Goal: Task Accomplishment & Management: Manage account settings

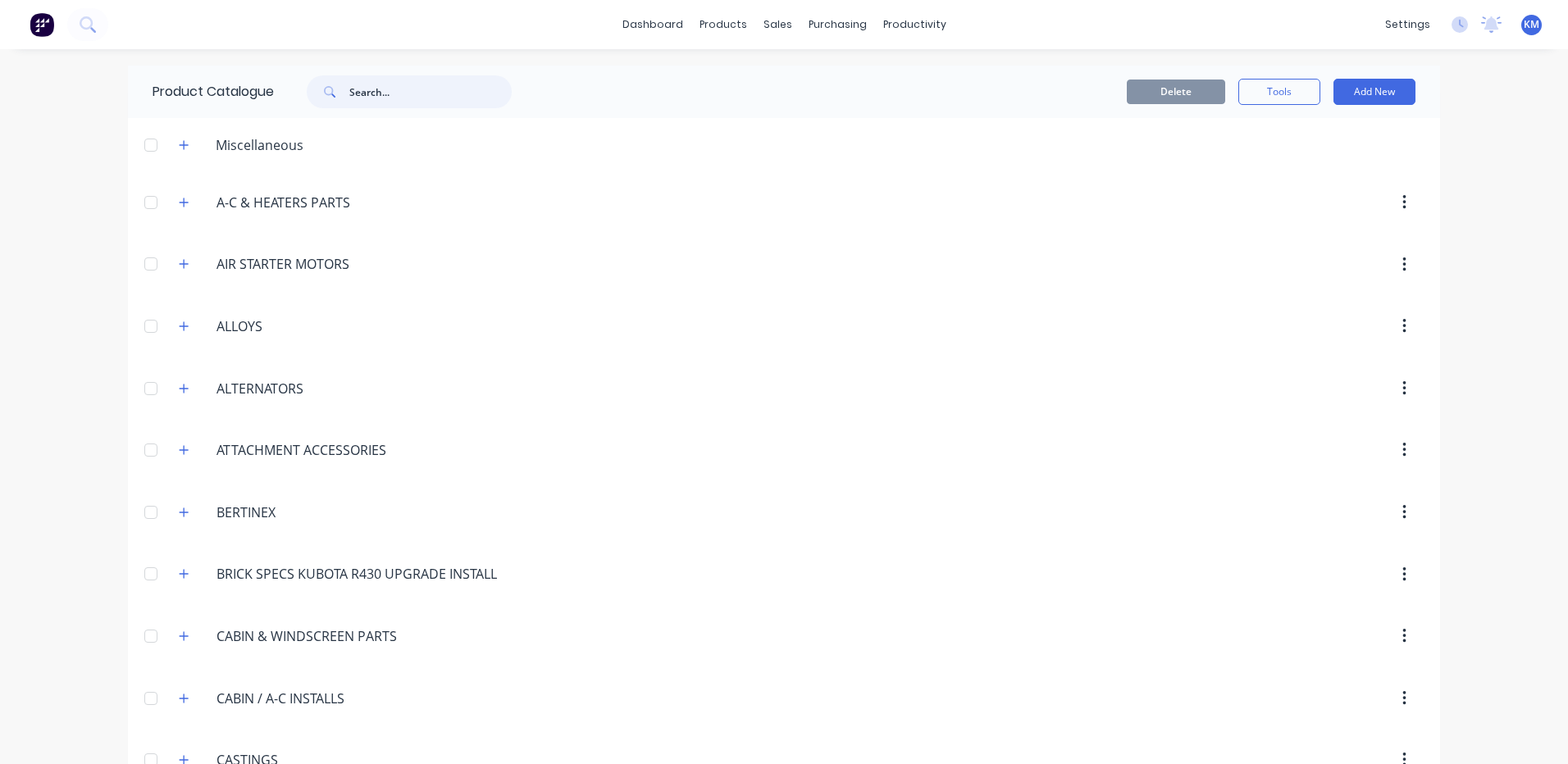
click at [367, 83] on input "text" at bounding box center [430, 91] width 163 height 33
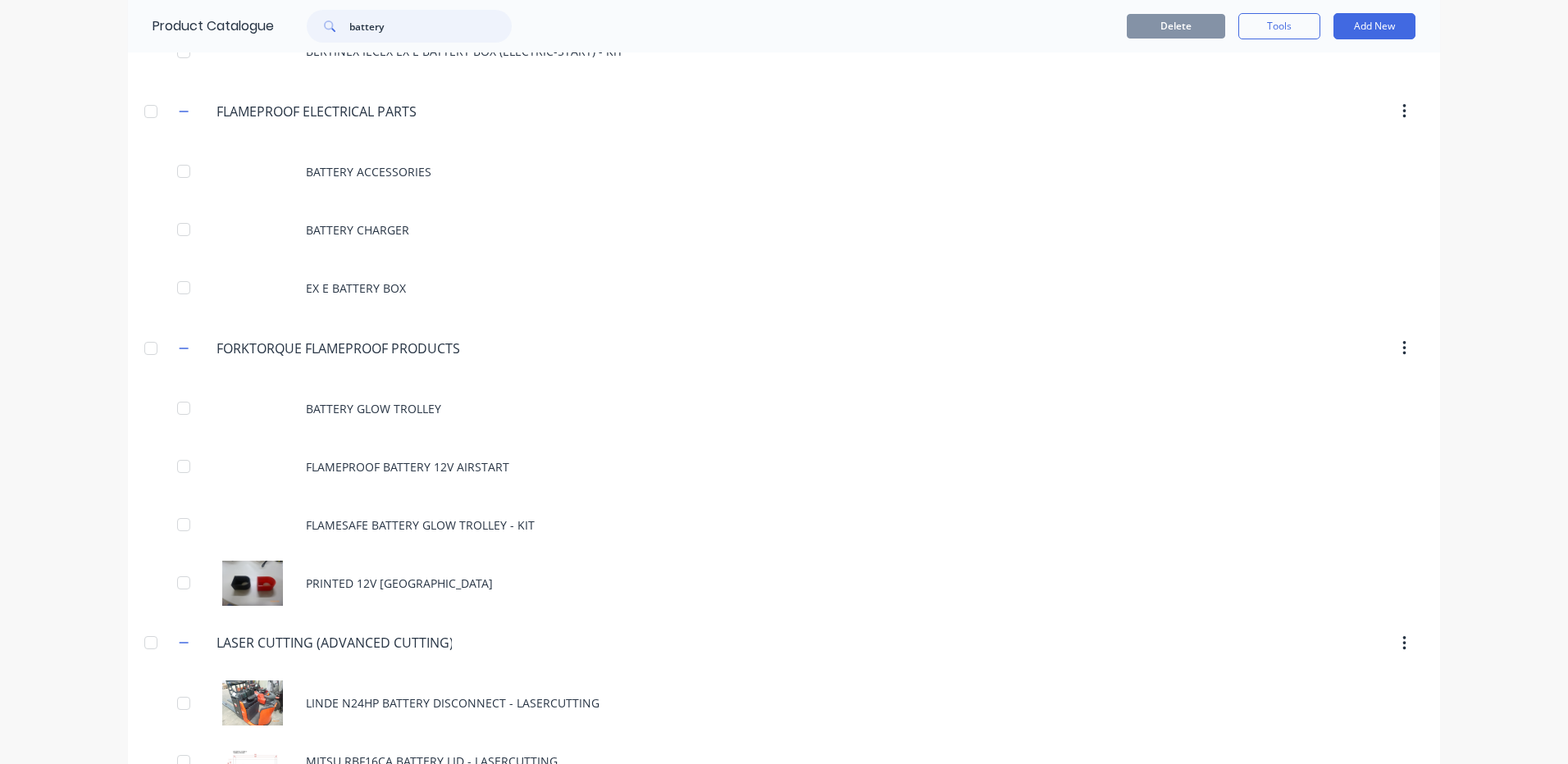
scroll to position [1026, 0]
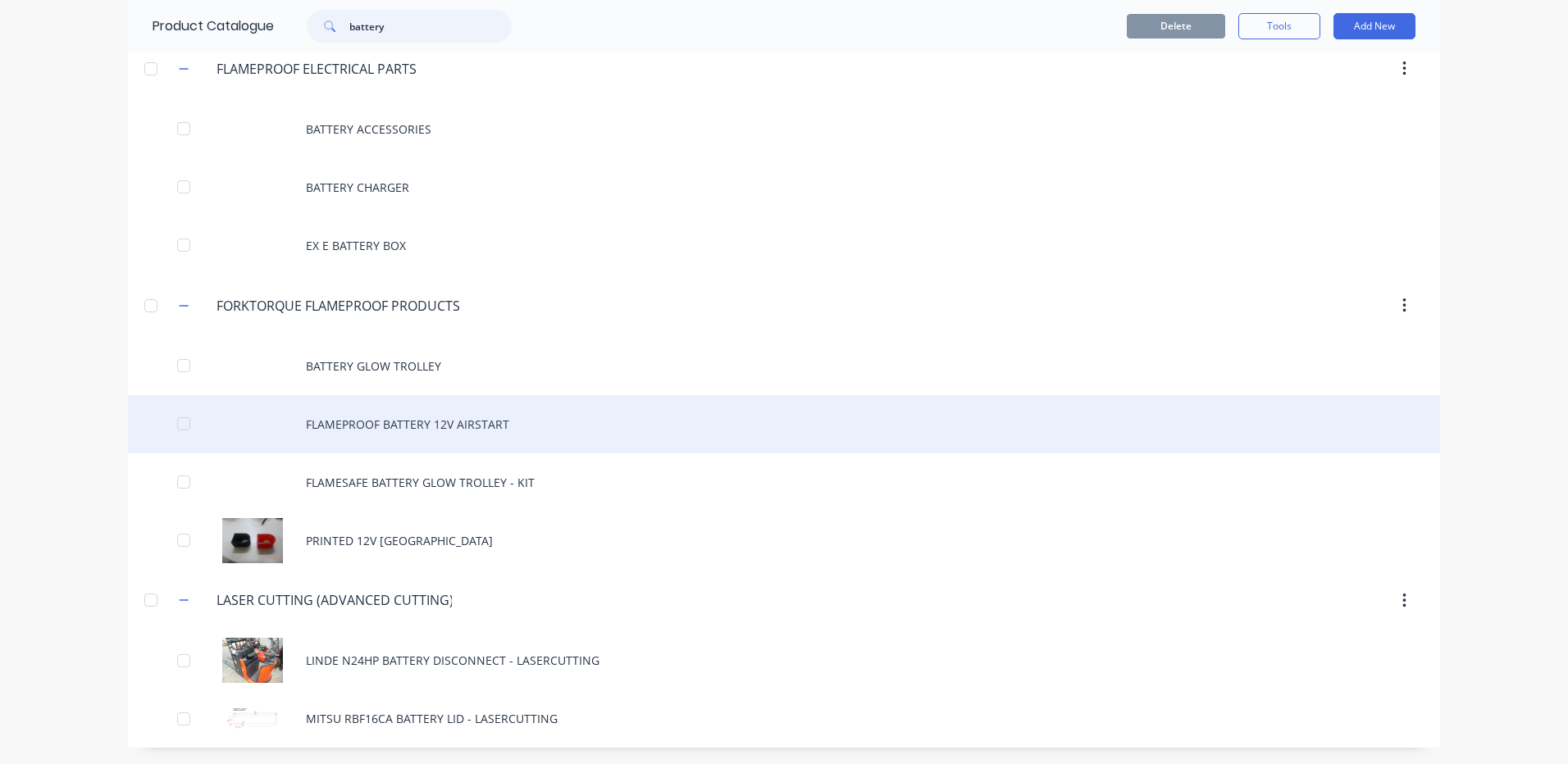
type input "battery"
click at [527, 416] on div "FLAMEPROOF BATTERY 12V AIRSTART" at bounding box center [784, 424] width 1312 height 58
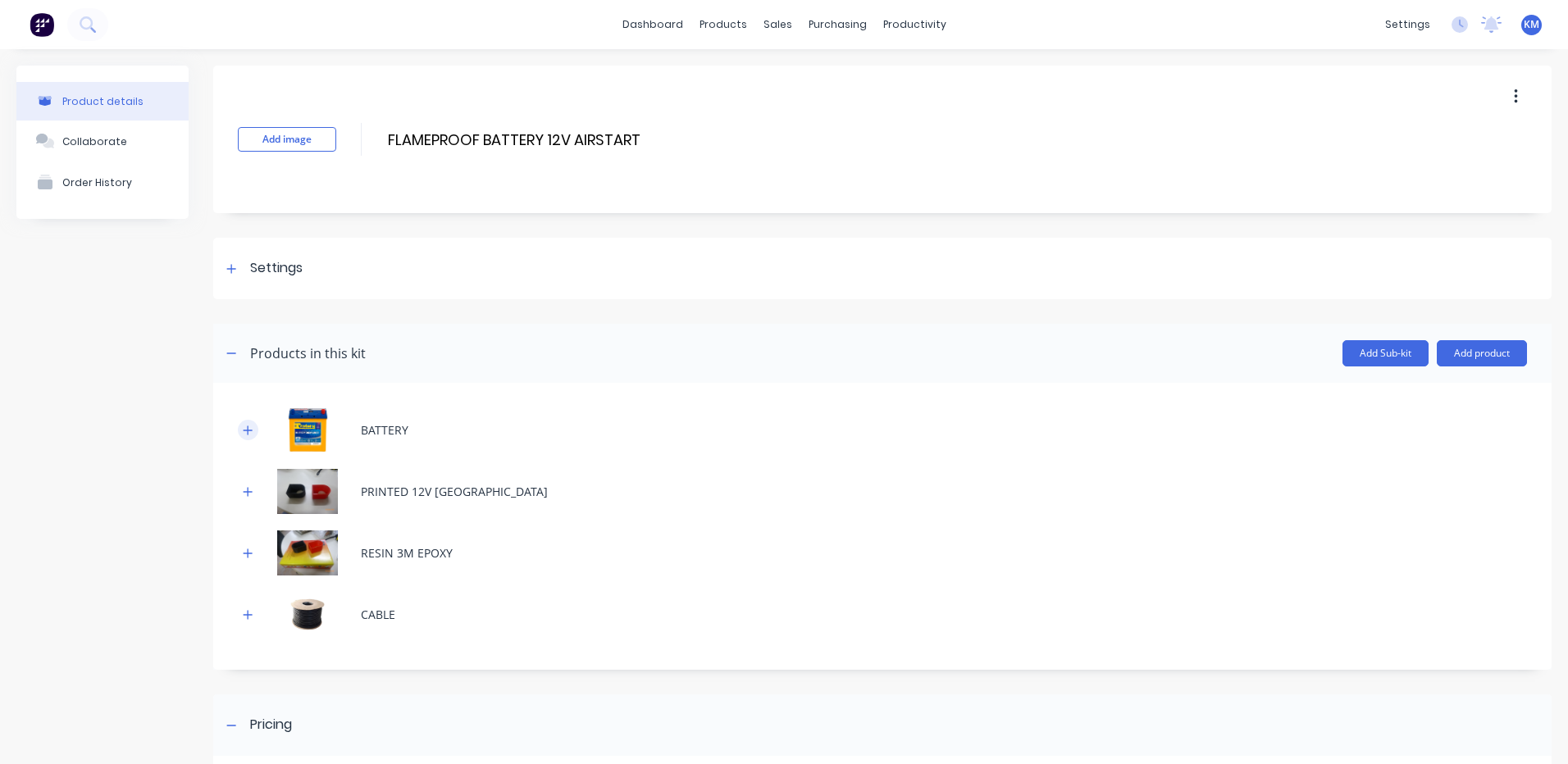
click at [242, 431] on button "button" at bounding box center [248, 430] width 21 height 21
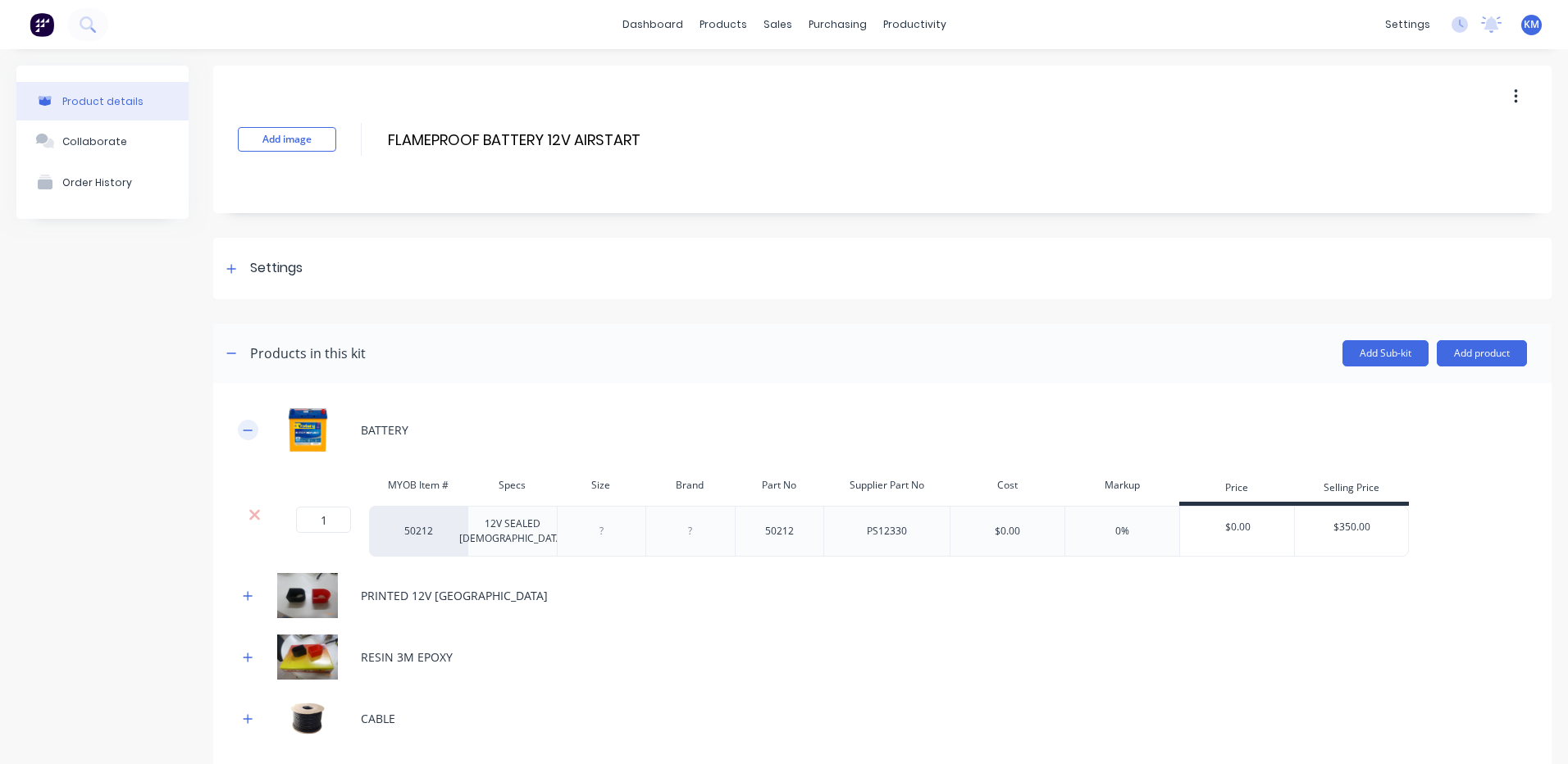
click at [246, 429] on icon "button" at bounding box center [248, 431] width 10 height 12
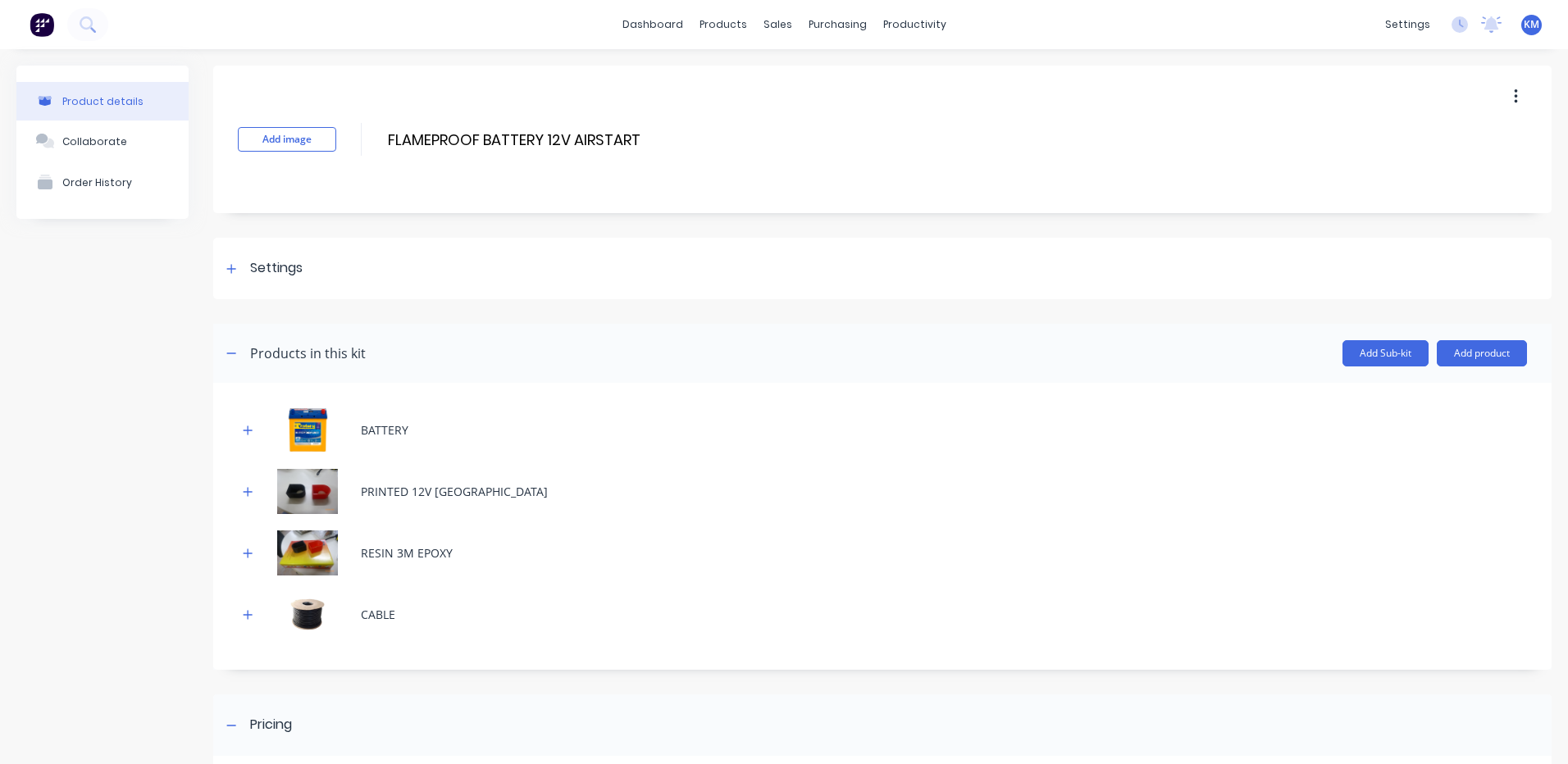
scroll to position [328, 0]
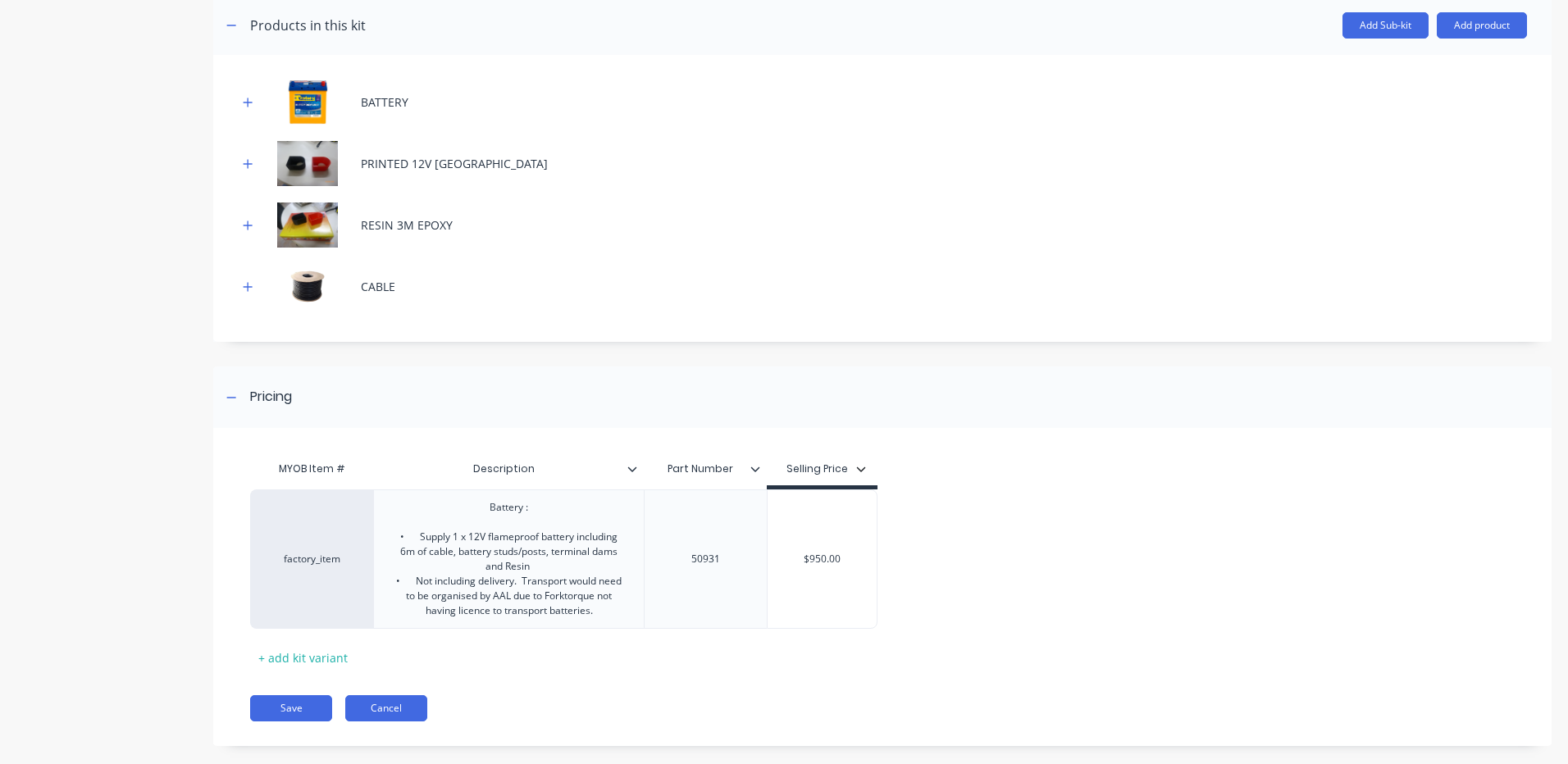
click at [416, 705] on button "Cancel" at bounding box center [386, 708] width 82 height 27
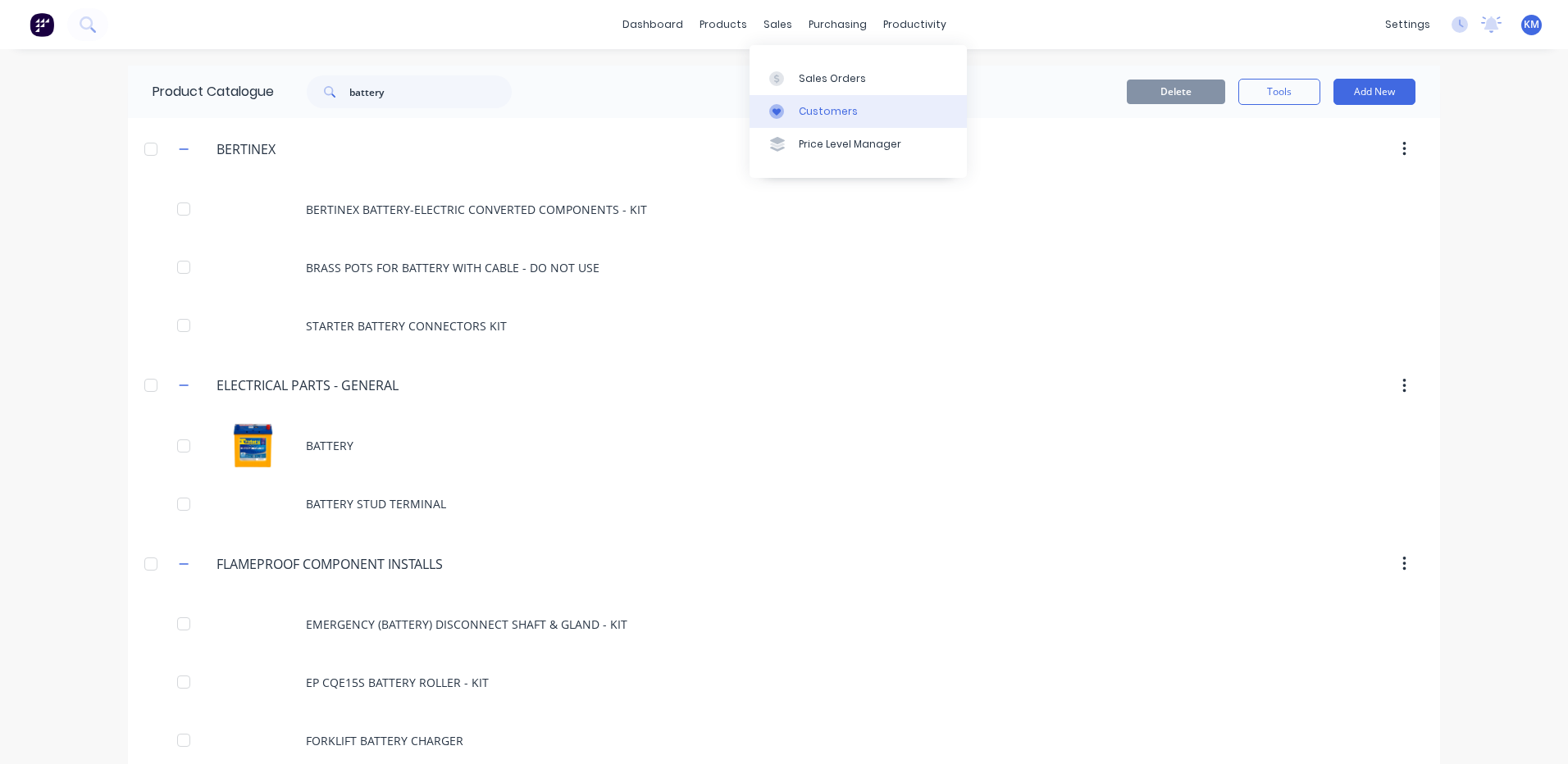
click at [809, 119] on link "Customers" at bounding box center [858, 110] width 217 height 33
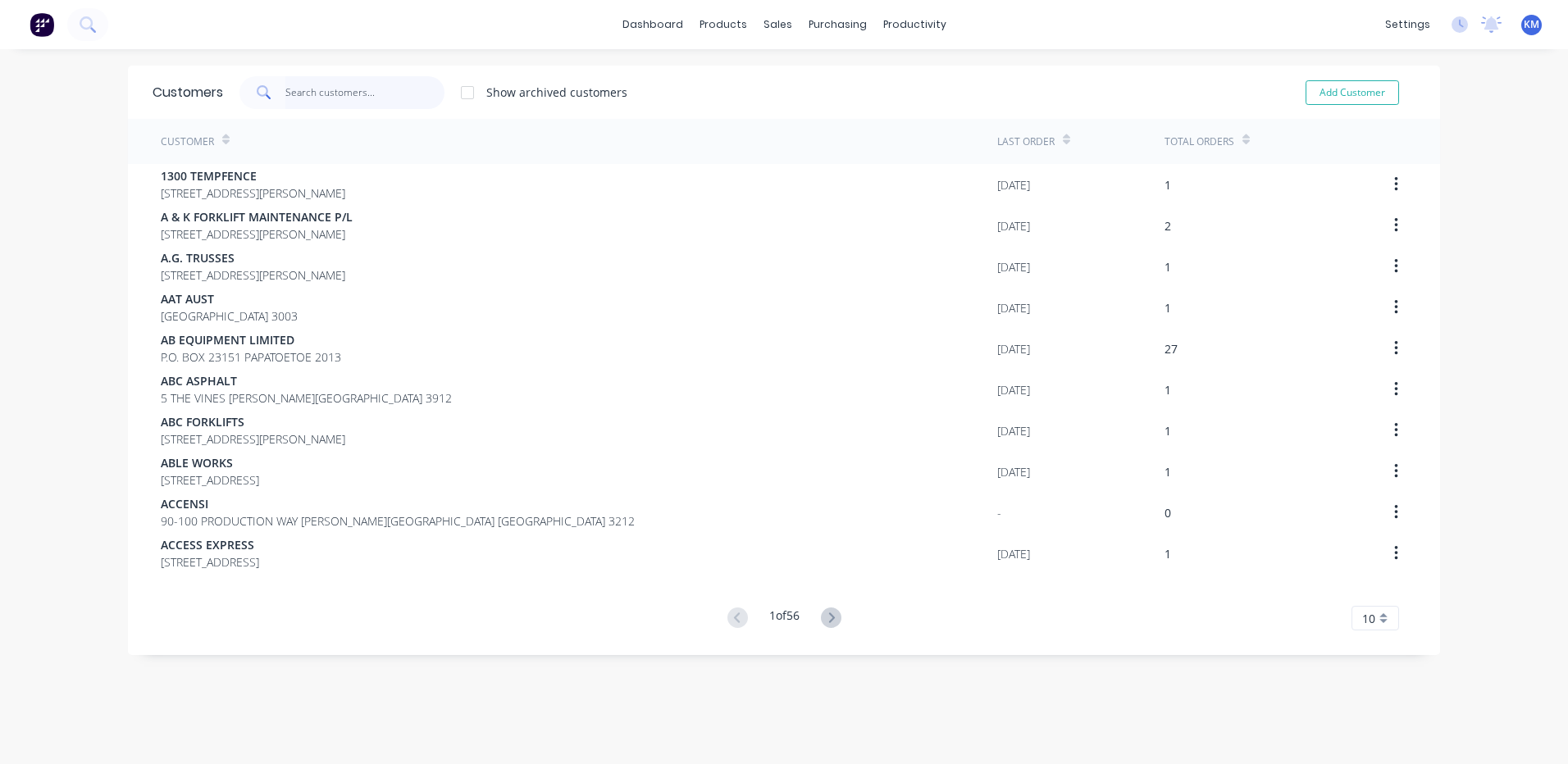
click at [364, 95] on input "text" at bounding box center [365, 92] width 160 height 33
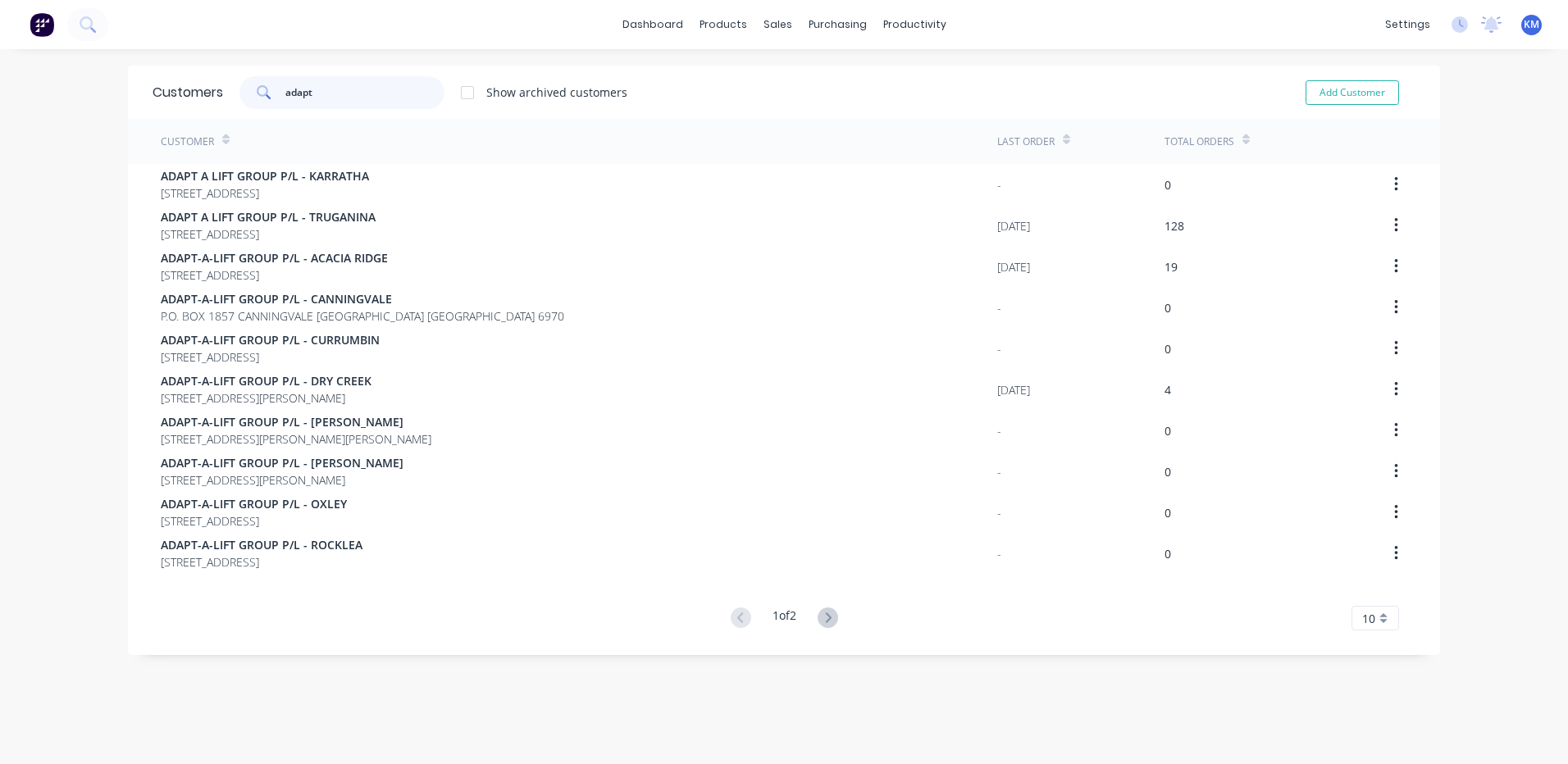
type input "adapt"
click at [813, 614] on button at bounding box center [827, 618] width 31 height 24
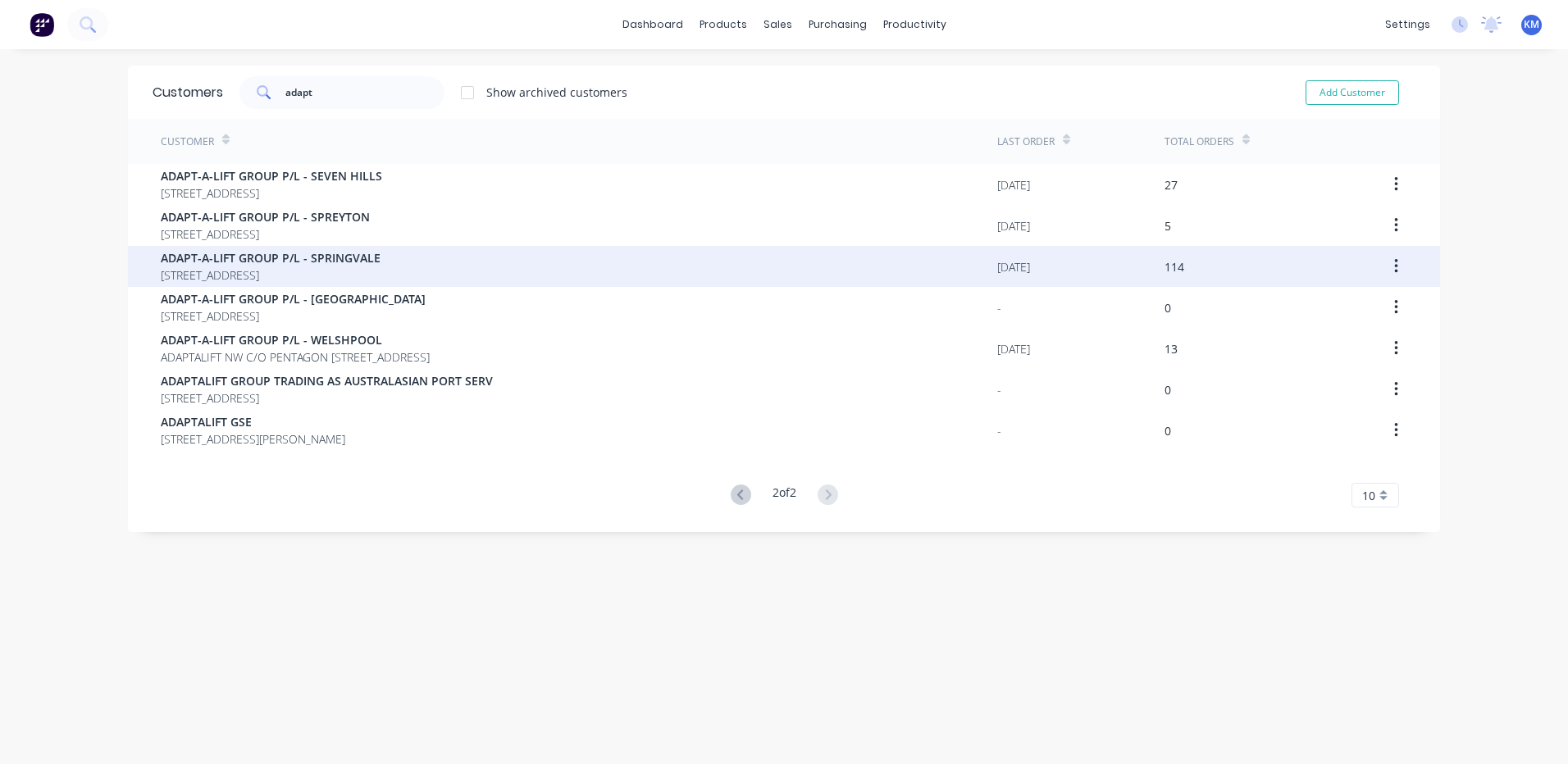
click at [593, 249] on div "ADAPT-A-LIFT GROUP P/[GEOGRAPHIC_DATA][STREET_ADDRESS]" at bounding box center [579, 266] width 836 height 41
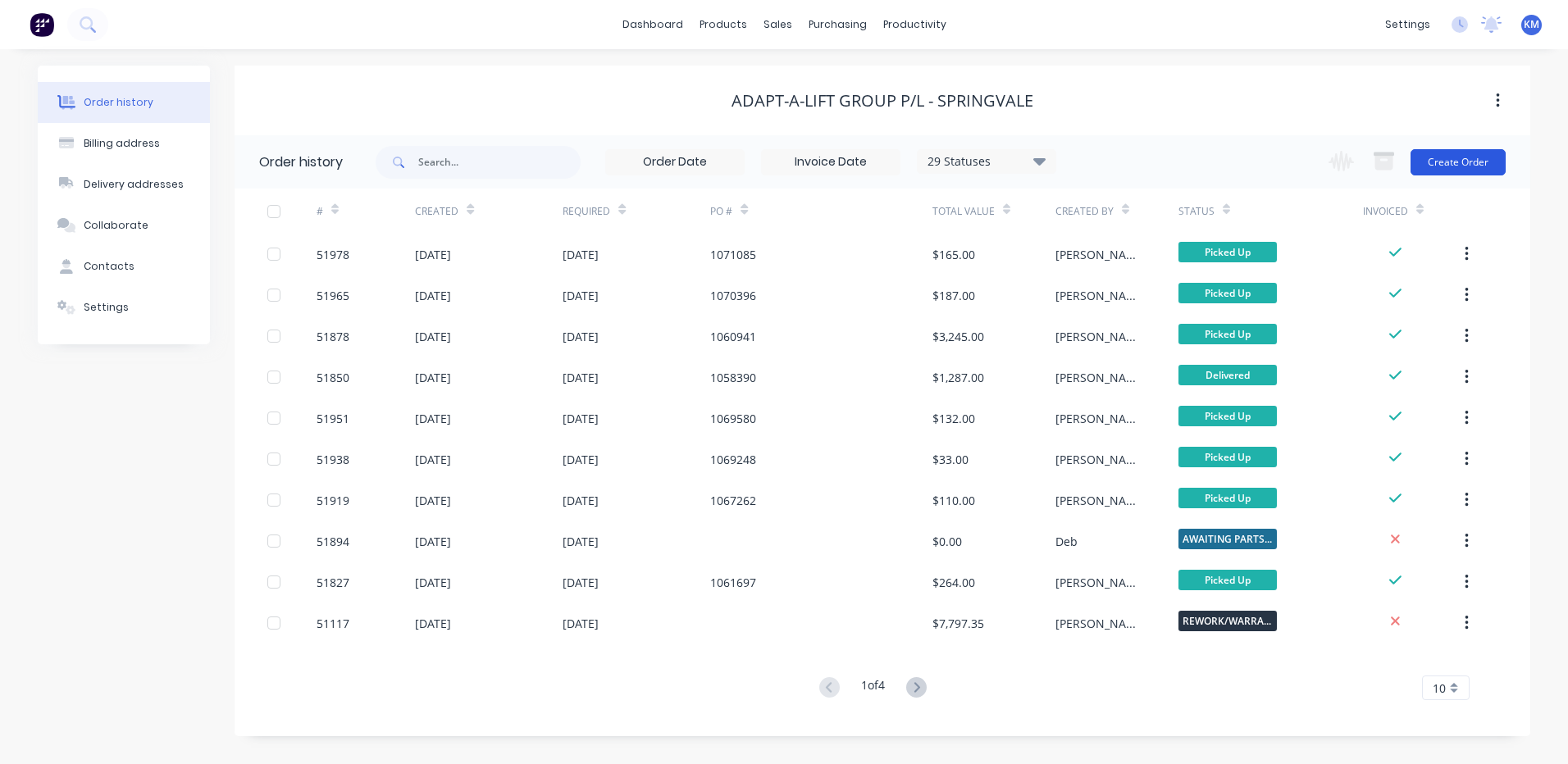
click at [1445, 163] on button "Create Order" at bounding box center [1458, 162] width 95 height 27
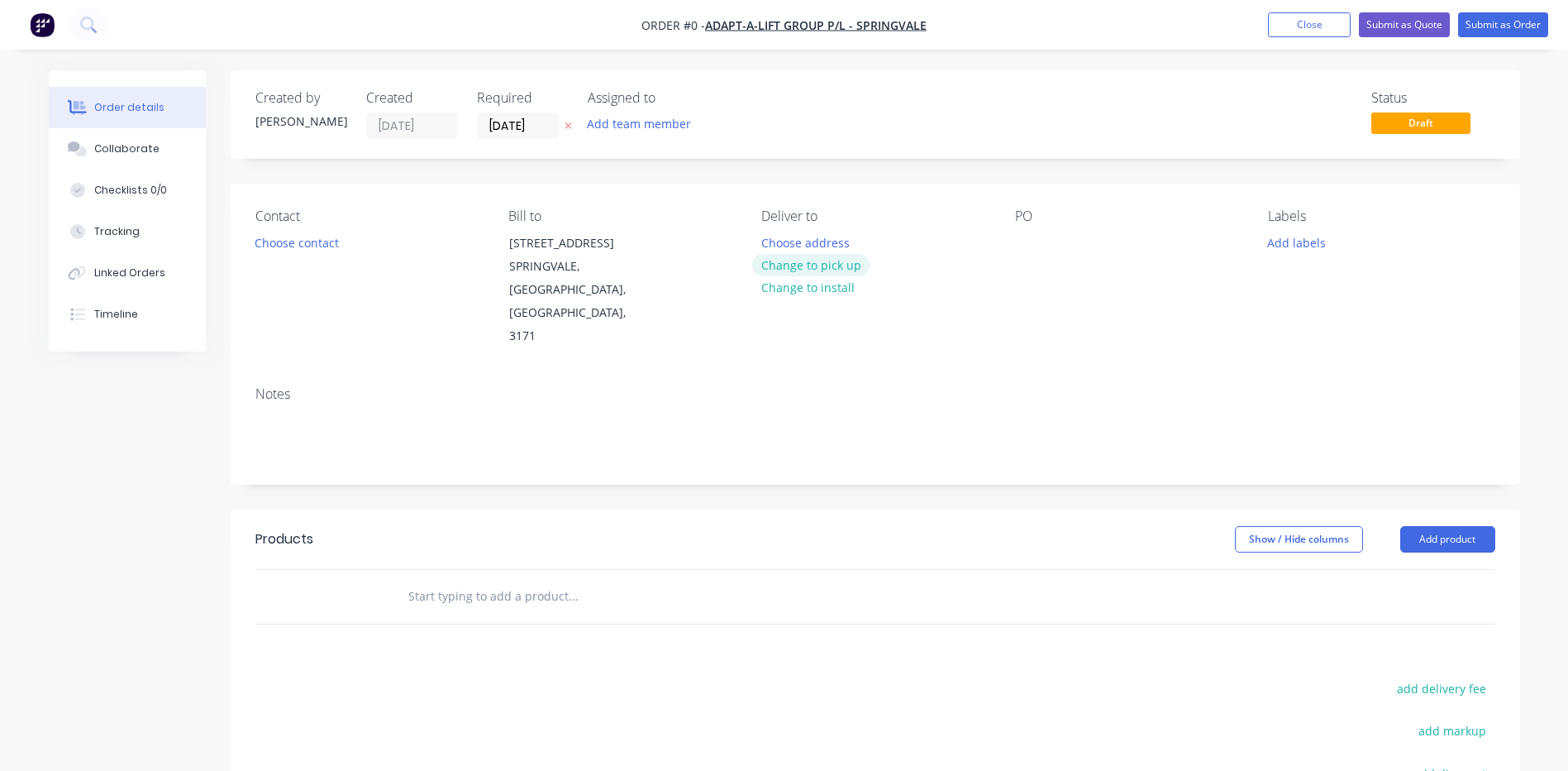
click at [828, 268] on button "Change to pick up" at bounding box center [811, 265] width 117 height 22
click at [301, 247] on button "Choose contact" at bounding box center [296, 242] width 101 height 22
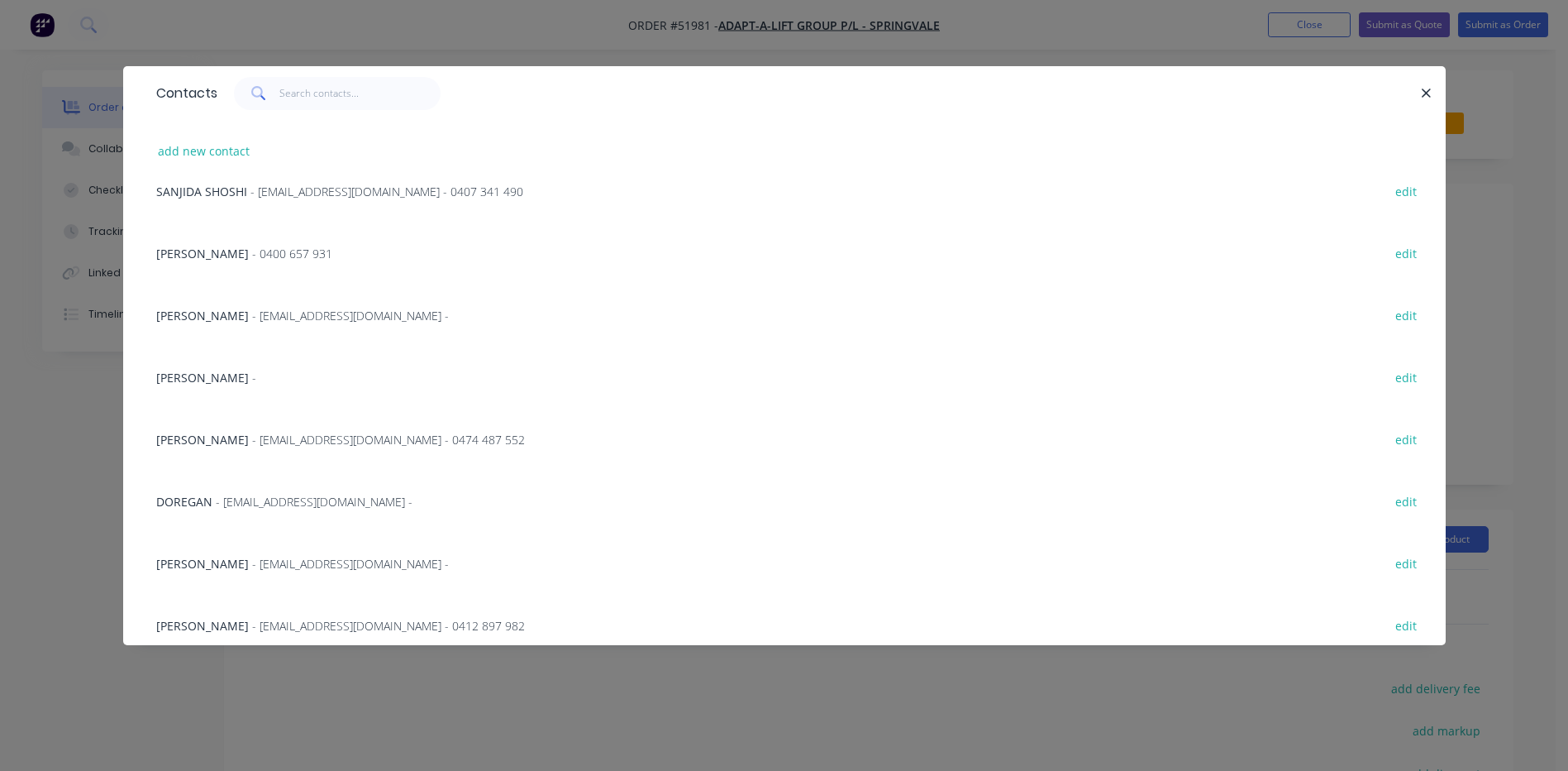
scroll to position [1274, 0]
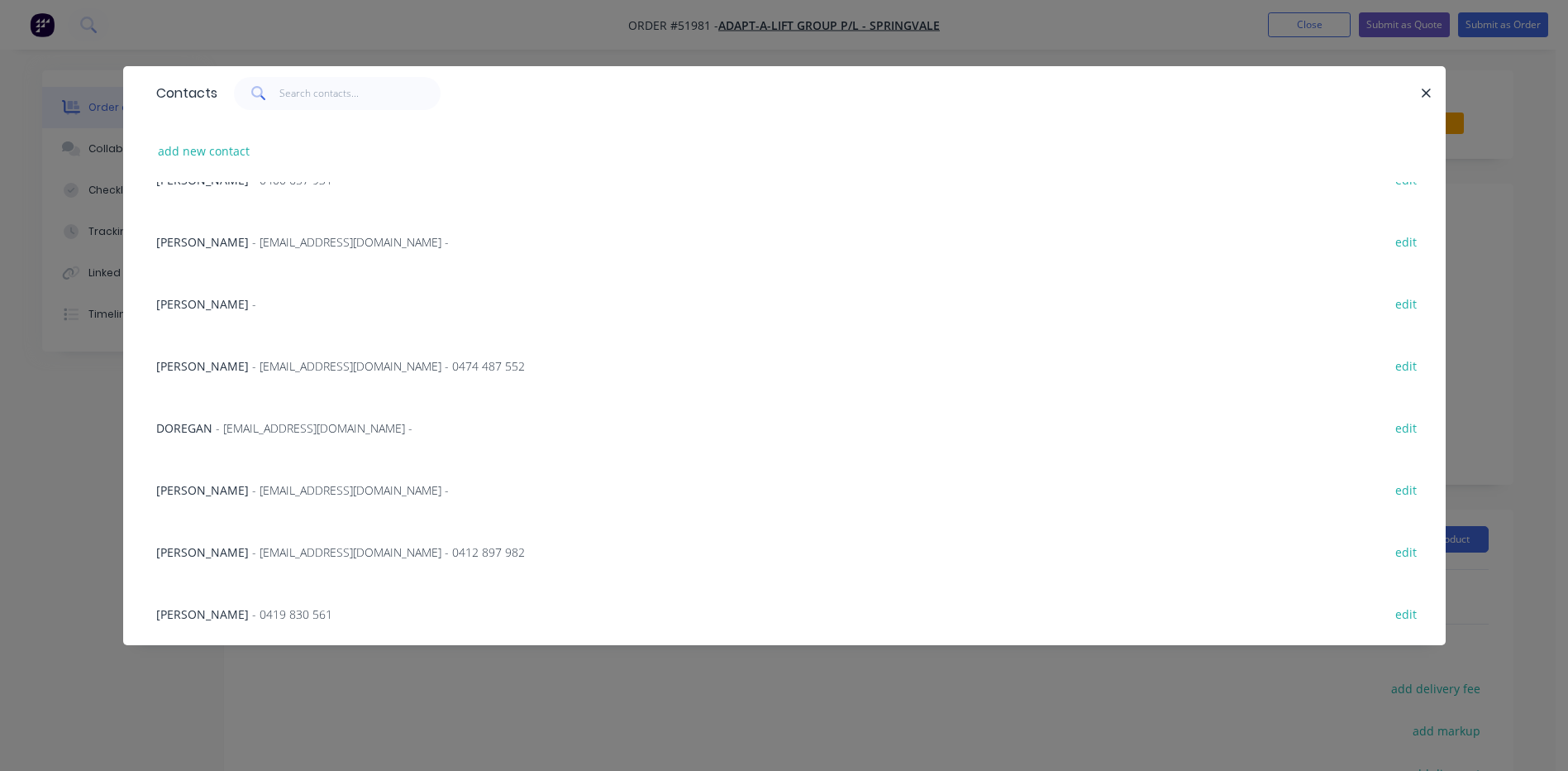
click at [250, 311] on div "[PERSON_NAME] - edit" at bounding box center [784, 303] width 1273 height 62
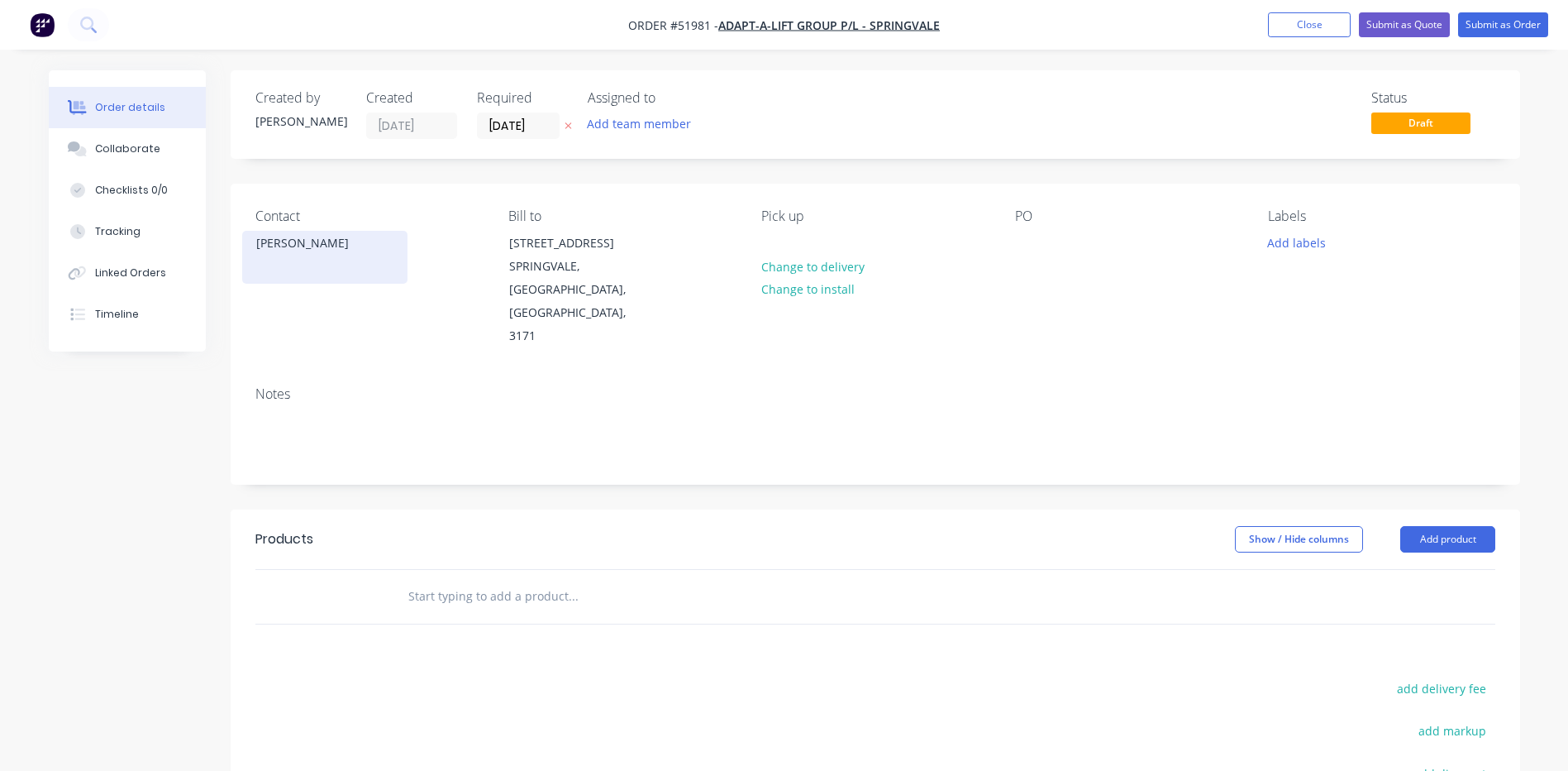
click at [283, 257] on div "[PERSON_NAME]" at bounding box center [325, 257] width 165 height 53
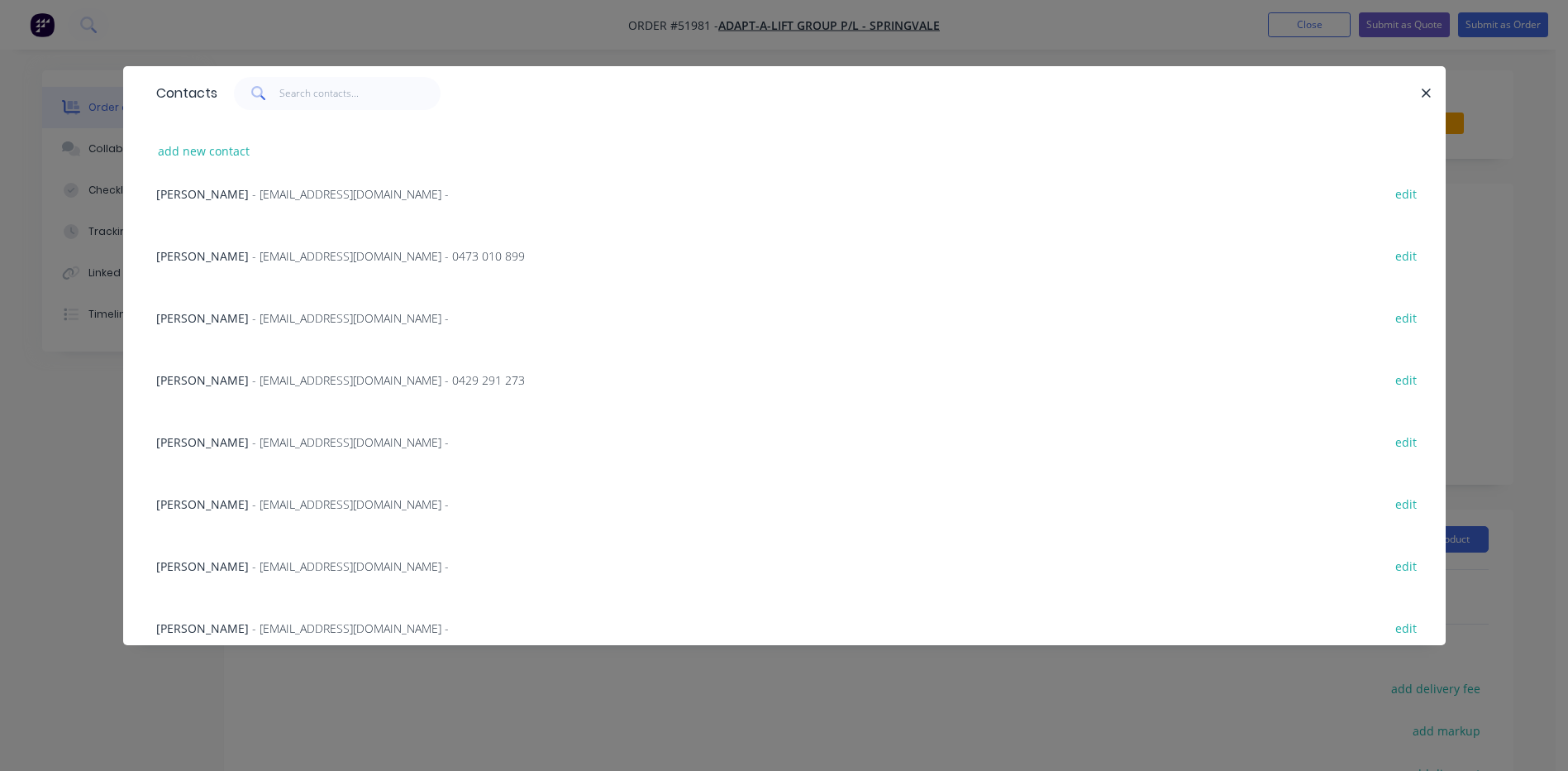
scroll to position [331, 0]
click at [340, 434] on span "- [EMAIL_ADDRESS][DOMAIN_NAME] -" at bounding box center [351, 442] width 197 height 16
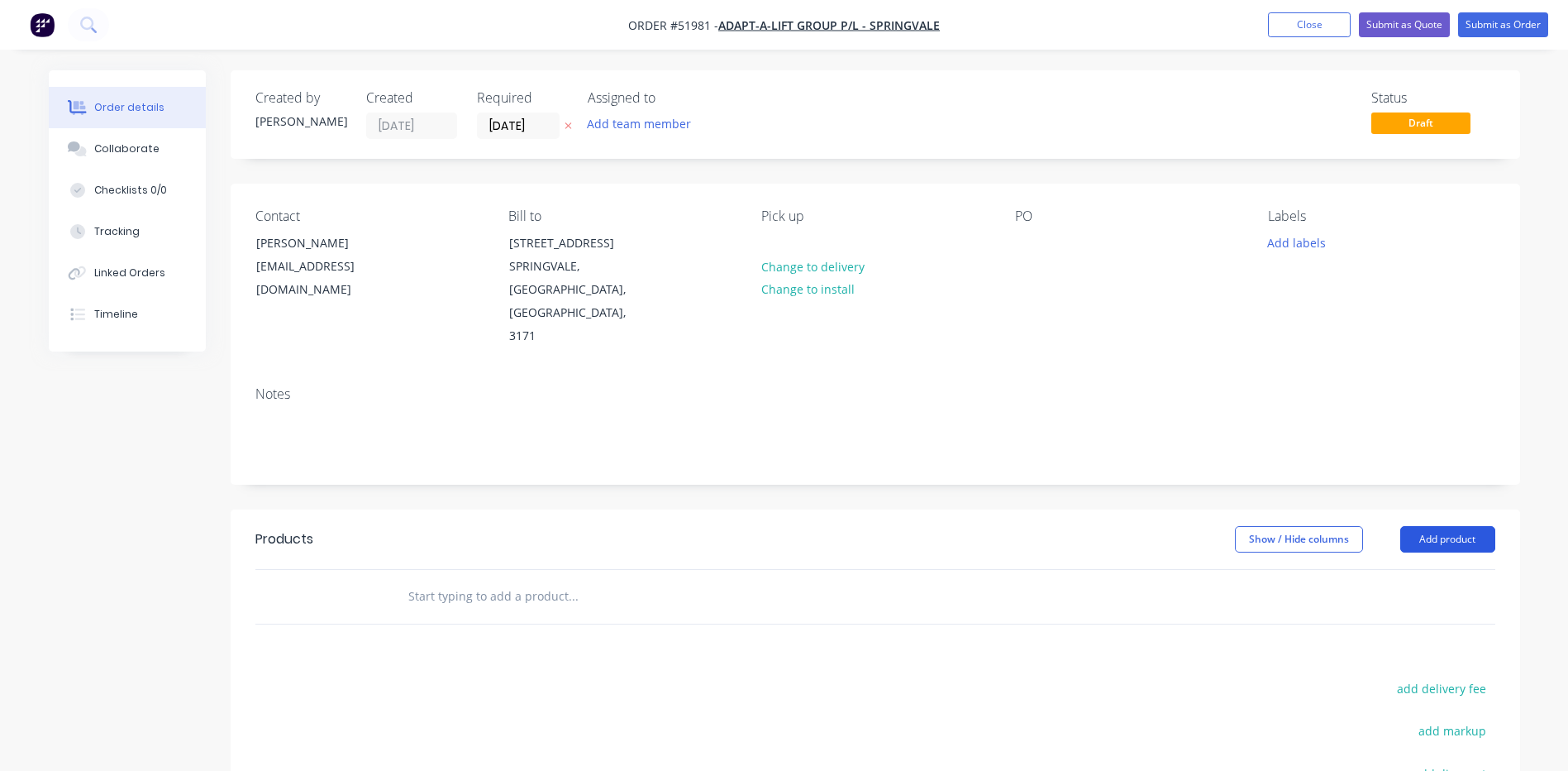
click at [1439, 526] on button "Add product" at bounding box center [1448, 539] width 95 height 27
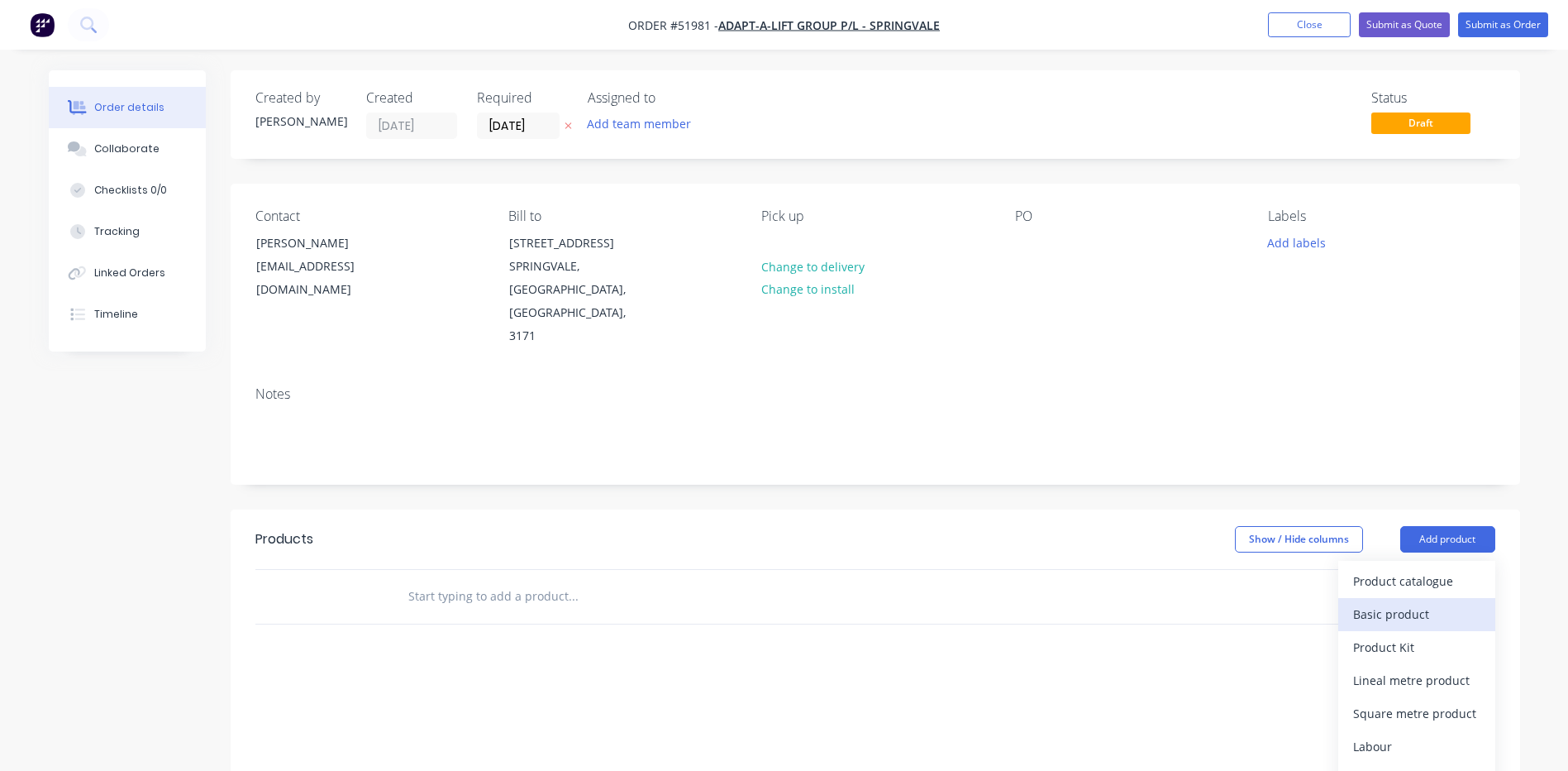
click at [1423, 602] on div "Basic product" at bounding box center [1417, 614] width 127 height 24
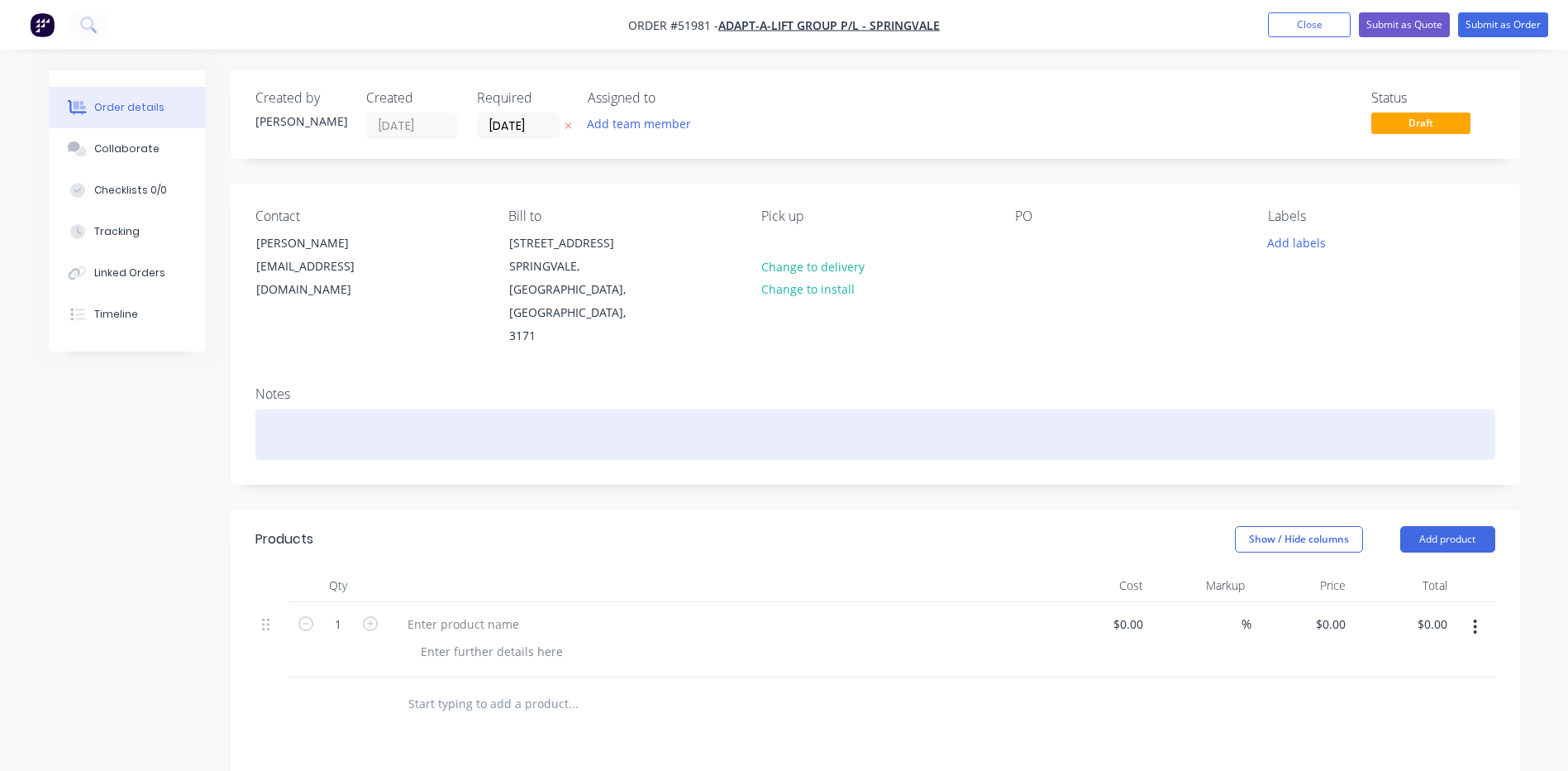
click at [517, 410] on div at bounding box center [875, 435] width 1240 height 51
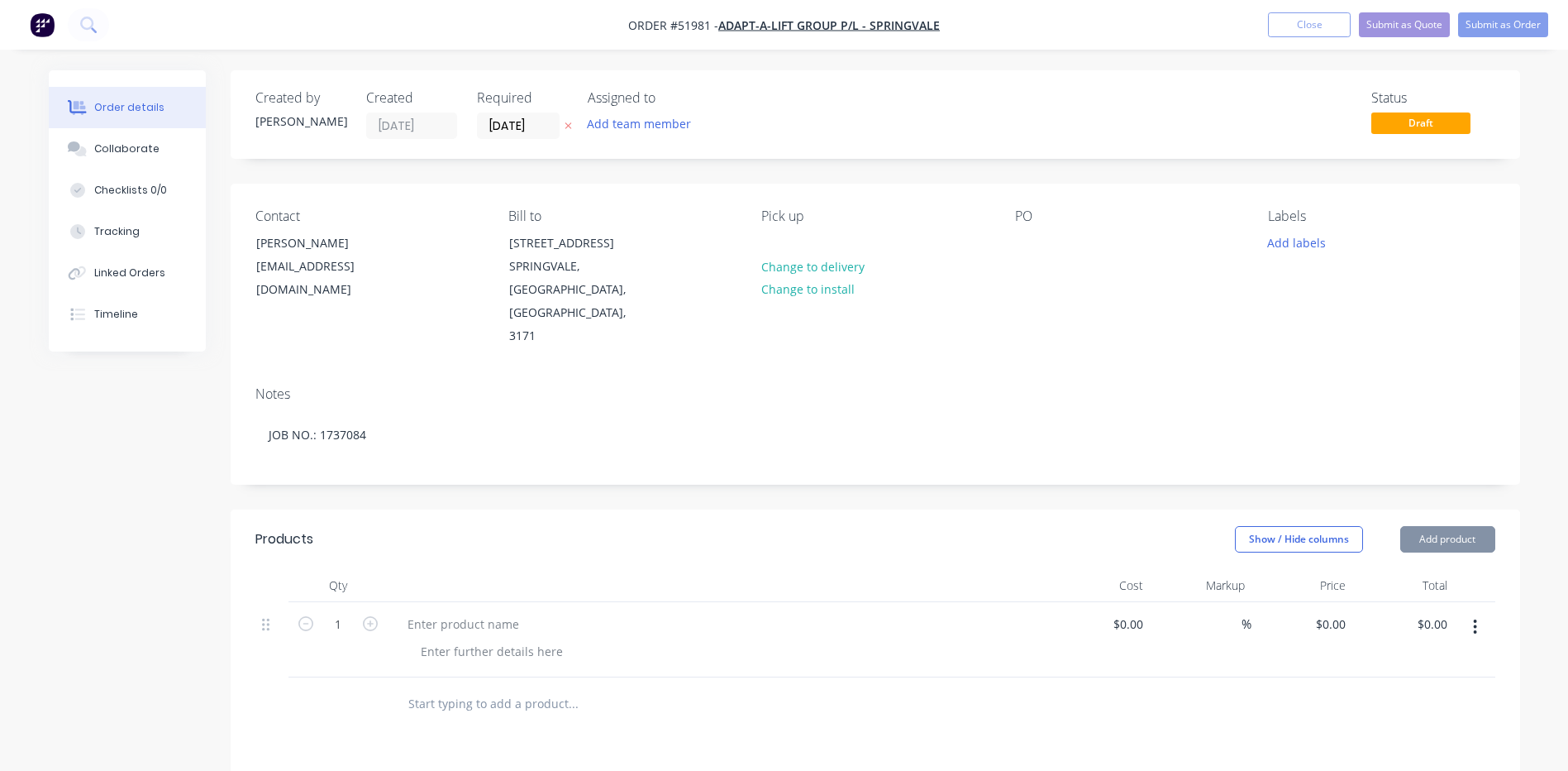
click at [620, 526] on div "Show / Hide columns Add product" at bounding box center [1006, 539] width 976 height 27
click at [509, 612] on div at bounding box center [463, 624] width 138 height 24
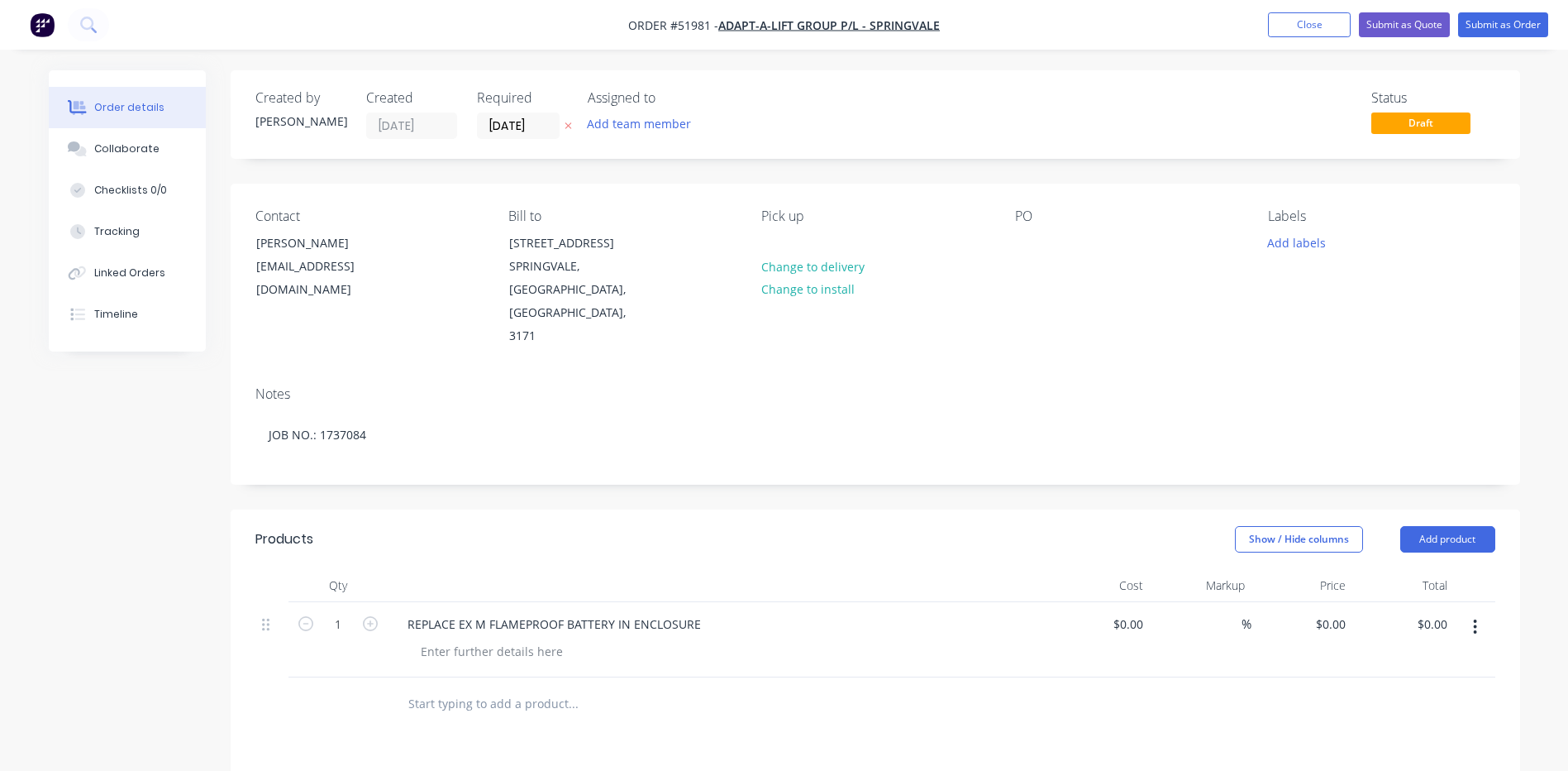
click at [689, 526] on div "Show / Hide columns Add product" at bounding box center [1006, 539] width 976 height 27
click at [1483, 17] on button "Submit as Order" at bounding box center [1503, 24] width 90 height 25
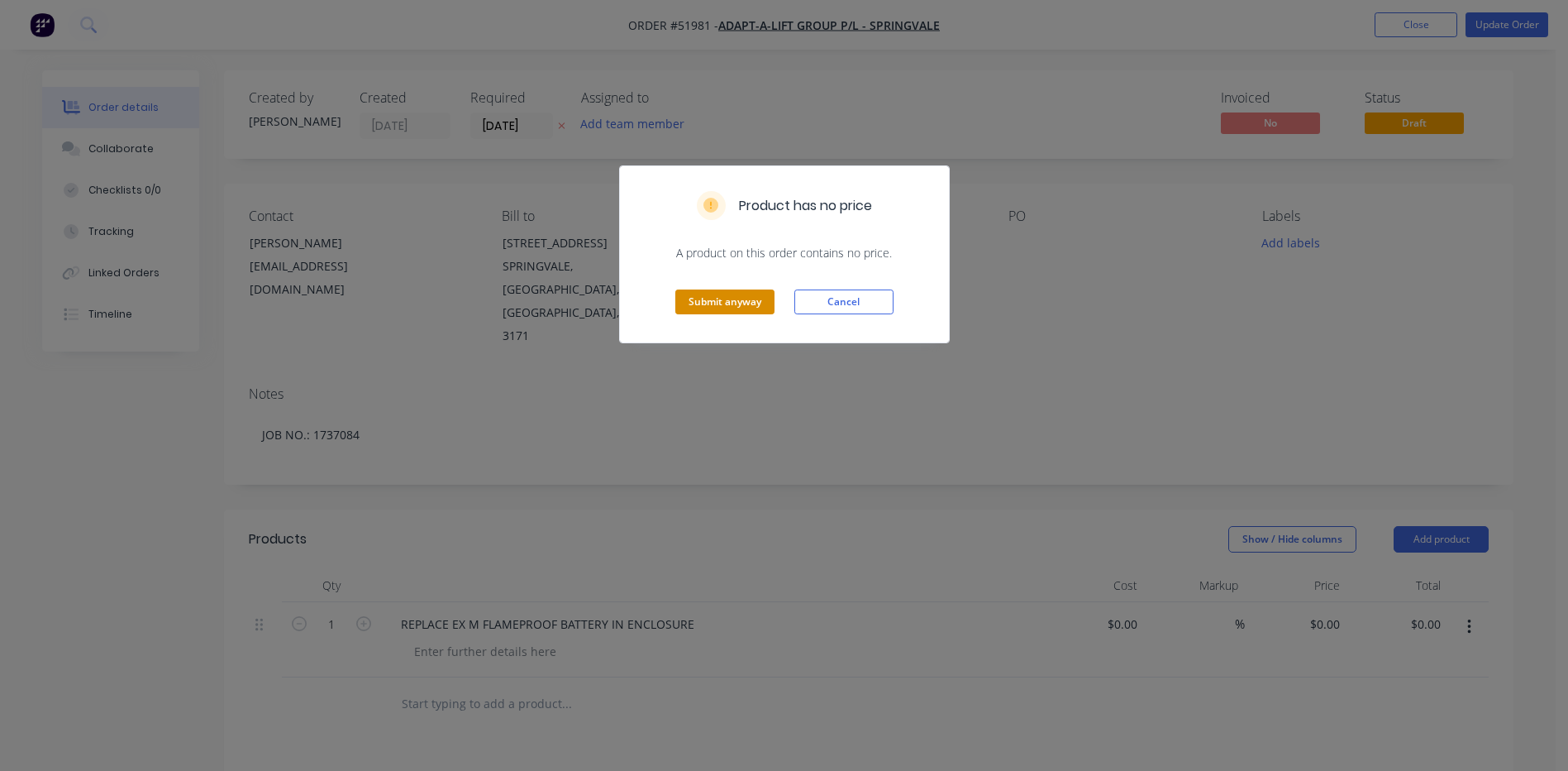
click at [715, 301] on button "Submit anyway" at bounding box center [725, 301] width 99 height 25
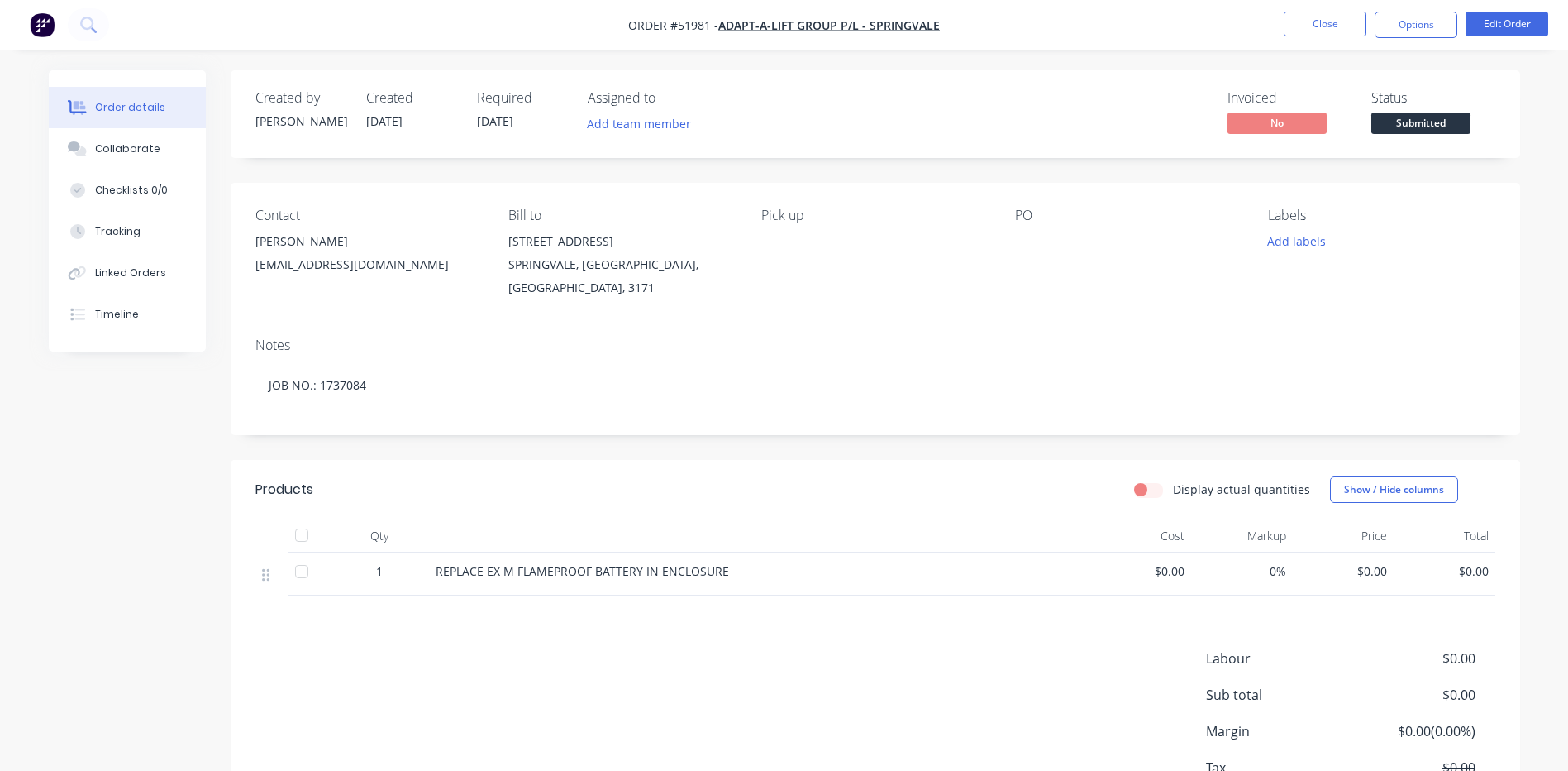
click at [1414, 116] on span "Submitted" at bounding box center [1421, 122] width 99 height 21
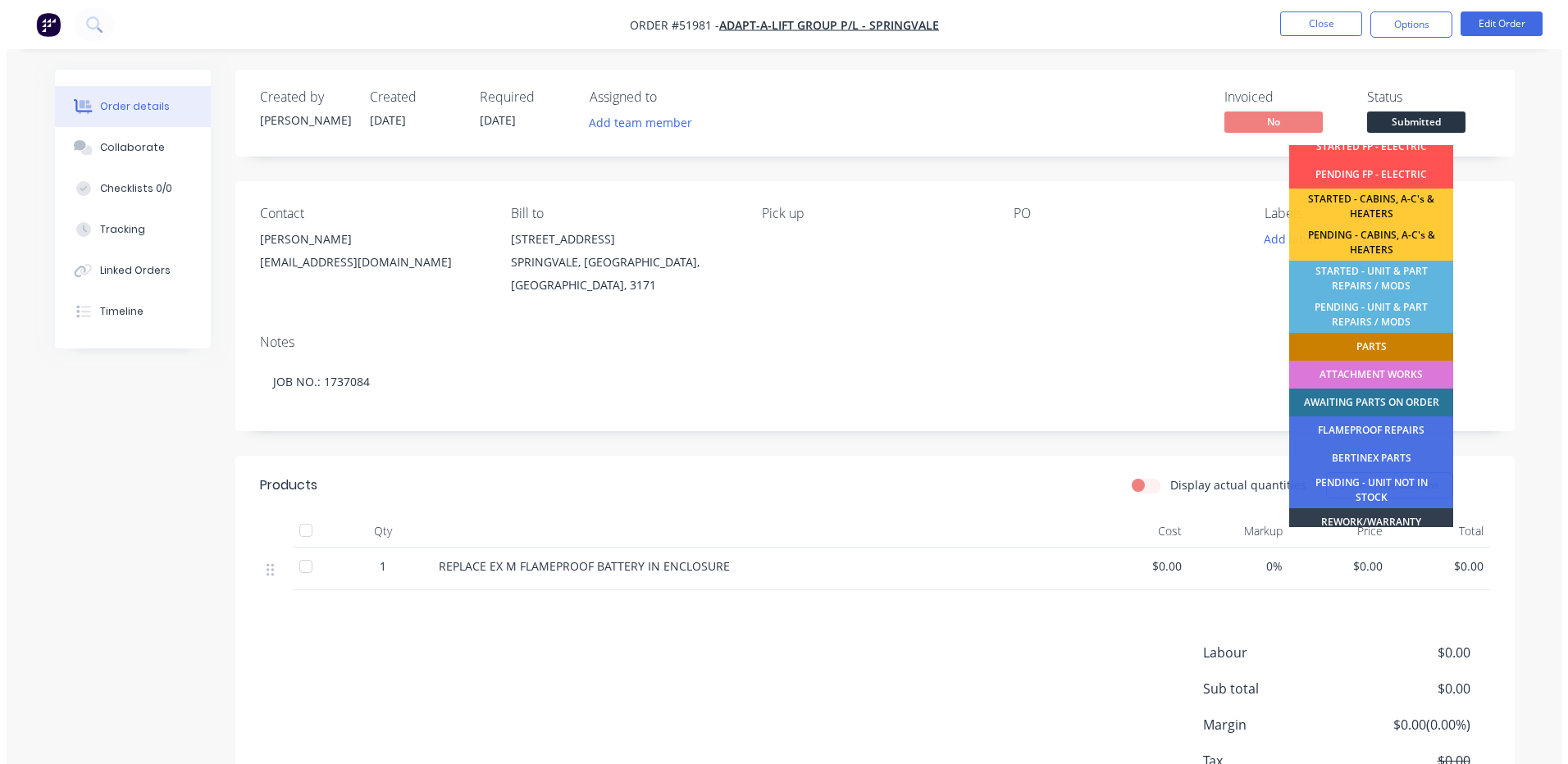
scroll to position [245, 0]
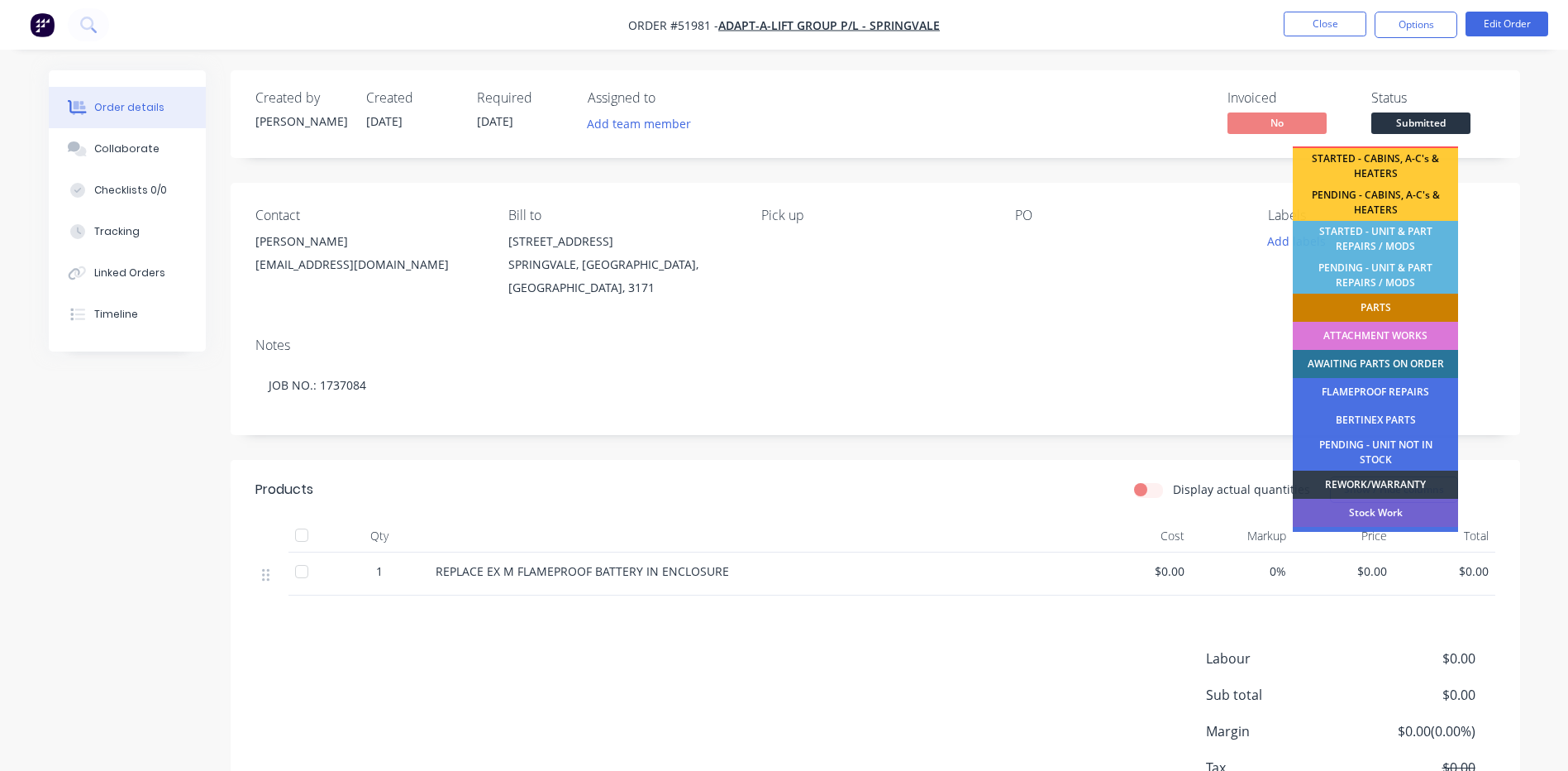
click at [1400, 306] on div "PARTS" at bounding box center [1375, 307] width 165 height 28
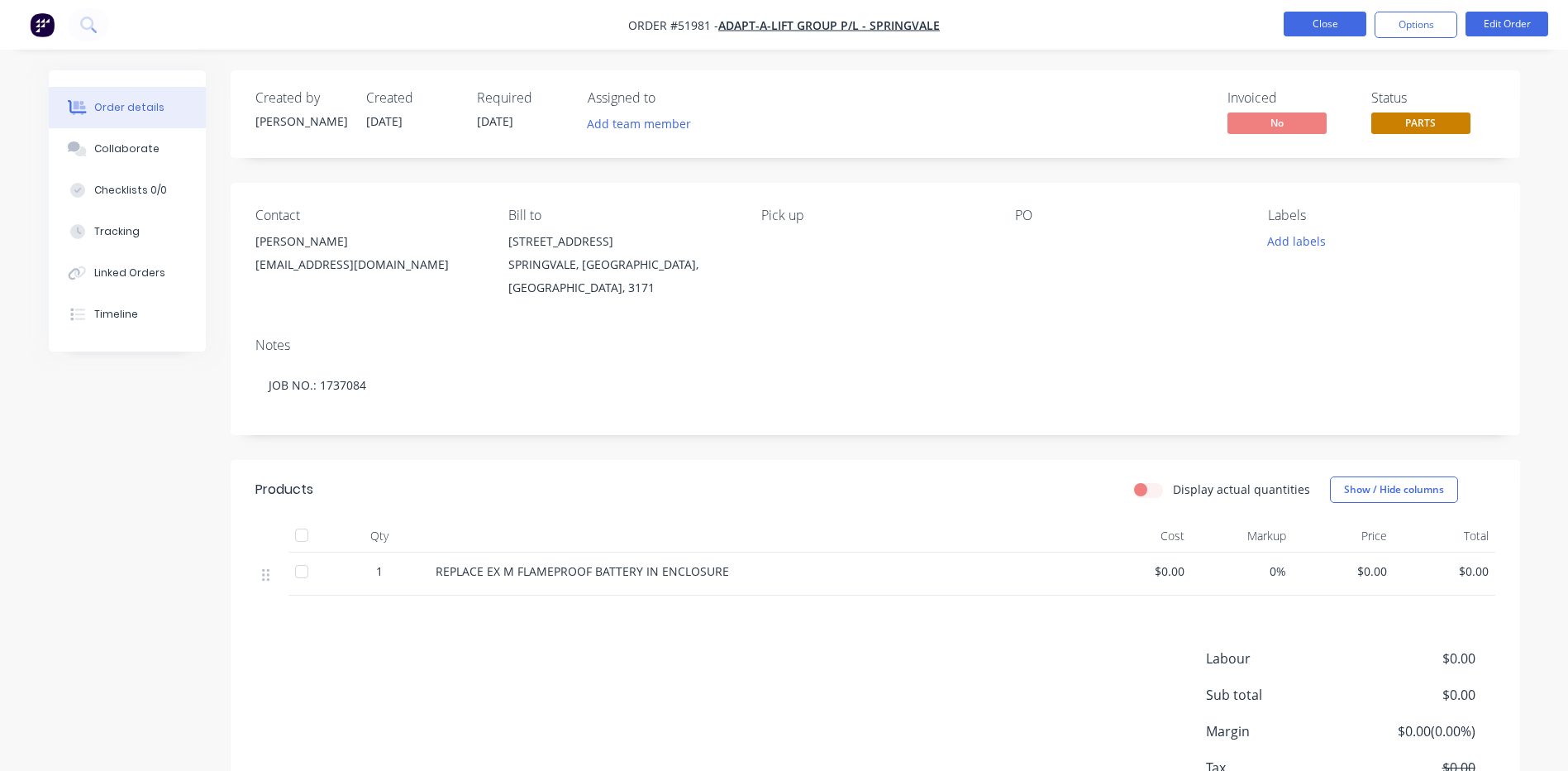
click at [1325, 29] on button "Close" at bounding box center [1324, 24] width 83 height 25
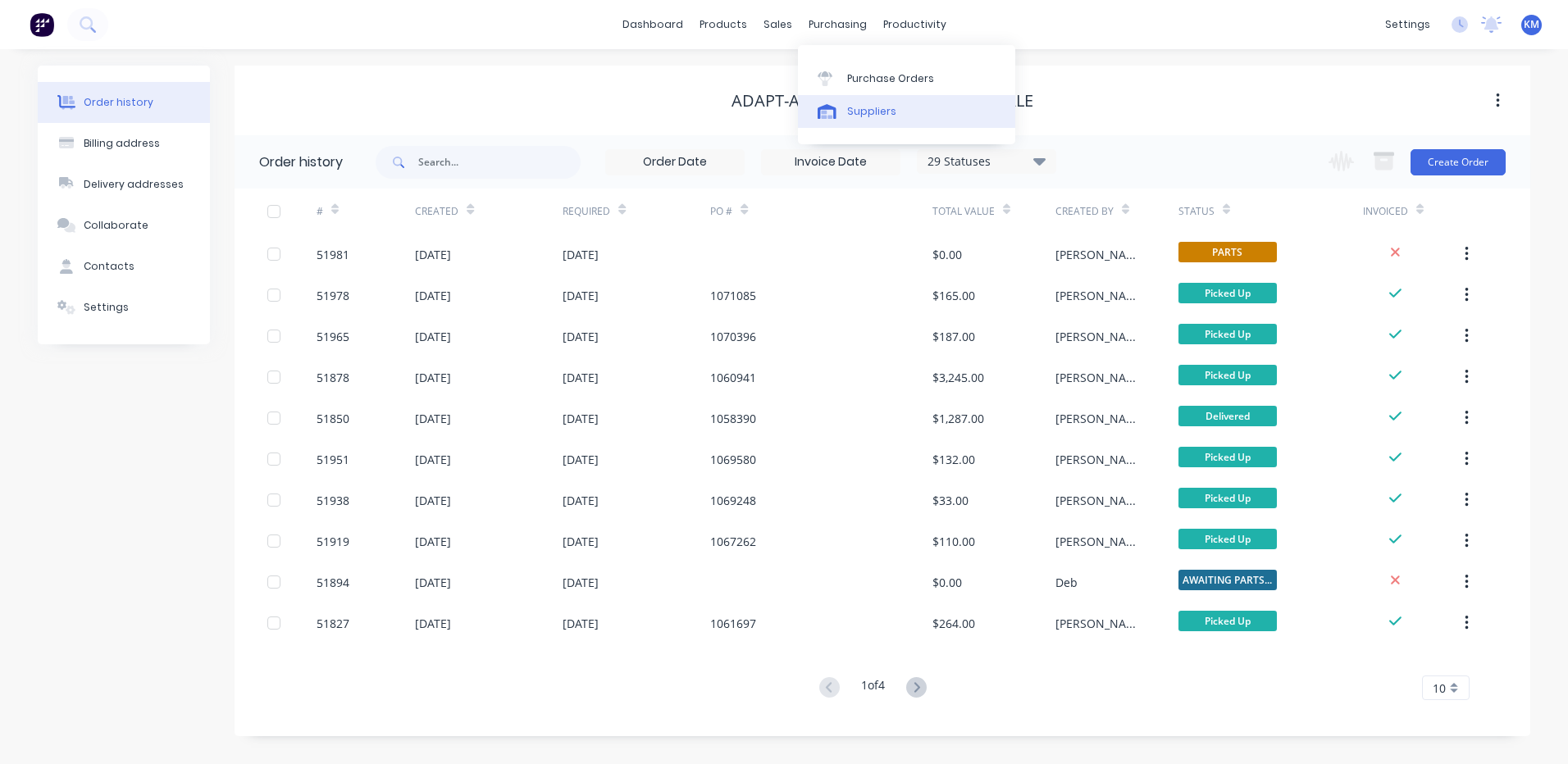
click at [837, 104] on div at bounding box center [829, 111] width 25 height 15
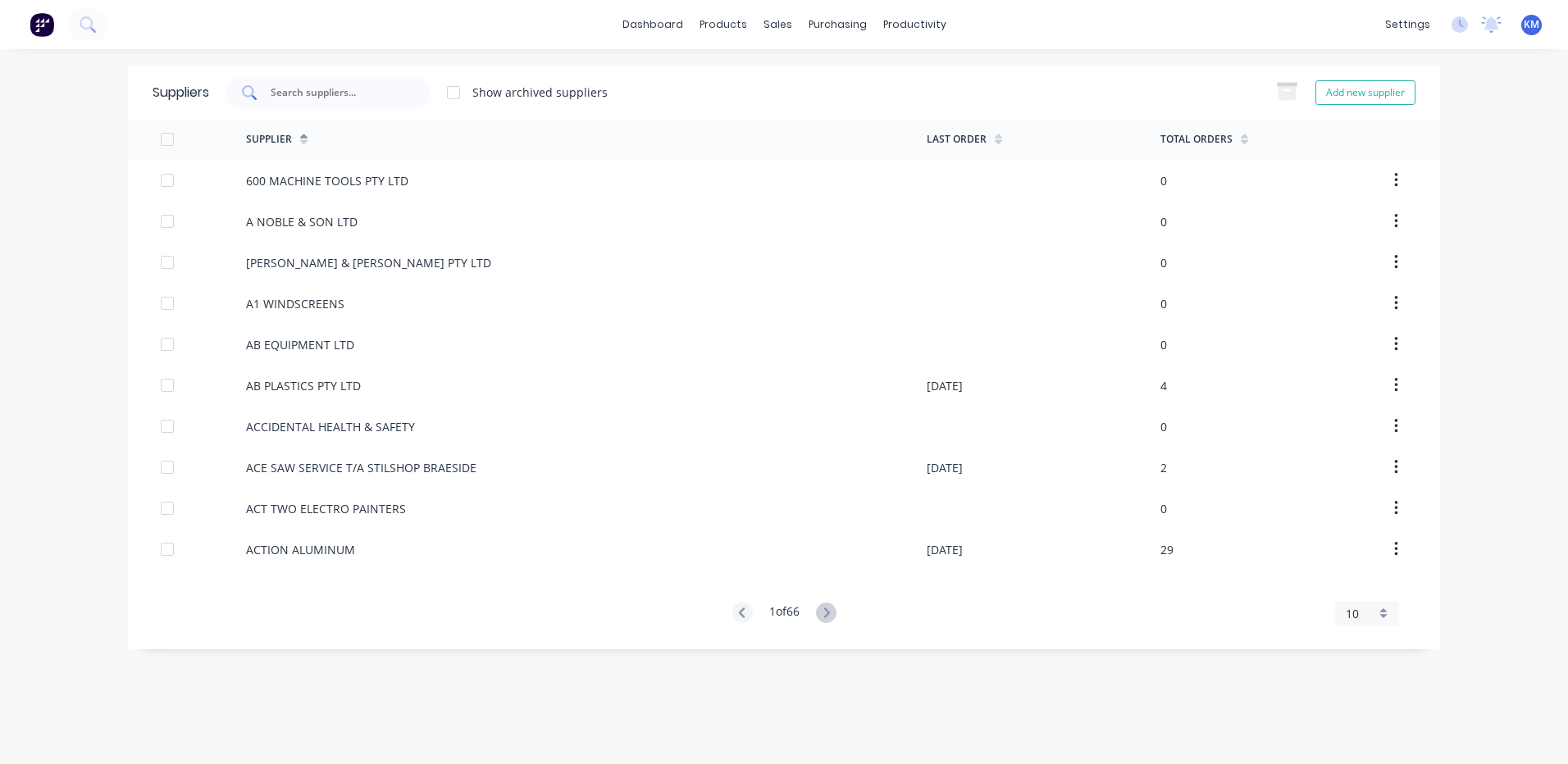
click at [312, 102] on div at bounding box center [328, 92] width 205 height 33
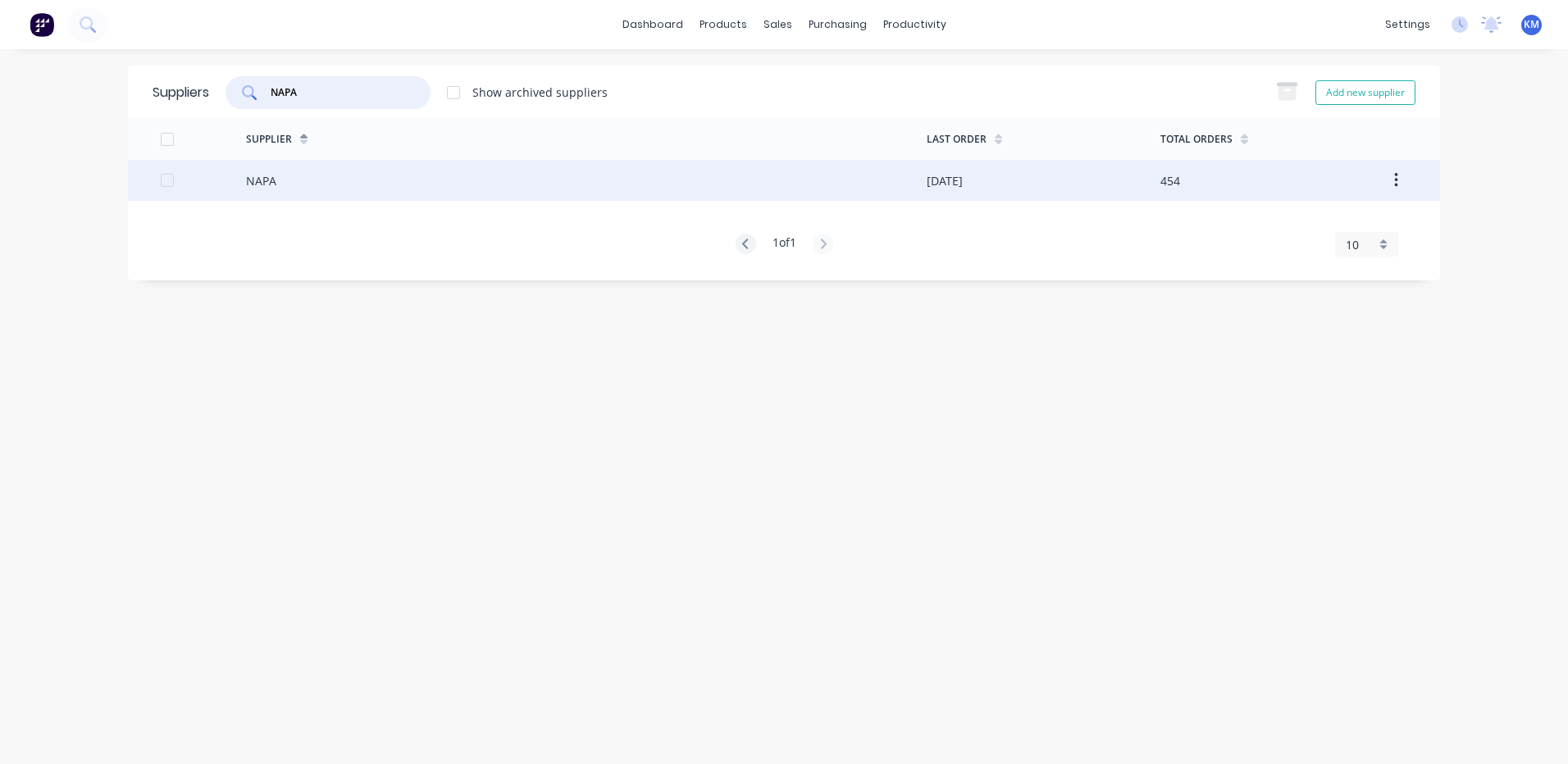
type input "NAPA"
click at [430, 193] on div "NAPA" at bounding box center [586, 180] width 680 height 41
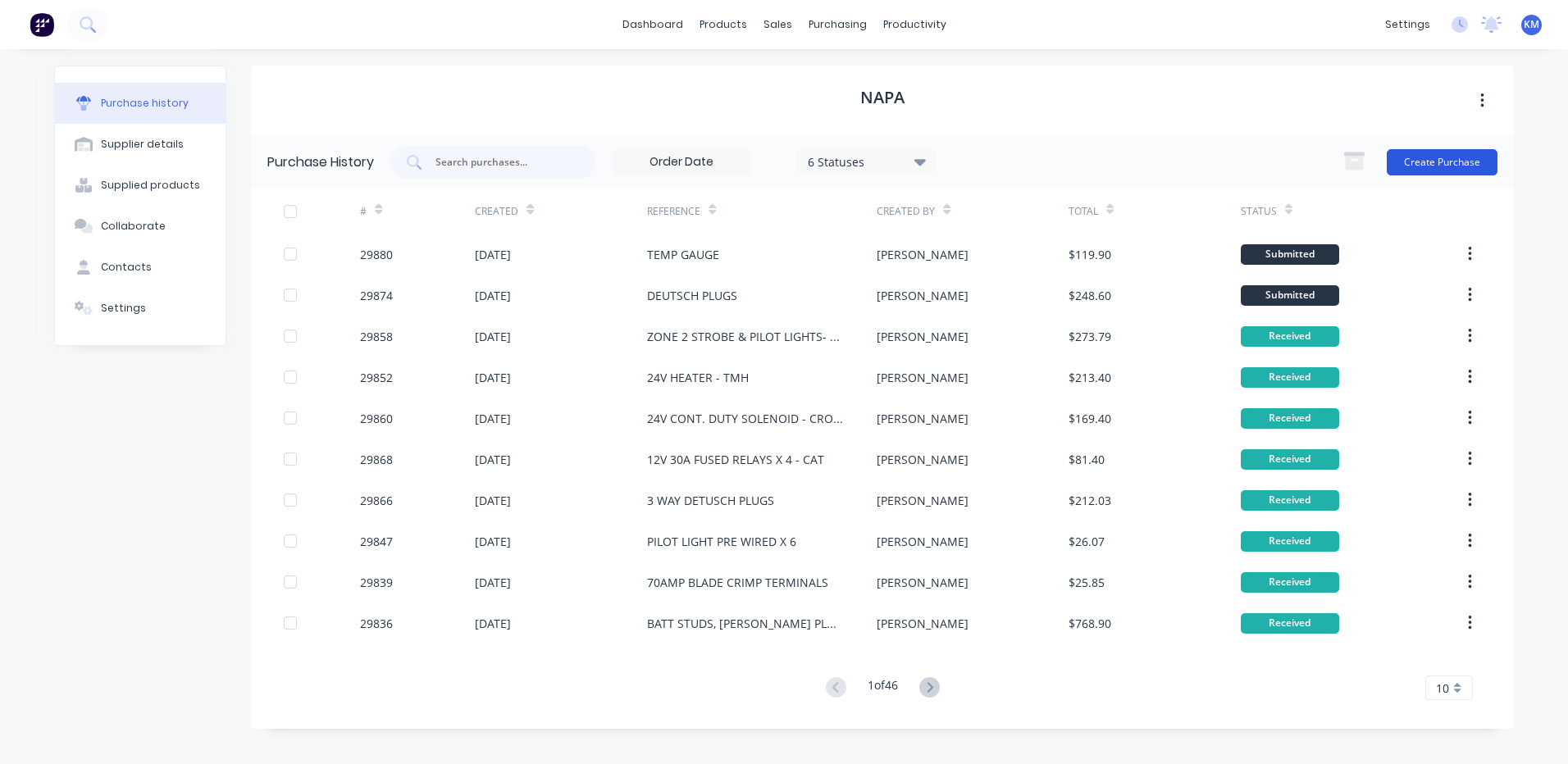
click at [1456, 155] on button "Create Purchase" at bounding box center [1442, 162] width 110 height 27
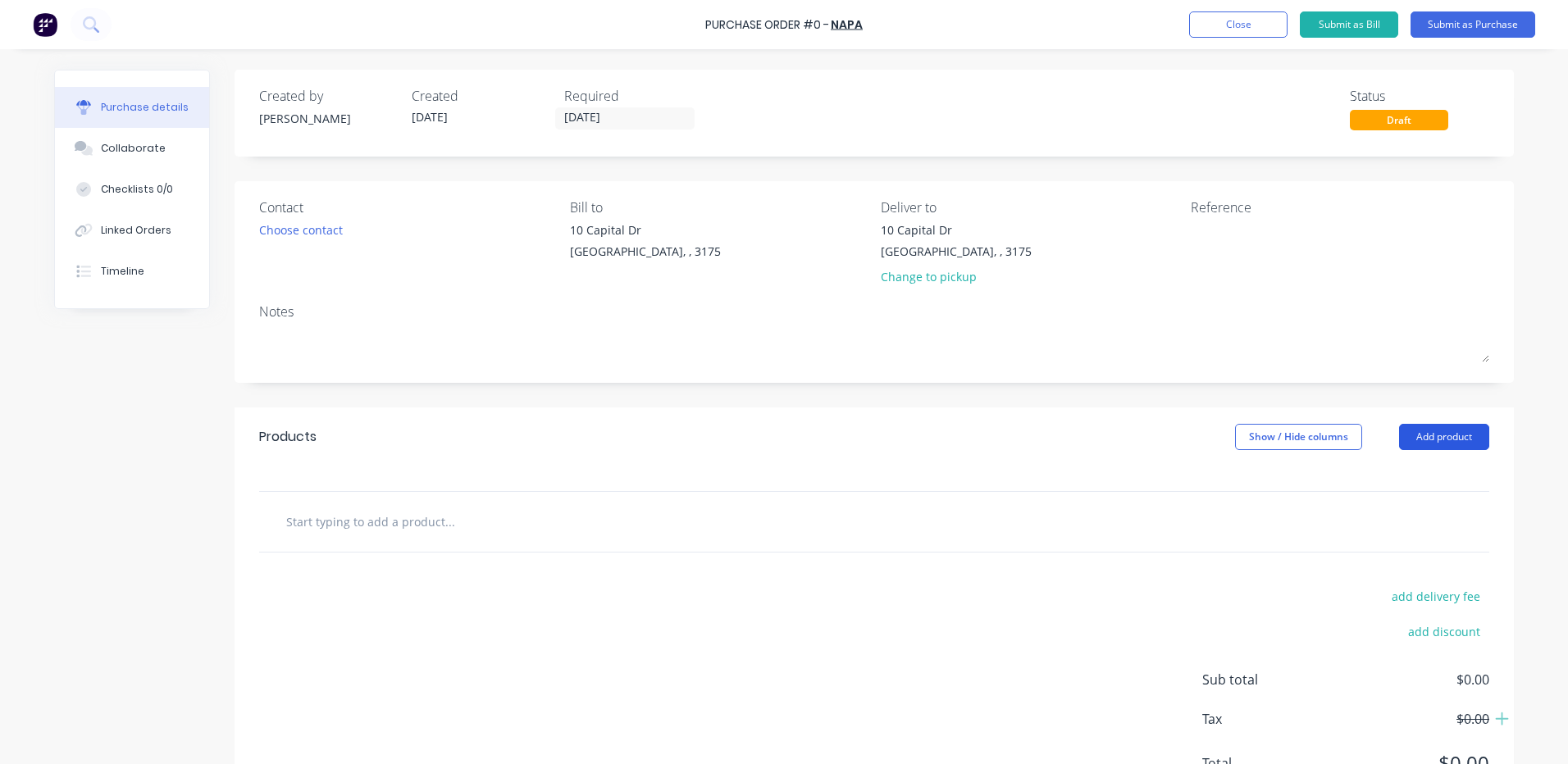
click at [1432, 427] on button "Add product" at bounding box center [1443, 437] width 90 height 27
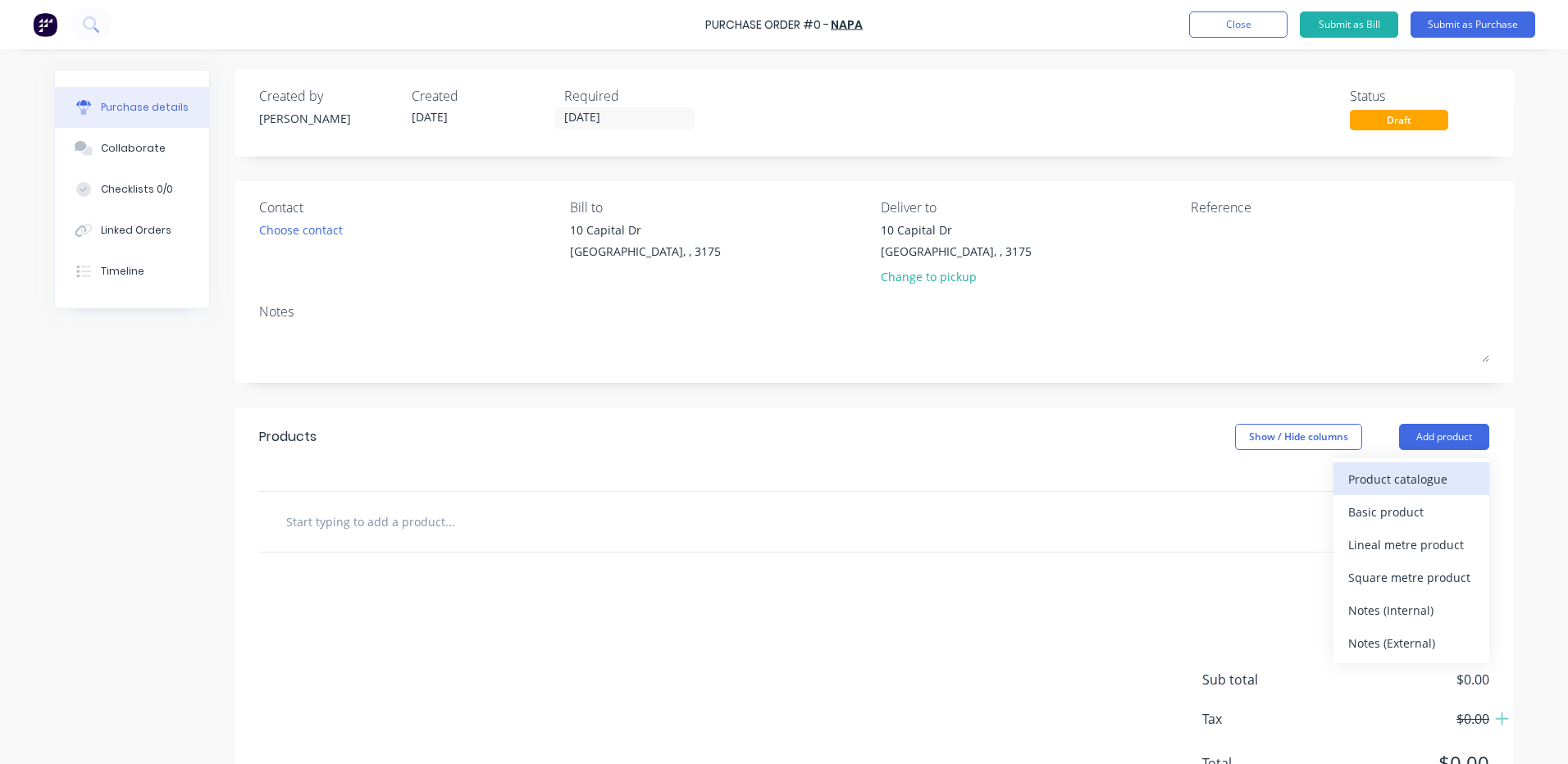
click at [1412, 471] on div "Product catalogue" at bounding box center [1411, 479] width 126 height 24
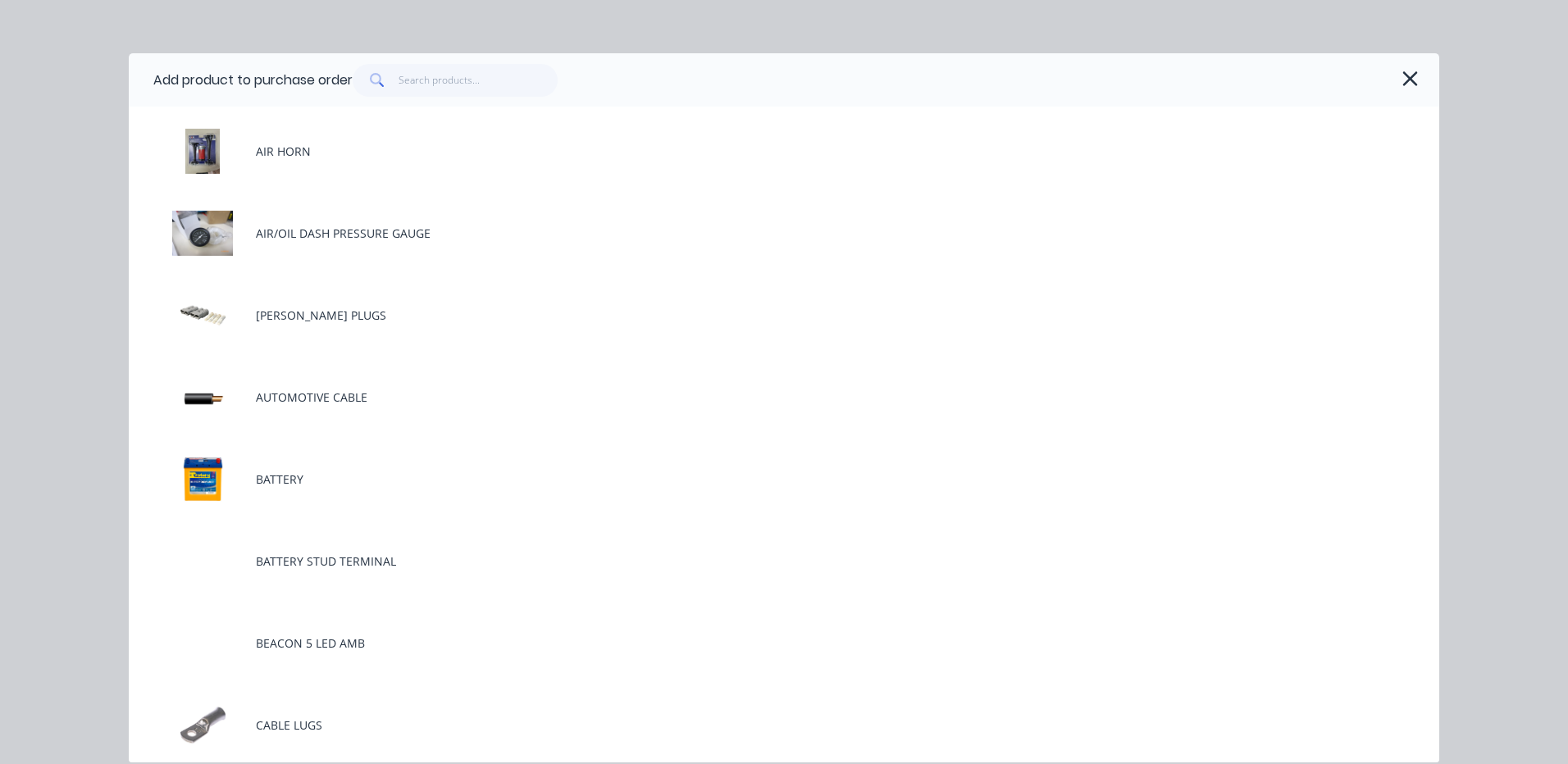
scroll to position [328, 0]
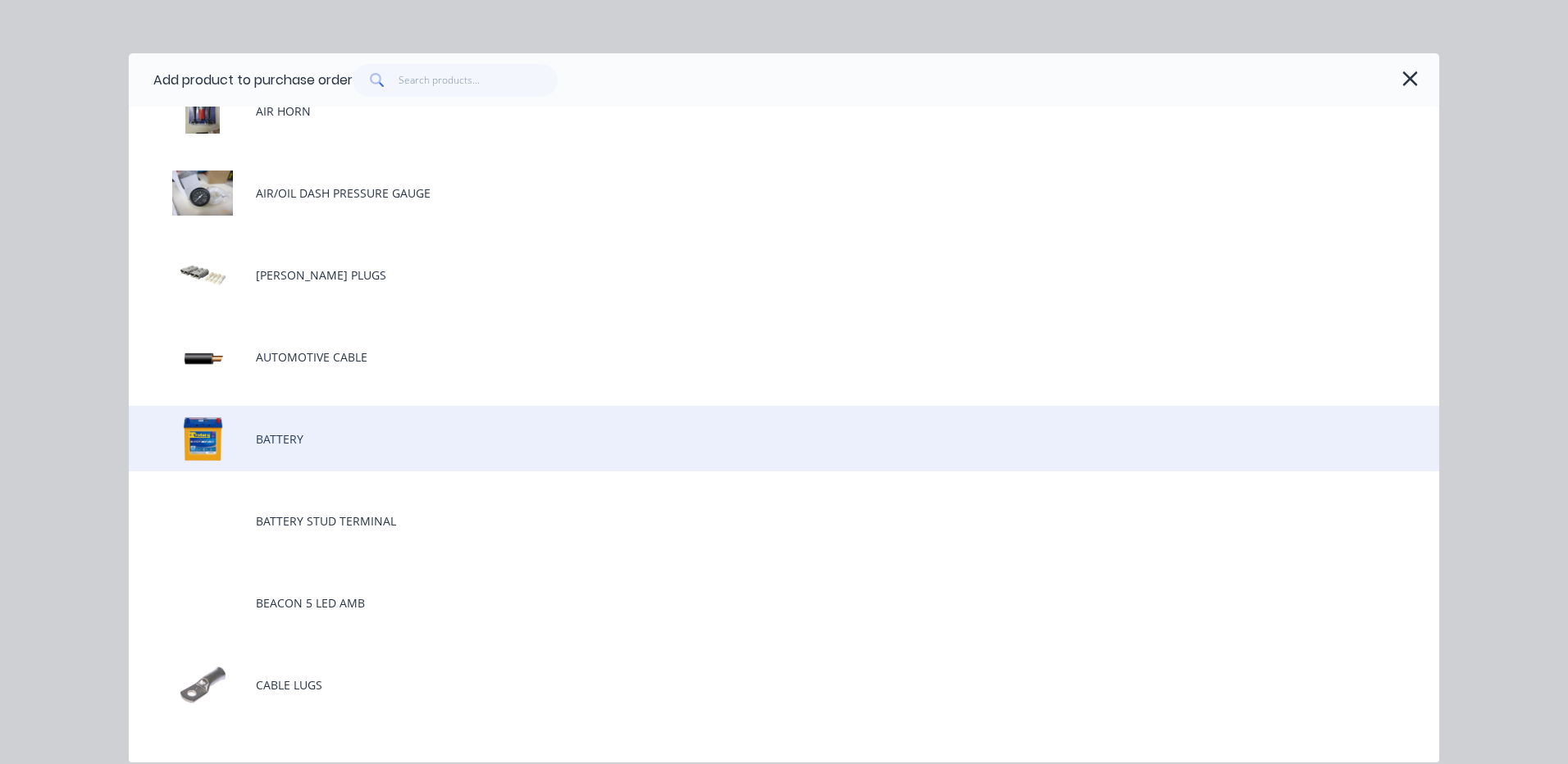
click at [424, 432] on div "BATTERY" at bounding box center [784, 439] width 1311 height 66
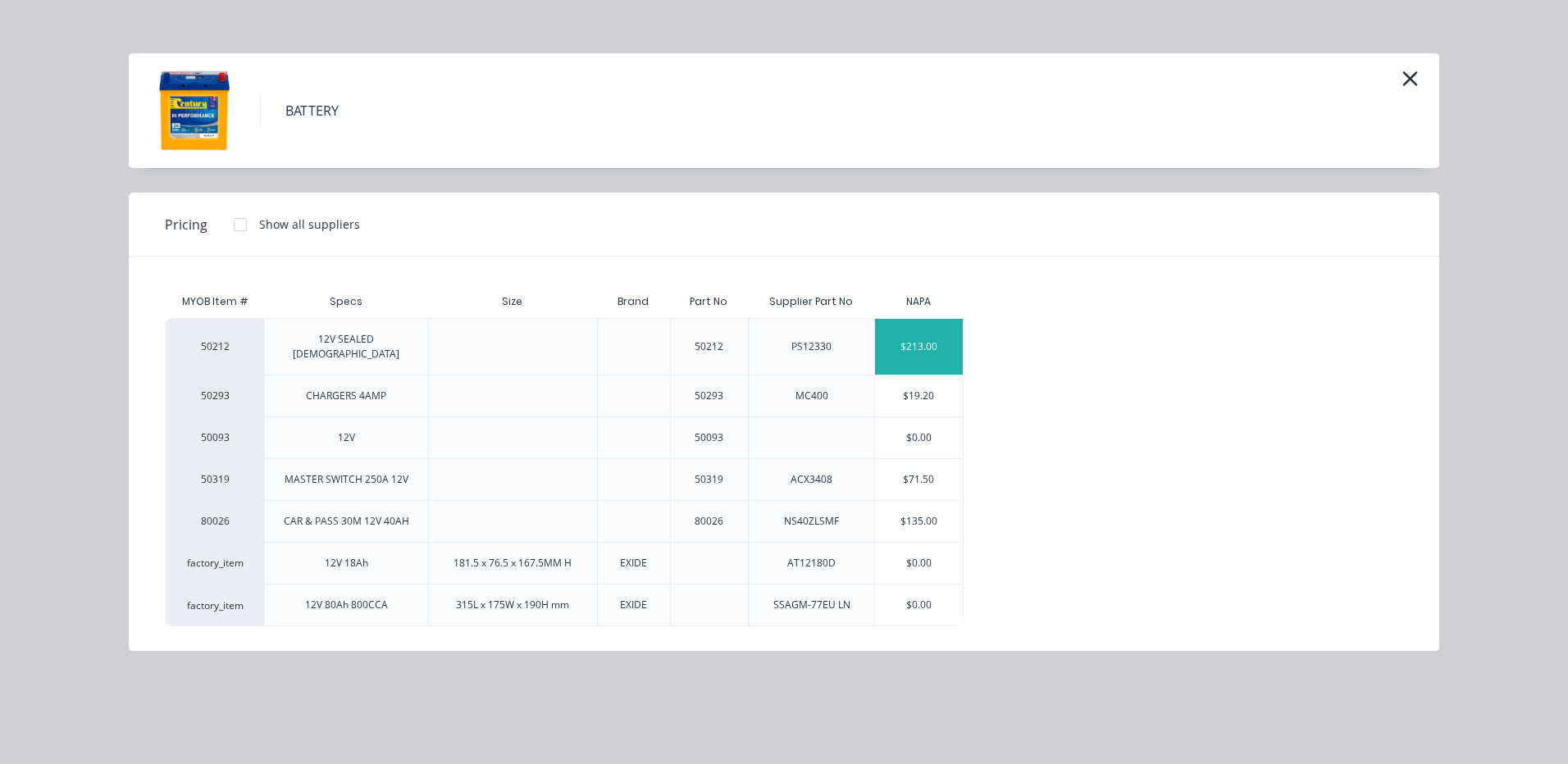
click at [918, 334] on div "$213.00" at bounding box center [918, 346] width 88 height 56
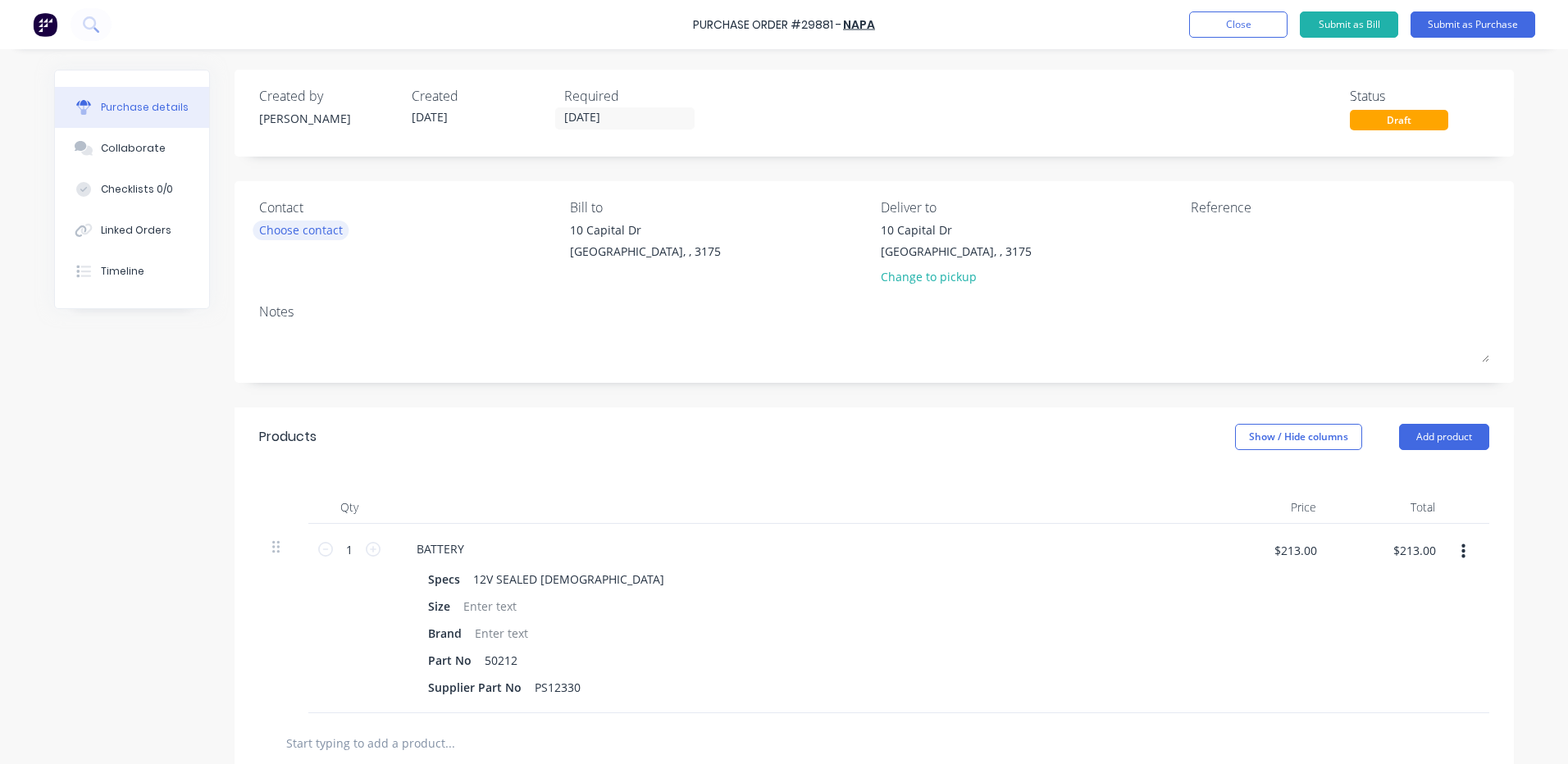
click at [321, 236] on div "Choose contact" at bounding box center [301, 229] width 84 height 17
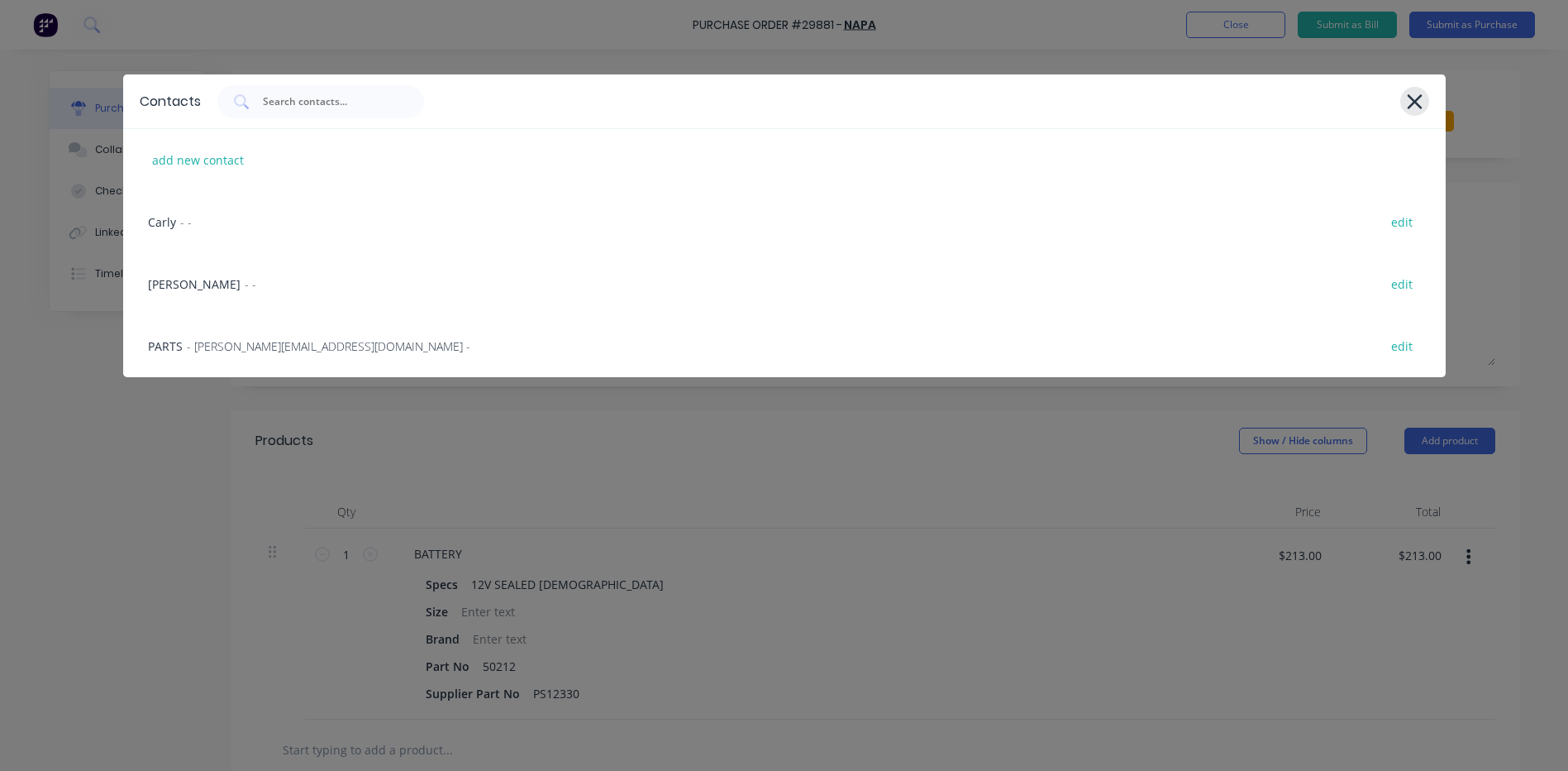
click at [1422, 99] on icon at bounding box center [1414, 101] width 17 height 23
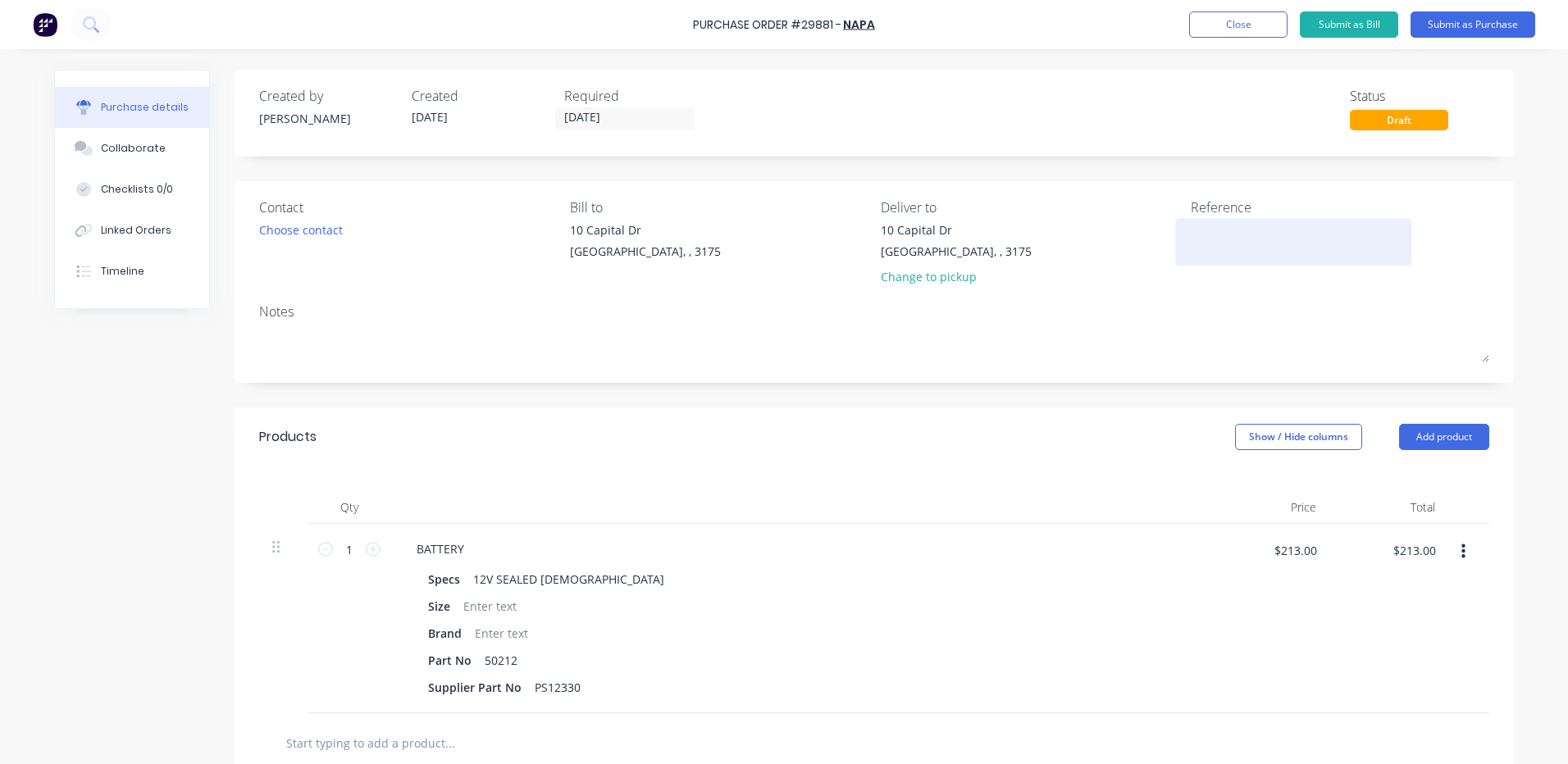
click at [1305, 231] on textarea at bounding box center [1293, 239] width 205 height 36
type textarea "BATTERY"
type textarea "x"
type textarea "BATTERY"
type textarea "x"
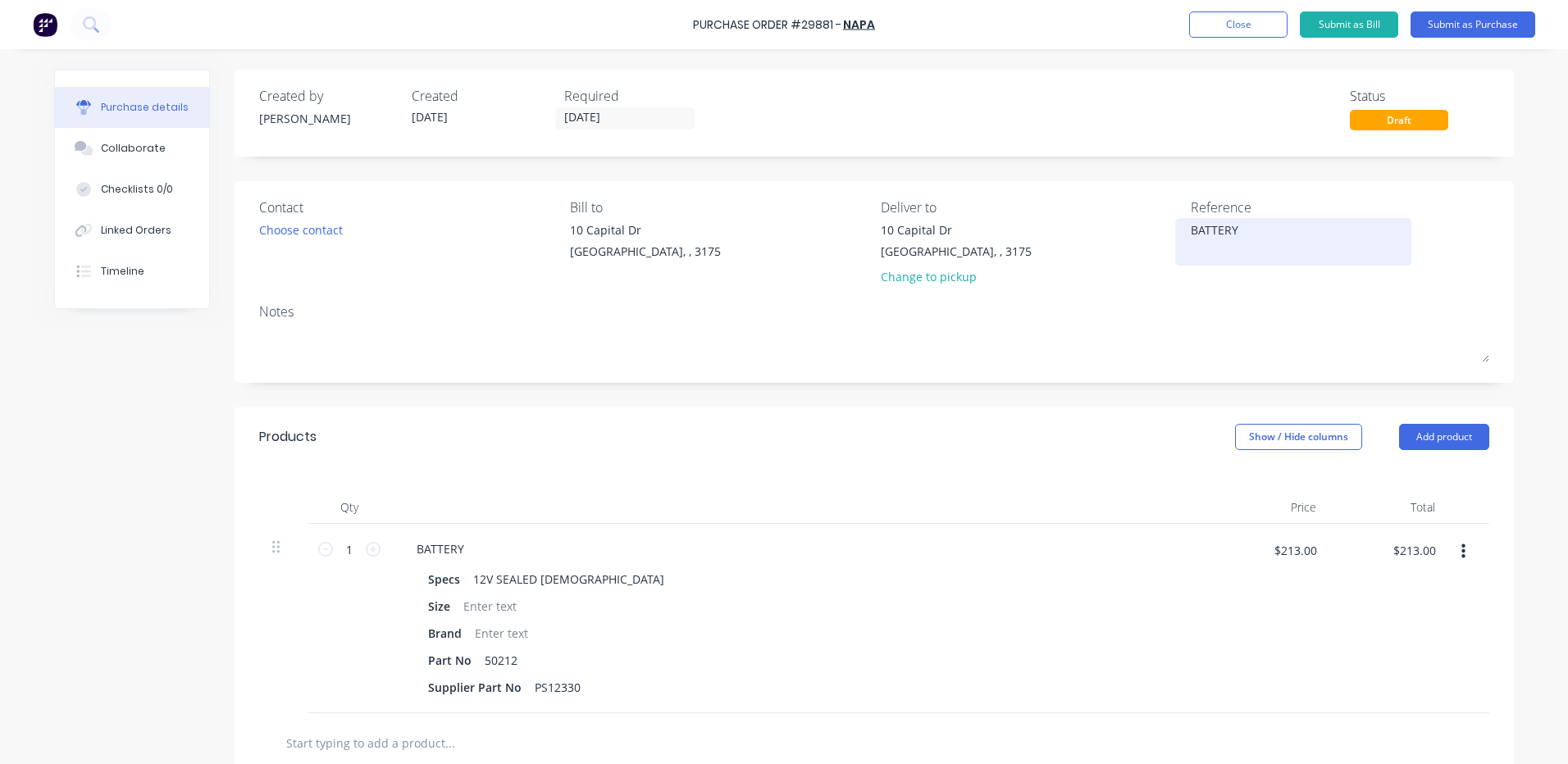
type textarea "BATTERY -"
type textarea "x"
type textarea "BATTERY -"
type textarea "x"
type textarea "BATTERY - A"
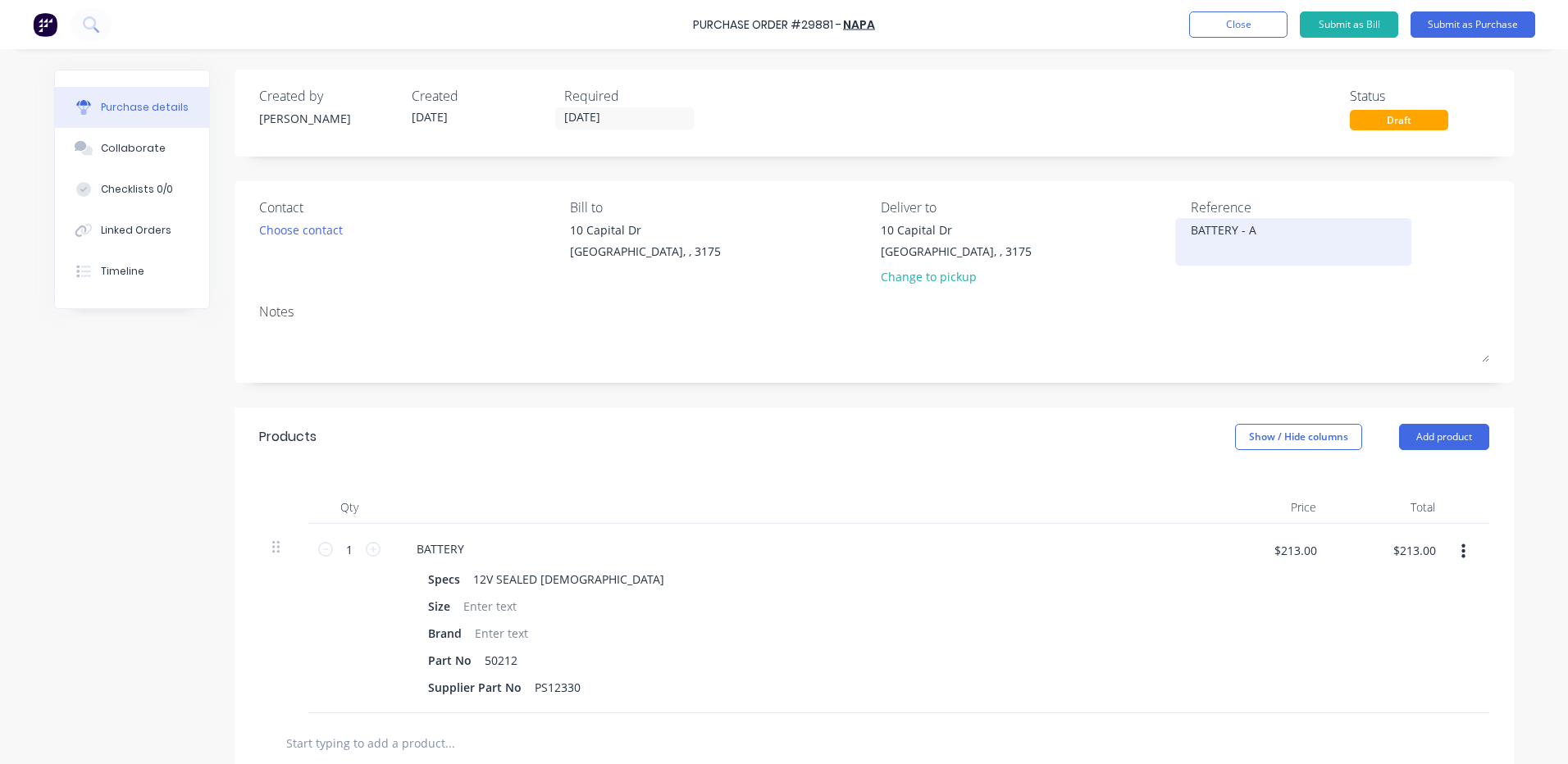
type textarea "x"
type textarea "BATTERY - AA"
type textarea "x"
type textarea "BATTERY - AAL"
type textarea "x"
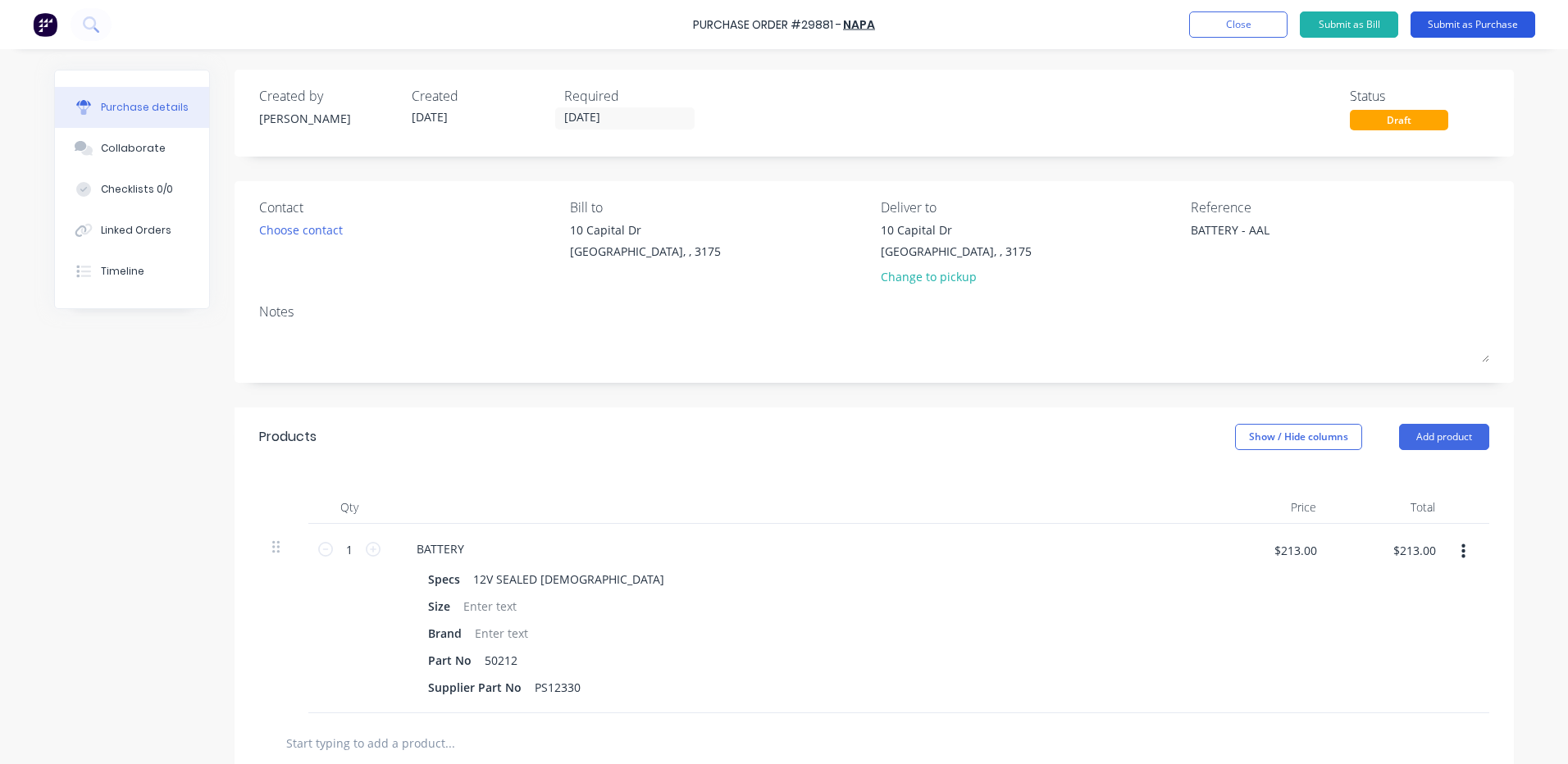
type textarea "BATTERY - AAL"
click at [1462, 20] on button "Submit as Purchase" at bounding box center [1472, 25] width 124 height 27
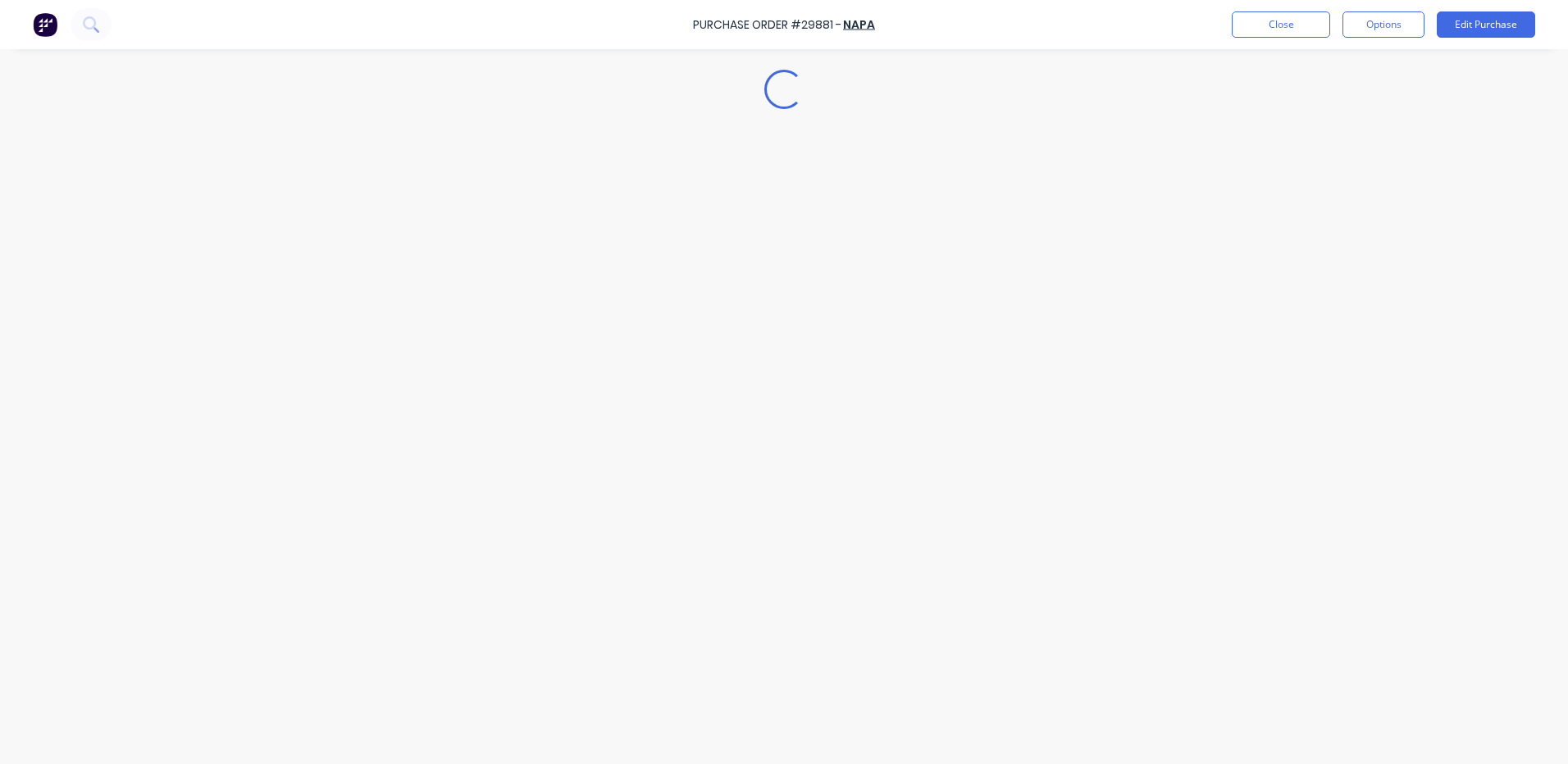
type textarea "x"
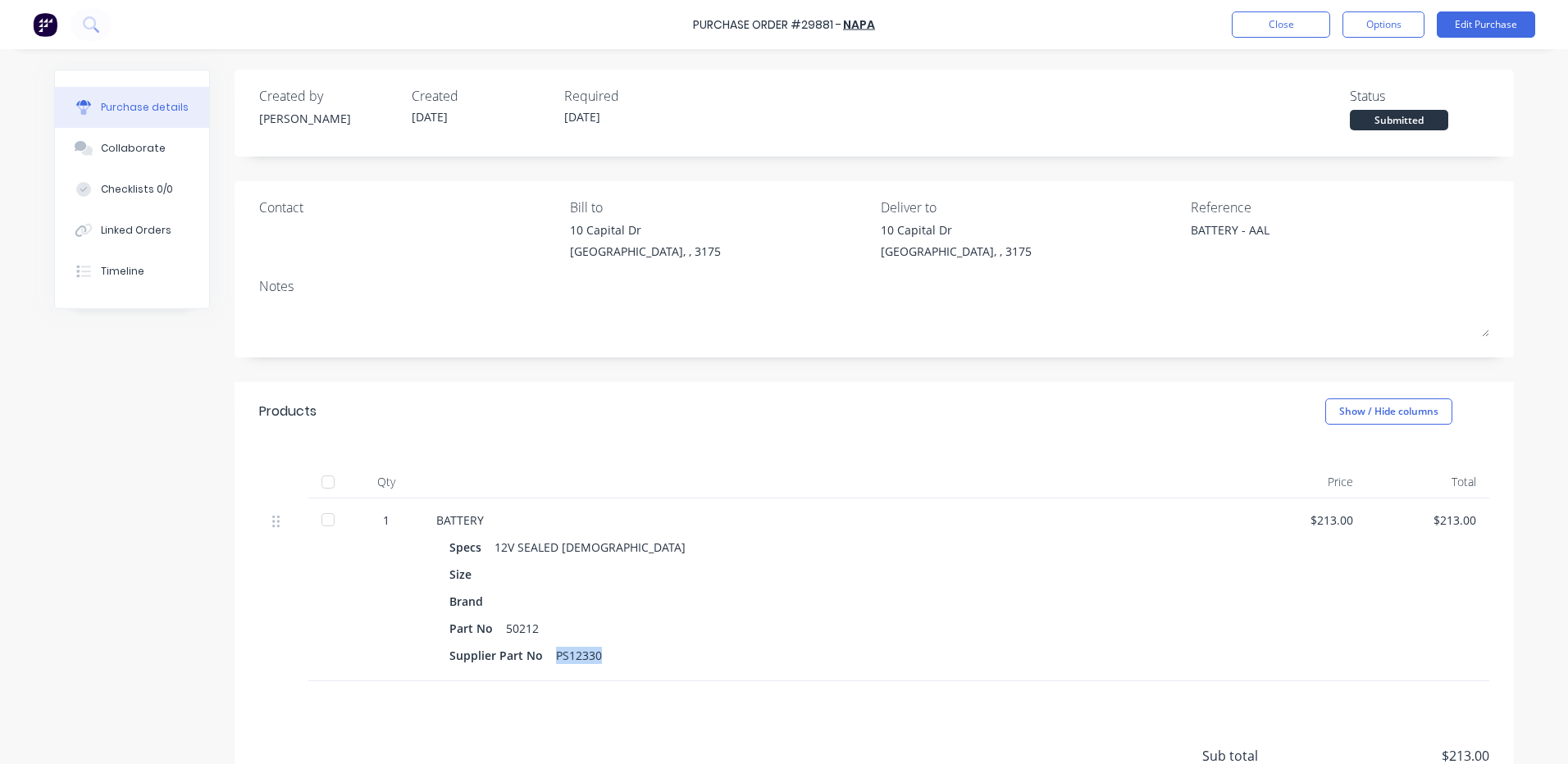
drag, startPoint x: 593, startPoint y: 654, endPoint x: 548, endPoint y: 651, distance: 45.1
click at [556, 651] on div "PS12330" at bounding box center [579, 656] width 46 height 24
copy div "PS12330"
click at [1300, 33] on button "Close" at bounding box center [1281, 25] width 99 height 27
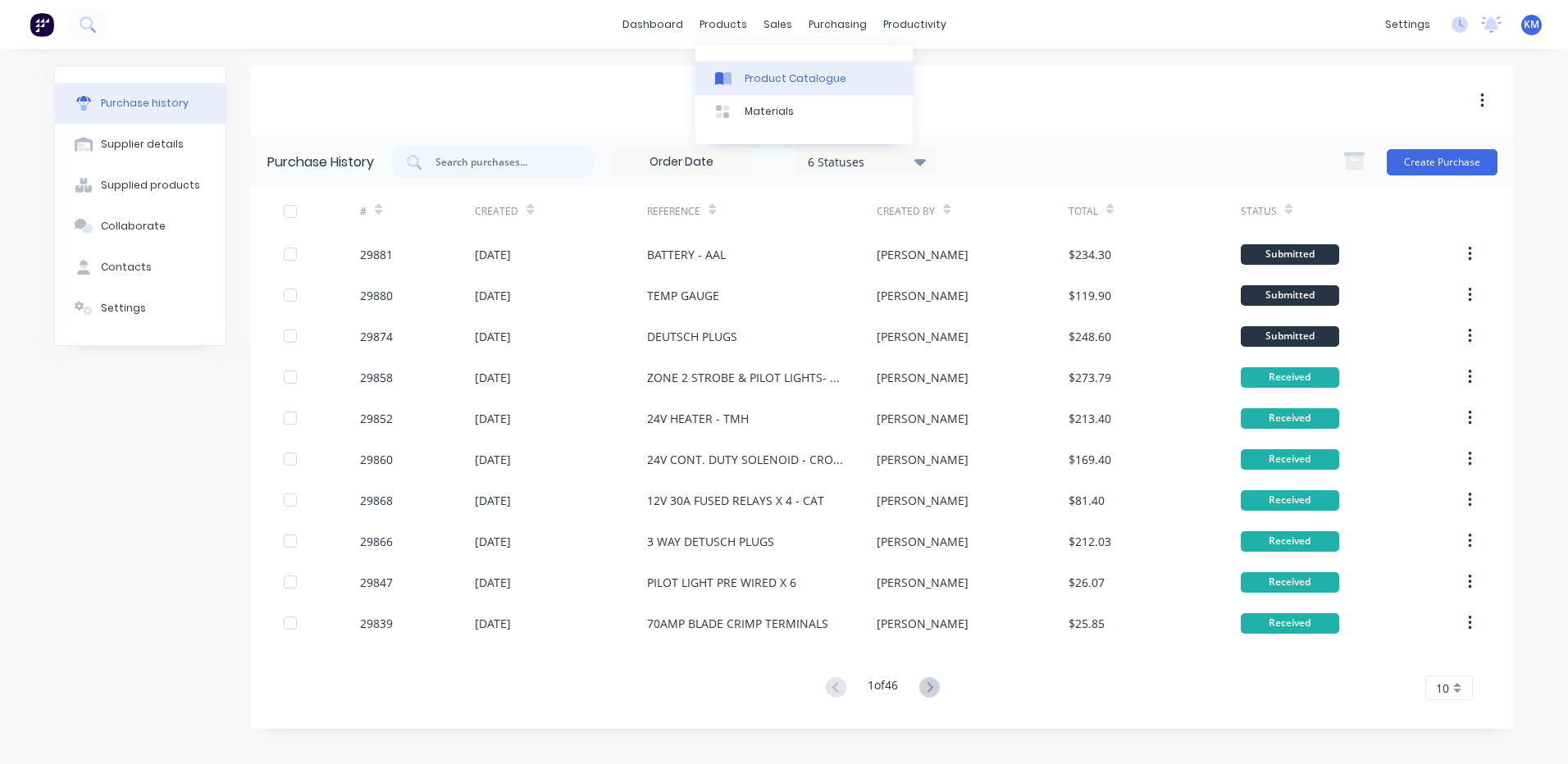
click at [765, 79] on div "Product Catalogue" at bounding box center [795, 78] width 102 height 15
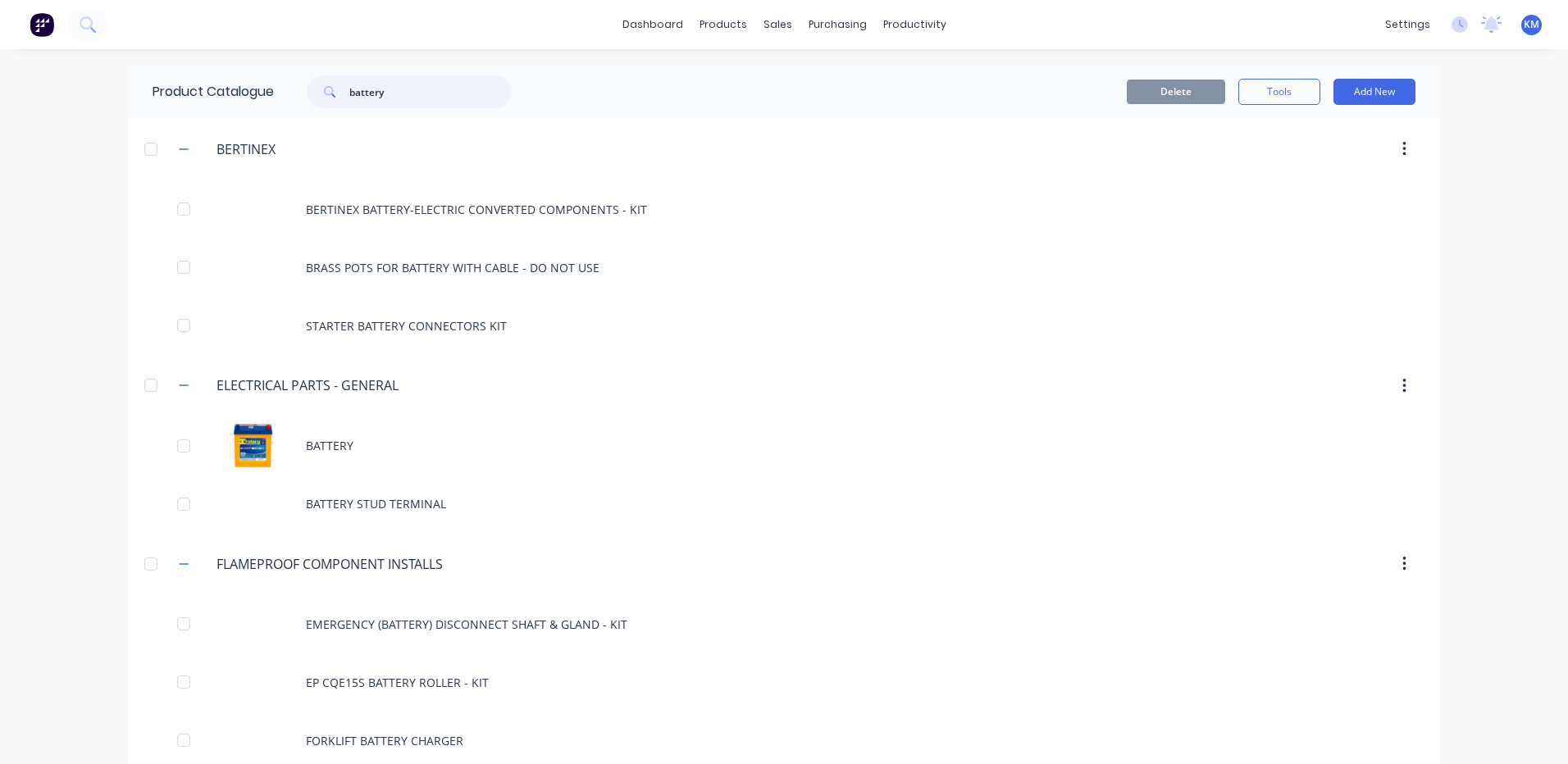
click at [406, 81] on input "battery" at bounding box center [430, 91] width 163 height 33
click at [406, 82] on input "battery" at bounding box center [430, 91] width 163 height 33
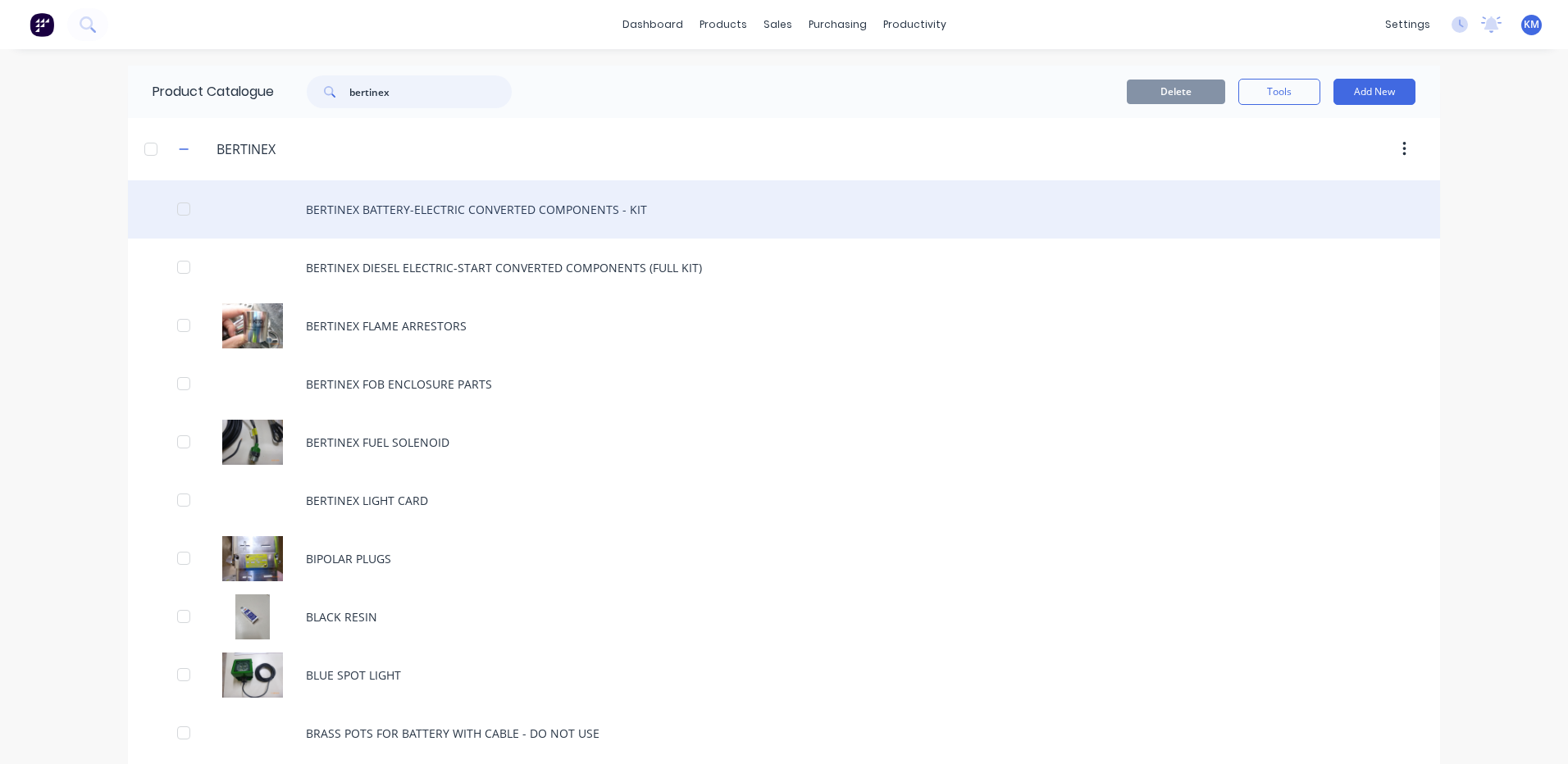
type input "bertinex"
click at [625, 221] on div "BERTINEX BATTERY-ELECTRIC CONVERTED COMPONENTS - KIT" at bounding box center [784, 209] width 1312 height 58
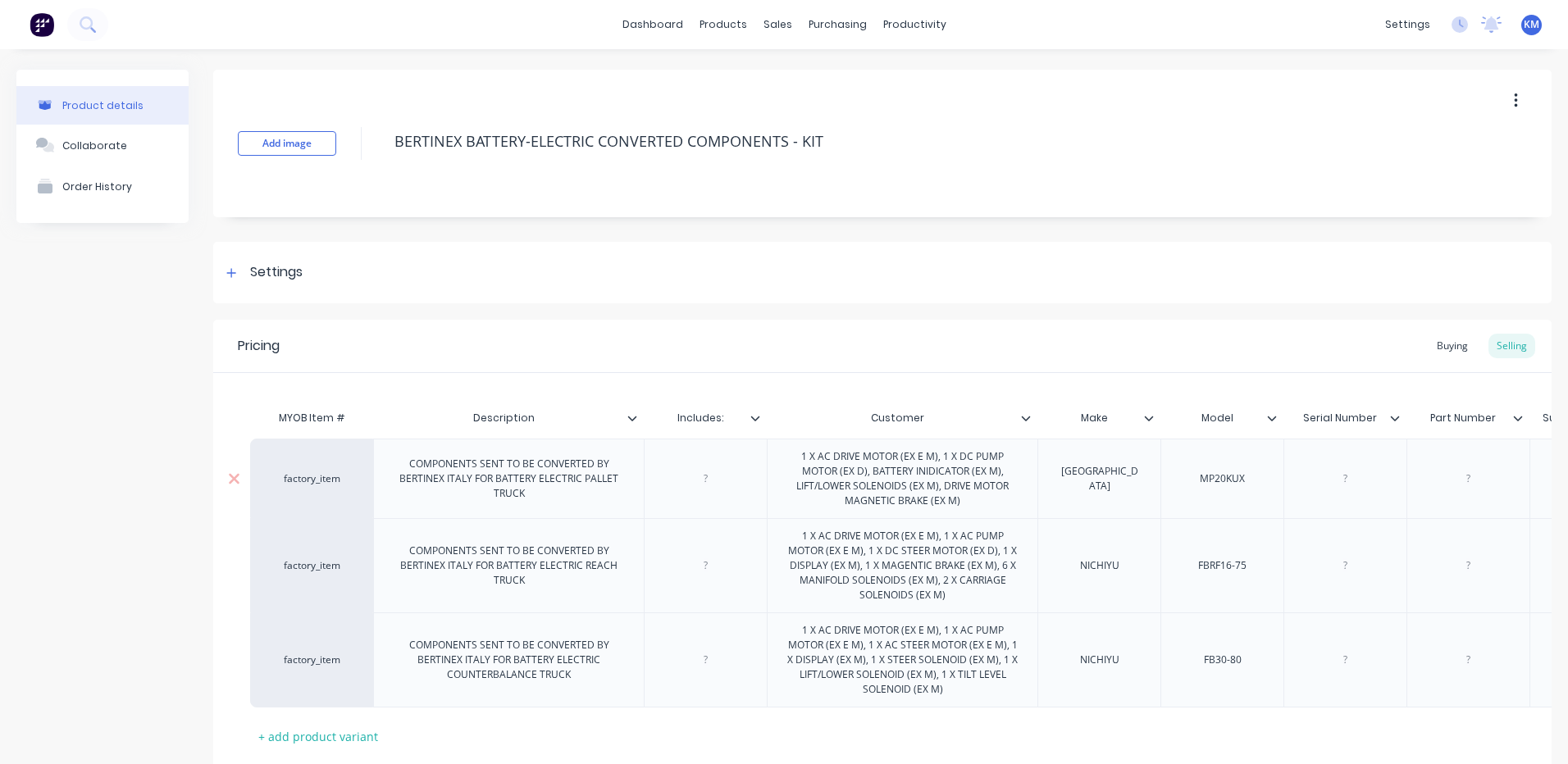
type textarea "x"
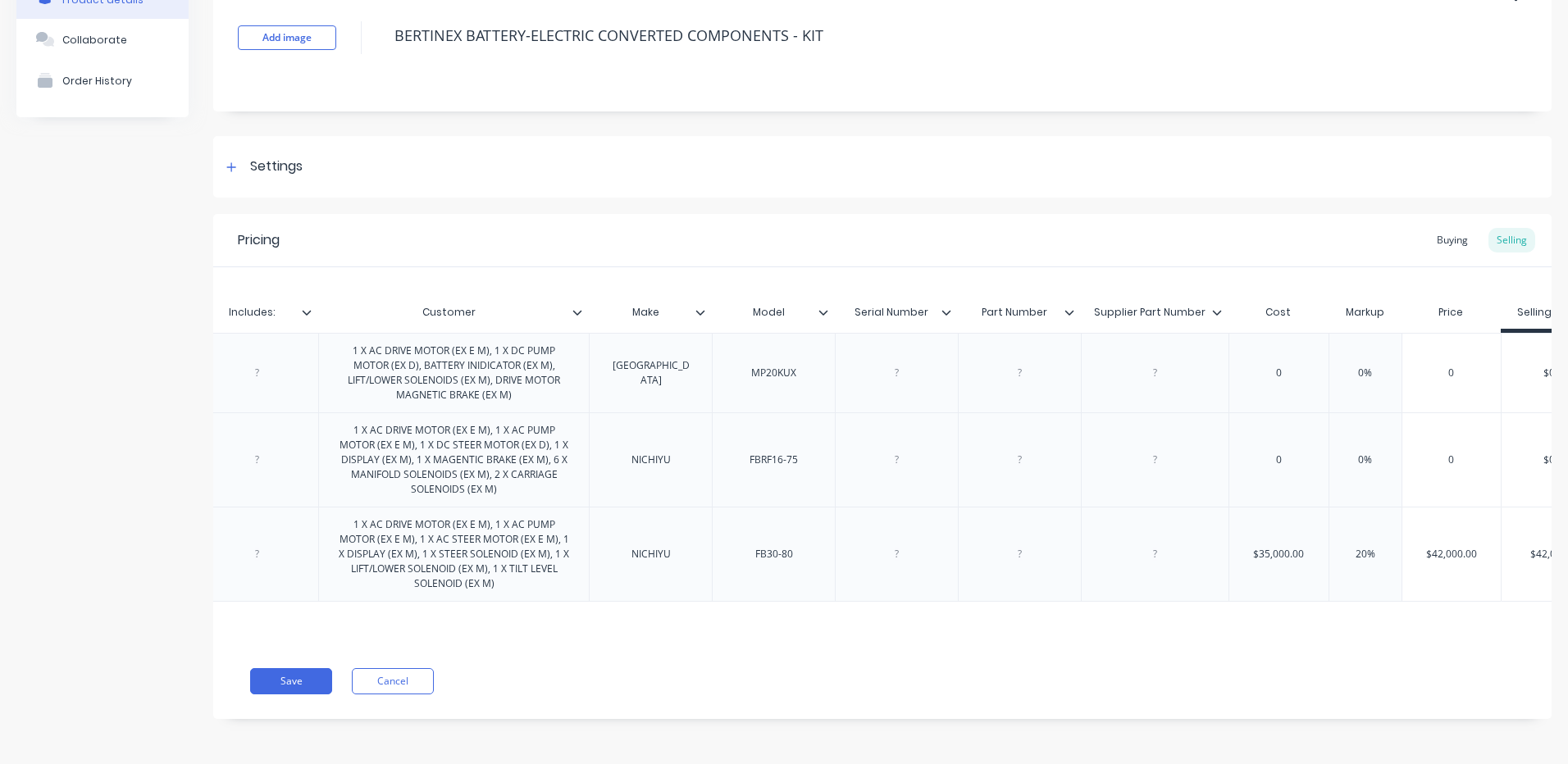
scroll to position [0, 496]
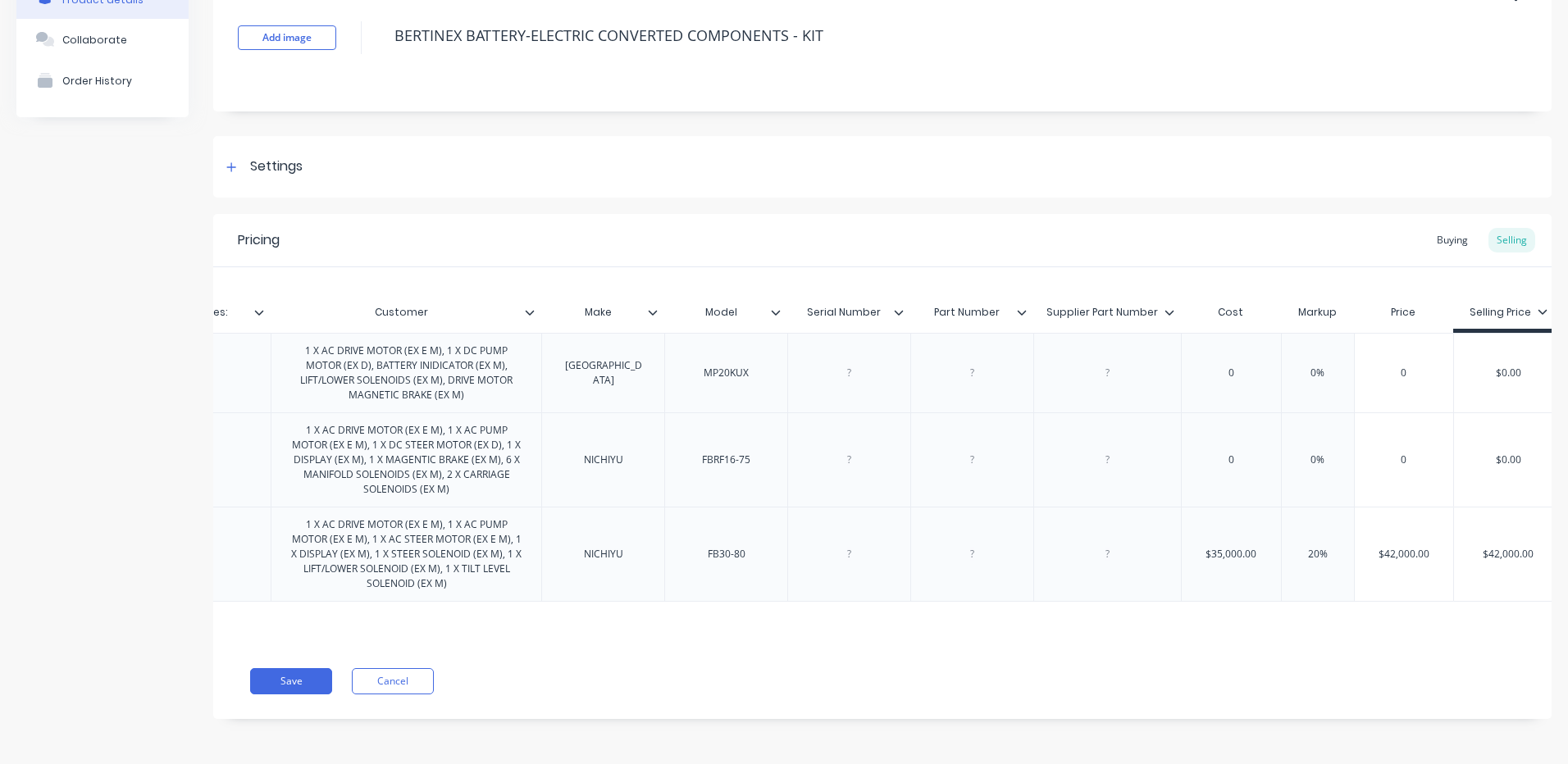
type input "$35,000.00"
click at [1232, 547] on input "$35,000.00" at bounding box center [1231, 554] width 100 height 15
type textarea "x"
type input "$2"
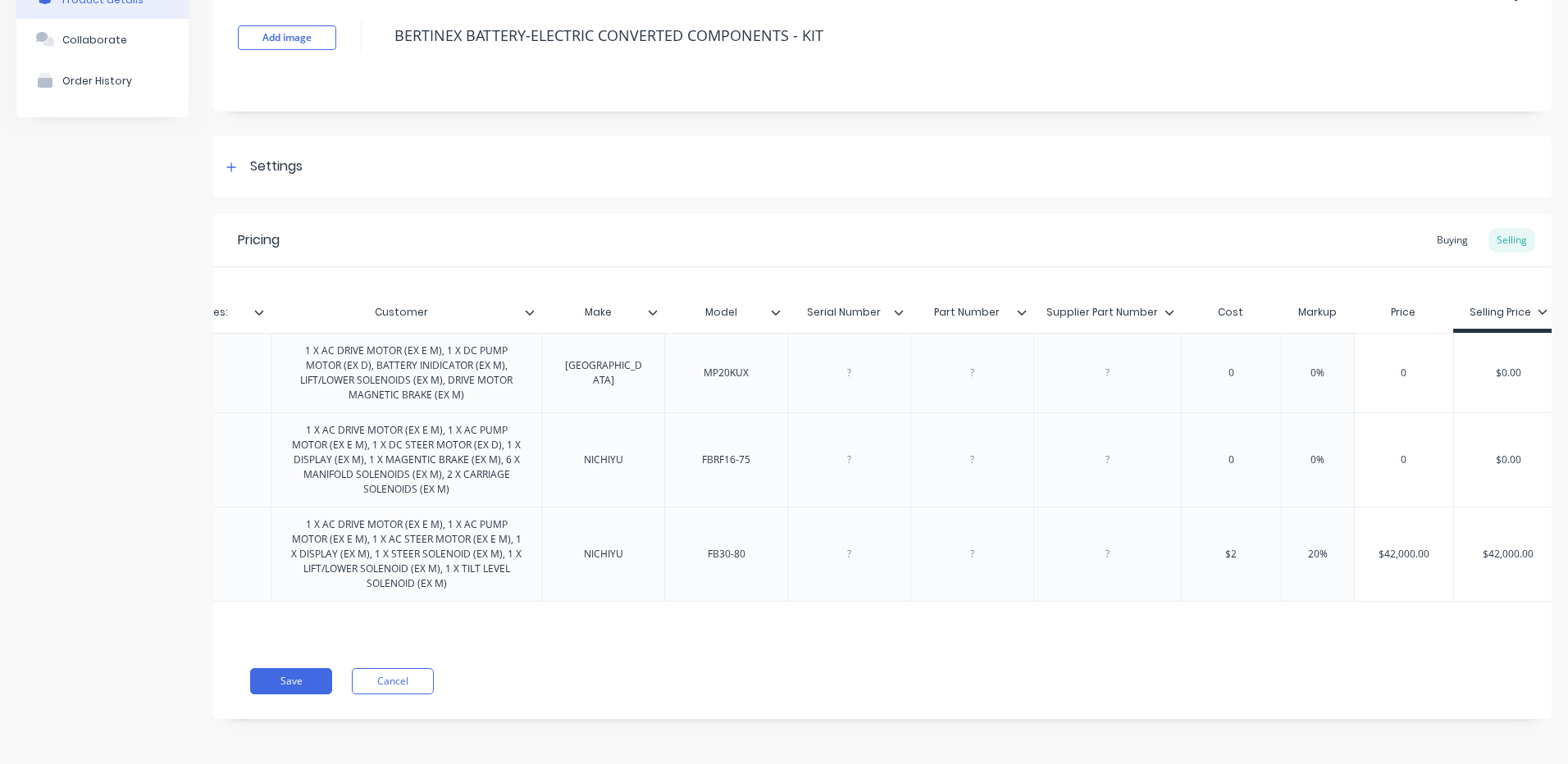
scroll to position [0, 489]
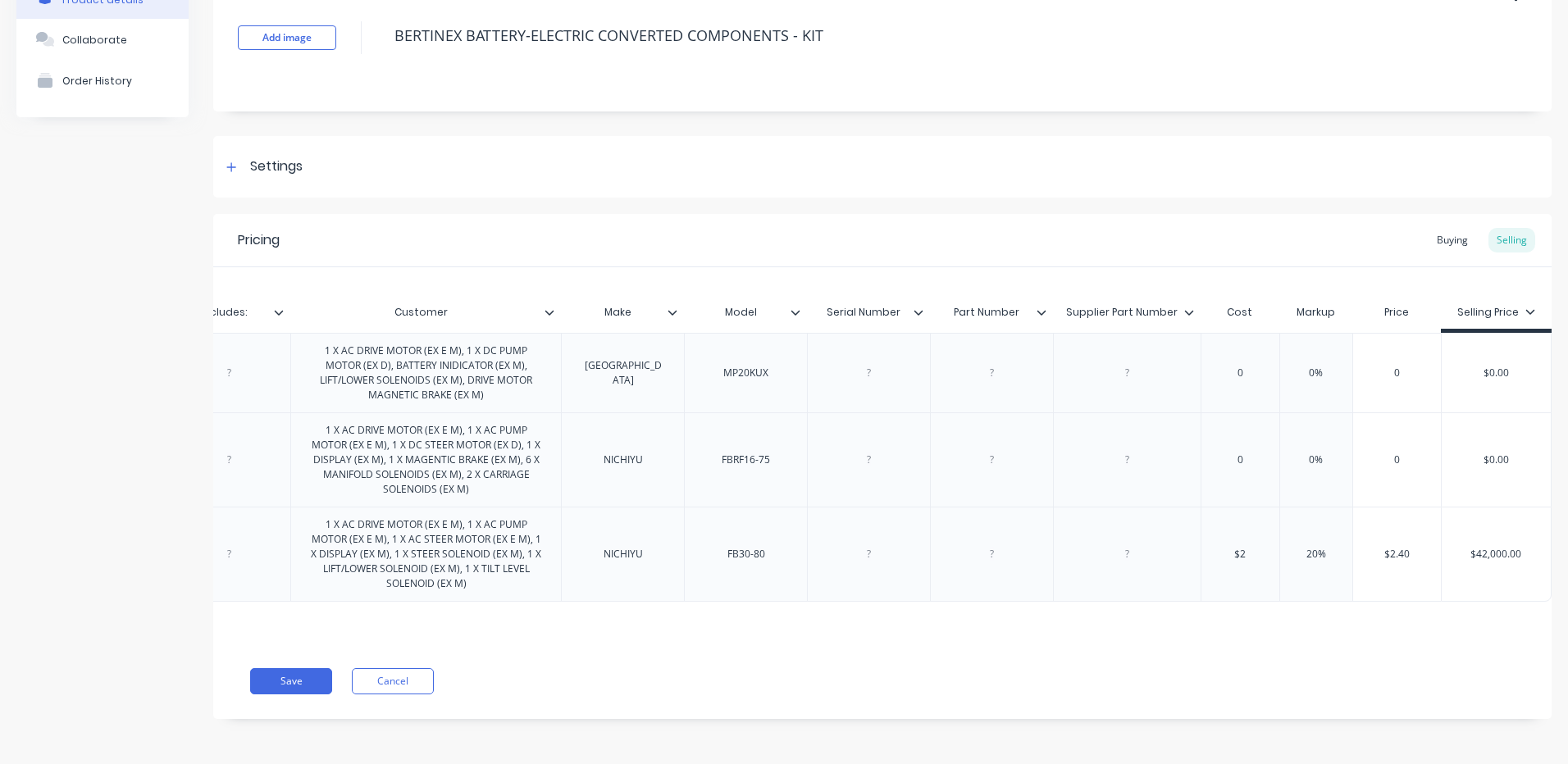
type textarea "x"
type input "$28"
type textarea "x"
type input "$280"
type textarea "x"
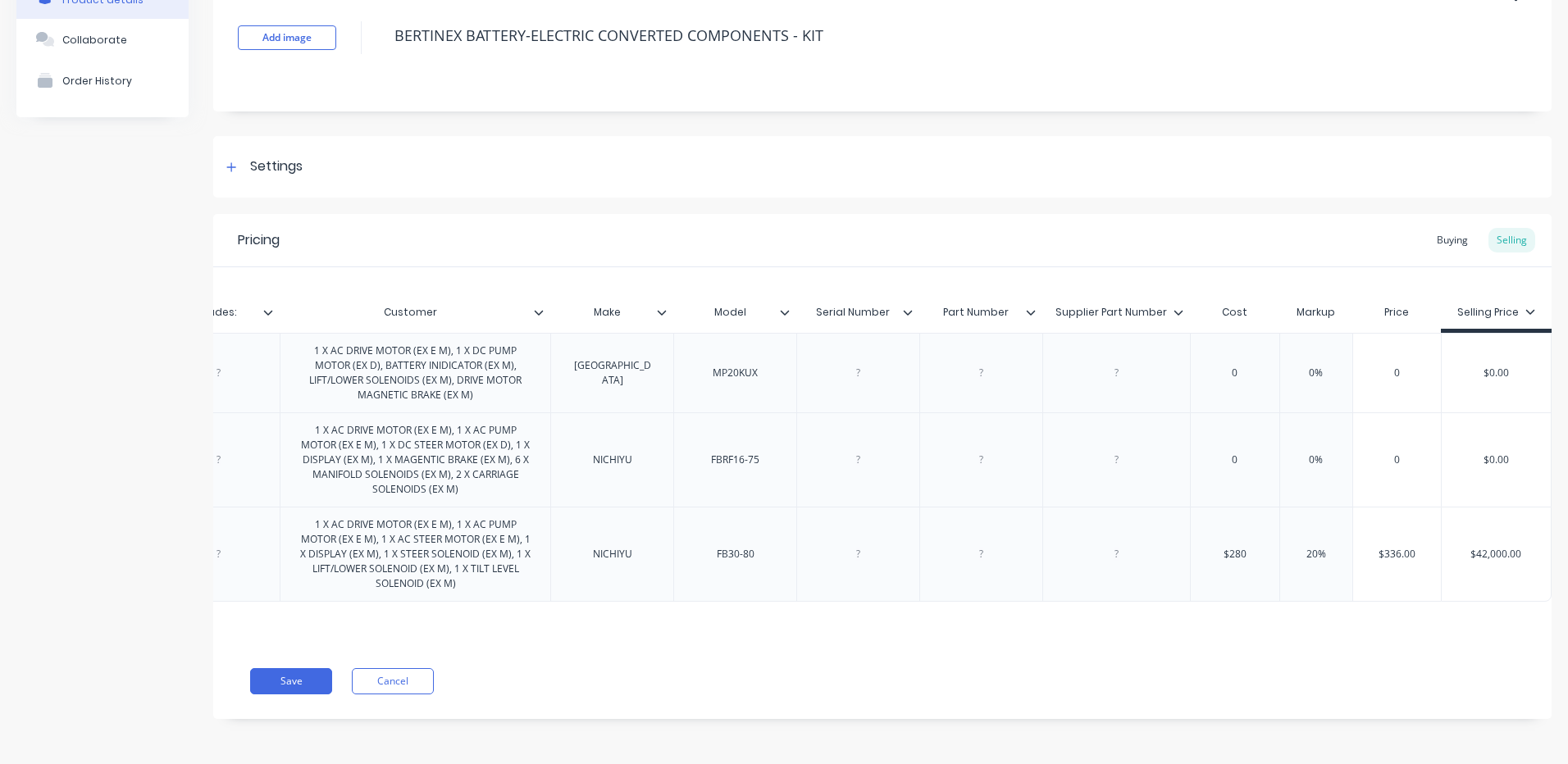
type input "$2800"
type textarea "x"
type input "$28000"
click at [1227, 226] on div "Pricing Buying Selling" at bounding box center [882, 241] width 1338 height 53
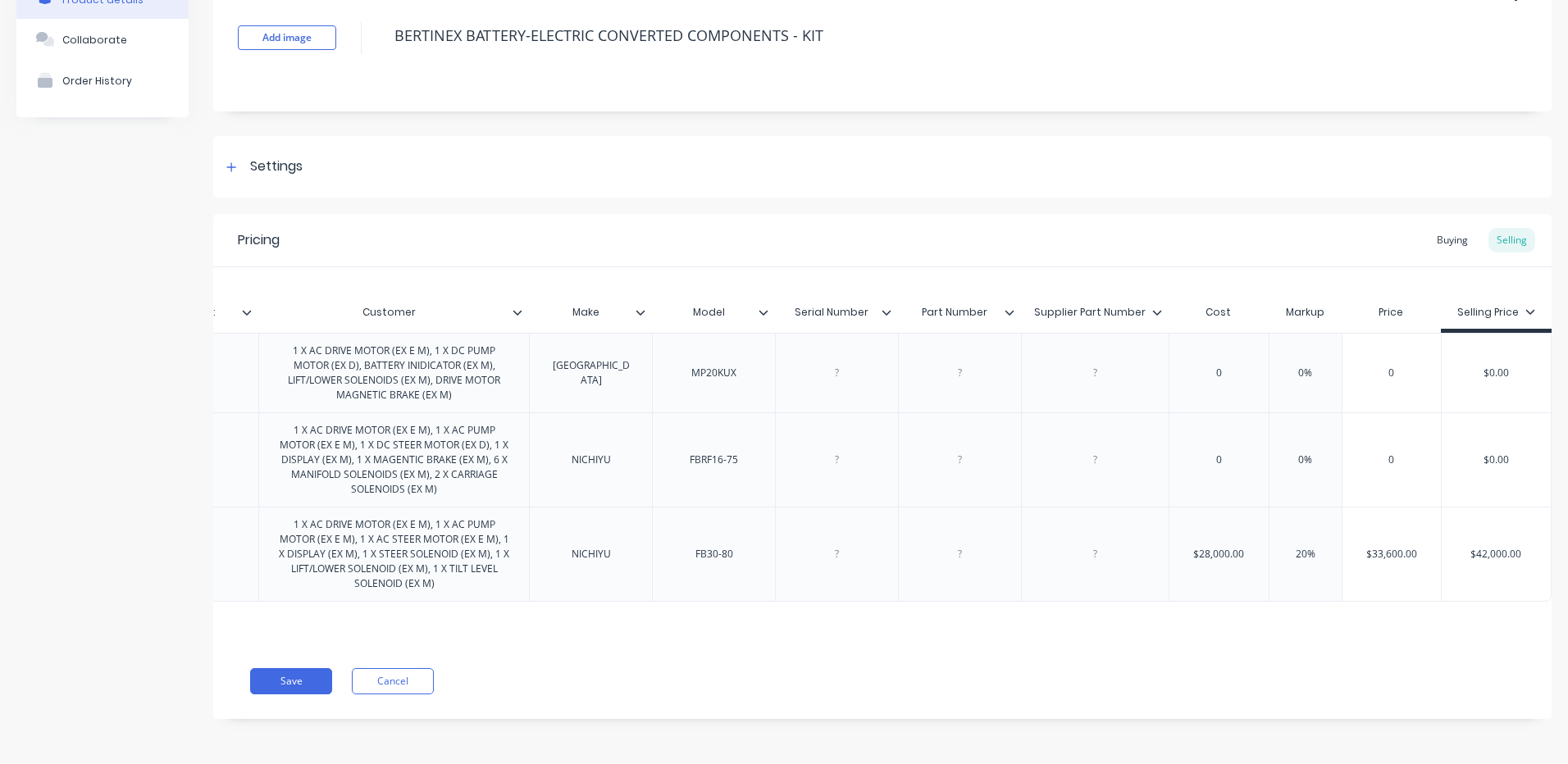
type input "20%"
click at [1291, 547] on input "20%" at bounding box center [1305, 554] width 82 height 15
type textarea "x"
type input "1%"
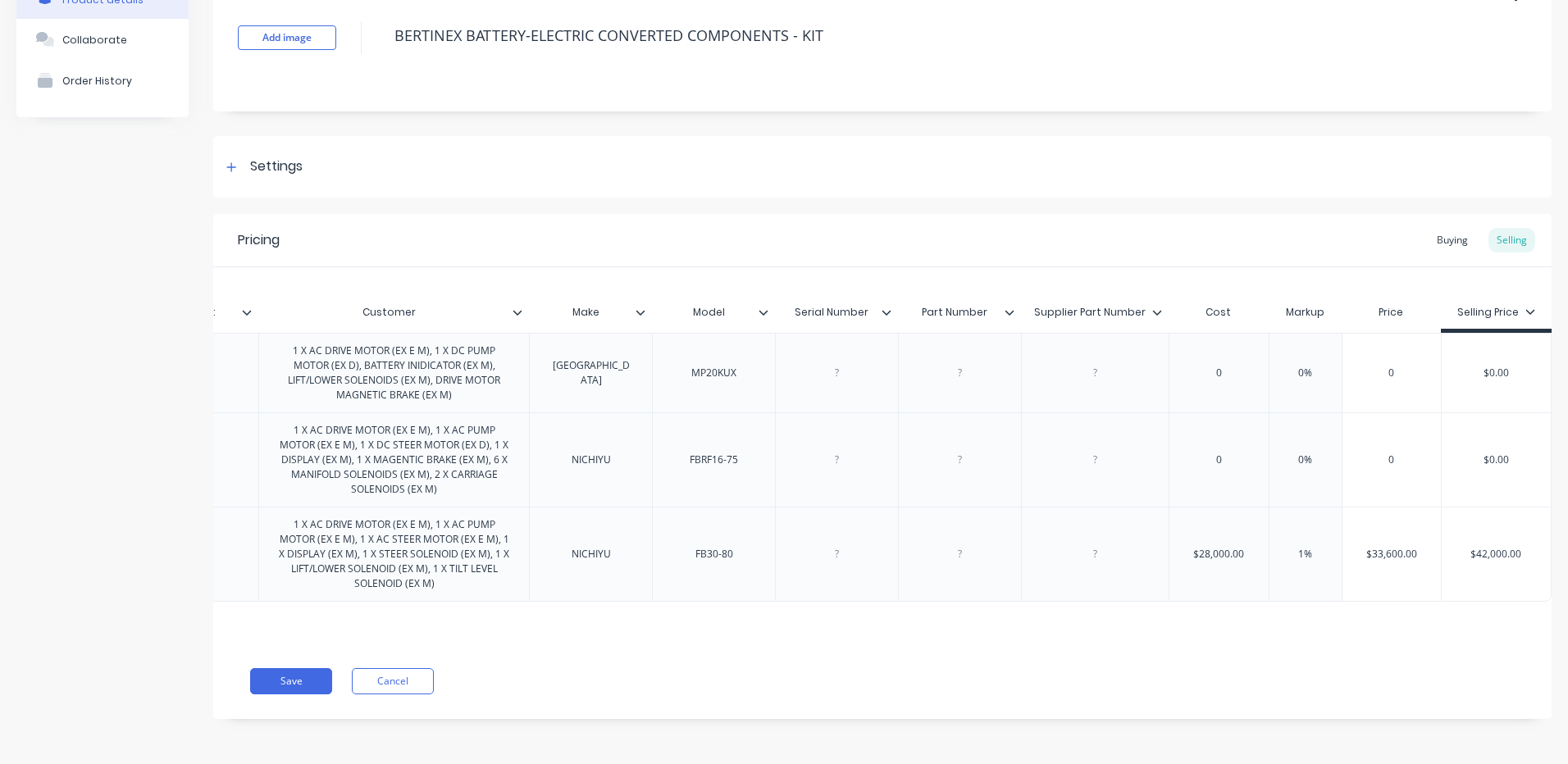
type textarea "x"
type input "10%"
click at [1199, 199] on div "Add image BERTINEX BATTERY-ELECTRIC CONVERTED COMPONENTS - KIT Settings Product…" at bounding box center [882, 353] width 1338 height 780
type input "$42,000.00"
click at [1499, 547] on input "$42,000.00" at bounding box center [1496, 554] width 109 height 15
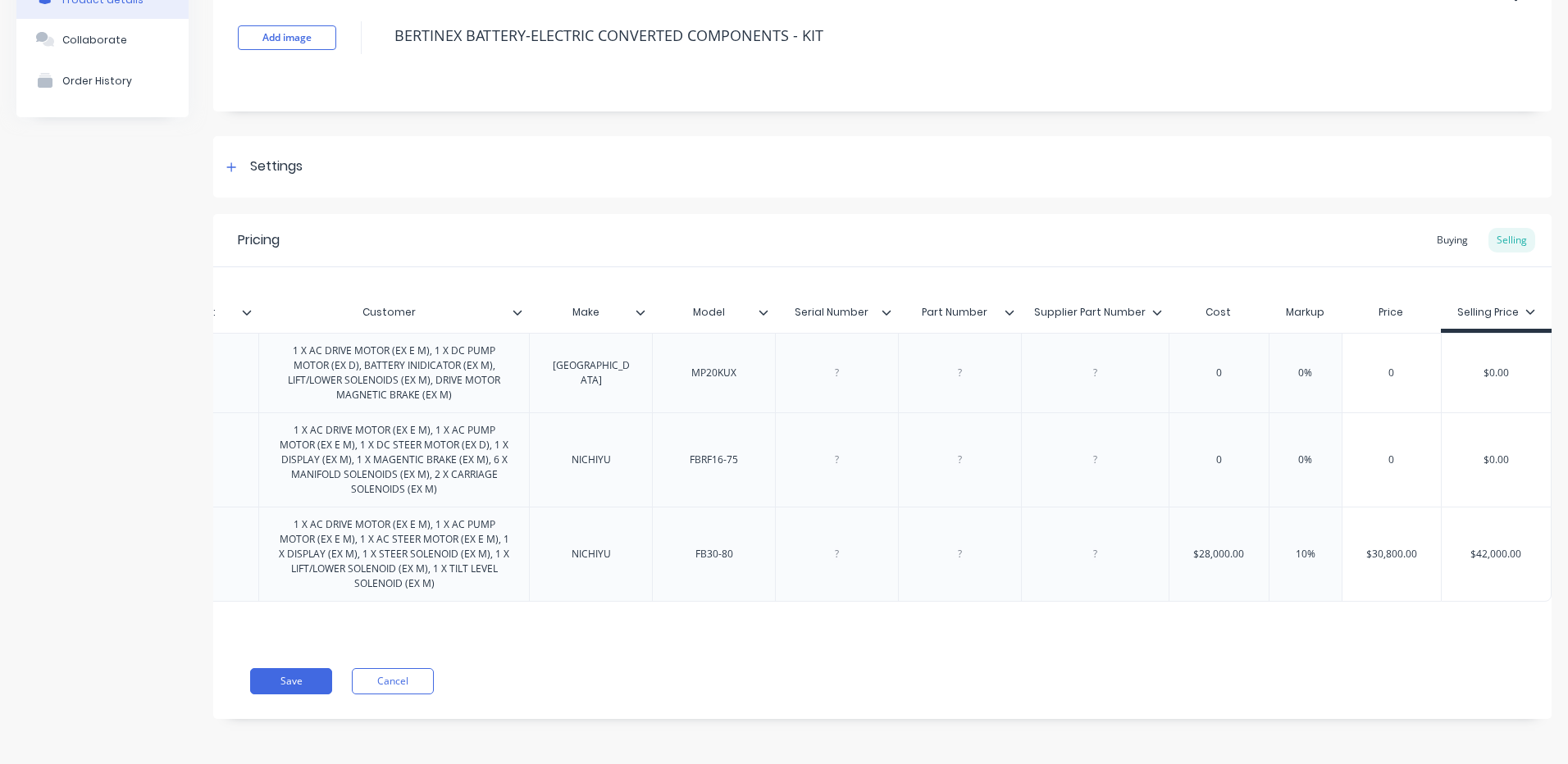
click at [1499, 547] on input "$42,000.00" at bounding box center [1496, 554] width 109 height 15
type textarea "x"
type input "$3"
type textarea "x"
type input "$31"
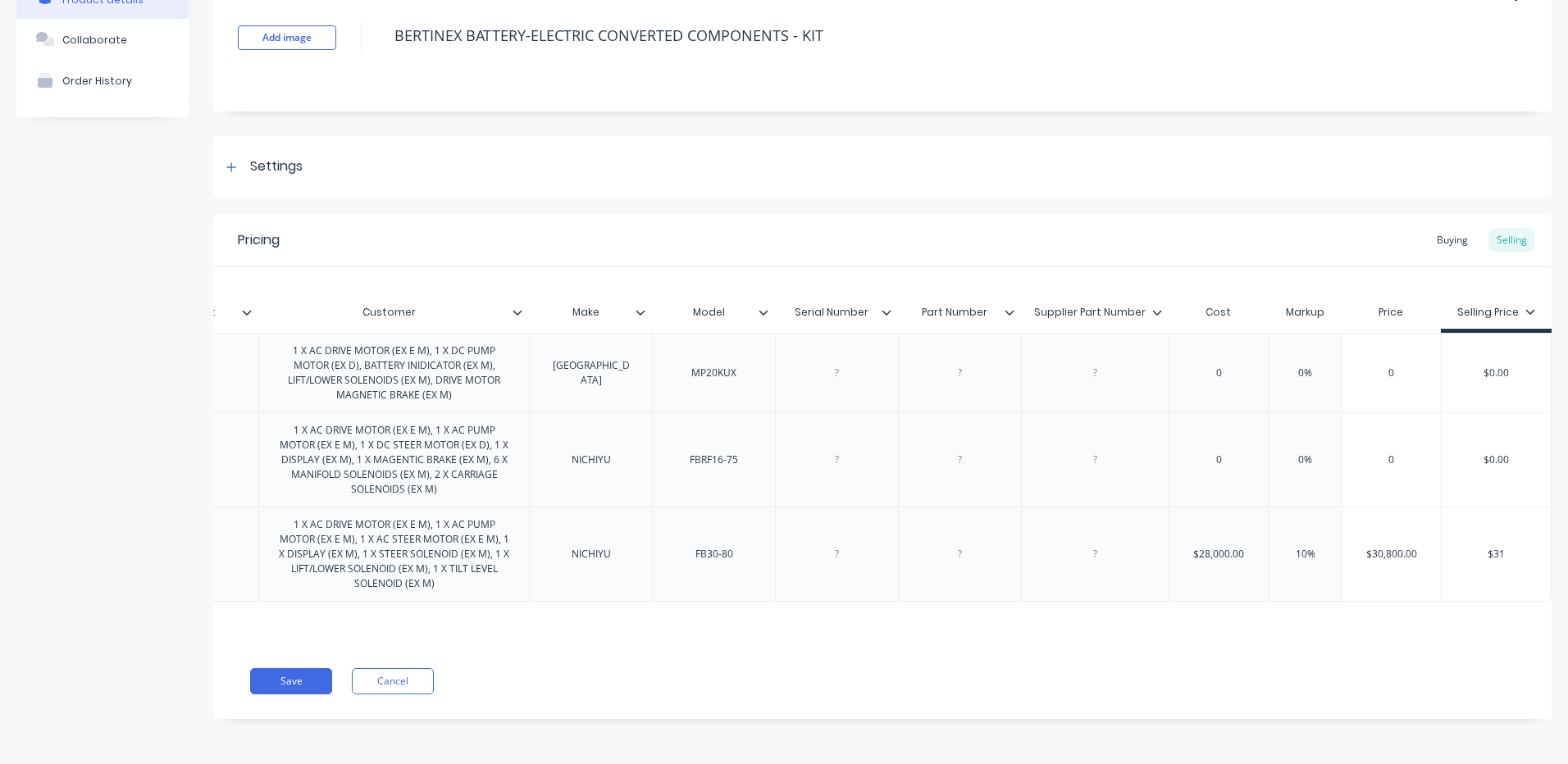
type textarea "x"
type input "$310"
type textarea "x"
type input "$3100"
type textarea "x"
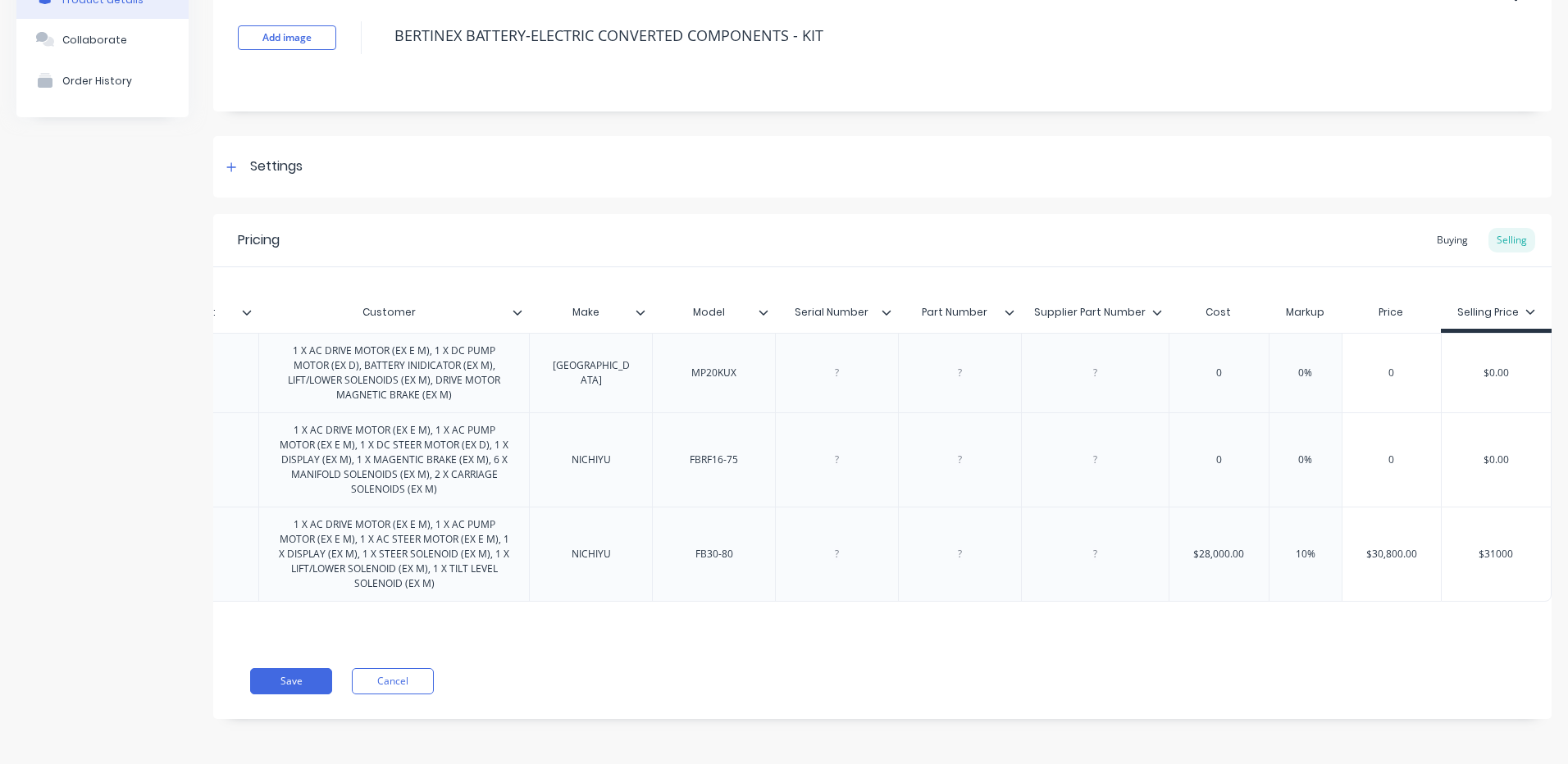
type input "$31000"
click at [1302, 704] on div "Pricing Buying Selling MYOB Item # Description Includes: Customer Make Model Se…" at bounding box center [882, 466] width 1338 height 505
drag, startPoint x: 295, startPoint y: 674, endPoint x: 308, endPoint y: 663, distance: 17.0
click at [295, 675] on button "Save" at bounding box center [291, 681] width 82 height 27
type textarea "x"
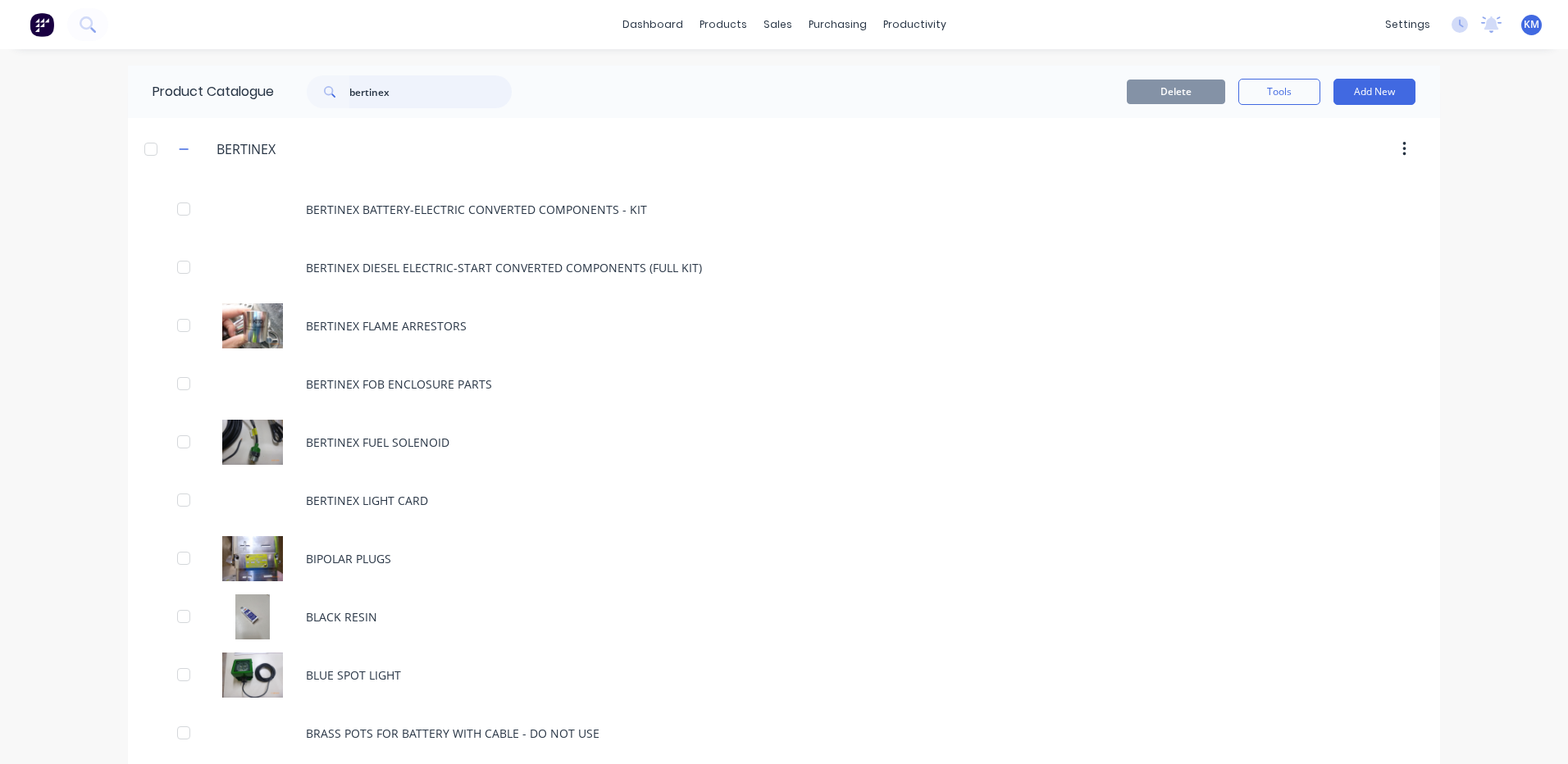
click at [434, 78] on input "bertinex" at bounding box center [430, 91] width 163 height 33
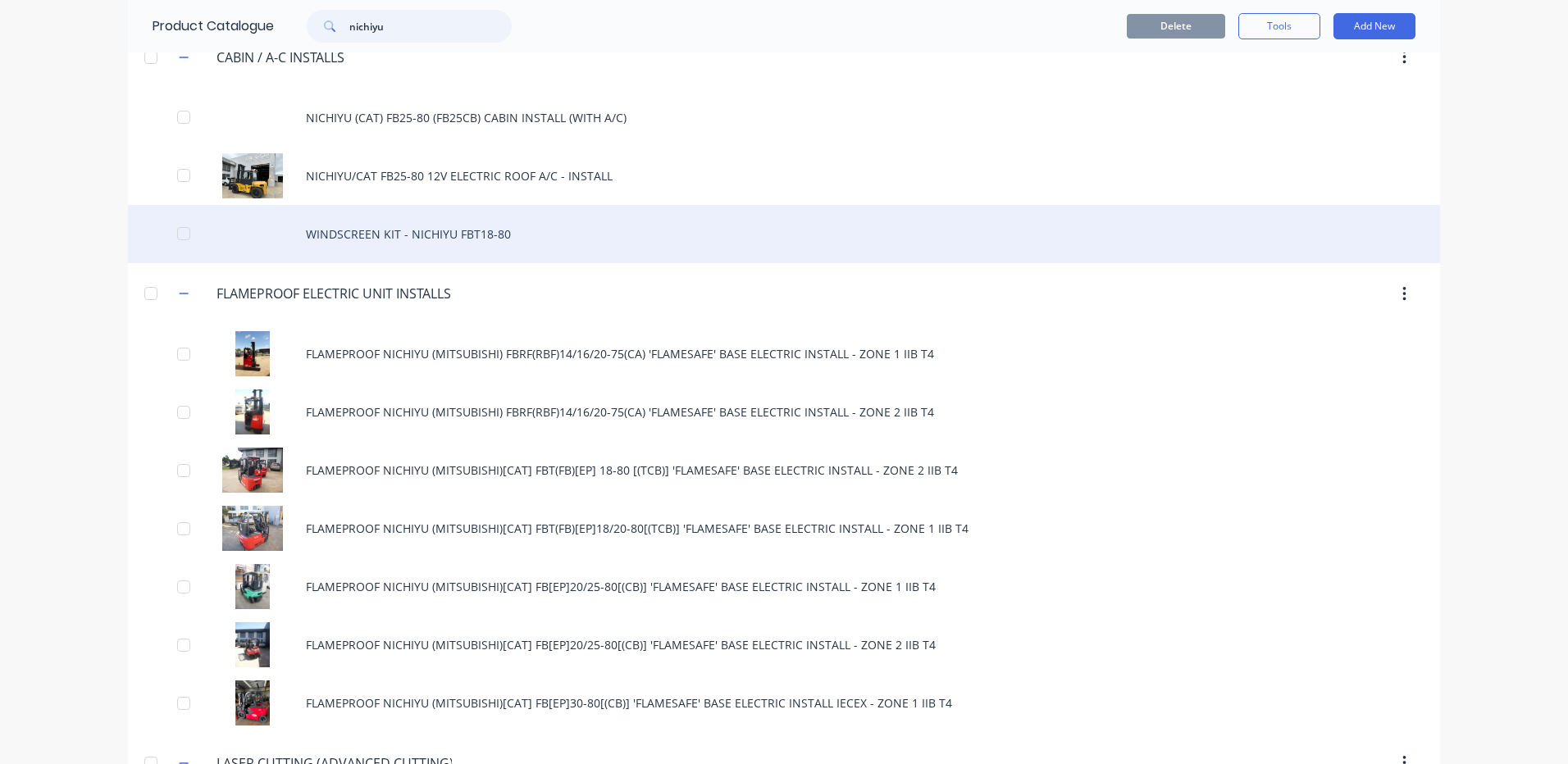
scroll to position [245, 0]
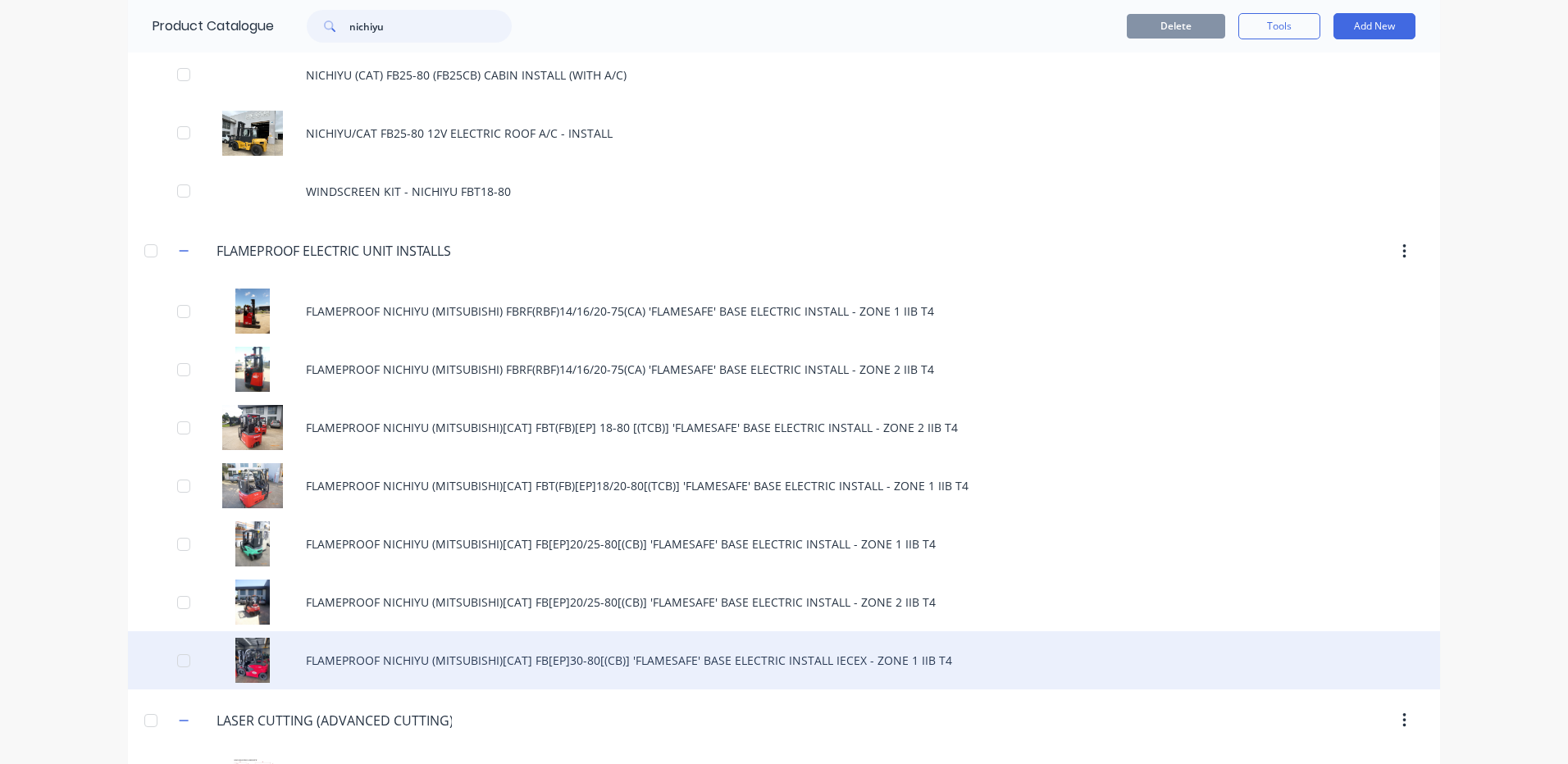
type input "nichiyu"
click at [773, 667] on div "FLAMEPROOF NICHIYU (MITSUBISHI)[CAT] FB[EP]30-80[(CB)] 'FLAMESAFE' BASE ELECTRI…" at bounding box center [784, 660] width 1312 height 58
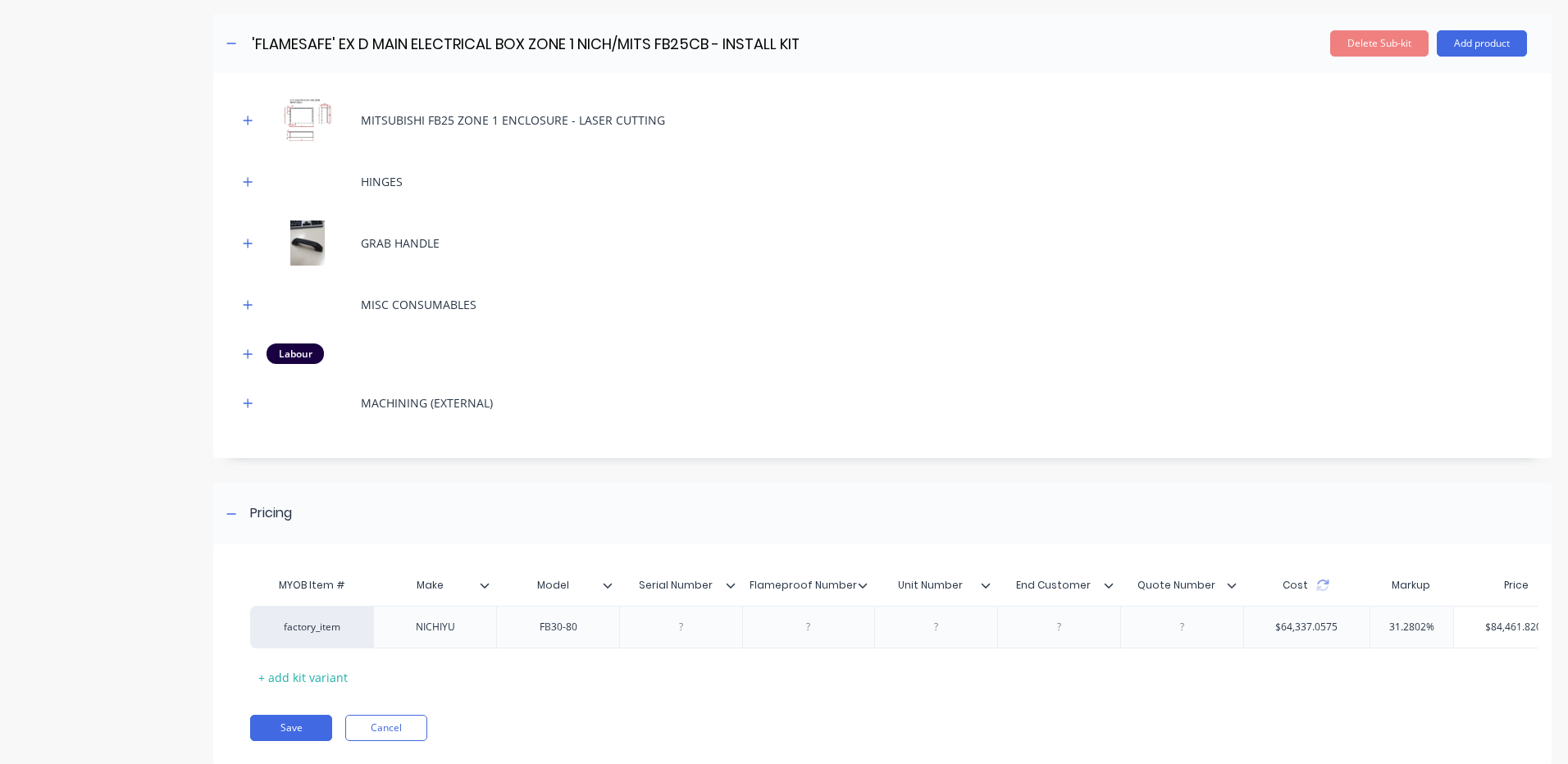
scroll to position [1448, 0]
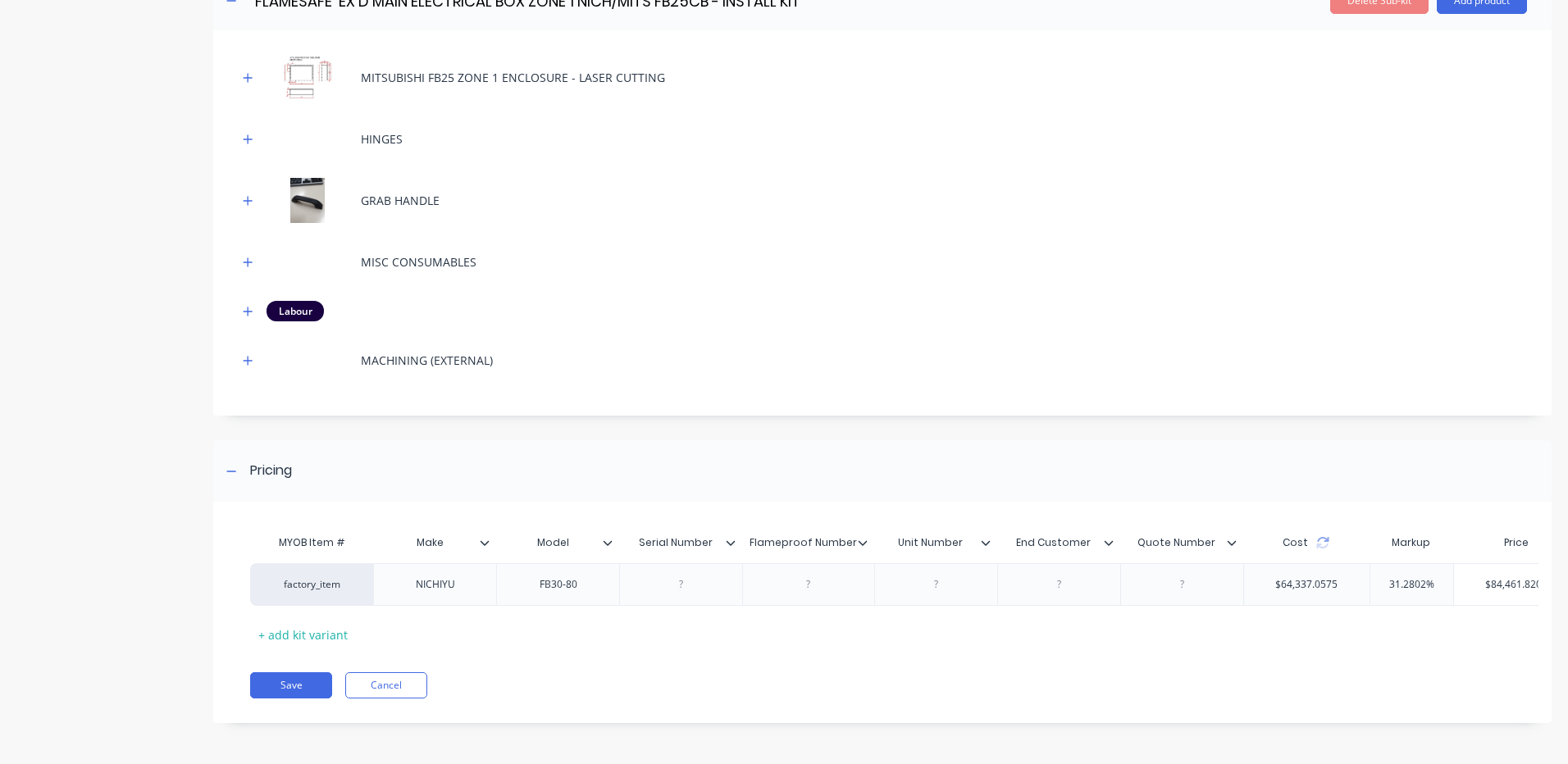
click at [1318, 526] on div "Cost" at bounding box center [1306, 542] width 126 height 33
click at [1322, 526] on div "Cost" at bounding box center [1306, 542] width 126 height 33
click at [1323, 537] on icon at bounding box center [1322, 539] width 12 height 5
drag, startPoint x: 1291, startPoint y: 628, endPoint x: 1375, endPoint y: 625, distance: 84.1
click at [1375, 625] on div "MYOB Item # Make Model Serial Number Flameproof Number Unit Number End Customer…" at bounding box center [876, 587] width 1251 height 121
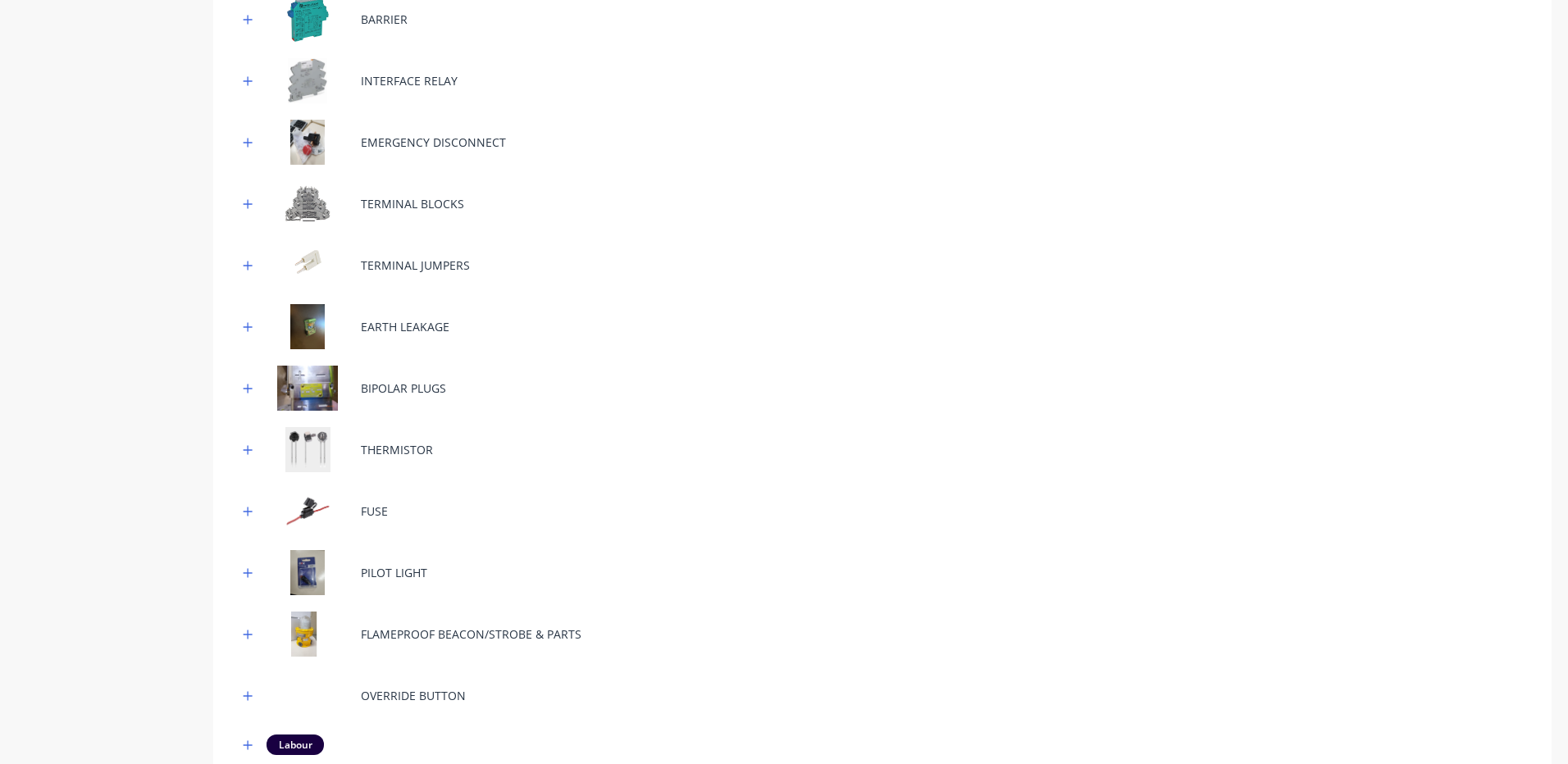
scroll to position [737, 0]
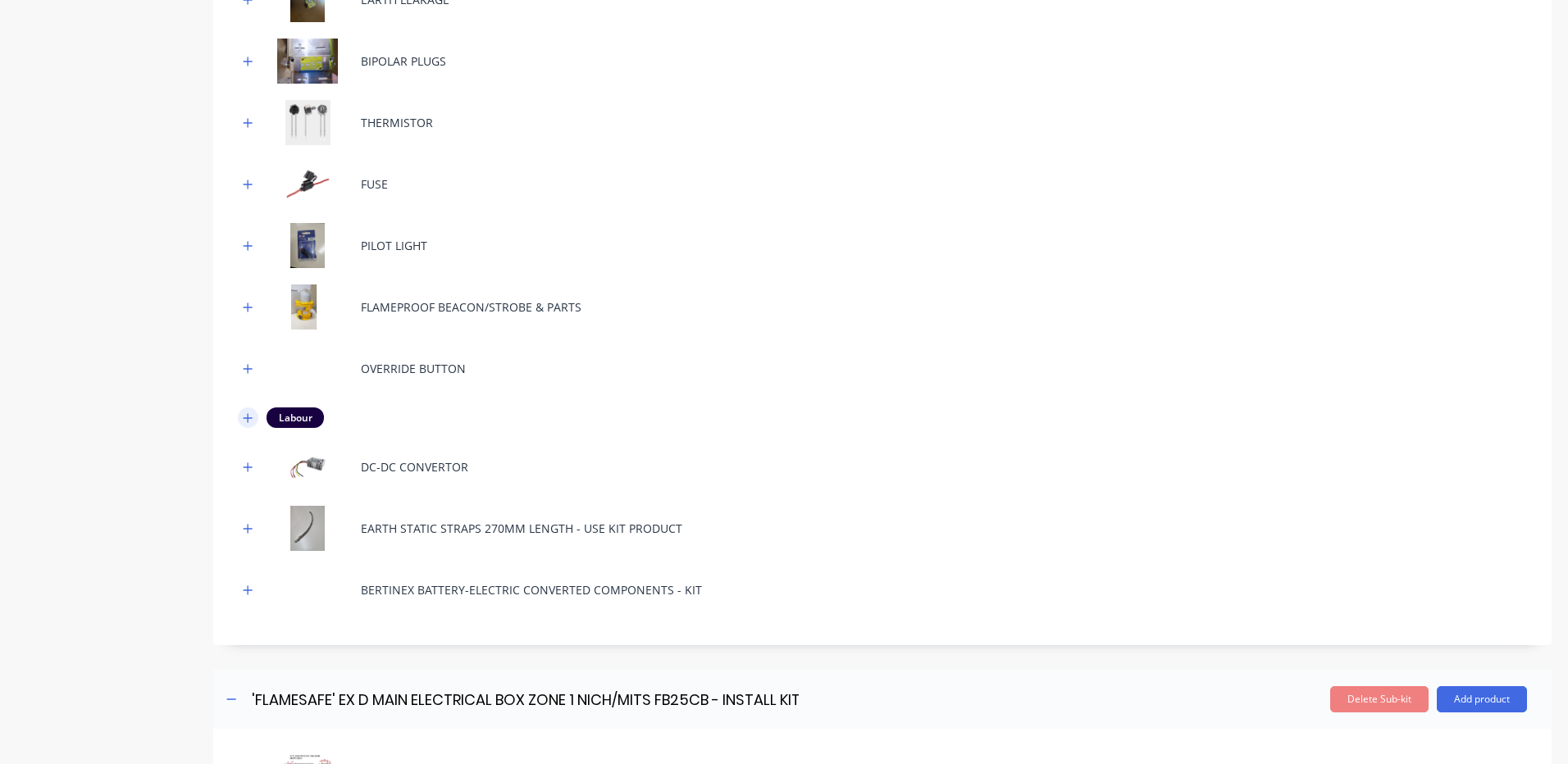
click at [254, 420] on div at bounding box center [248, 417] width 21 height 21
click at [250, 411] on button "button" at bounding box center [248, 417] width 21 height 21
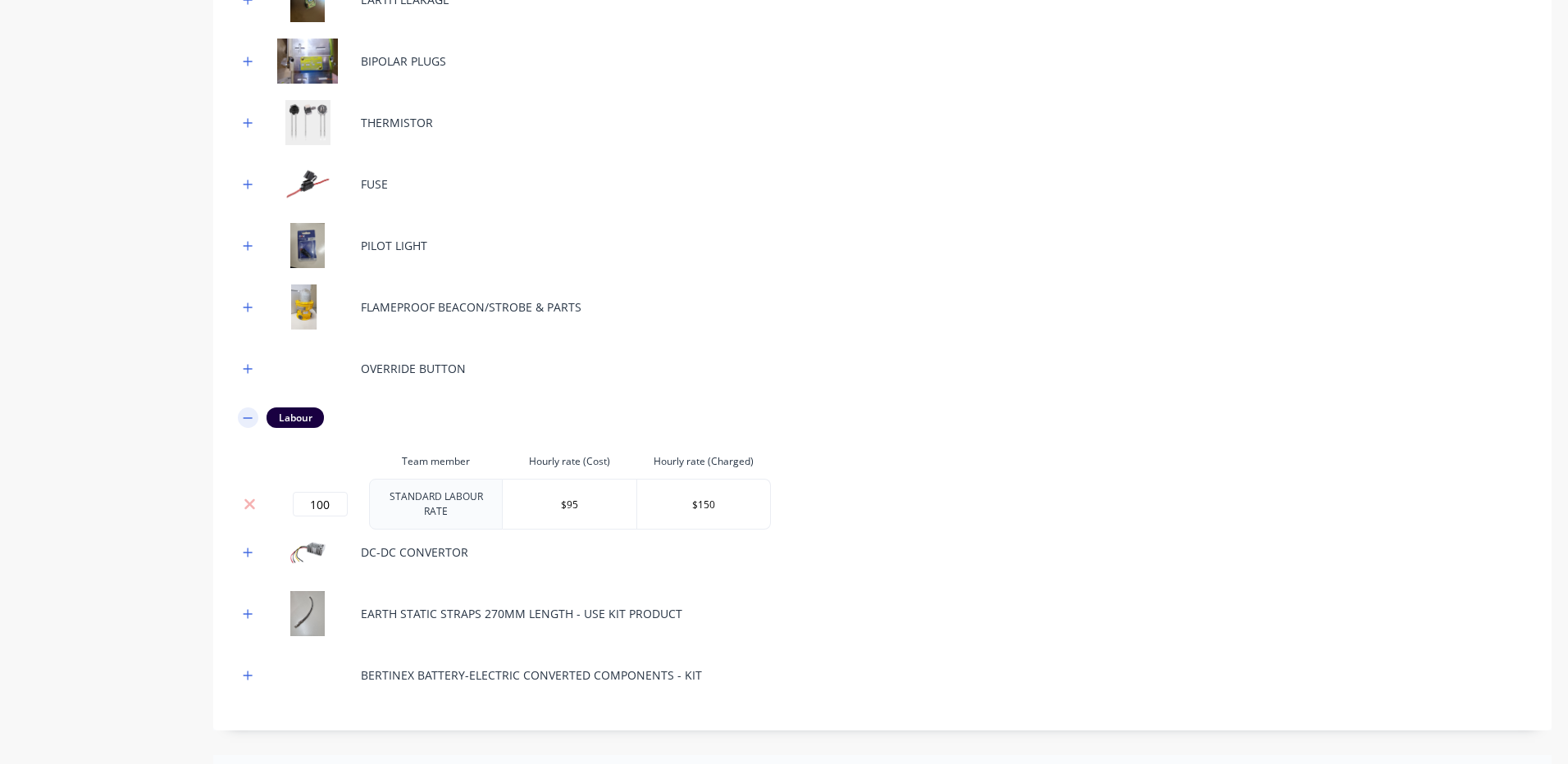
click at [250, 411] on button "button" at bounding box center [248, 417] width 21 height 21
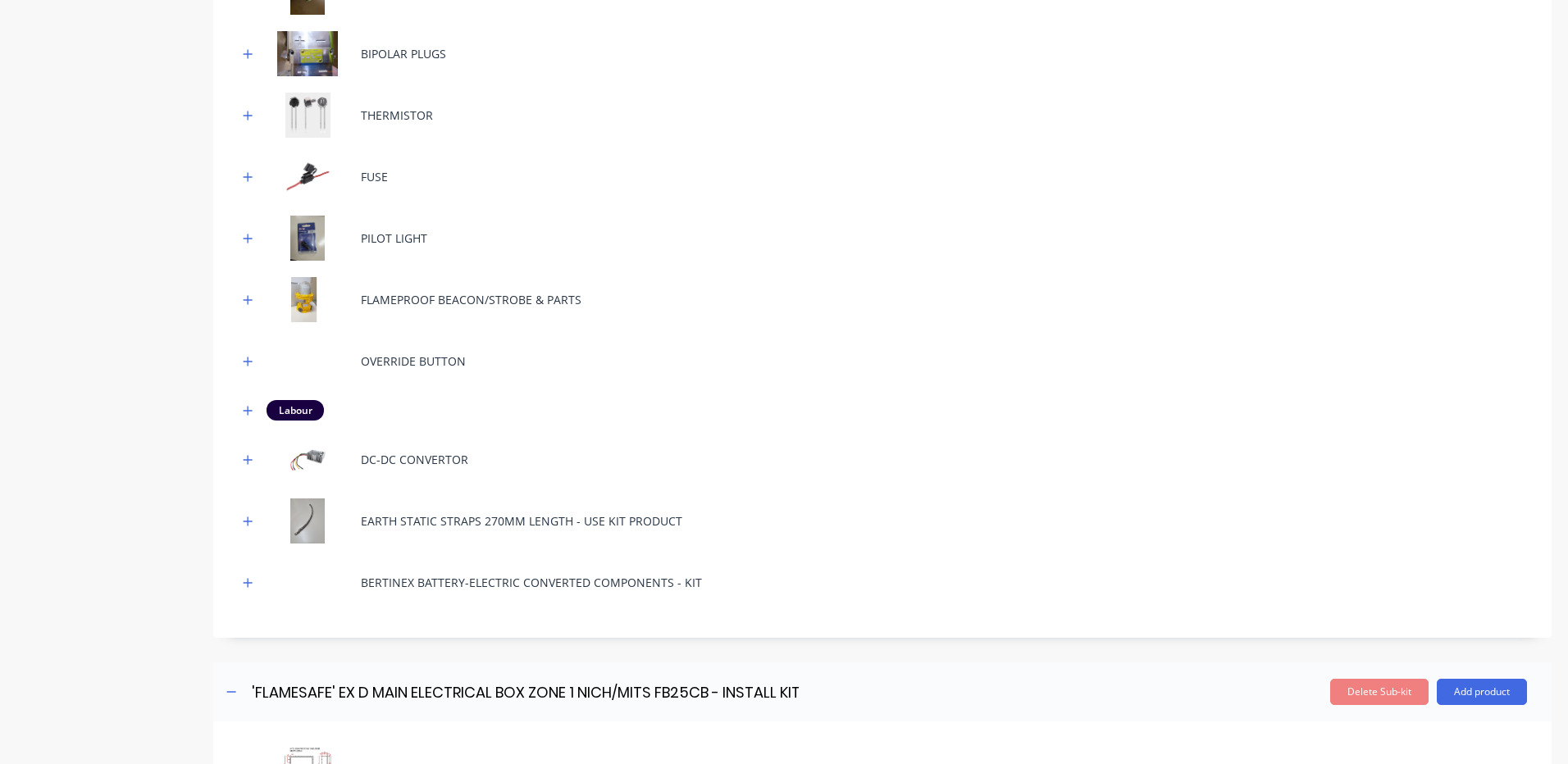
scroll to position [902, 0]
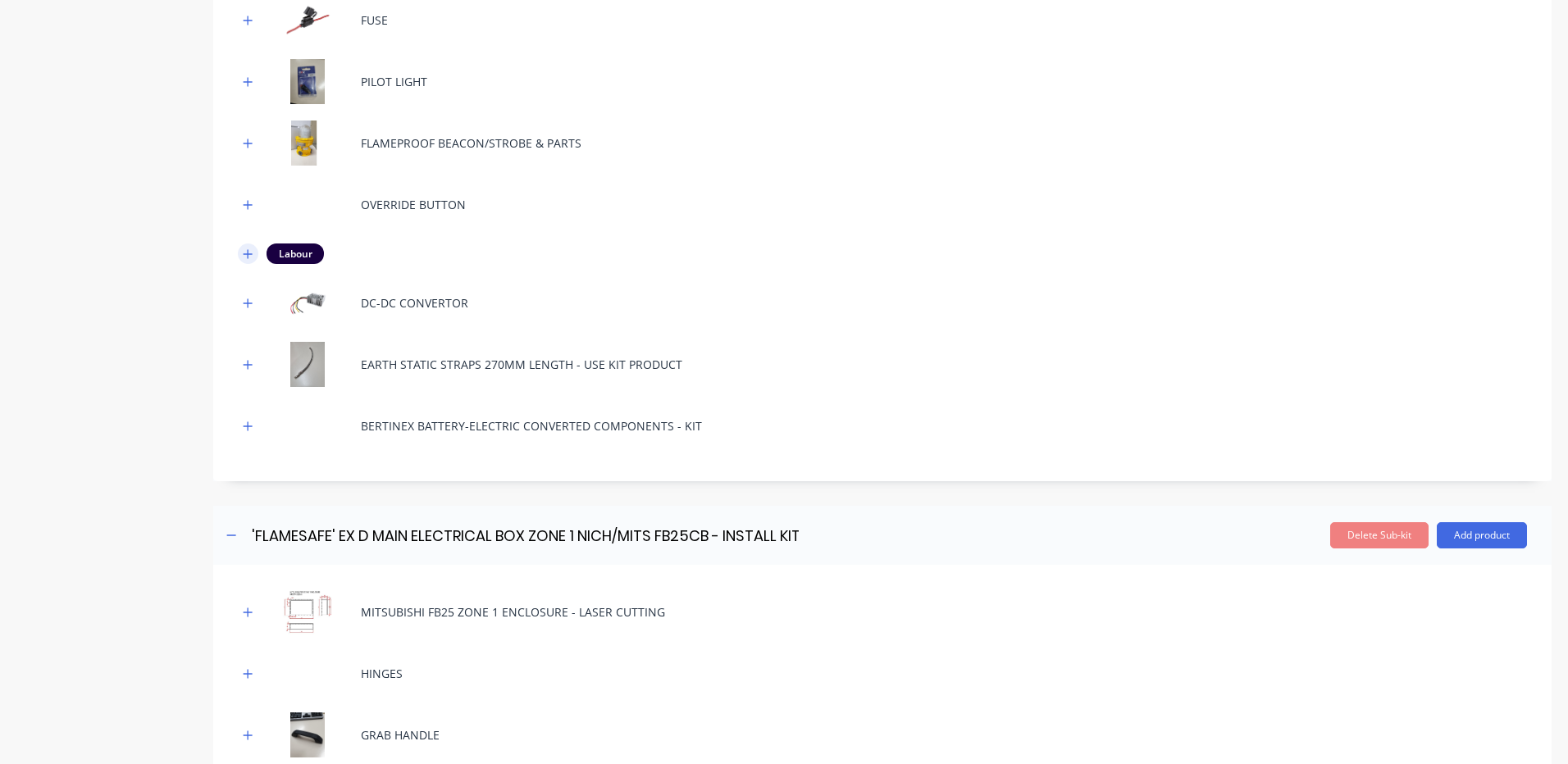
click at [249, 258] on icon "button" at bounding box center [248, 254] width 10 height 12
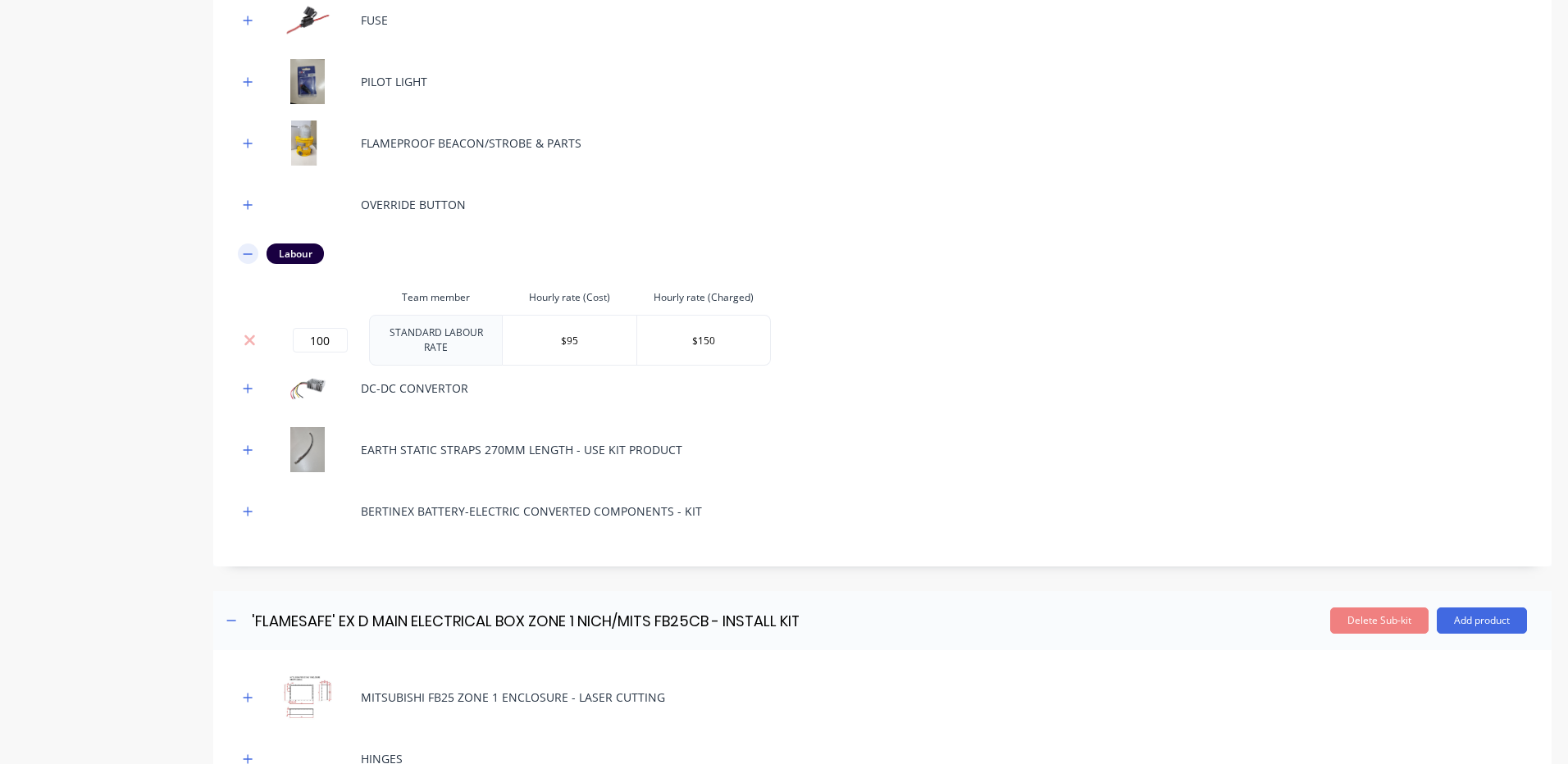
click at [255, 250] on button "button" at bounding box center [248, 253] width 21 height 21
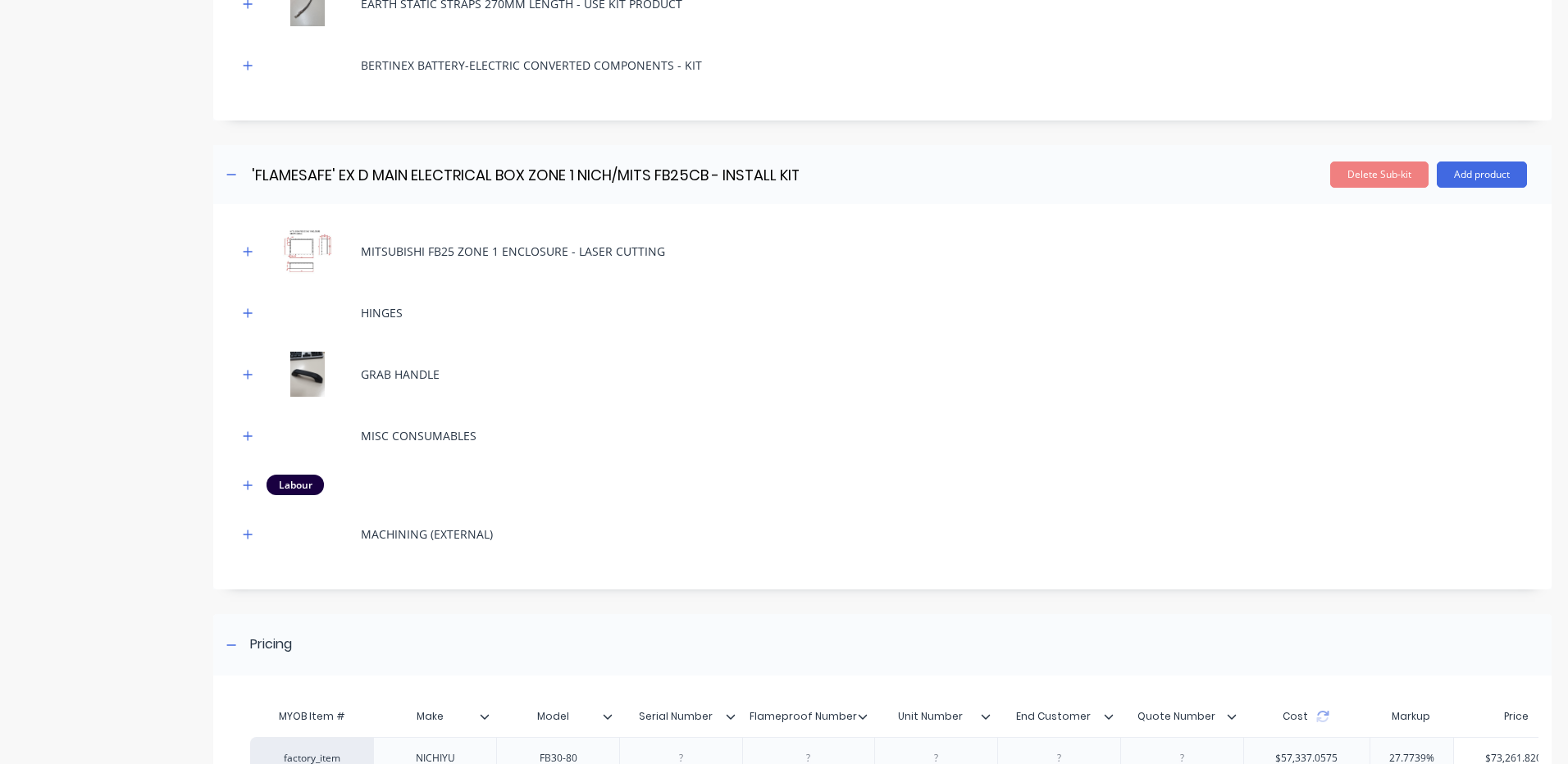
scroll to position [1311, 0]
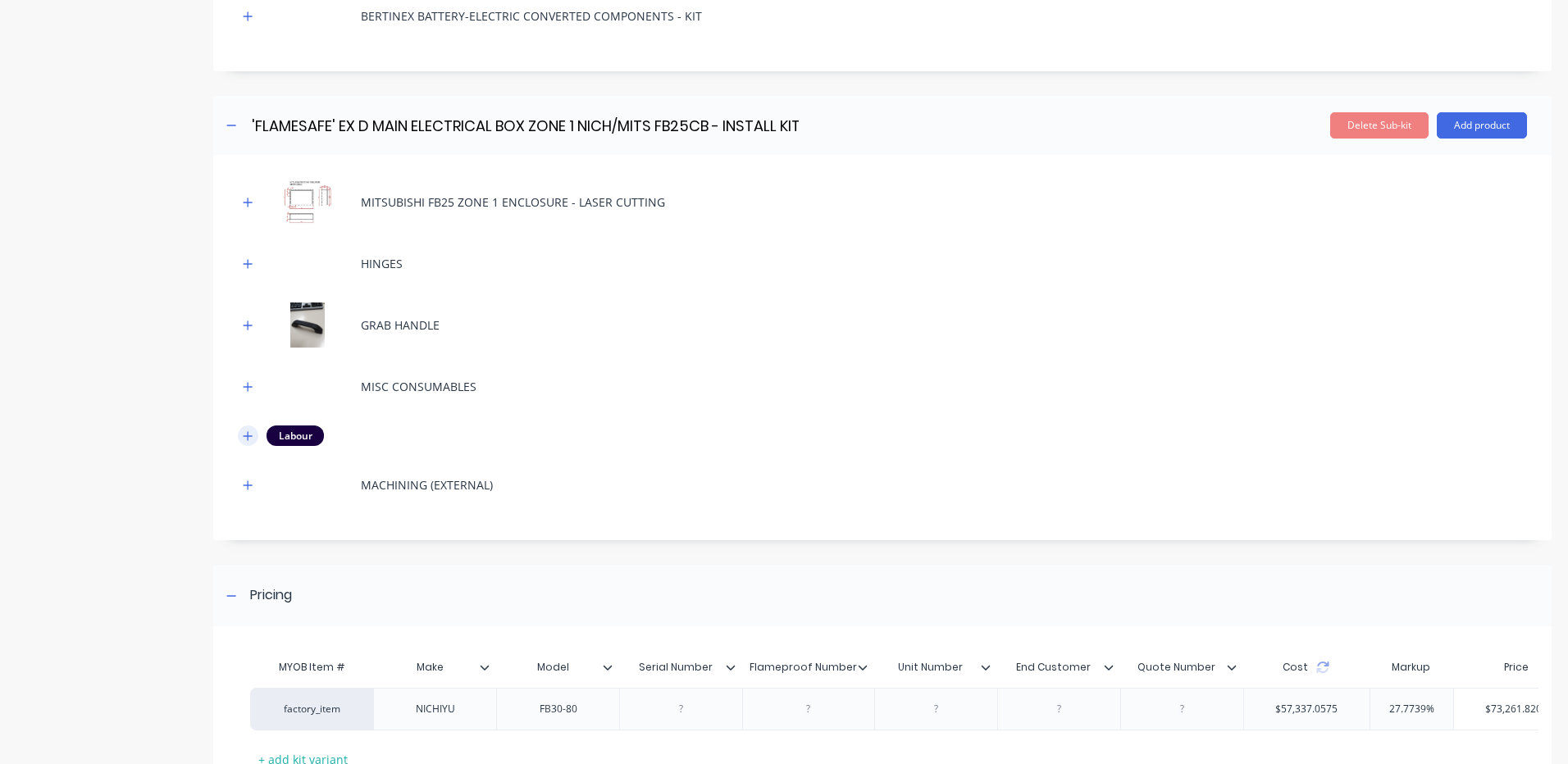
click at [252, 435] on icon "button" at bounding box center [248, 436] width 10 height 12
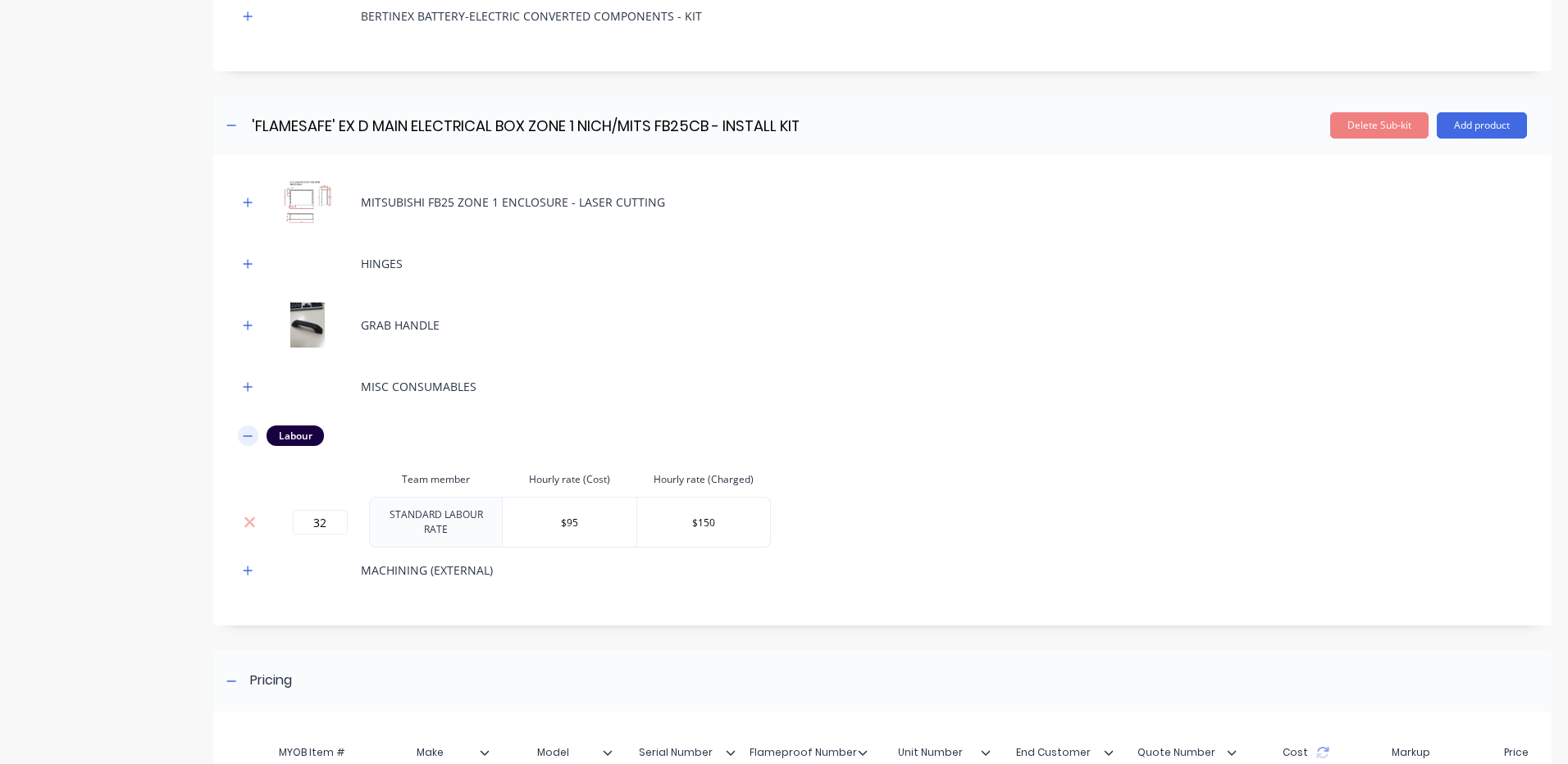
click at [249, 435] on icon "button" at bounding box center [248, 436] width 10 height 12
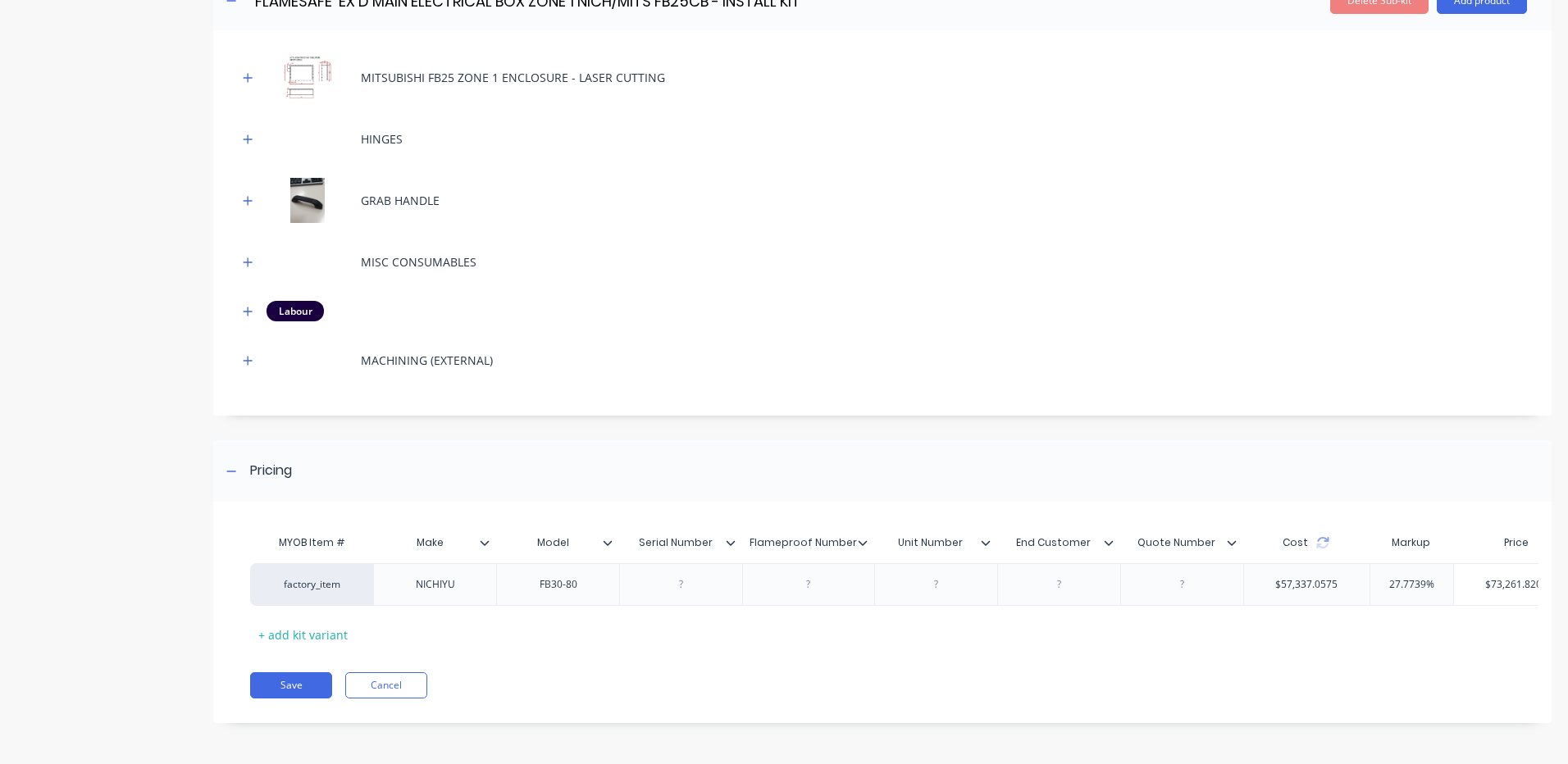
scroll to position [0, 163]
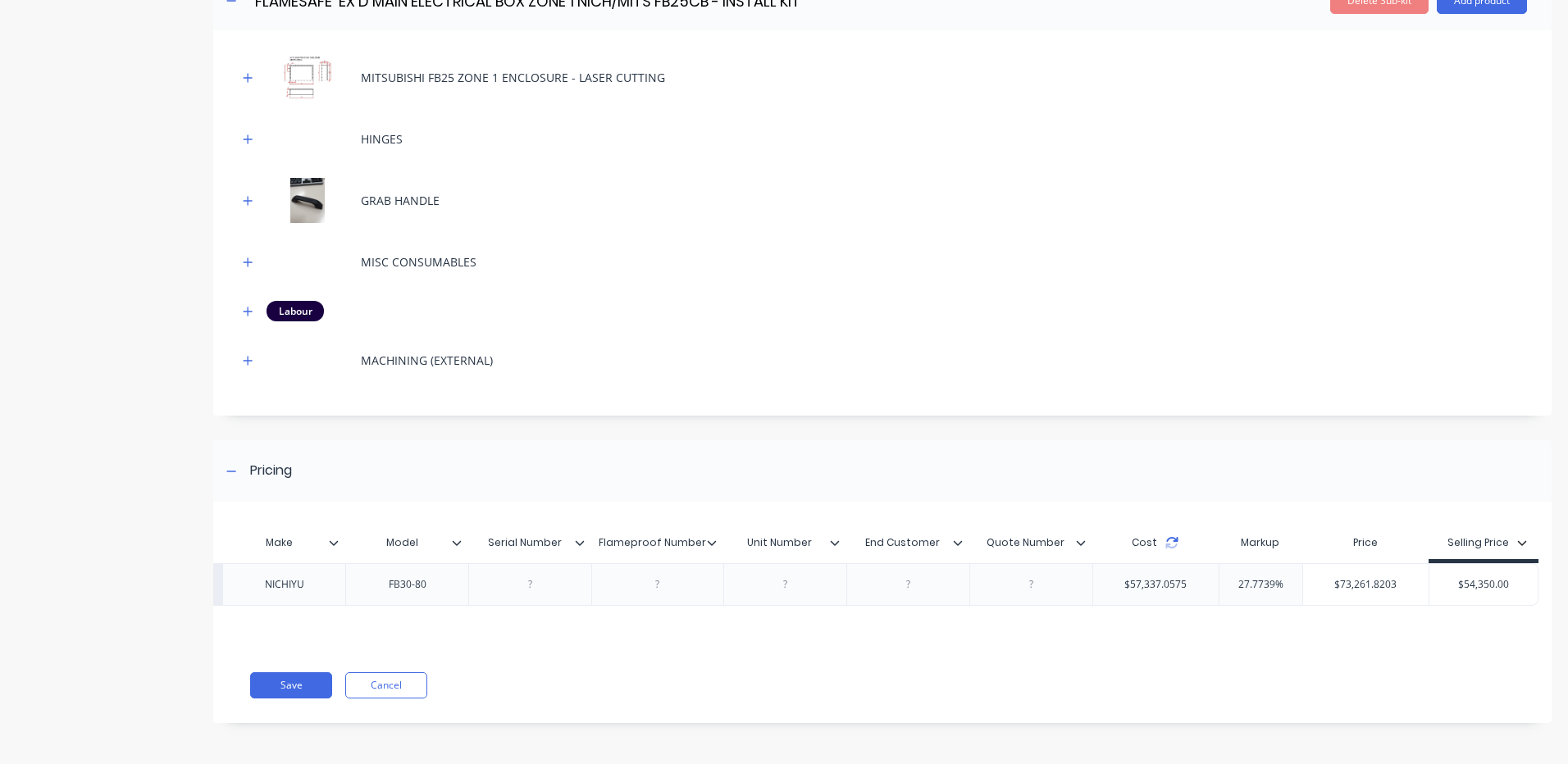
click at [1165, 536] on icon at bounding box center [1171, 542] width 13 height 13
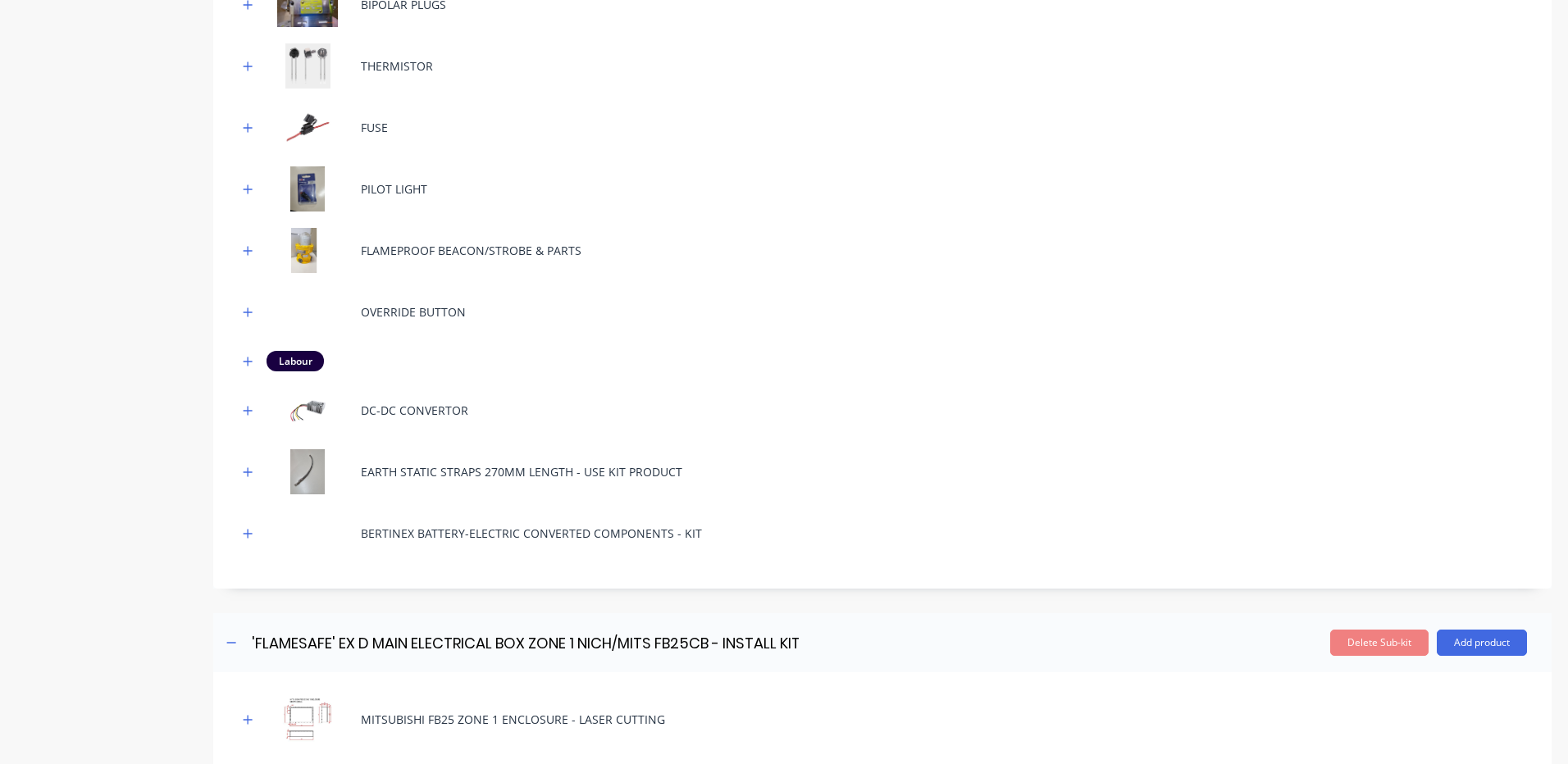
scroll to position [902, 0]
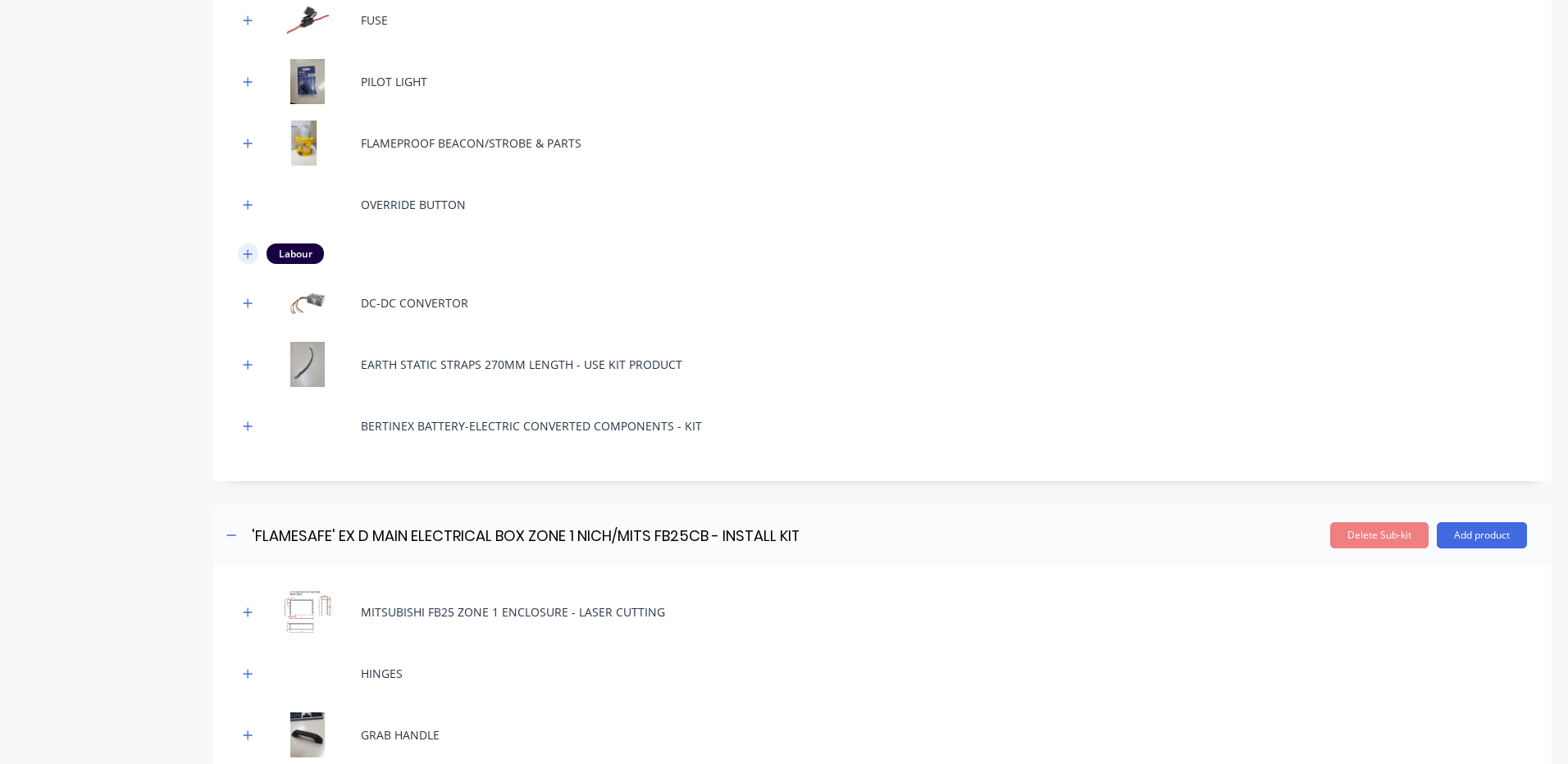
click at [246, 255] on icon "button" at bounding box center [248, 254] width 10 height 12
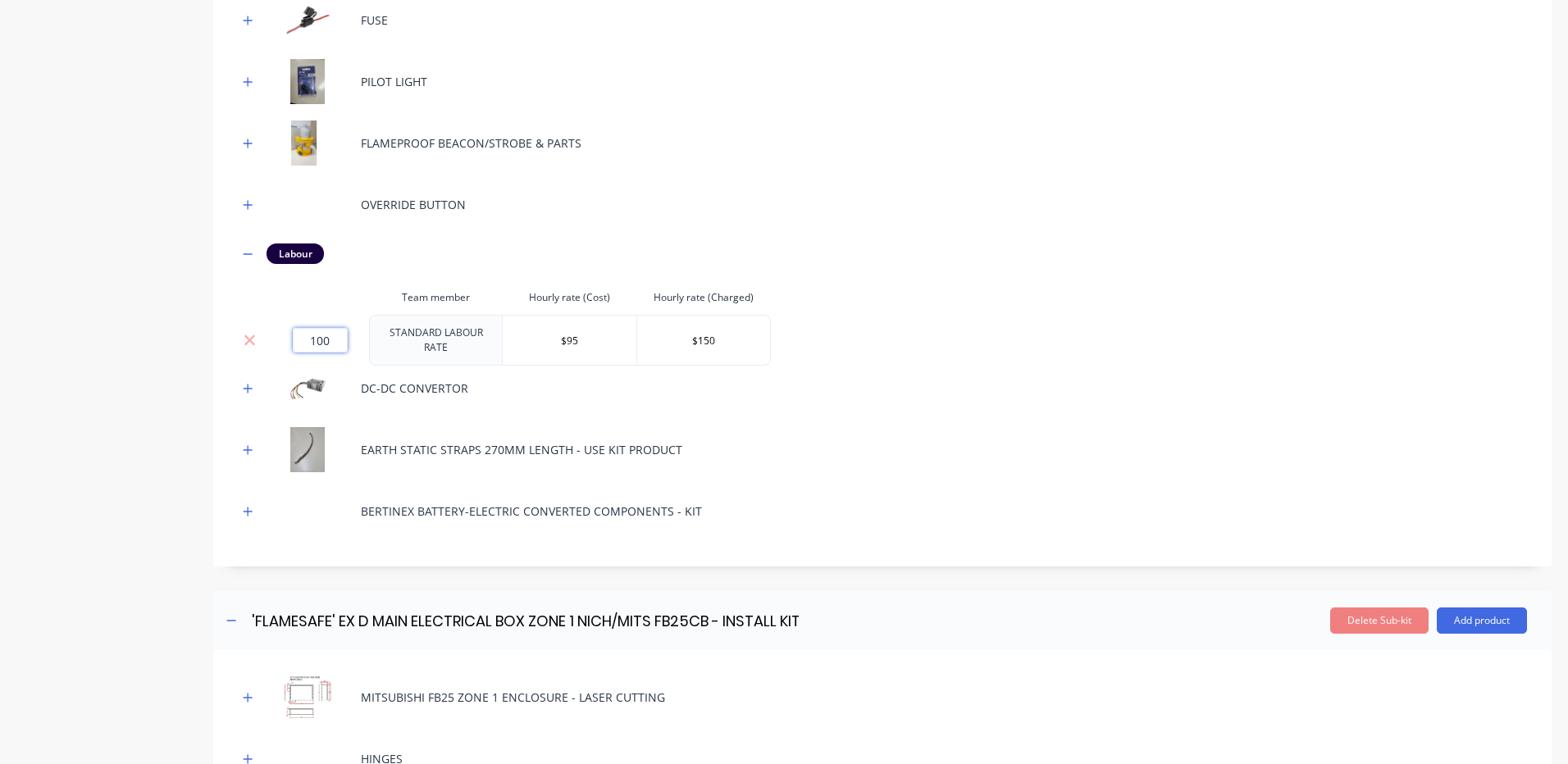
click at [323, 333] on input "100" at bounding box center [321, 340] width 55 height 25
click at [324, 333] on input "100" at bounding box center [321, 340] width 55 height 25
click at [153, 298] on div "Product details Collaborate Order History" at bounding box center [103, 265] width 173 height 2203
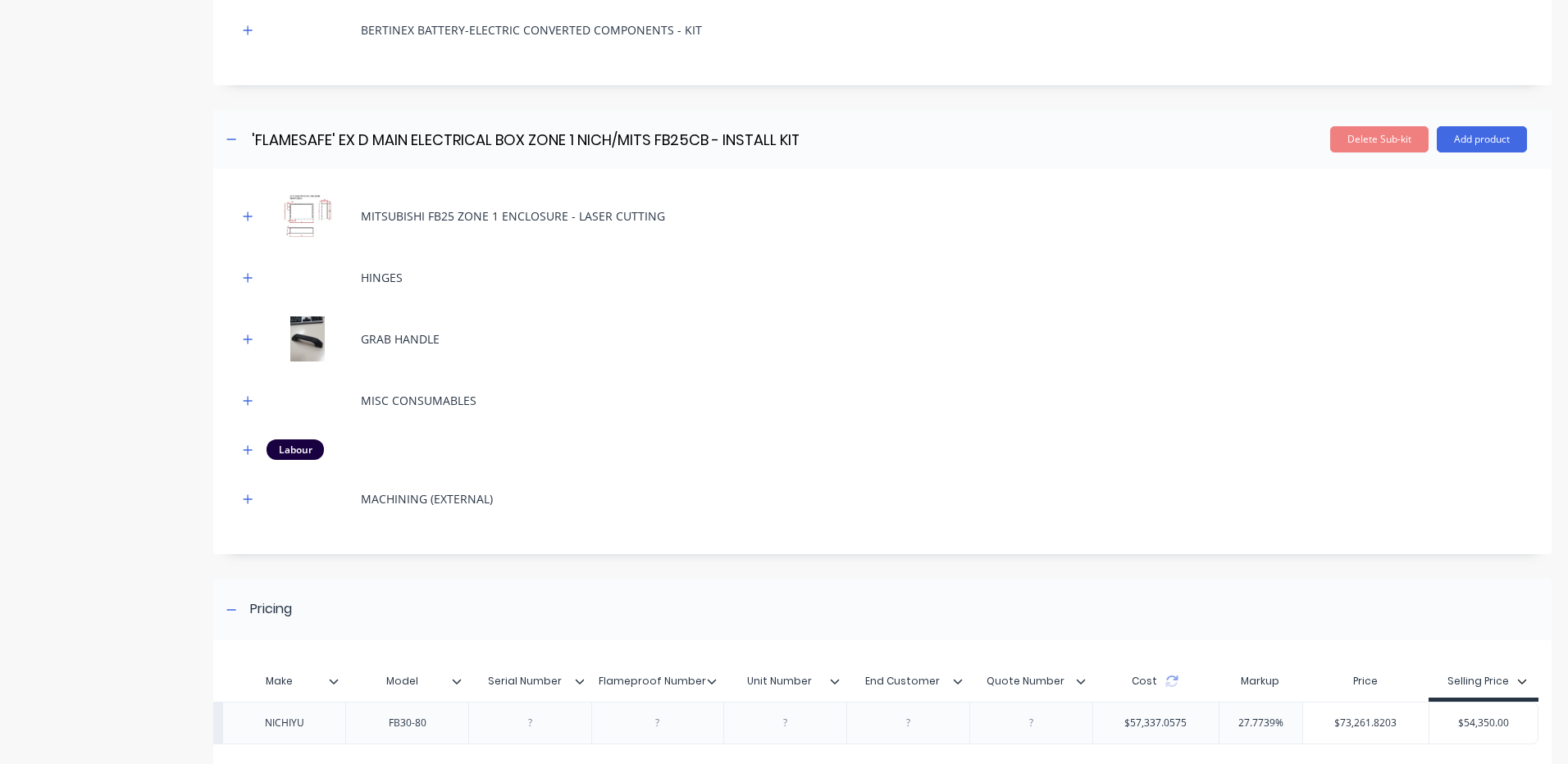
scroll to position [1529, 0]
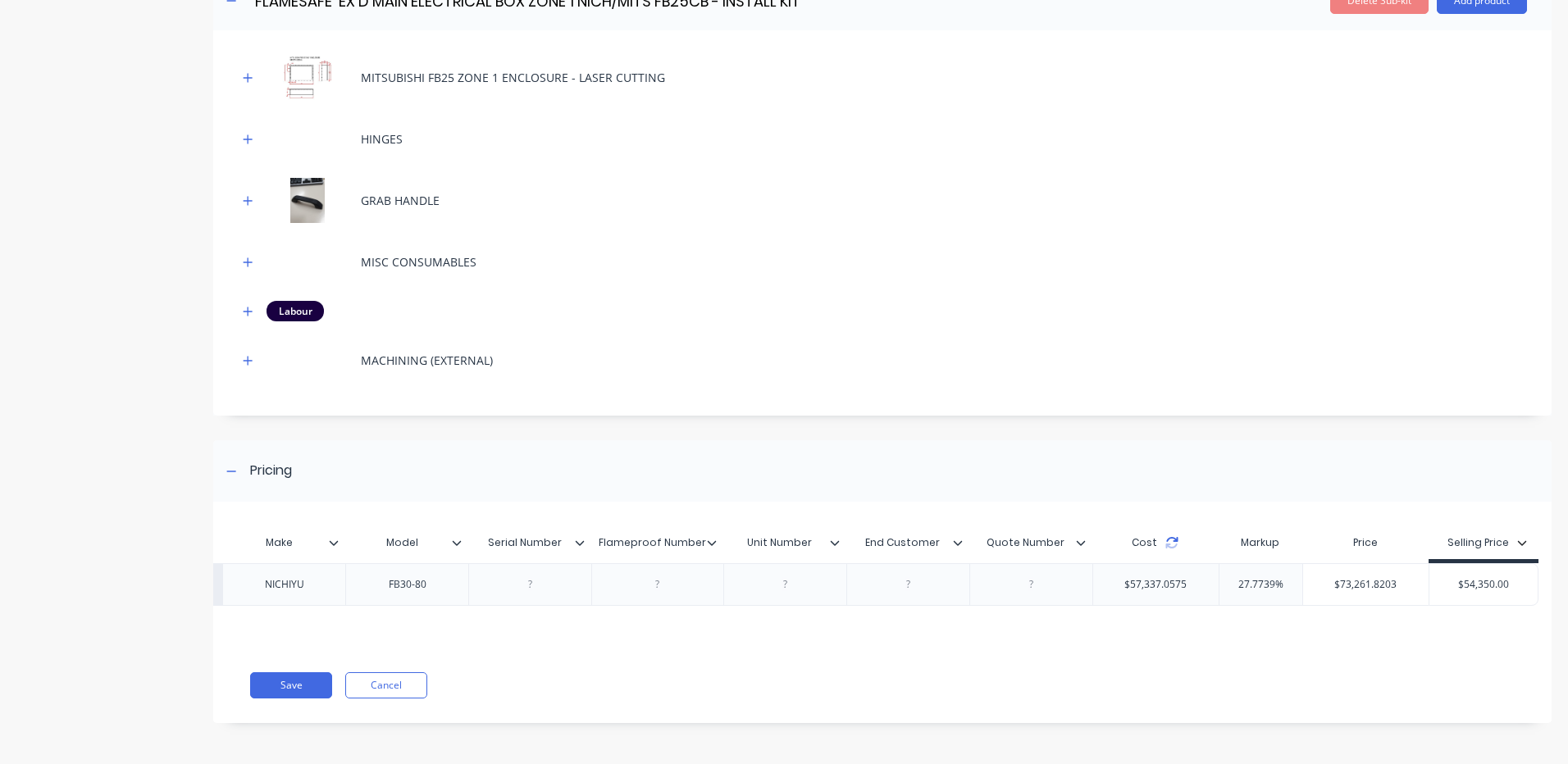
click at [1166, 537] on icon at bounding box center [1172, 539] width 12 height 5
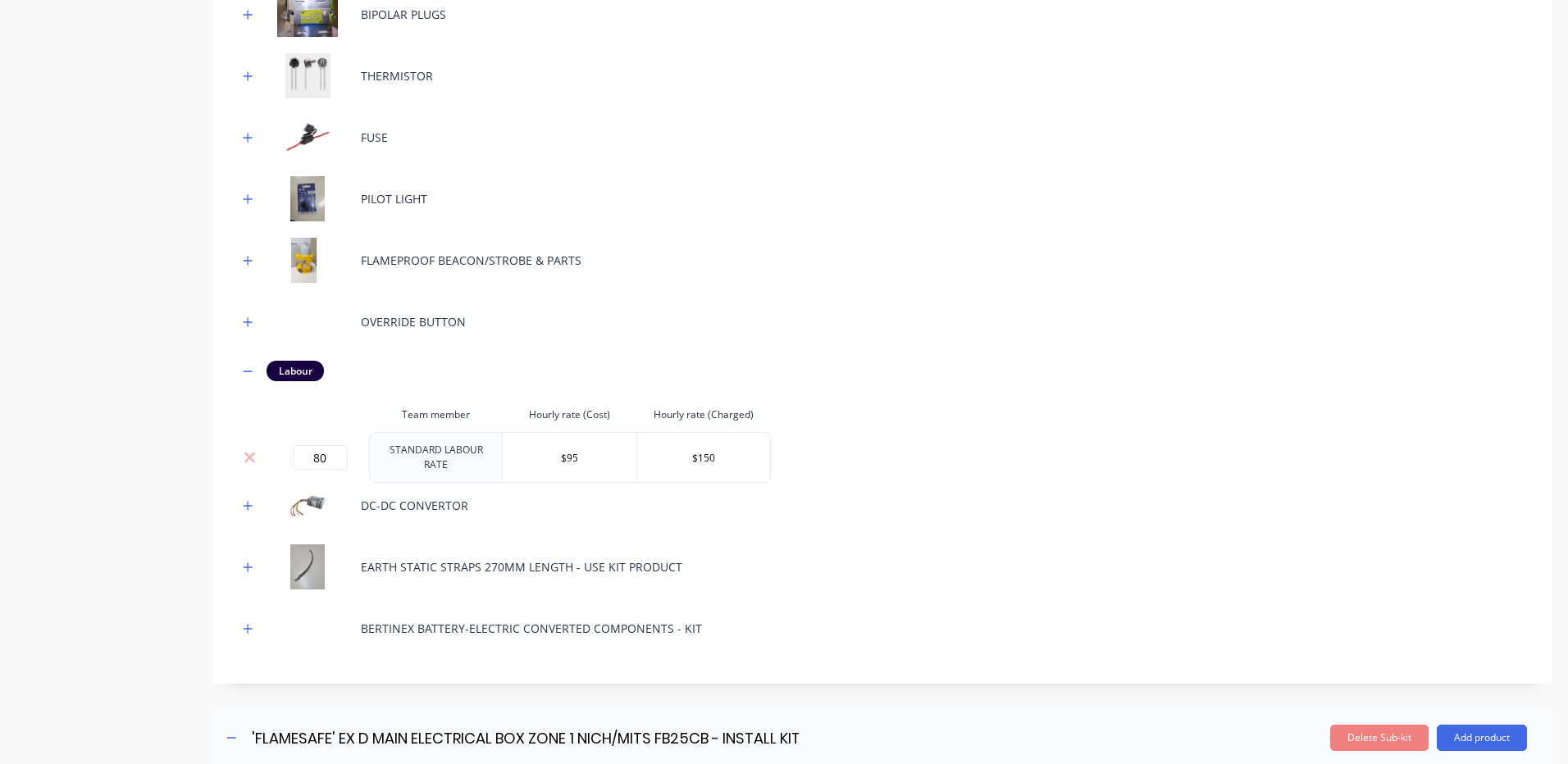
scroll to position [791, 0]
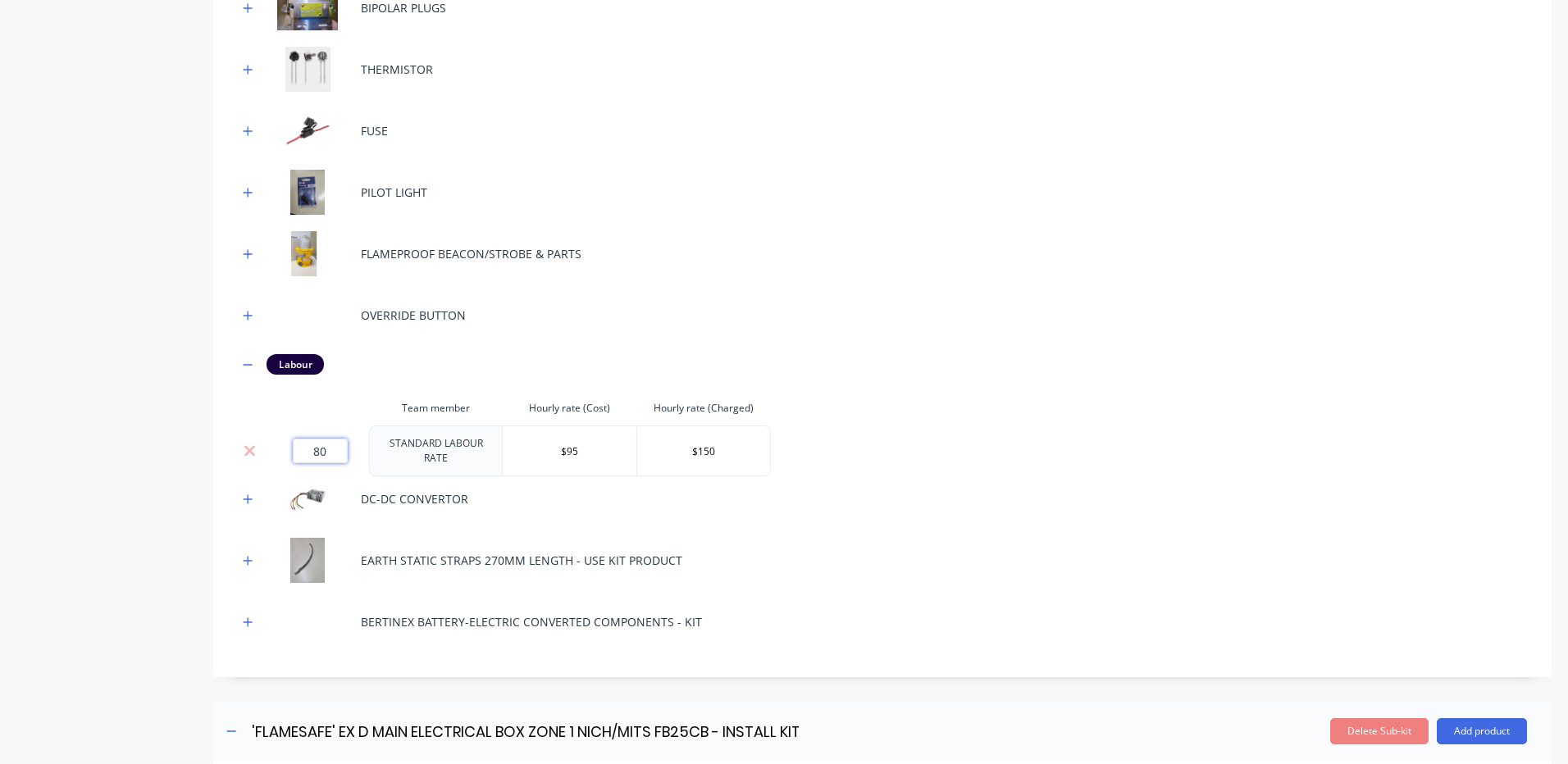
click at [323, 439] on input "80" at bounding box center [321, 451] width 55 height 25
type input "100"
click at [387, 399] on th "Team member" at bounding box center [436, 408] width 134 height 35
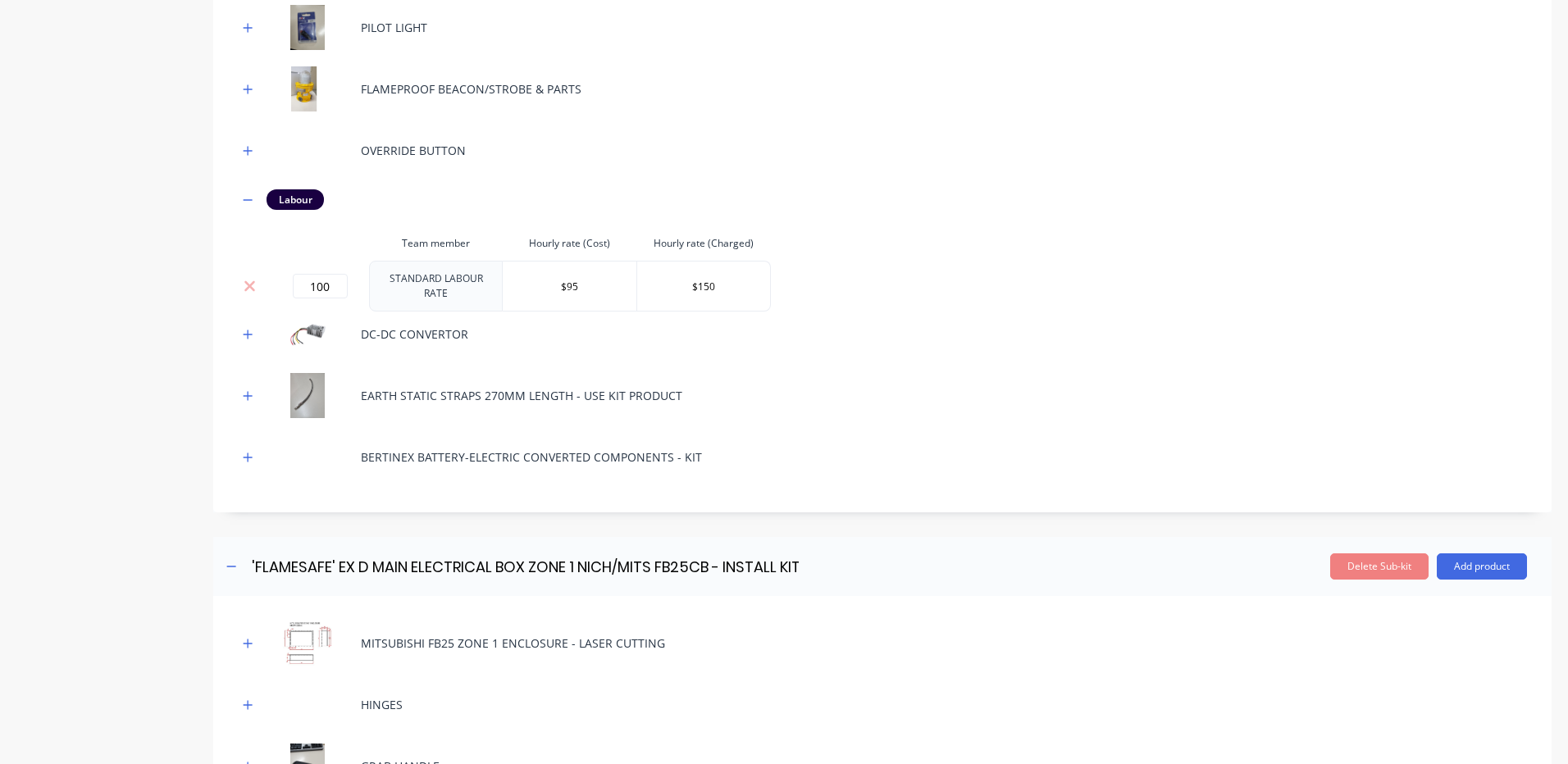
scroll to position [955, 0]
click at [239, 450] on button "button" at bounding box center [248, 457] width 21 height 21
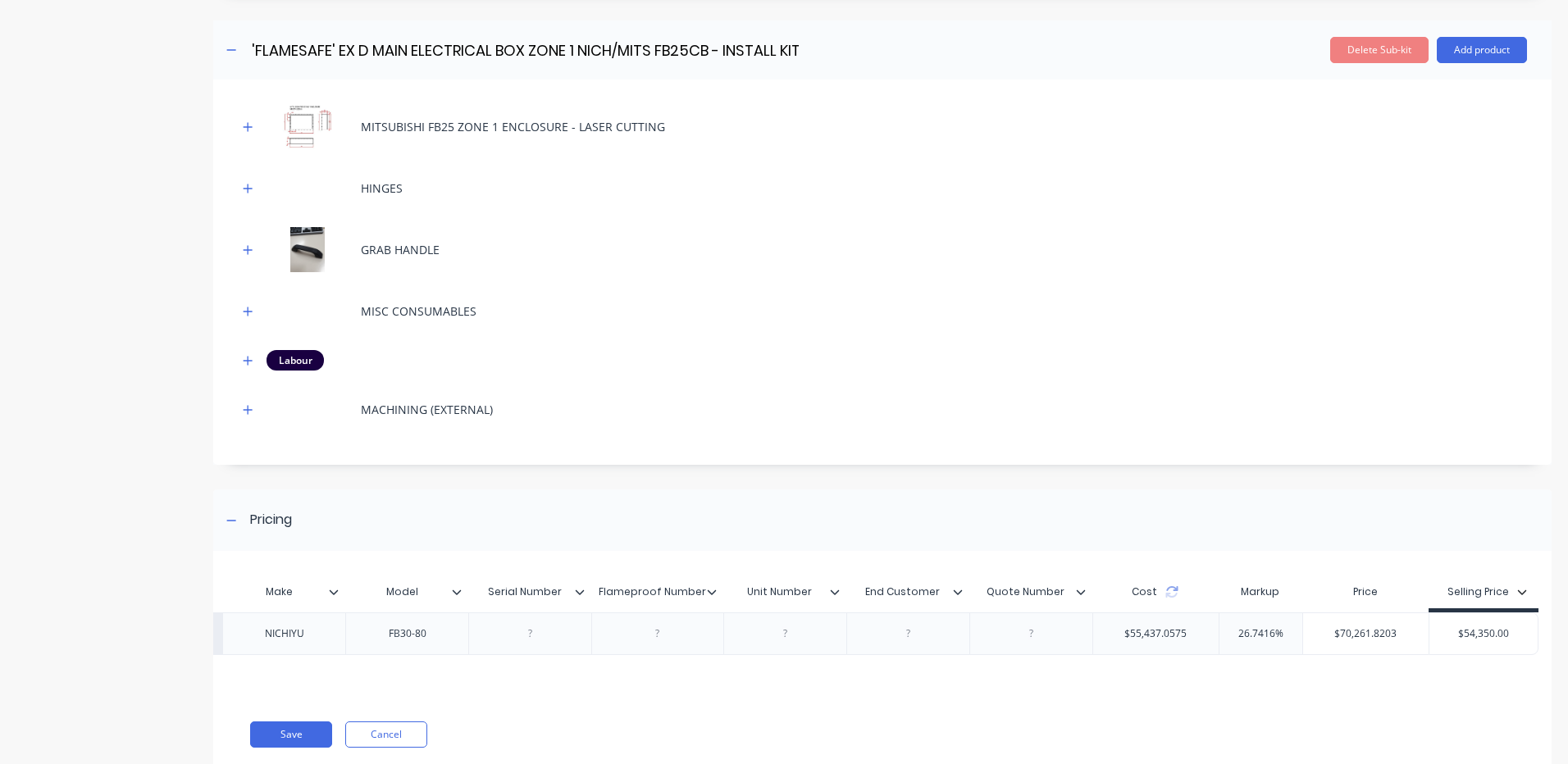
scroll to position [1925, 0]
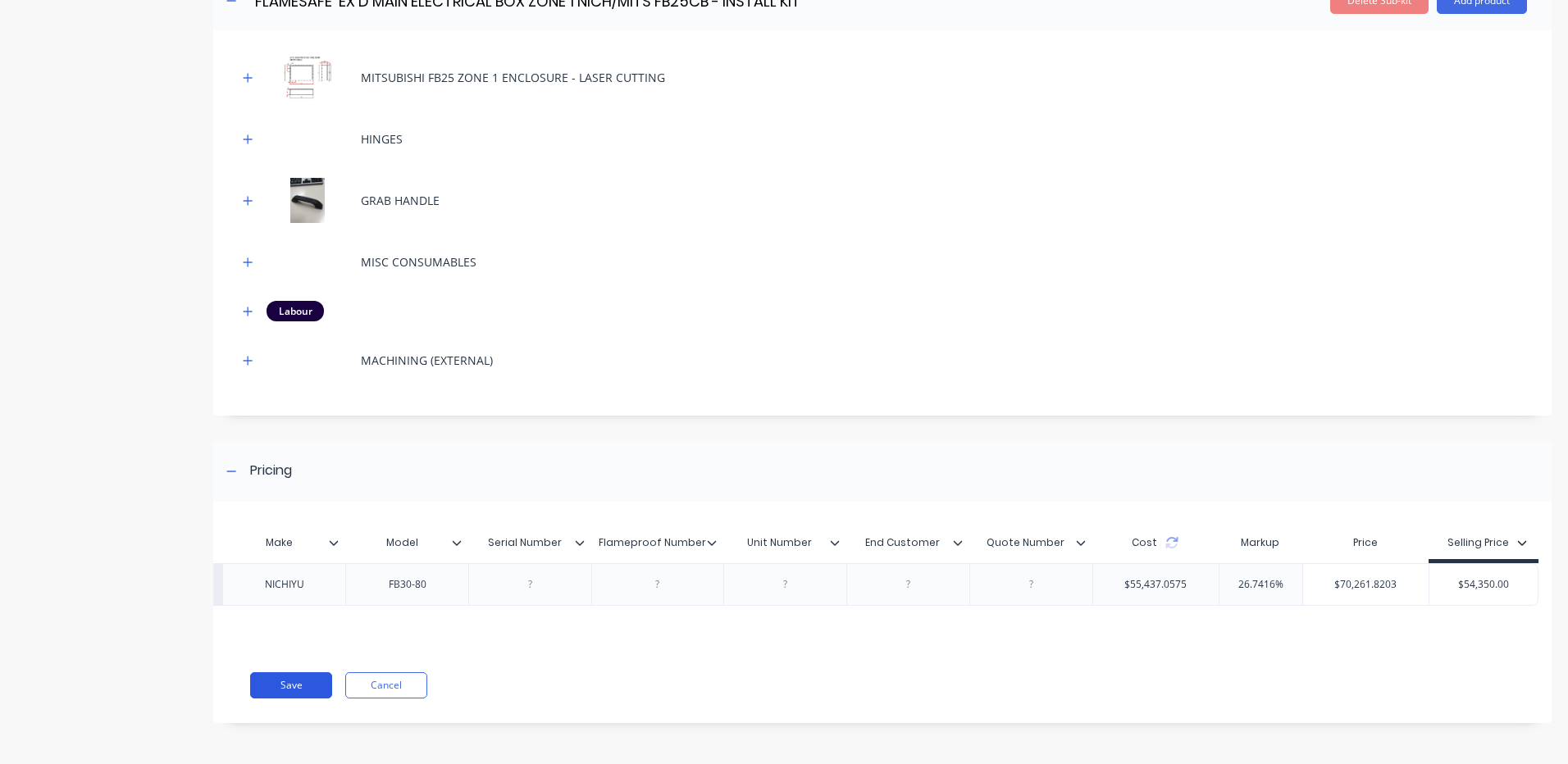
click at [316, 683] on button "Save" at bounding box center [291, 685] width 82 height 27
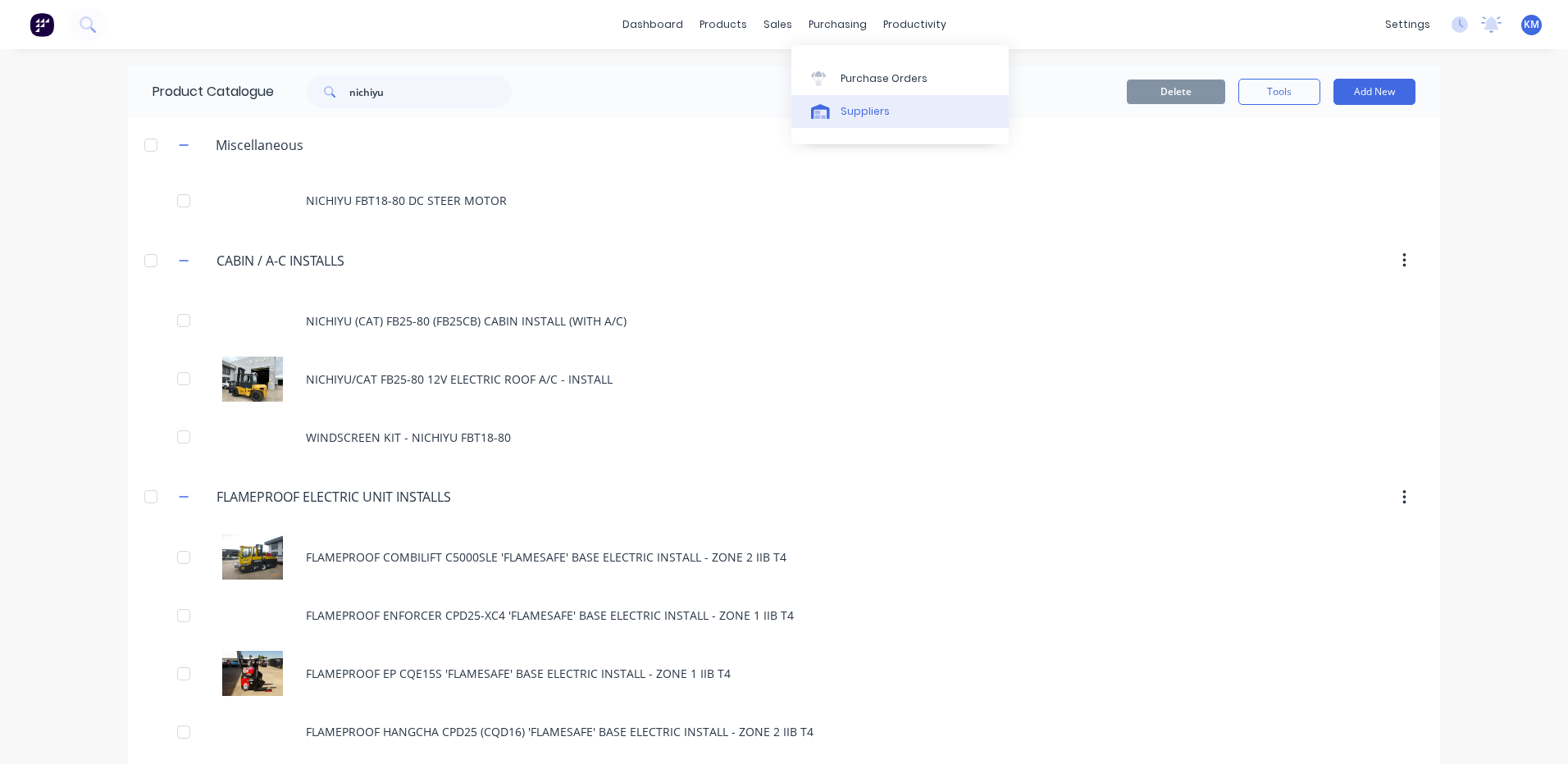
click at [850, 125] on link "Suppliers" at bounding box center [899, 110] width 217 height 33
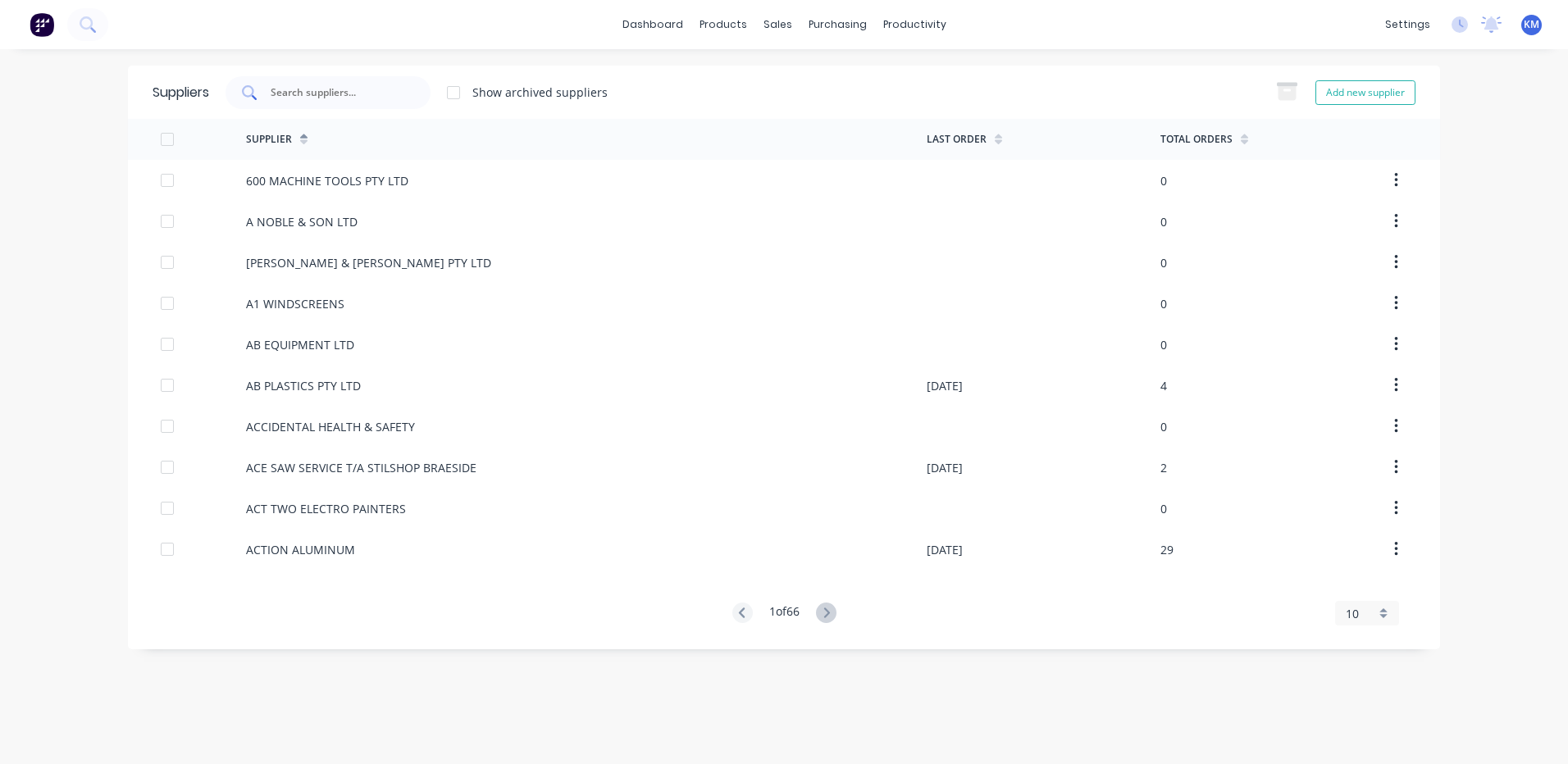
click at [406, 83] on div at bounding box center [328, 92] width 205 height 33
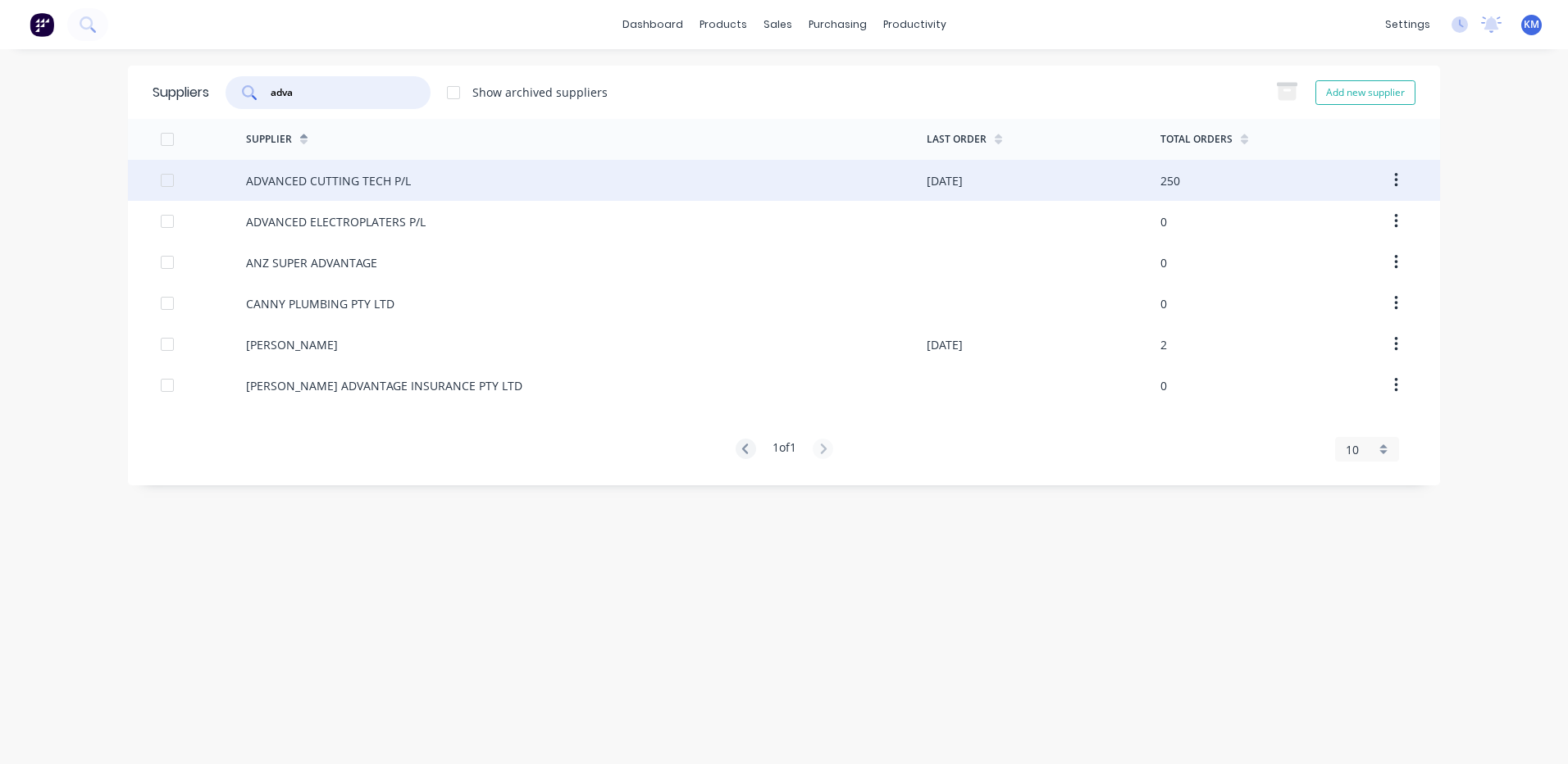
type input "adva"
click at [409, 187] on div "ADVANCED CUTTING TECH P/L" at bounding box center [586, 180] width 680 height 41
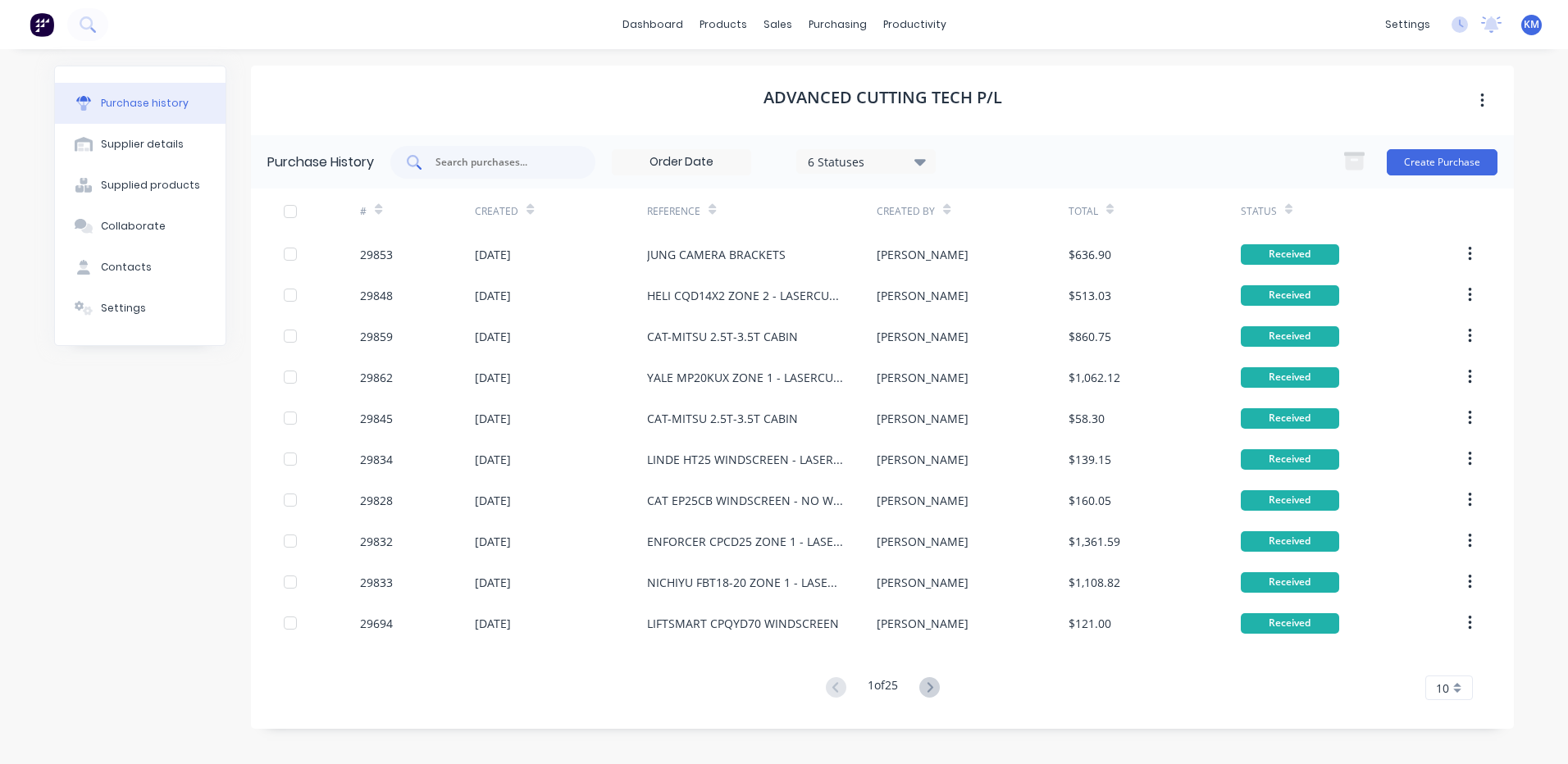
click at [494, 165] on input "text" at bounding box center [502, 162] width 136 height 17
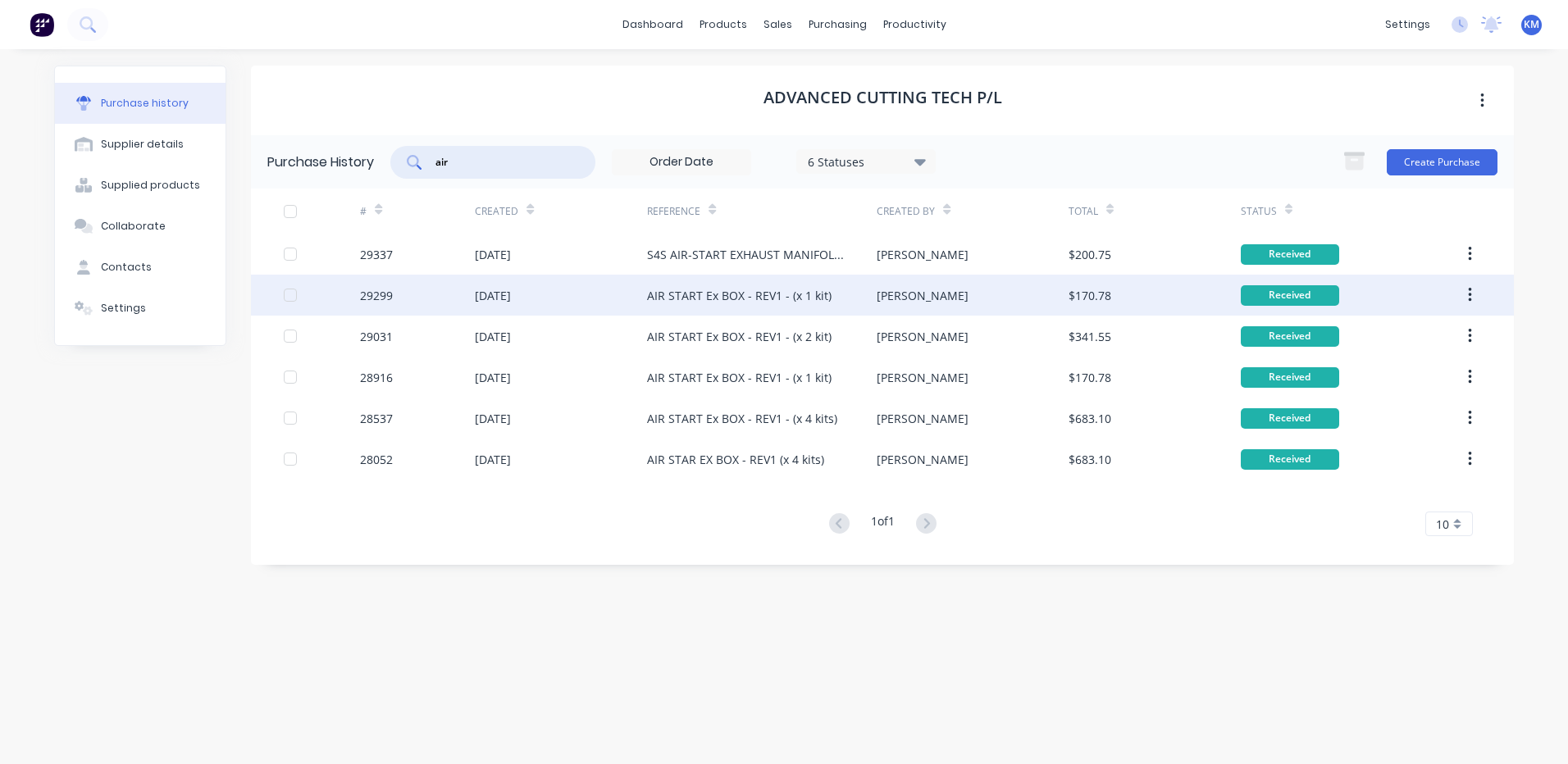
type input "air"
click at [762, 300] on div "AIR START Ex BOX - REV1 - (x 1 kit)" at bounding box center [739, 295] width 184 height 17
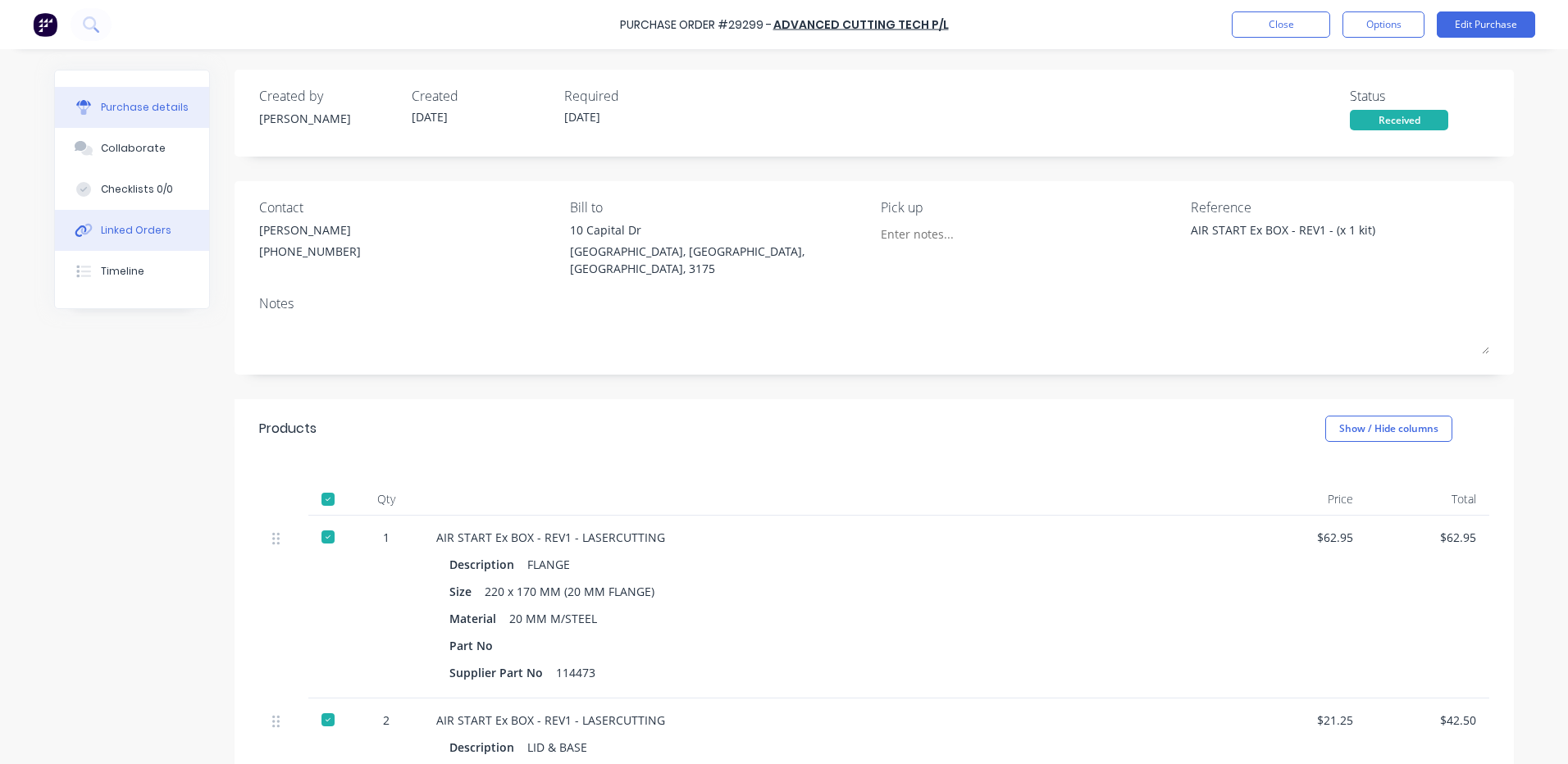
click at [170, 238] on button "Linked Orders" at bounding box center [132, 231] width 154 height 41
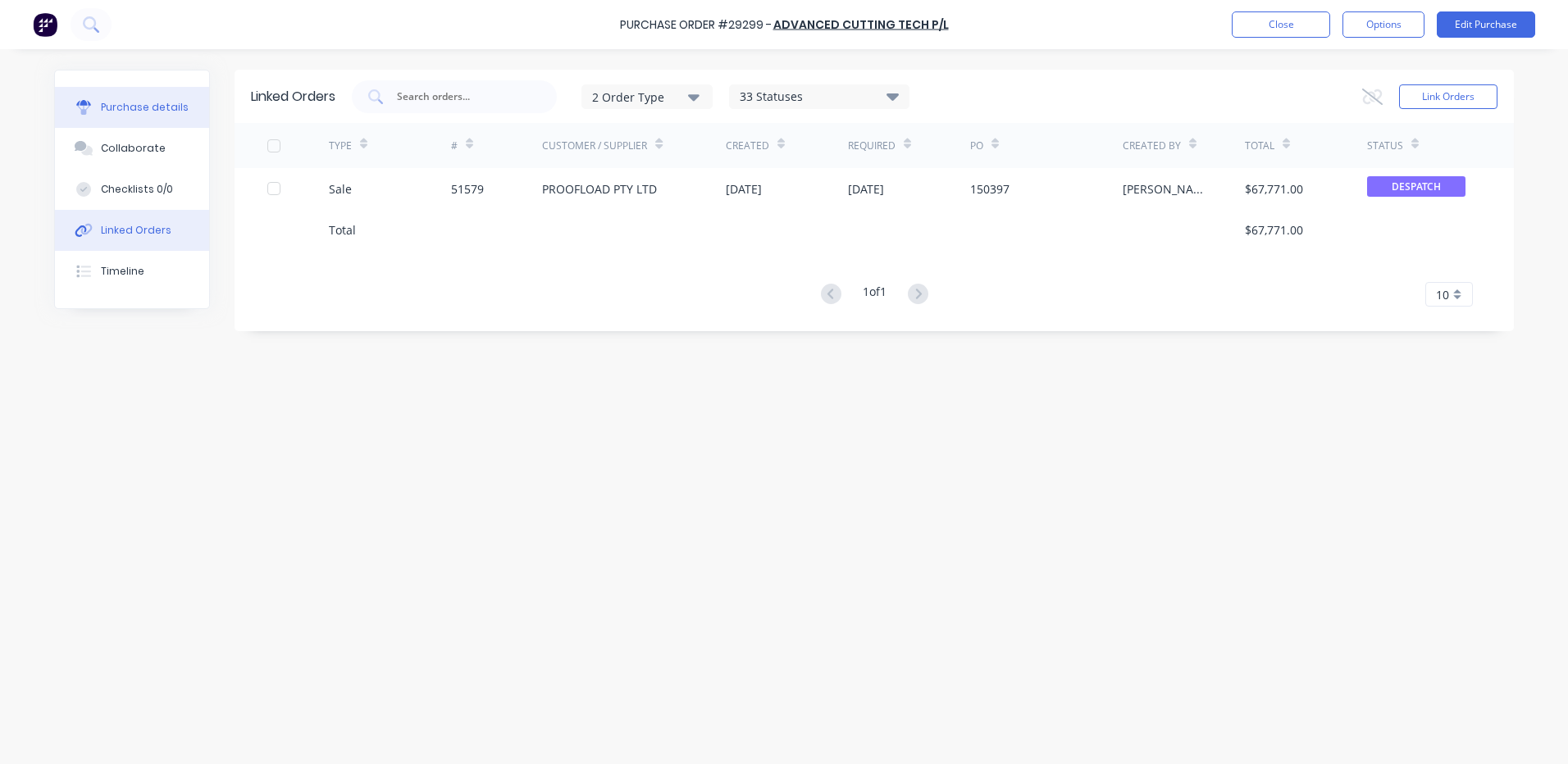
click at [164, 96] on button "Purchase details" at bounding box center [132, 107] width 154 height 41
type textarea "x"
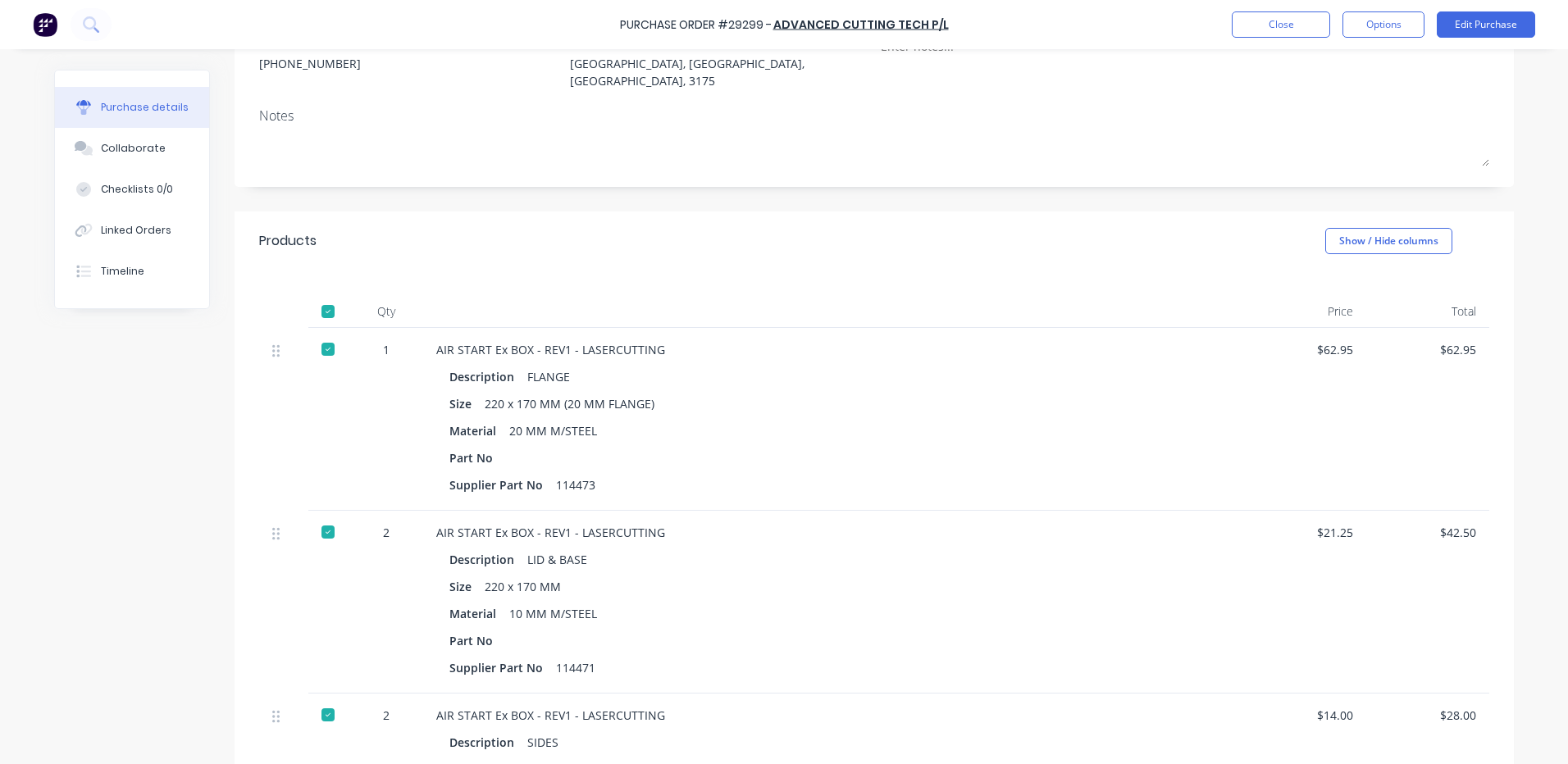
scroll to position [699, 0]
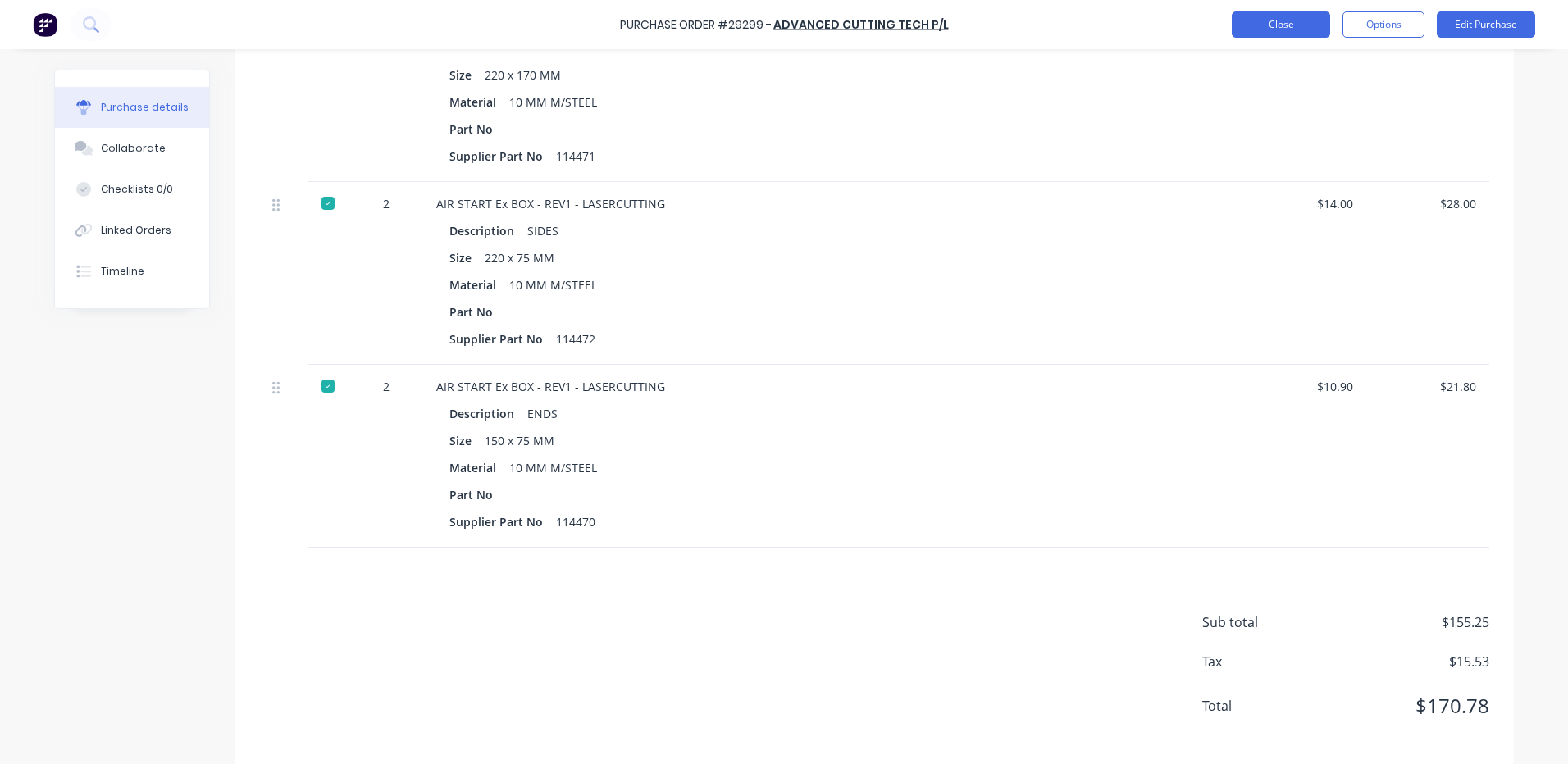
click at [1254, 20] on button "Close" at bounding box center [1281, 25] width 99 height 27
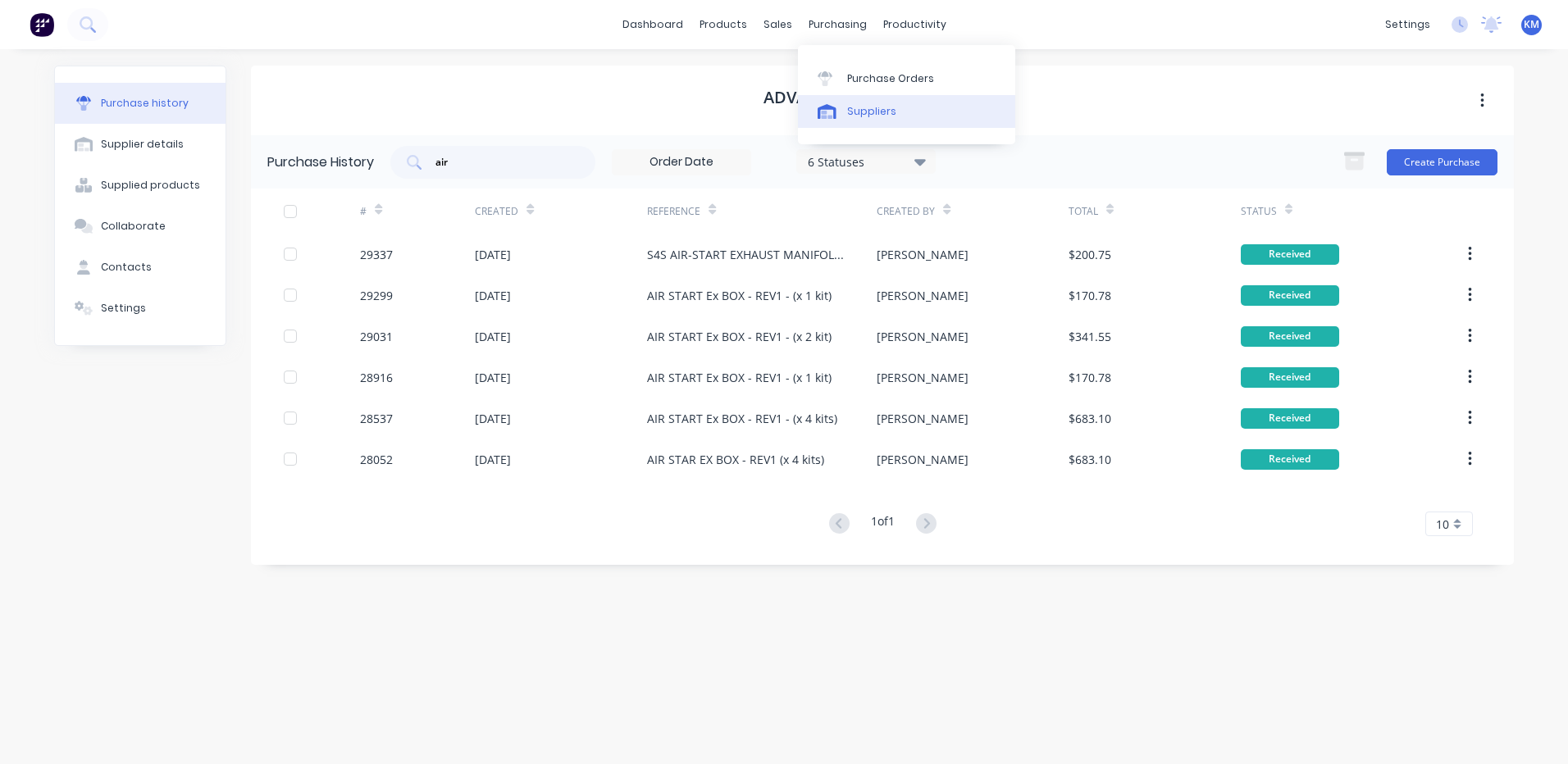
click at [843, 104] on link "Suppliers" at bounding box center [906, 110] width 217 height 33
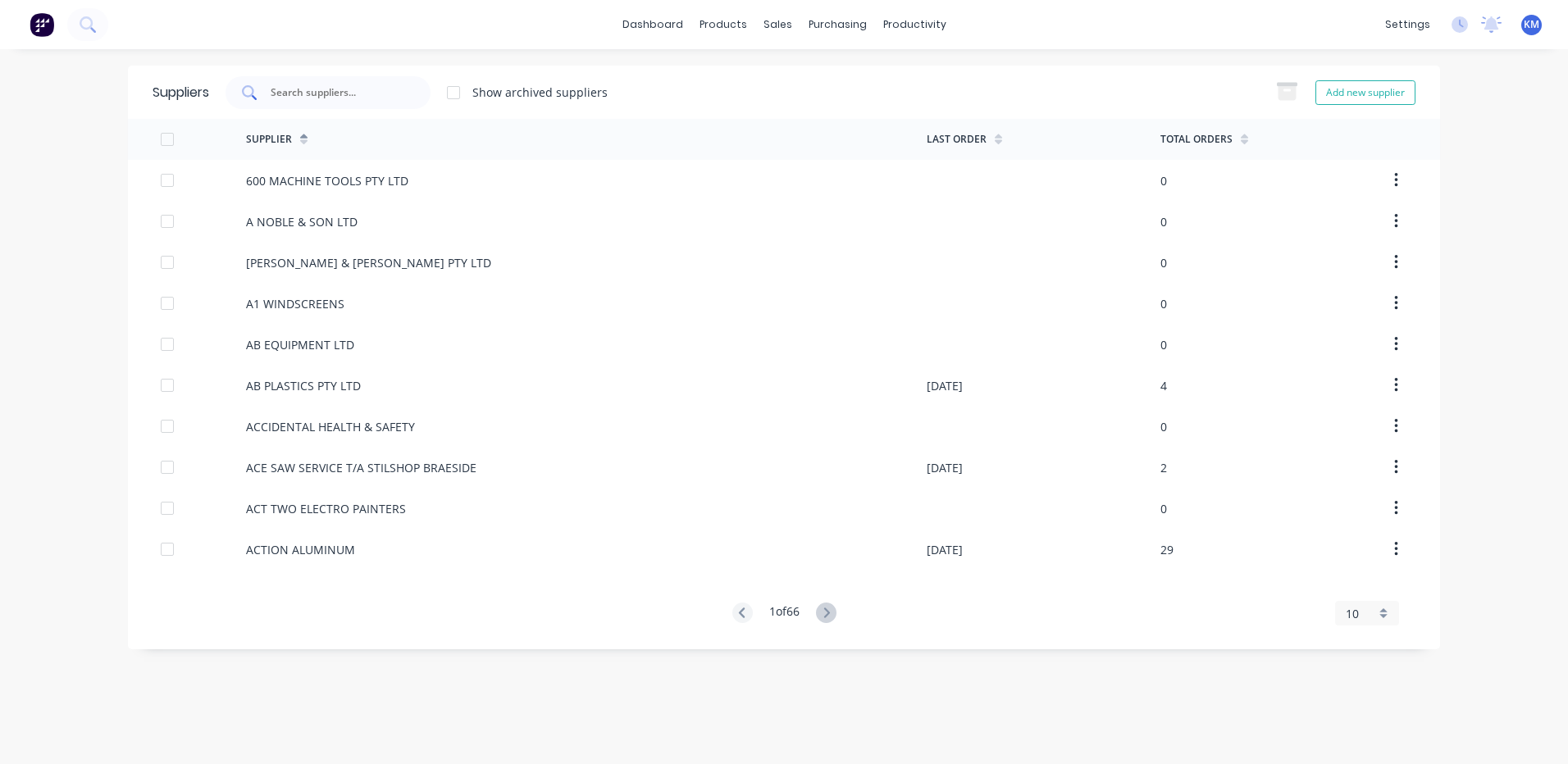
click at [376, 80] on div at bounding box center [328, 92] width 205 height 33
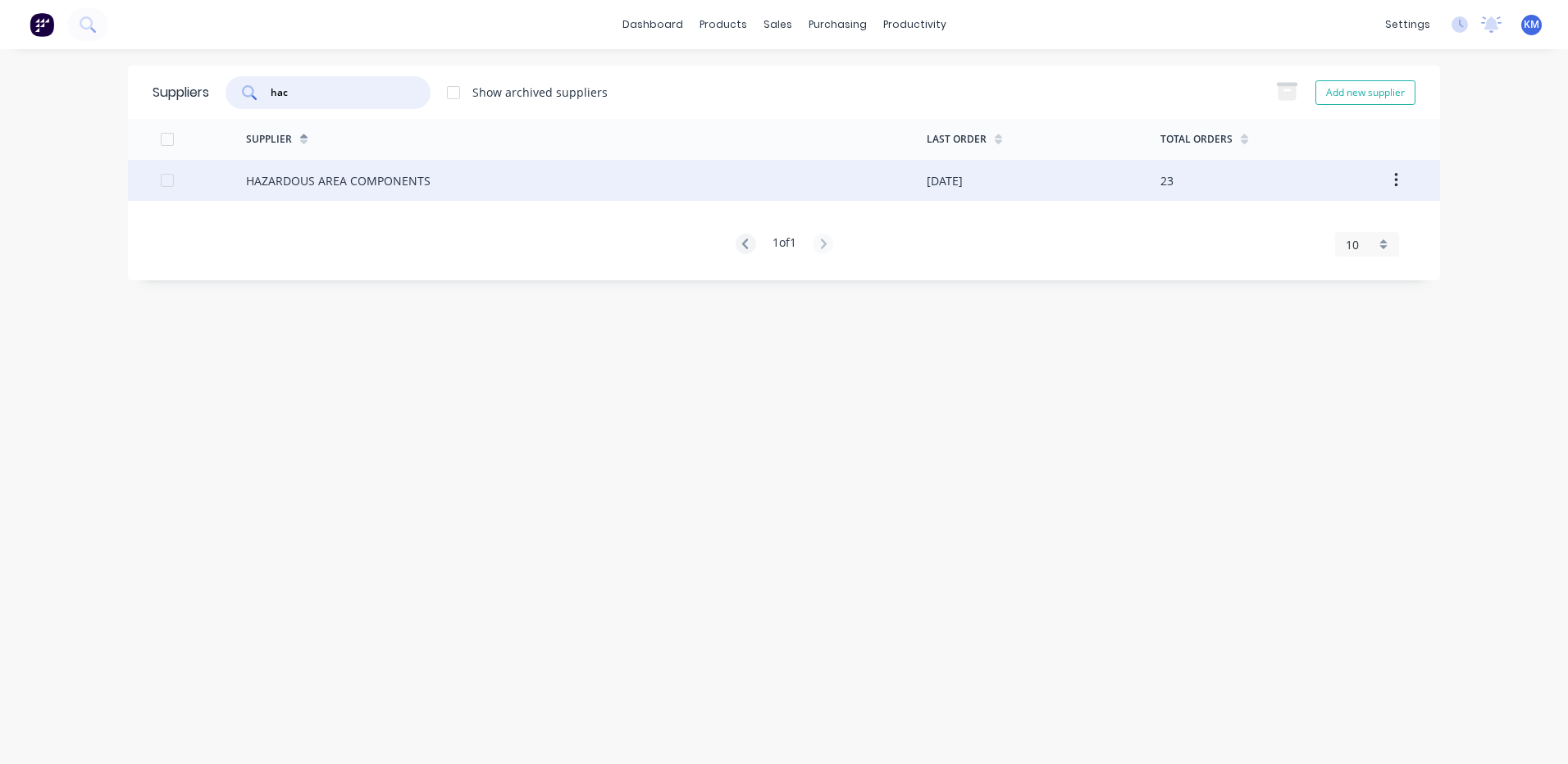
type input "hac"
click at [357, 184] on div "HAZARDOUS AREA COMPONENTS" at bounding box center [337, 180] width 184 height 17
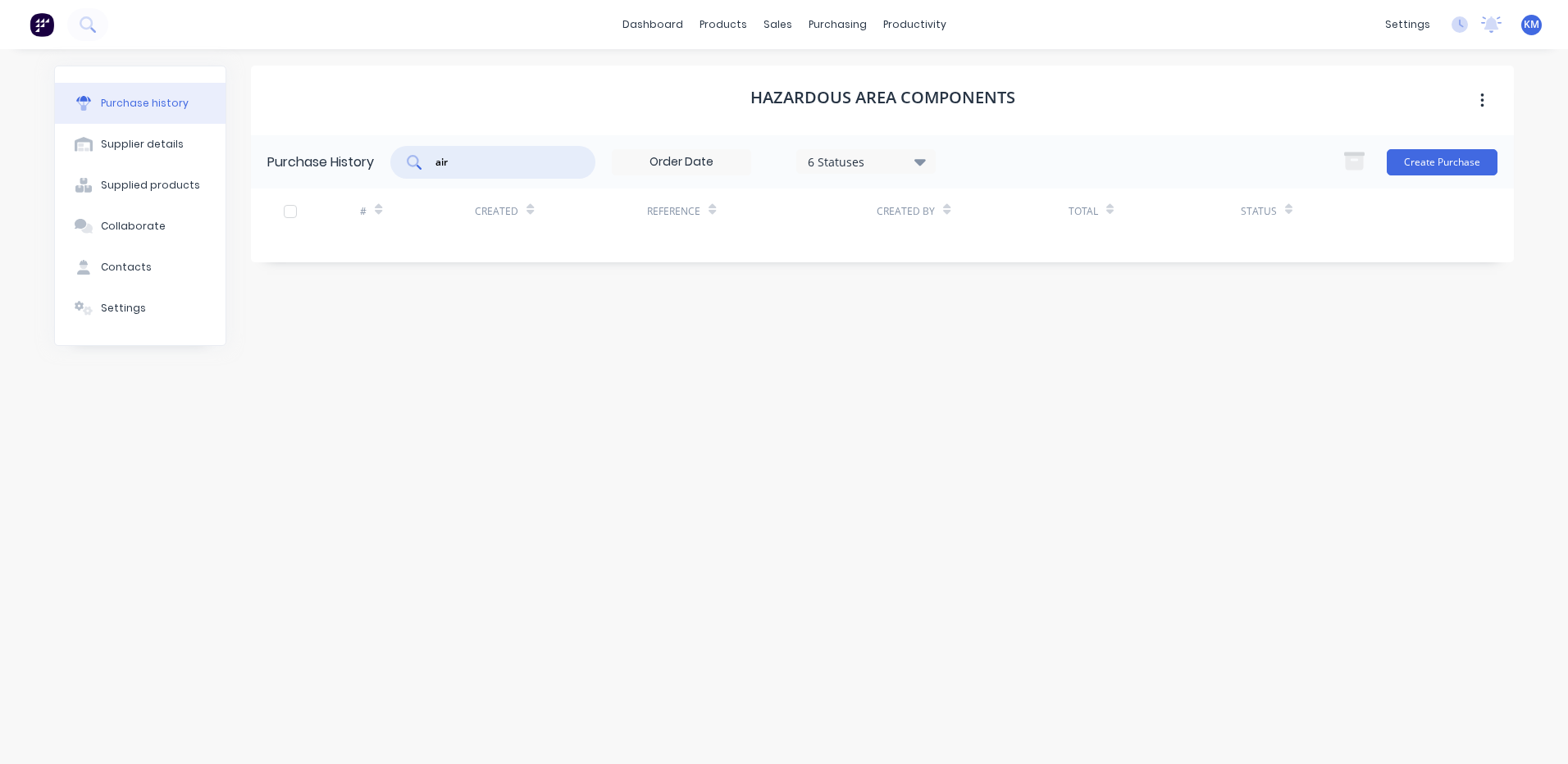
click at [528, 163] on input "air" at bounding box center [502, 162] width 136 height 17
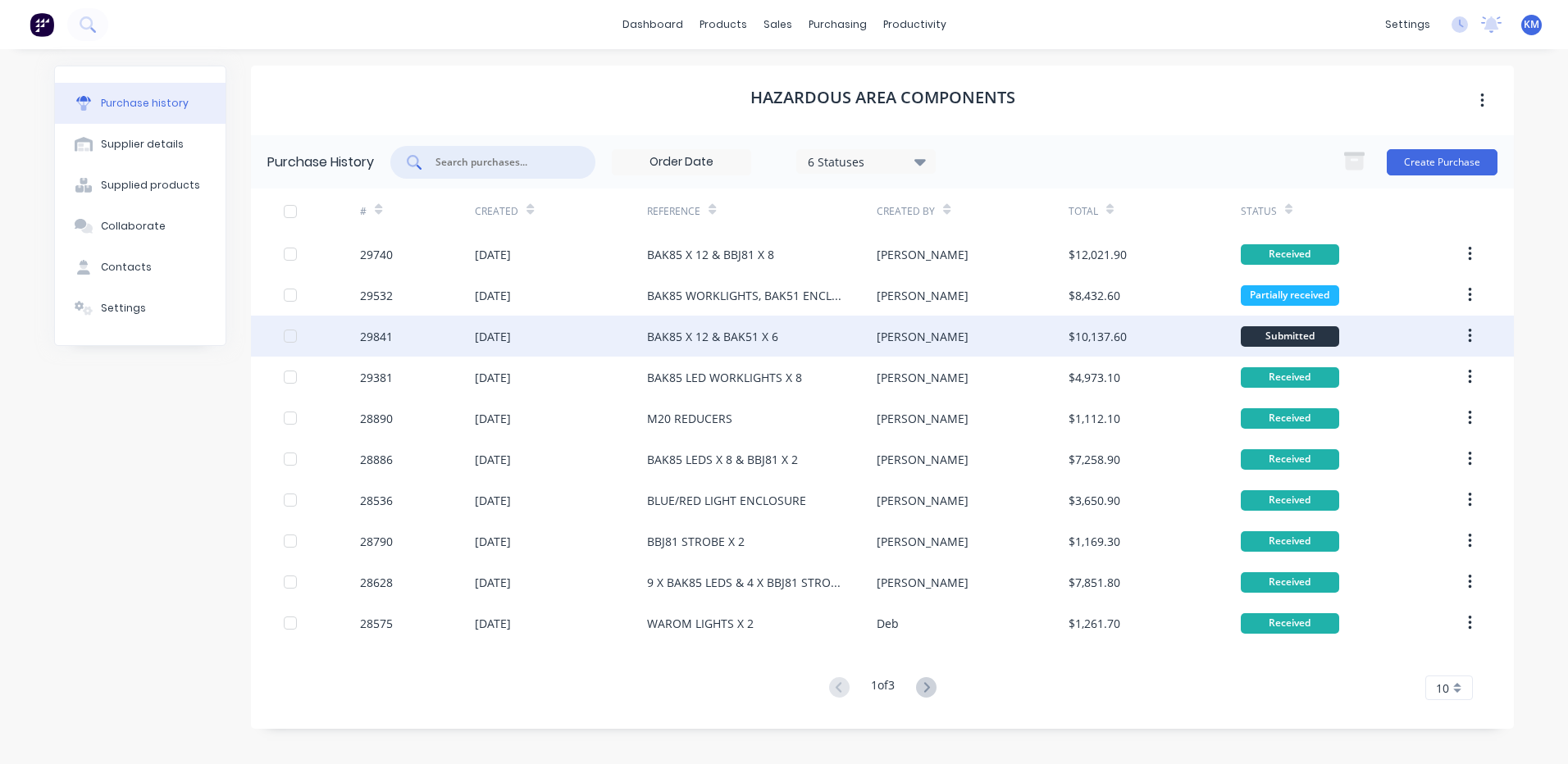
click at [685, 326] on div "BAK85 X 12 & BAK51 X 6" at bounding box center [761, 336] width 230 height 41
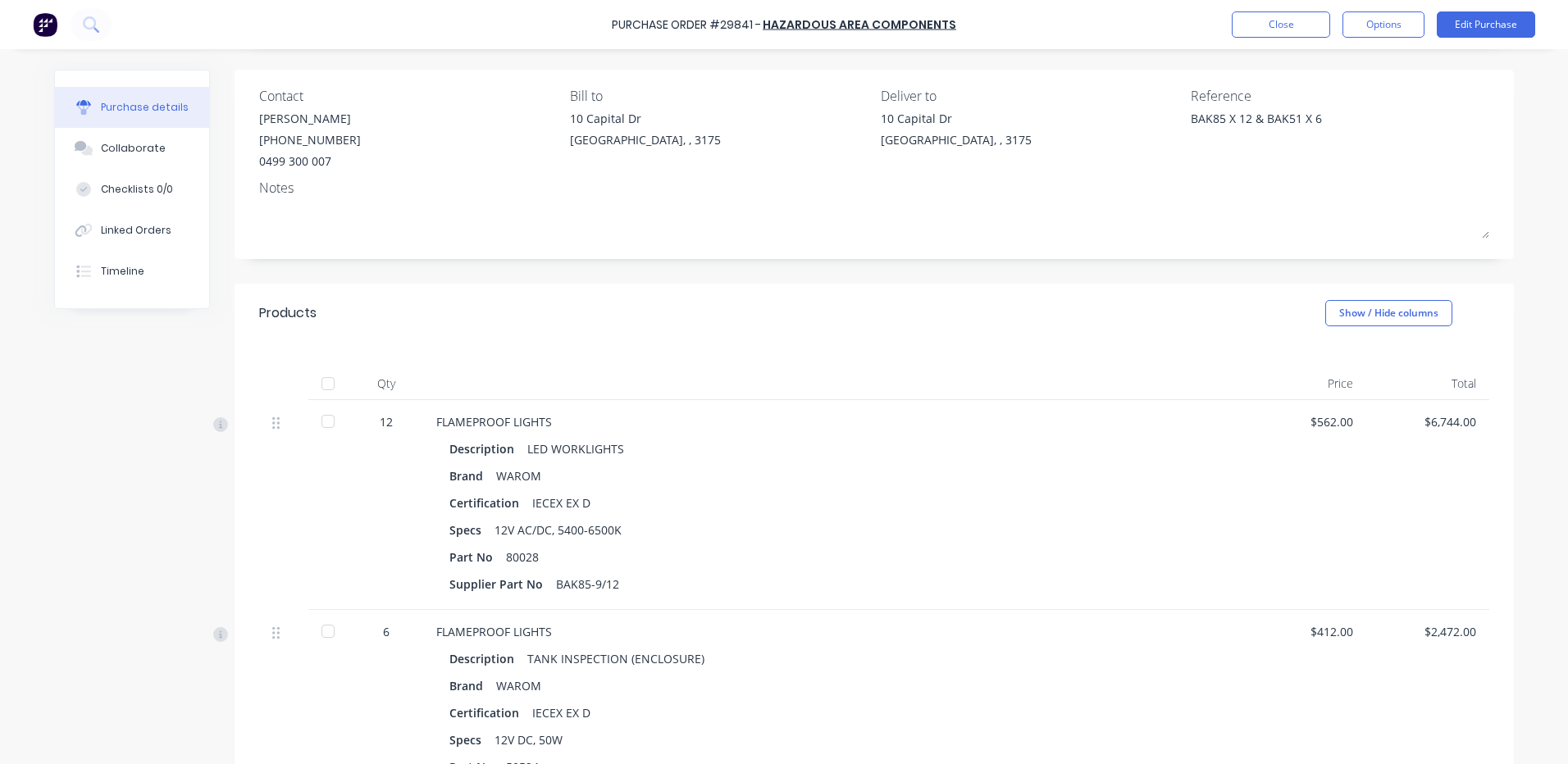
scroll to position [82, 0]
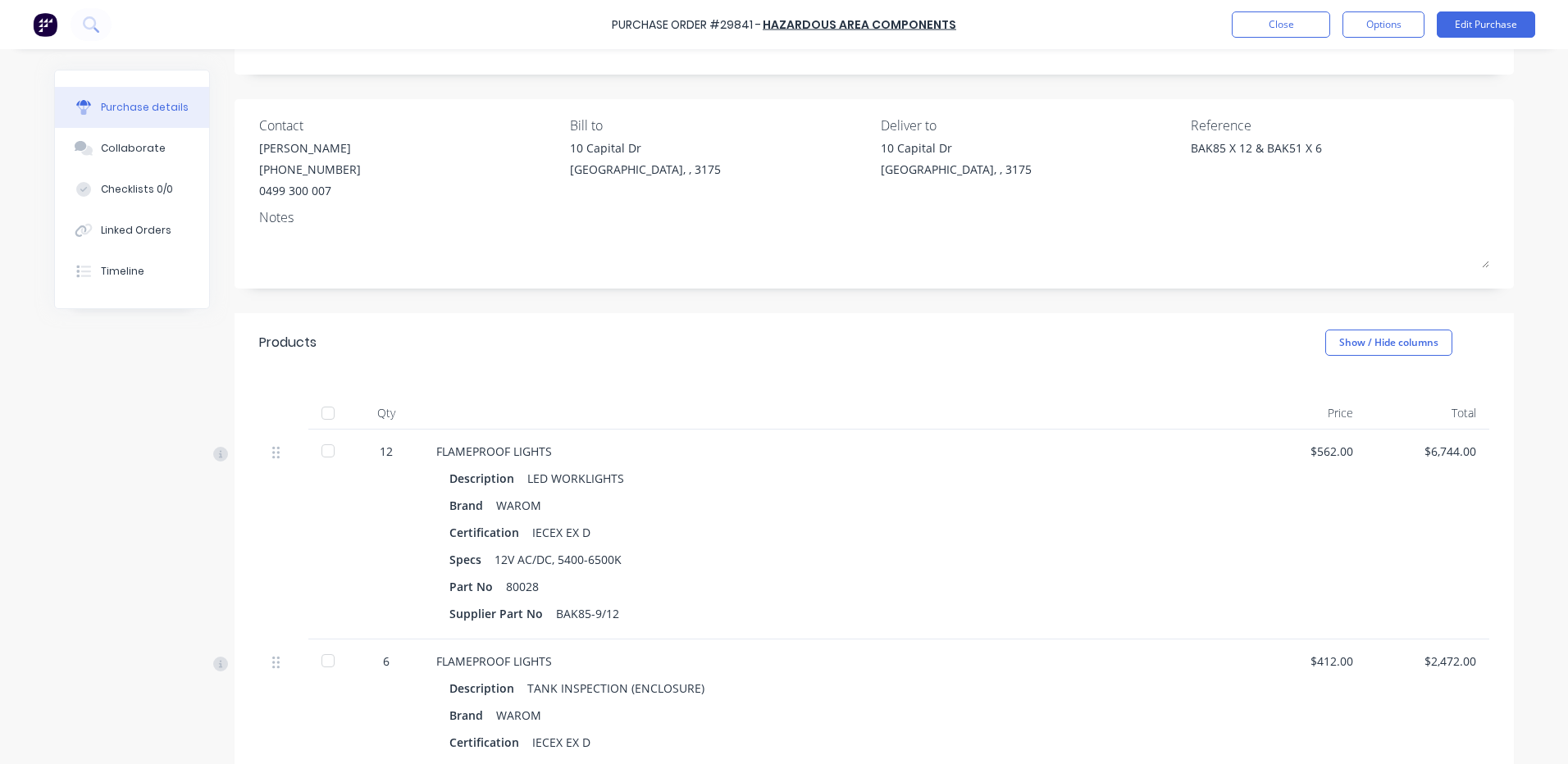
click at [1511, 7] on div "Purchase Order #29841 - HAZARDOUS AREA COMPONENTS Close Options Edit Purchase" at bounding box center [784, 25] width 1568 height 49
click at [1505, 11] on div "Purchase Order #29841 - HAZARDOUS AREA COMPONENTS Close Options Edit Purchase" at bounding box center [784, 25] width 1568 height 49
click at [1453, 24] on button "Edit Purchase" at bounding box center [1486, 25] width 99 height 27
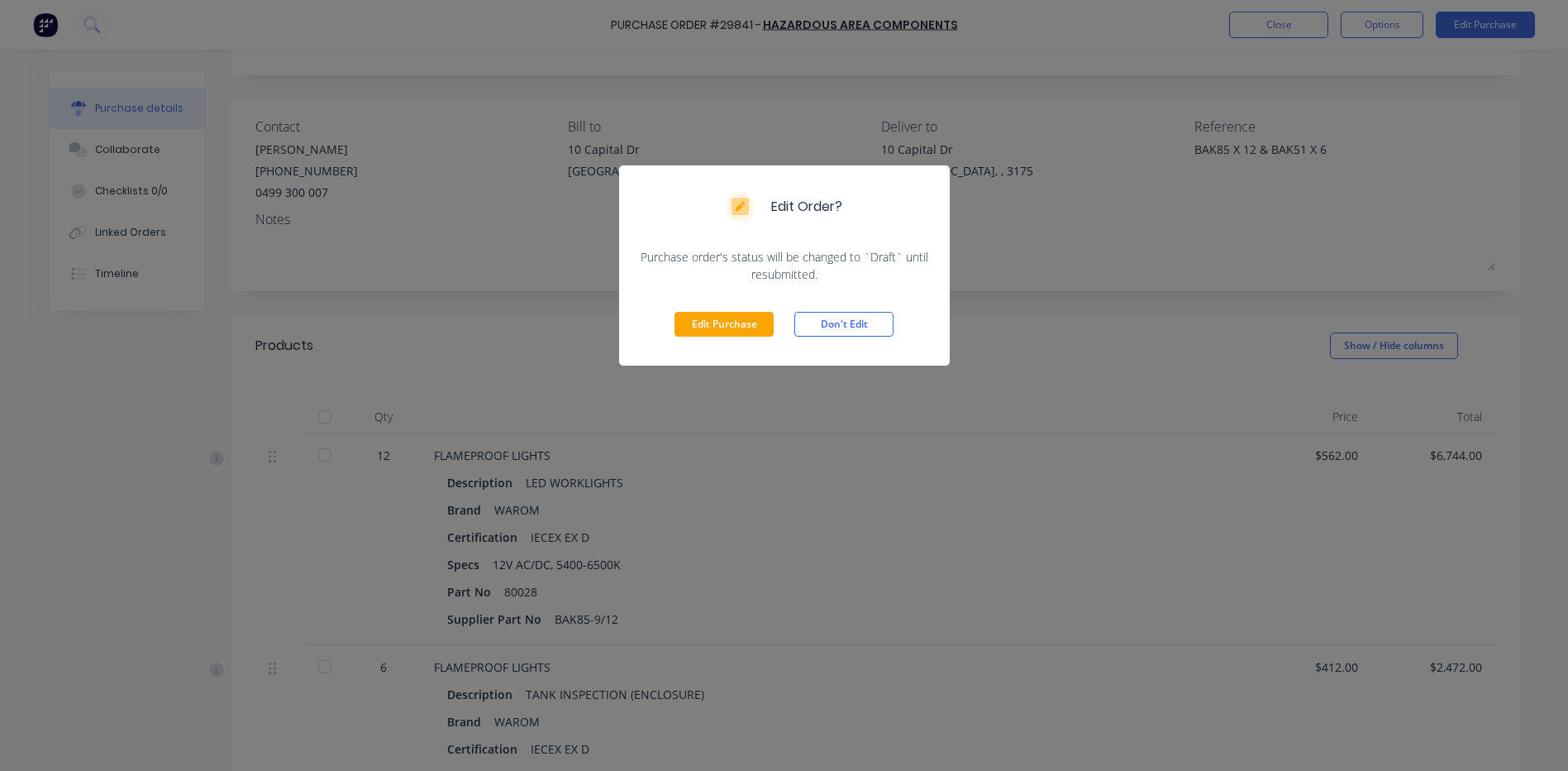
click at [733, 322] on button "Edit Purchase" at bounding box center [724, 323] width 99 height 25
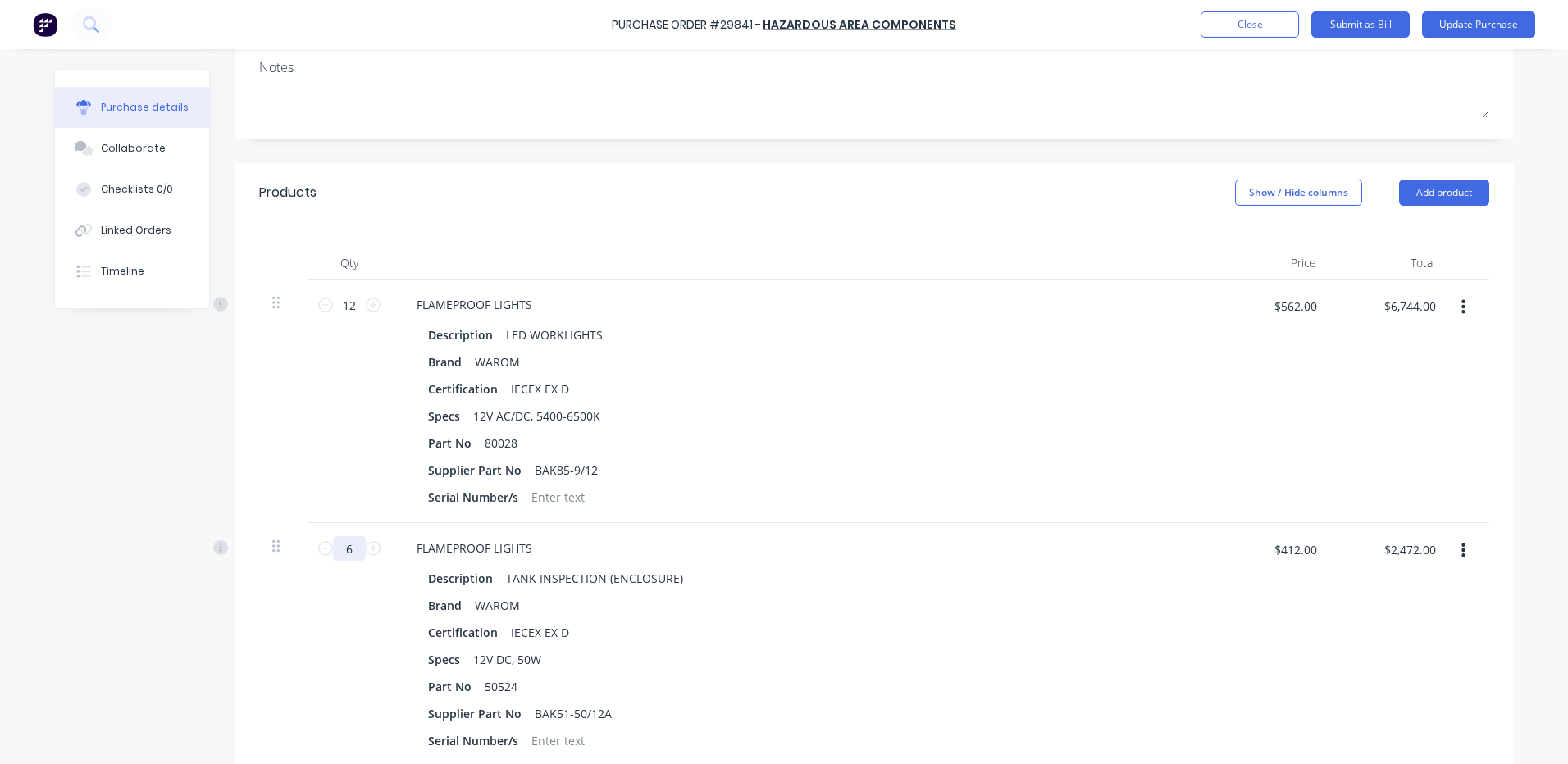
scroll to position [245, 0]
click at [351, 547] on input "6" at bounding box center [349, 546] width 33 height 25
type textarea "x"
type input "1"
type textarea "x"
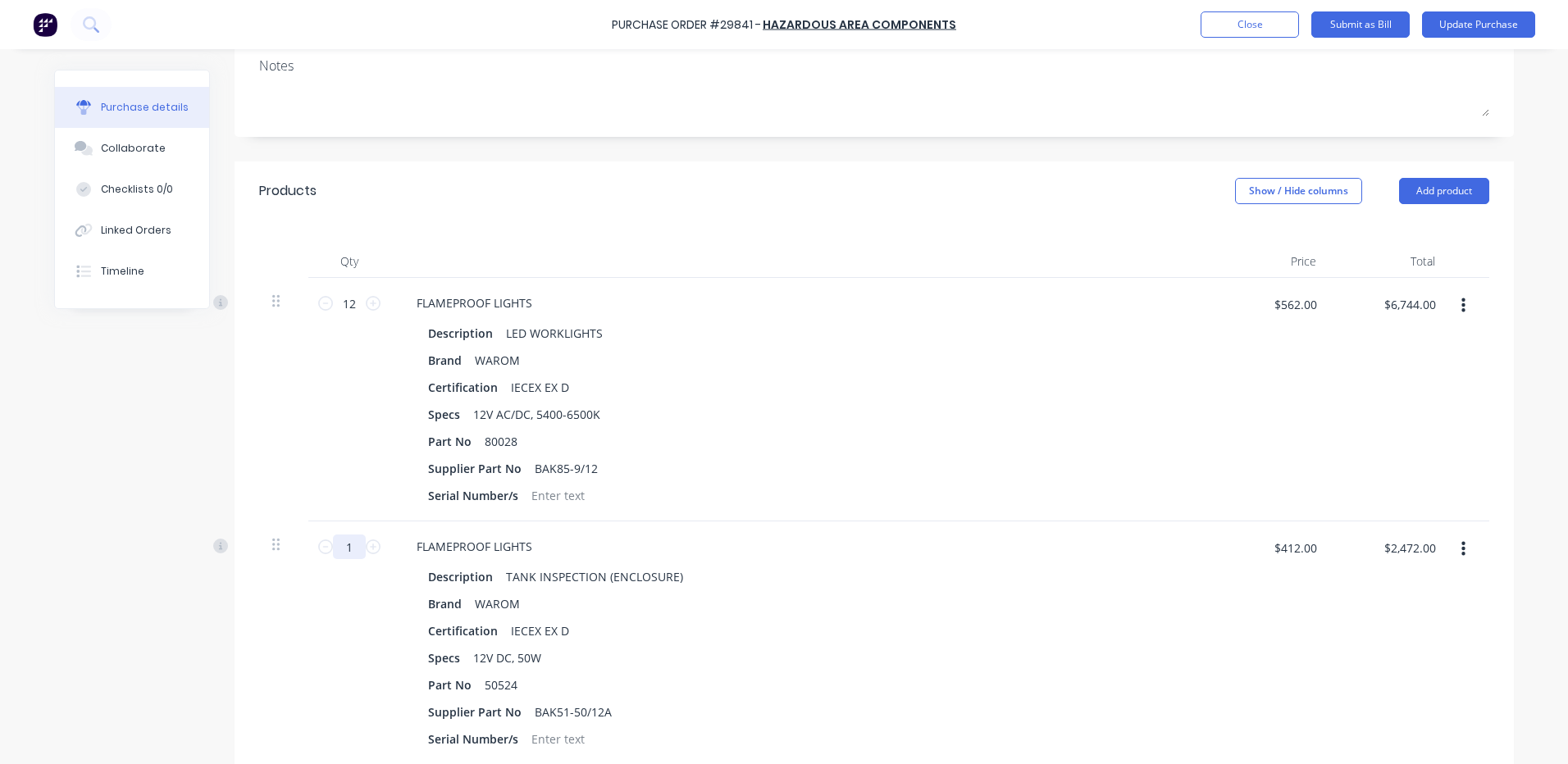
type input "$412.00"
type textarea "x"
type input "12"
type textarea "x"
type input "$4,944.00"
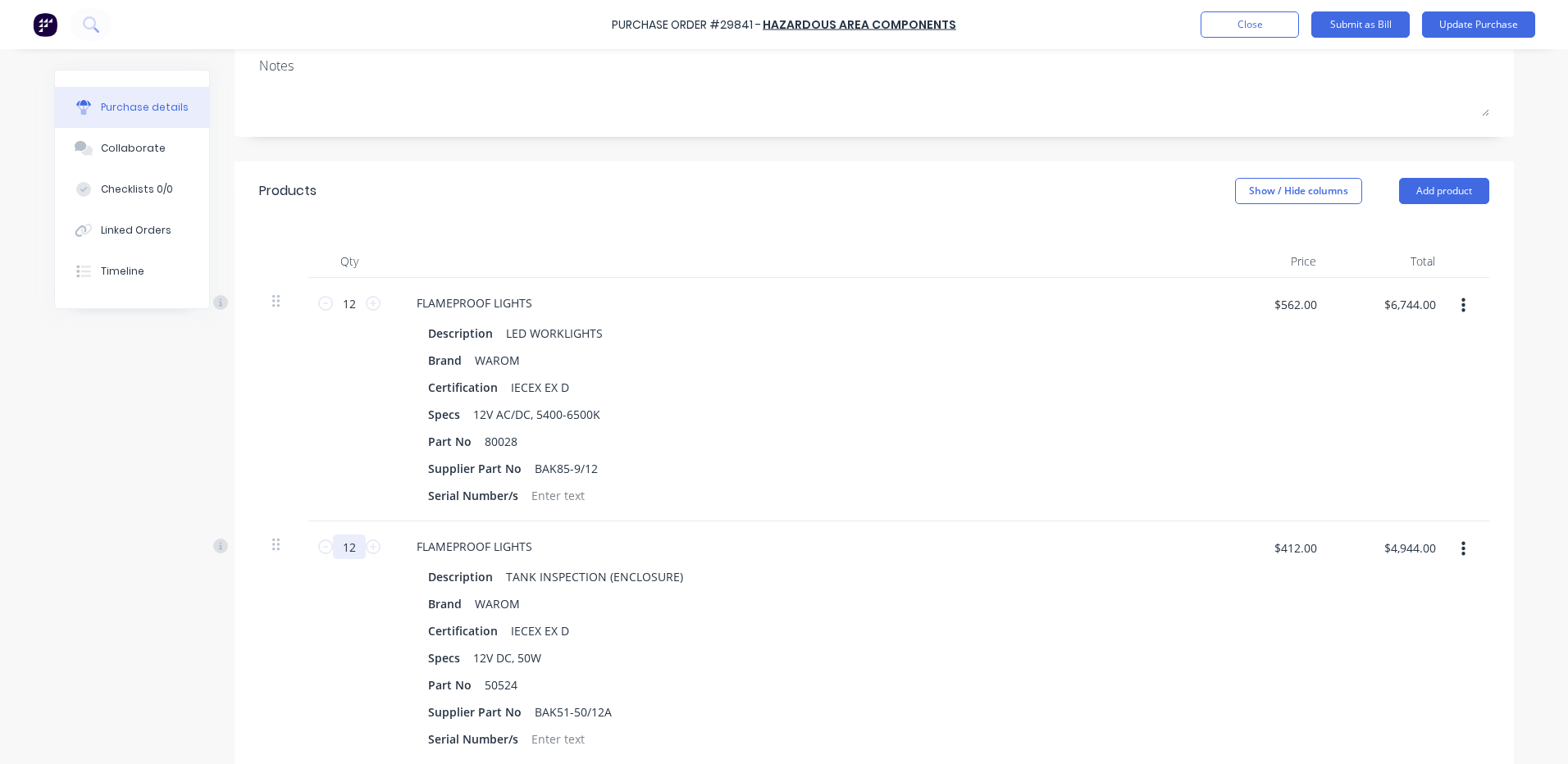
type input "12"
click at [325, 476] on div "12 12" at bounding box center [349, 399] width 82 height 243
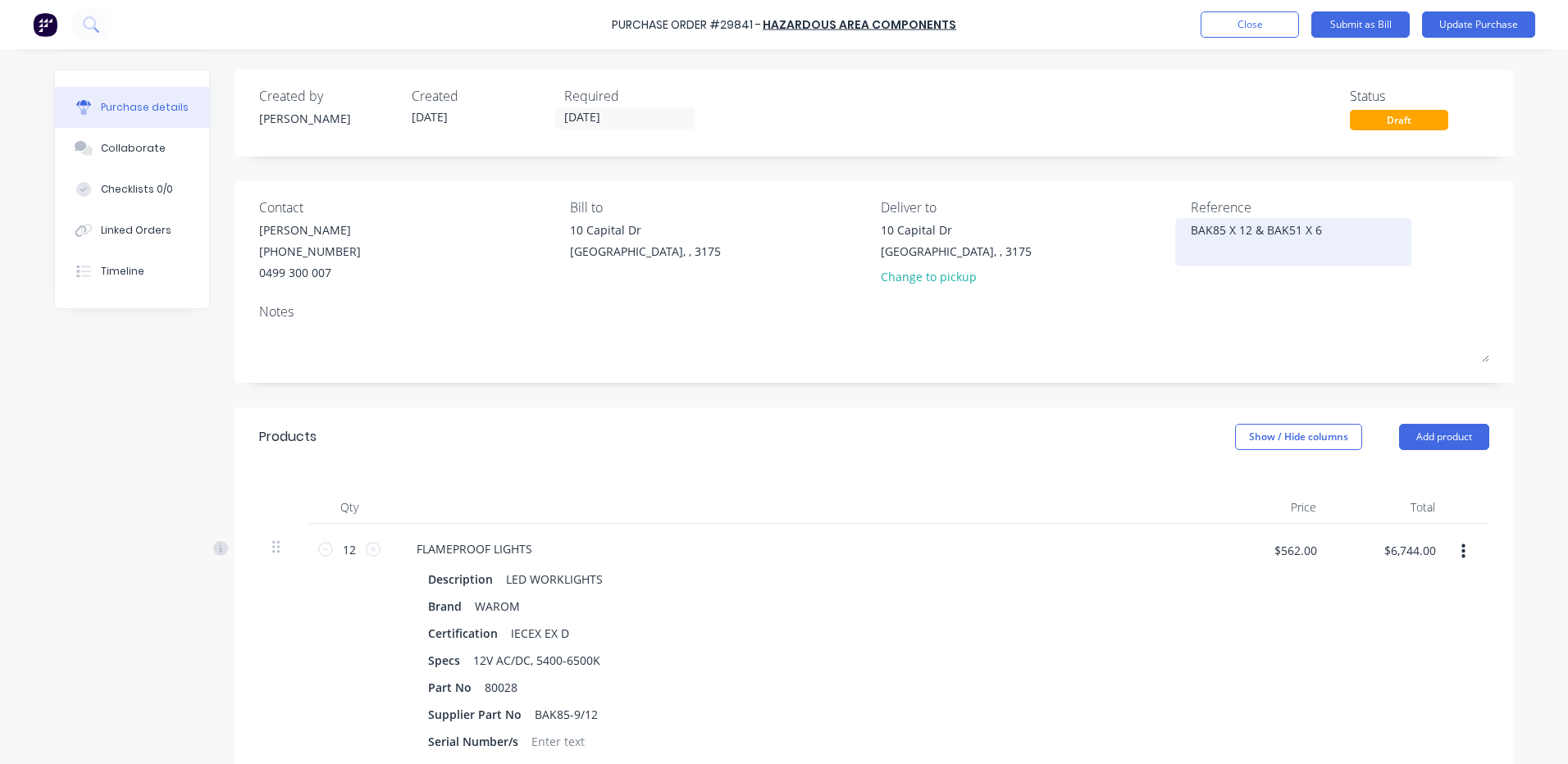
click at [1317, 227] on textarea "BAK85 X 12 & BAK51 X 6" at bounding box center [1293, 239] width 205 height 36
type textarea "x"
type textarea "BAK85 X 12 & BAK51 X"
type textarea "x"
type textarea "BAK85 X 12 & BAK51 X 1"
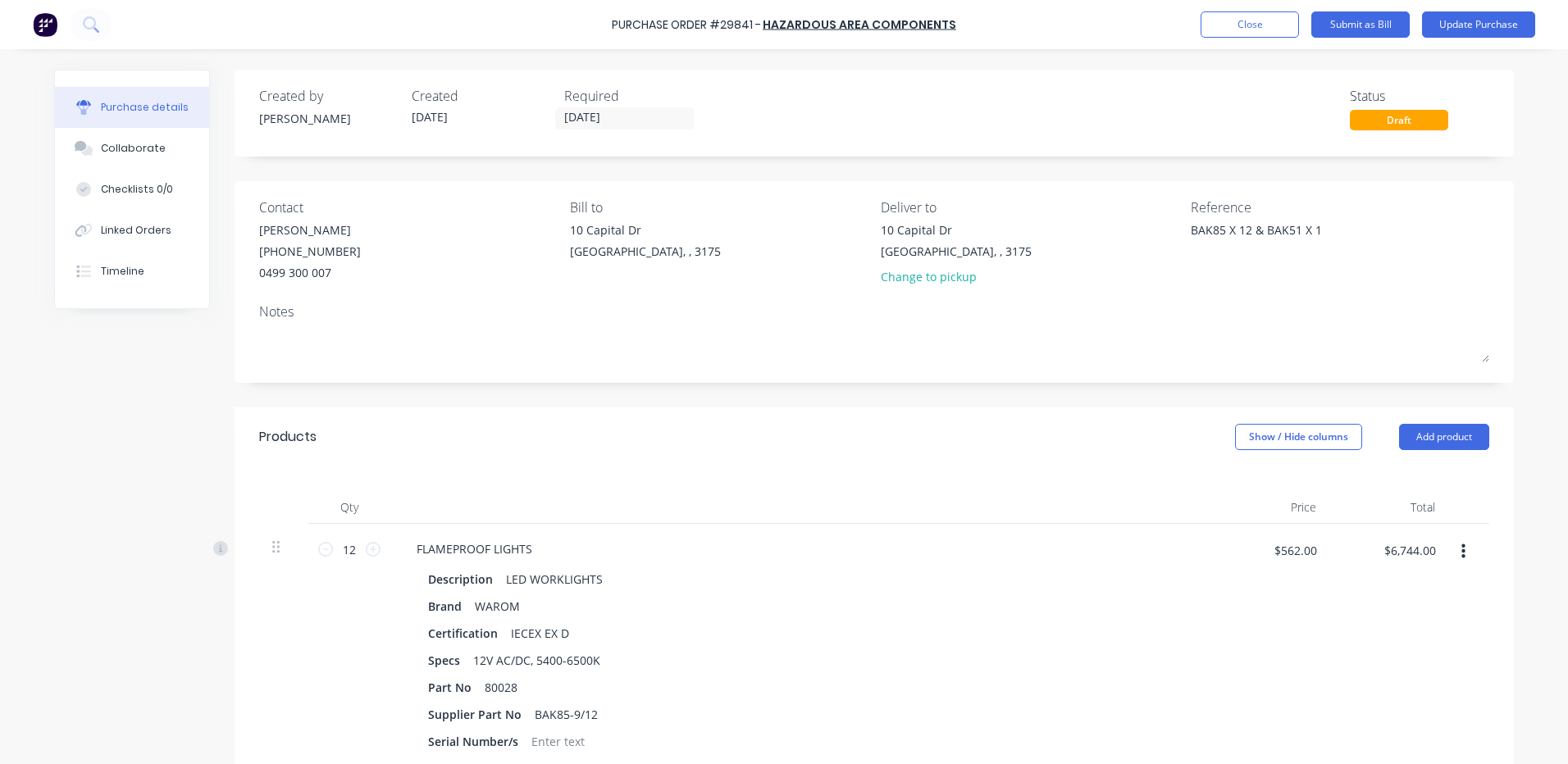
type textarea "x"
type textarea "BAK85 X 12 & BAK51 X 12"
type textarea "x"
type textarea "BAK85 X 12 & BAK51 X 12"
click at [1002, 177] on div "Created by [PERSON_NAME] Created [DATE] Required [DATE] Status Draft Contact [P…" at bounding box center [874, 705] width 1279 height 1271
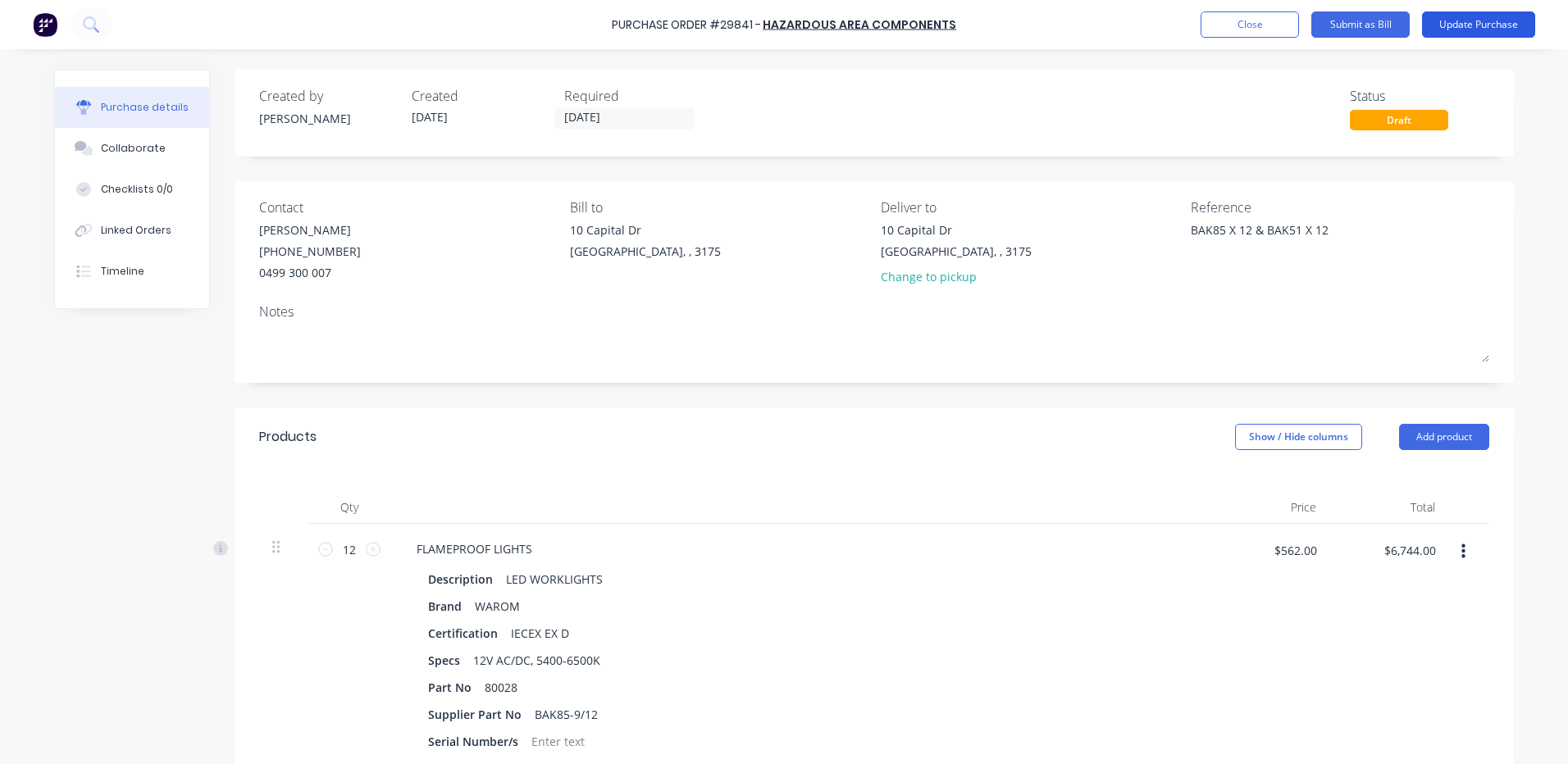
click at [1463, 19] on button "Update Purchase" at bounding box center [1478, 25] width 113 height 27
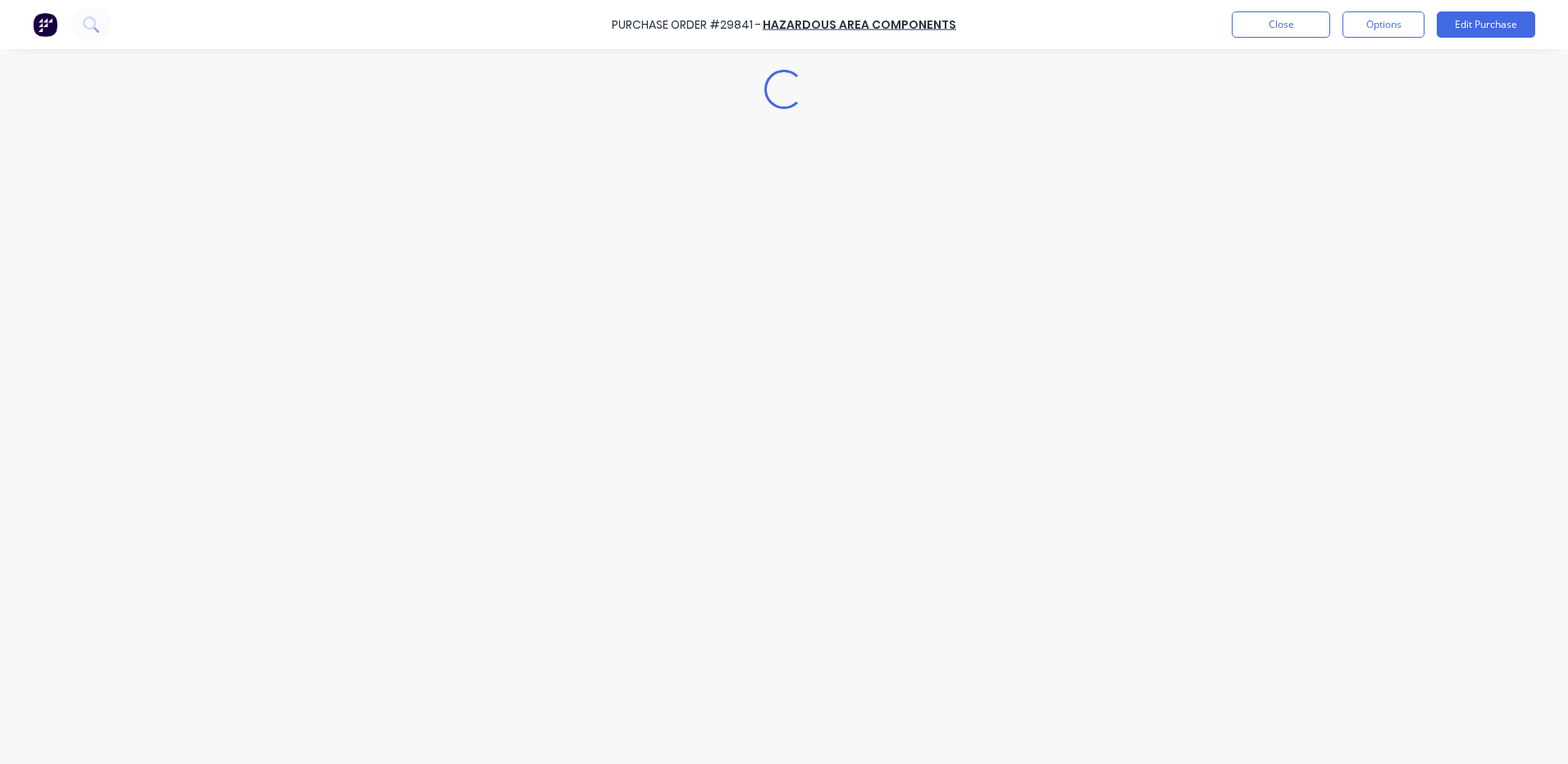
type textarea "x"
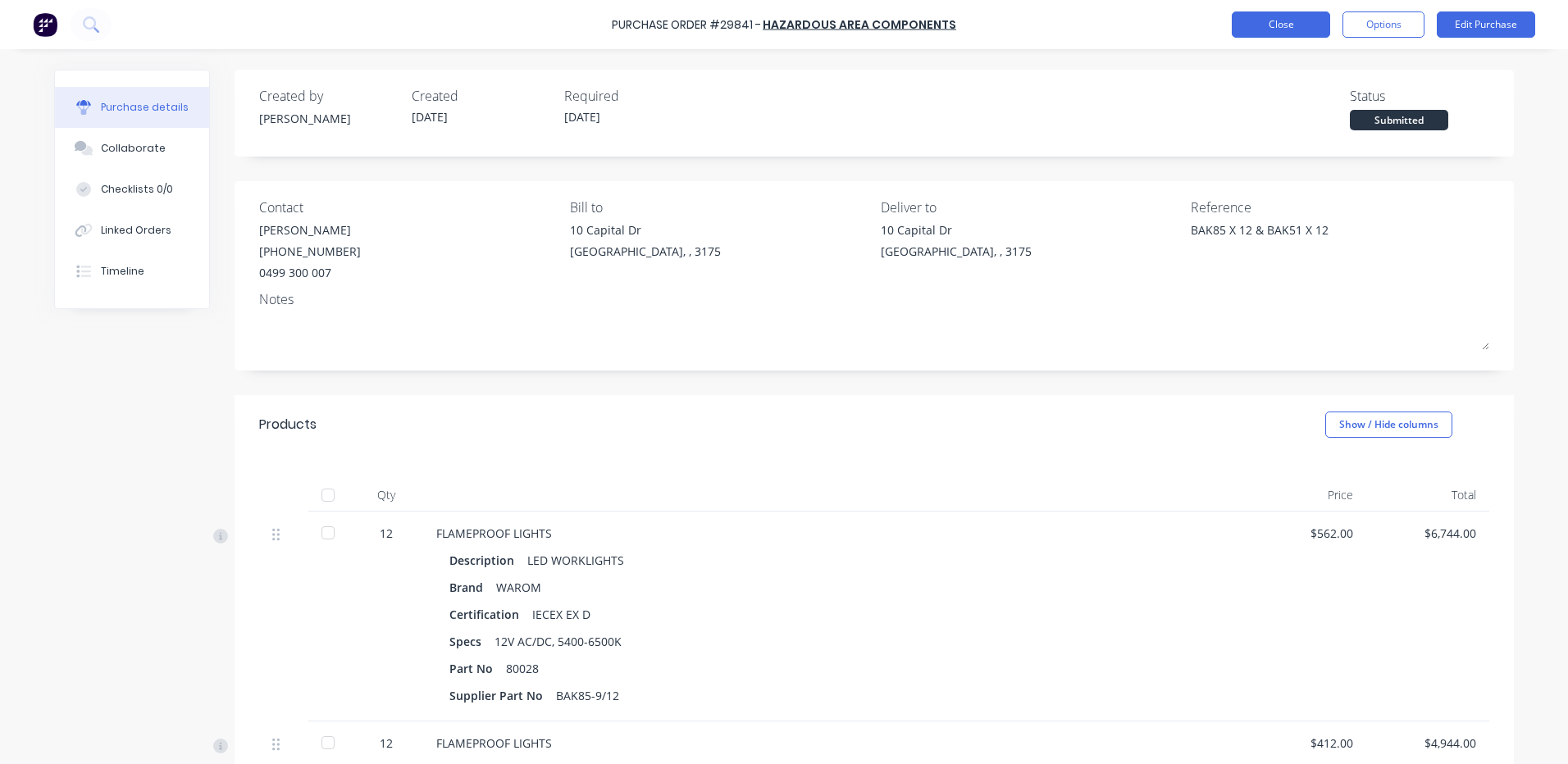
click at [1253, 30] on button "Close" at bounding box center [1281, 25] width 99 height 27
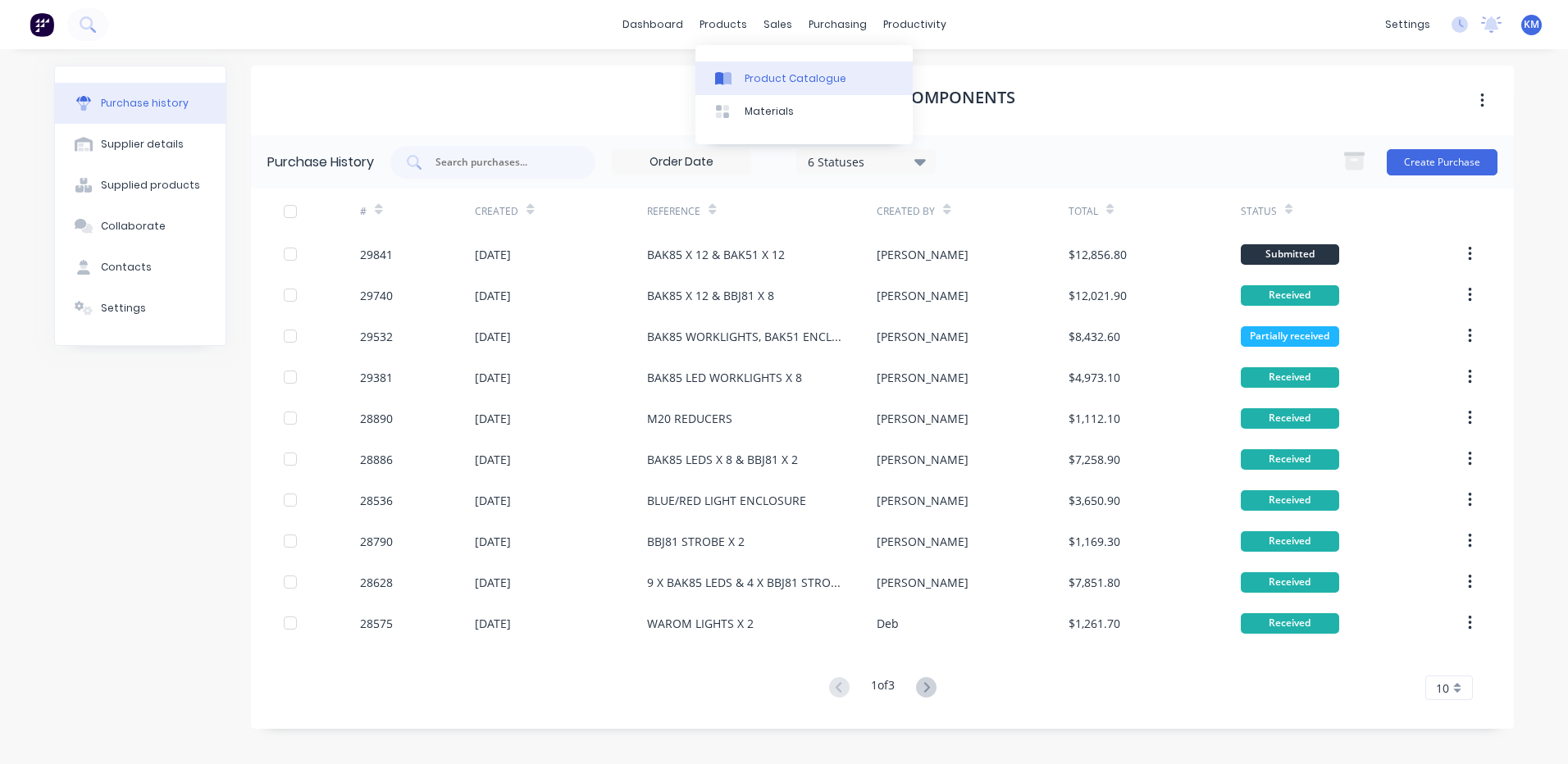
click at [761, 81] on div "Product Catalogue" at bounding box center [795, 78] width 102 height 15
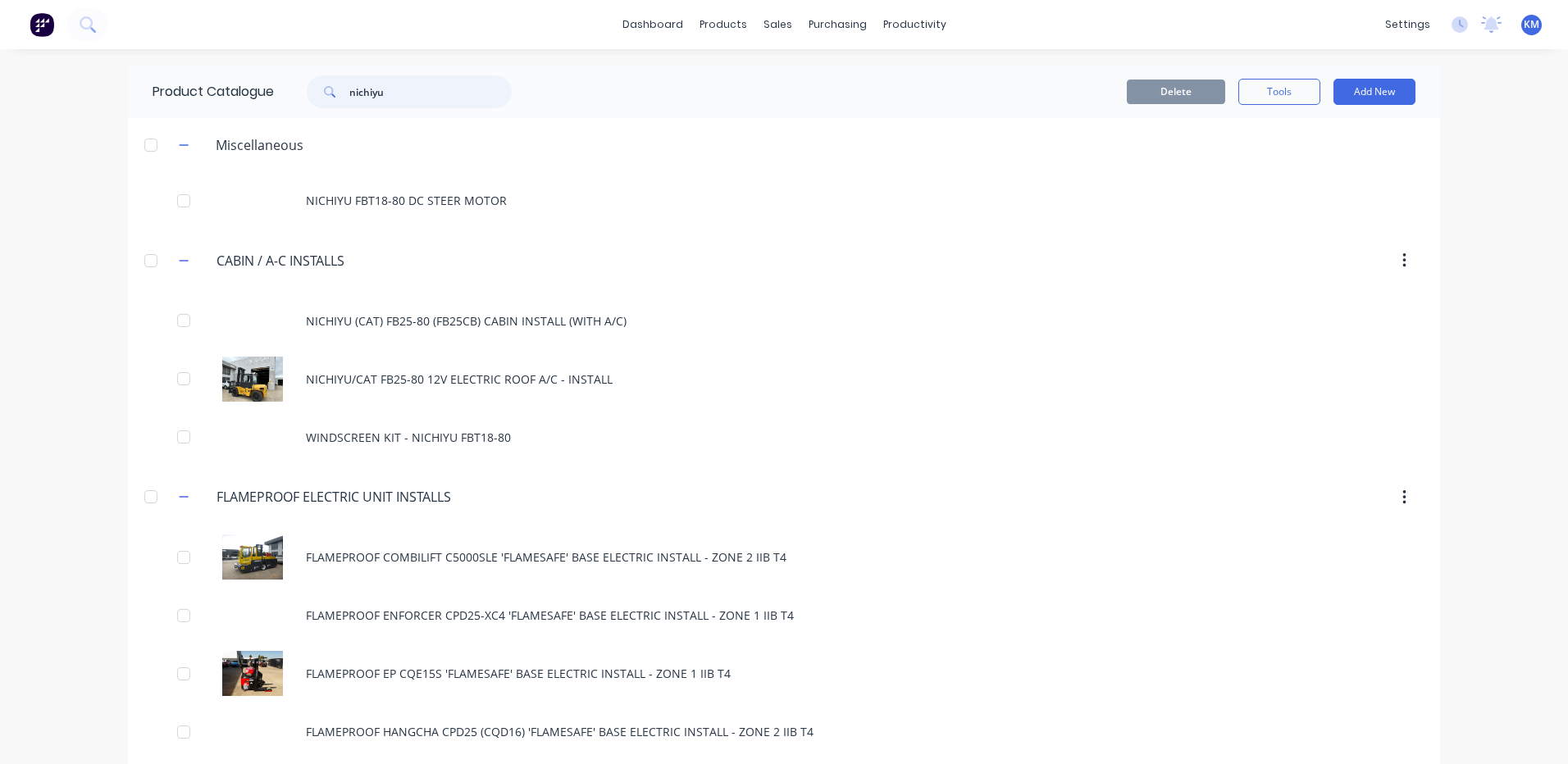
click at [425, 94] on input "nichiyu" at bounding box center [430, 91] width 163 height 33
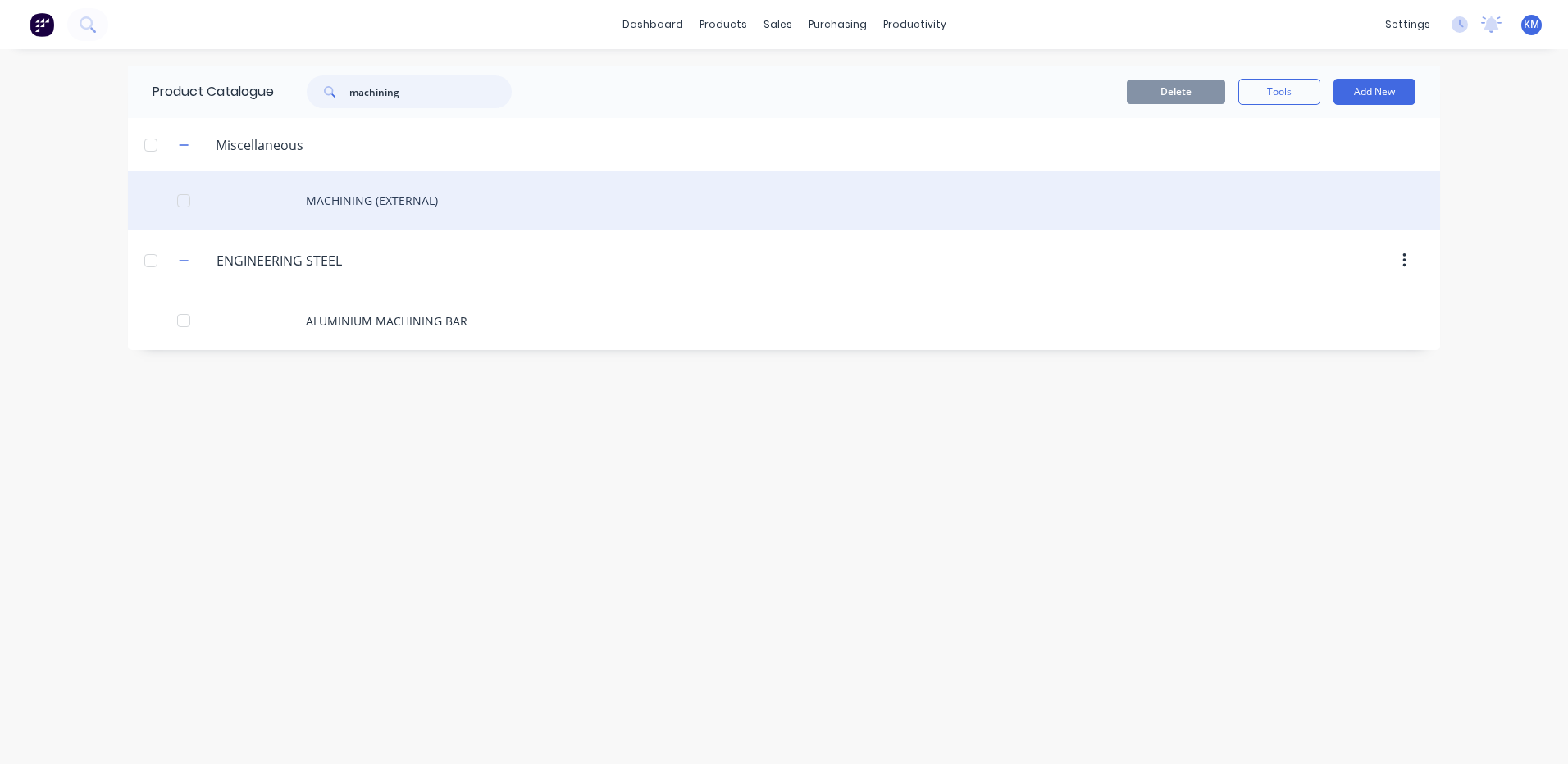
type input "machining"
click at [451, 211] on div "MACHINING (EXTERNAL)" at bounding box center [784, 200] width 1312 height 58
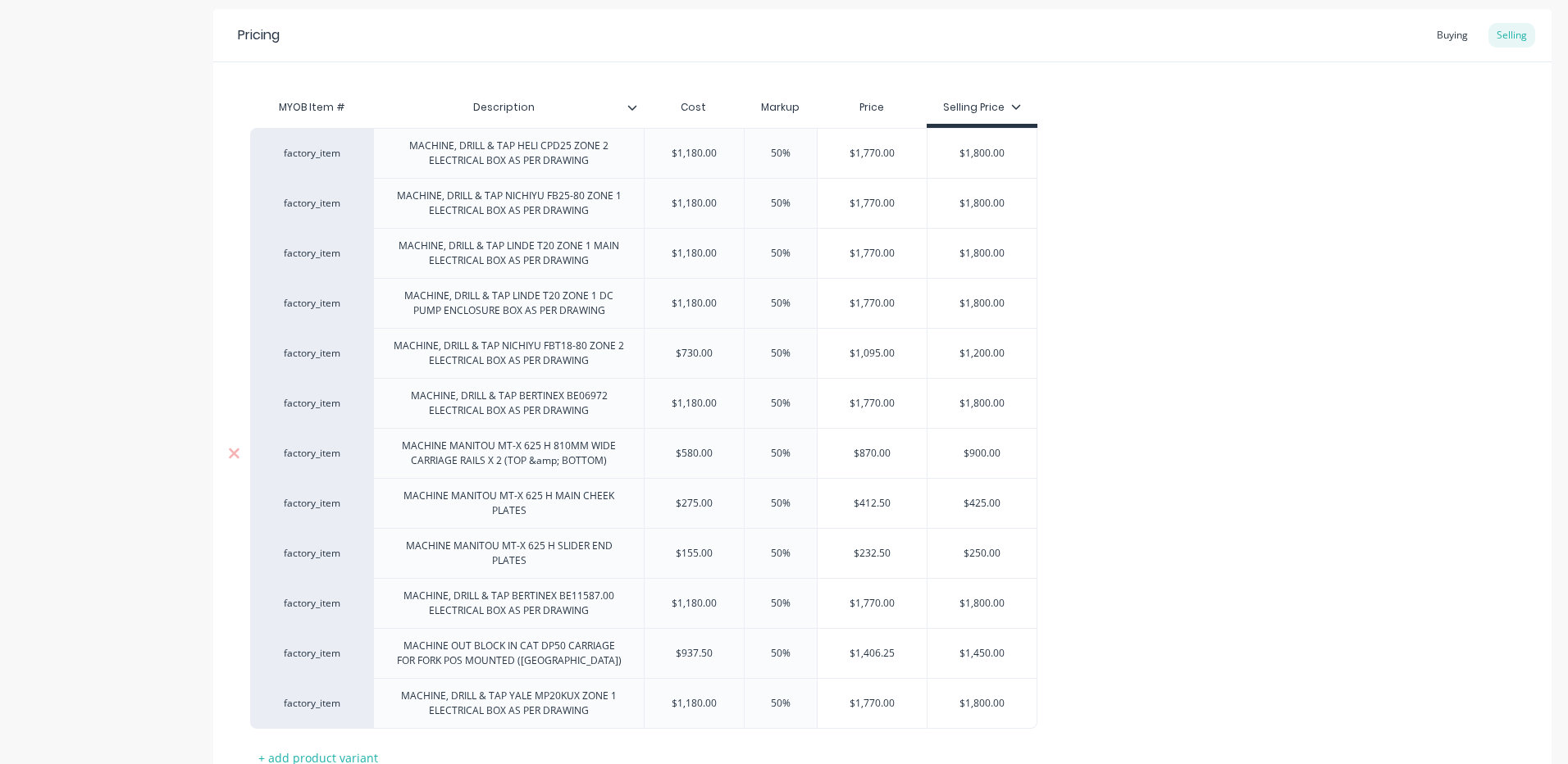
scroll to position [438, 0]
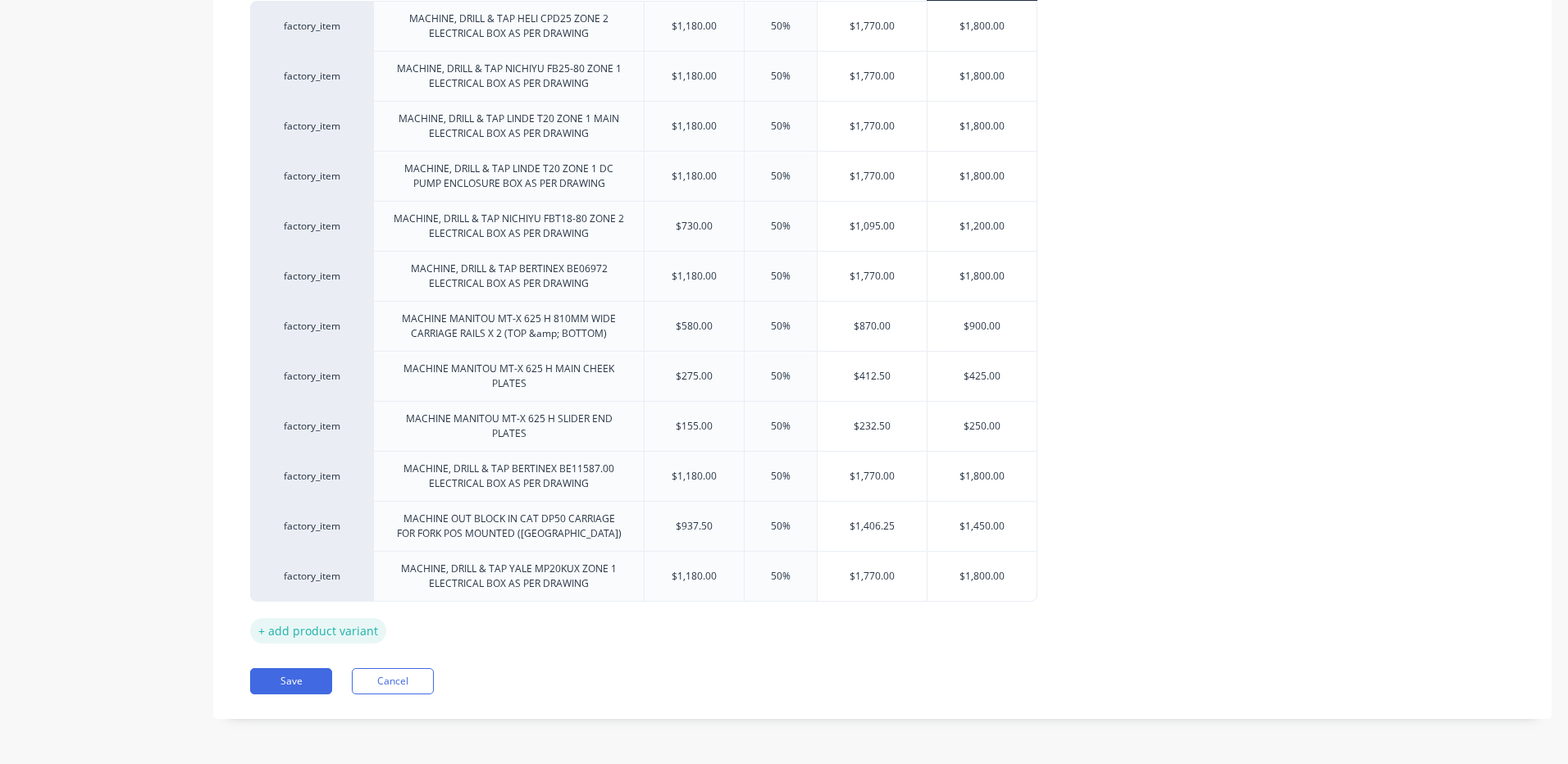
click at [333, 640] on div "+ add product variant" at bounding box center [319, 631] width 136 height 26
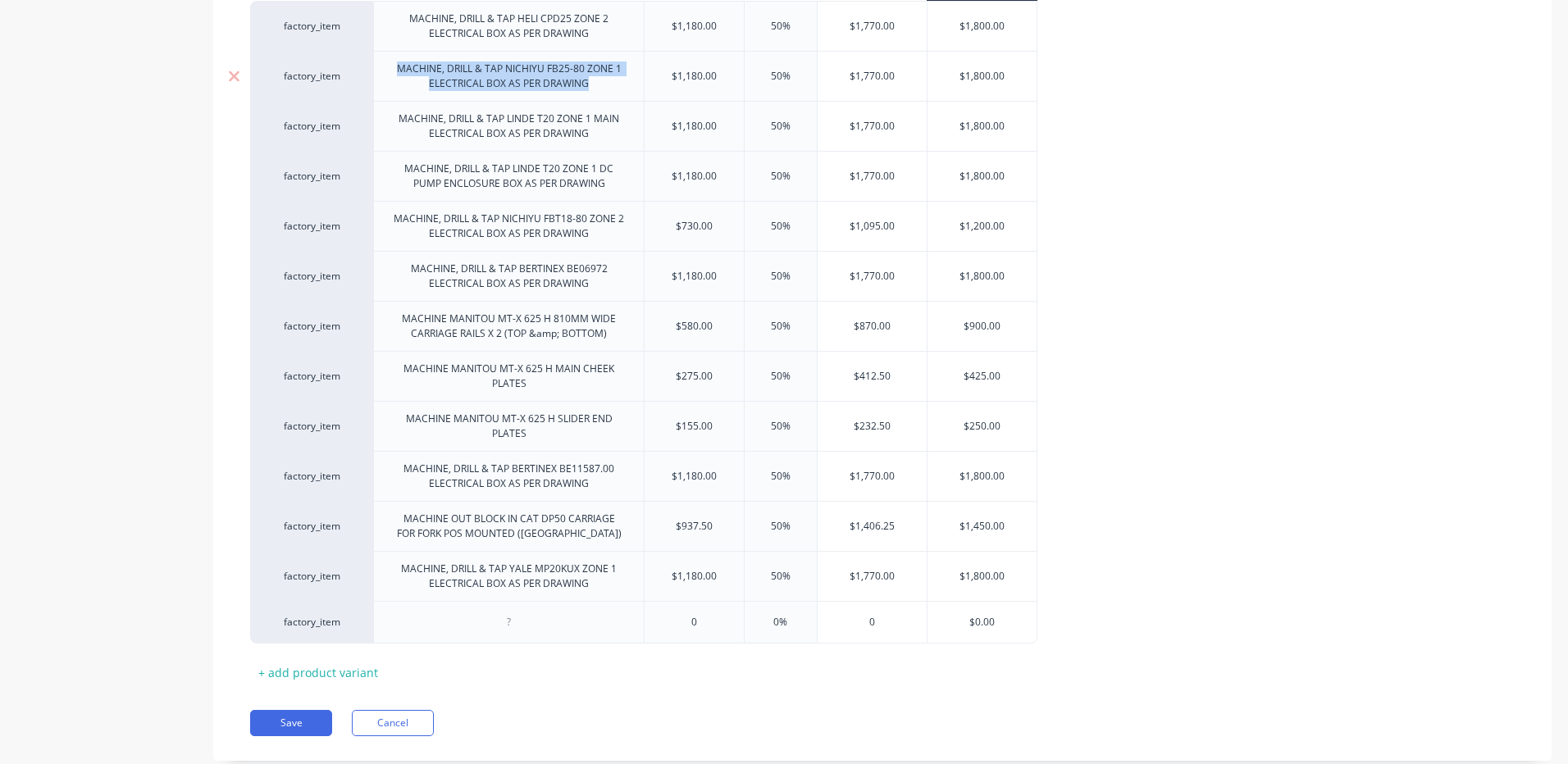
drag, startPoint x: 394, startPoint y: 72, endPoint x: 620, endPoint y: 84, distance: 226.3
click at [620, 84] on div "MACHINE, DRILL & TAP NICHIYU FB25-80 ZONE 1 ELECTRICAL BOX AS PER DRAWING" at bounding box center [509, 76] width 256 height 36
copy div "MACHINE, DRILL & TAP NICHIYU FB25-80 ZONE 1 ELECTRICAL BOX AS PER DRAWING"
click at [459, 626] on div at bounding box center [508, 621] width 270 height 42
type textarea "x"
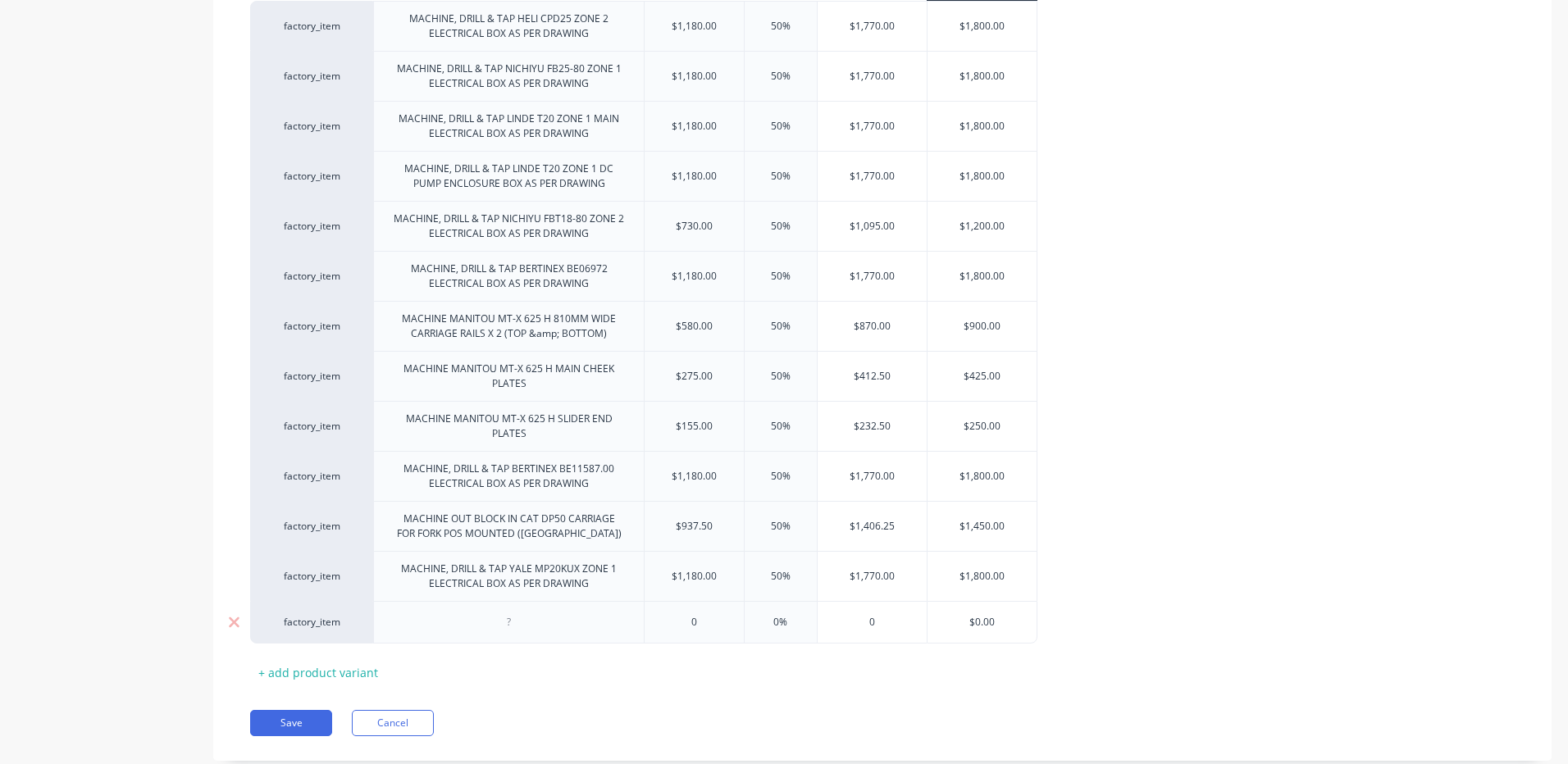
click at [487, 631] on div at bounding box center [509, 622] width 82 height 22
paste div
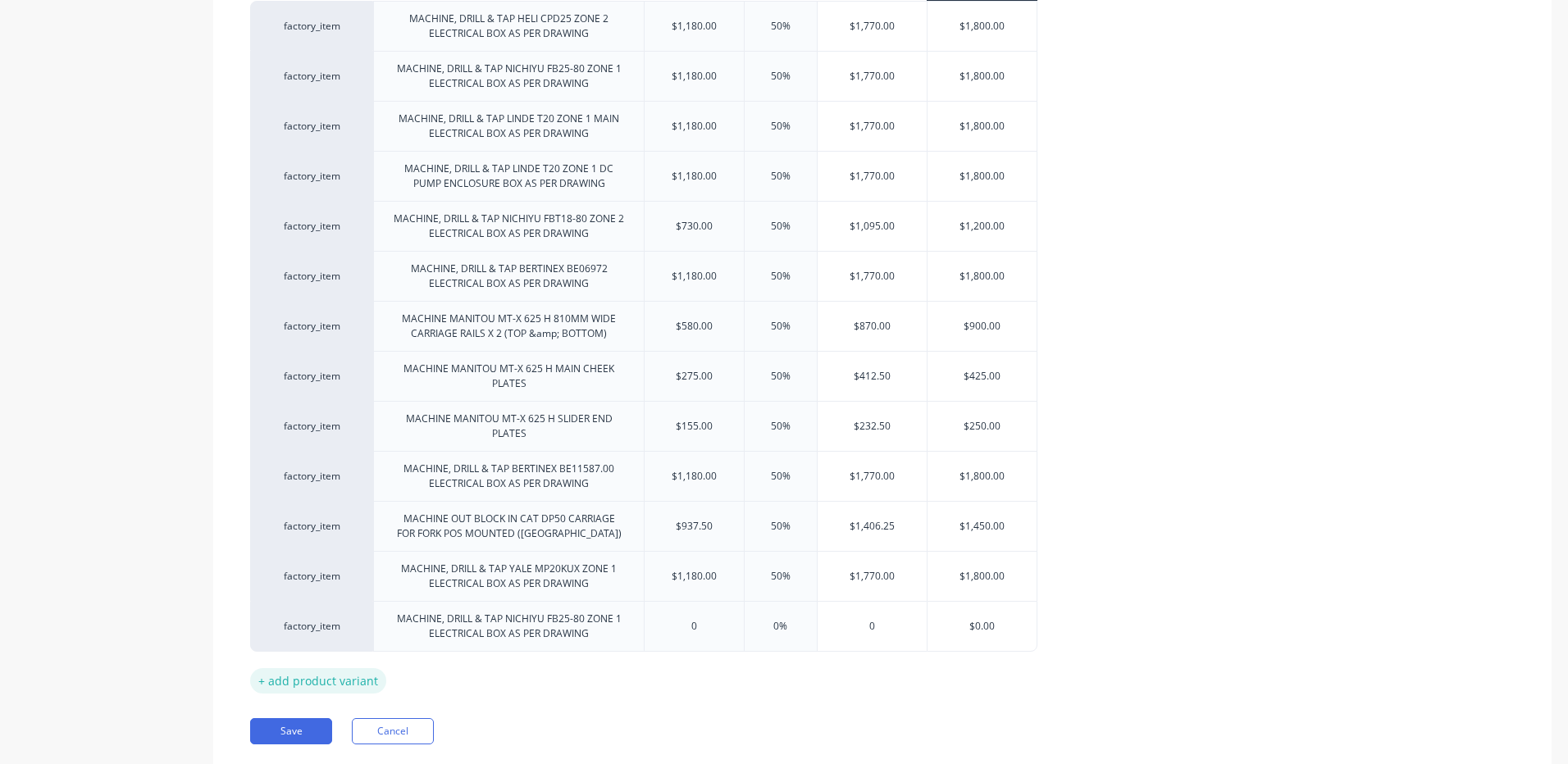
click at [347, 678] on div "+ add product variant" at bounding box center [319, 681] width 136 height 26
type textarea "x"
click at [466, 665] on div at bounding box center [508, 671] width 270 height 42
click at [516, 677] on div at bounding box center [509, 672] width 82 height 22
click at [504, 669] on div at bounding box center [509, 672] width 82 height 22
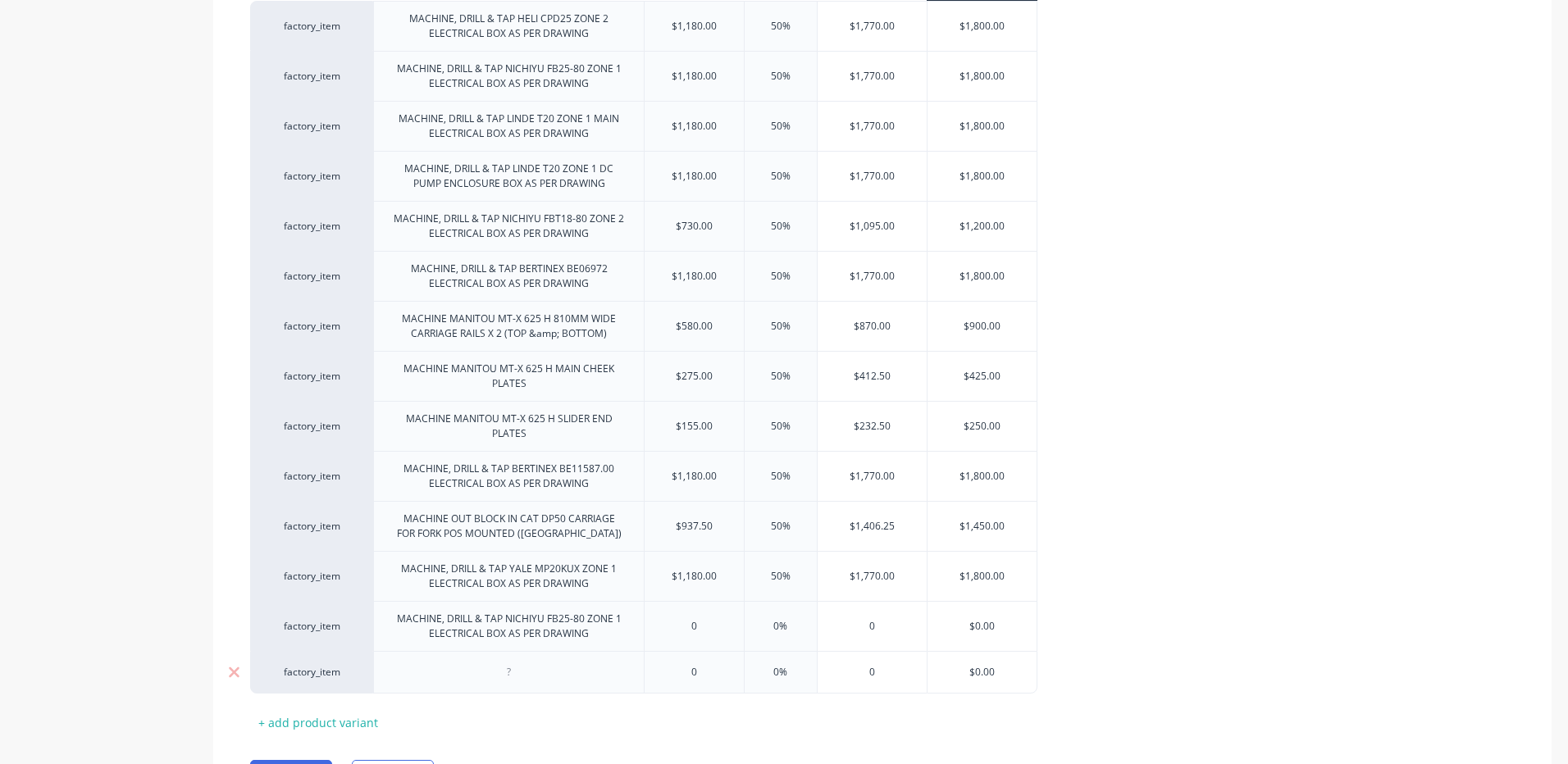
paste div
drag, startPoint x: 679, startPoint y: 637, endPoint x: 686, endPoint y: 628, distance: 11.4
click at [679, 636] on div "0" at bounding box center [693, 626] width 100 height 41
type textarea "x"
type input "0"
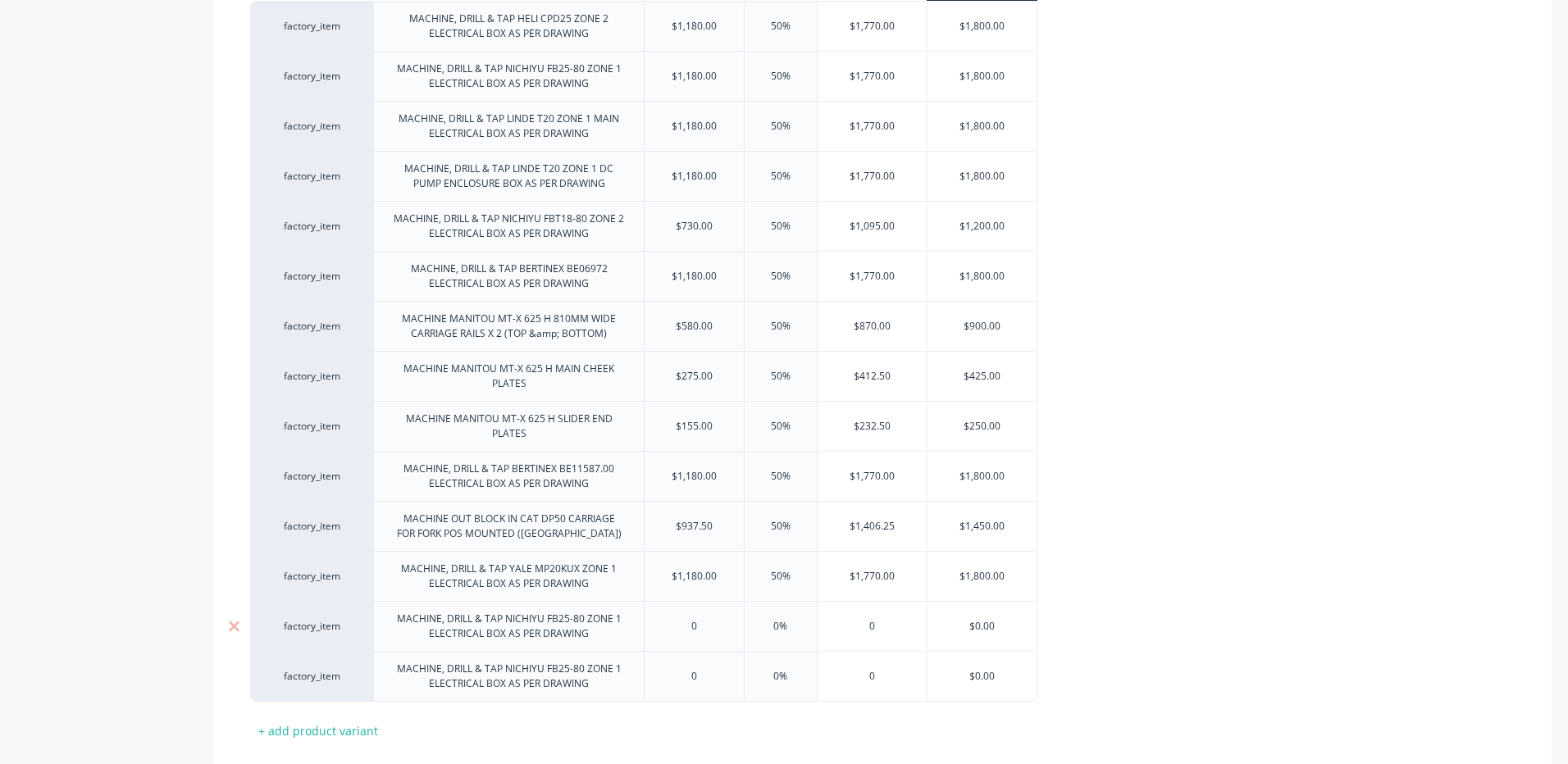
click at [687, 627] on input "0" at bounding box center [693, 626] width 100 height 15
type textarea "x"
type input "1"
type textarea "x"
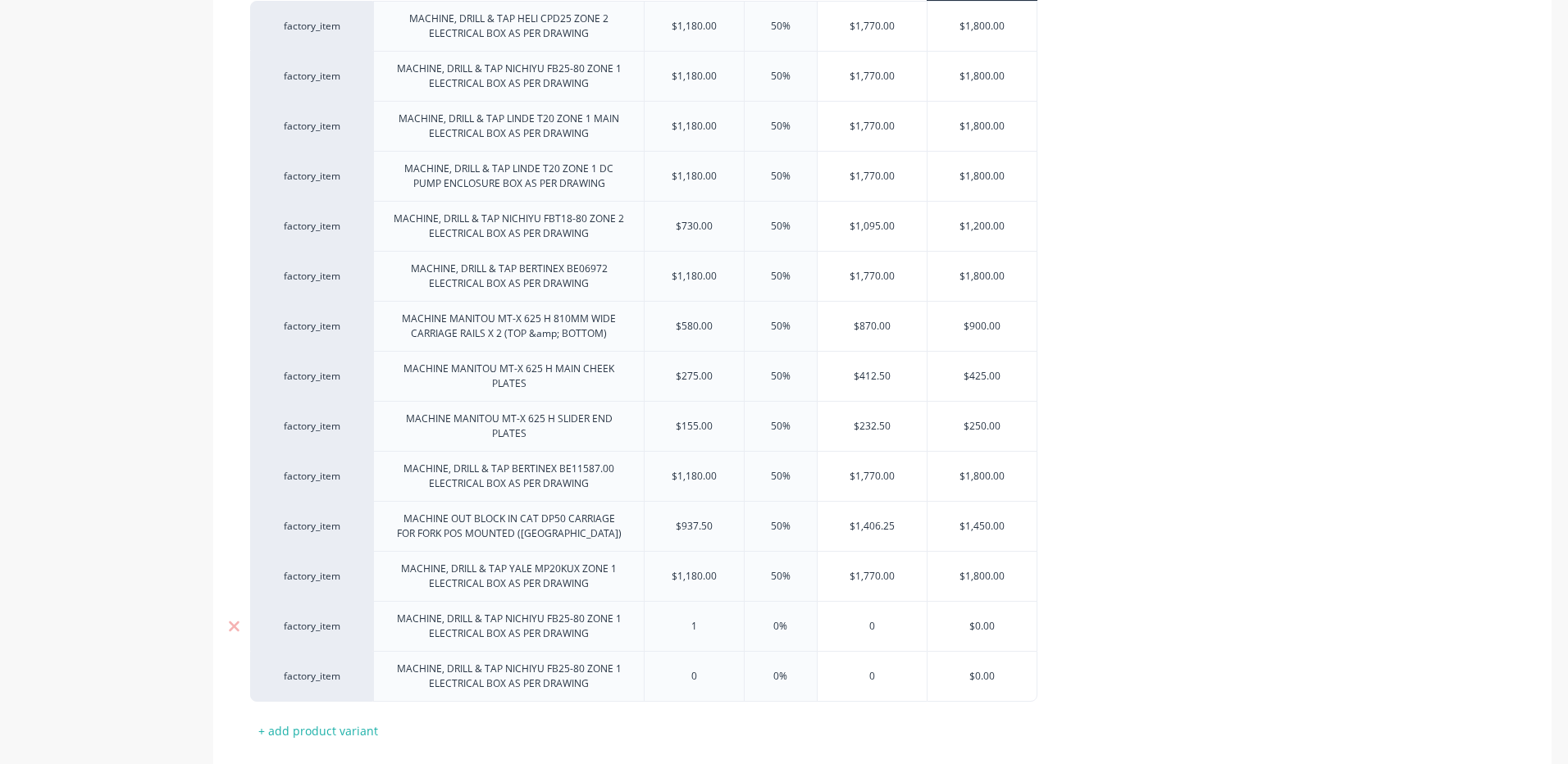
type input "11"
type textarea "x"
type input "1180"
type textarea "x"
type input "1180"
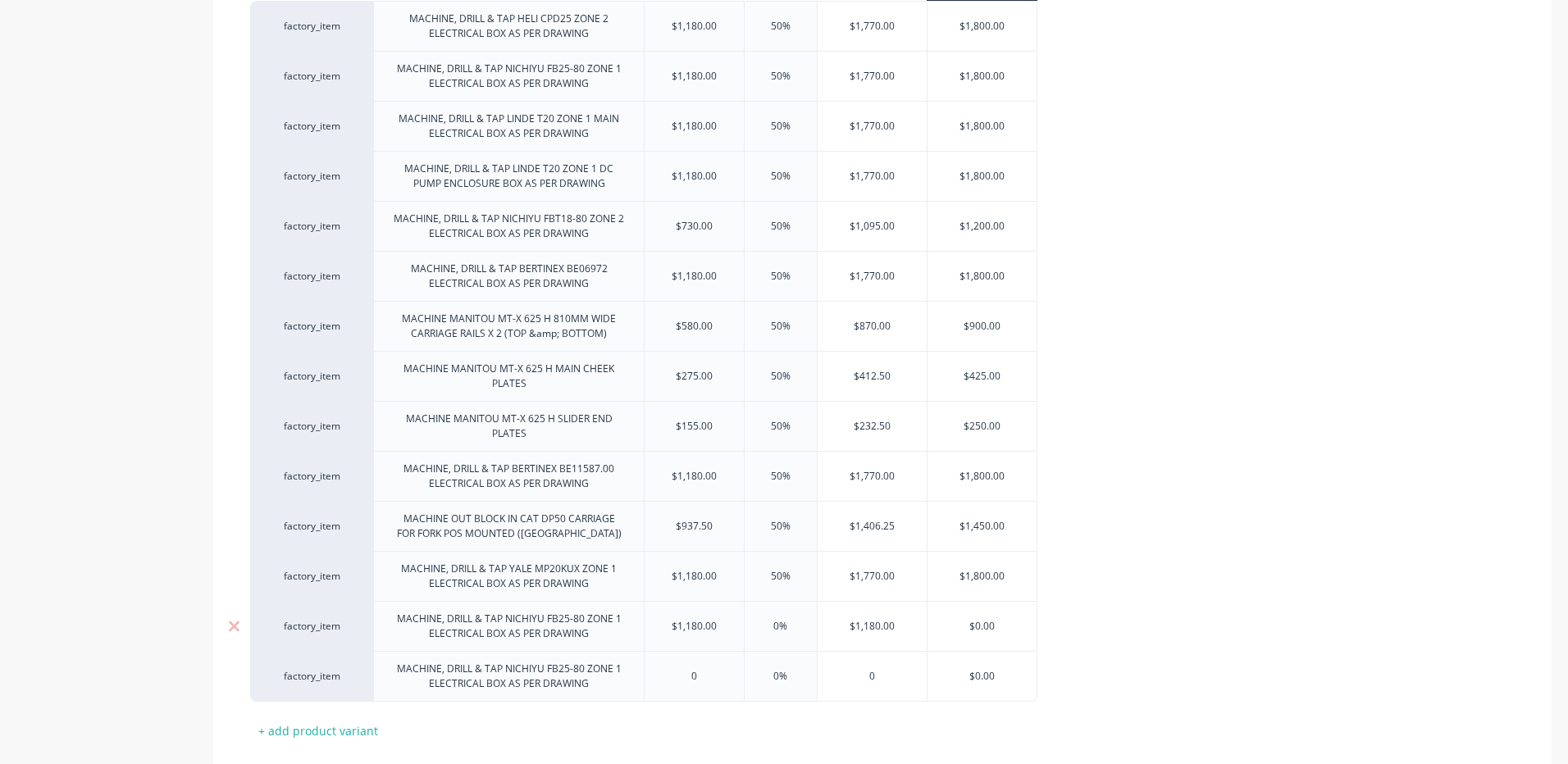
type input "%"
type textarea "x"
type input "50%"
type textarea "x"
type input "50%"
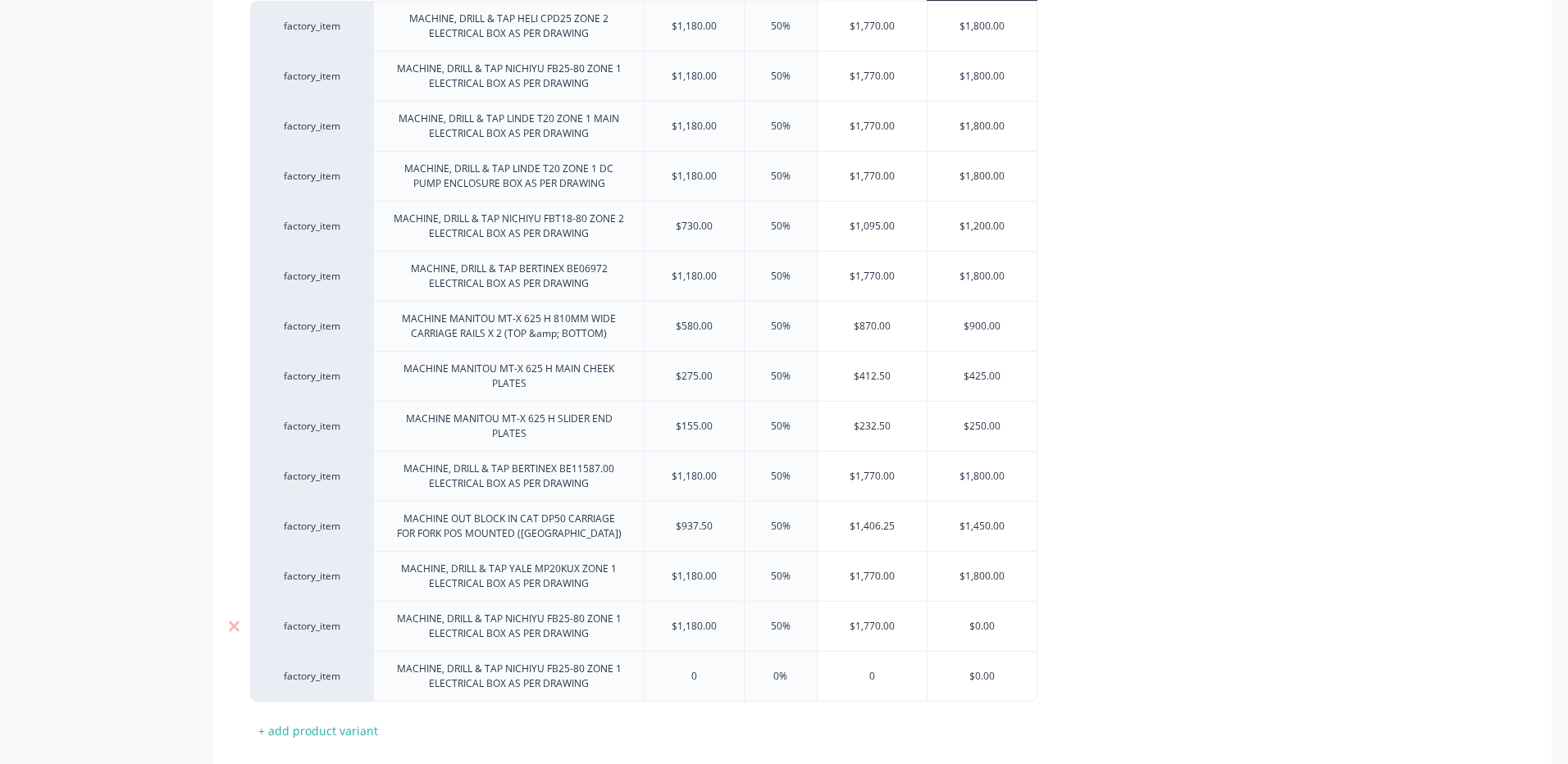
type input "$1,770.00"
type input "$0.00"
type textarea "x"
type input "$0.0"
type textarea "x"
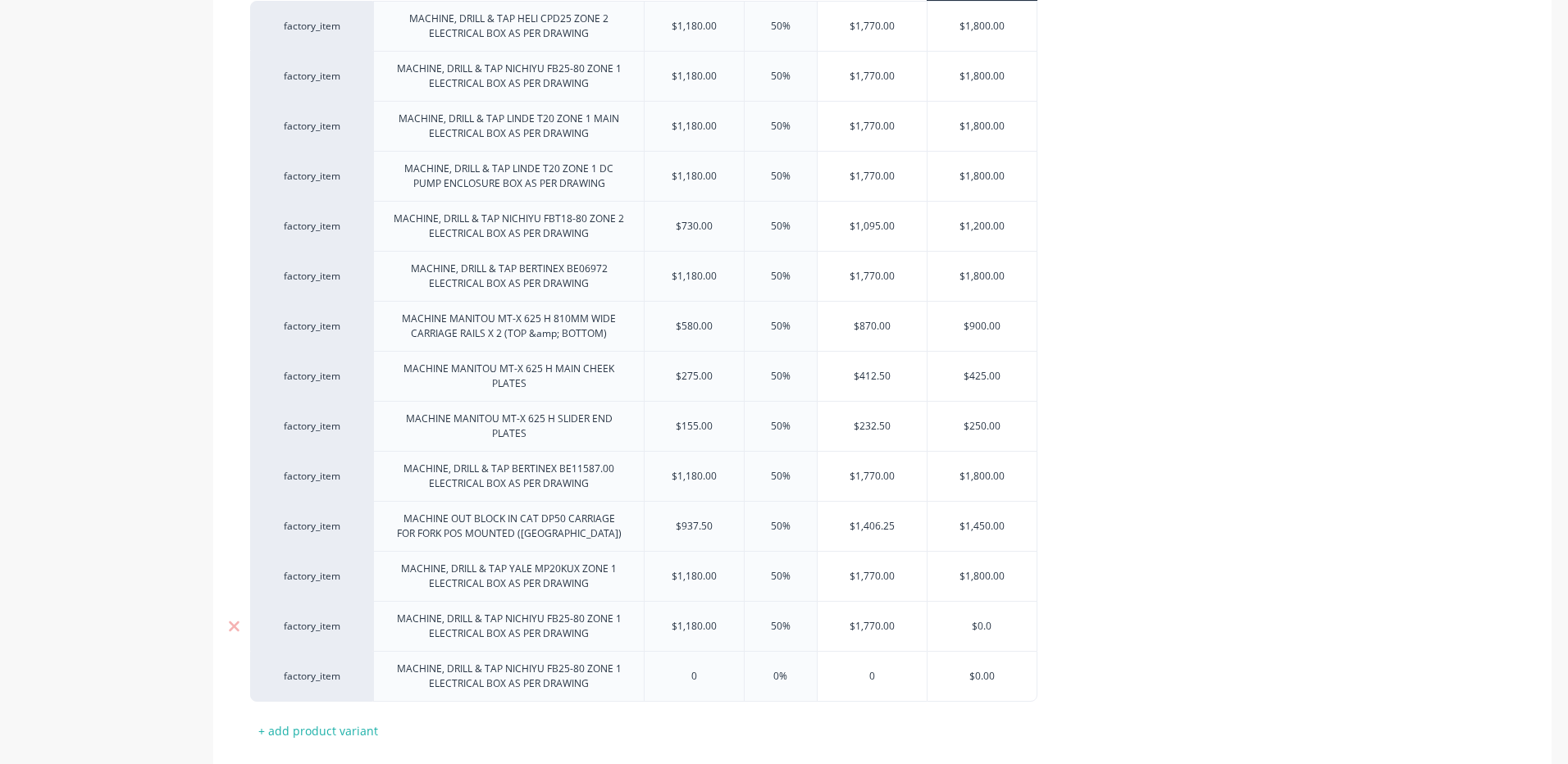
type input "$0."
type textarea "x"
type input "$0"
type textarea "x"
type input "$"
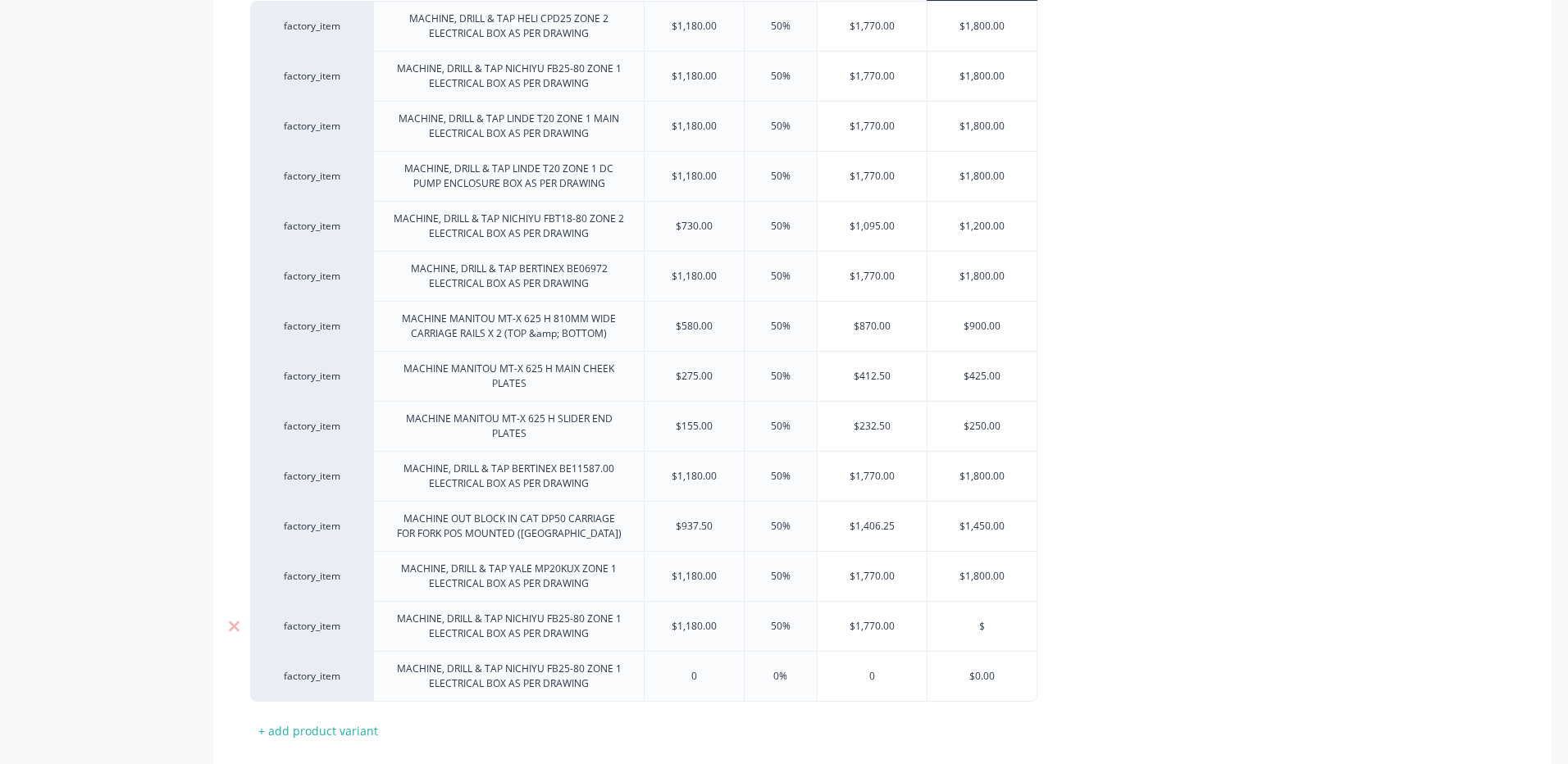
type textarea "x"
type input "$18"
type textarea "x"
type input "$1800"
type textarea "x"
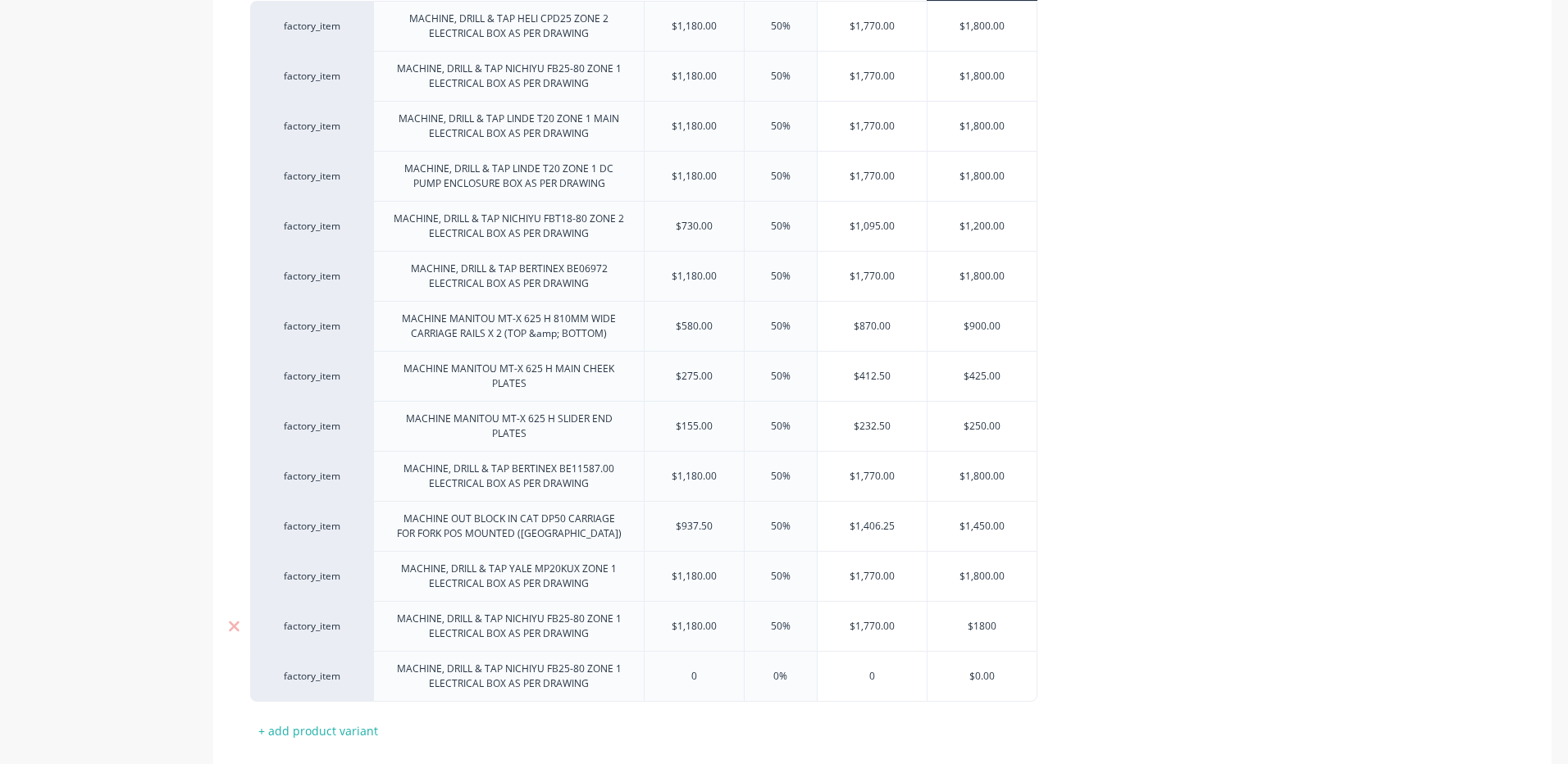
type input "$1800"
click at [686, 663] on div "0" at bounding box center [693, 676] width 100 height 41
type input "0"
click at [686, 663] on div "0" at bounding box center [693, 676] width 100 height 41
click at [699, 666] on div "0" at bounding box center [693, 676] width 100 height 41
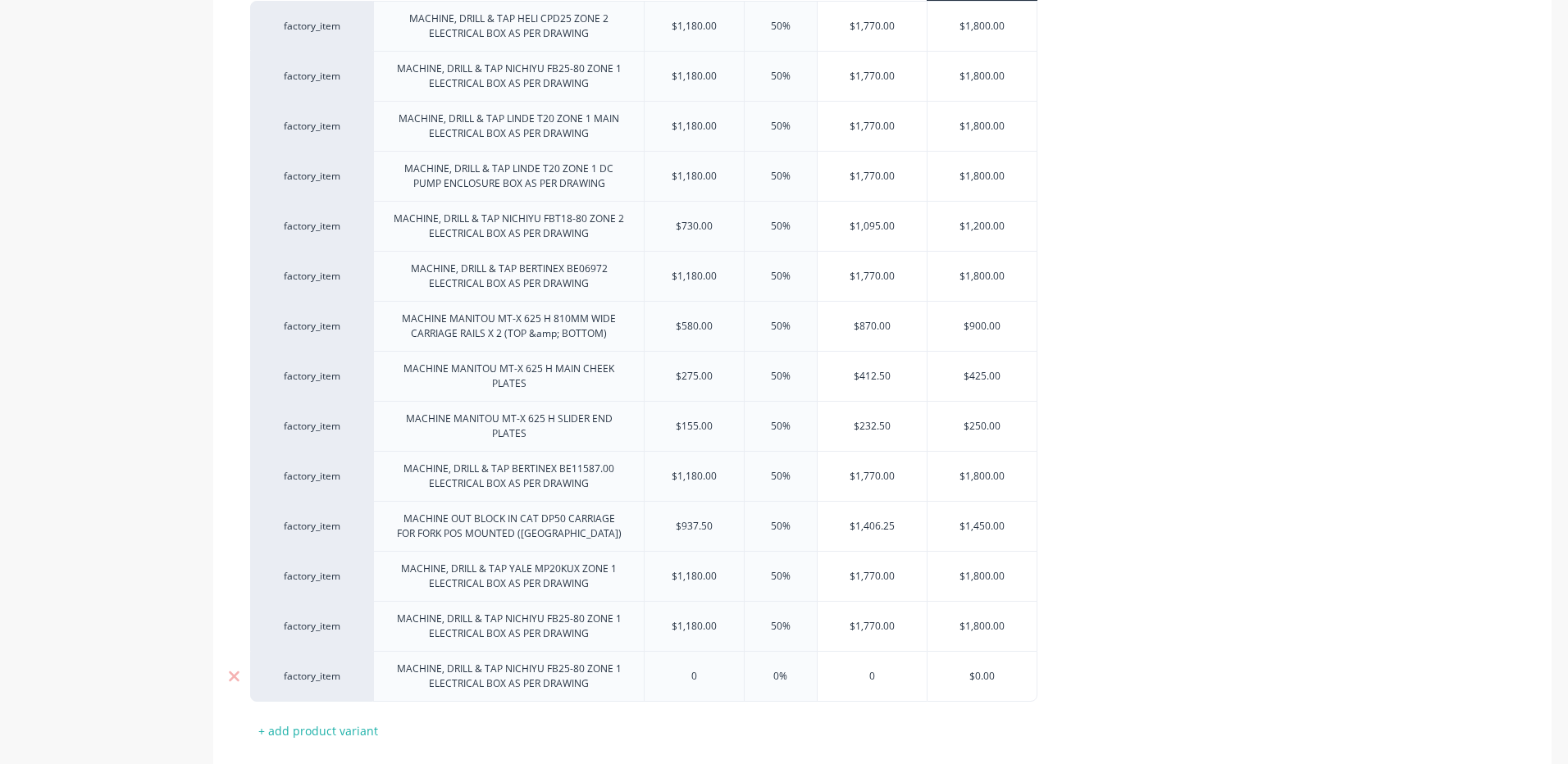
click at [700, 683] on input "0" at bounding box center [693, 675] width 100 height 15
click at [677, 664] on div "0" at bounding box center [693, 676] width 100 height 41
click at [708, 639] on div "$1,180.00" at bounding box center [693, 626] width 100 height 41
type input "$1,180.00"
click at [697, 686] on div "0" at bounding box center [693, 676] width 100 height 41
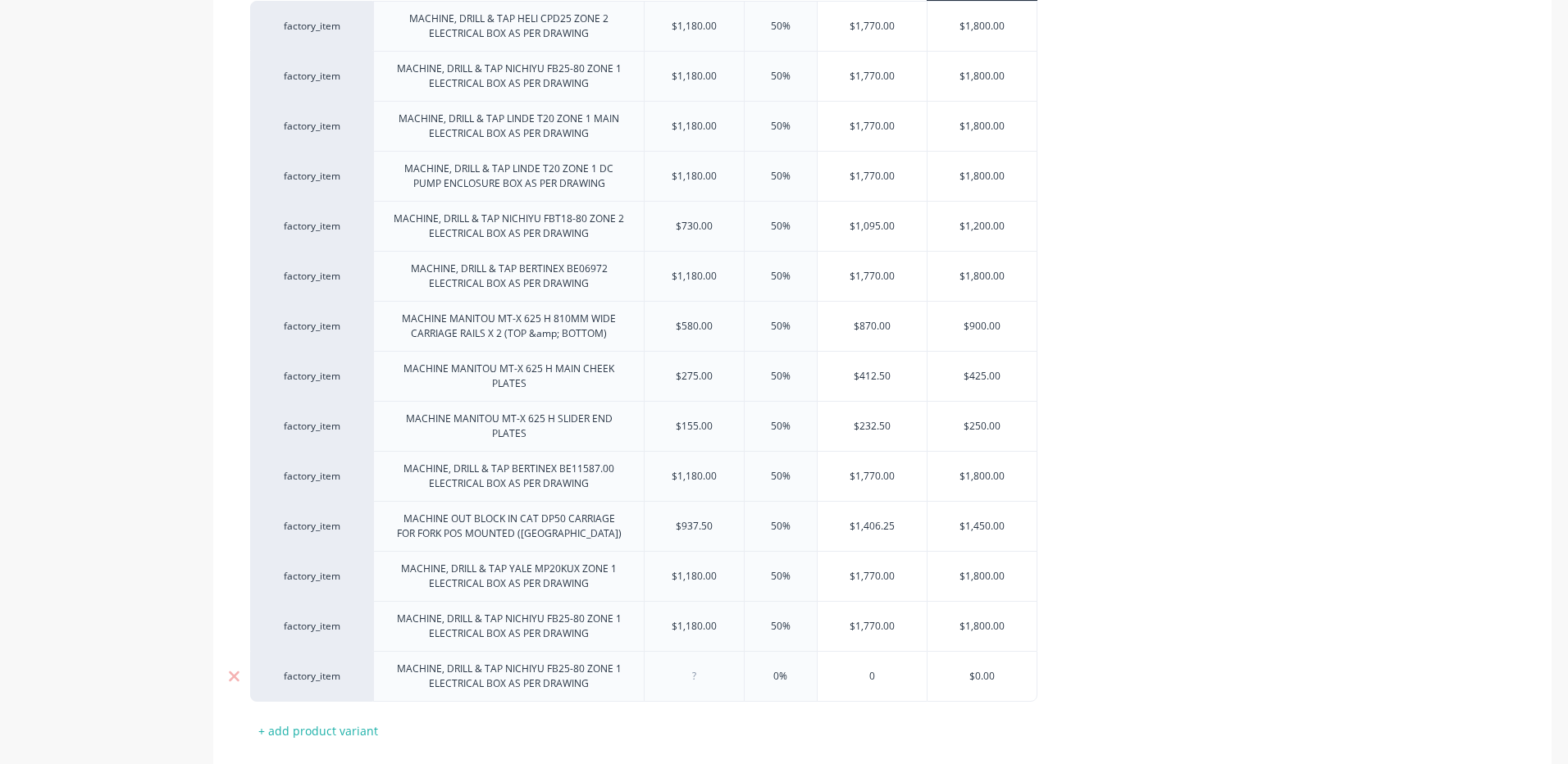
type textarea "x"
type input "1"
type textarea "x"
type input "11"
type textarea "x"
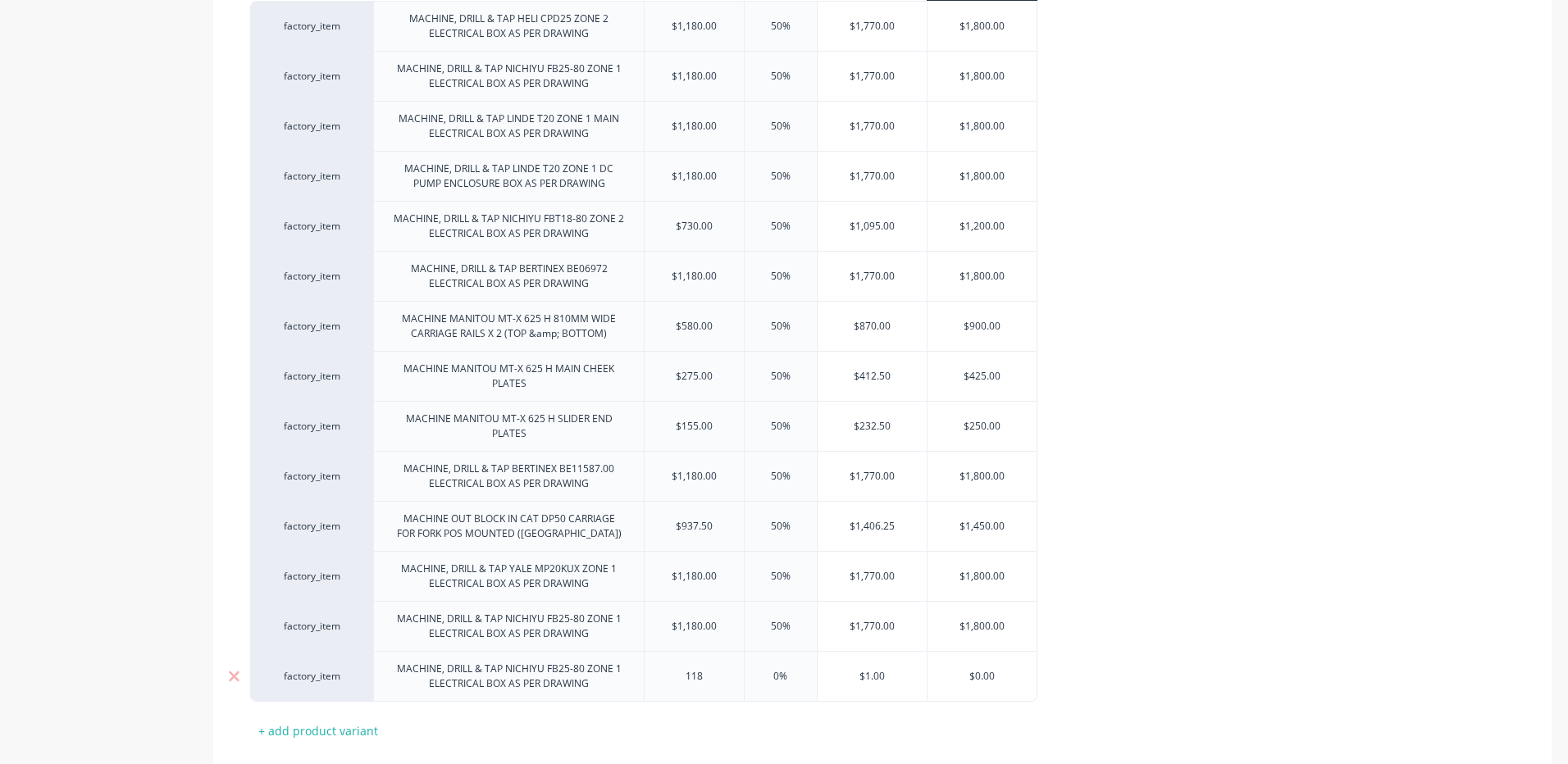
type input "1180"
type textarea "x"
type input "1180"
type input "5%"
type textarea "x"
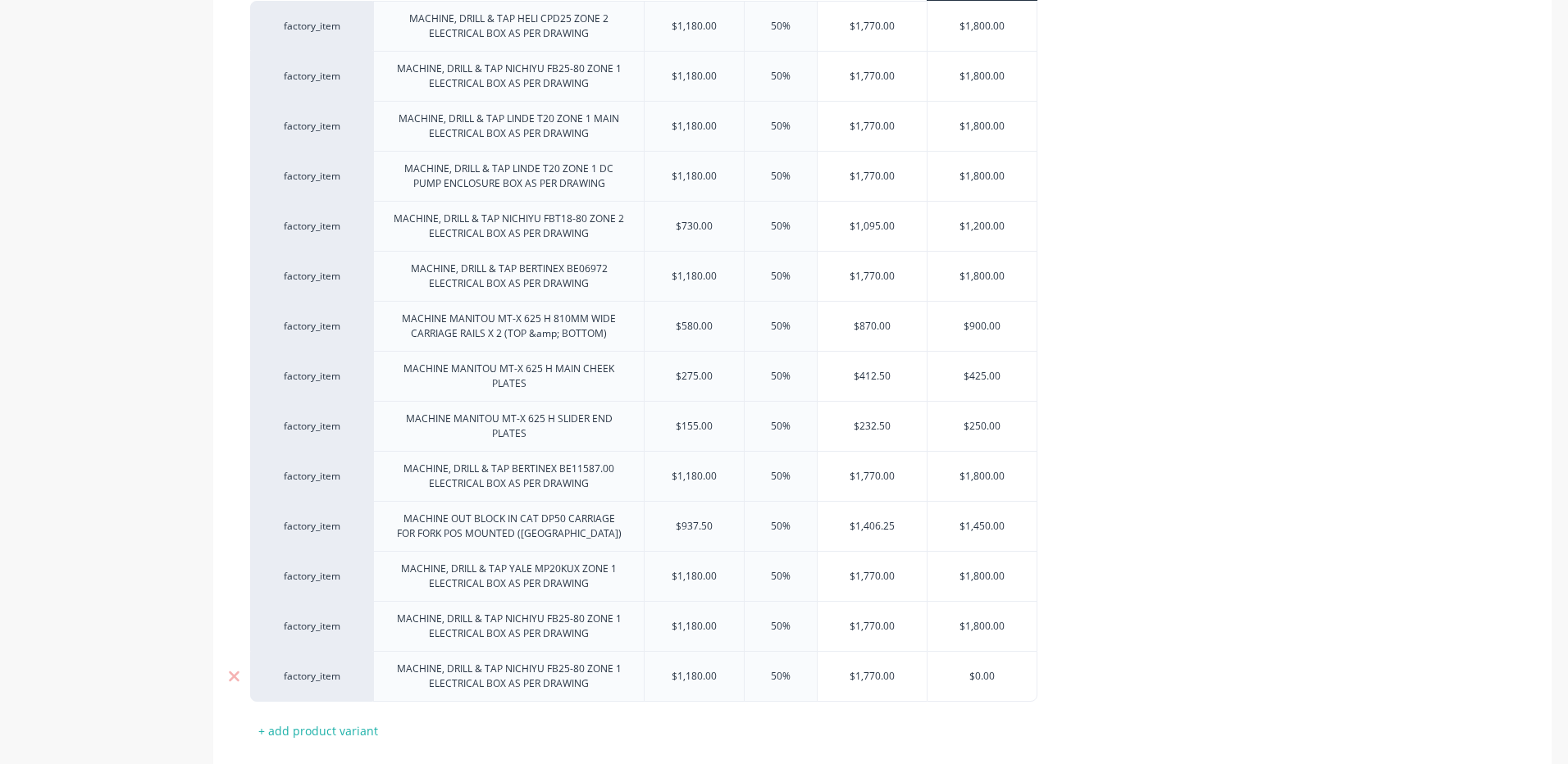
type input "50%"
type input "$1,770.00"
type input "$0.00"
type textarea "x"
type input "$0.0"
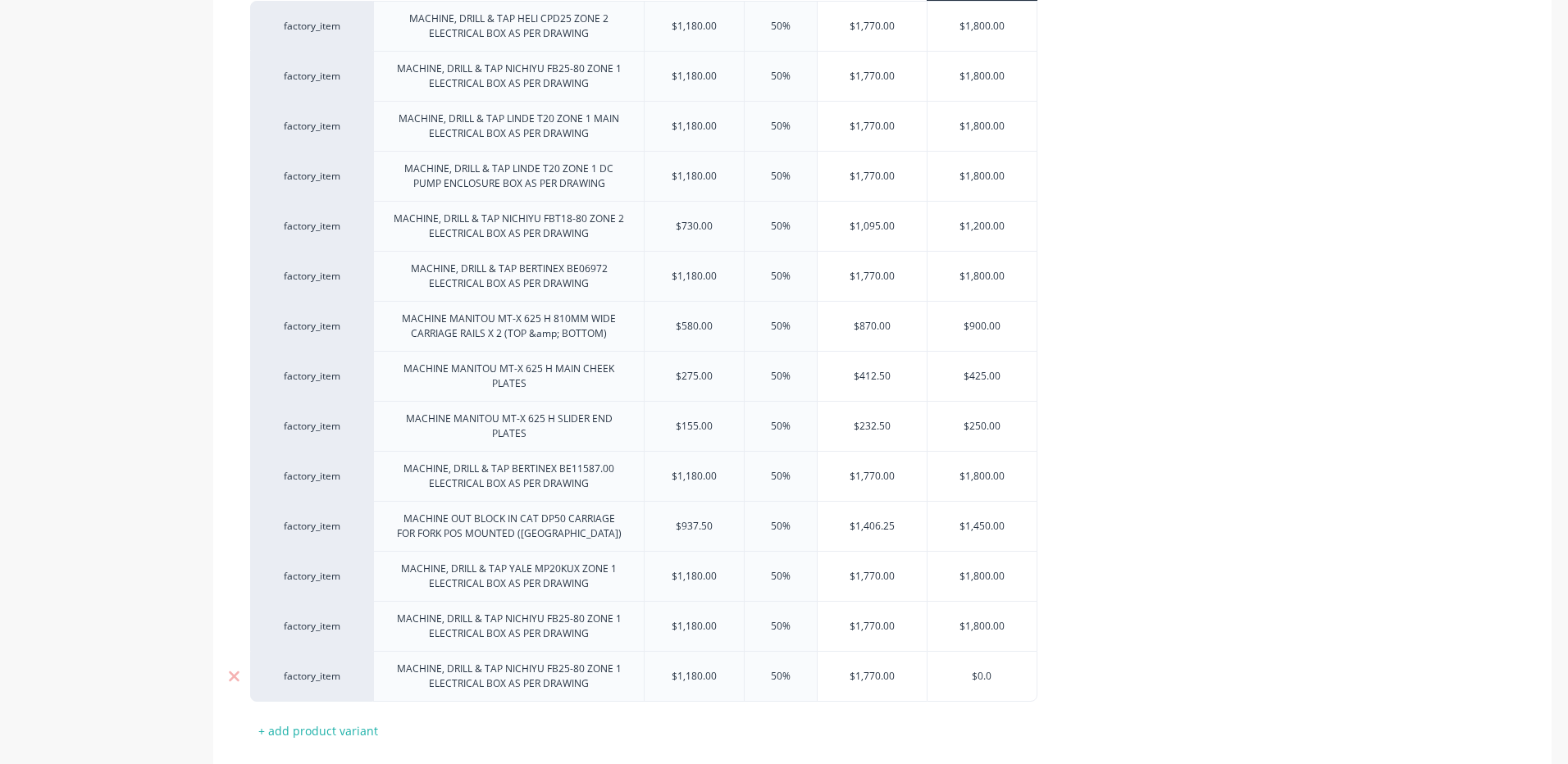
type textarea "x"
type input "$0."
type textarea "x"
type input "$0"
type textarea "x"
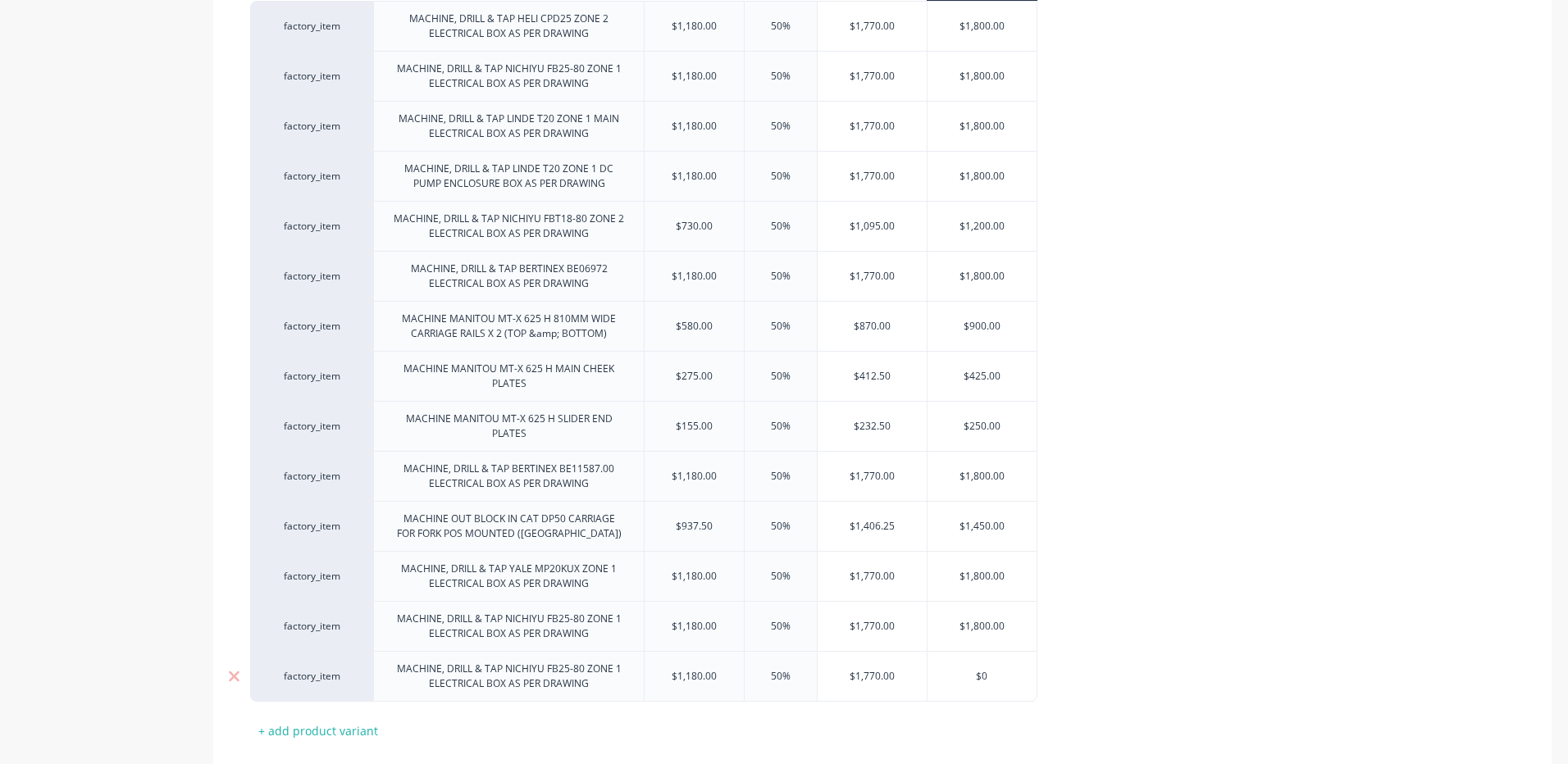
type input "$"
type textarea "x"
type input "$18"
type textarea "x"
type input "$180"
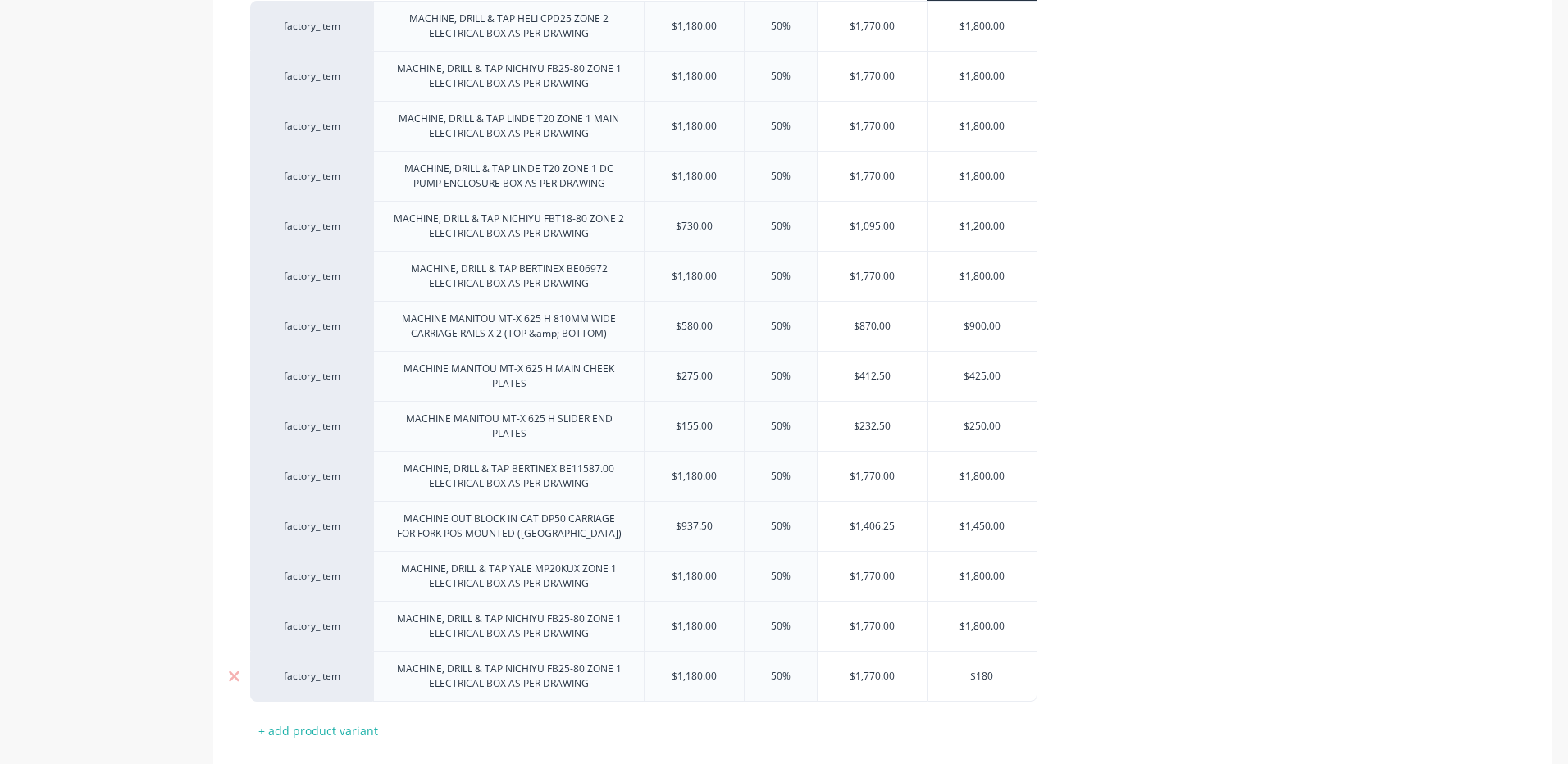
type textarea "x"
type input "$1800"
click at [1179, 593] on div "factory_item MACHINE, DRILL & TAP HELI CPD25 ZONE 2 ELECTRICAL BOX AS PER DRAWI…" at bounding box center [883, 351] width 1264 height 701
drag, startPoint x: 581, startPoint y: 618, endPoint x: 507, endPoint y: 617, distance: 74.0
click at [507, 617] on div "MACHINE, DRILL & TAP NICHIYU FB25-80 ZONE 1 ELECTRICAL BOX AS PER DRAWING" at bounding box center [509, 626] width 256 height 36
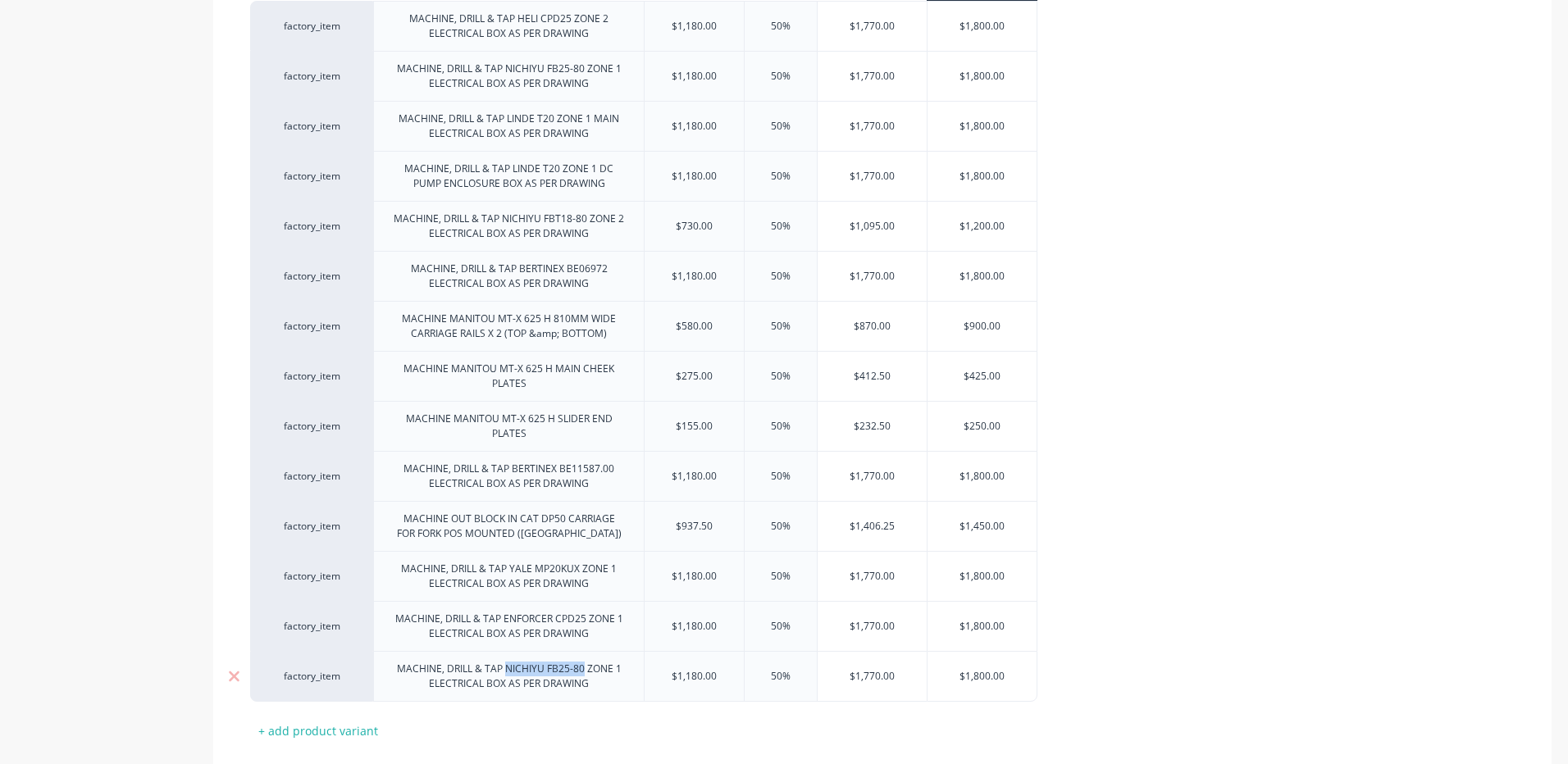
drag, startPoint x: 582, startPoint y: 672, endPoint x: 507, endPoint y: 675, distance: 75.1
click at [507, 675] on div "MACHINE, DRILL & TAP NICHIYU FB25-80 ZONE 1 ELECTRICAL BOX AS PER DRAWING" at bounding box center [509, 676] width 256 height 36
click at [1308, 493] on div "factory_item MACHINE, DRILL & TAP HELI CPD25 ZONE 2 ELECTRICAL BOX AS PER DRAWI…" at bounding box center [883, 351] width 1264 height 701
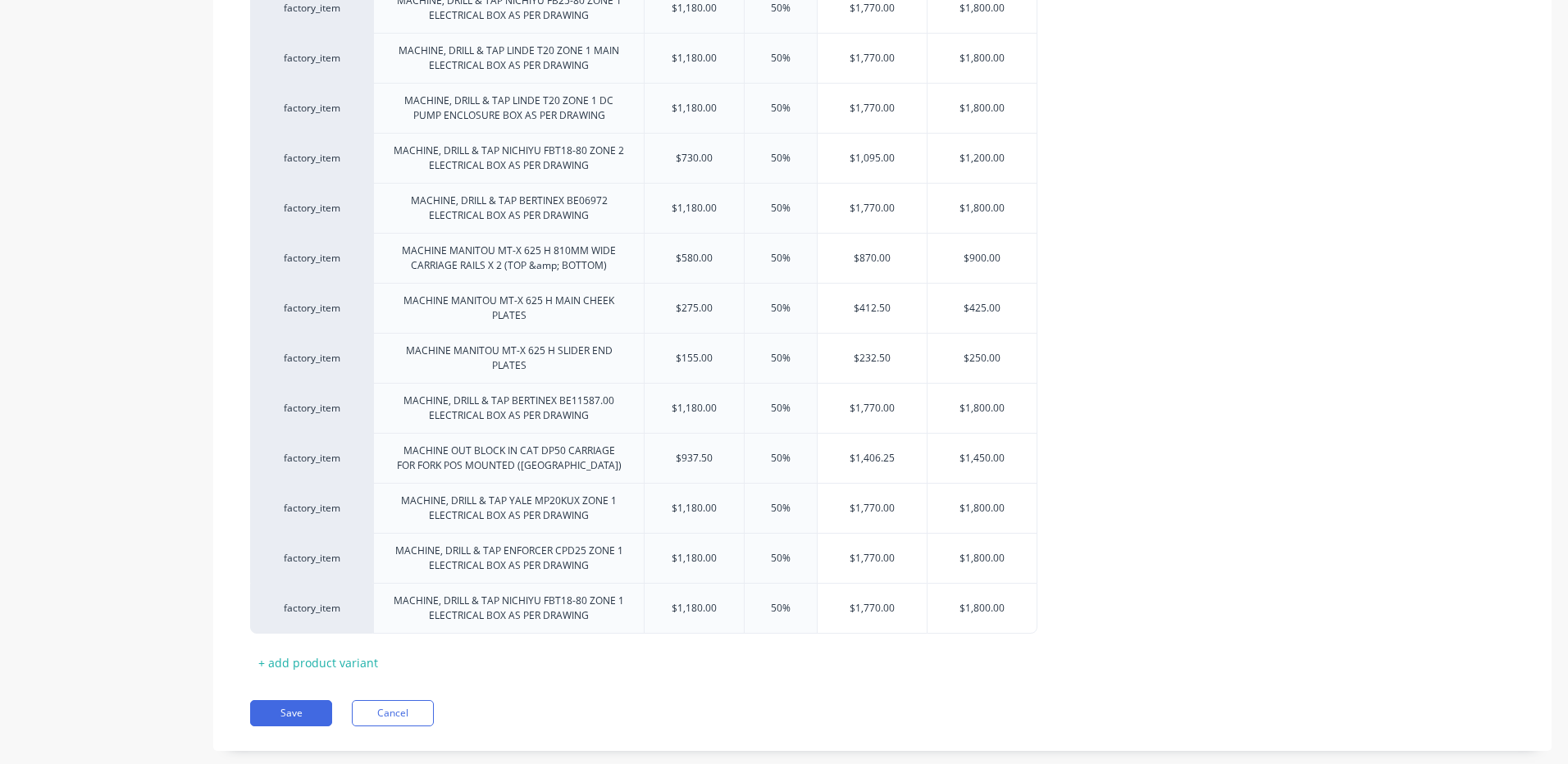
scroll to position [537, 0]
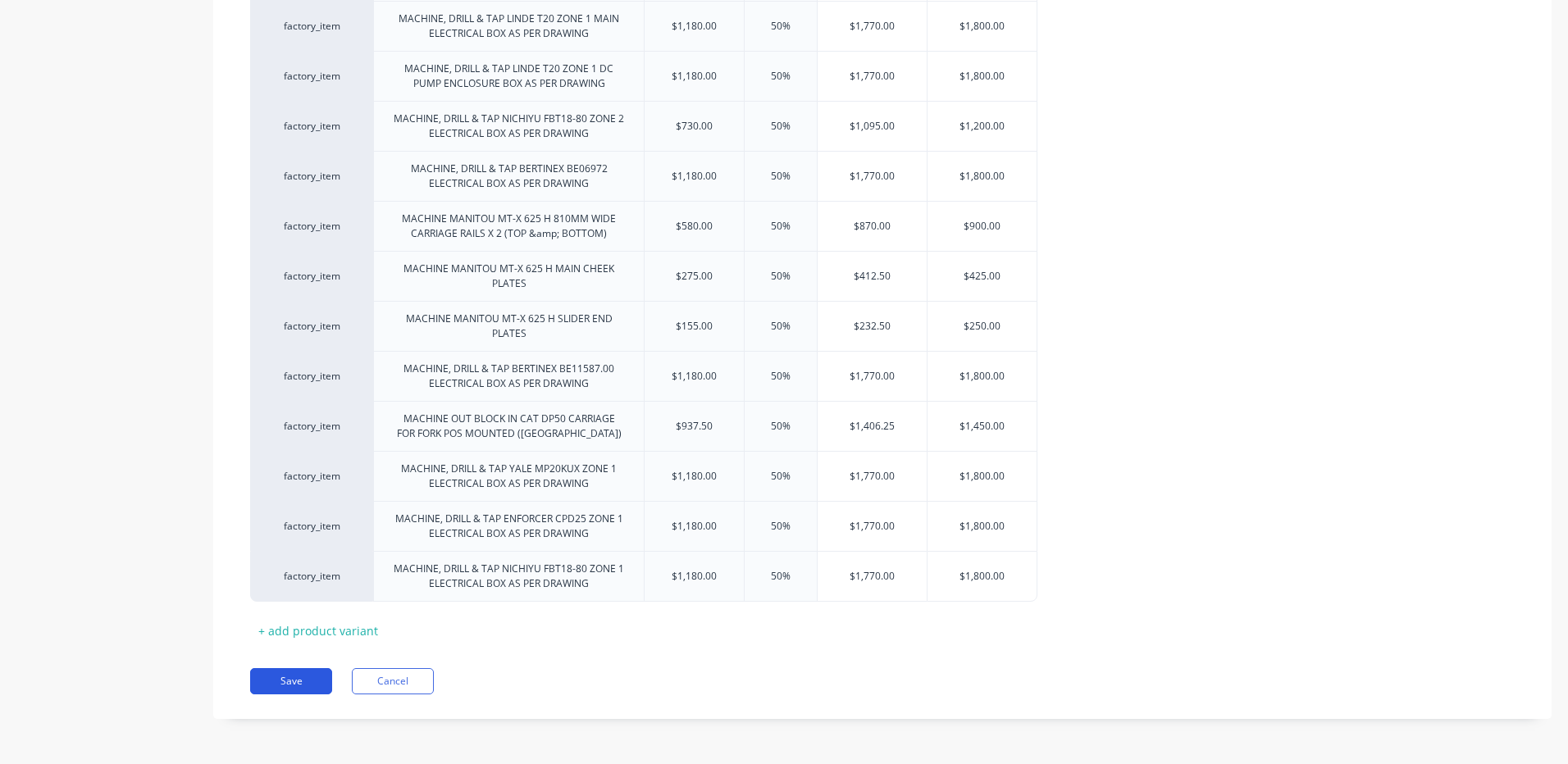
click at [281, 673] on button "Save" at bounding box center [291, 681] width 82 height 27
type textarea "x"
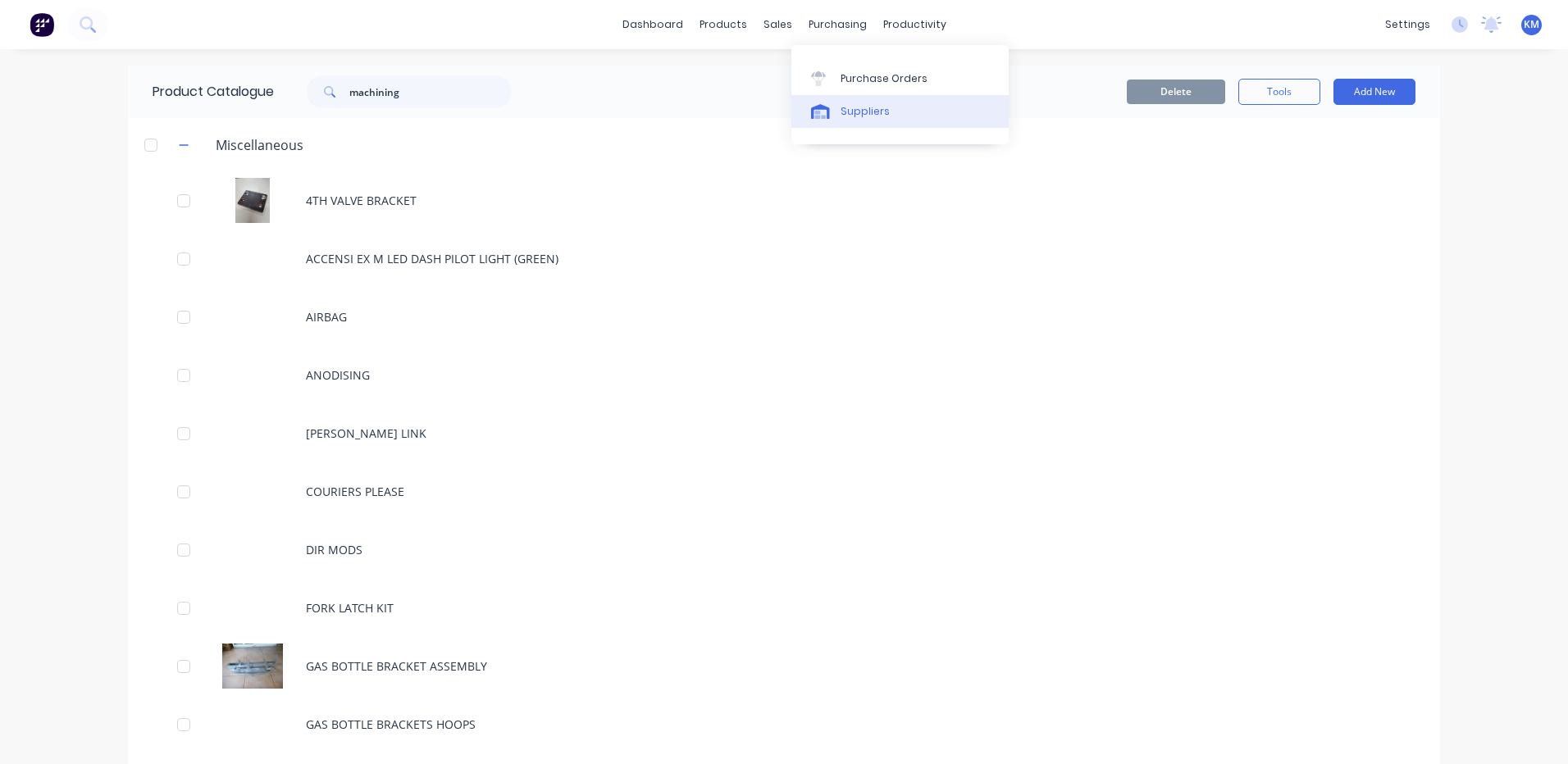
click at [836, 115] on link "Suppliers" at bounding box center [899, 110] width 217 height 33
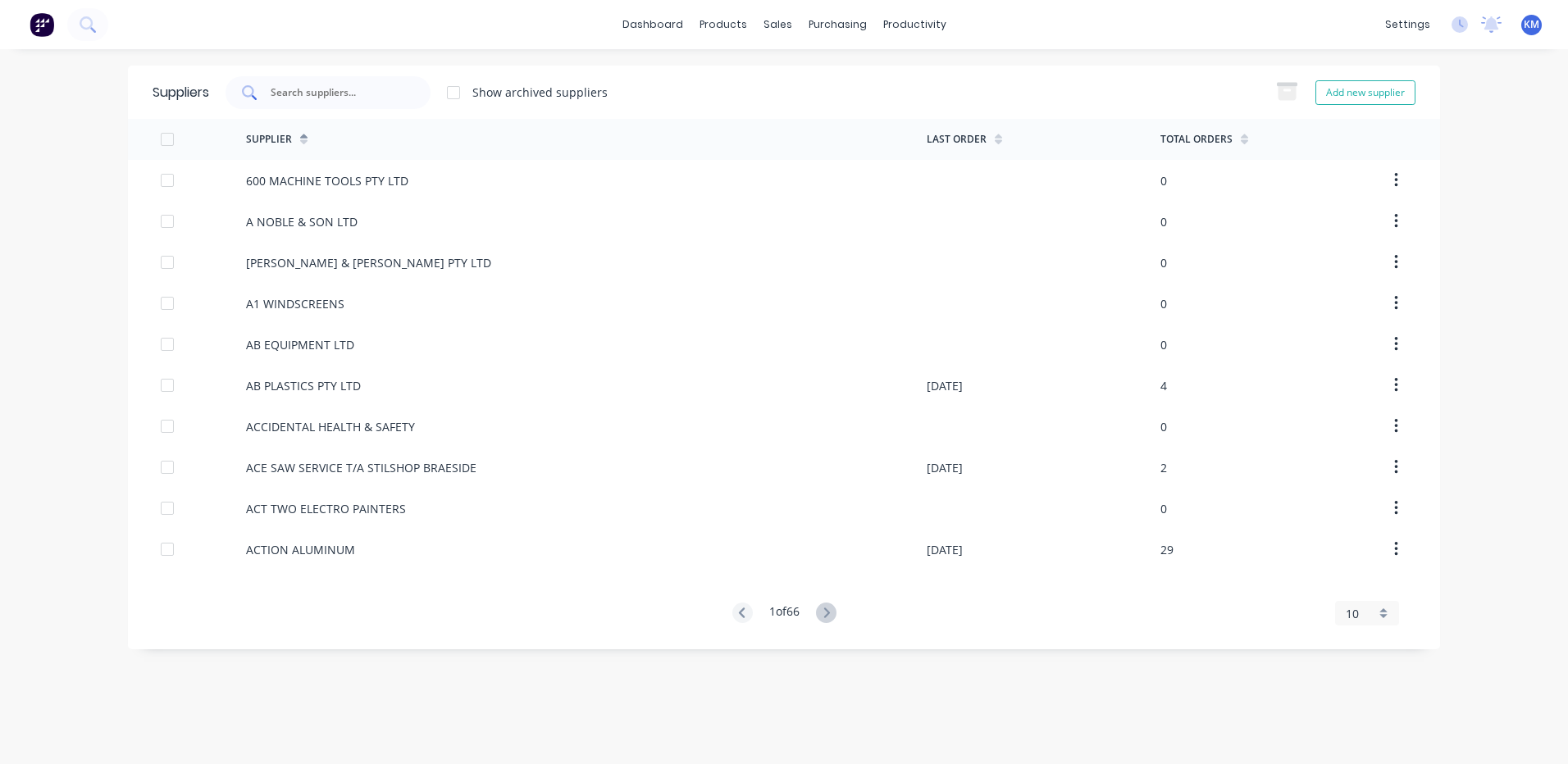
click at [353, 87] on input "text" at bounding box center [337, 93] width 136 height 17
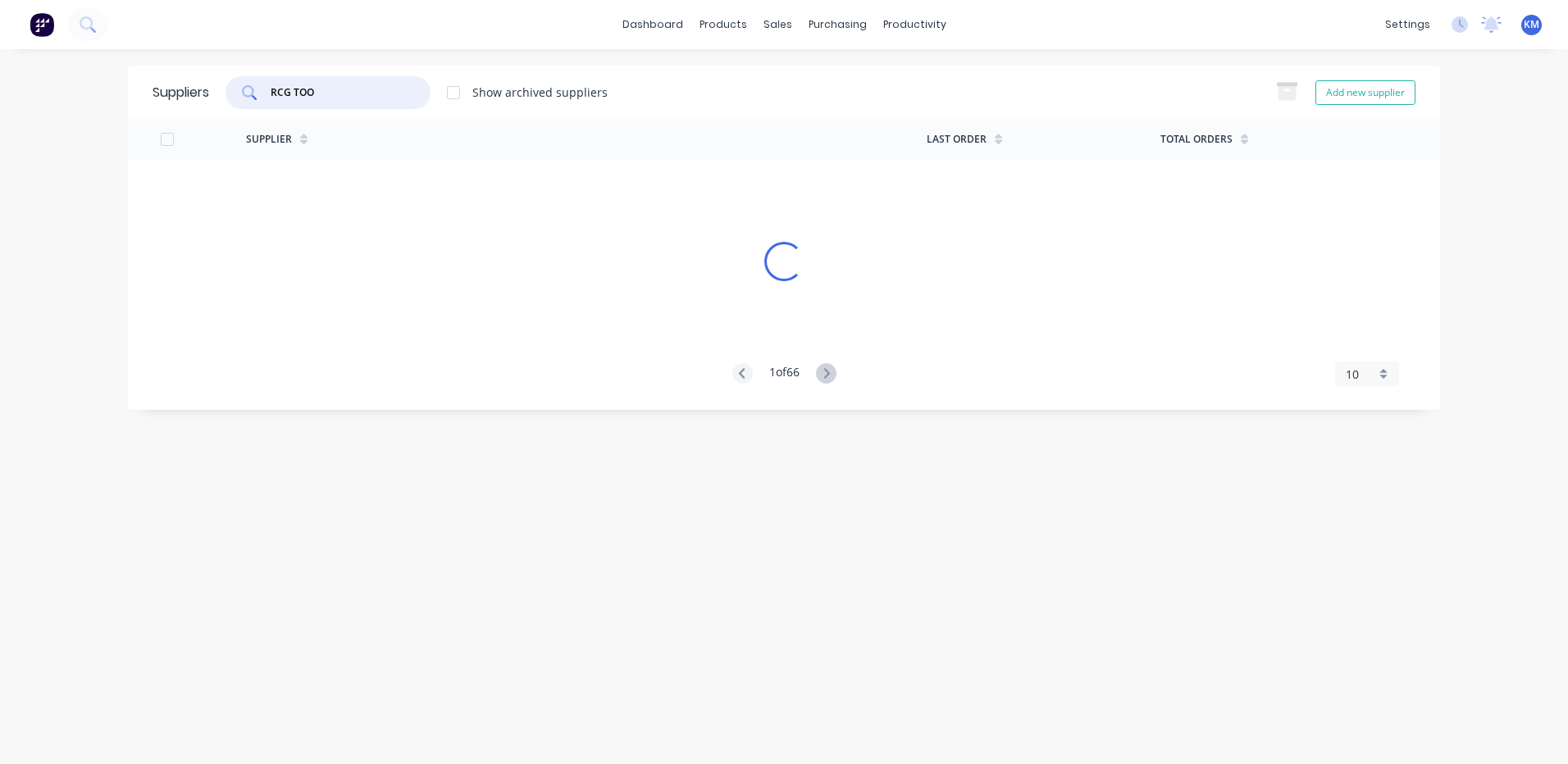
type input "RCG TOOL"
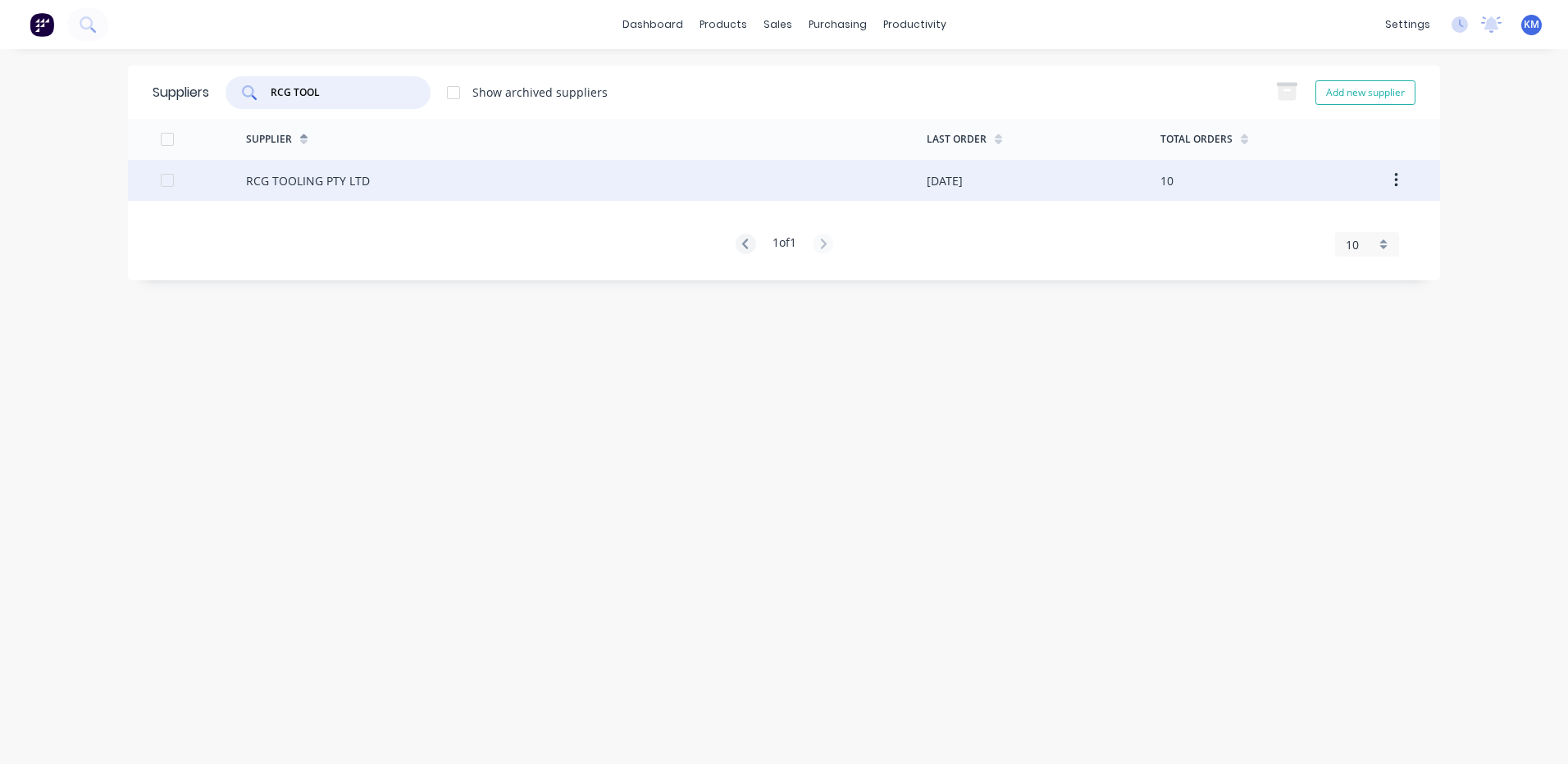
click at [404, 180] on div "RCG TOOLING PTY LTD" at bounding box center [586, 180] width 680 height 41
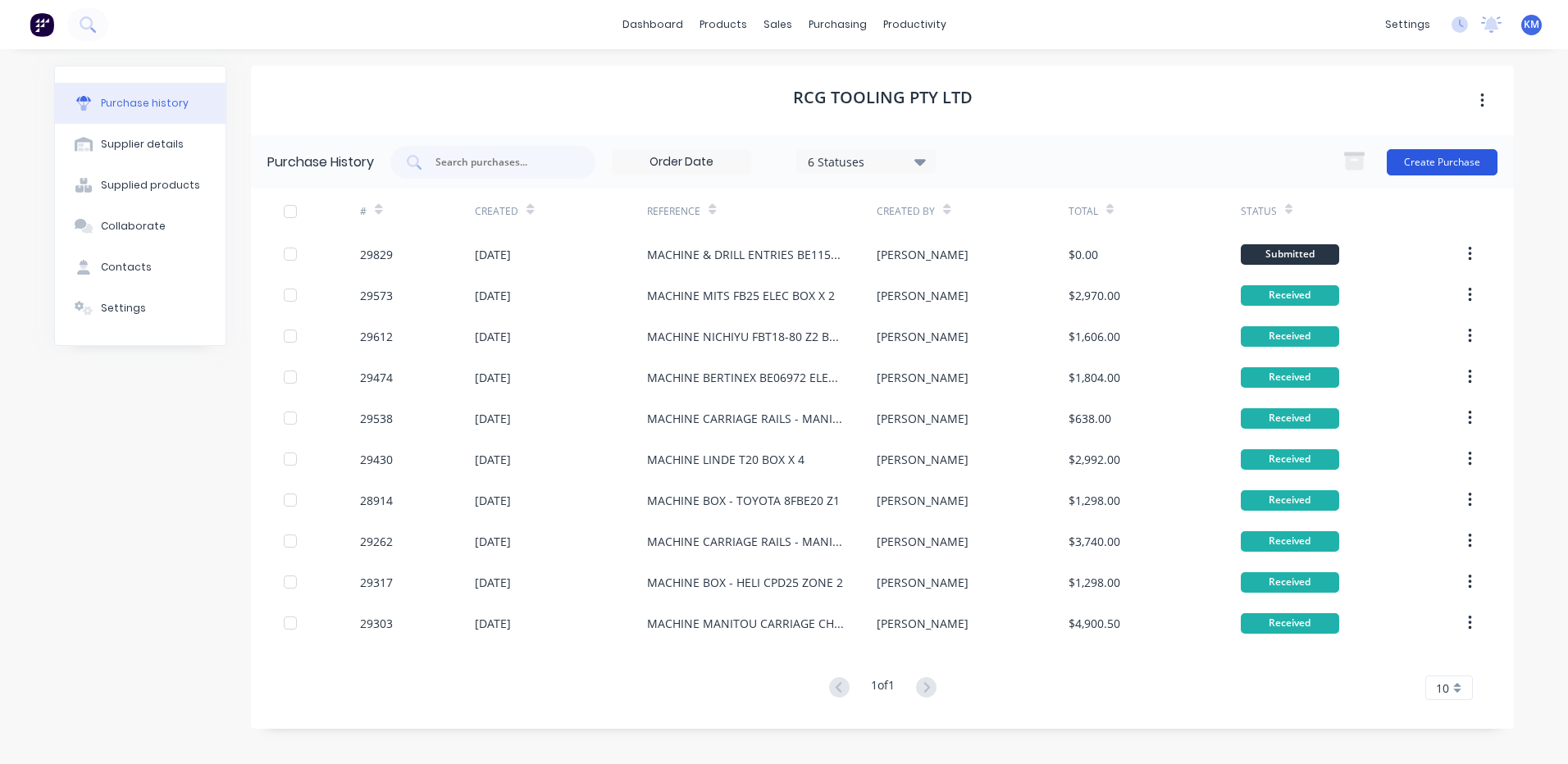
click at [1451, 162] on button "Create Purchase" at bounding box center [1442, 162] width 110 height 27
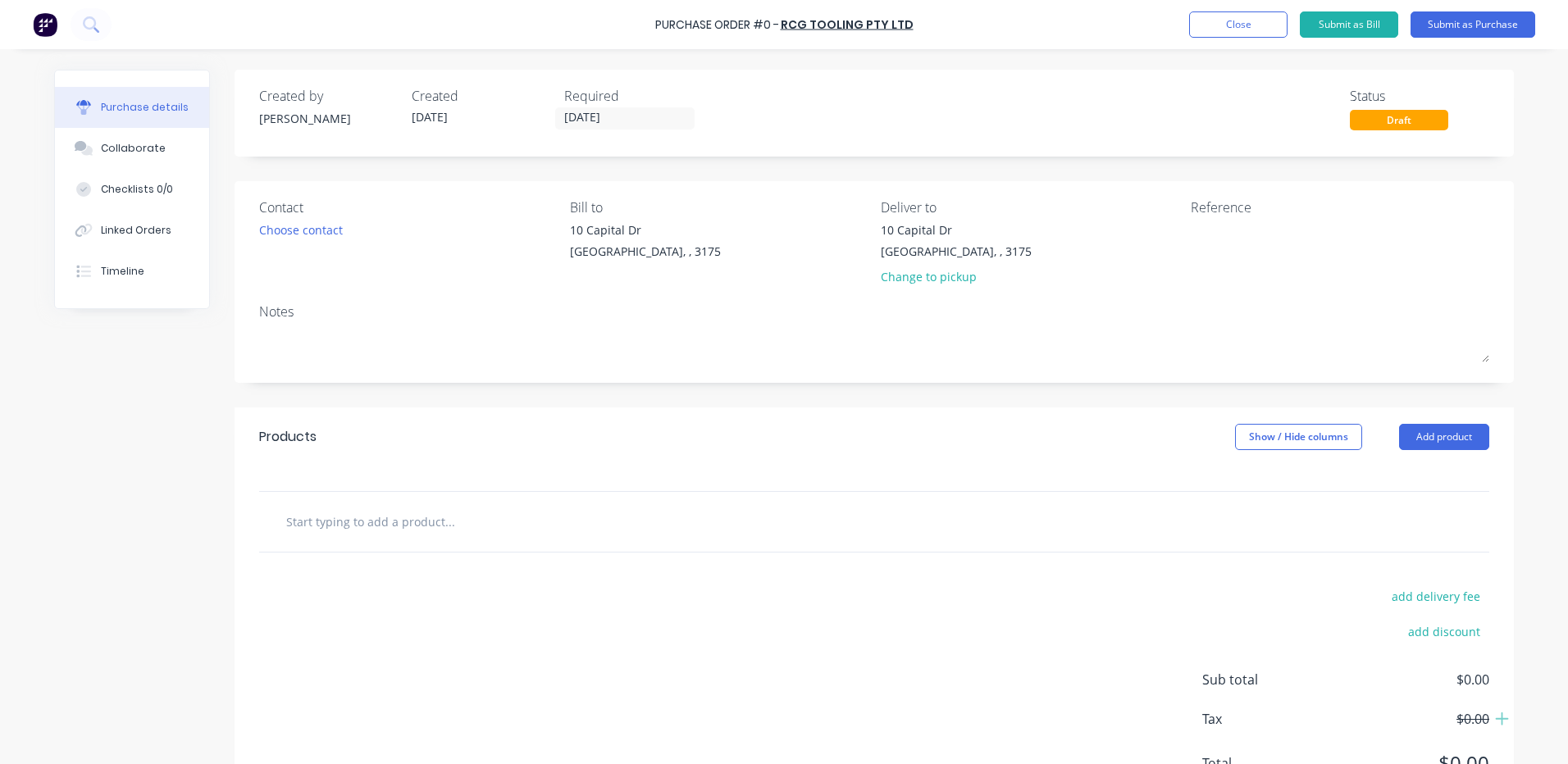
click at [1439, 438] on button "Add product" at bounding box center [1443, 437] width 90 height 27
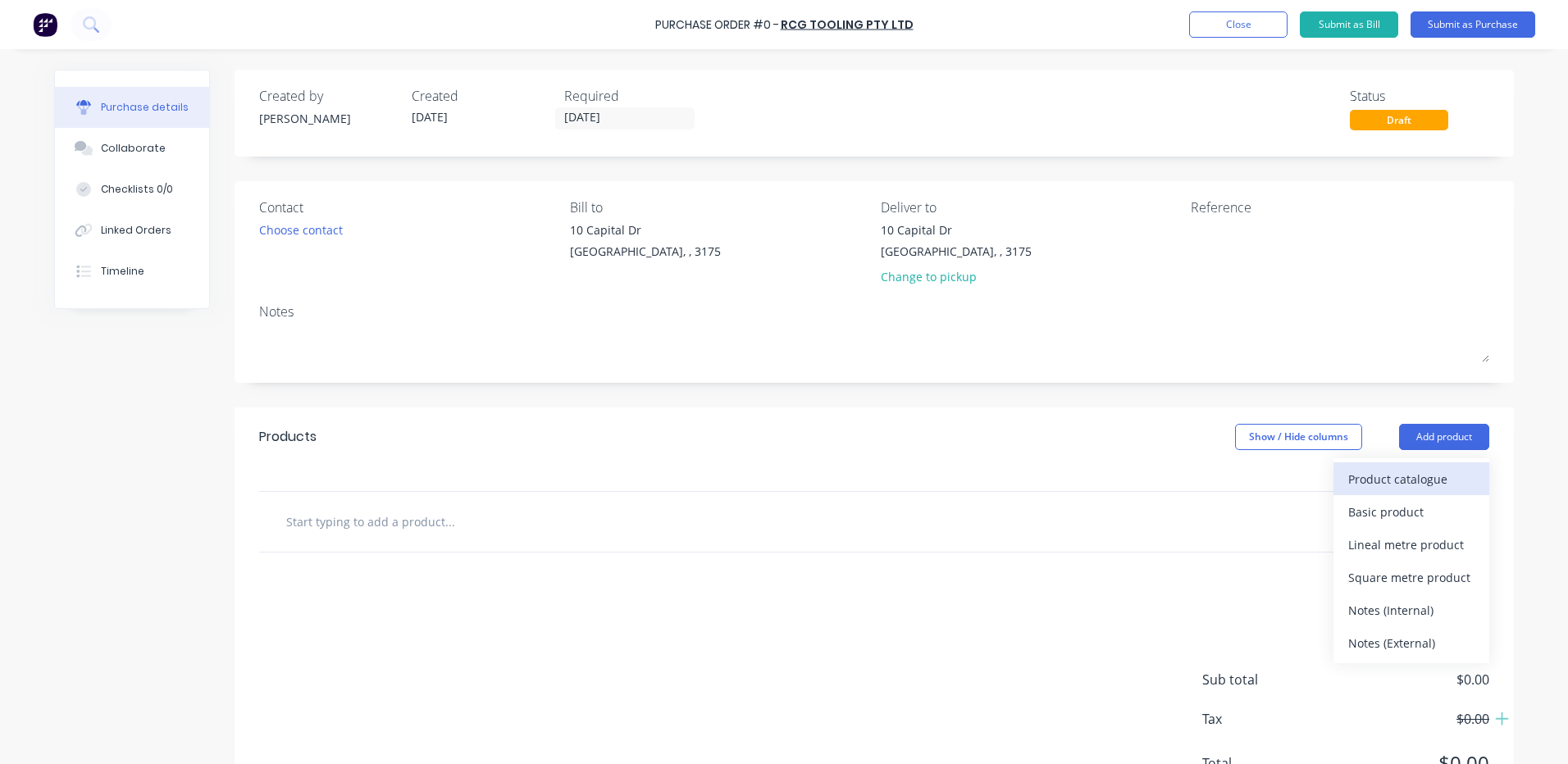
click at [1423, 471] on div "Product catalogue" at bounding box center [1411, 479] width 126 height 24
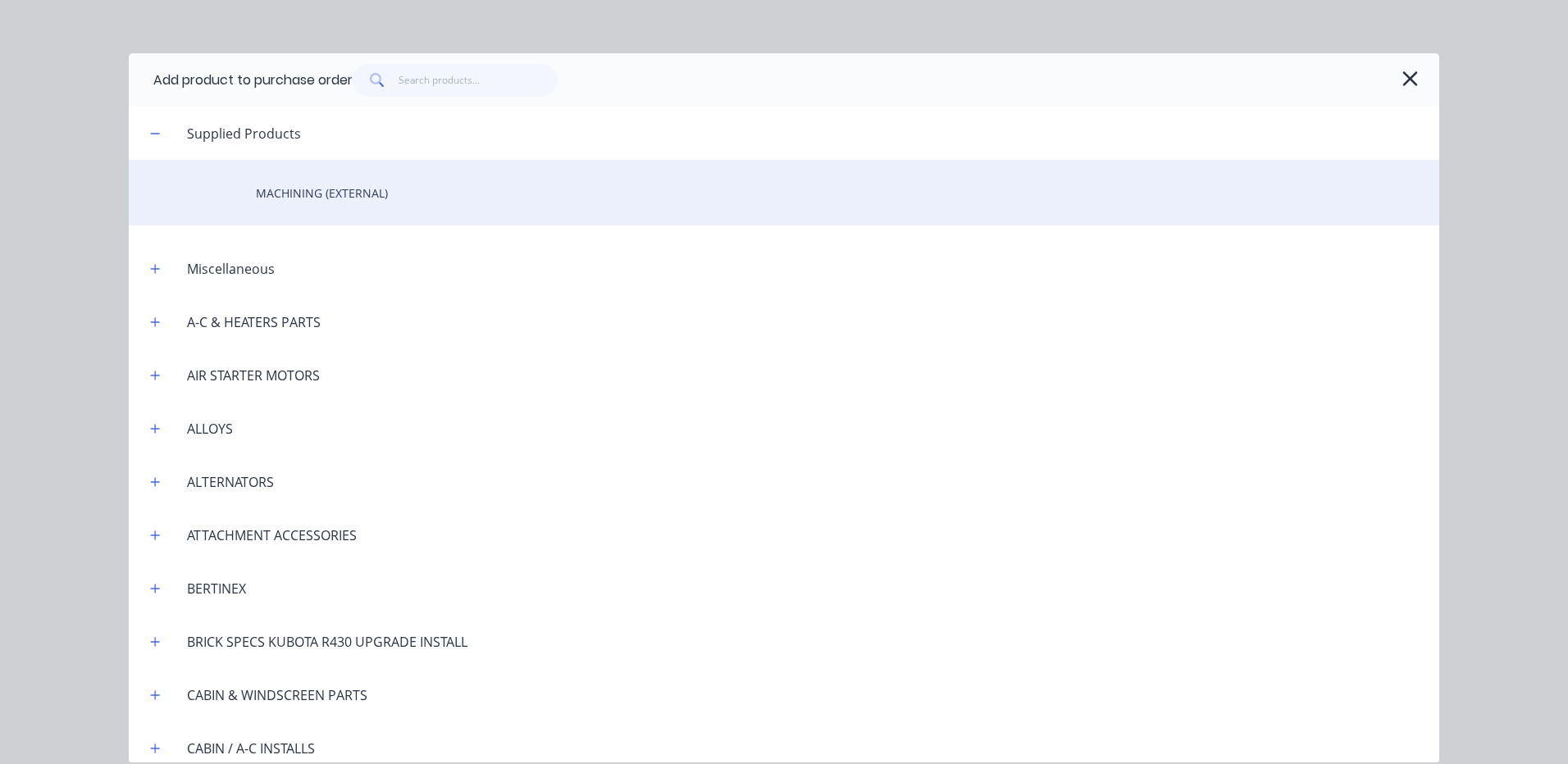
click at [435, 188] on div "MACHINING (EXTERNAL)" at bounding box center [784, 192] width 1311 height 66
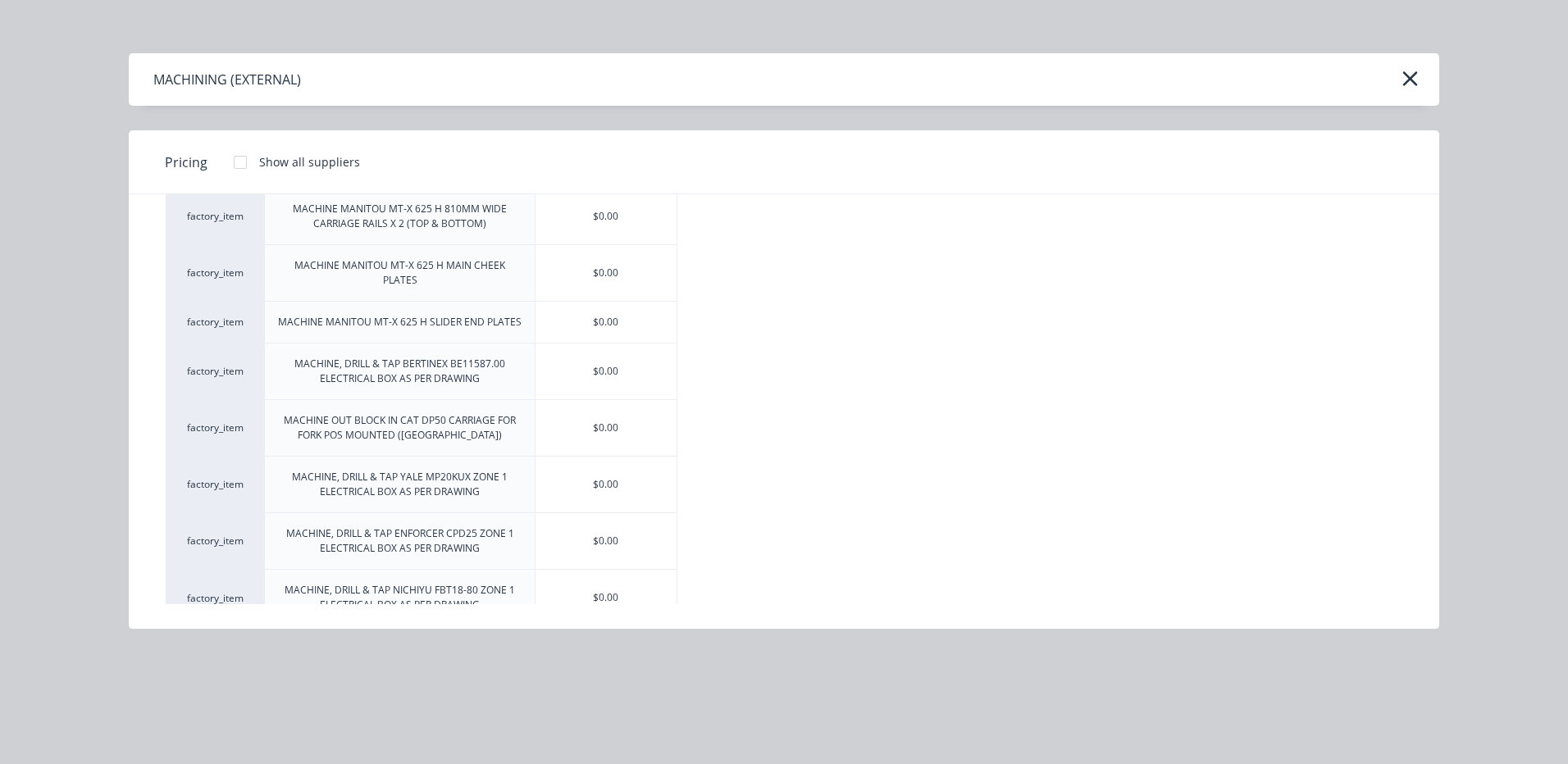
scroll to position [415, 0]
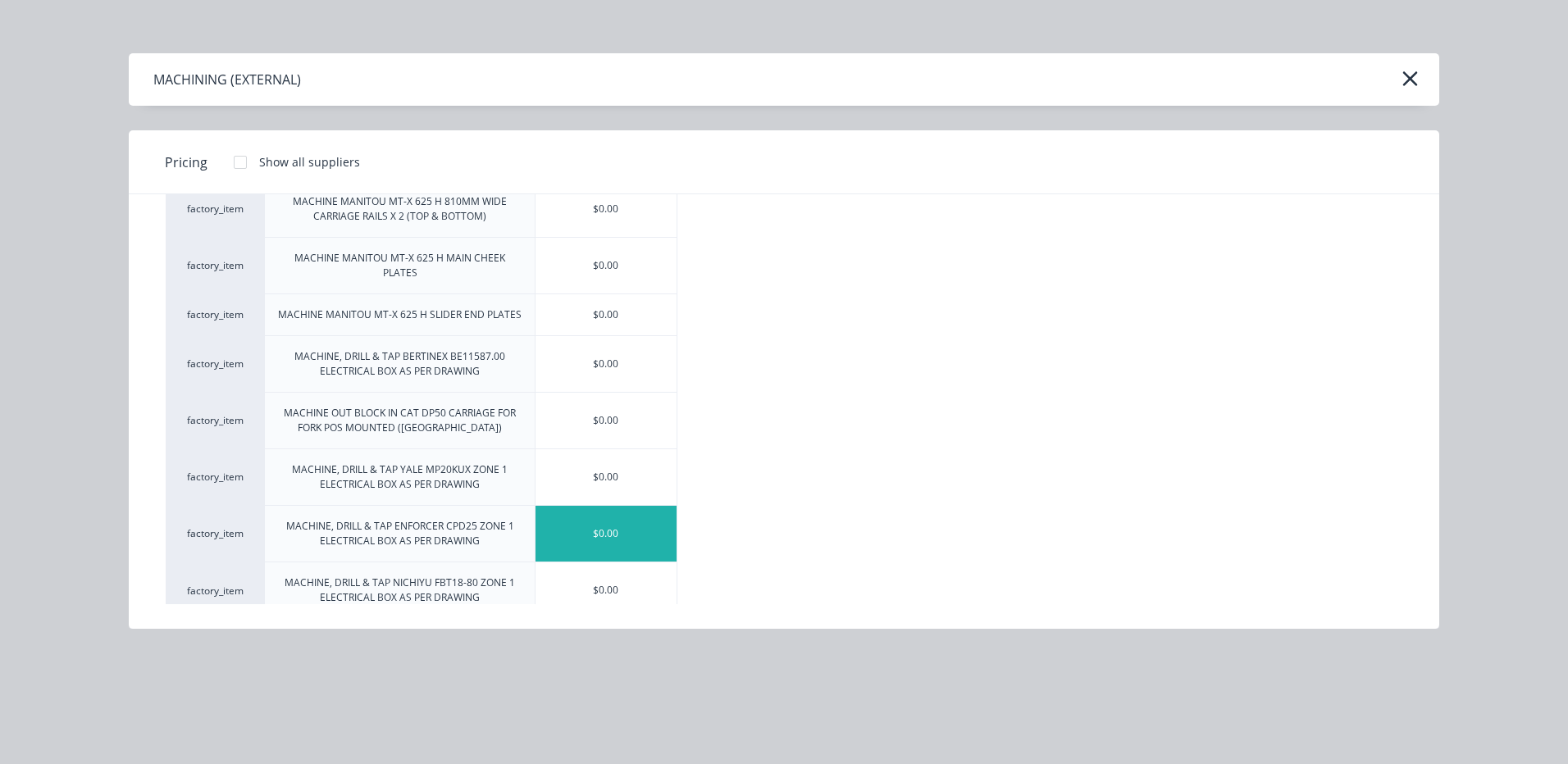
click at [604, 523] on div "$0.00" at bounding box center [606, 533] width 141 height 56
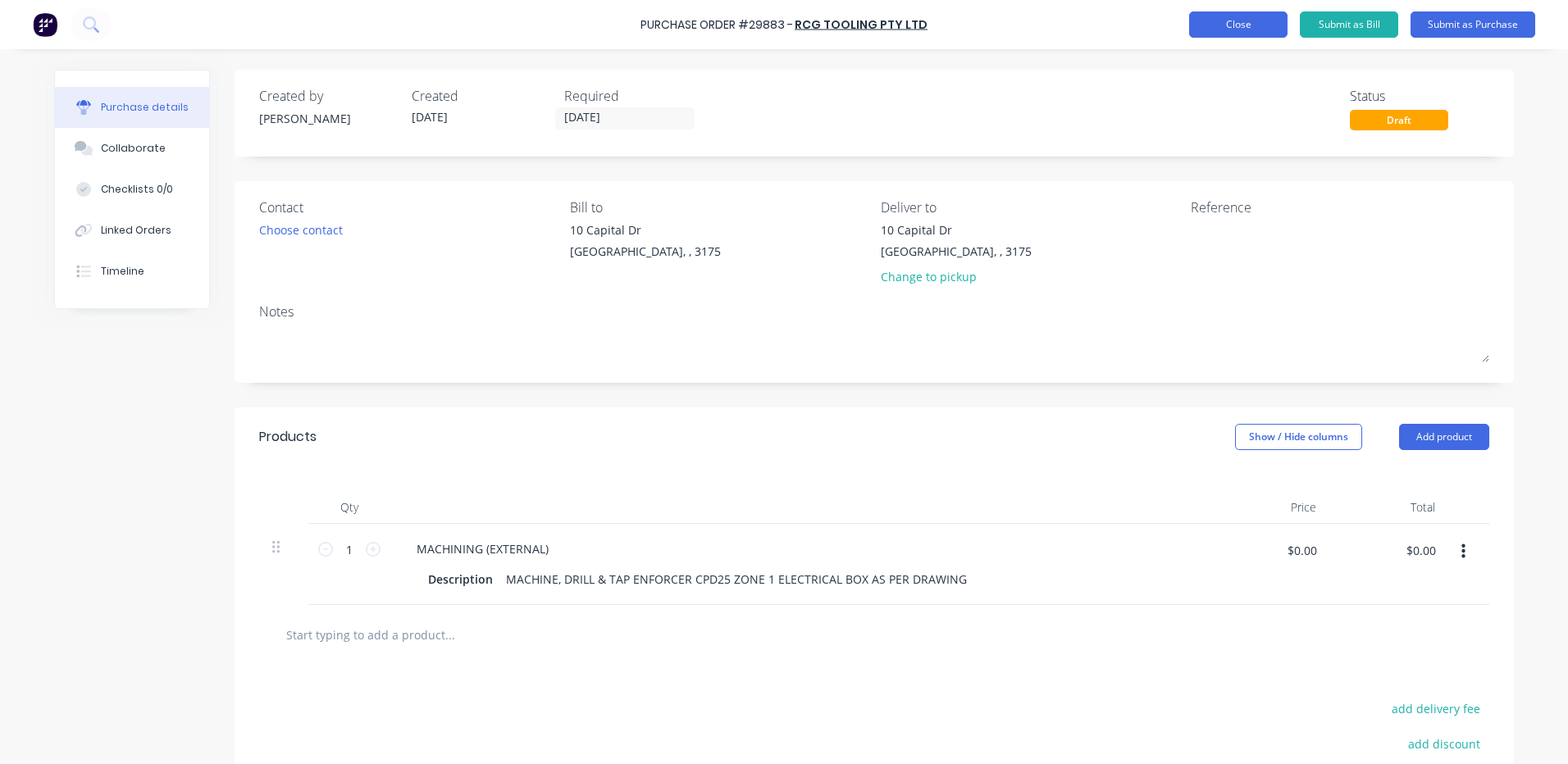
click at [1223, 22] on button "Close" at bounding box center [1239, 25] width 99 height 27
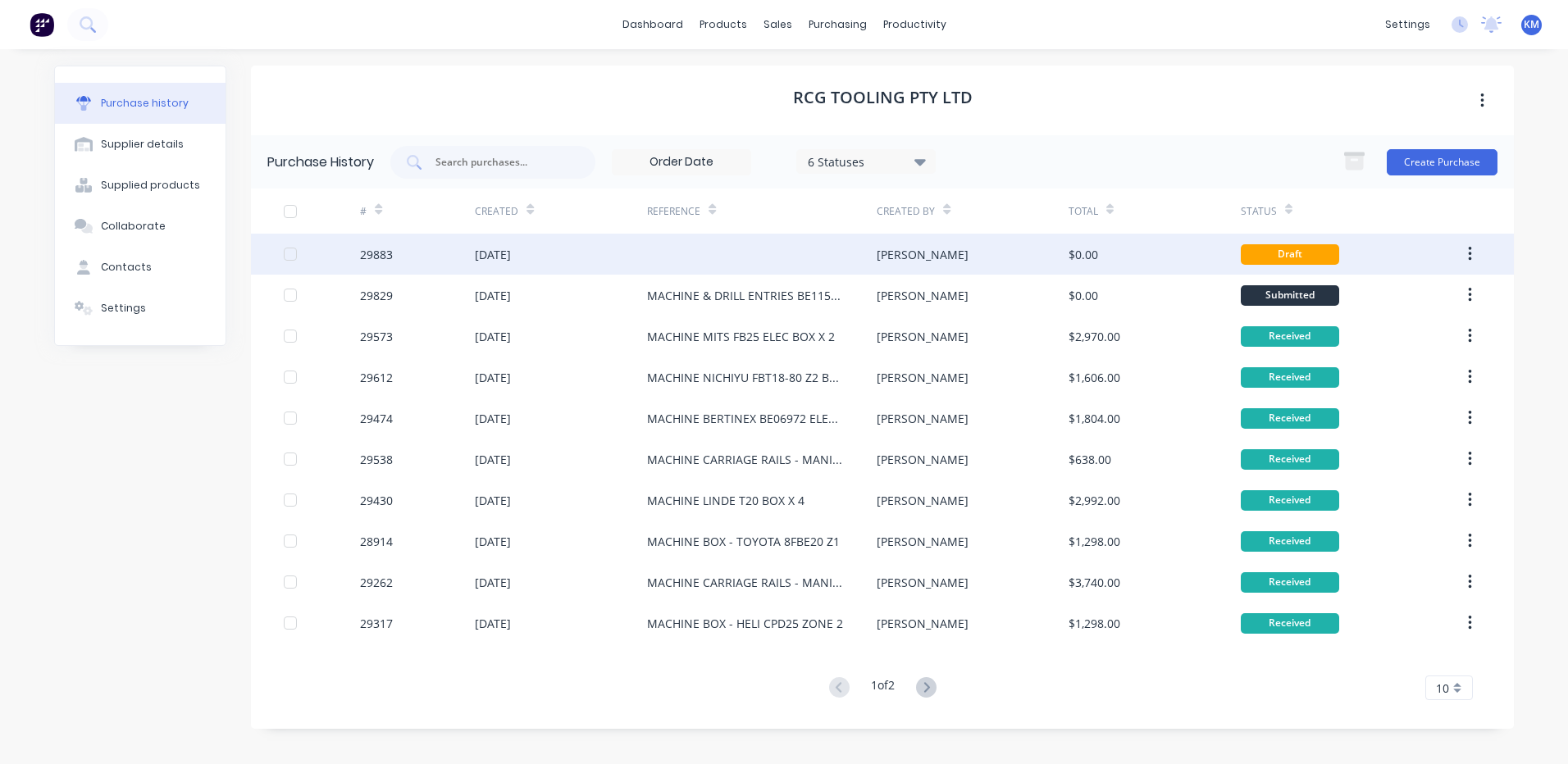
click at [960, 264] on div "[PERSON_NAME]" at bounding box center [972, 254] width 191 height 41
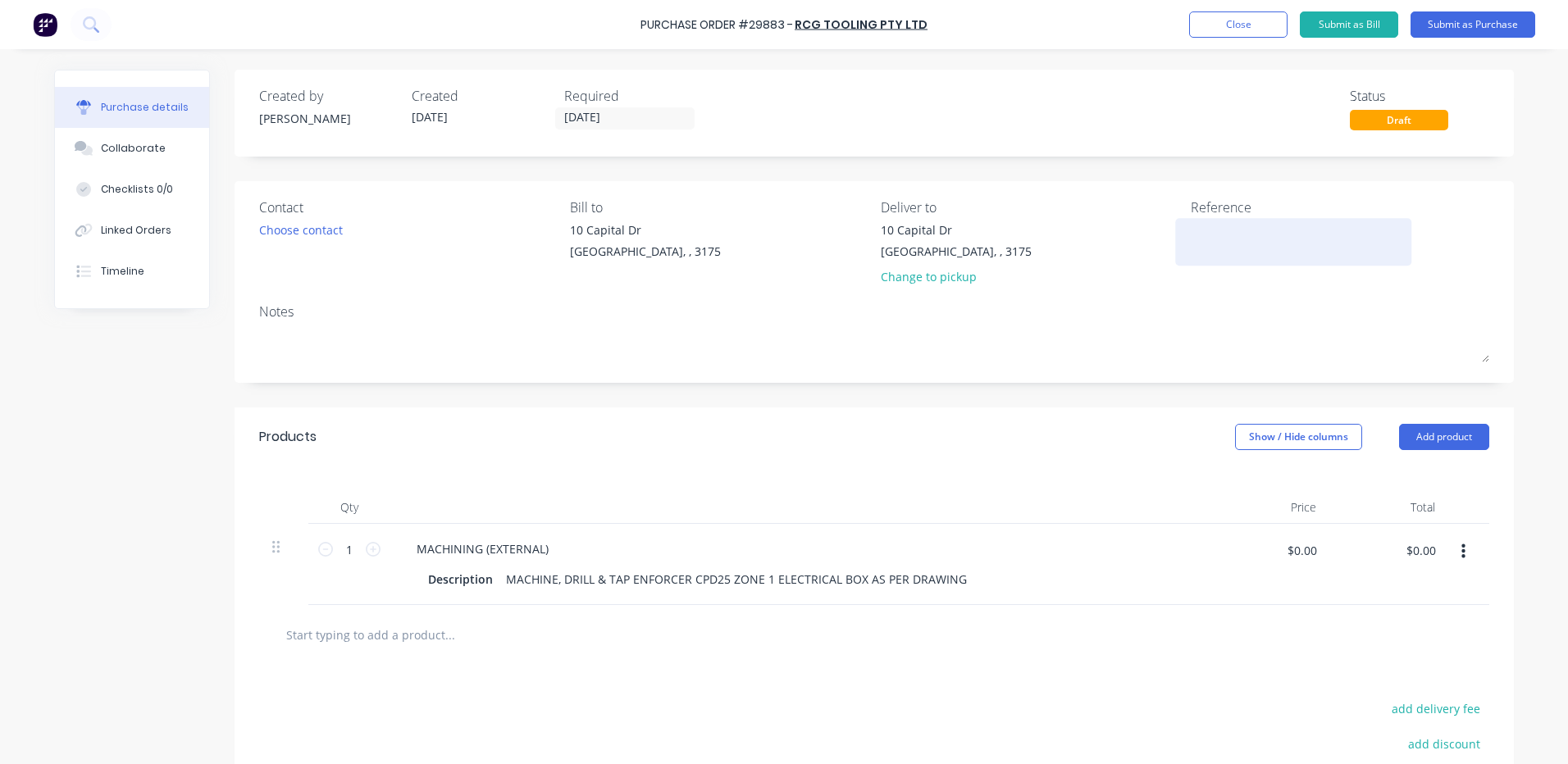
click at [1257, 233] on textarea at bounding box center [1293, 239] width 205 height 36
type textarea "MACHINE ENFOR"
type textarea "x"
type textarea "MACHINE ENFORCER CPD25 ZONE 1 BOX"
type textarea "x"
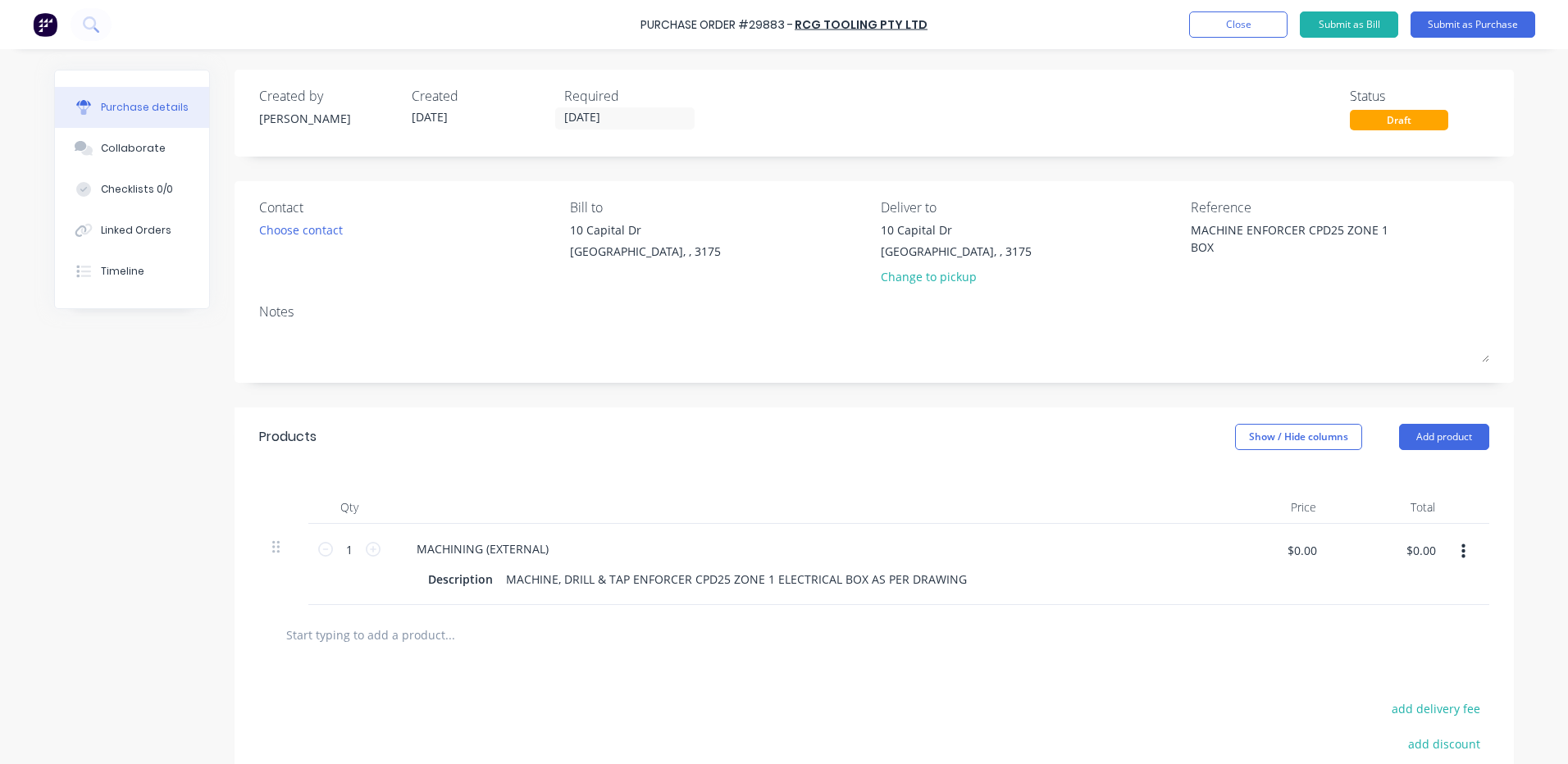
type textarea "MACHINE ENFORCER CPD25 ZONE 1 BOX"
click at [1038, 413] on div "Products Show / Hide columns Add product" at bounding box center [874, 437] width 1279 height 59
click at [327, 234] on div "Choose contact" at bounding box center [301, 229] width 84 height 17
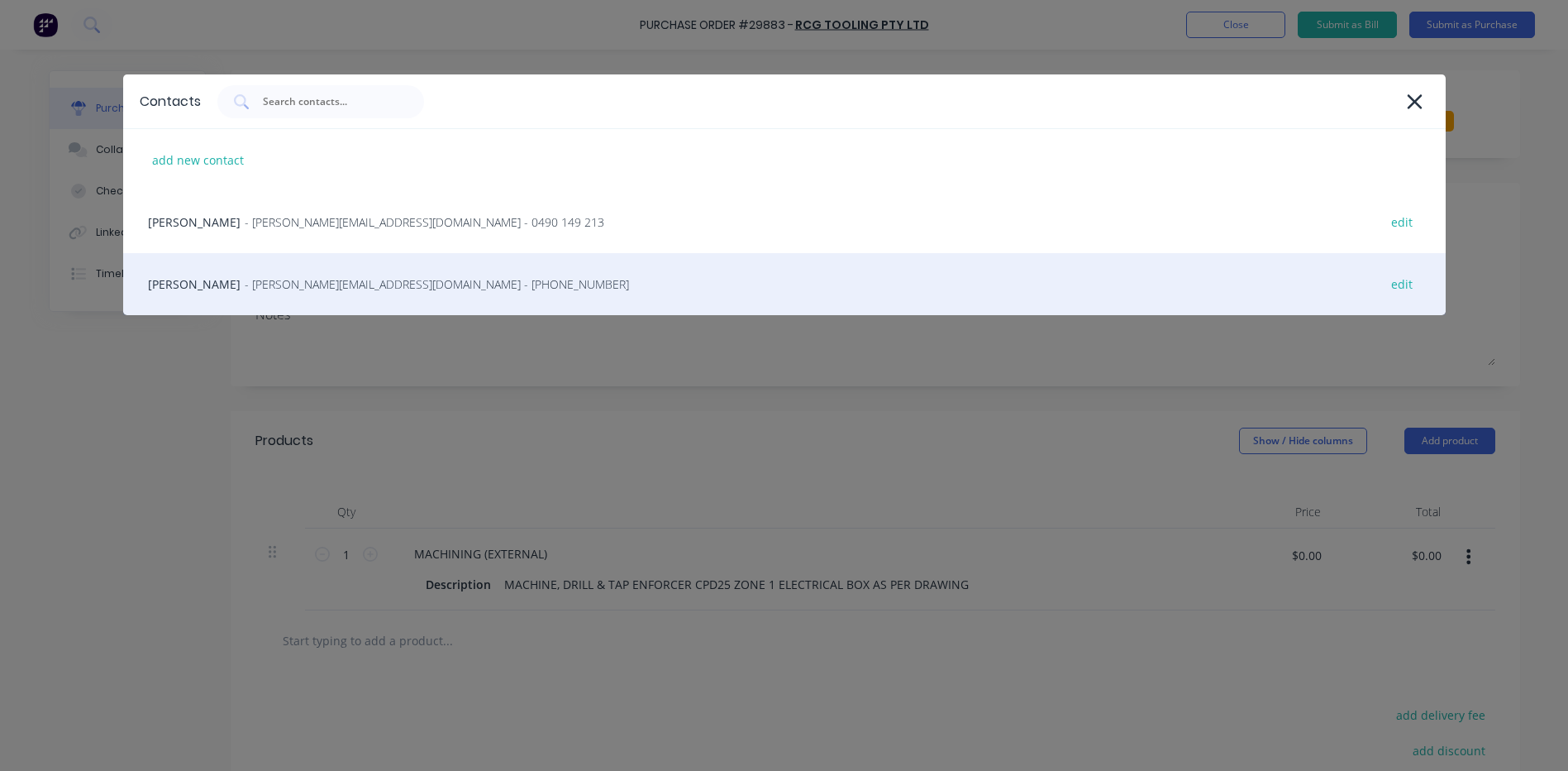
click at [325, 276] on div "[PERSON_NAME] - [PERSON_NAME][EMAIL_ADDRESS][DOMAIN_NAME] - [PHONE_NUMBER] edit" at bounding box center [784, 284] width 1322 height 62
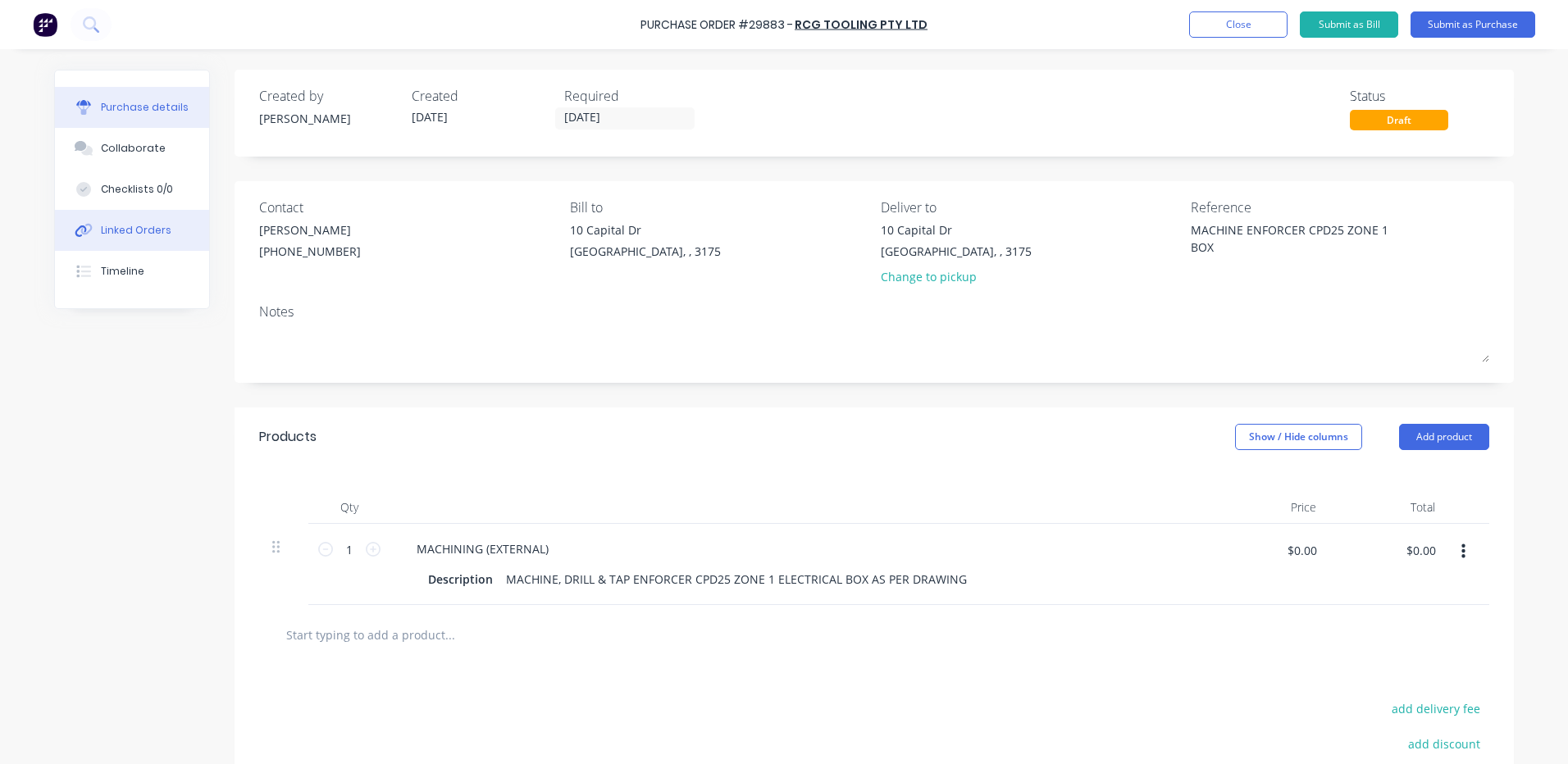
type textarea "x"
click at [85, 229] on icon at bounding box center [87, 230] width 12 height 12
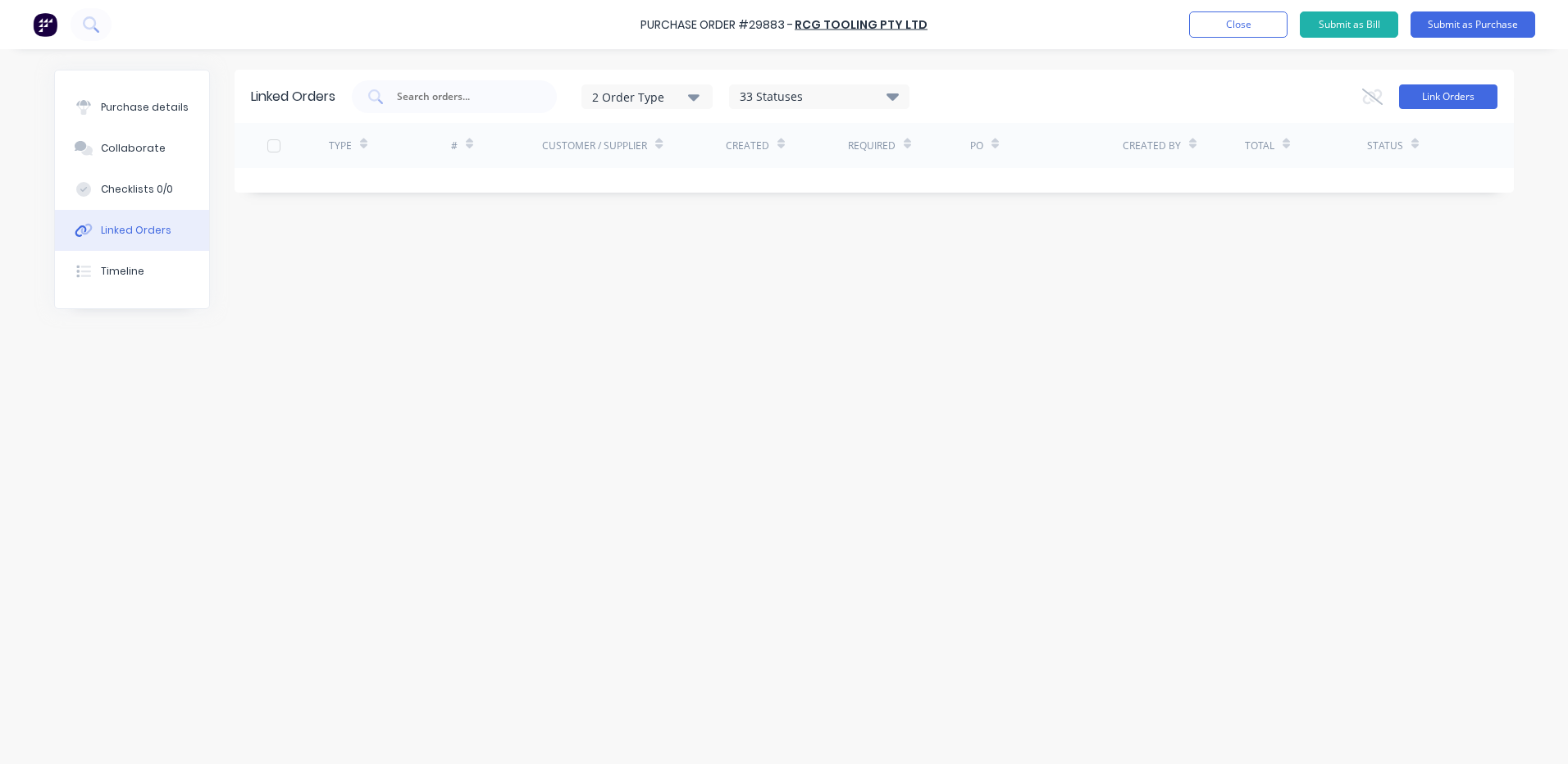
click at [1409, 87] on button "Link Orders" at bounding box center [1448, 97] width 99 height 25
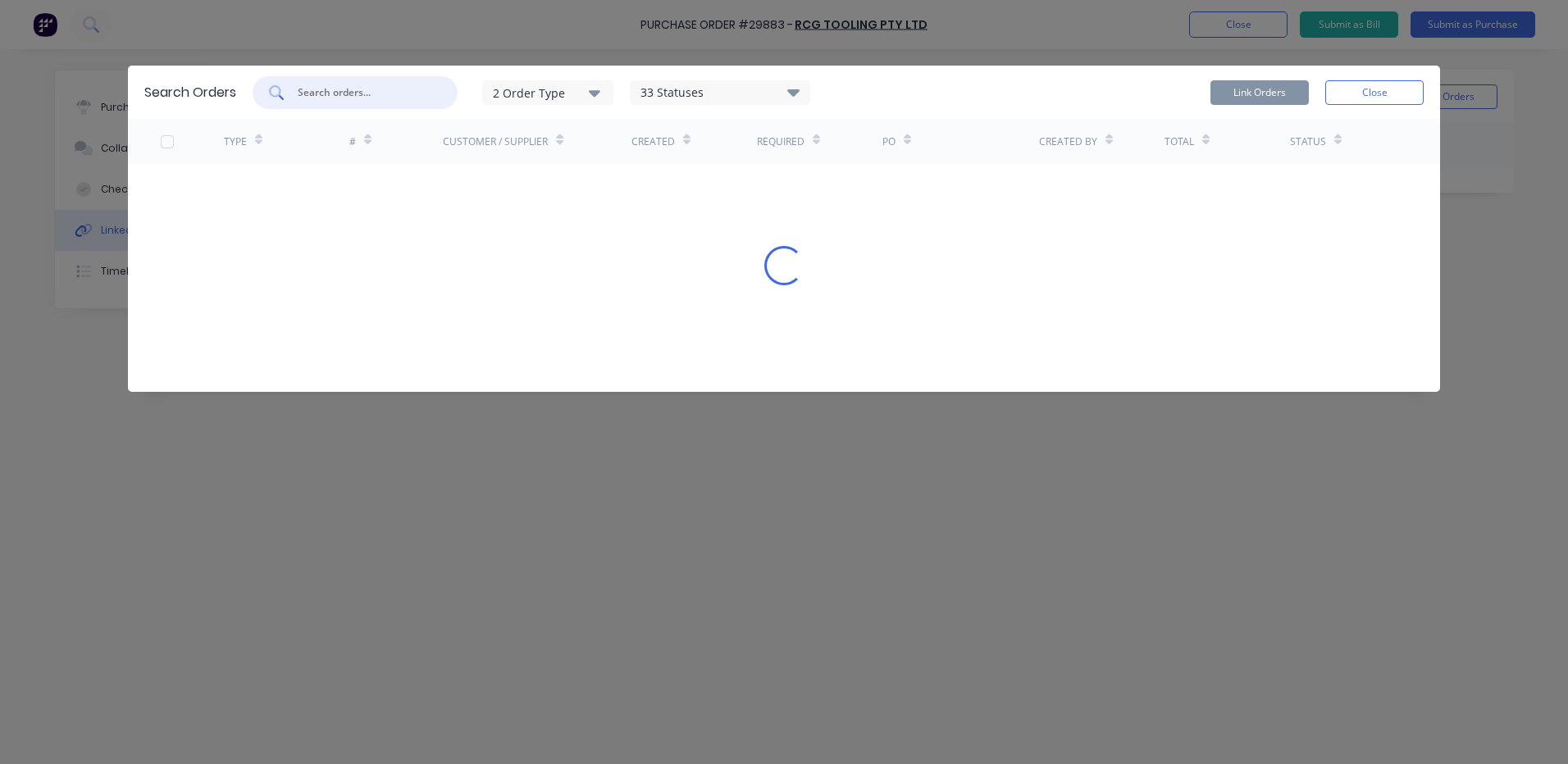
click at [373, 89] on input "text" at bounding box center [364, 93] width 136 height 17
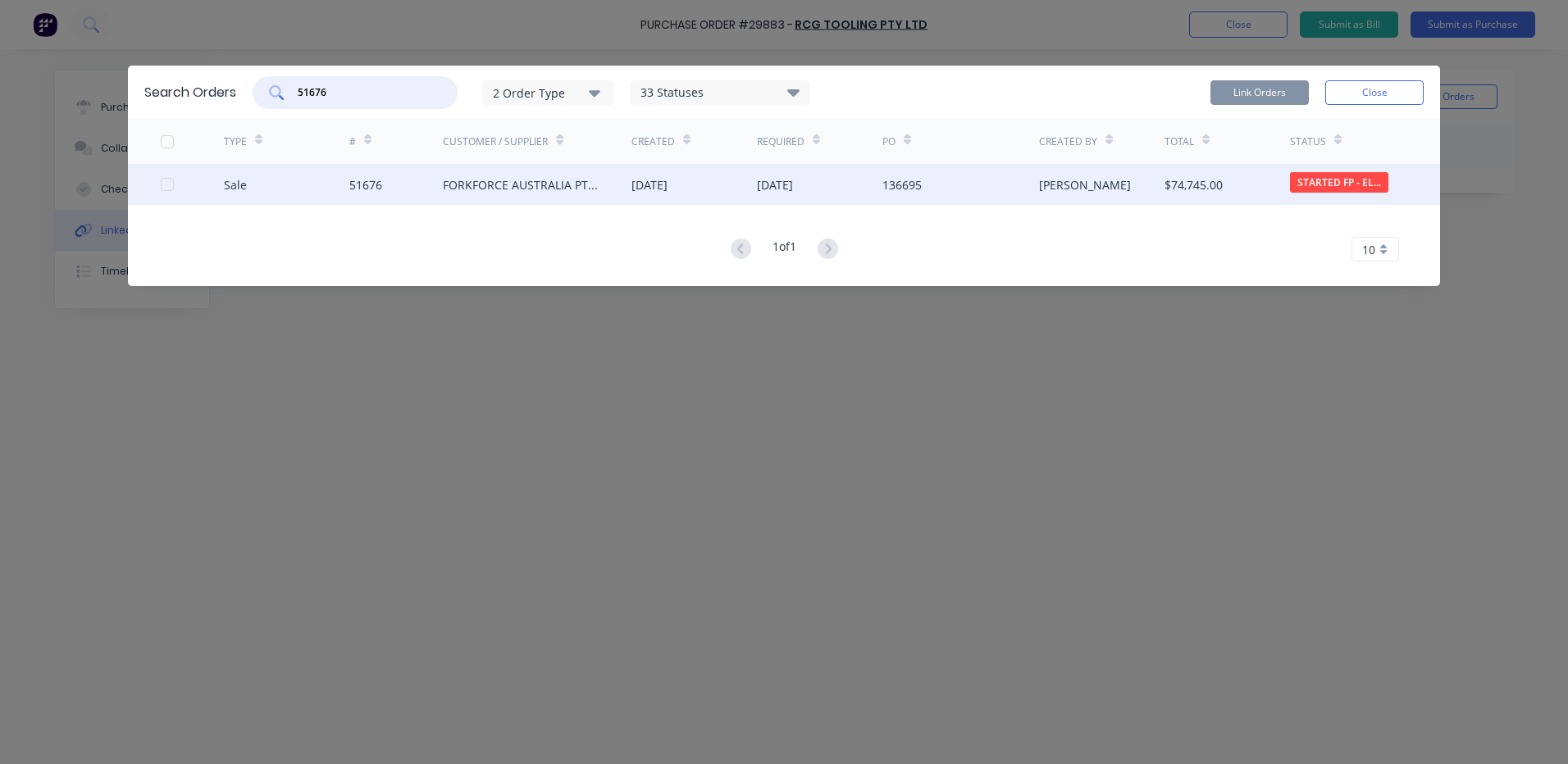
click at [163, 182] on div at bounding box center [167, 183] width 33 height 33
type input "51676"
click at [1211, 83] on button "Link Orders" at bounding box center [1259, 92] width 99 height 25
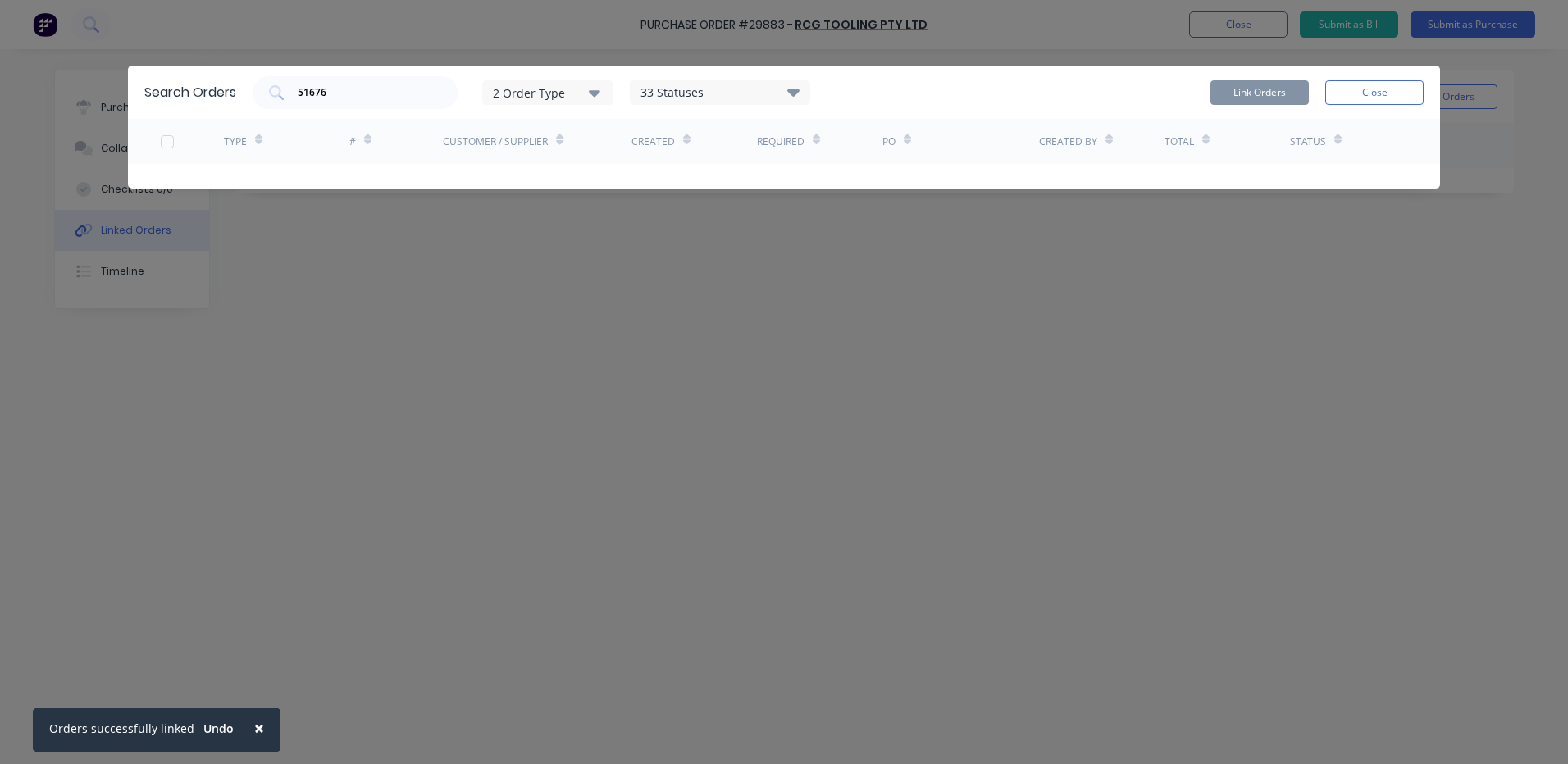
click at [1355, 85] on button "Close" at bounding box center [1375, 92] width 99 height 25
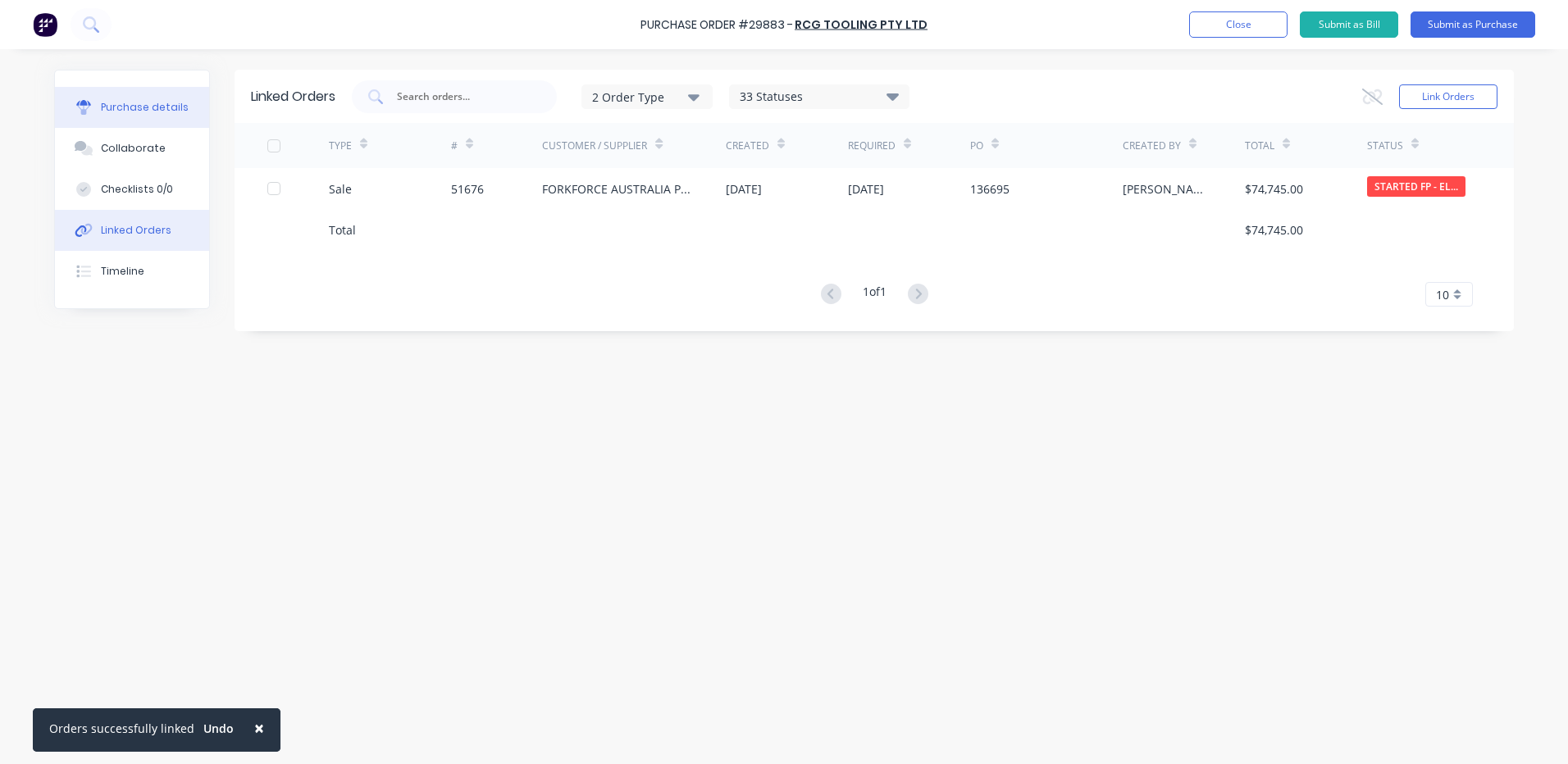
click at [171, 110] on div "Purchase details" at bounding box center [144, 106] width 88 height 15
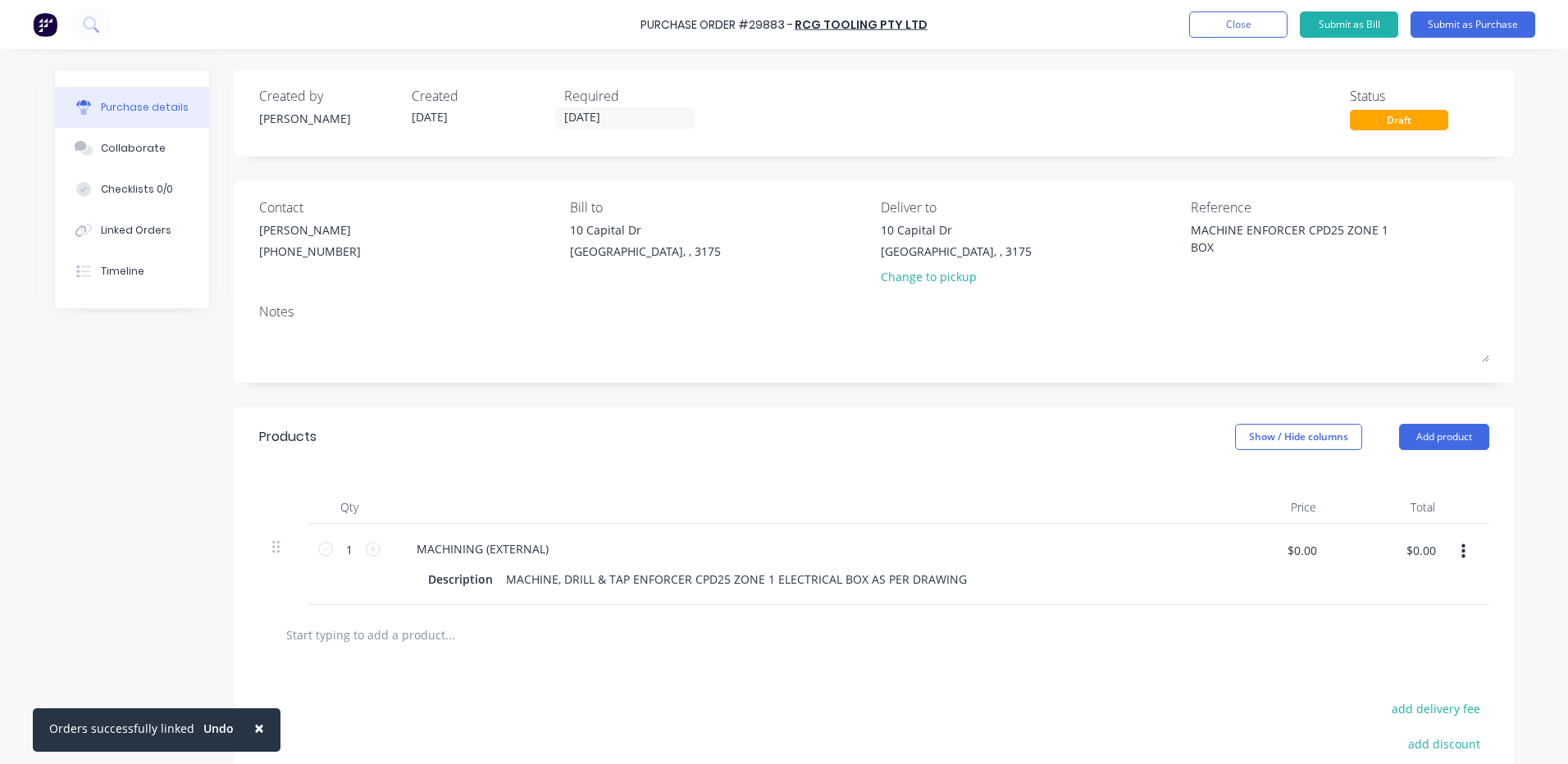
drag, startPoint x: 97, startPoint y: 153, endPoint x: 0, endPoint y: 130, distance: 99.7
click at [101, 153] on div "Collaborate" at bounding box center [133, 148] width 65 height 15
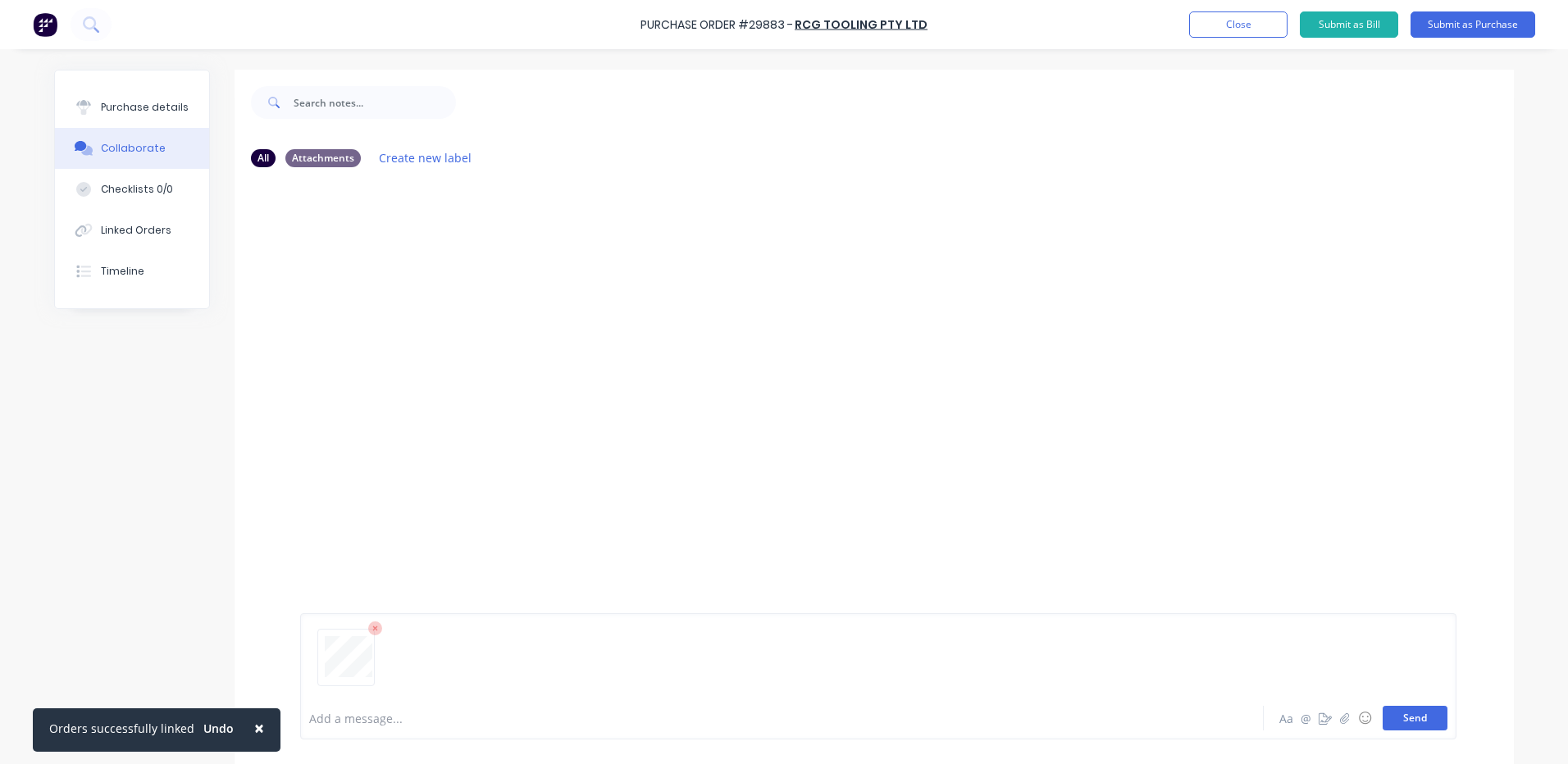
click at [1427, 722] on button "Send" at bounding box center [1415, 718] width 65 height 25
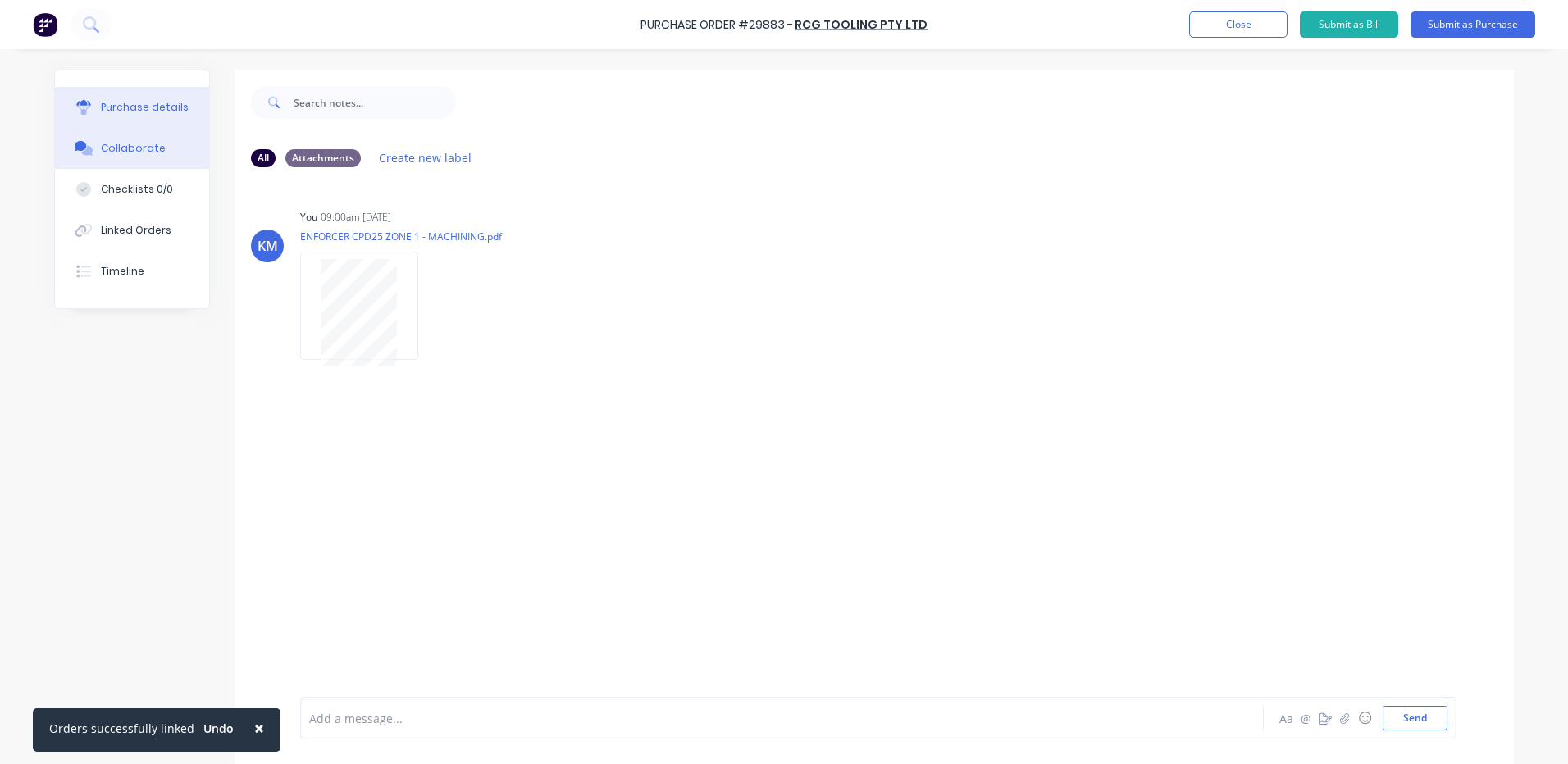
click at [113, 106] on div "Purchase details" at bounding box center [144, 106] width 88 height 15
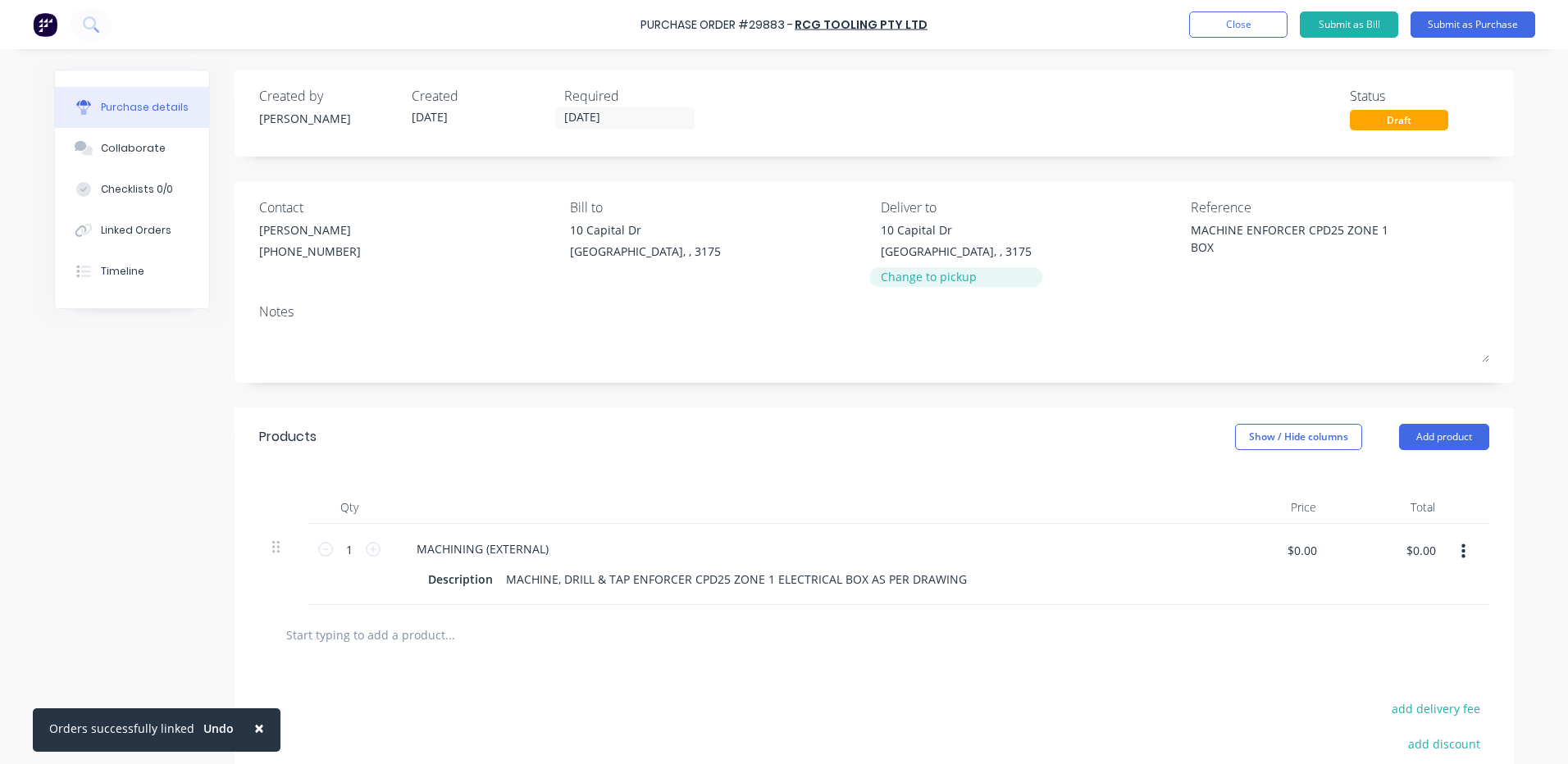
click at [919, 284] on div "Change to pickup" at bounding box center [956, 276] width 151 height 17
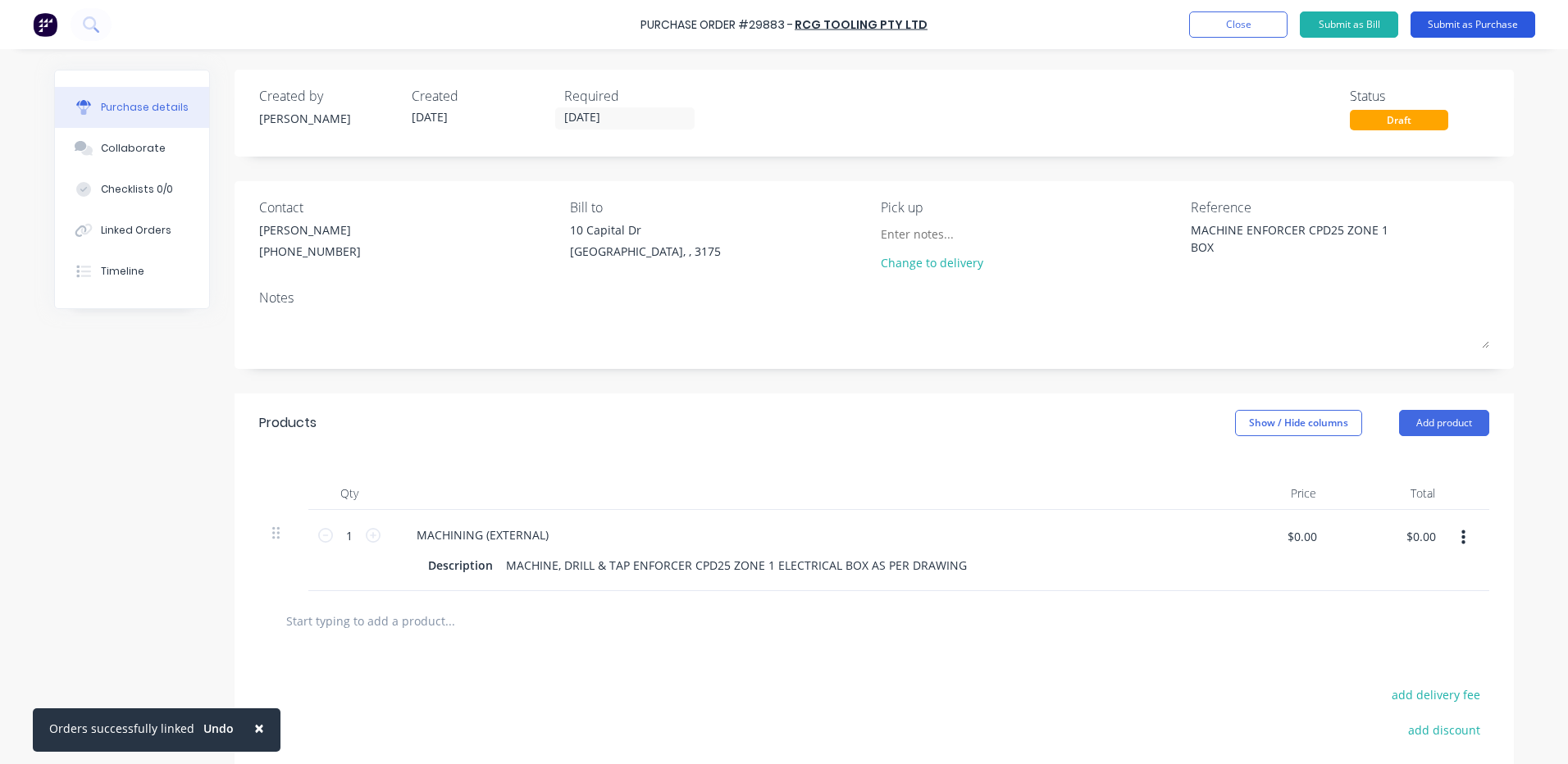
click at [1480, 26] on button "Submit as Purchase" at bounding box center [1472, 25] width 124 height 27
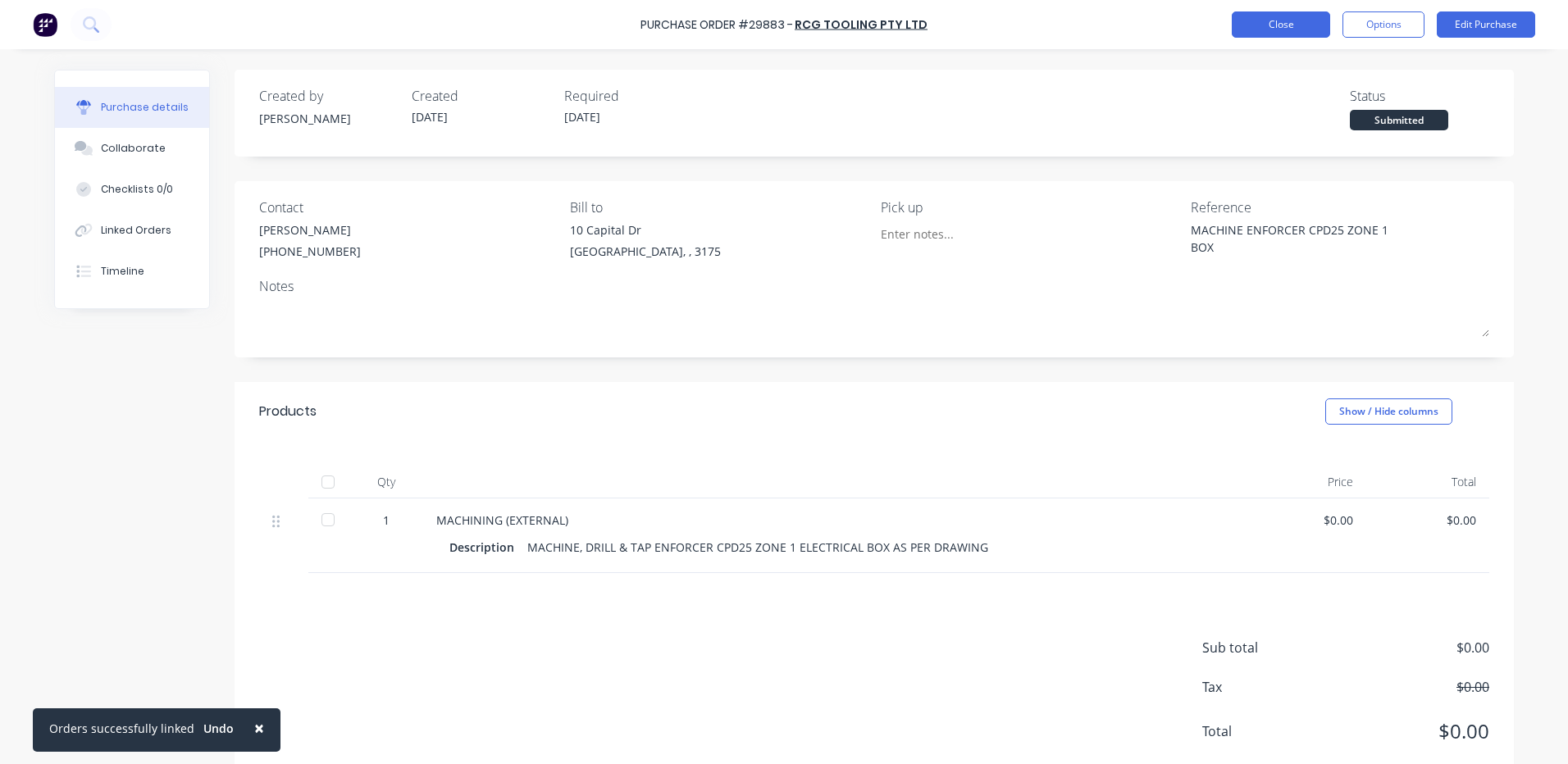
click at [1257, 21] on button "Close" at bounding box center [1281, 25] width 99 height 27
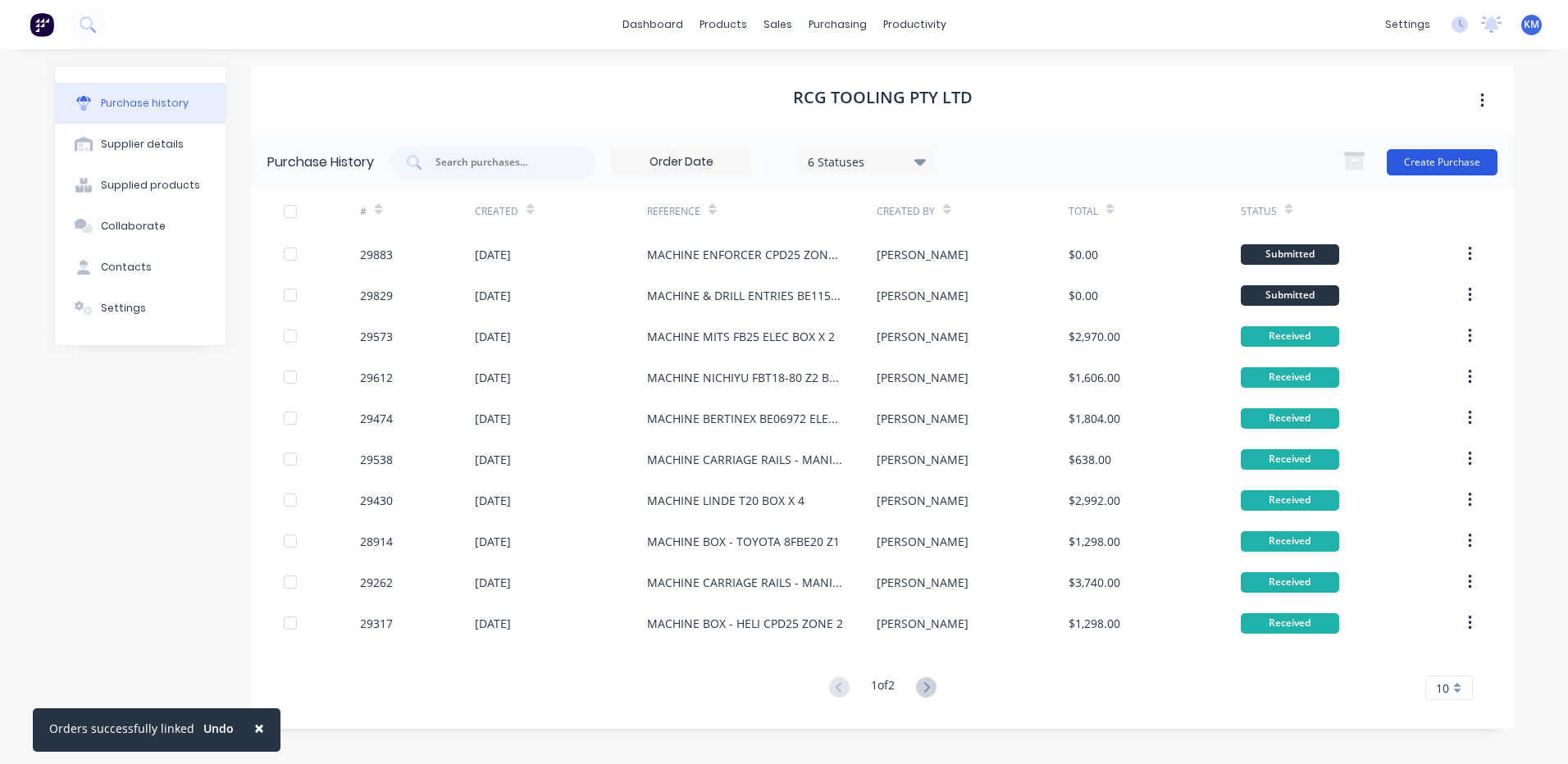
click at [1431, 152] on button "Create Purchase" at bounding box center [1442, 162] width 110 height 27
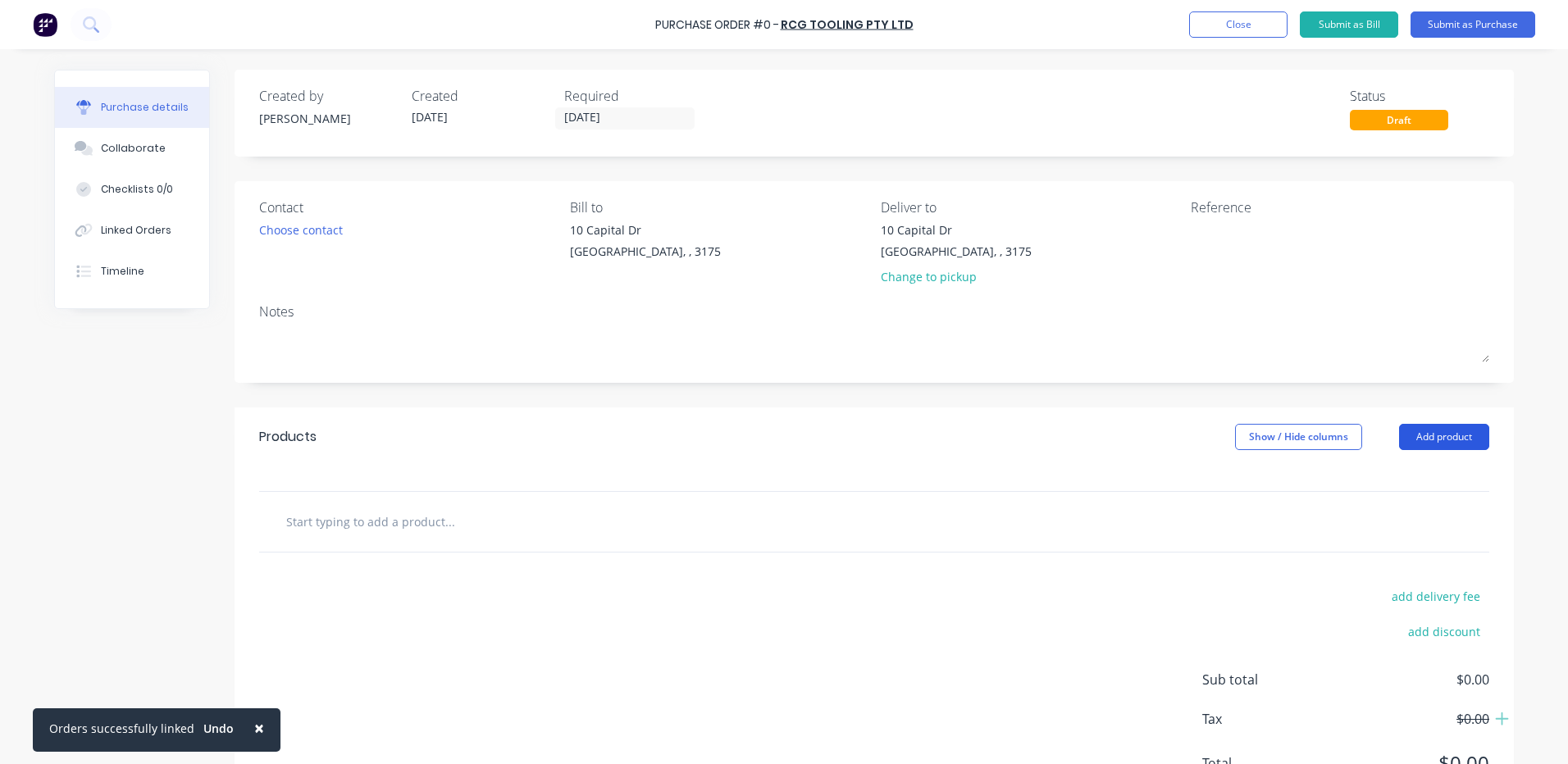
click at [1408, 440] on button "Add product" at bounding box center [1443, 437] width 90 height 27
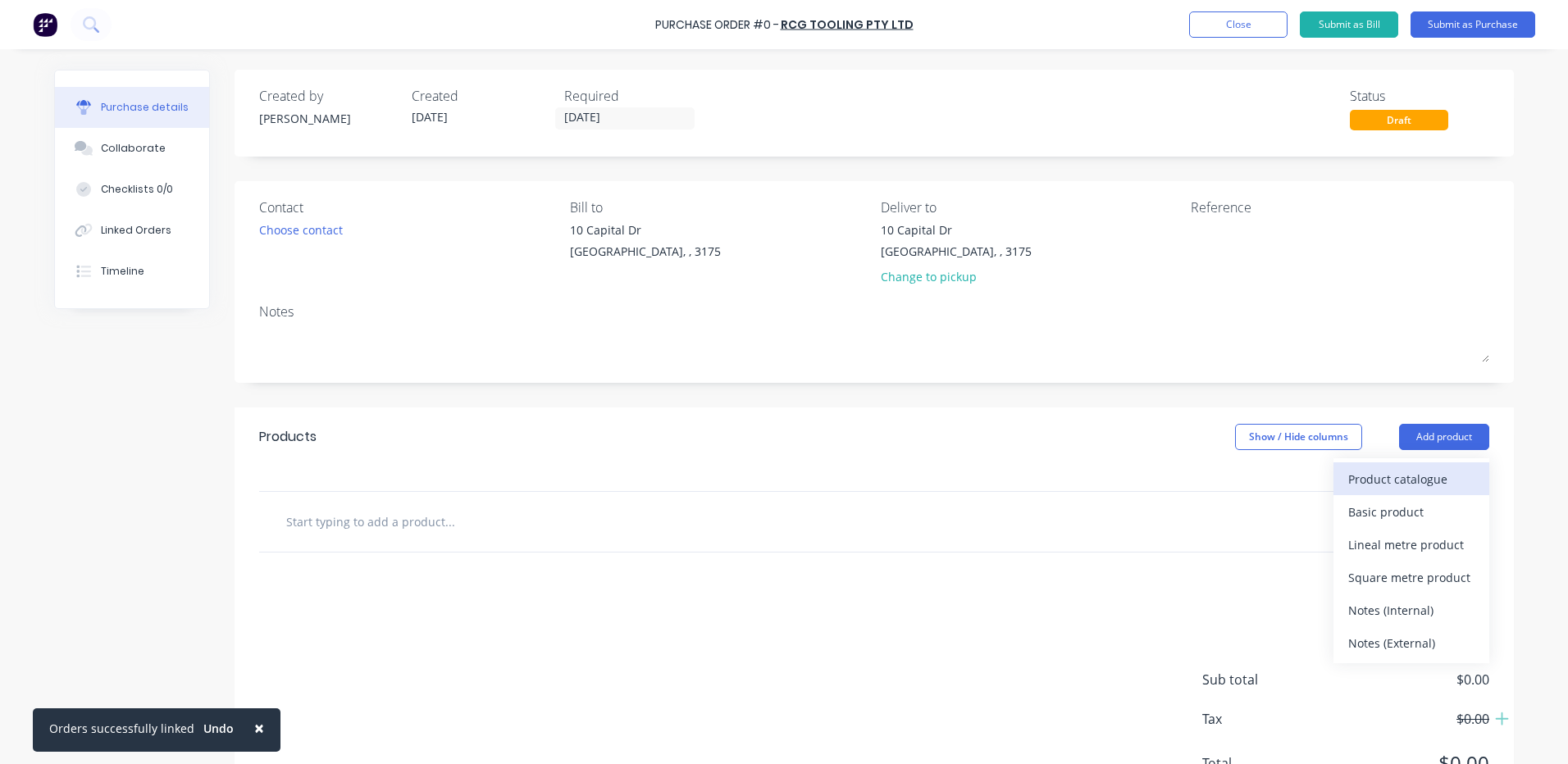
click at [1408, 473] on div "Product catalogue" at bounding box center [1411, 479] width 126 height 24
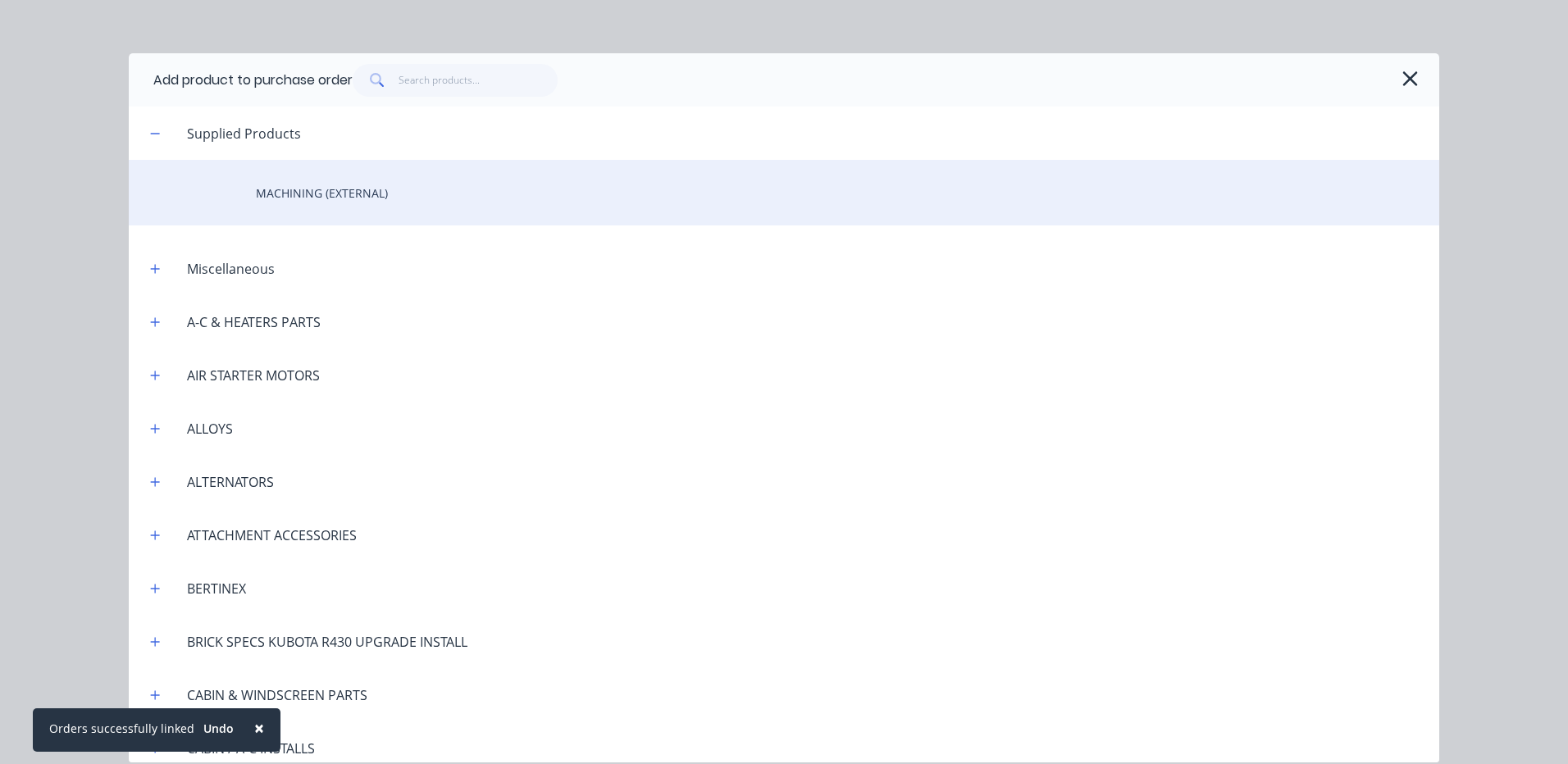
click at [535, 202] on div "MACHINING (EXTERNAL)" at bounding box center [784, 192] width 1311 height 66
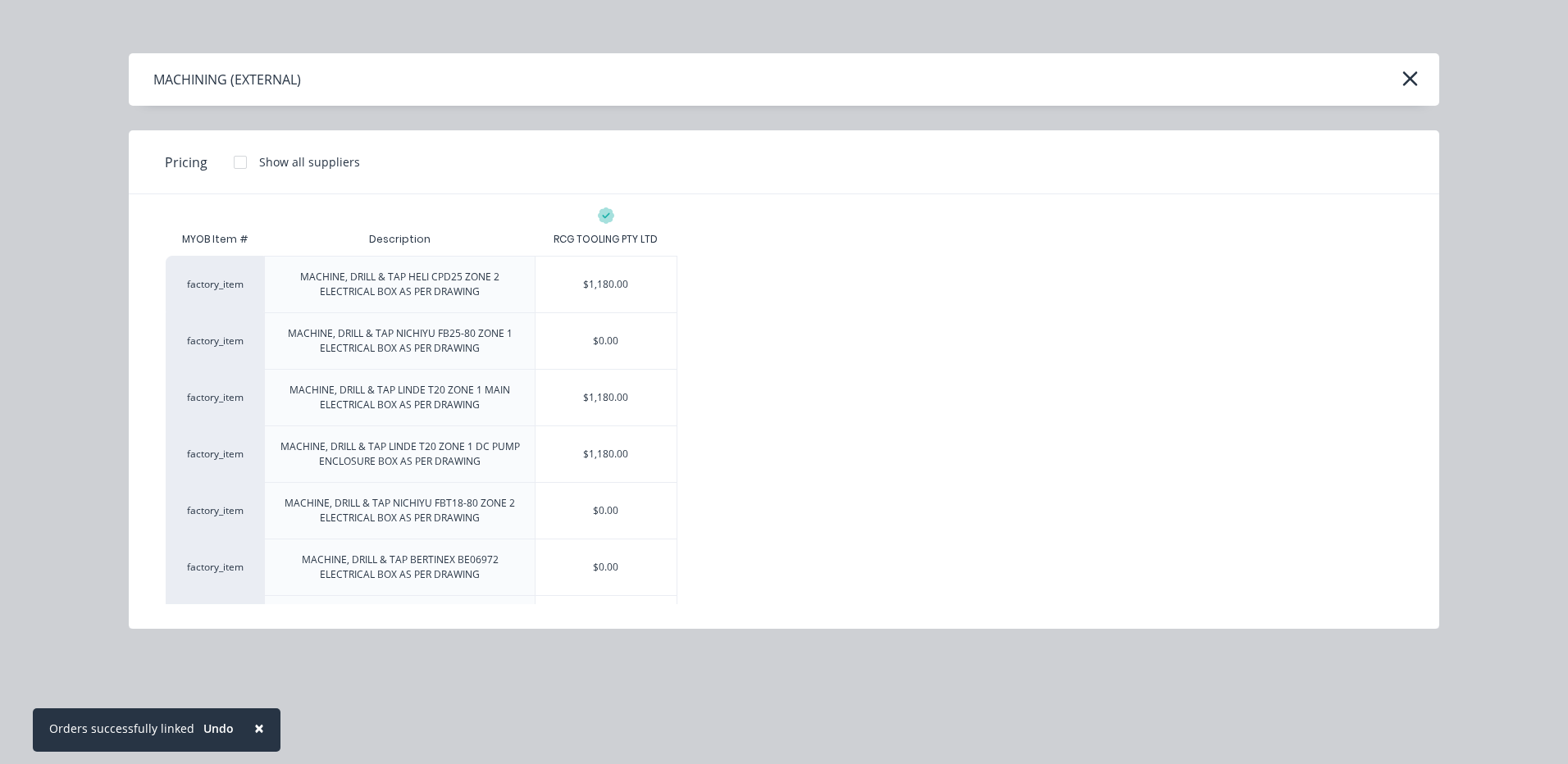
scroll to position [415, 0]
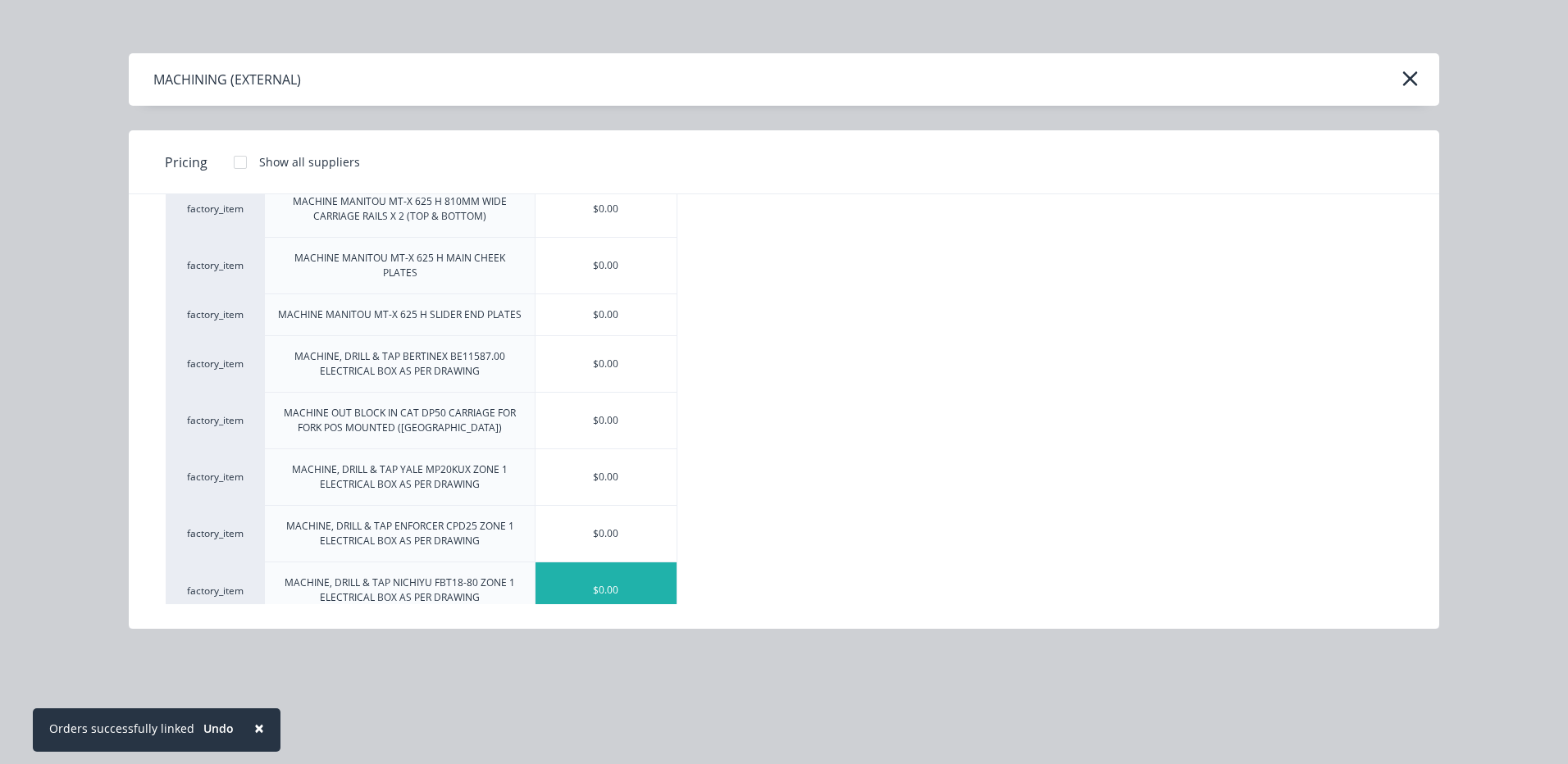
click at [618, 581] on div "$0.00" at bounding box center [606, 590] width 141 height 56
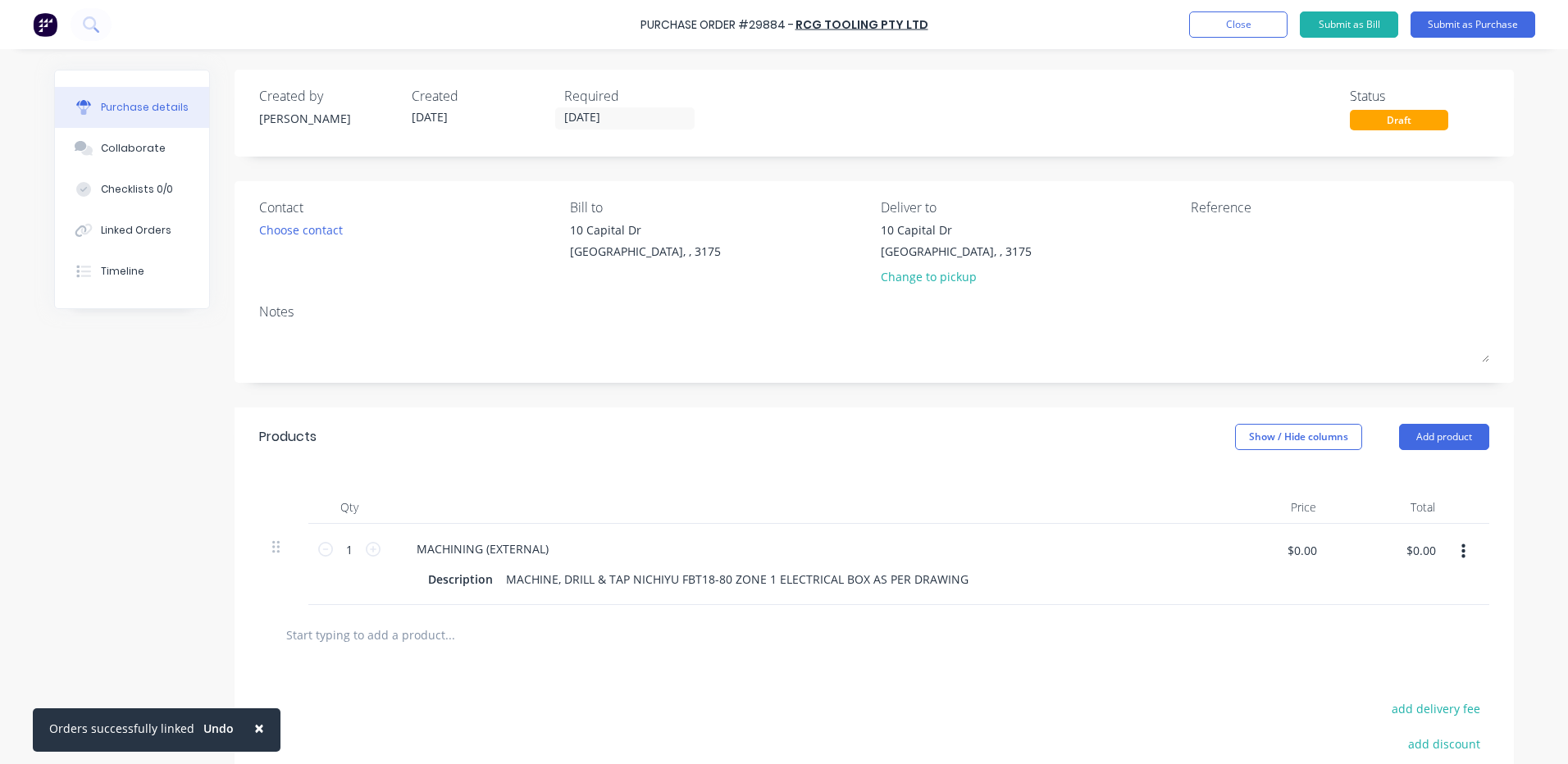
click at [1264, 10] on div "Purchase Order #29884 - RCG TOOLING PTY LTD Add product Close Submit as Bill Su…" at bounding box center [784, 25] width 1568 height 49
click at [1256, 17] on button "Close" at bounding box center [1239, 25] width 99 height 27
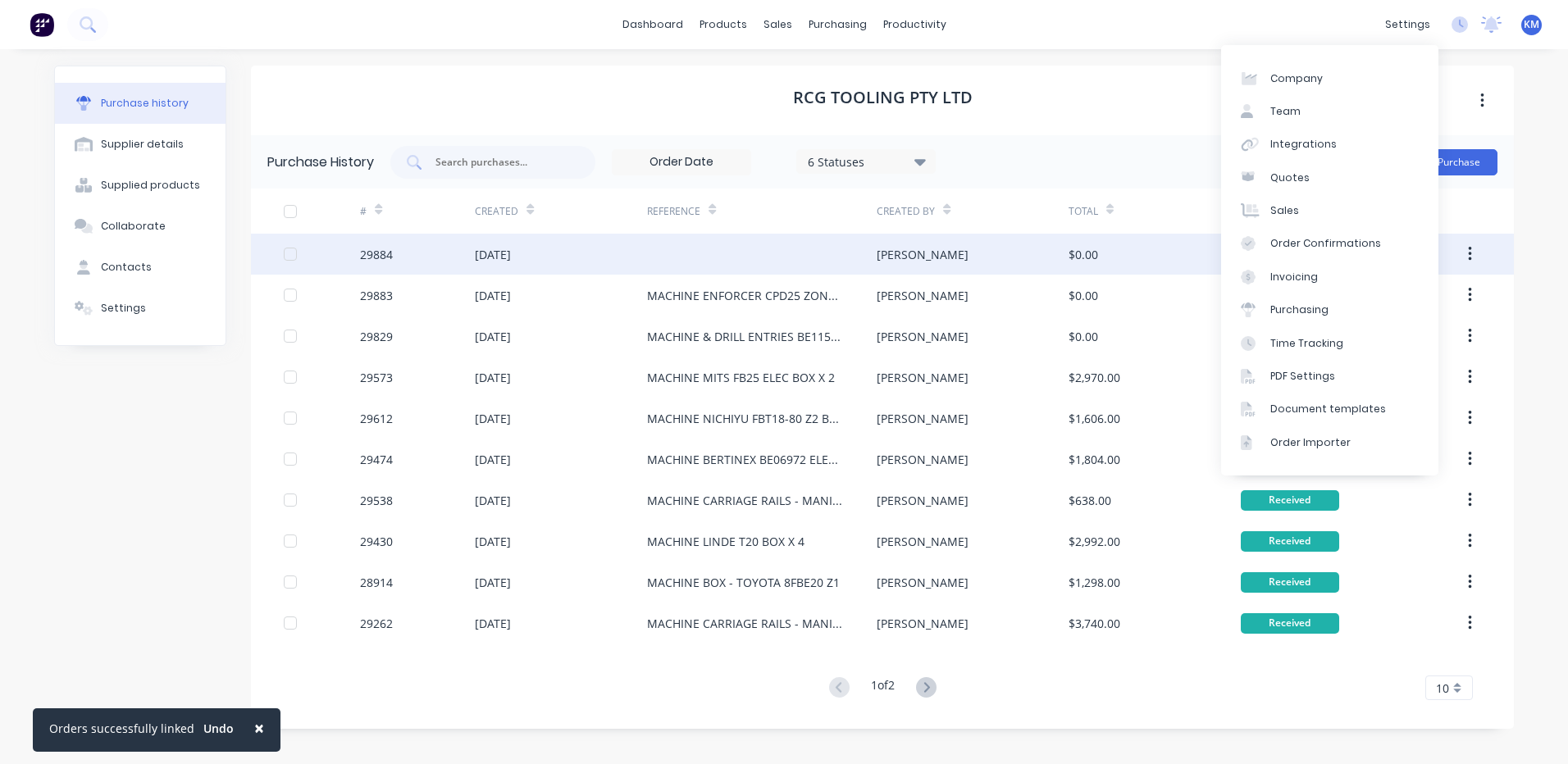
click at [977, 268] on div "[PERSON_NAME]" at bounding box center [972, 254] width 191 height 41
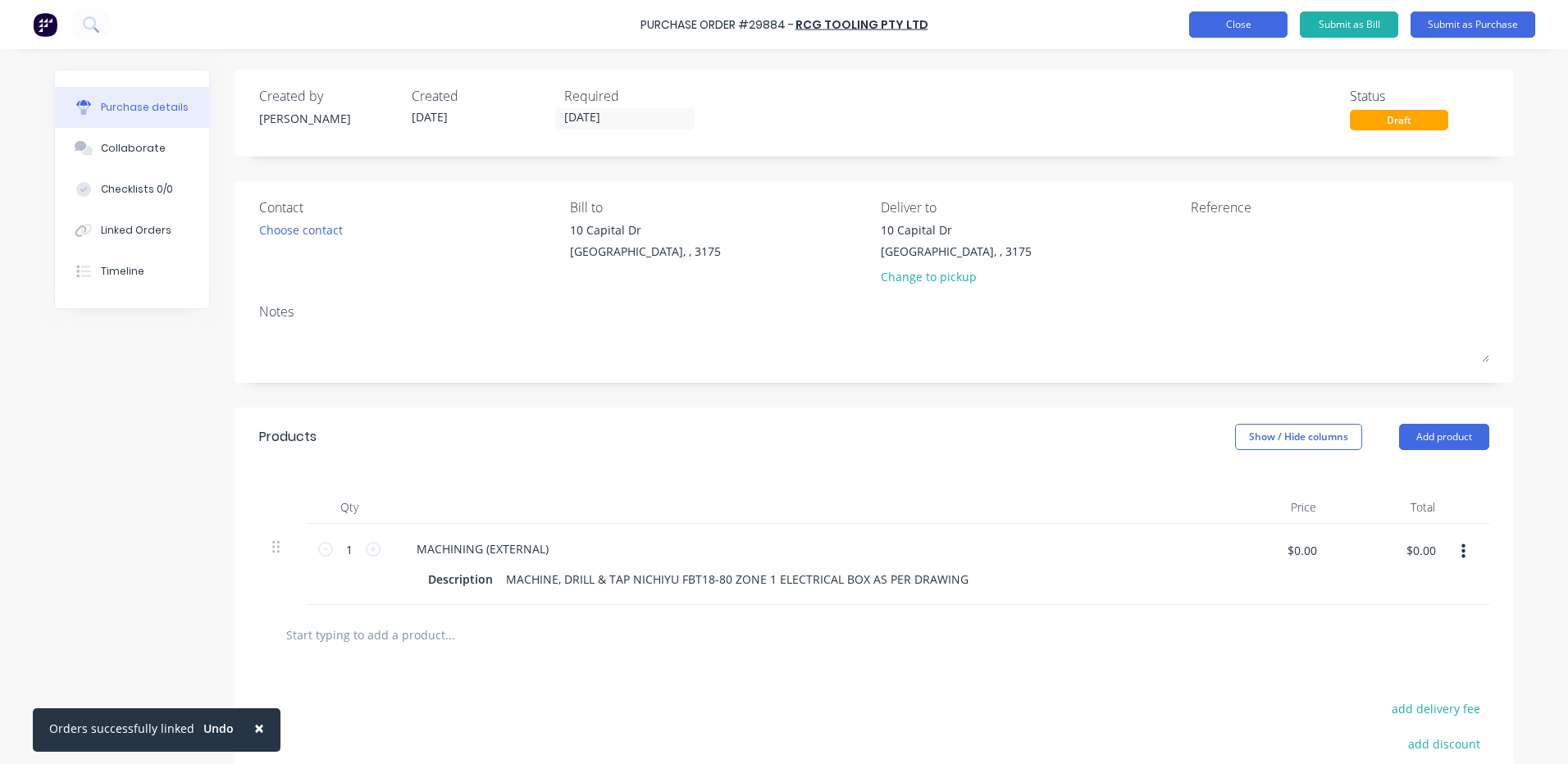
click at [1243, 34] on button "Close" at bounding box center [1239, 25] width 99 height 27
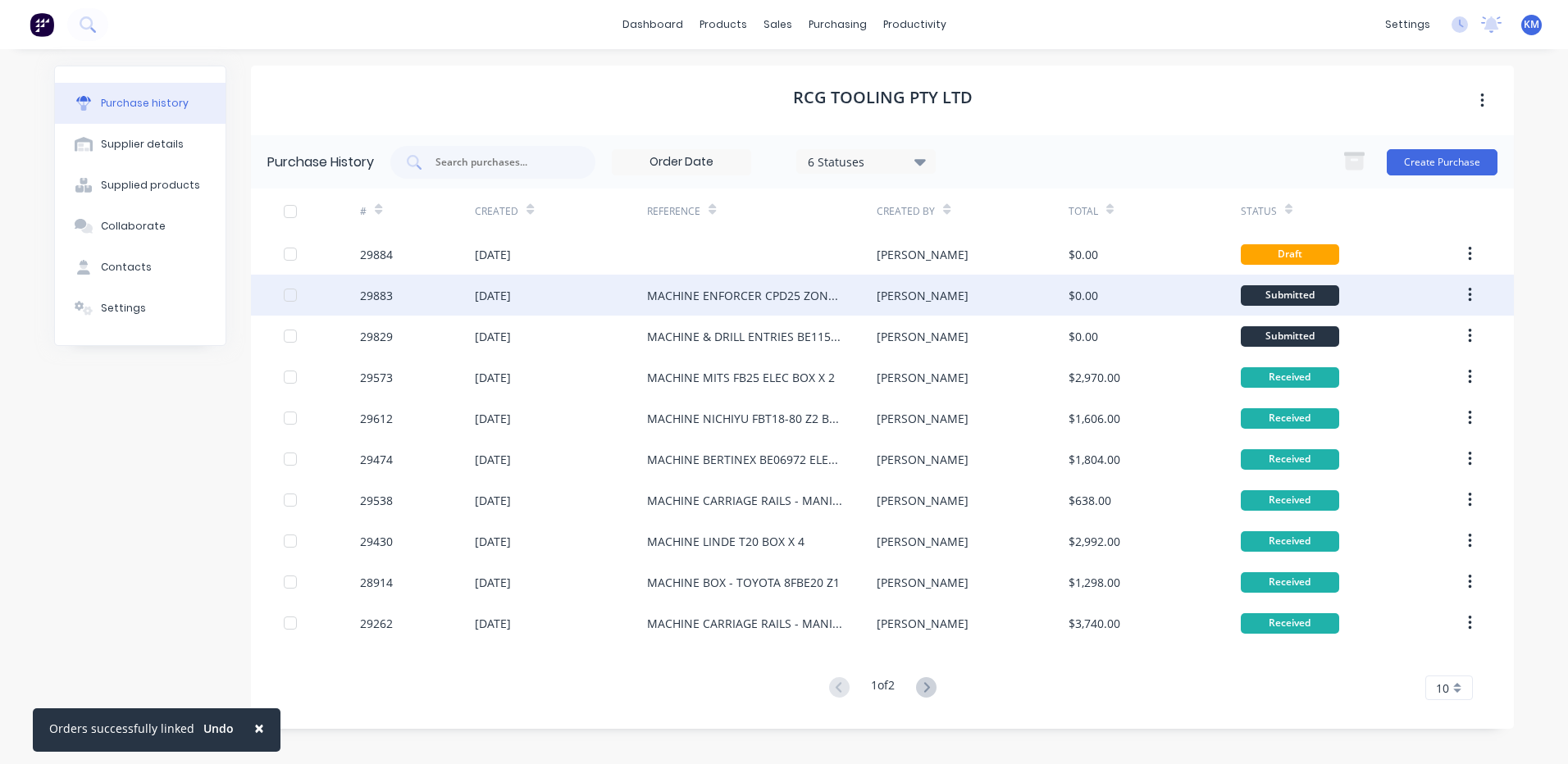
click at [891, 301] on div "[PERSON_NAME]" at bounding box center [922, 295] width 92 height 17
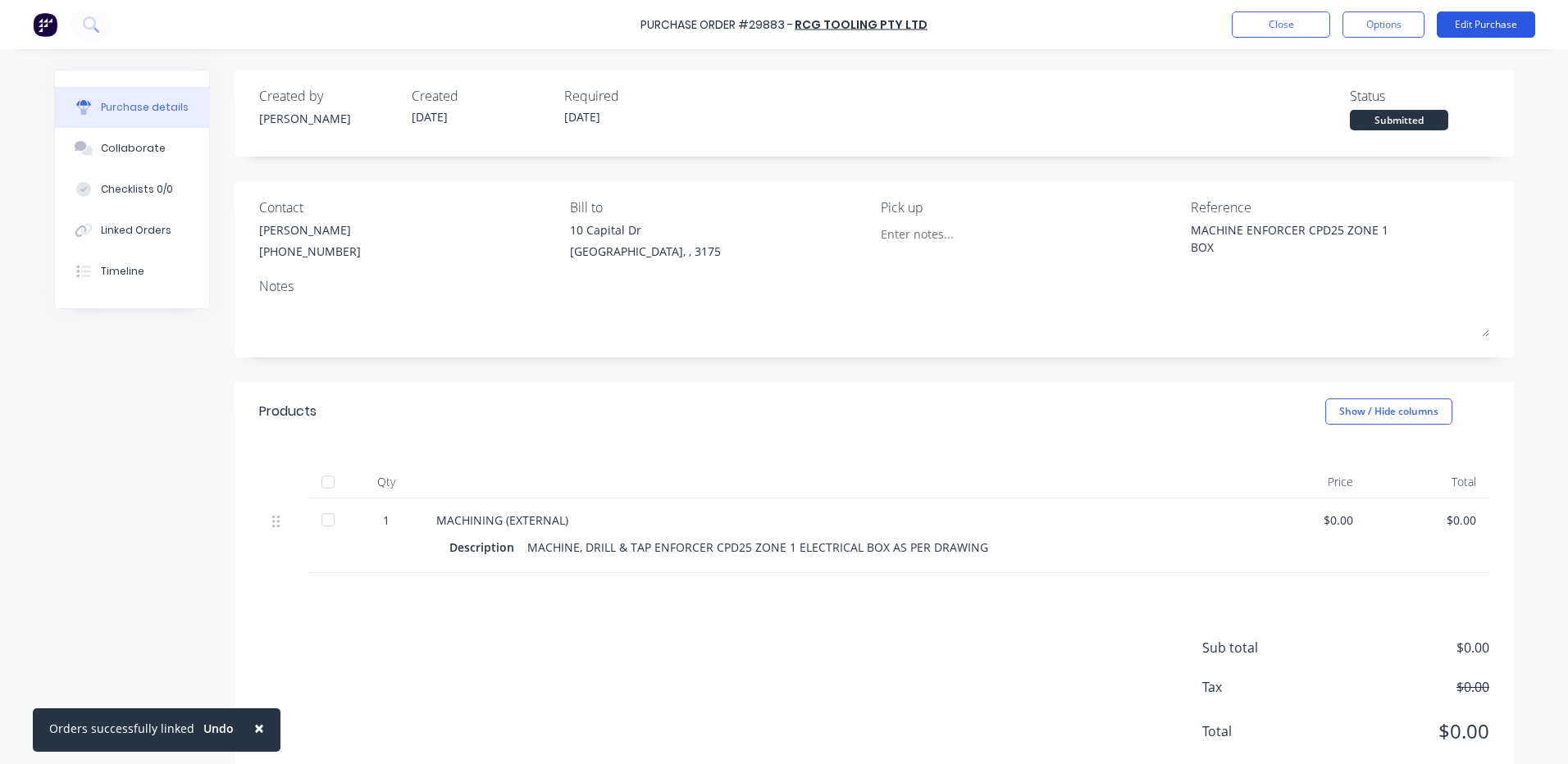
click at [1495, 27] on button "Edit Purchase" at bounding box center [1486, 25] width 99 height 27
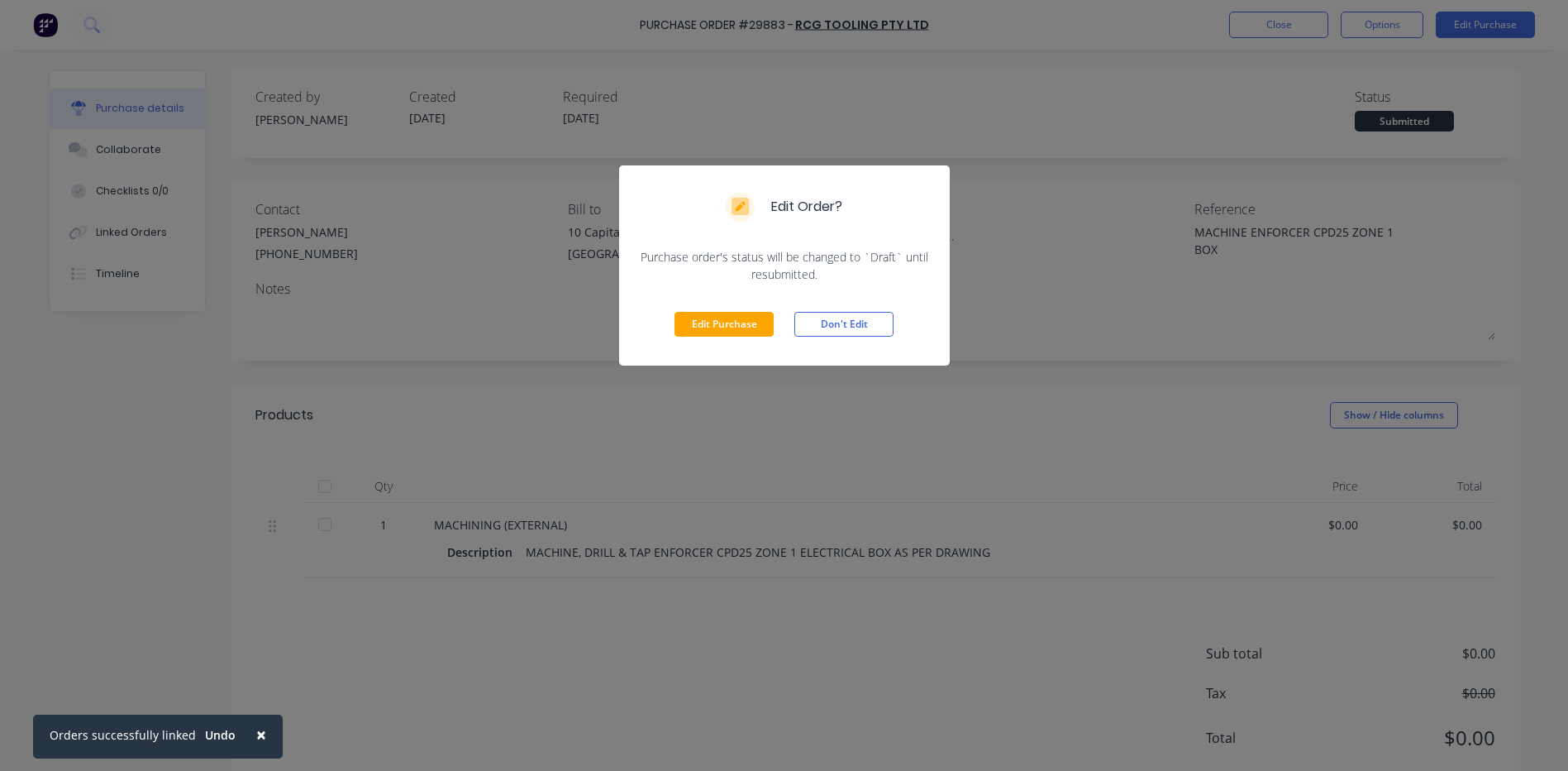
click at [738, 343] on div "Edit Purchase Don't Edit" at bounding box center [784, 323] width 331 height 83
click at [742, 336] on button "Edit Purchase" at bounding box center [724, 323] width 99 height 25
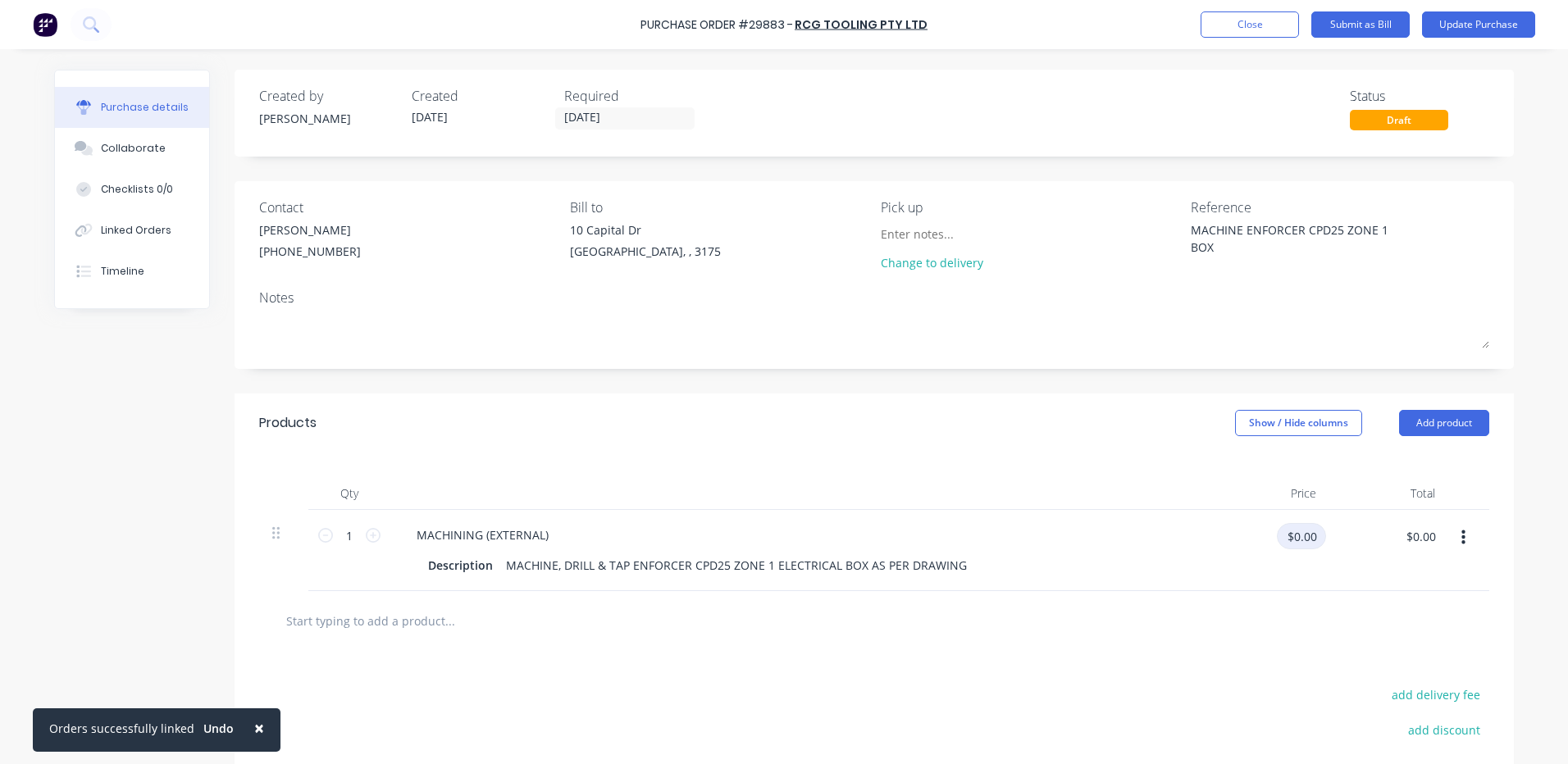
click at [1289, 542] on input "$0.00" at bounding box center [1302, 535] width 49 height 27
type textarea "x"
click at [1290, 542] on input "$0.00" at bounding box center [1302, 535] width 49 height 27
type input "1180"
click at [960, 414] on div "Products Show / Hide columns Add product" at bounding box center [874, 423] width 1279 height 59
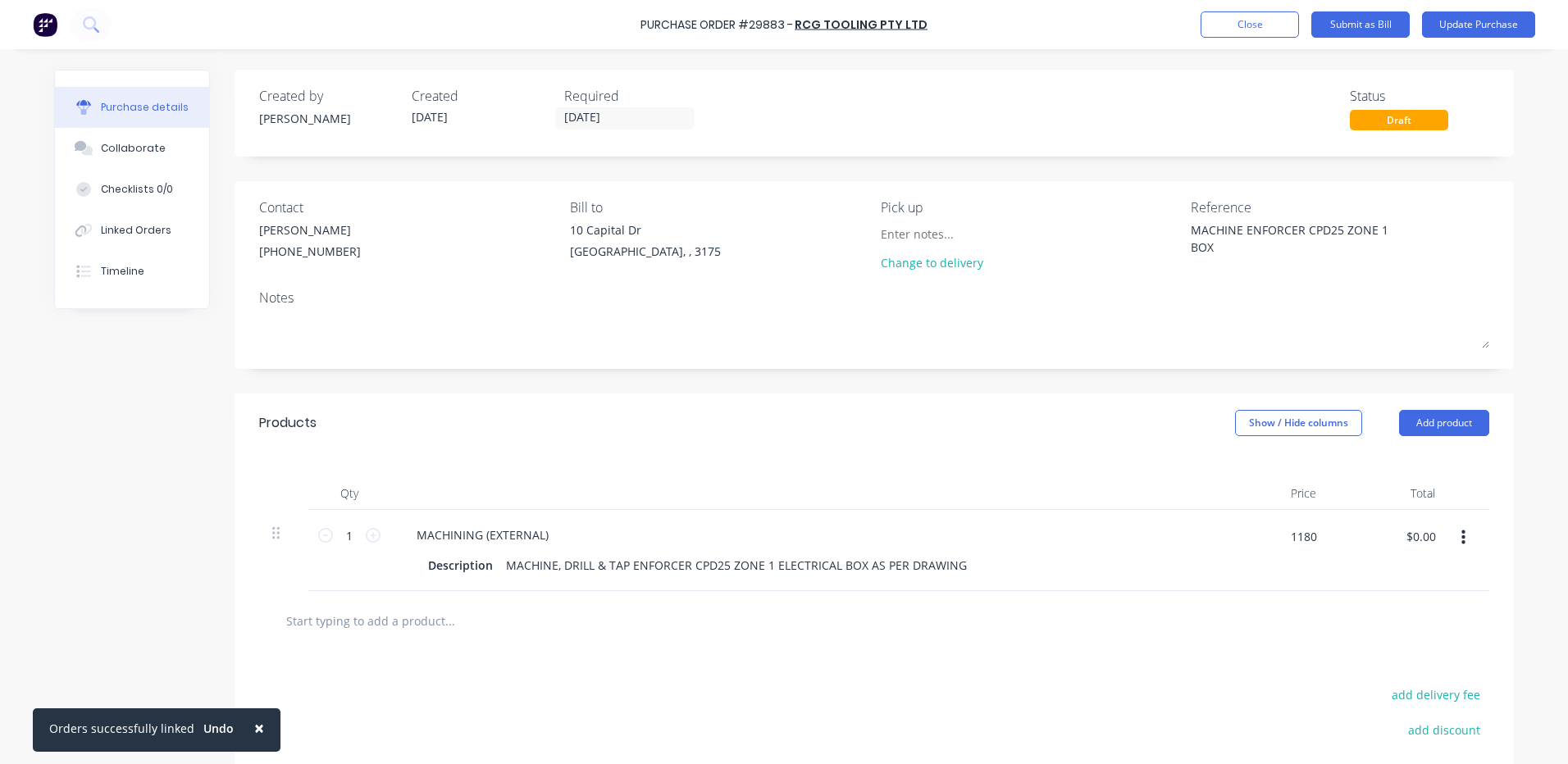
type textarea "x"
type input "$1,180.00"
click at [1466, 22] on button "Update Purchase" at bounding box center [1478, 25] width 113 height 27
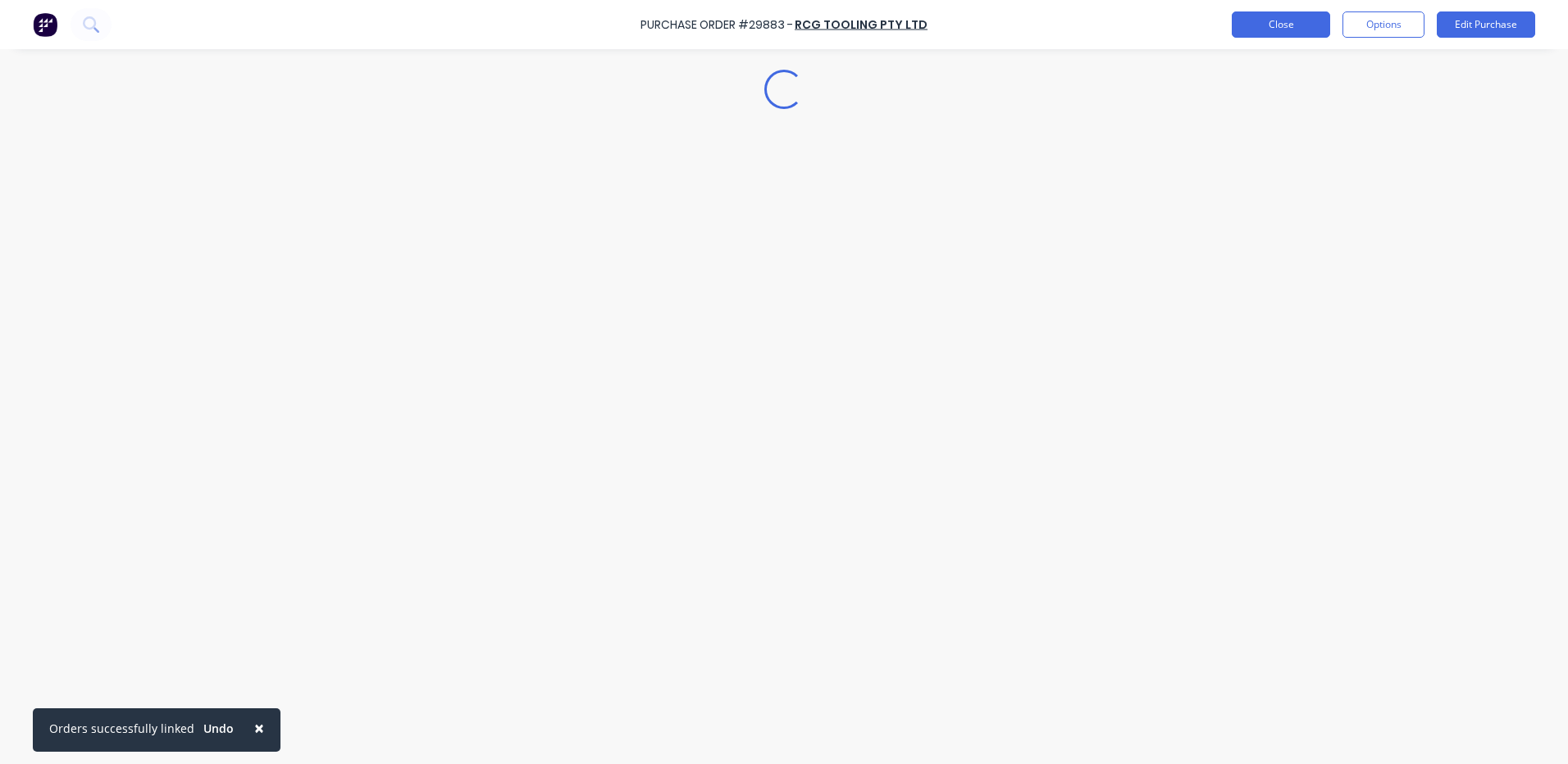
type textarea "x"
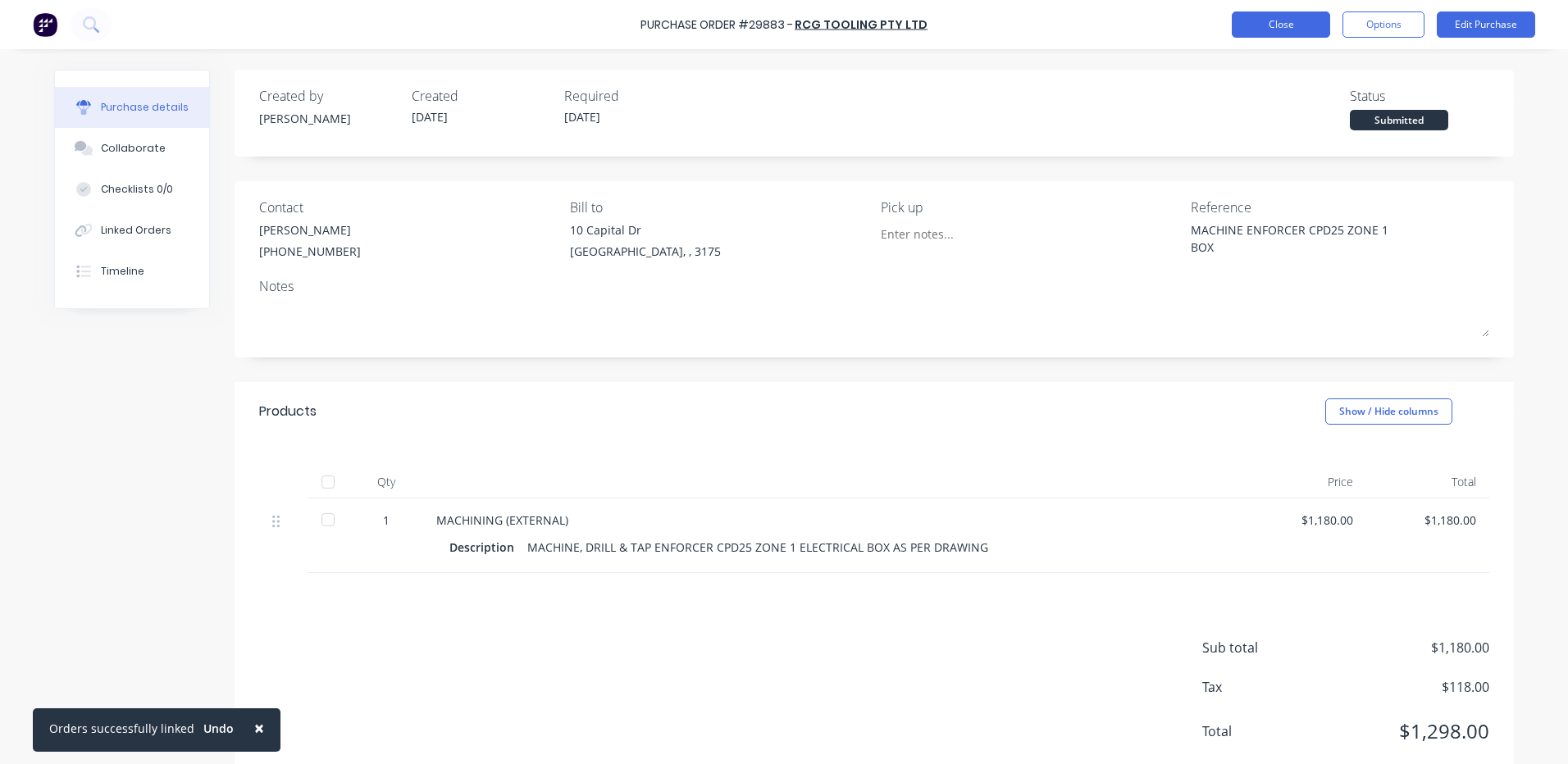
click at [1271, 20] on button "Close" at bounding box center [1281, 25] width 99 height 27
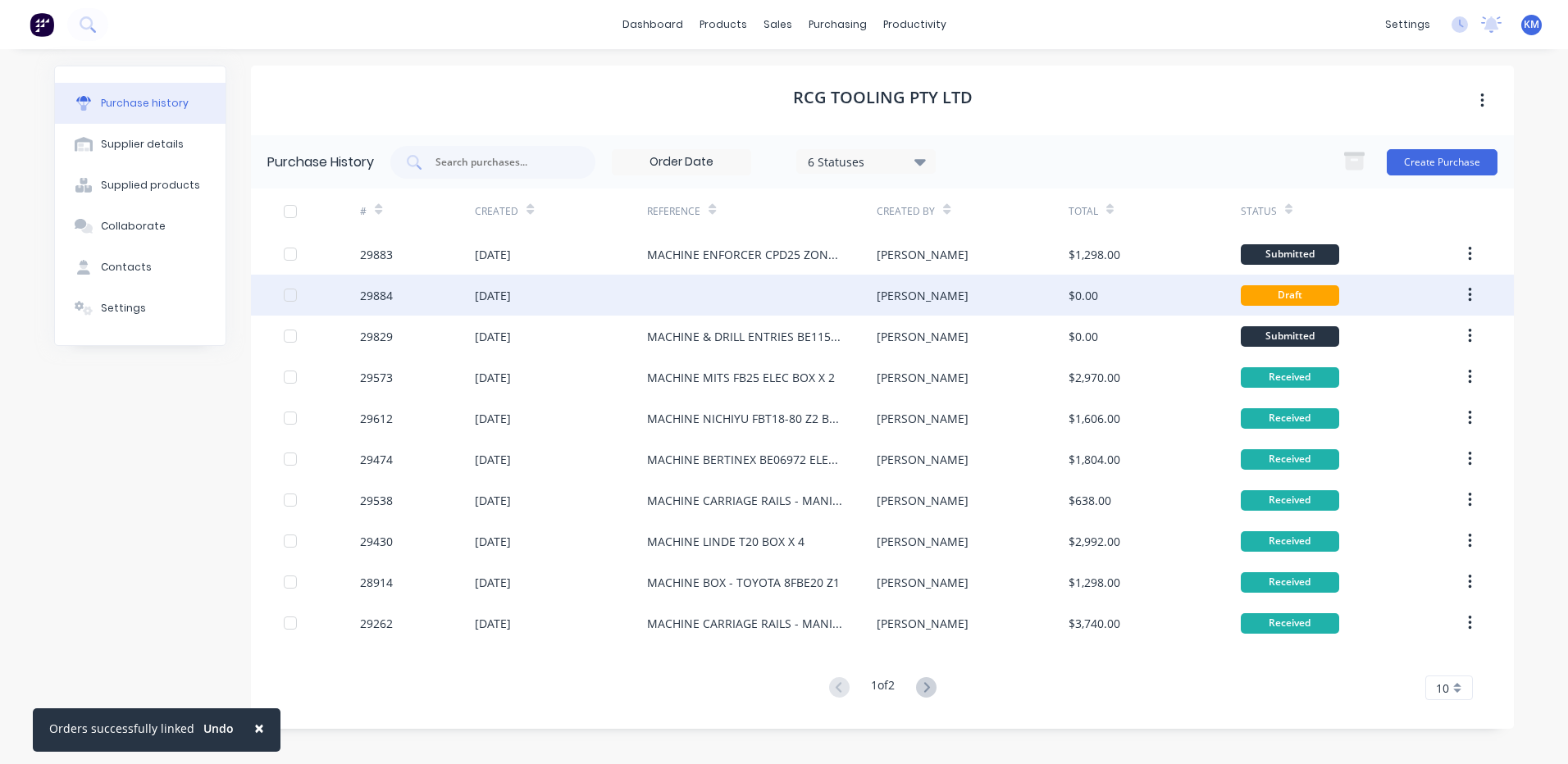
click at [716, 292] on div at bounding box center [761, 296] width 230 height 41
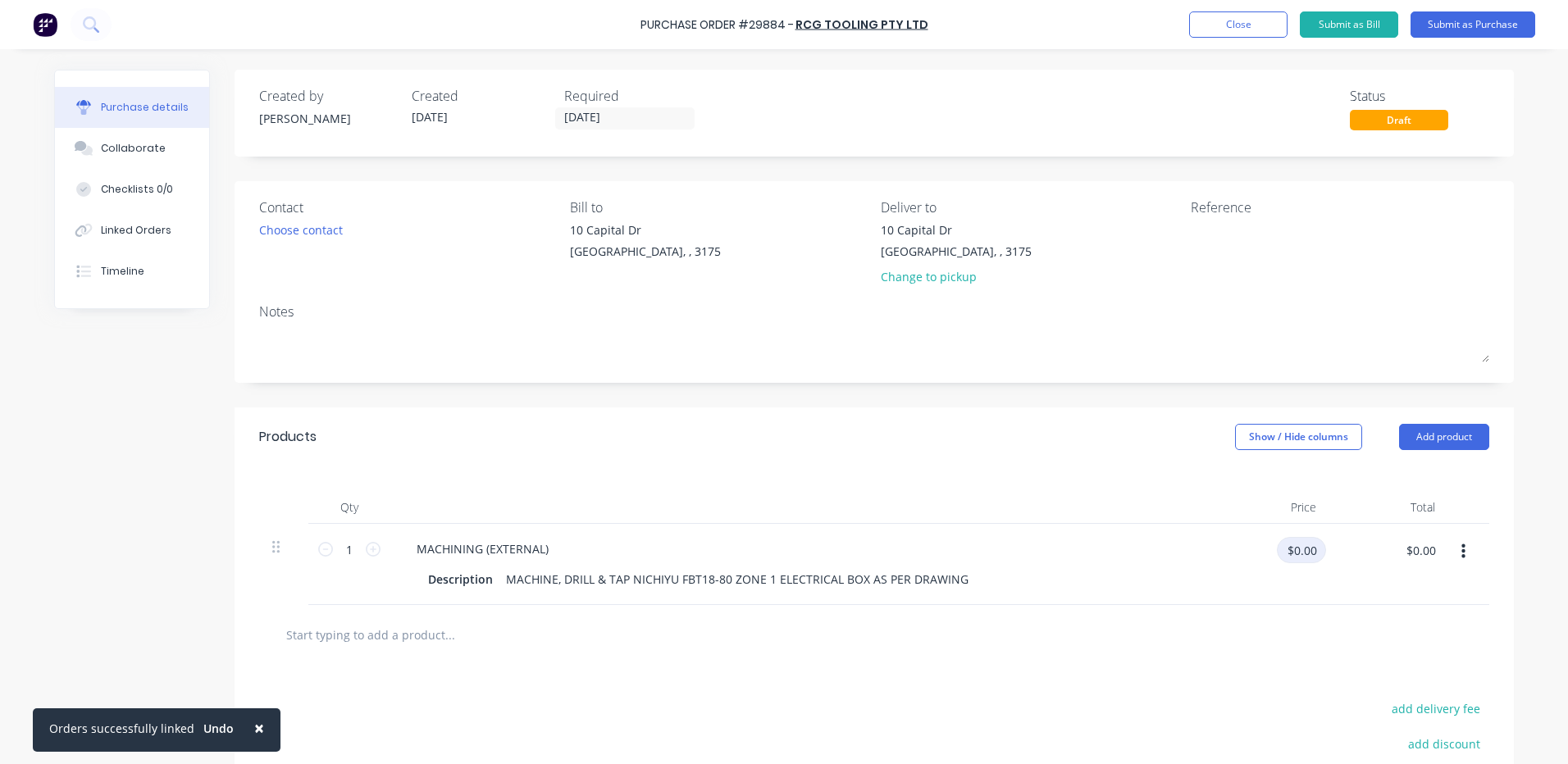
click at [1296, 552] on input "$0.00" at bounding box center [1302, 550] width 49 height 27
type input "$1,180.00"
click at [1292, 234] on textarea at bounding box center [1293, 239] width 205 height 36
type textarea "MACHINE NICHIYU FBT18-80"
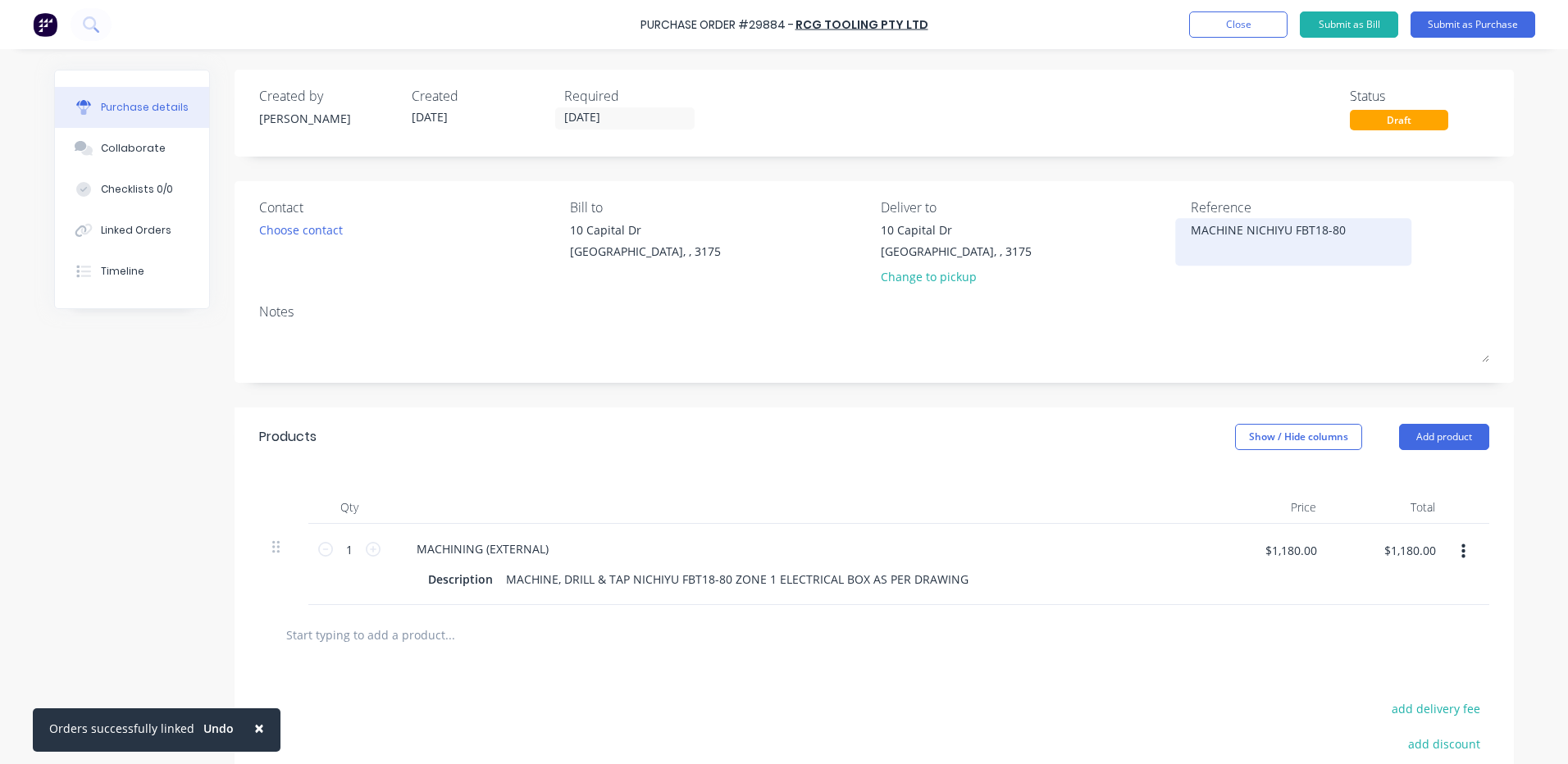
type textarea "x"
type textarea "MACHINE NICHIYU FBT18-80"
type textarea "x"
type textarea "MACHINE NICHIYU FBT18-80 Z"
type textarea "x"
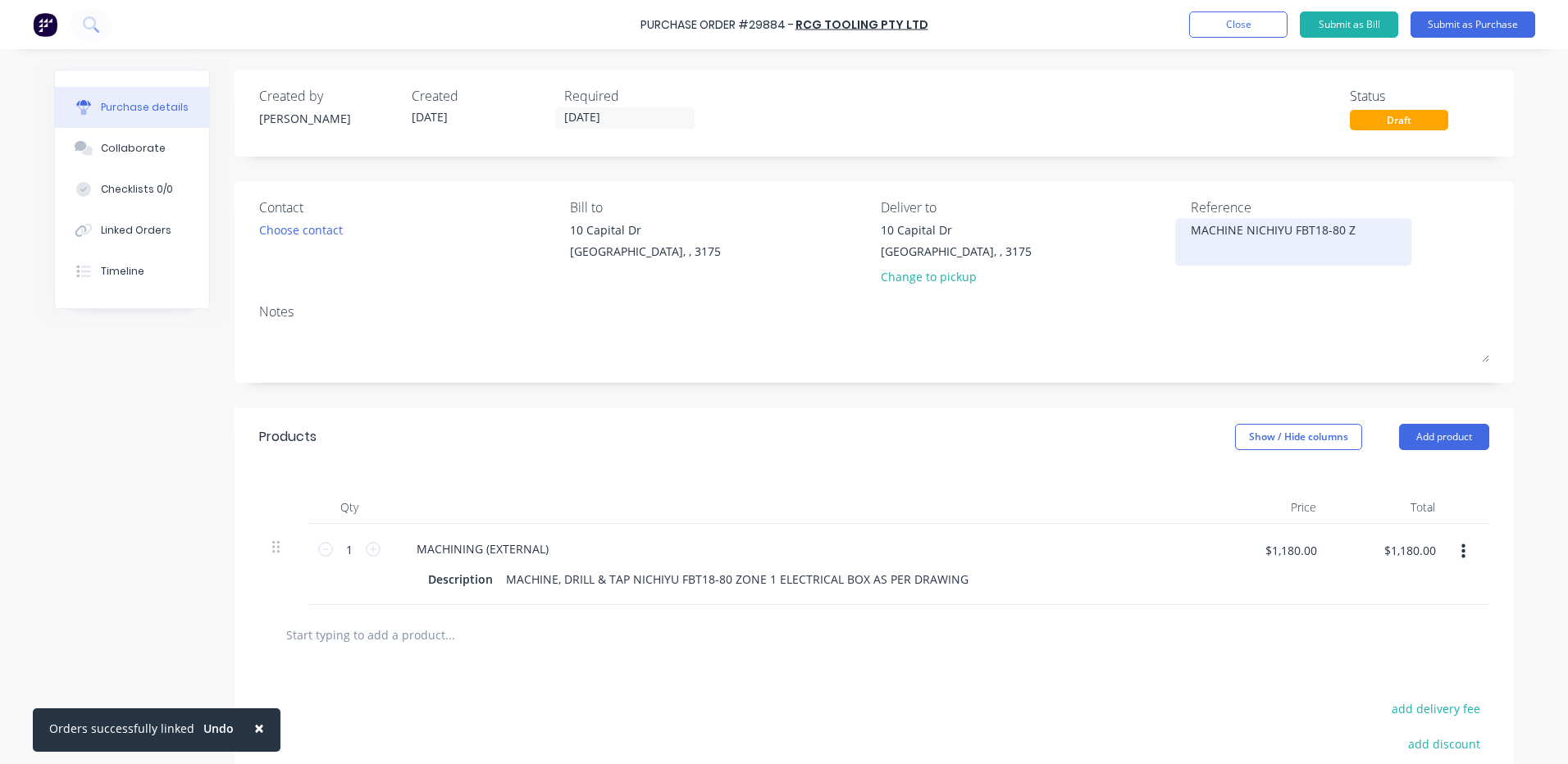
type textarea "MACHINE NICHIYU FBT18-80 Z1"
type textarea "x"
type textarea "MACHINE NICHIYU FBT18-80 Z1"
type textarea "x"
type textarea "MACHINE NICHIYU FBT18-80 Z1 B"
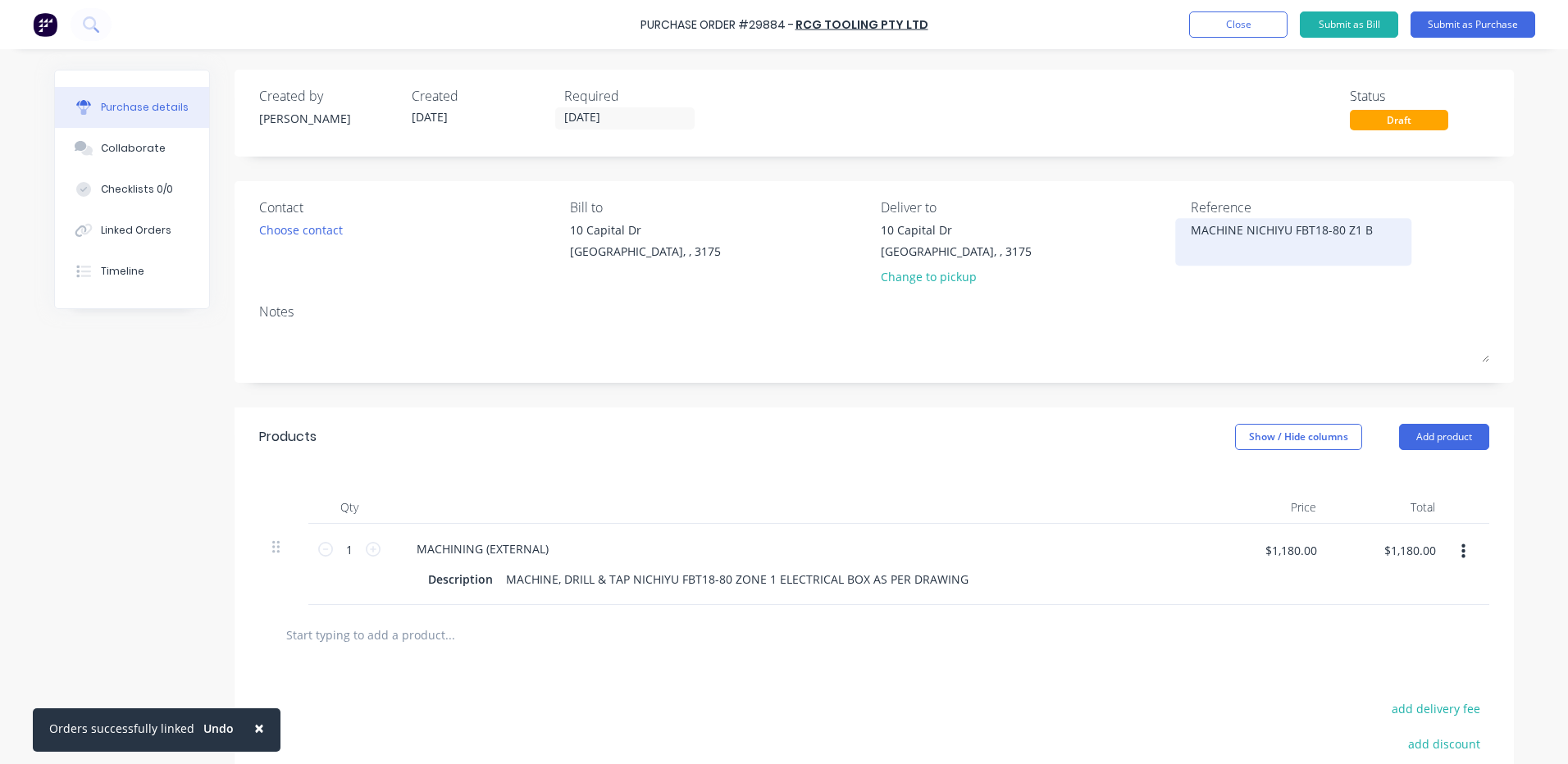
type textarea "x"
type textarea "MACHINE NICHIYU FBT18-80 Z1 BO"
type textarea "x"
type textarea "MACHINE NICHIYU FBT18-80 Z1 BOX"
type textarea "x"
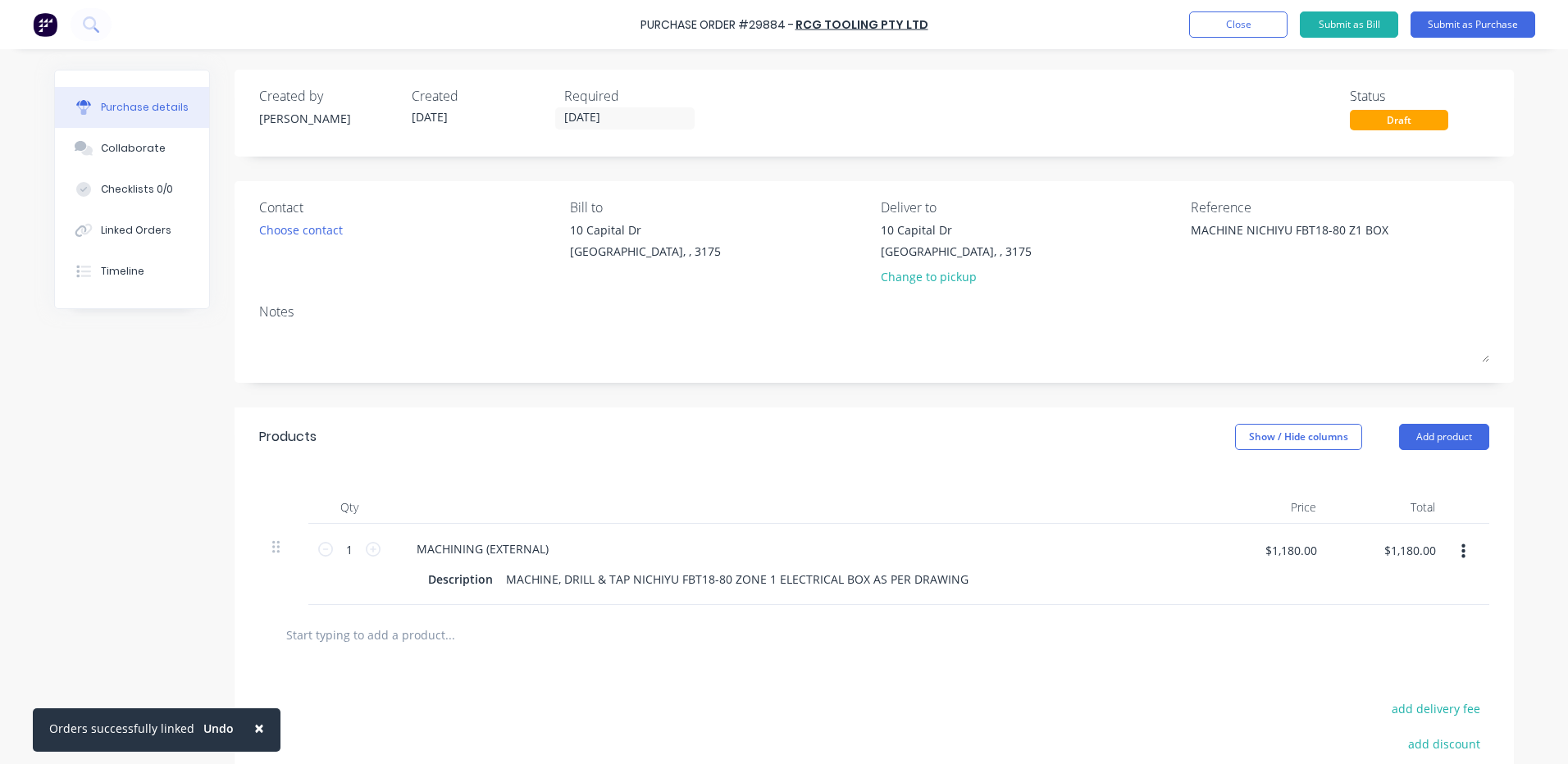
type textarea "MACHINE NICHIYU FBT18-80 Z1 BOX"
click at [692, 478] on div "Qty Price Total 1 1 MACHINING (EXTERNAL) Description MACHINE, DRILL & TAP NICHI…" at bounding box center [874, 535] width 1279 height 139
click at [281, 236] on div "Choose contact" at bounding box center [301, 229] width 84 height 17
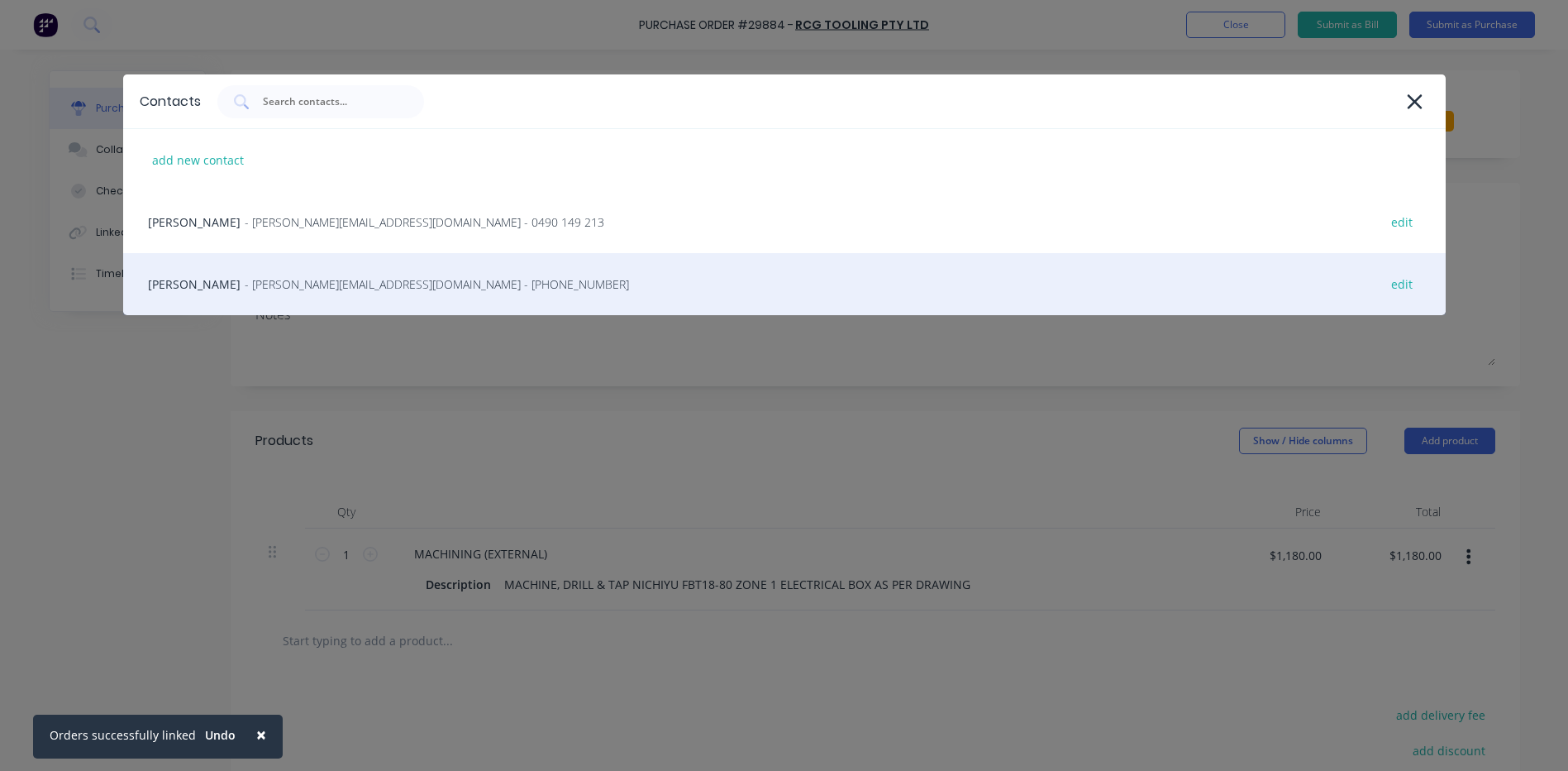
click at [363, 263] on div "[PERSON_NAME] - [PERSON_NAME][EMAIL_ADDRESS][DOMAIN_NAME] - [PHONE_NUMBER] edit" at bounding box center [784, 284] width 1322 height 62
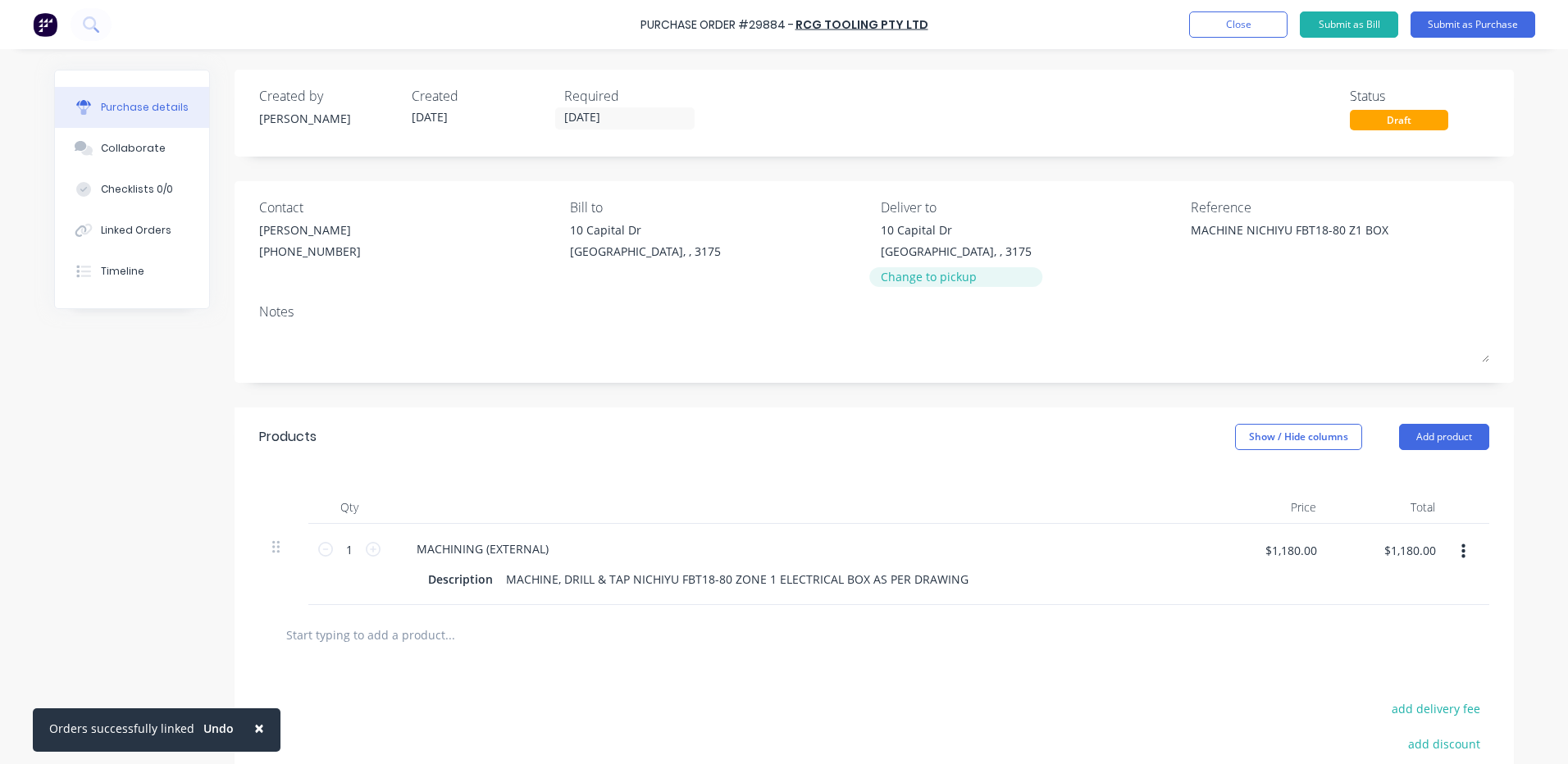
click at [894, 278] on div "Change to pickup" at bounding box center [956, 276] width 151 height 17
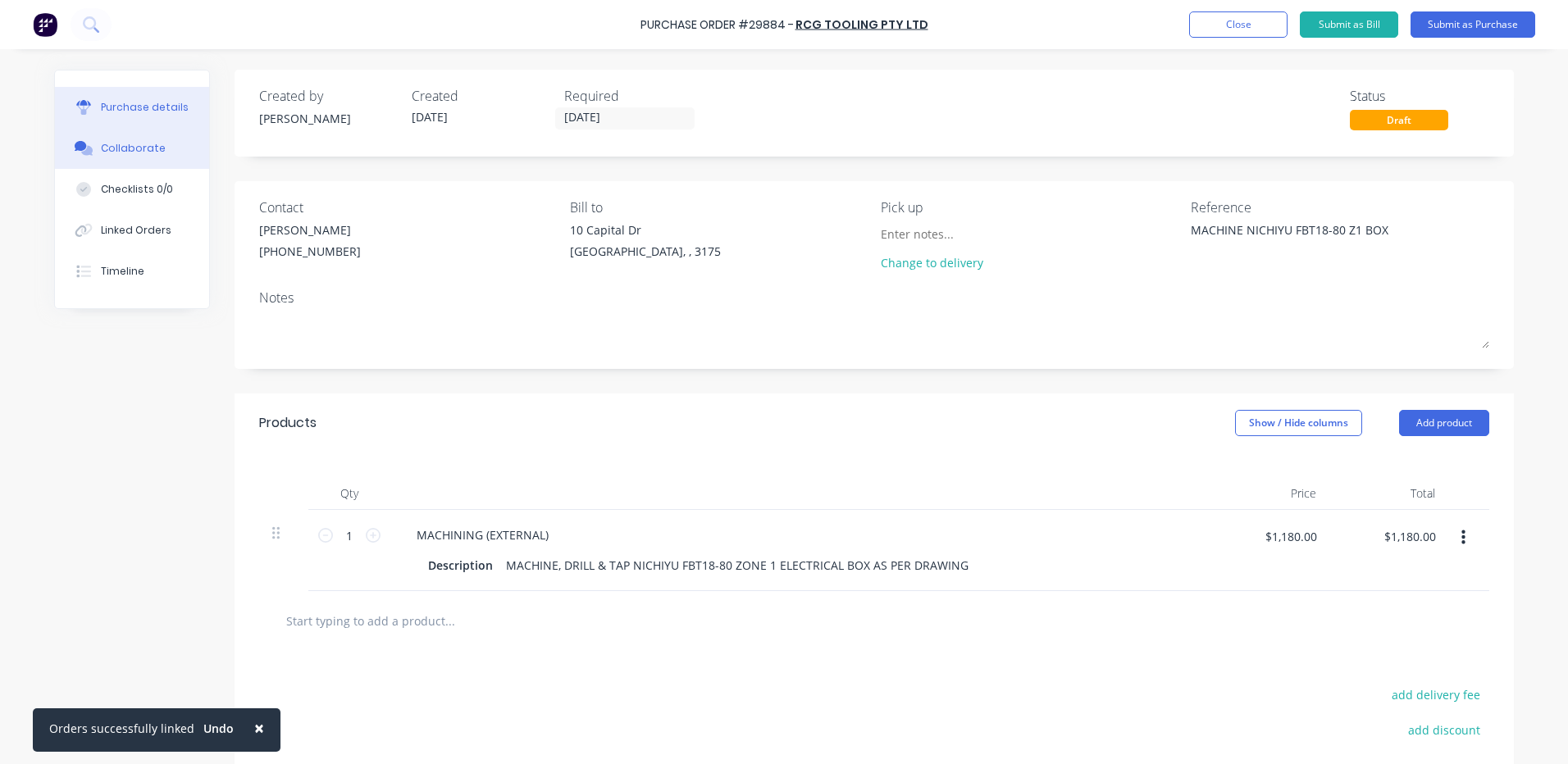
click at [117, 160] on button "Collaborate" at bounding box center [132, 149] width 154 height 41
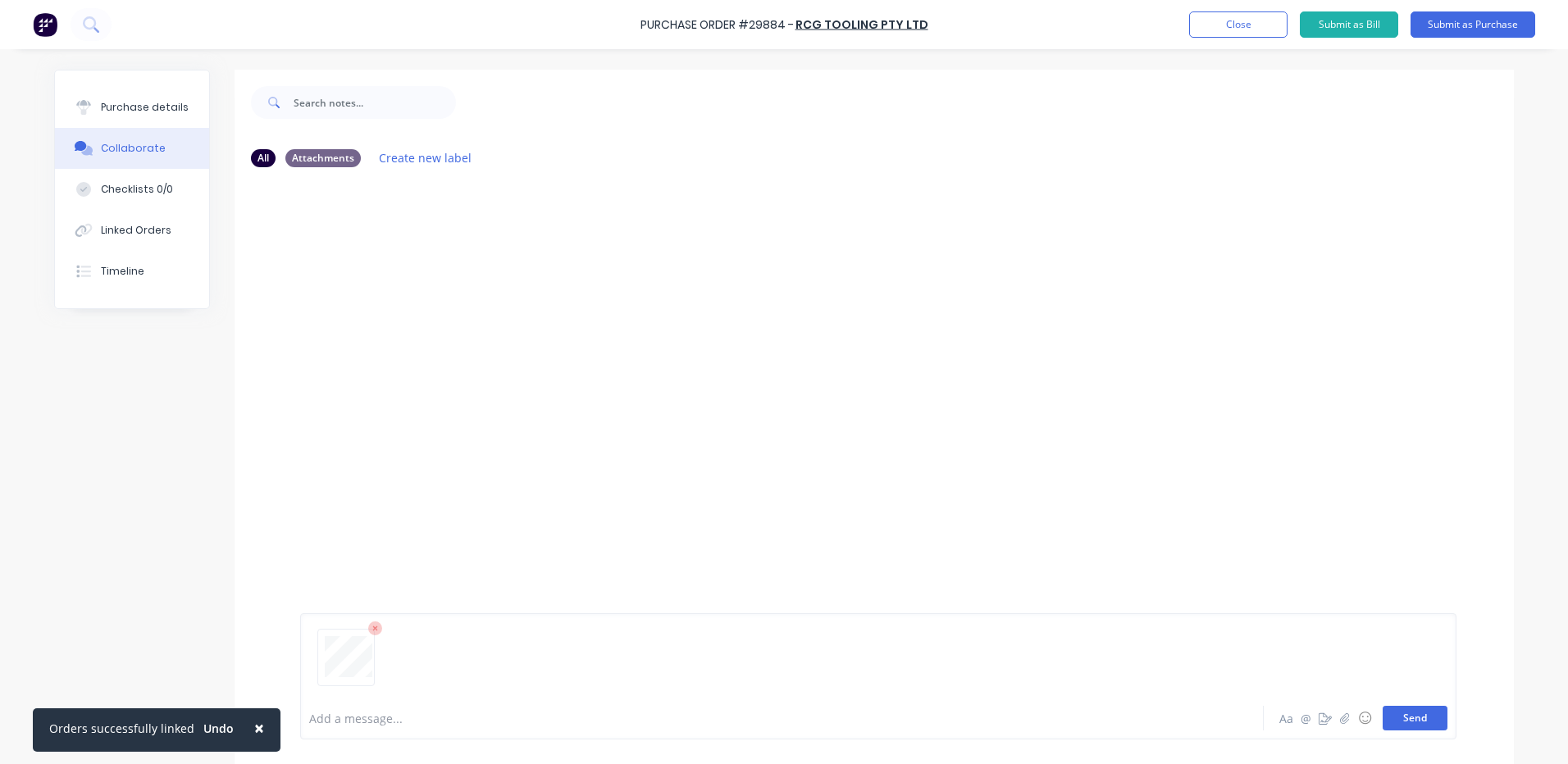
click at [1386, 729] on button "Send" at bounding box center [1415, 718] width 65 height 25
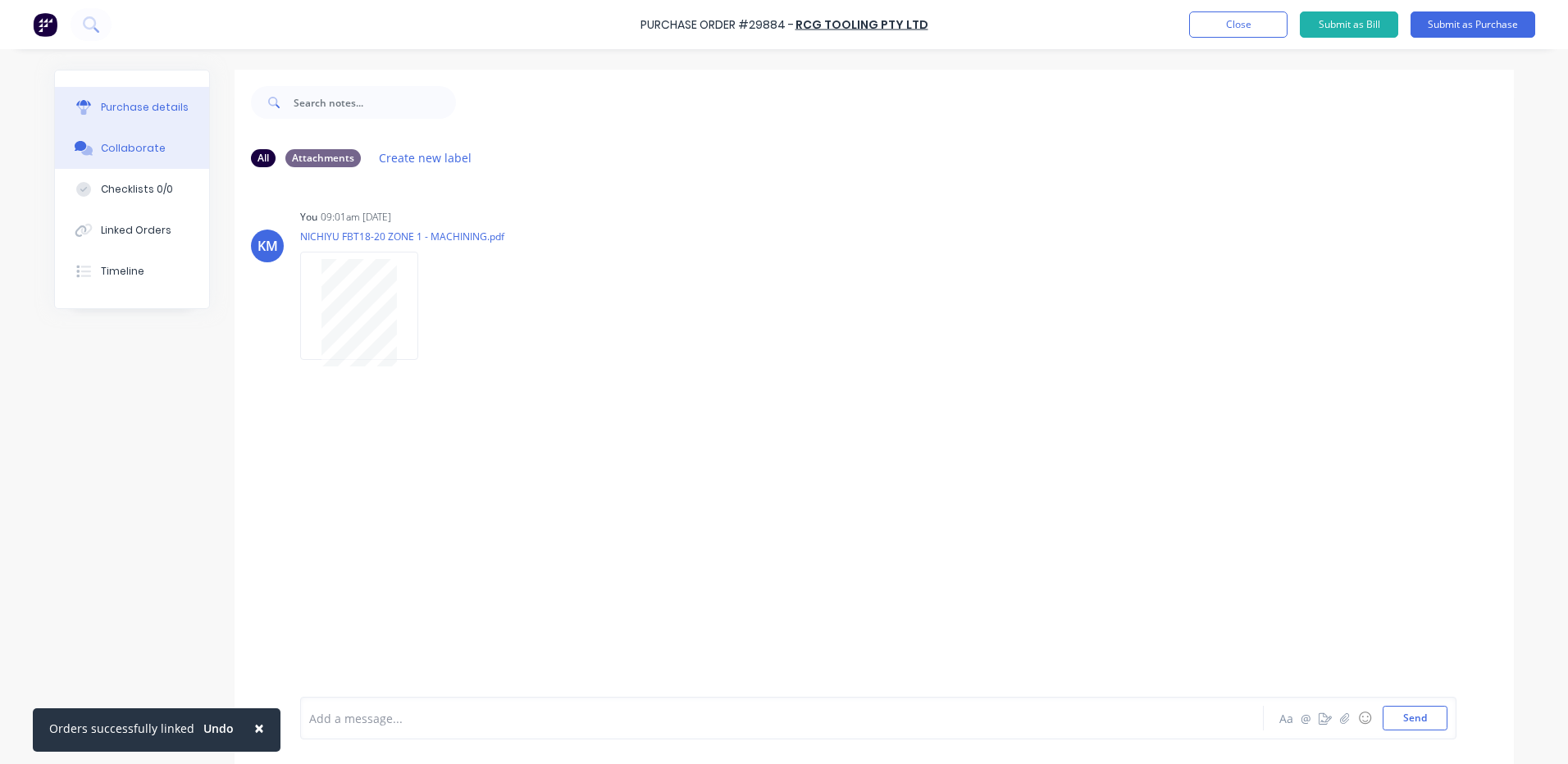
click at [91, 103] on button "Purchase details" at bounding box center [132, 107] width 154 height 41
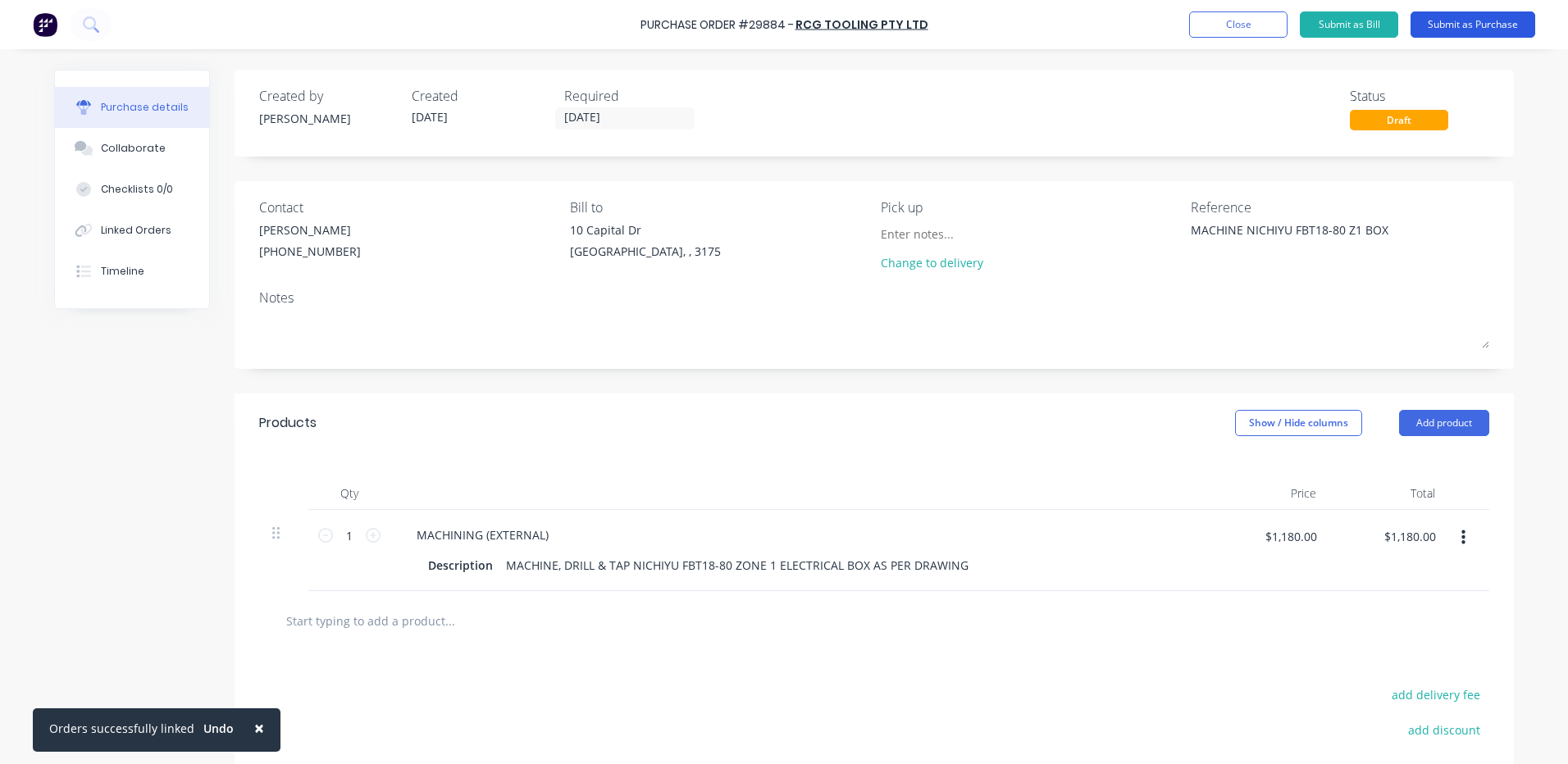
click at [1428, 17] on button "Submit as Purchase" at bounding box center [1472, 25] width 124 height 27
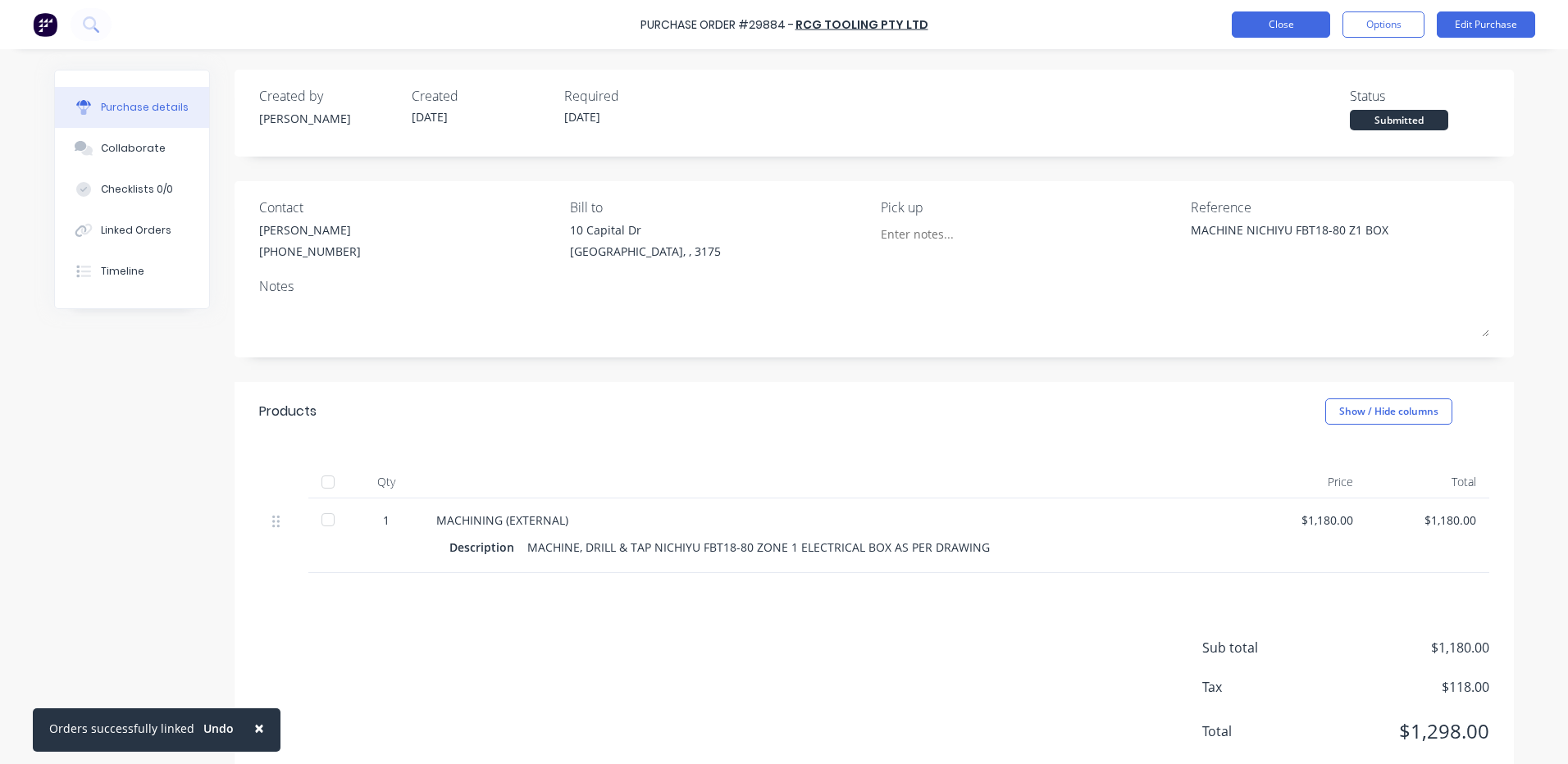
click at [1245, 32] on button "Close" at bounding box center [1281, 25] width 99 height 27
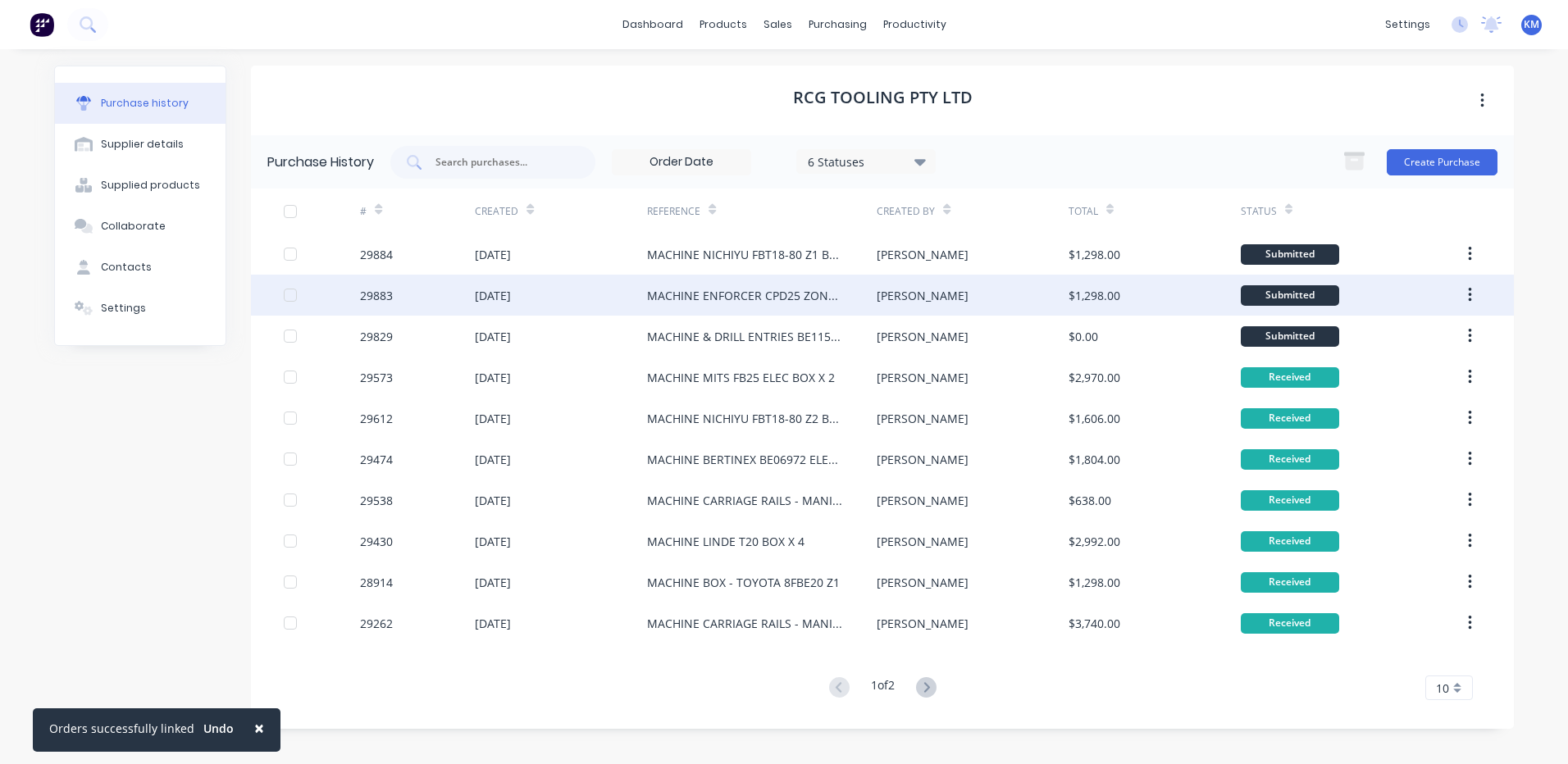
click at [892, 290] on div "[PERSON_NAME]" at bounding box center [922, 295] width 92 height 17
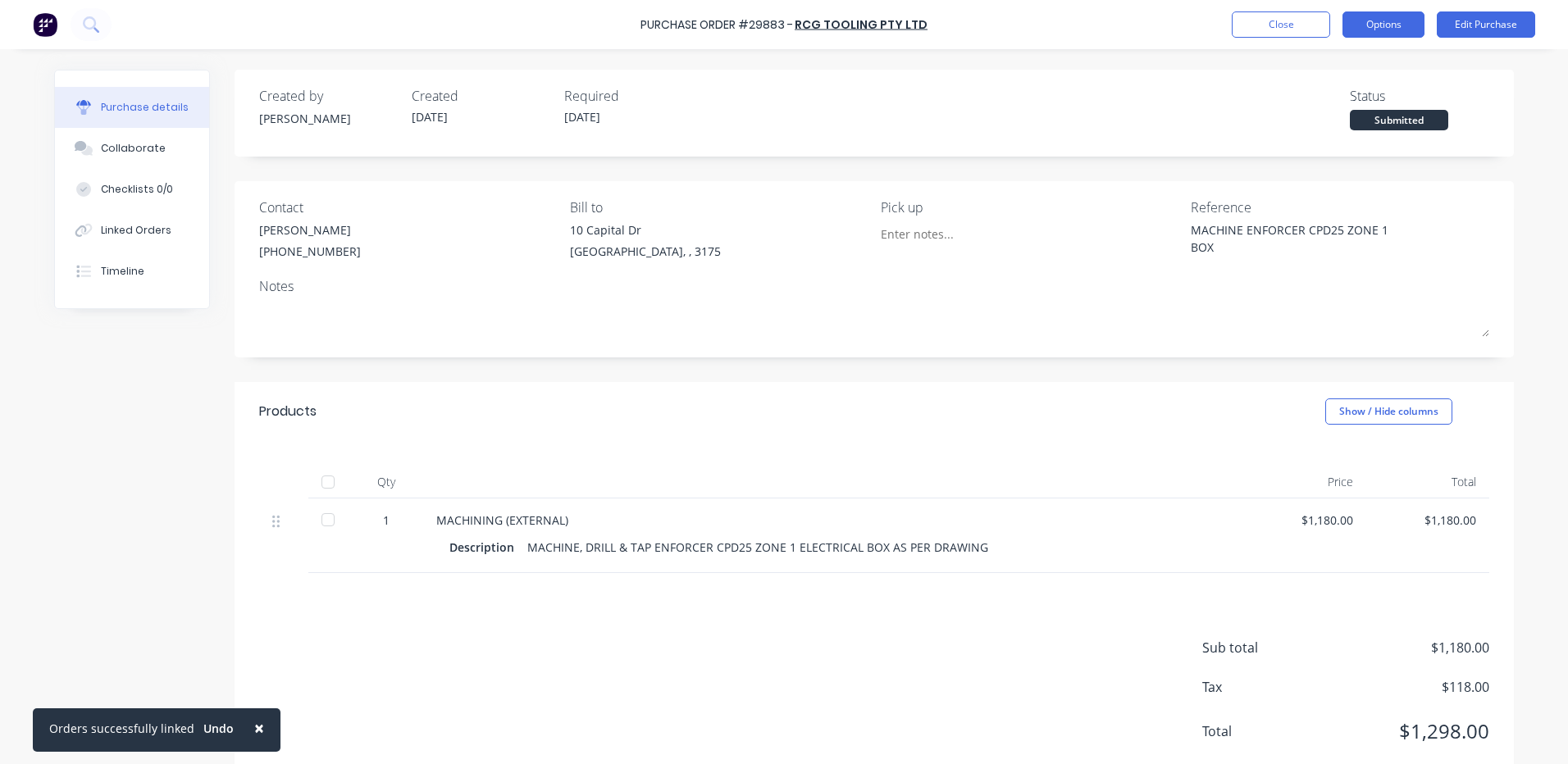
click at [1399, 20] on button "Options" at bounding box center [1383, 25] width 82 height 27
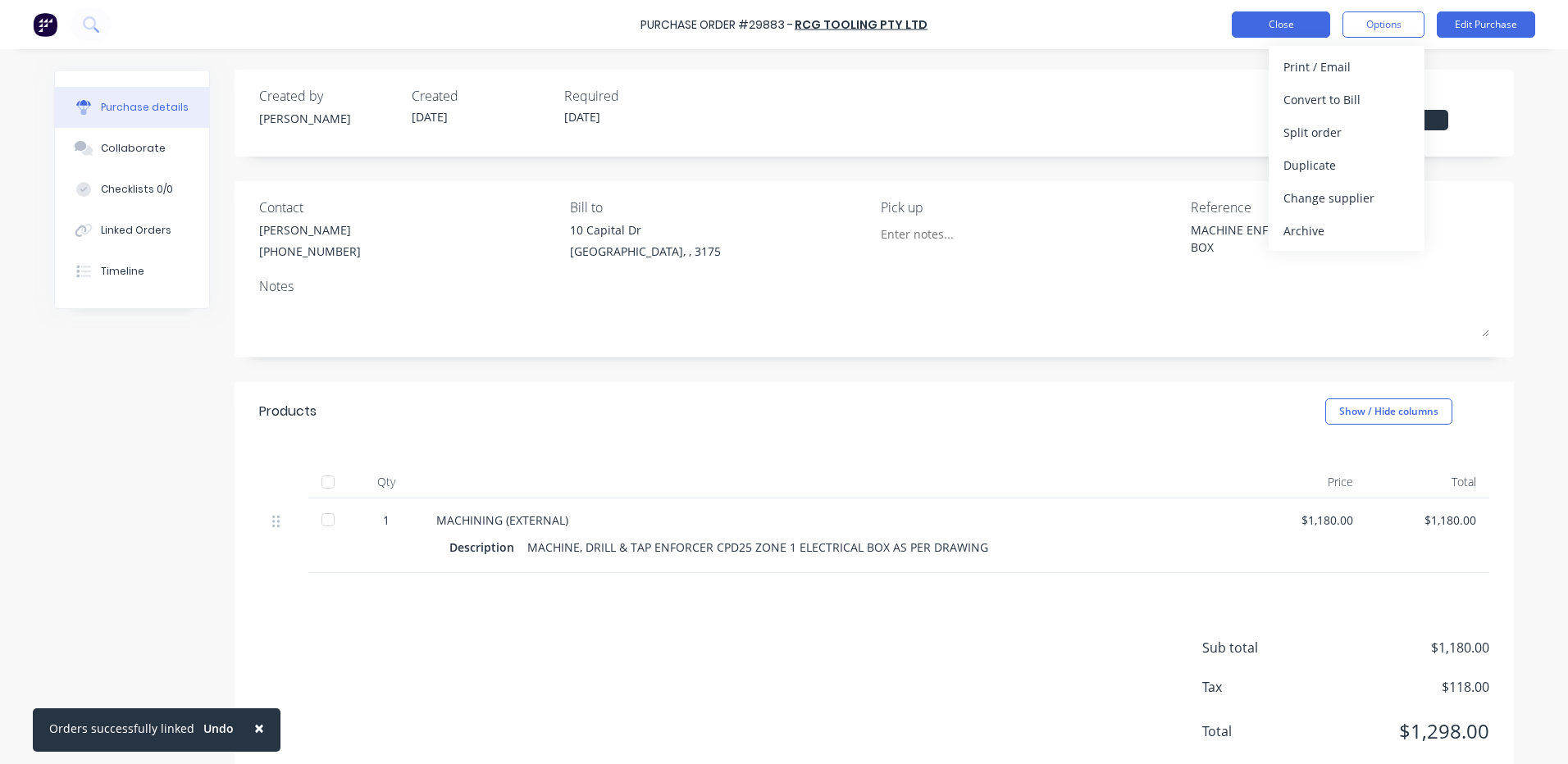
click at [1283, 27] on button "Close" at bounding box center [1281, 25] width 99 height 27
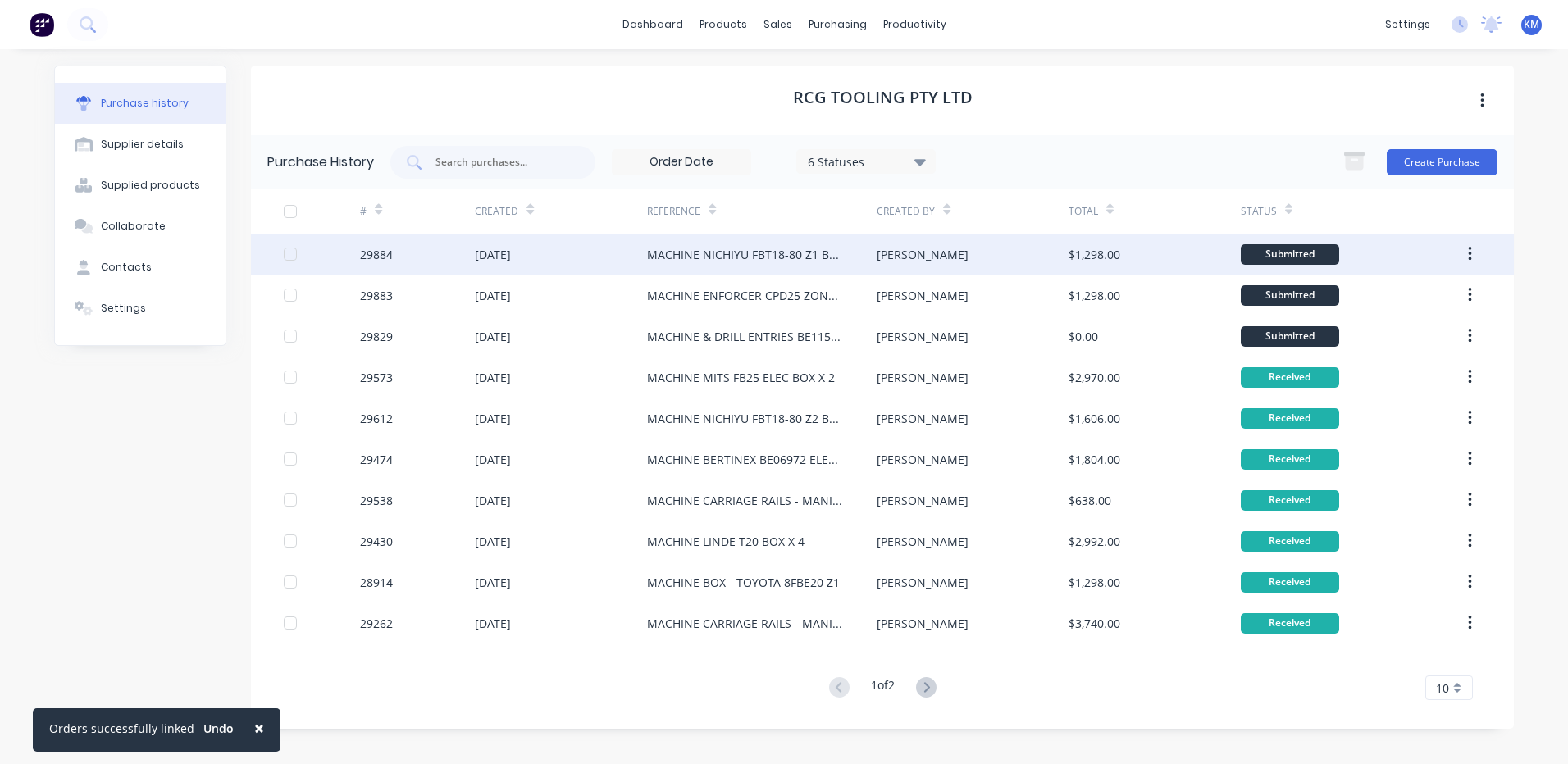
click at [909, 257] on div "[PERSON_NAME]" at bounding box center [972, 254] width 191 height 41
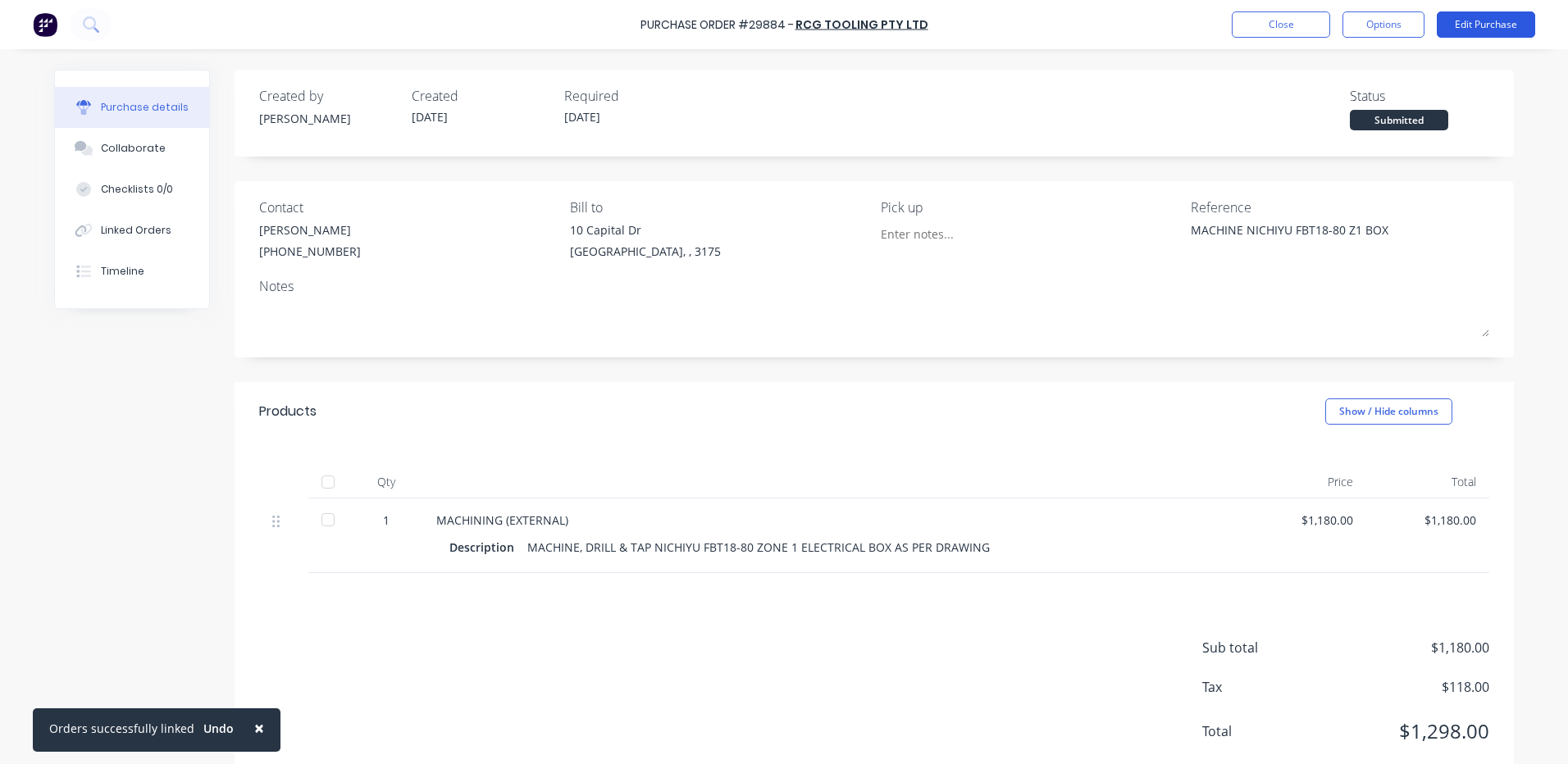
click at [1470, 36] on button "Edit Purchase" at bounding box center [1486, 25] width 99 height 27
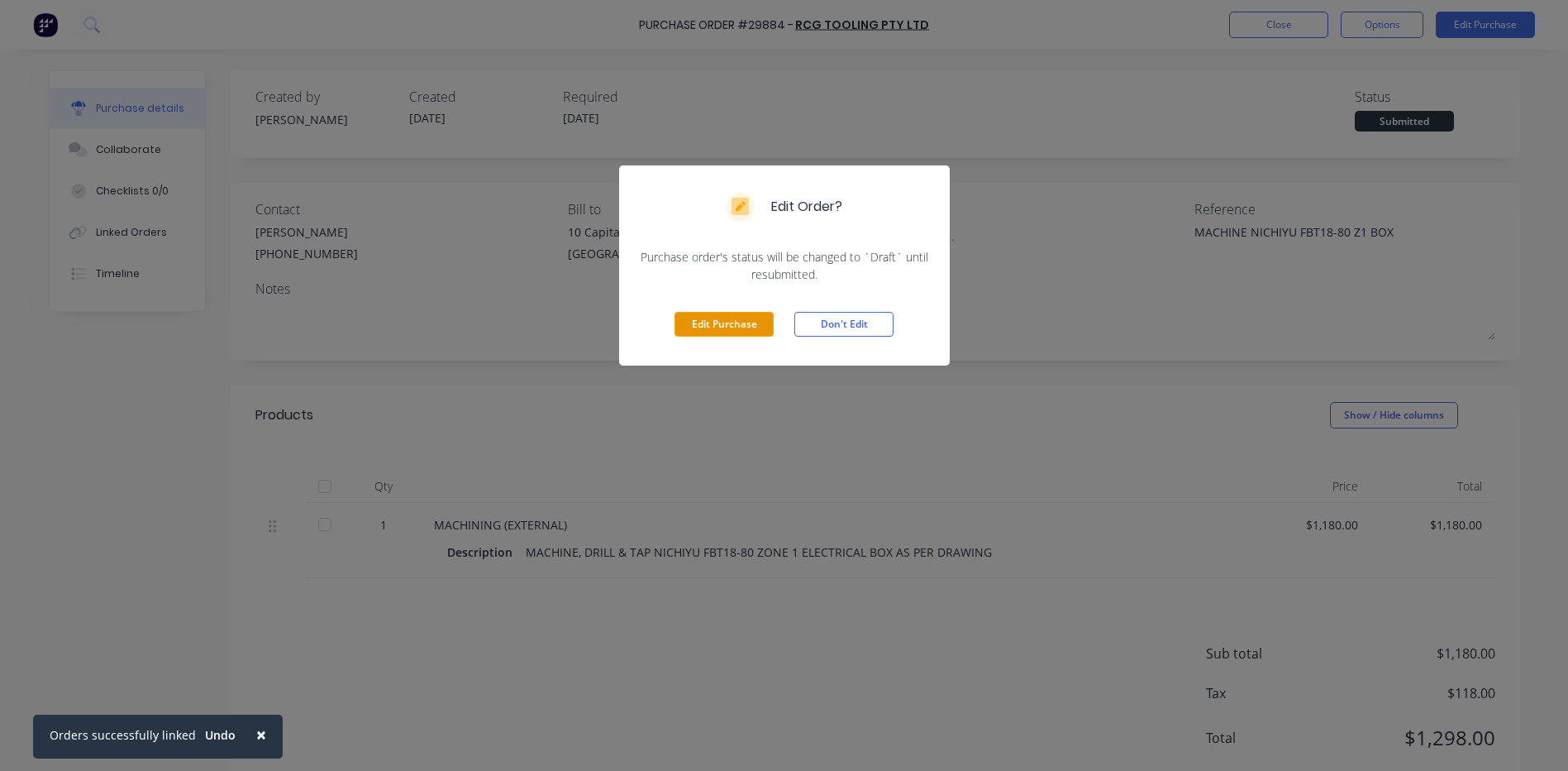
click at [709, 336] on button "Edit Purchase" at bounding box center [724, 323] width 99 height 25
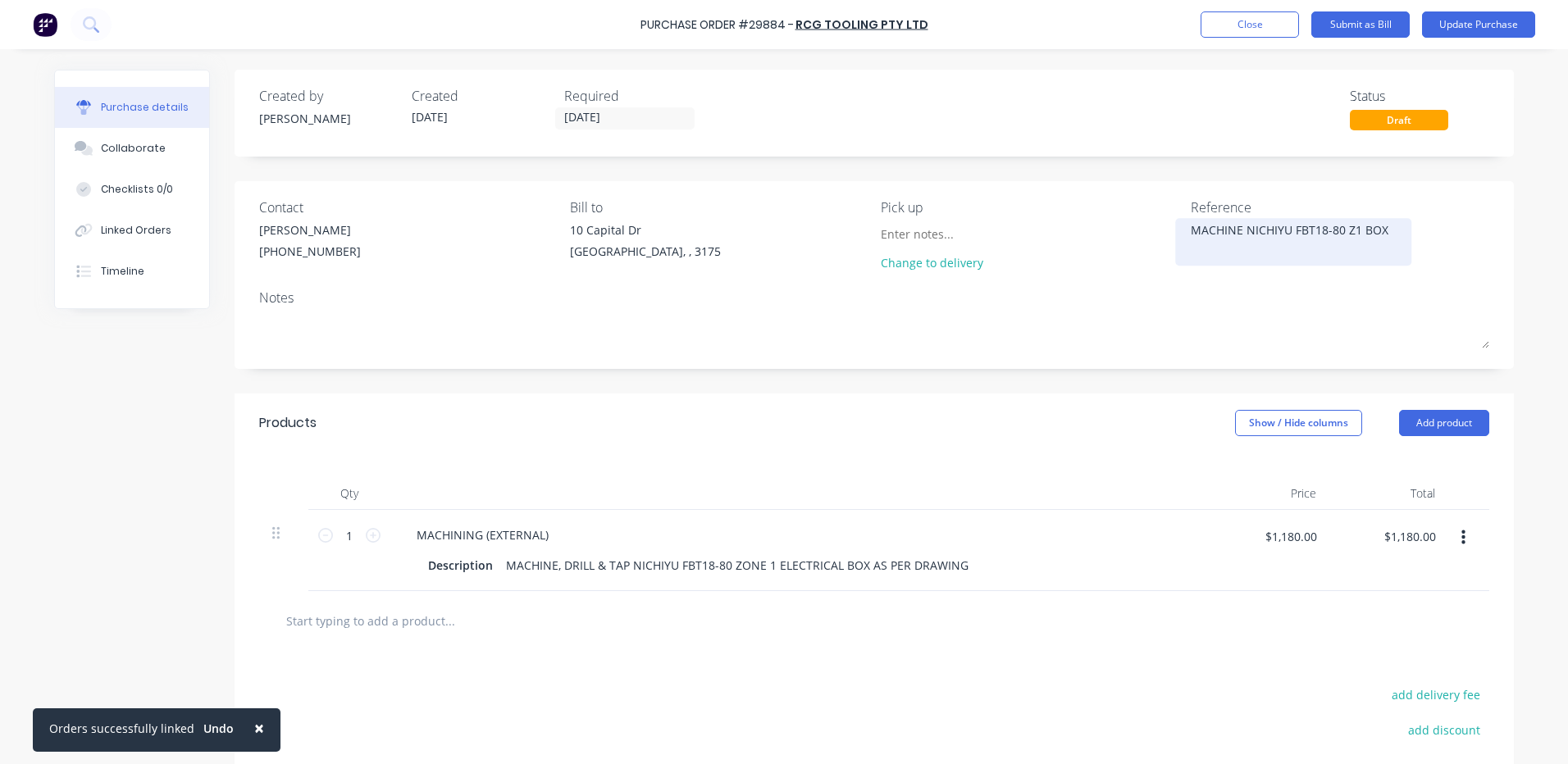
click at [1346, 230] on textarea "MACHINE NICHIYU FBT18-80 Z1 BOX" at bounding box center [1293, 239] width 205 height 36
type textarea "x"
type textarea "MACHINE NICHIYU FBT18-80 ZO1 BOX"
type textarea "x"
type textarea "MACHINE NICHIYU FBT18-80 ZON1 BOX"
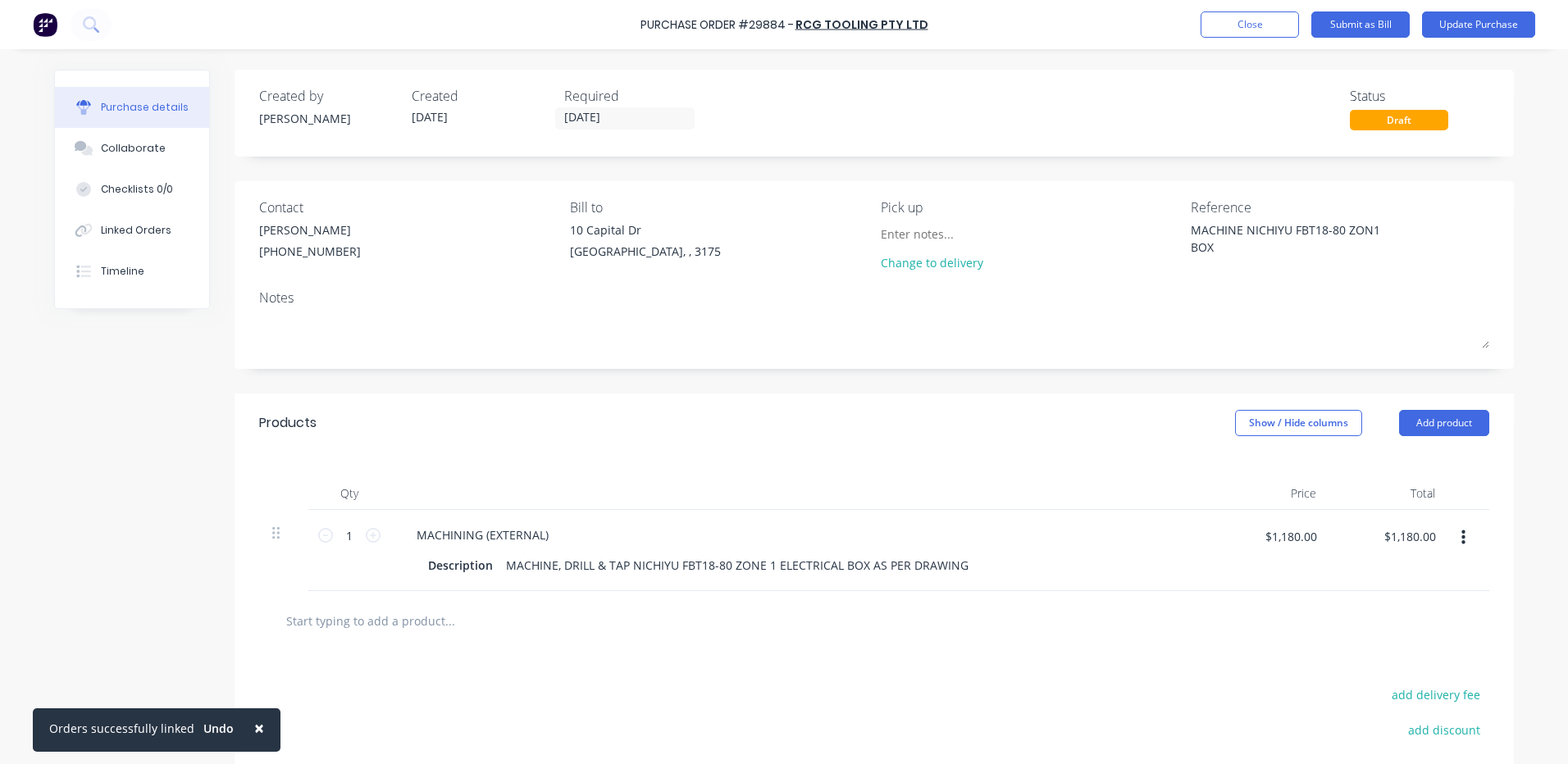
type textarea "x"
type textarea "MACHINE NICHIYU FBT18-80 ZONE1 BOX"
type textarea "x"
type textarea "MACHINE NICHIYU FBT18-80 ZONE 1 BOX"
click at [1490, 25] on button "Update Purchase" at bounding box center [1478, 25] width 113 height 27
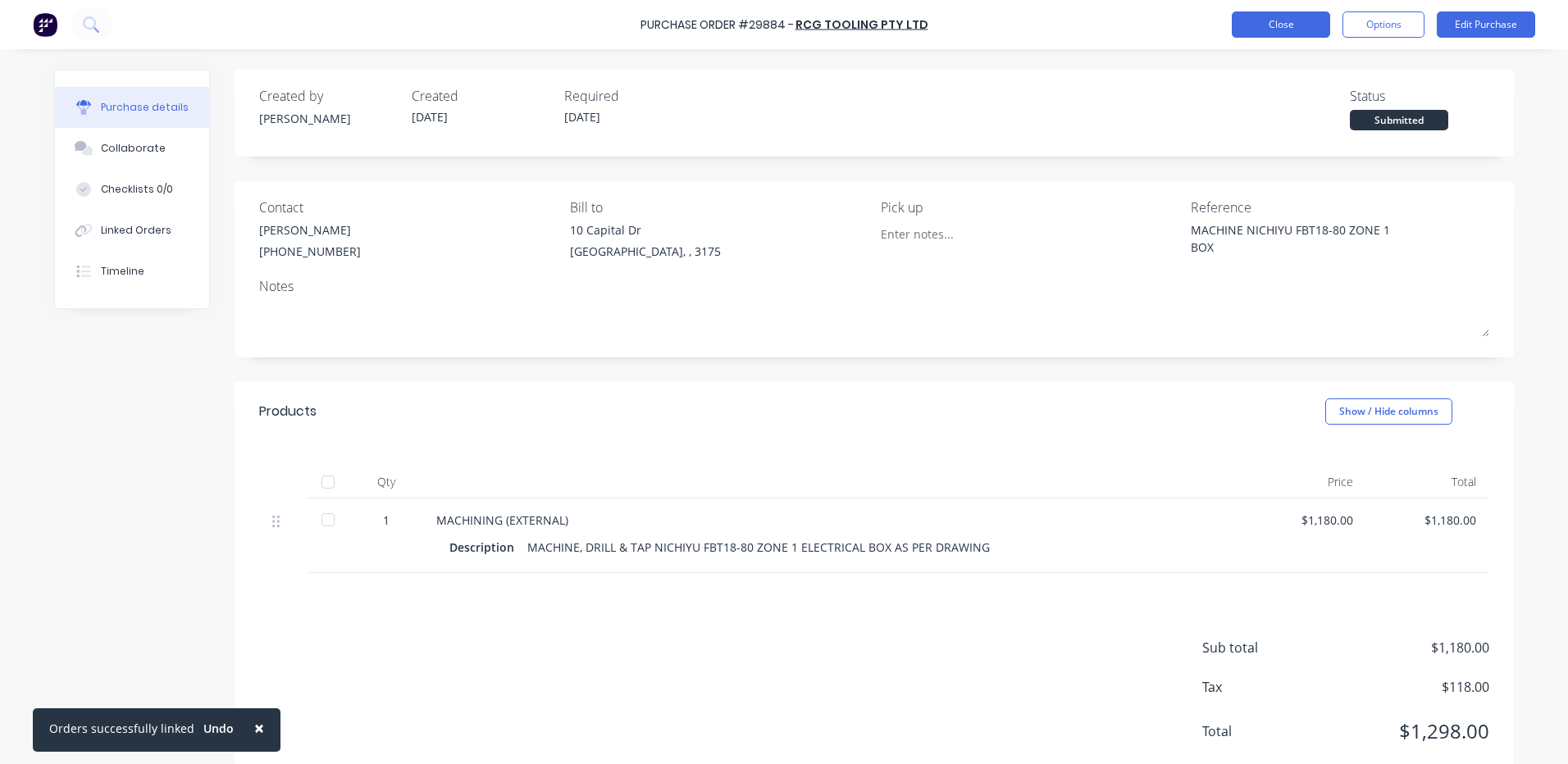
click at [1281, 22] on button "Close" at bounding box center [1281, 25] width 99 height 27
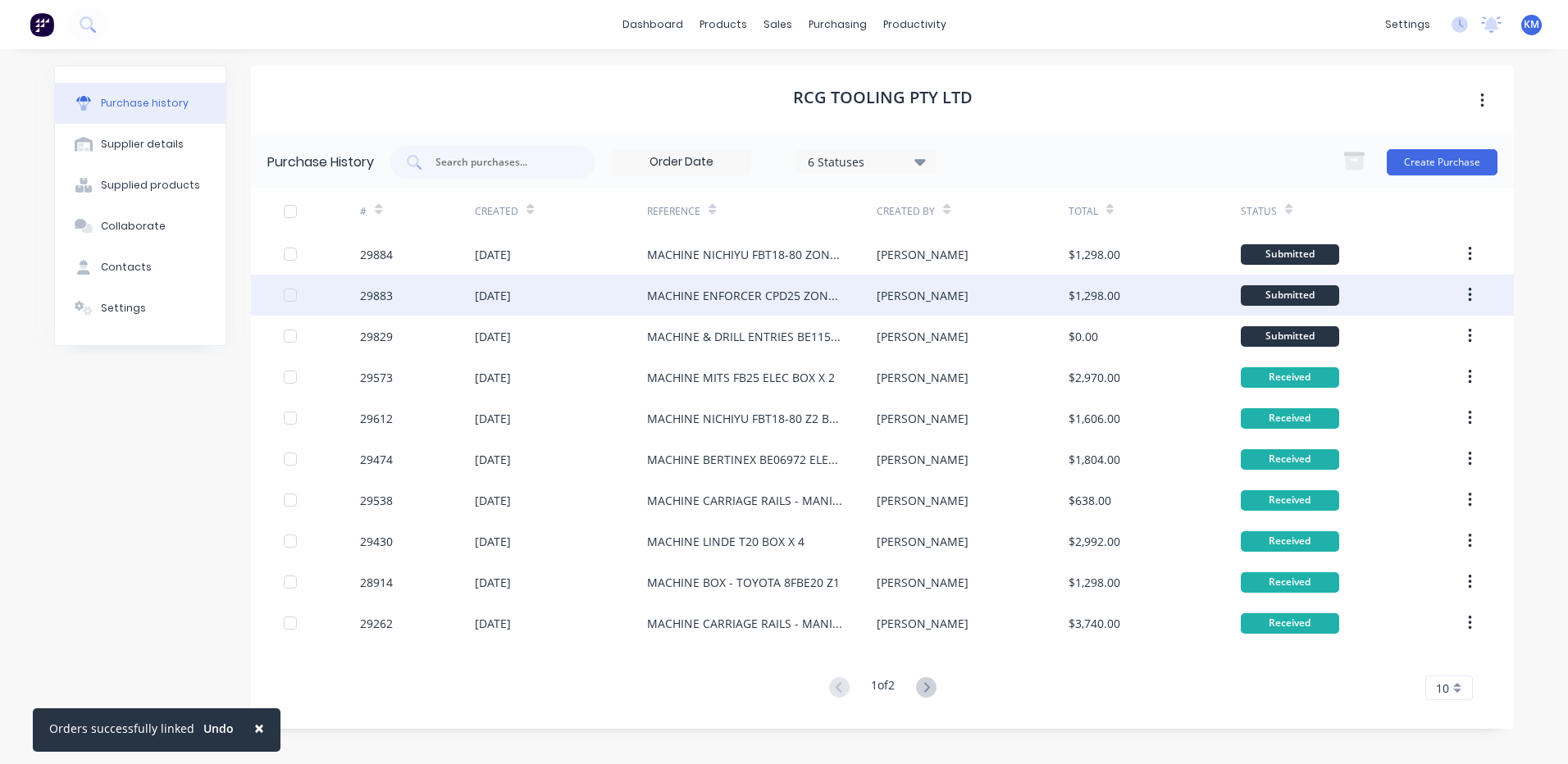
click at [1042, 290] on div "[PERSON_NAME]" at bounding box center [972, 296] width 191 height 41
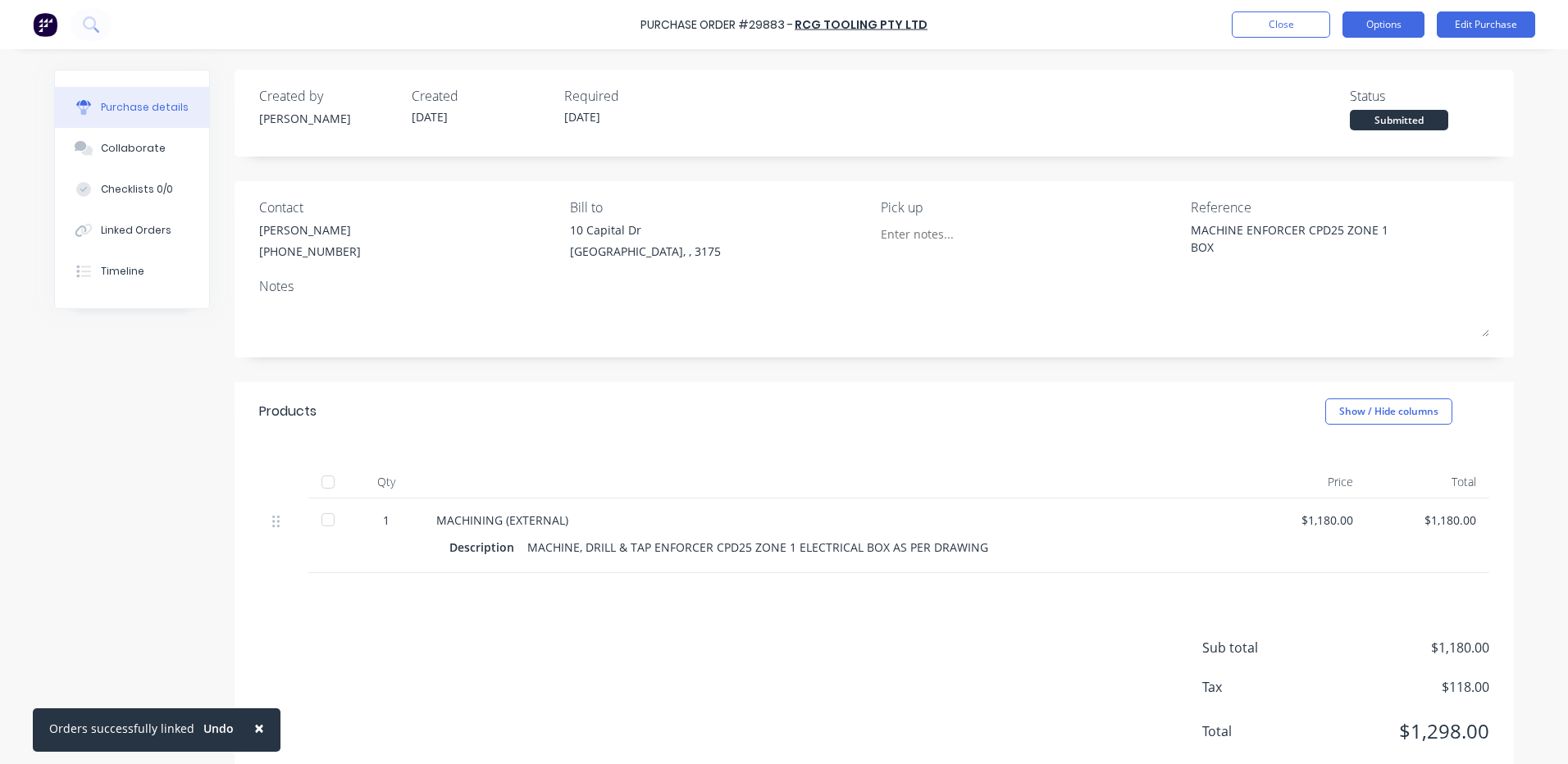
click at [1405, 27] on button "Options" at bounding box center [1383, 25] width 82 height 27
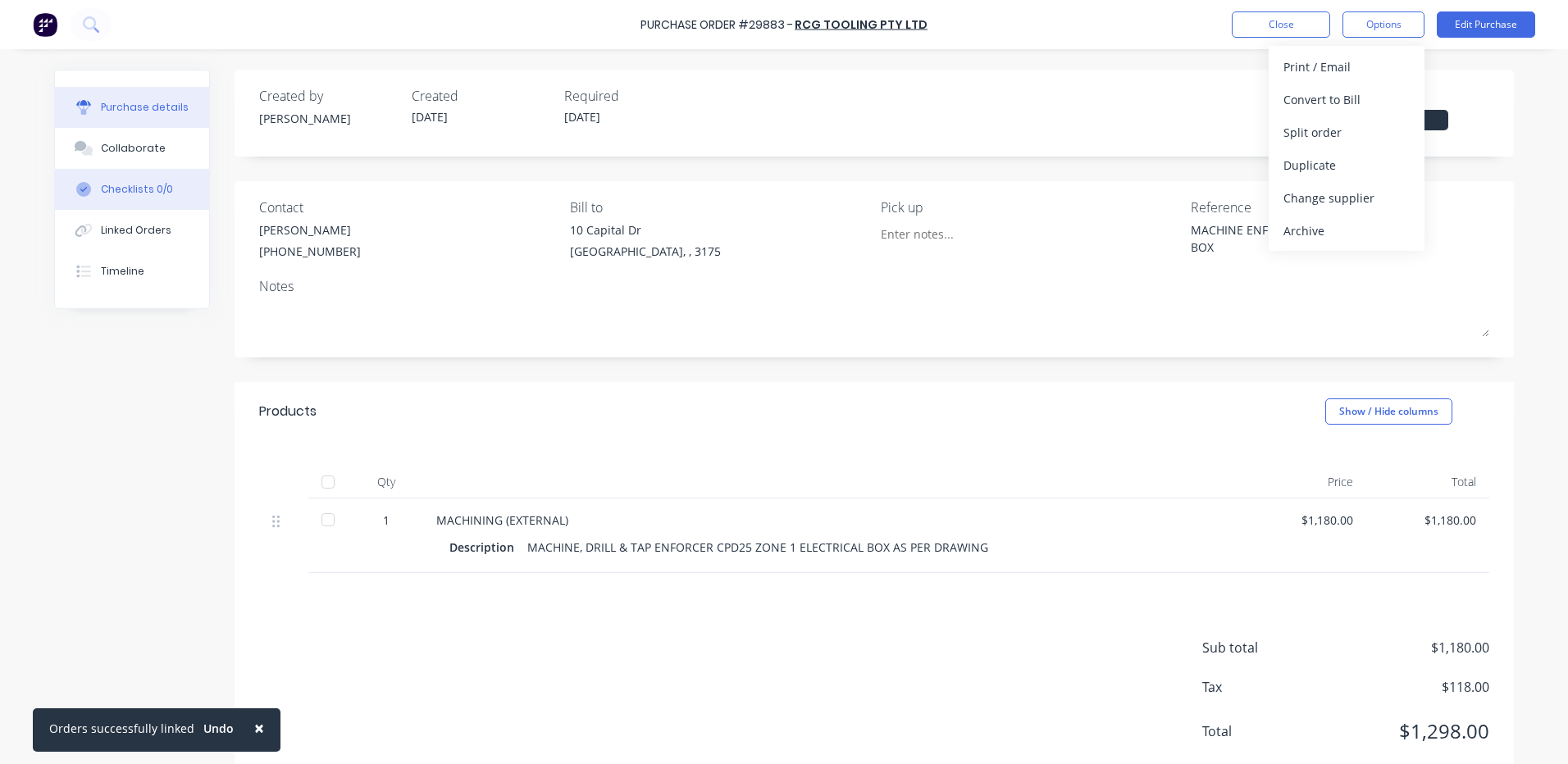
click at [151, 204] on button "Checklists 0/0" at bounding box center [132, 189] width 154 height 41
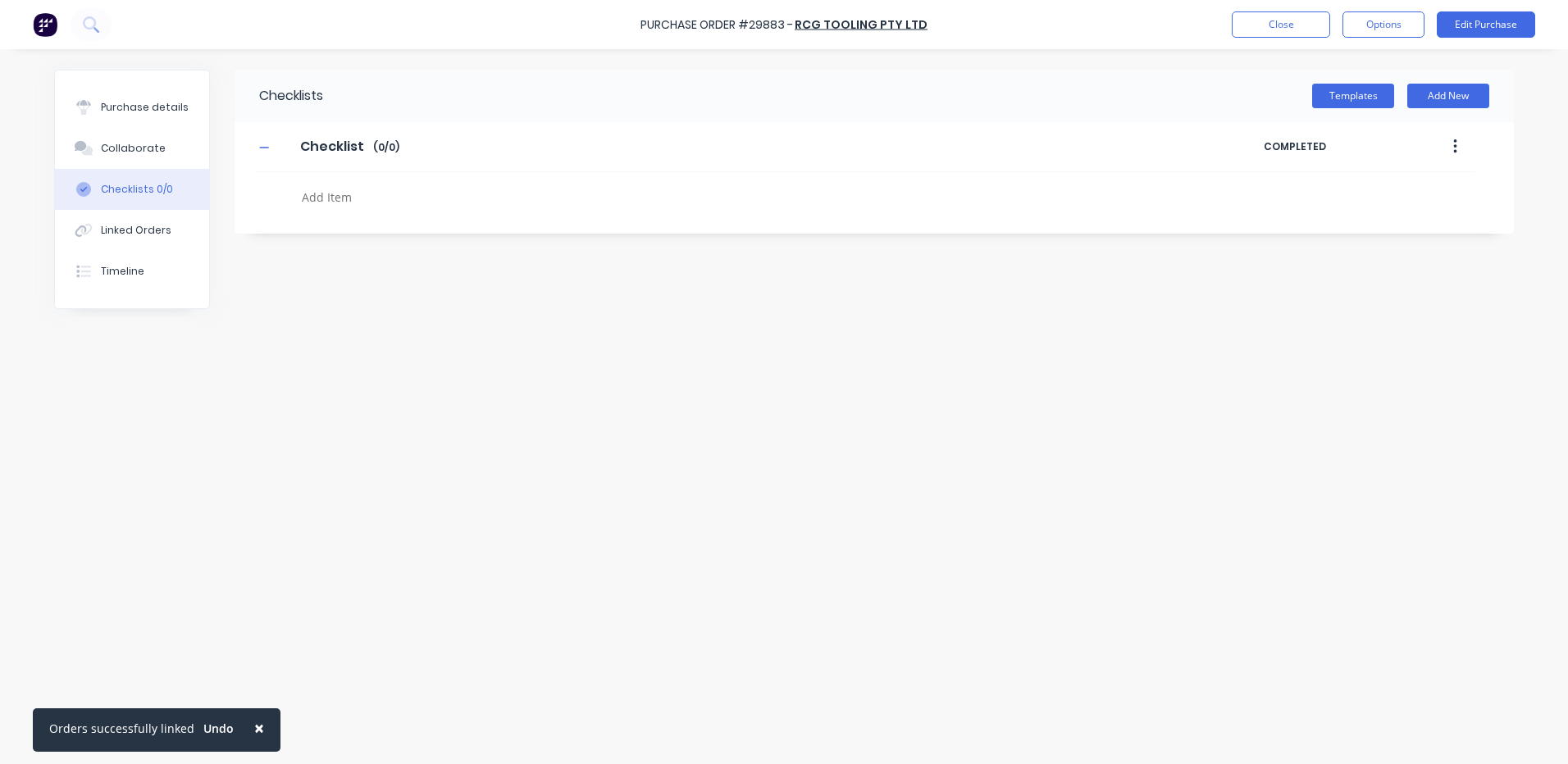
click at [139, 218] on button "Linked Orders" at bounding box center [132, 231] width 154 height 41
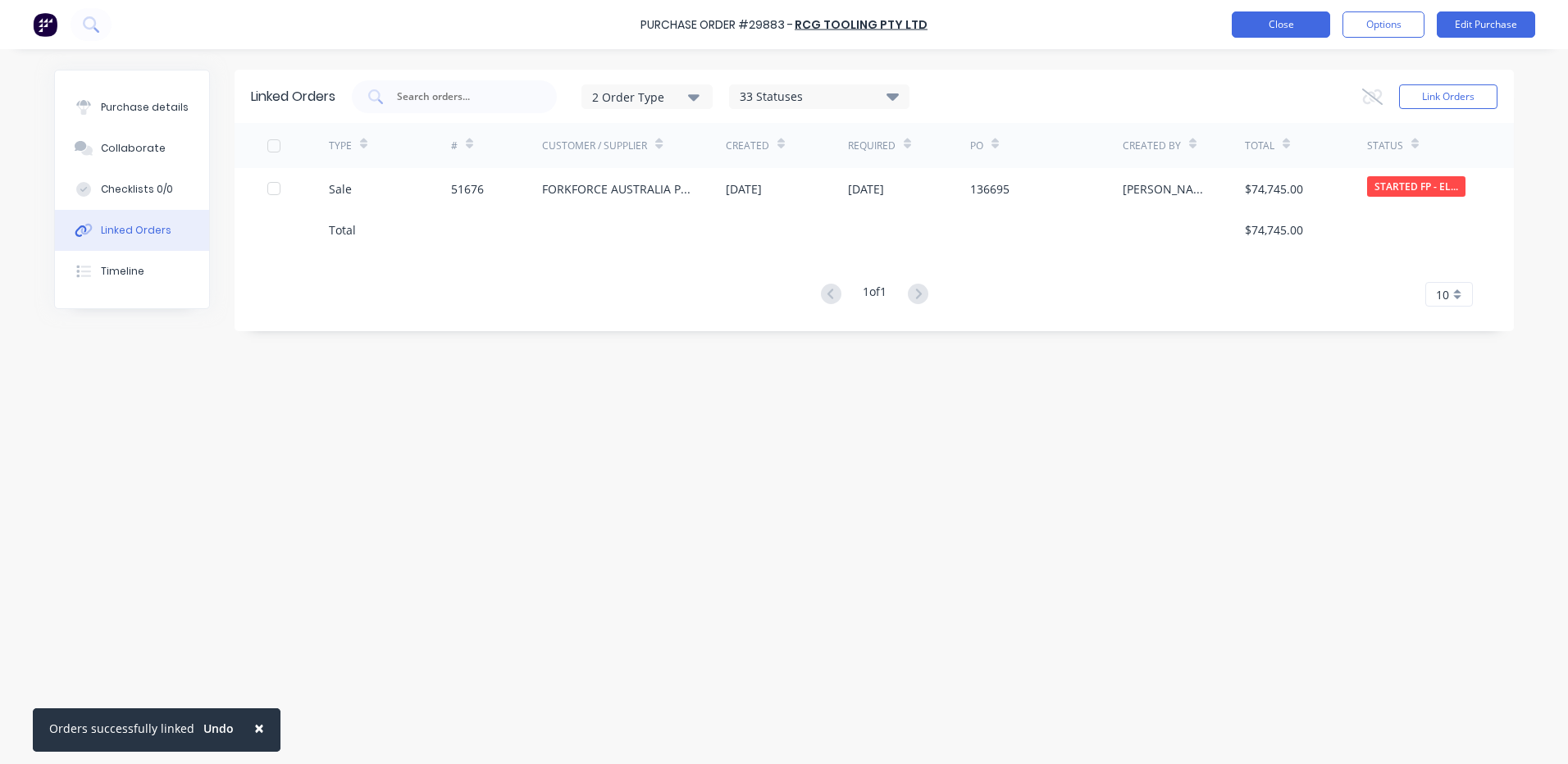
click at [1267, 20] on button "Close" at bounding box center [1281, 25] width 99 height 27
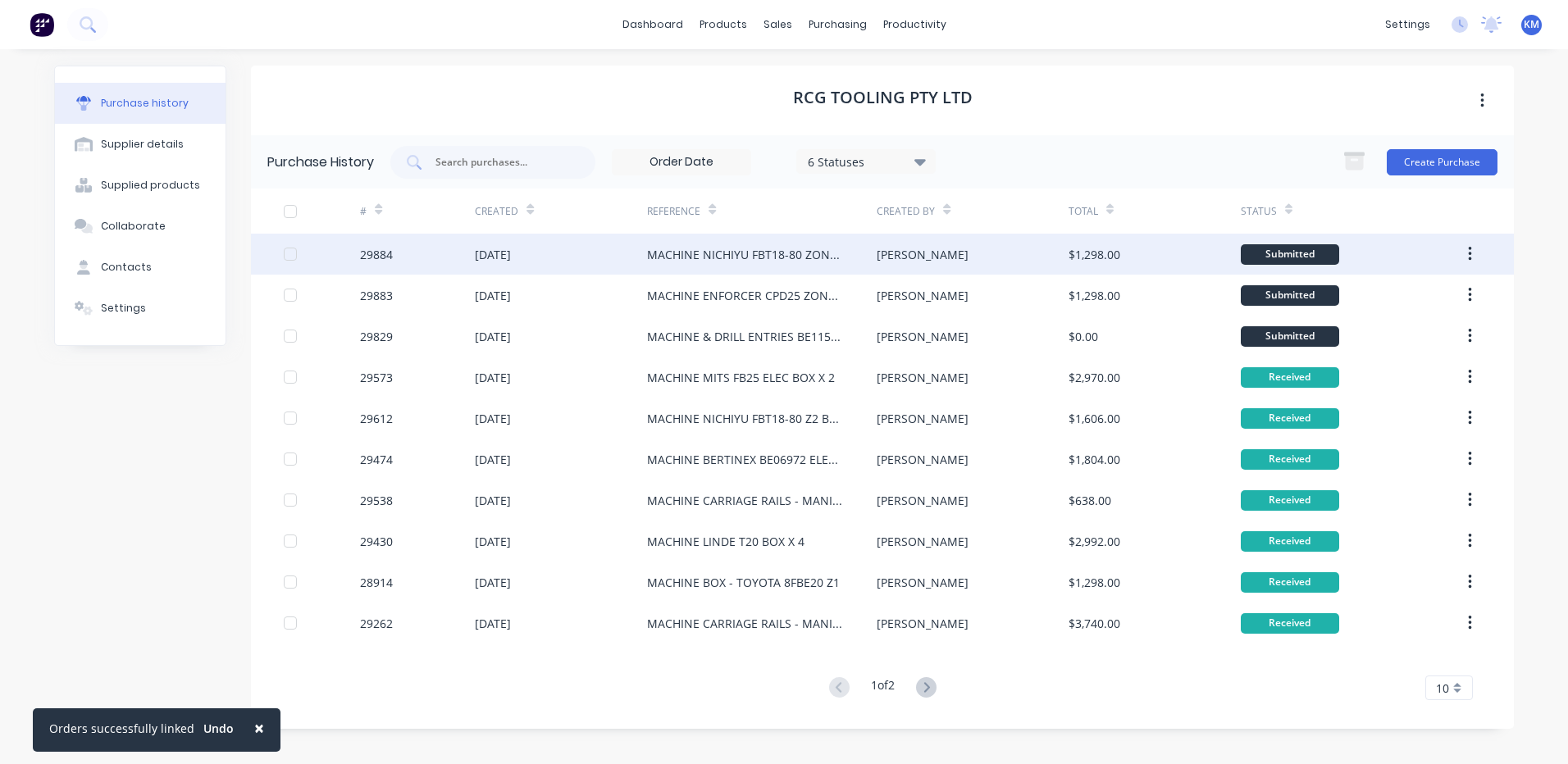
click at [908, 243] on div "[PERSON_NAME]" at bounding box center [972, 254] width 191 height 41
type textarea "x"
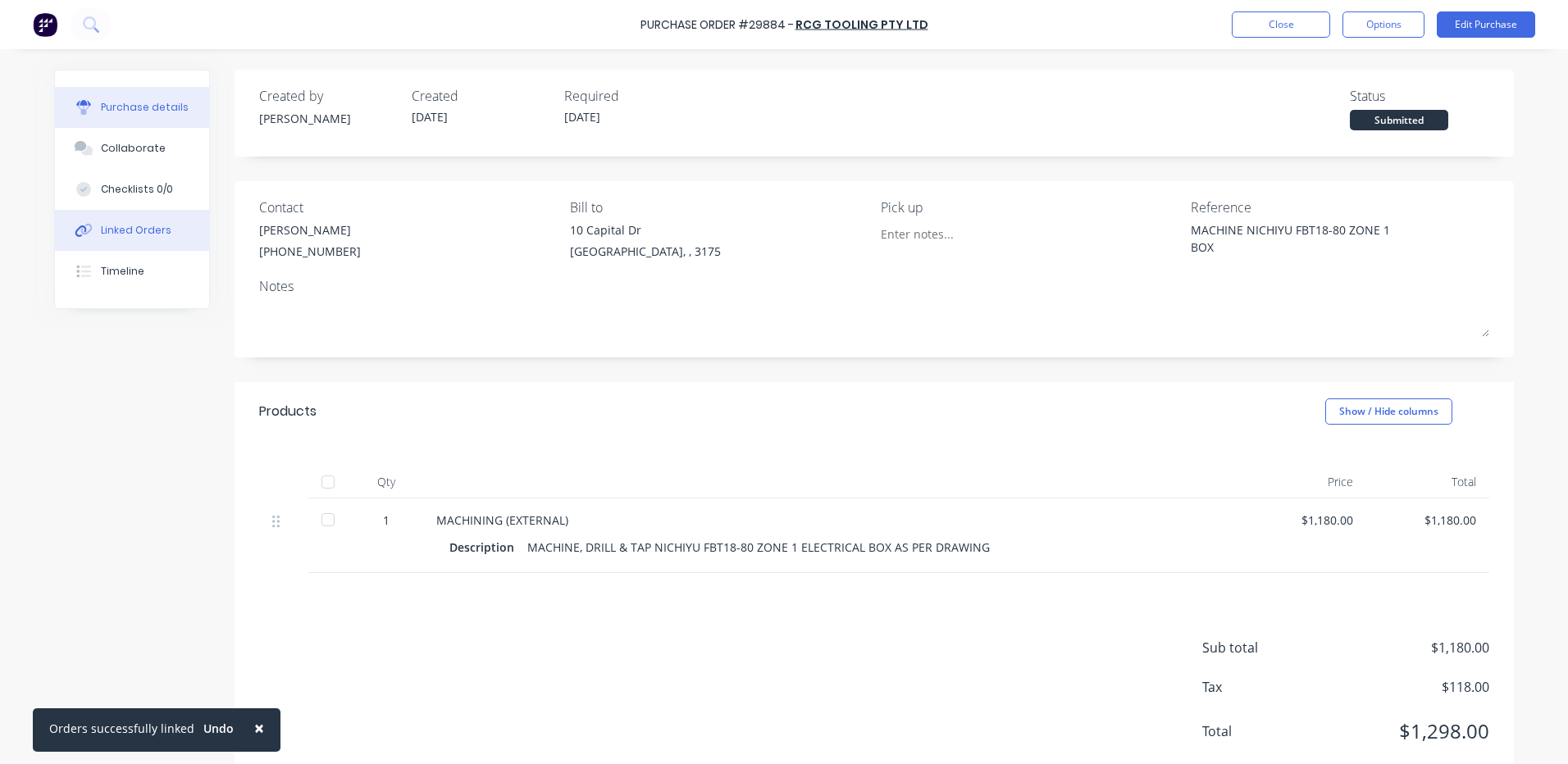
click at [156, 238] on button "Linked Orders" at bounding box center [132, 231] width 154 height 41
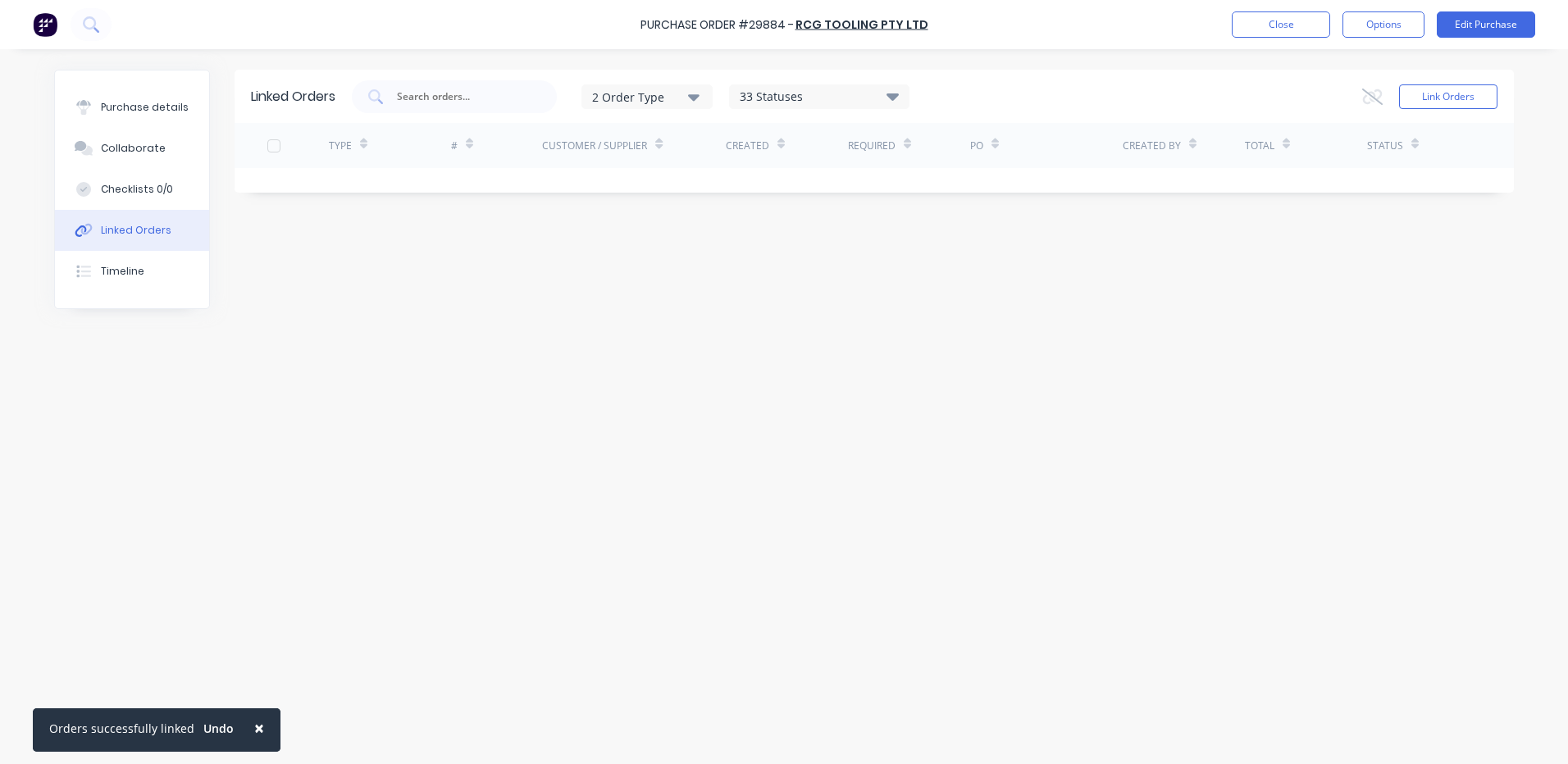
click at [1445, 80] on div "Link Orders" at bounding box center [1429, 96] width 135 height 33
click at [1442, 99] on button "Link Orders" at bounding box center [1448, 97] width 99 height 25
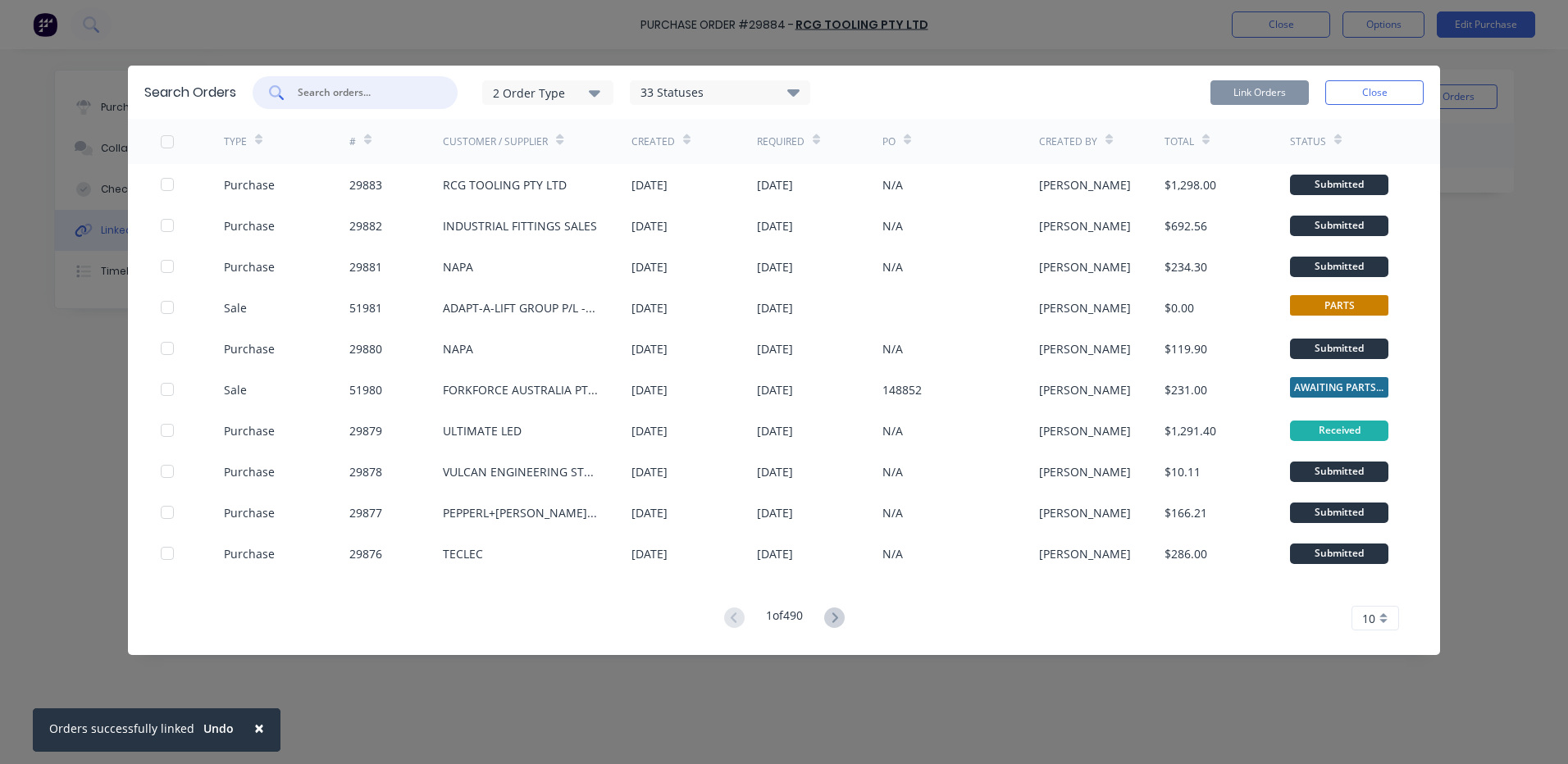
click at [328, 94] on input "text" at bounding box center [364, 93] width 136 height 17
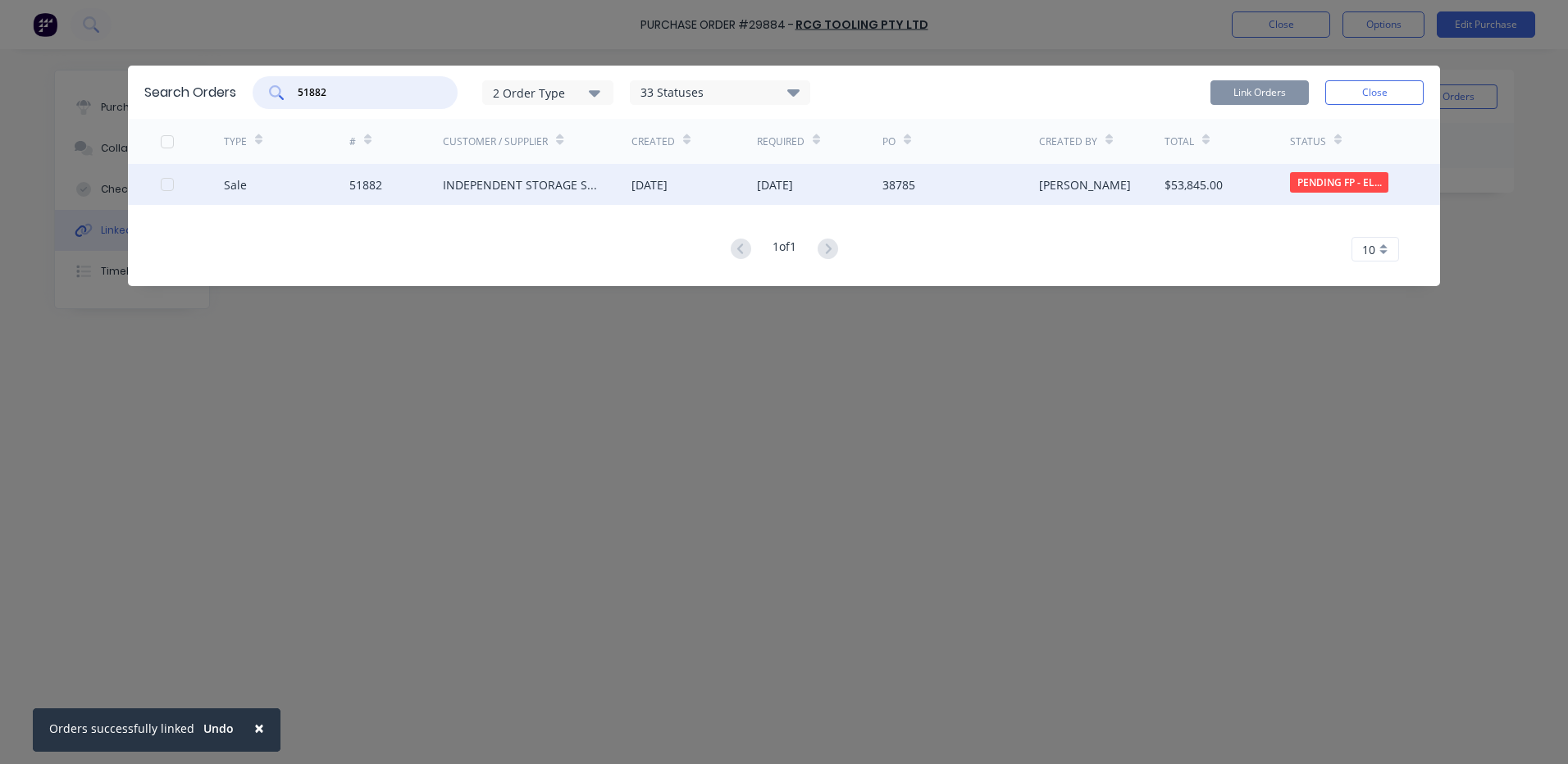
click at [172, 185] on div at bounding box center [167, 183] width 33 height 33
type input "51882"
click at [1267, 77] on div "Link Orders Close" at bounding box center [1317, 92] width 213 height 33
click at [1265, 90] on button "Link Orders" at bounding box center [1259, 92] width 99 height 25
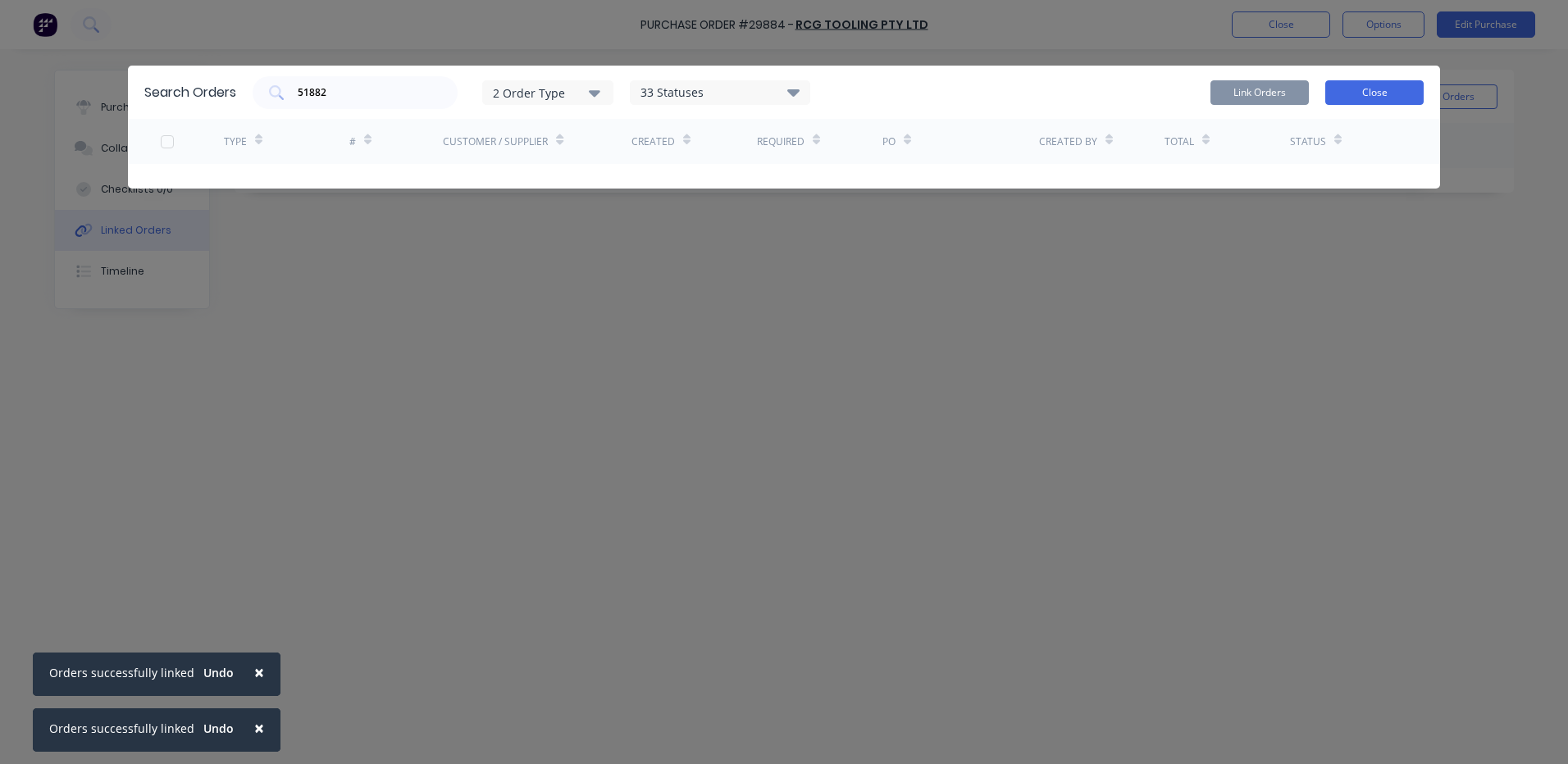
click at [1368, 104] on button "Close" at bounding box center [1375, 92] width 99 height 25
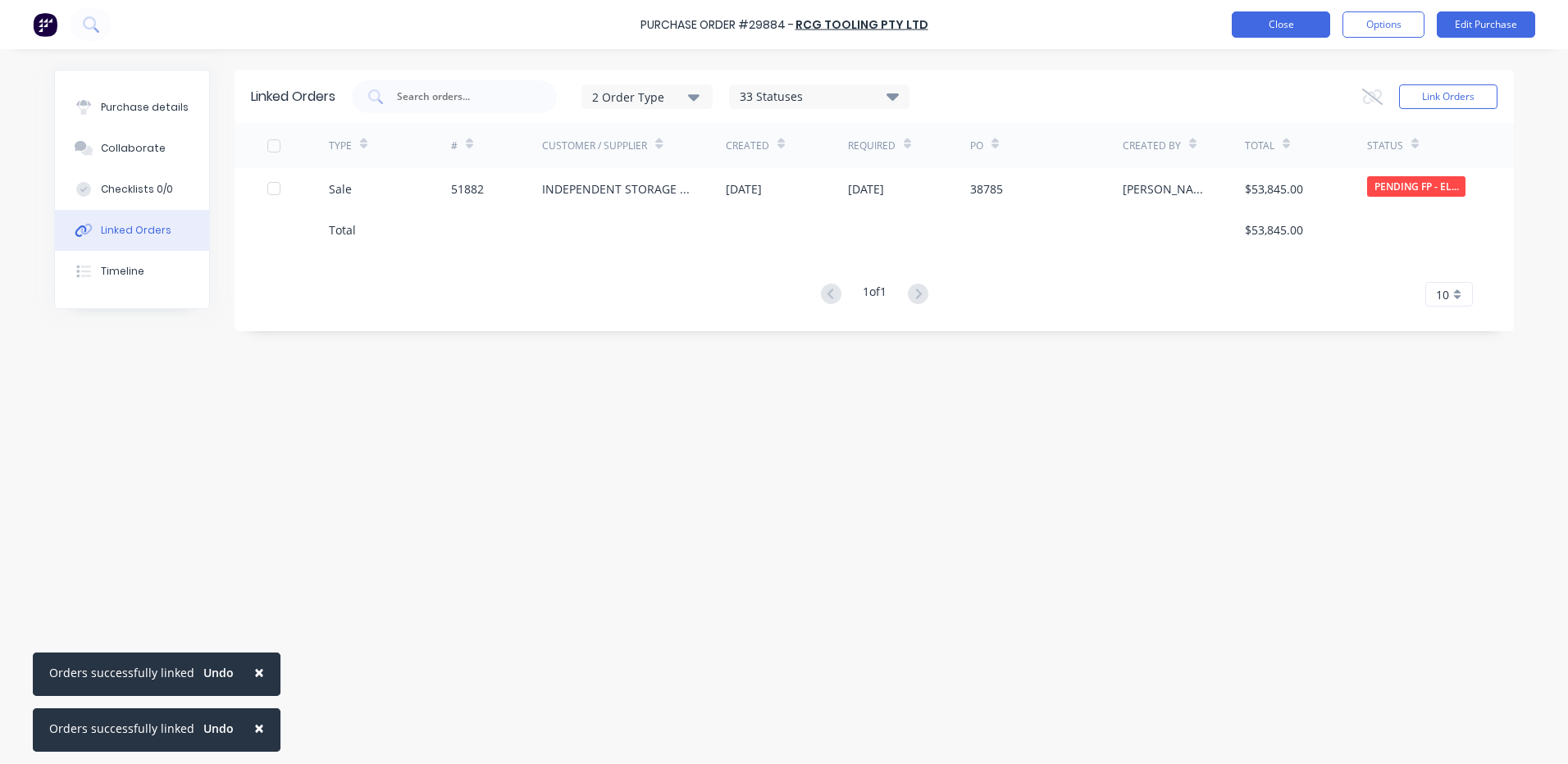
click at [1320, 25] on button "Close" at bounding box center [1281, 25] width 99 height 27
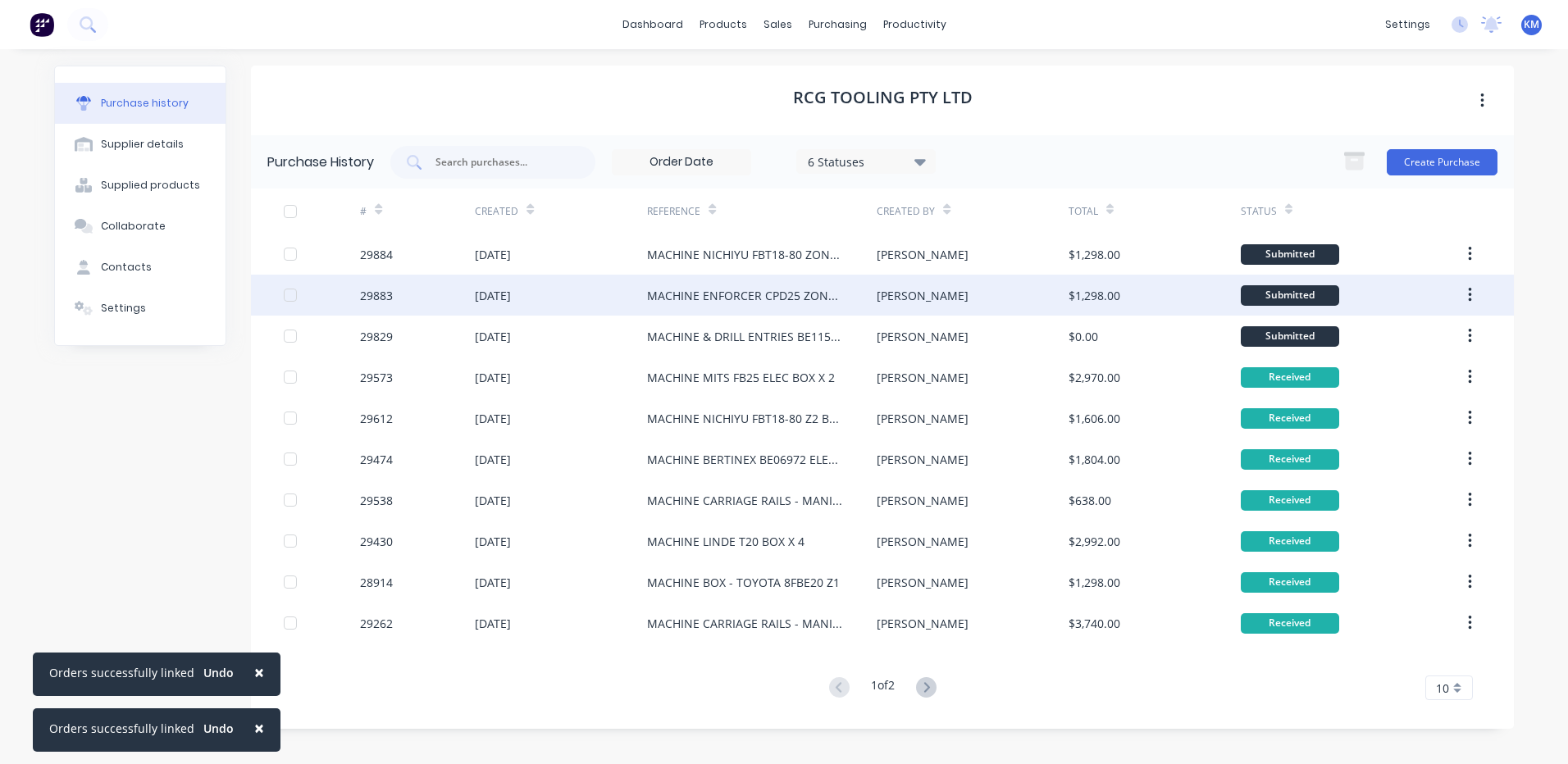
click at [1104, 285] on div "$1,298.00" at bounding box center [1154, 296] width 173 height 41
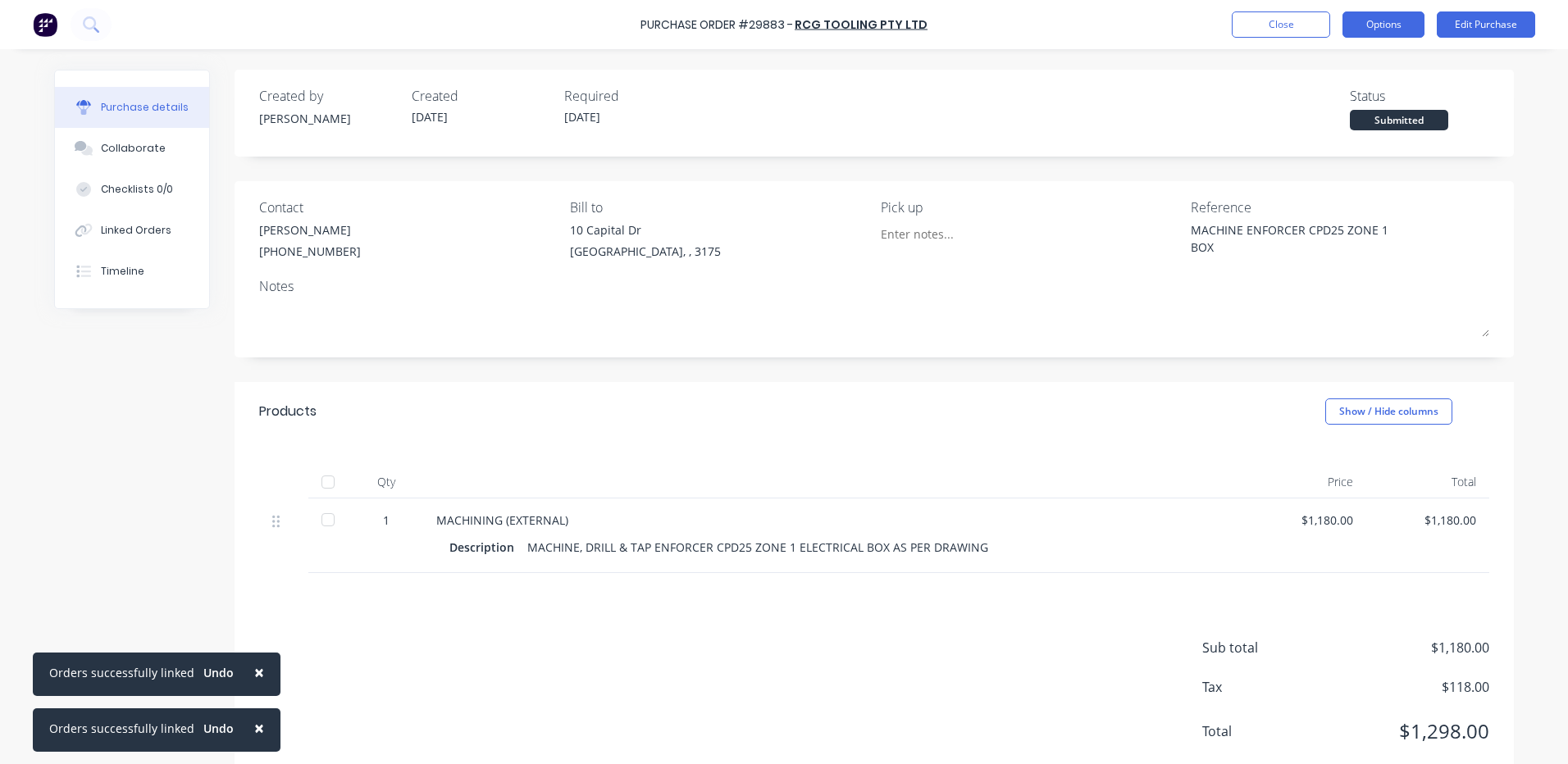
click at [1374, 13] on button "Options" at bounding box center [1383, 25] width 82 height 27
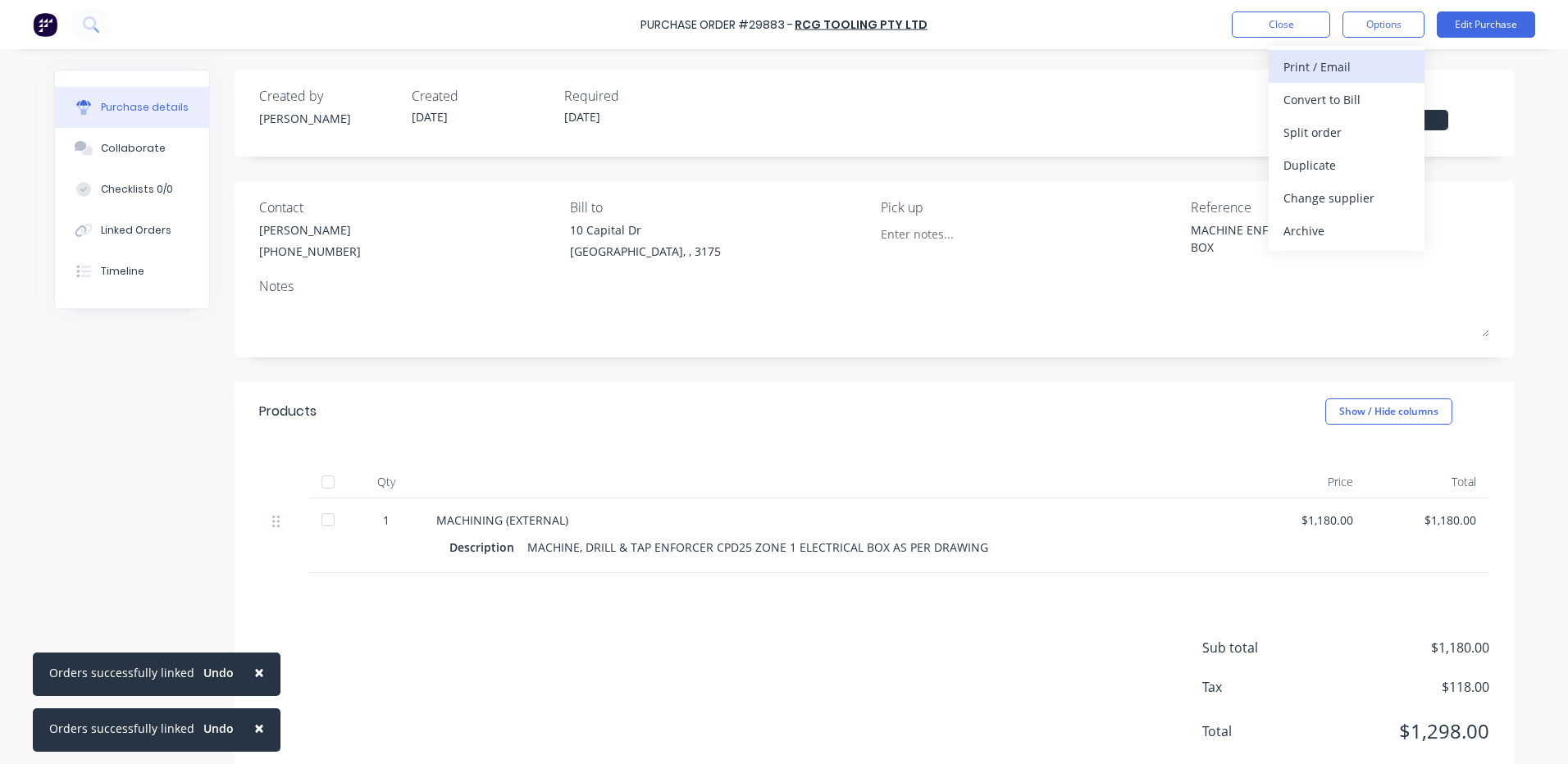
click at [1335, 60] on div "Print / Email" at bounding box center [1346, 67] width 126 height 24
click at [1310, 106] on div "With pricing" at bounding box center [1346, 100] width 126 height 24
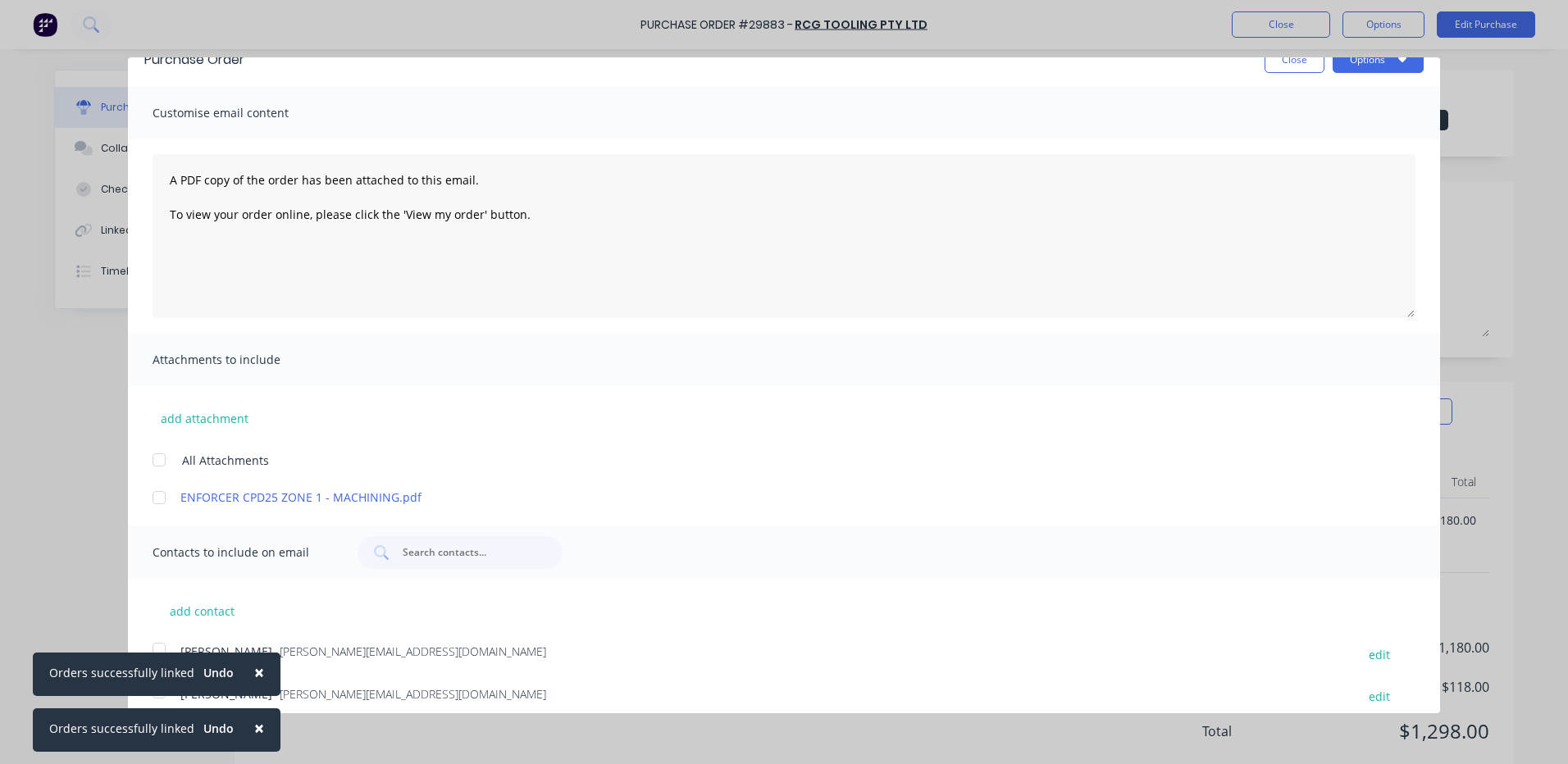
scroll to position [38, 0]
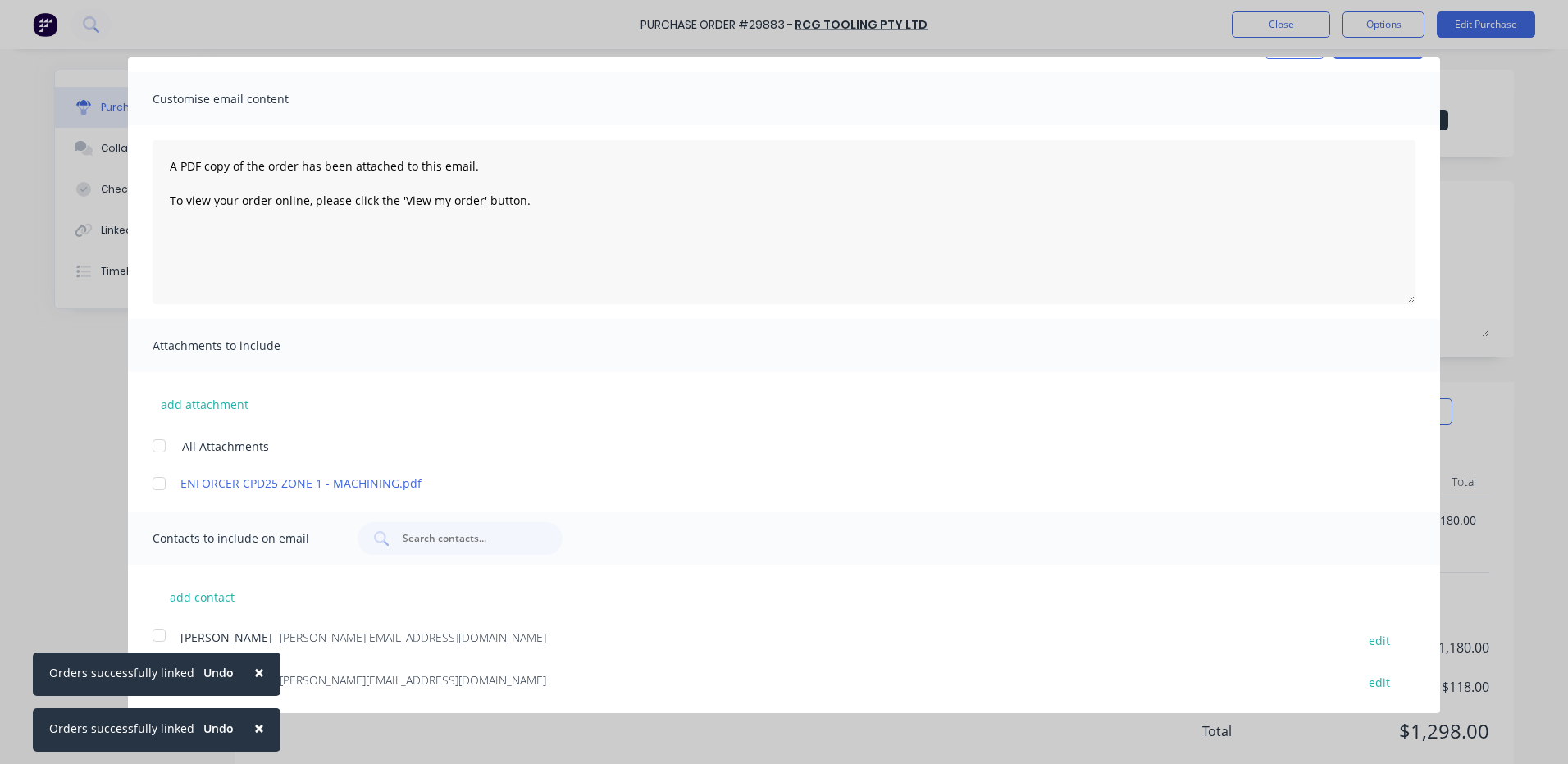
click at [255, 727] on span "×" at bounding box center [259, 728] width 10 height 23
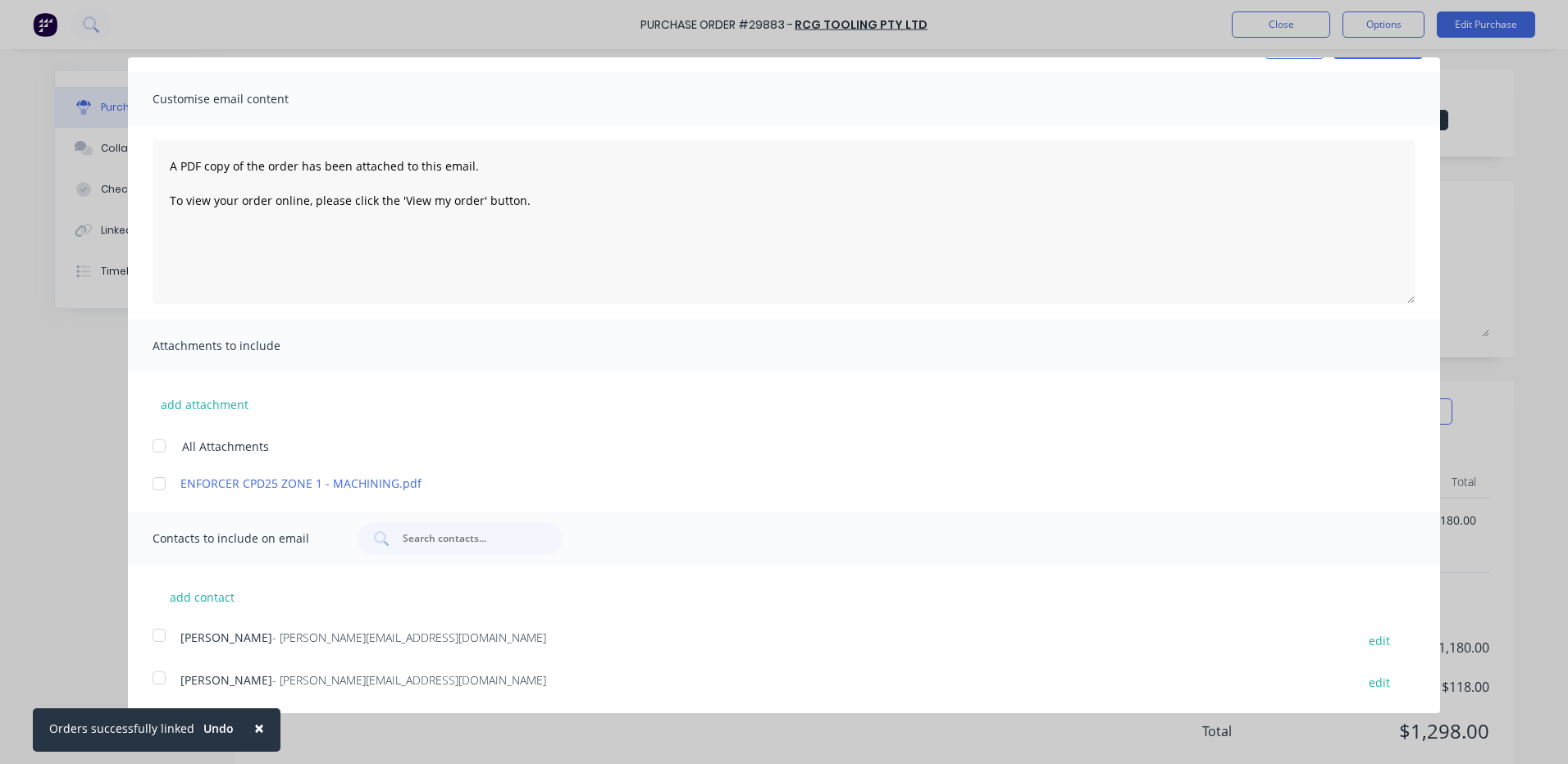
click at [255, 727] on span "×" at bounding box center [259, 728] width 10 height 23
click at [177, 484] on div "ENFORCER CPD25 ZONE 1 - MACHINING.pdf" at bounding box center [796, 482] width 1287 height 17
click at [168, 489] on div at bounding box center [159, 483] width 33 height 33
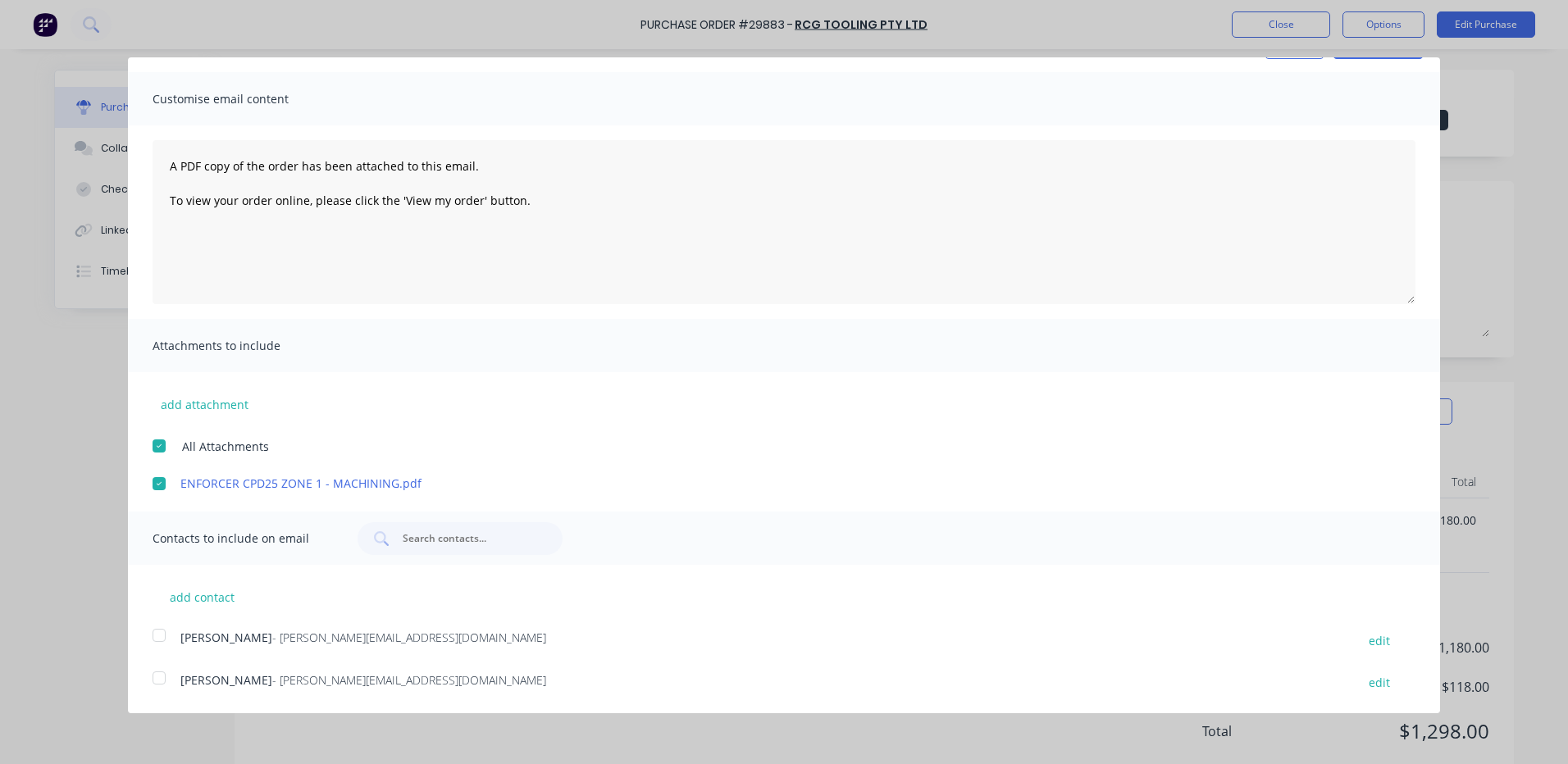
click at [163, 636] on div at bounding box center [159, 635] width 33 height 33
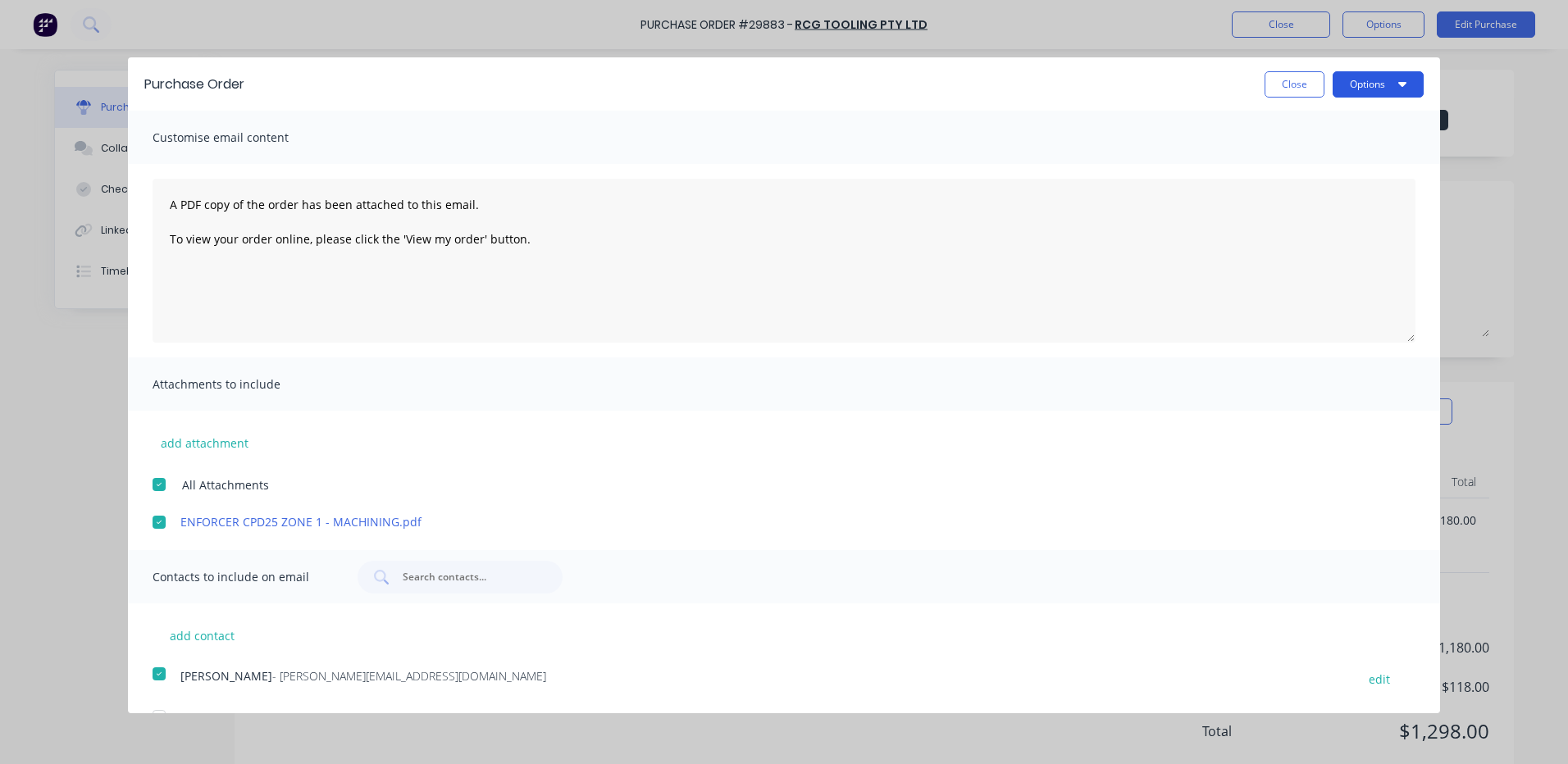
click at [1332, 94] on button "Options" at bounding box center [1378, 84] width 91 height 27
click at [1316, 163] on div "Email" at bounding box center [1345, 159] width 126 height 24
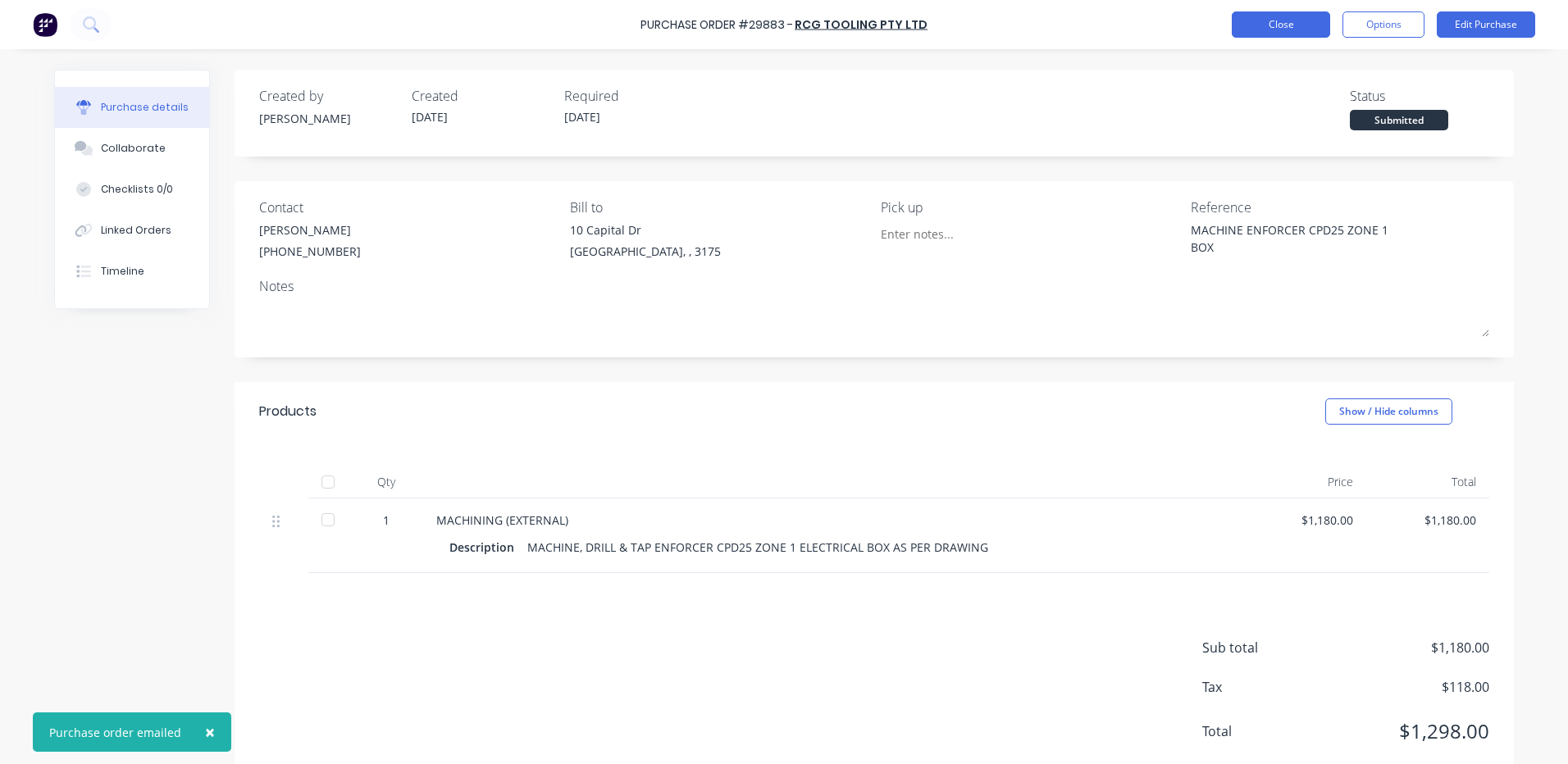
click at [1308, 36] on button "Close" at bounding box center [1281, 25] width 99 height 27
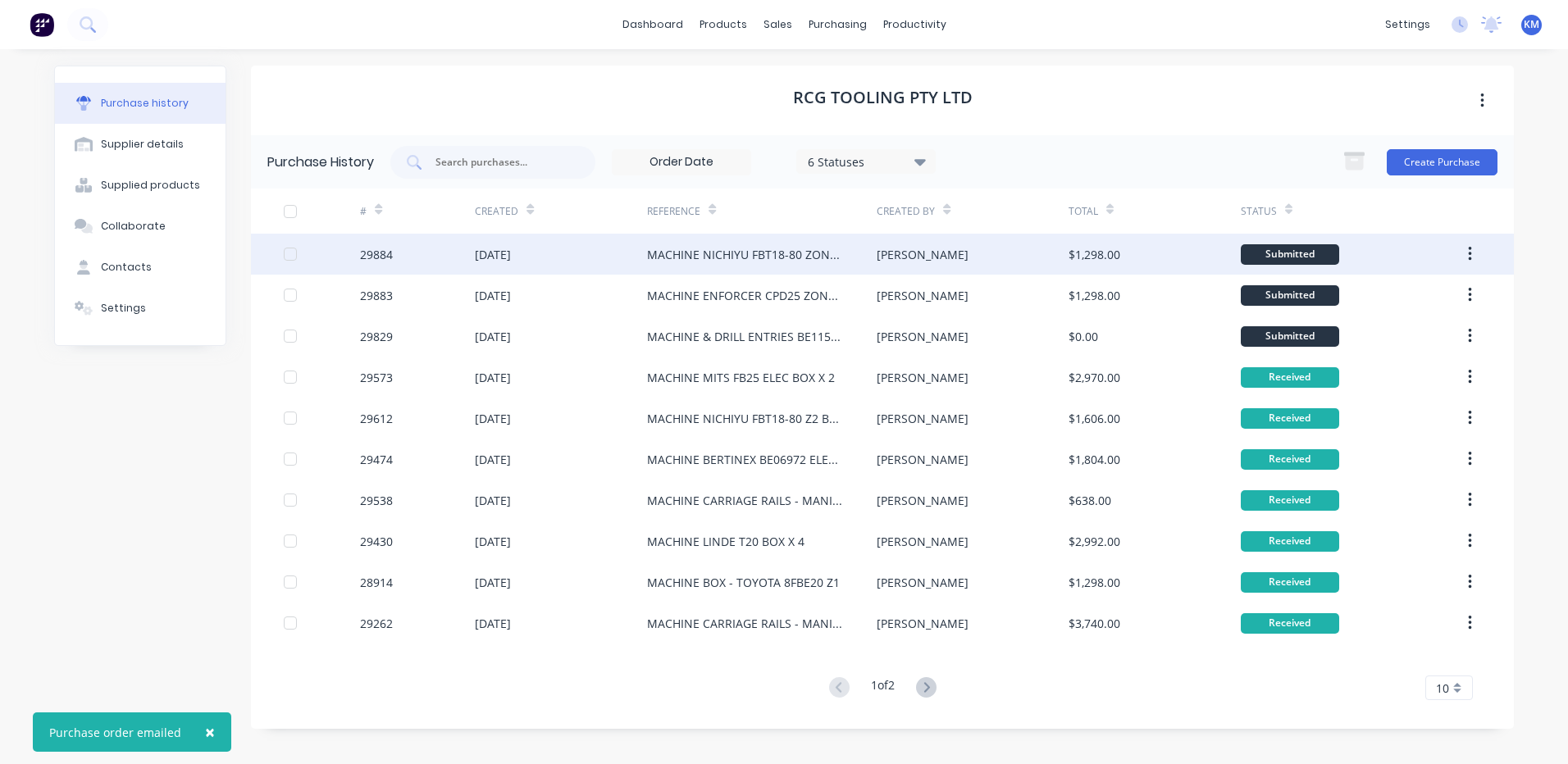
click at [836, 240] on div "MACHINE NICHIYU FBT18-80 ZONE 1 BOX" at bounding box center [761, 254] width 230 height 41
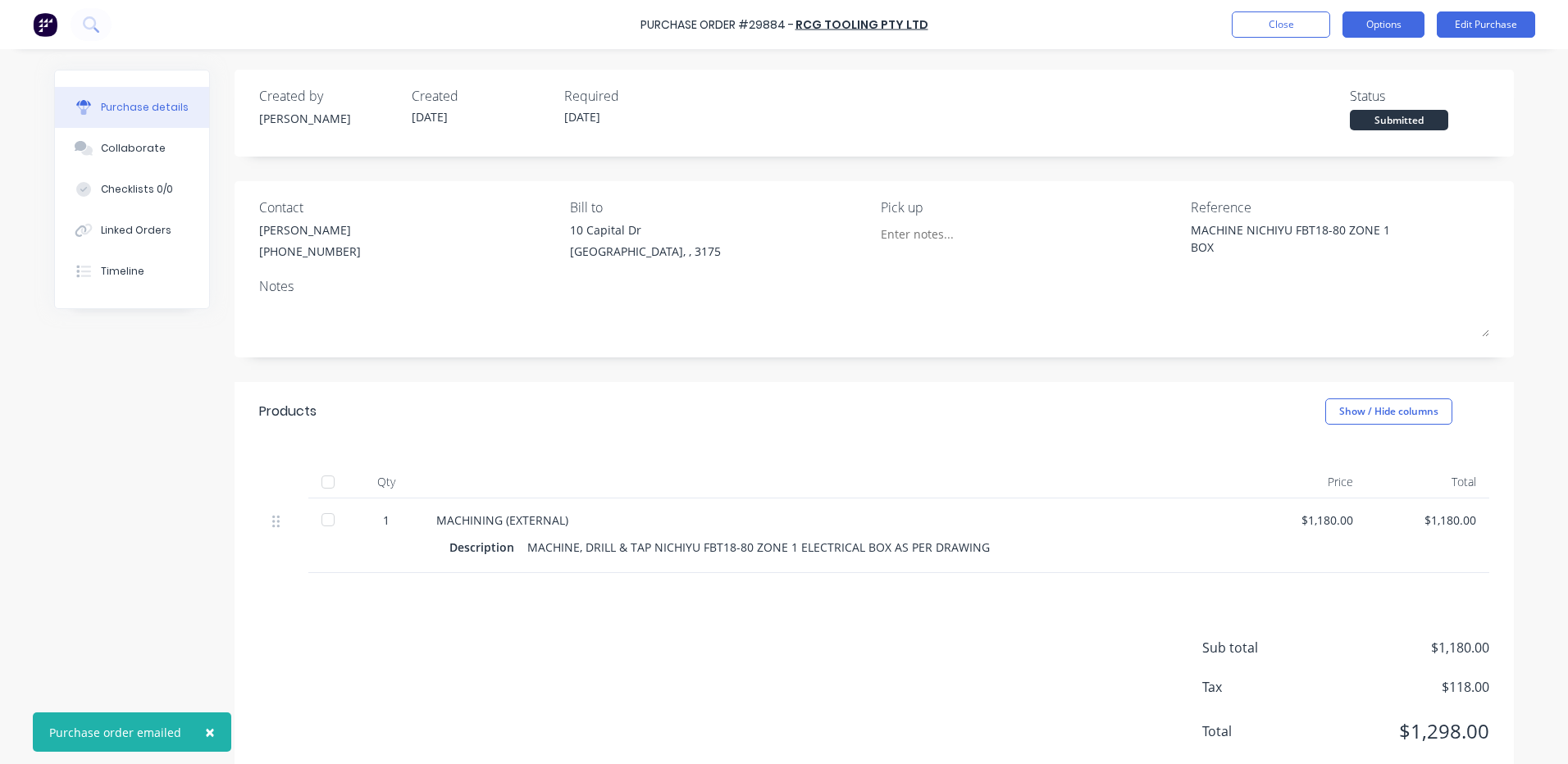
click at [1374, 30] on button "Options" at bounding box center [1383, 25] width 82 height 27
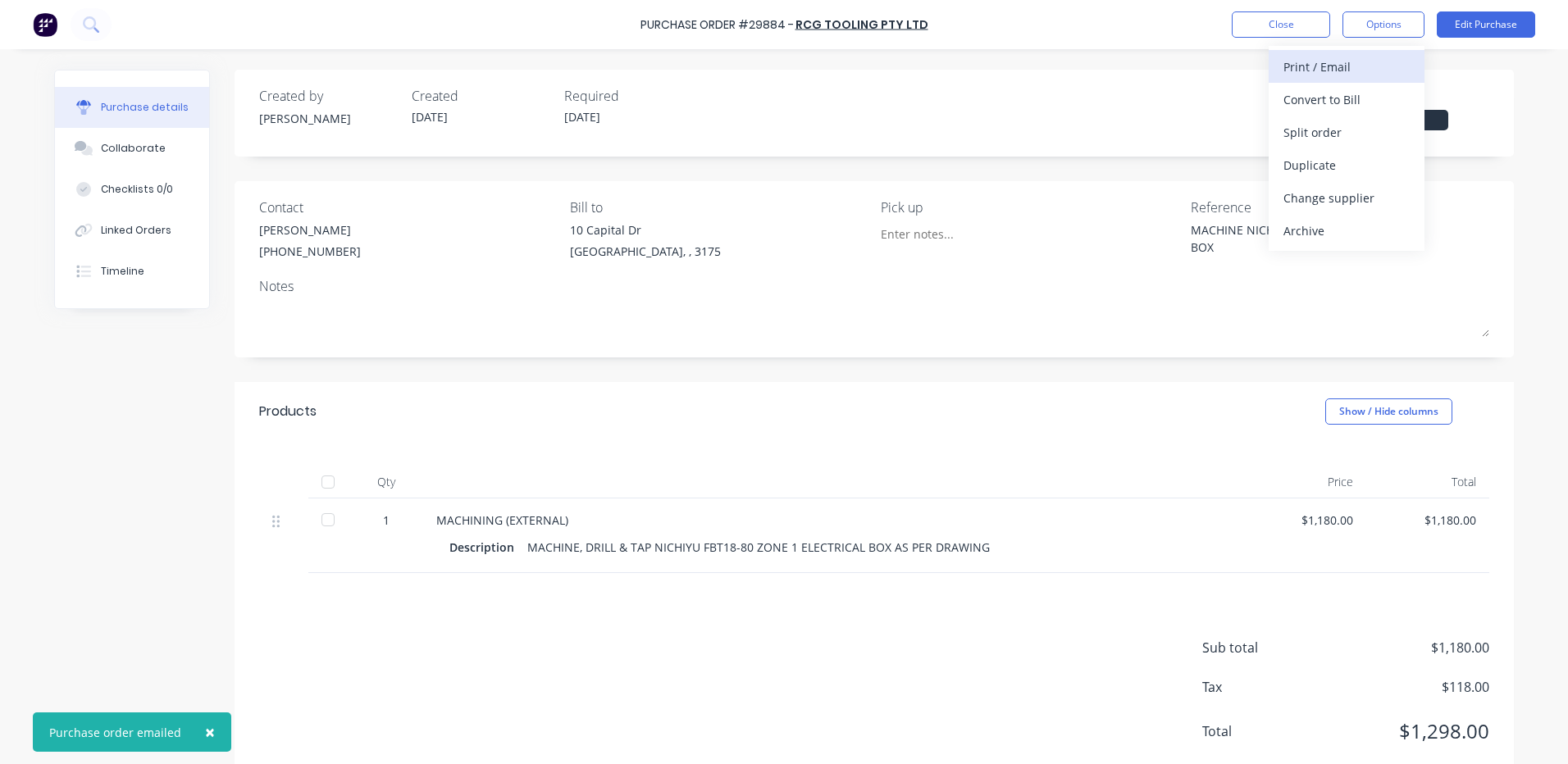
click at [1314, 67] on div "Print / Email" at bounding box center [1346, 67] width 126 height 24
click at [1316, 100] on div "With pricing" at bounding box center [1346, 100] width 126 height 24
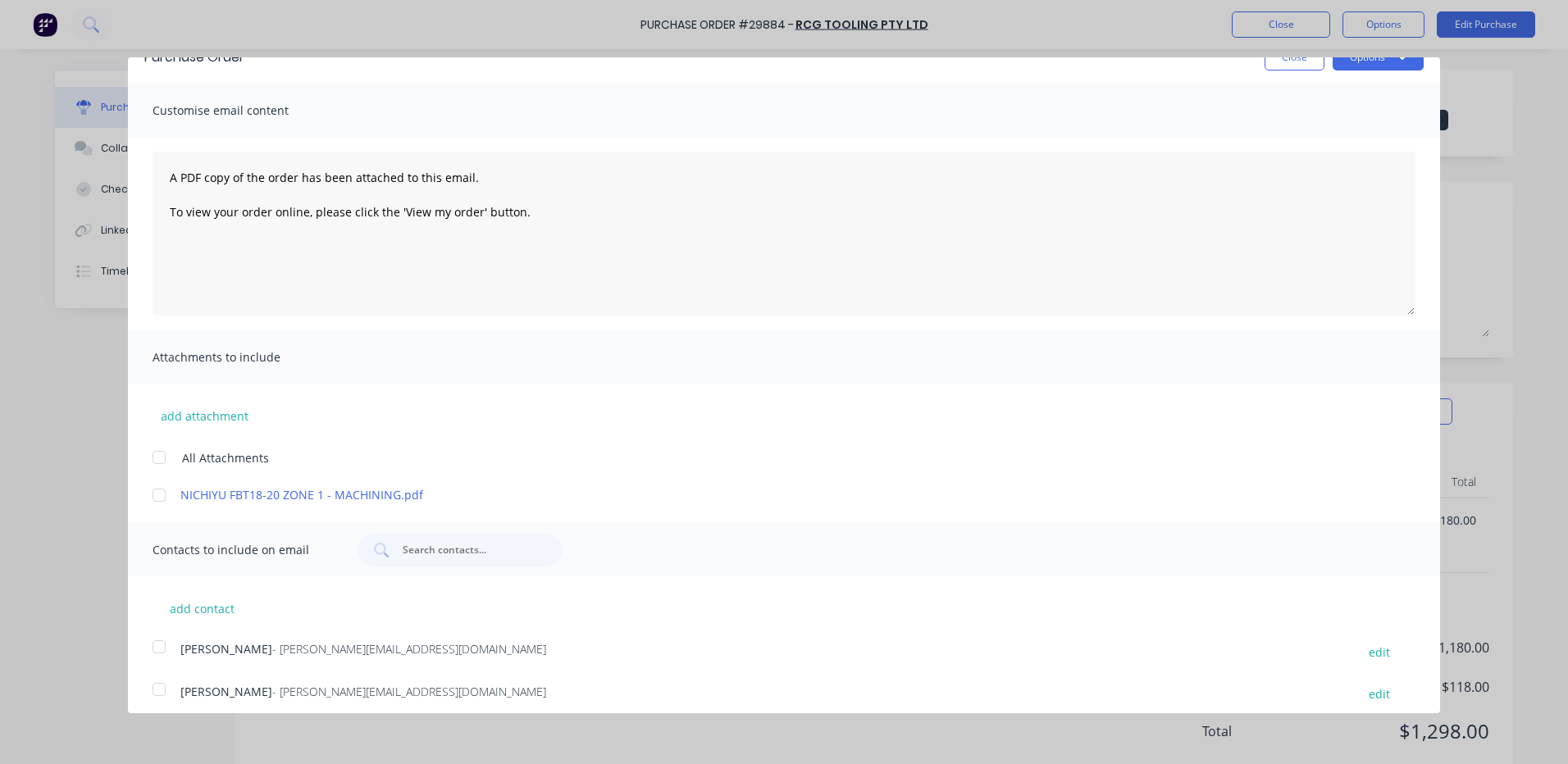
scroll to position [38, 0]
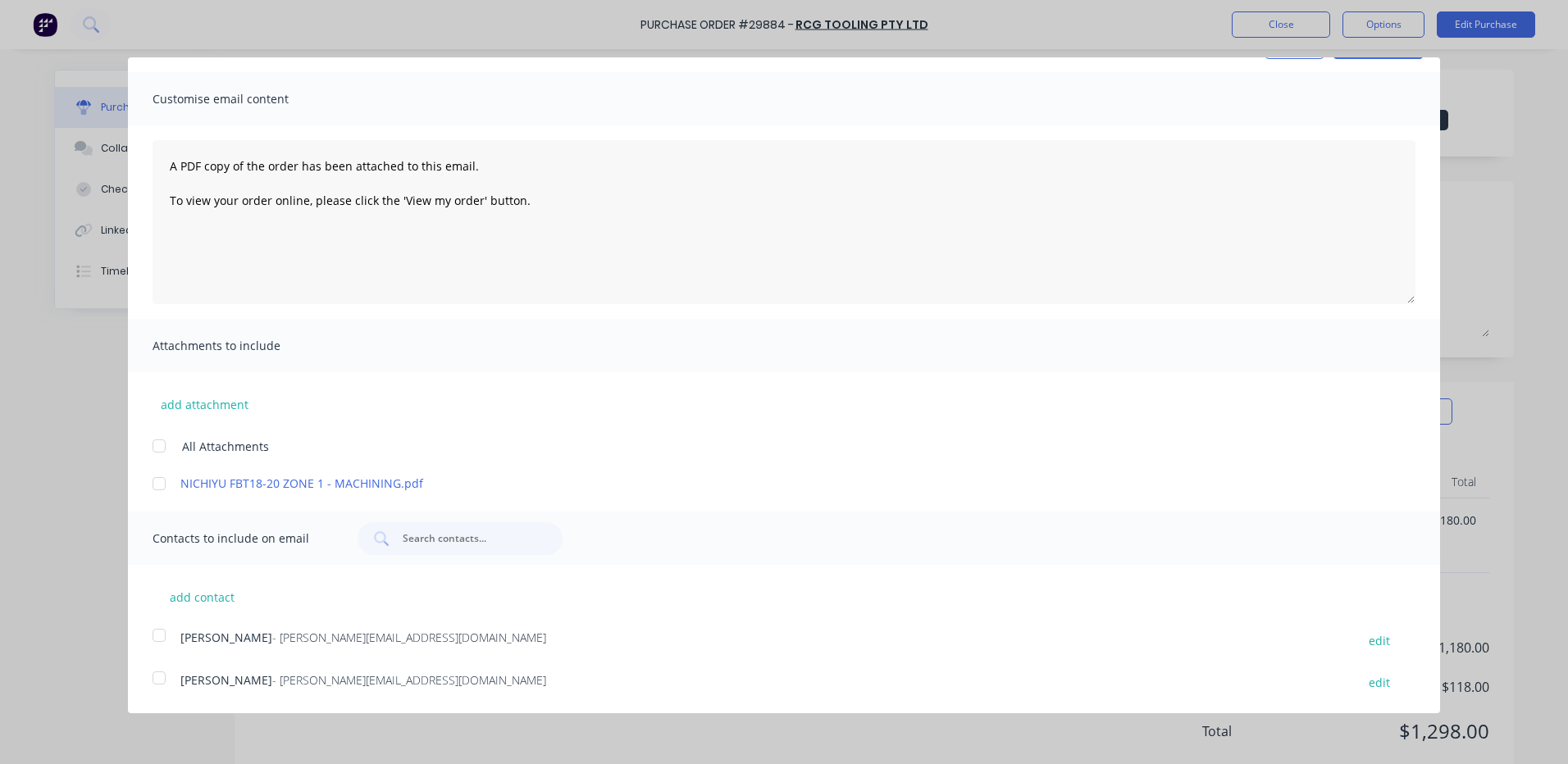
click at [163, 495] on div at bounding box center [159, 483] width 33 height 33
click at [156, 642] on div at bounding box center [159, 635] width 33 height 33
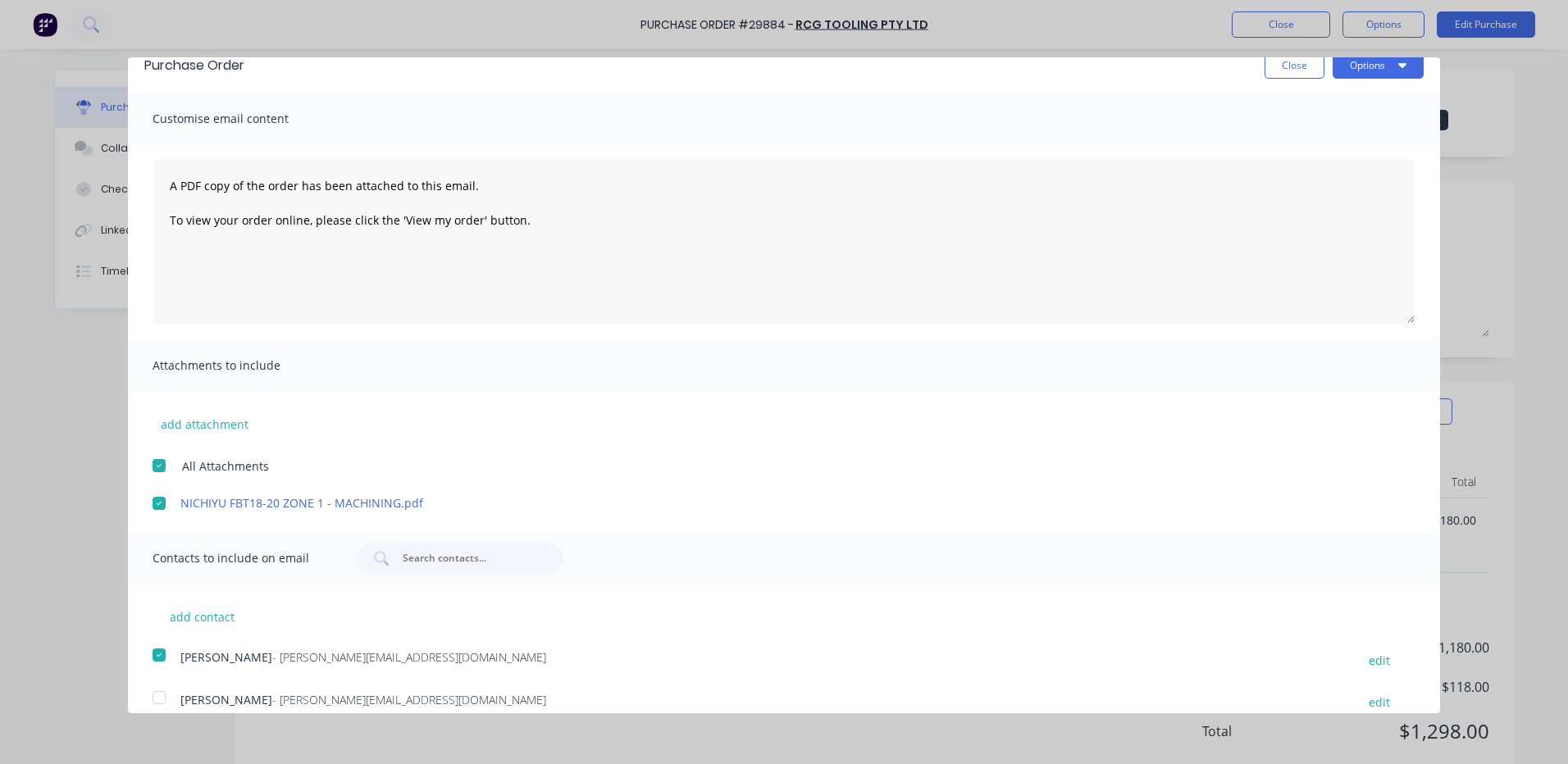
scroll to position [0, 0]
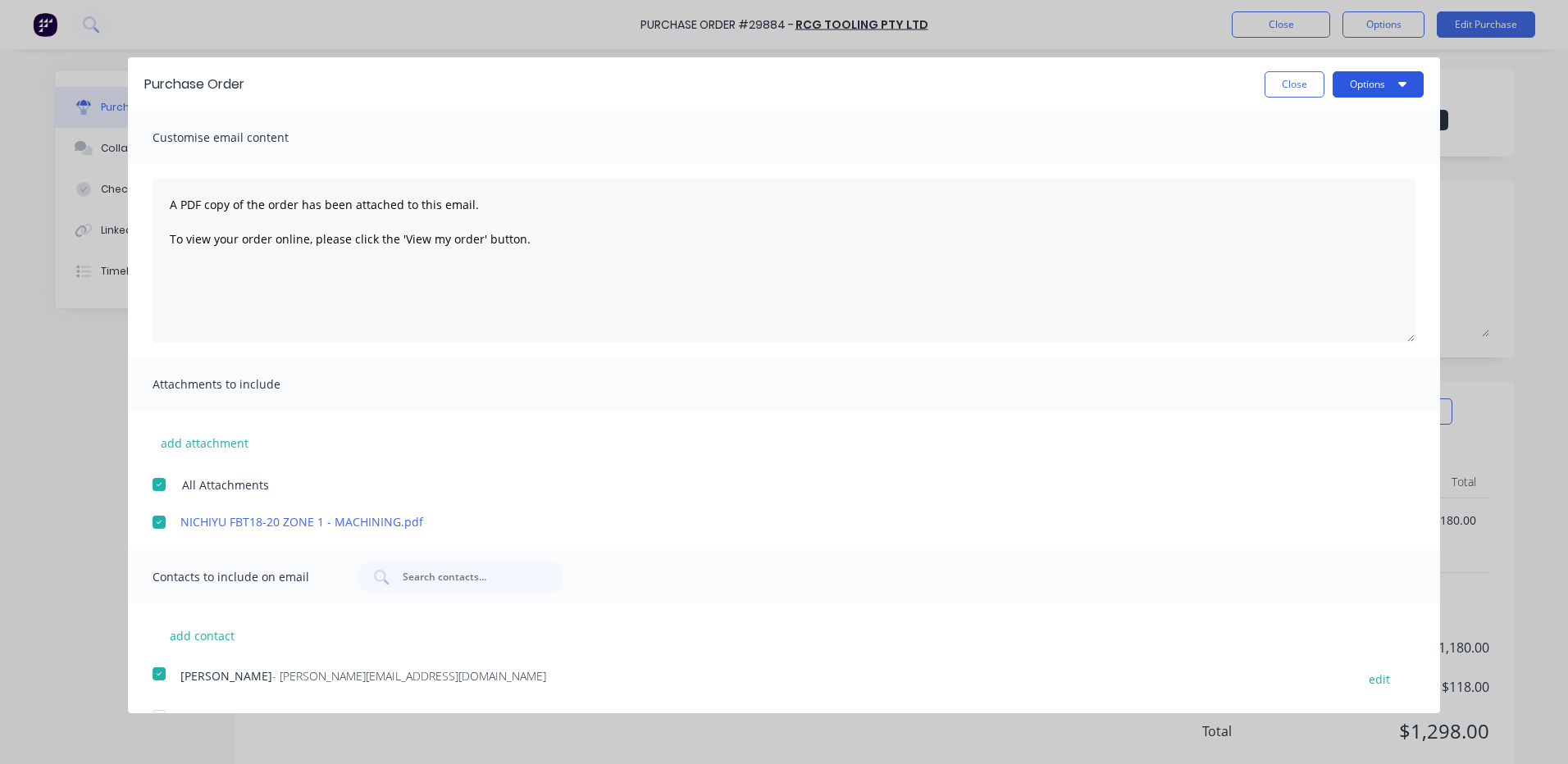
click at [1333, 86] on button "Options" at bounding box center [1378, 84] width 91 height 27
click at [1325, 148] on div "Email" at bounding box center [1345, 159] width 126 height 24
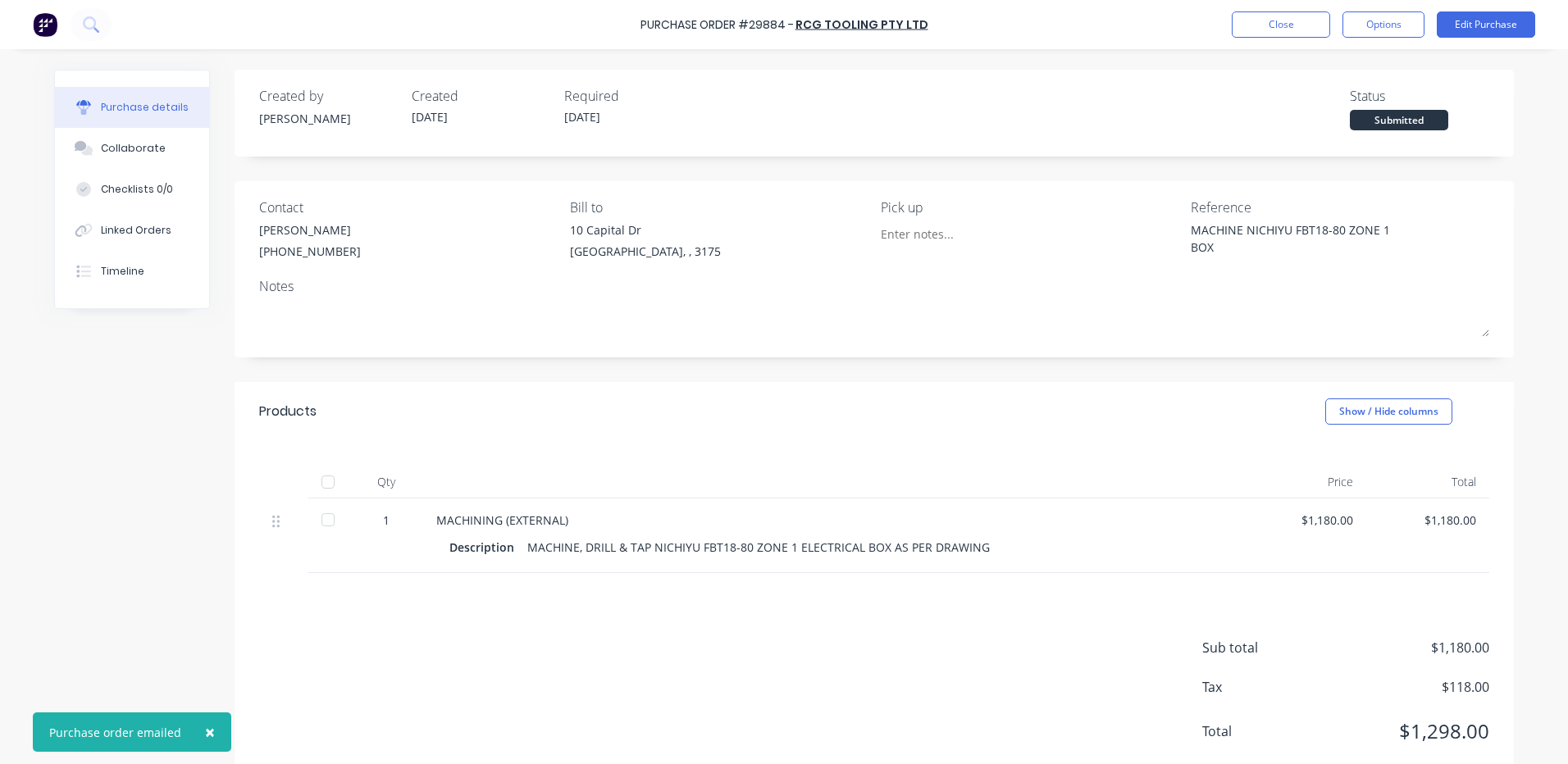
type textarea "x"
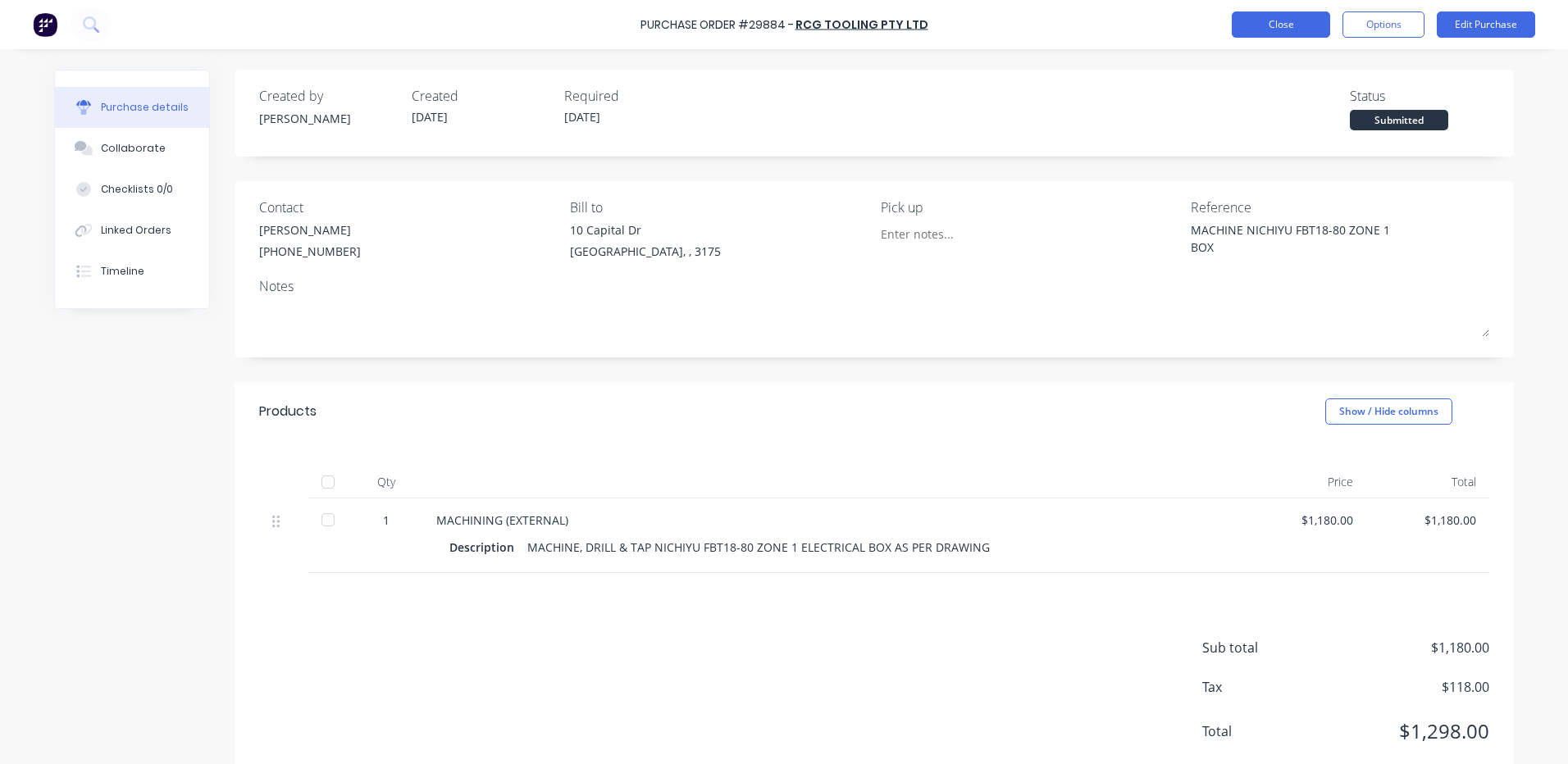
click at [1262, 13] on button "Close" at bounding box center [1281, 25] width 99 height 27
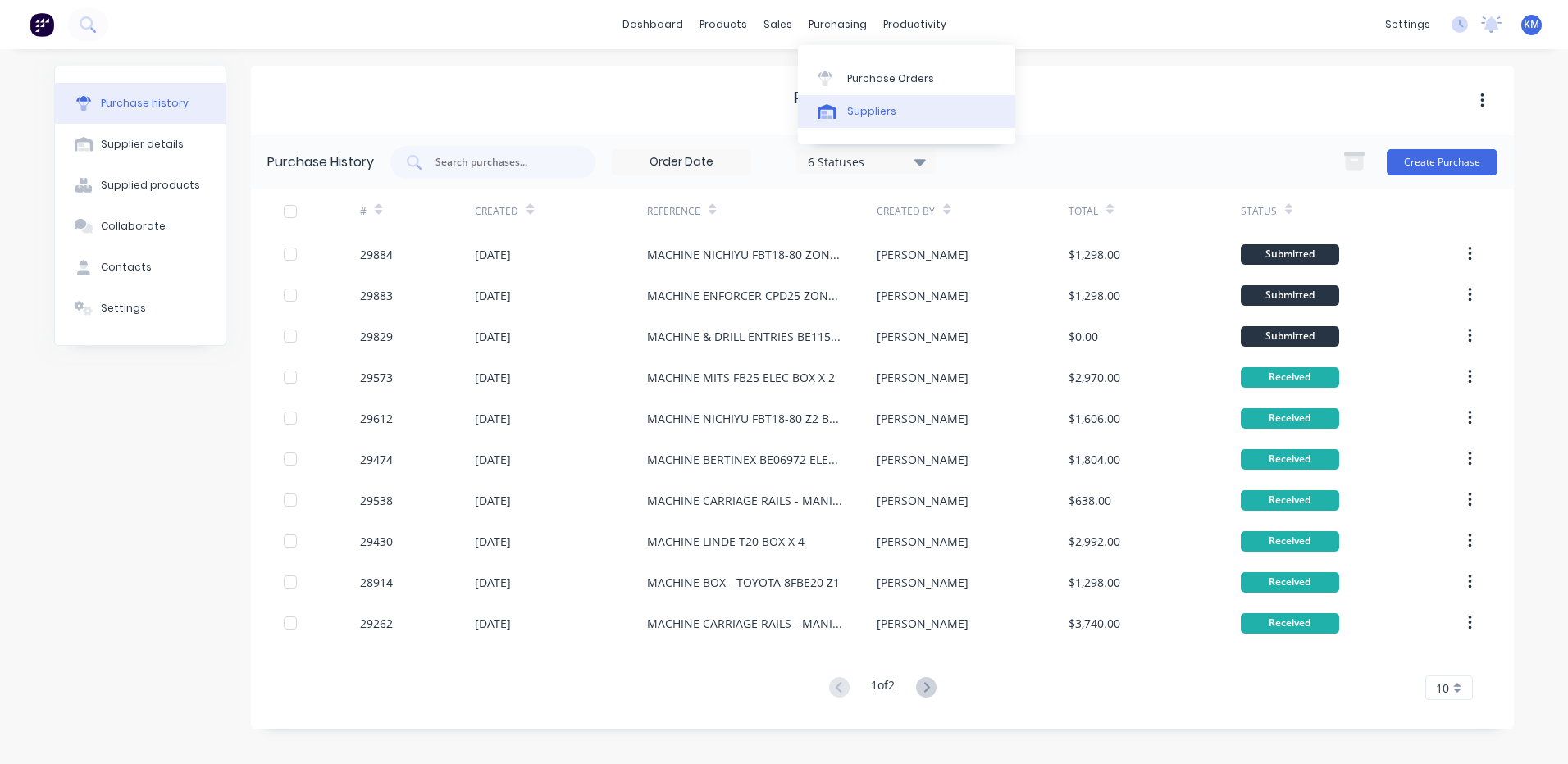
click at [853, 113] on div "Suppliers" at bounding box center [872, 111] width 49 height 15
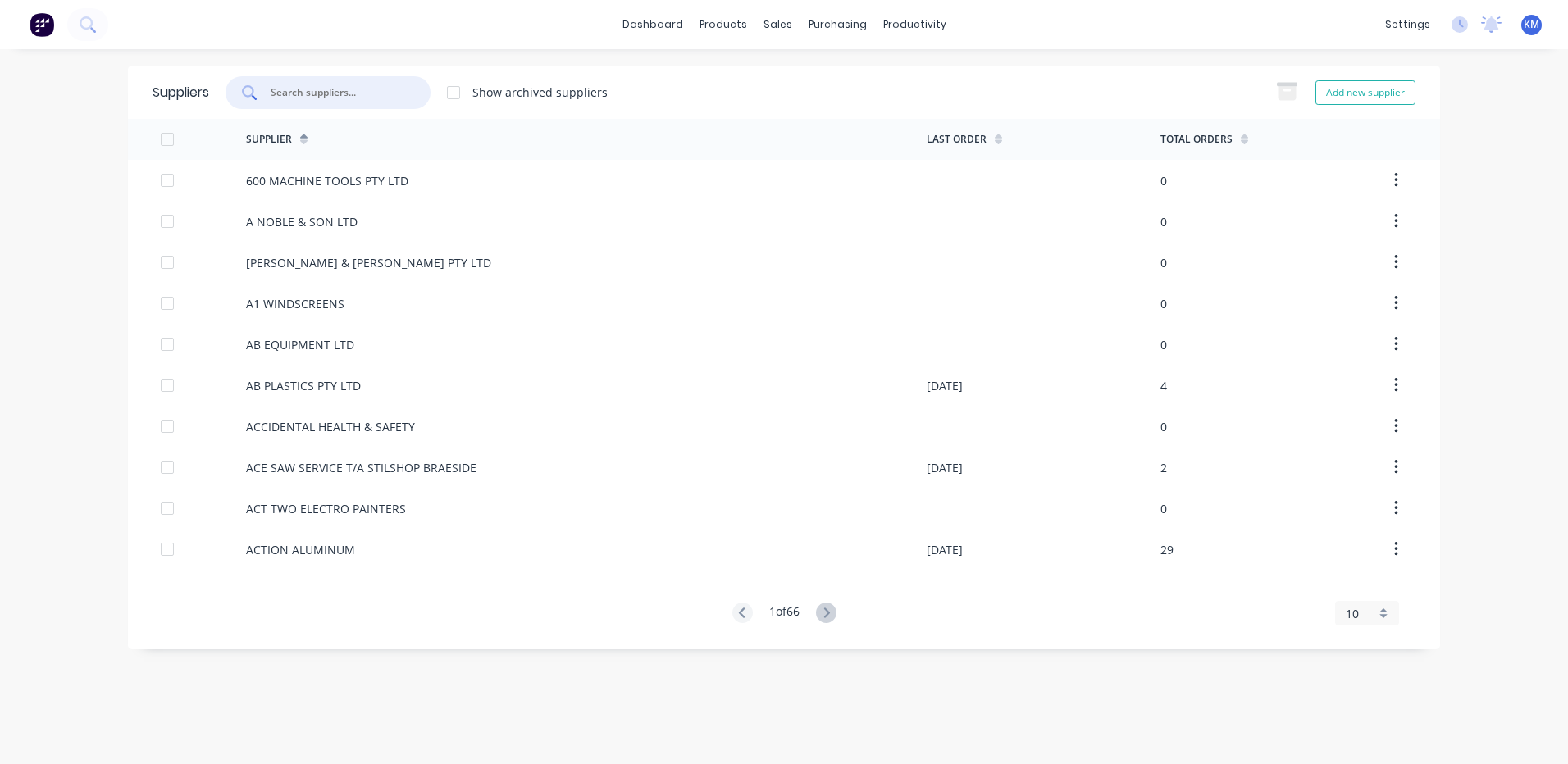
click at [375, 93] on input "text" at bounding box center [337, 93] width 136 height 17
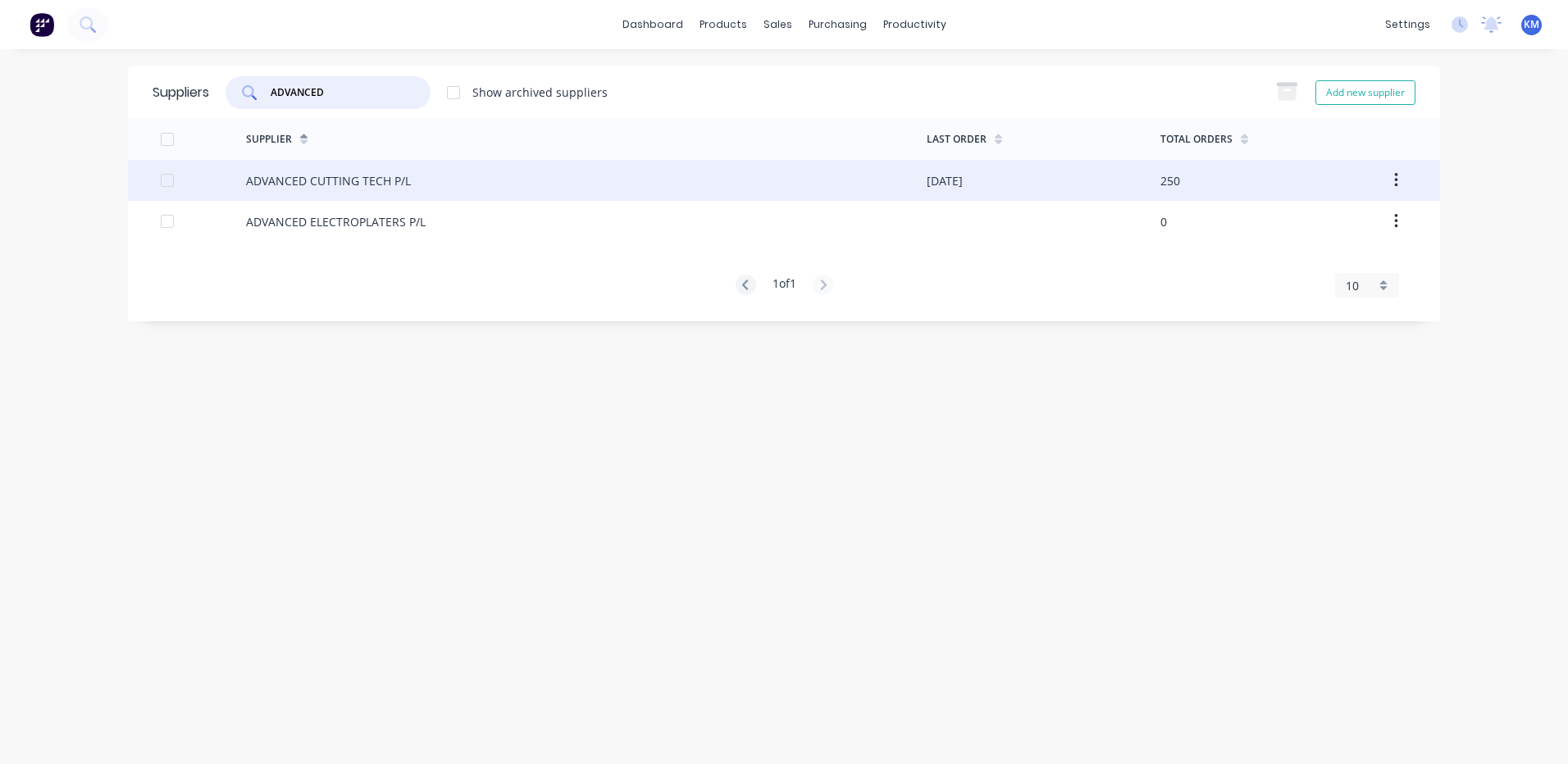
type input "ADVANCED"
click at [475, 189] on div "ADVANCED CUTTING TECH P/L" at bounding box center [586, 180] width 680 height 41
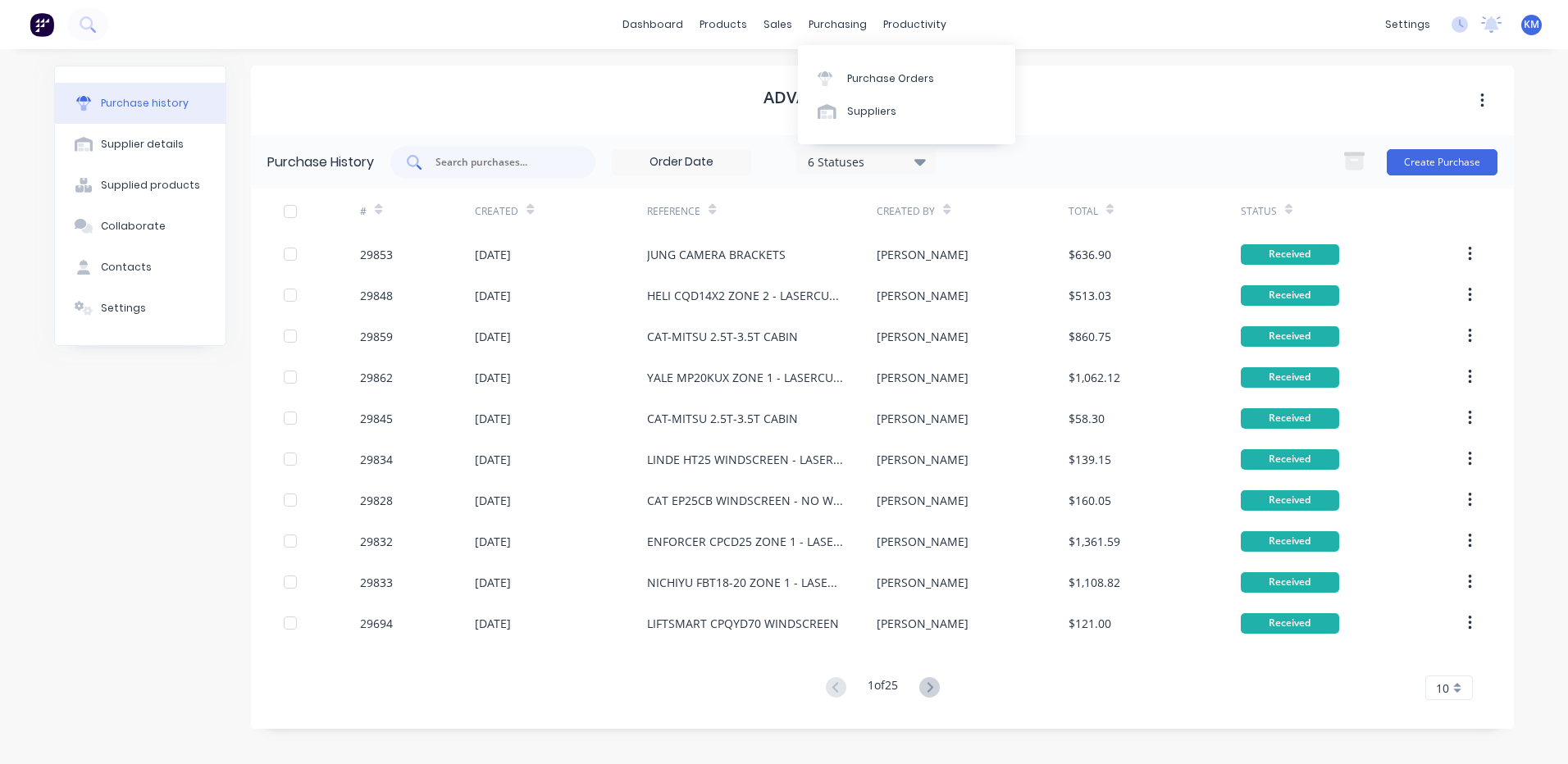
click at [536, 160] on input "text" at bounding box center [502, 162] width 136 height 17
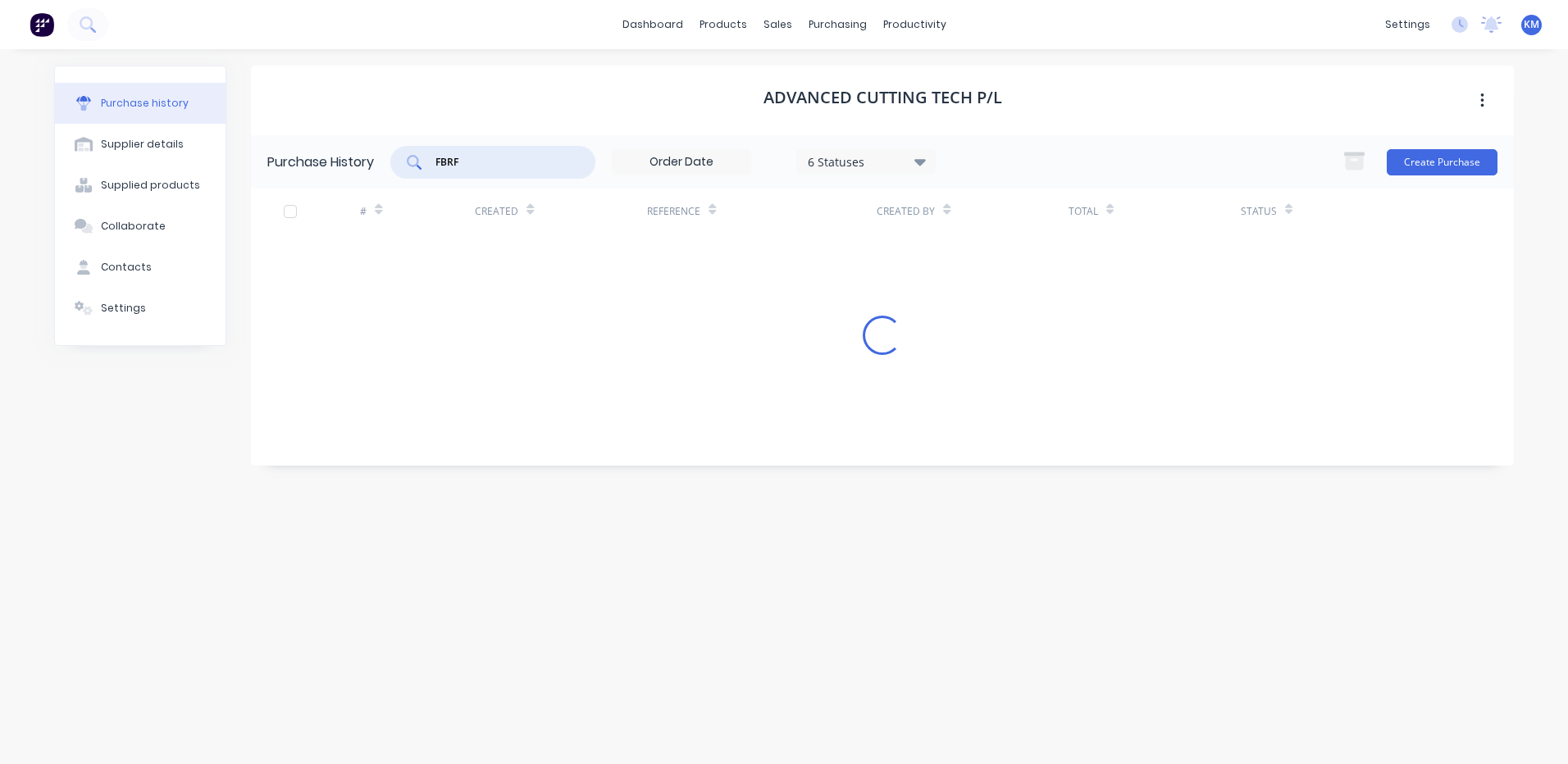
type input "FBRF"
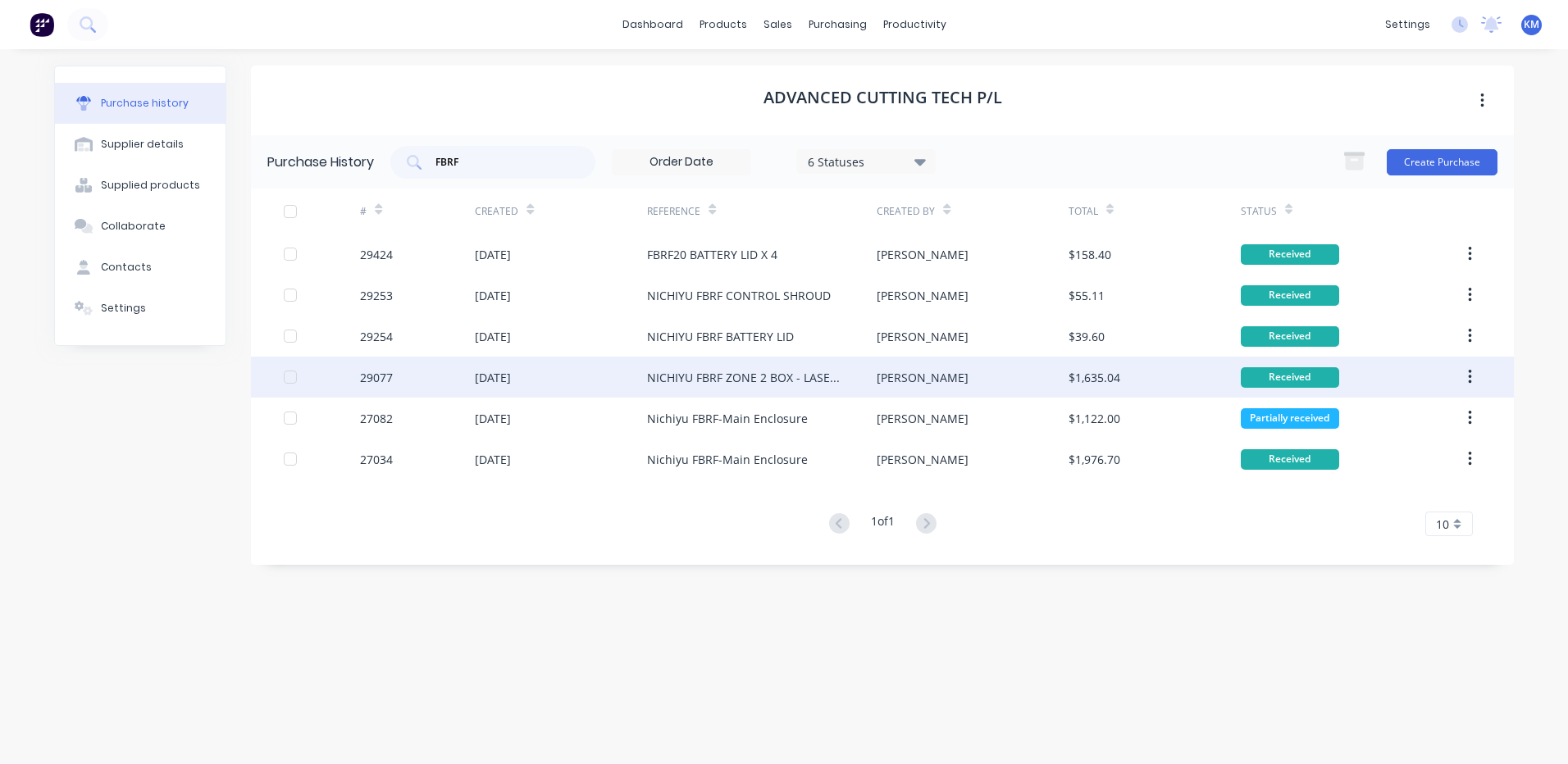
click at [704, 372] on div "NICHIYU FBRF ZONE 2 BOX - LASERCUTTING" at bounding box center [746, 377] width 197 height 17
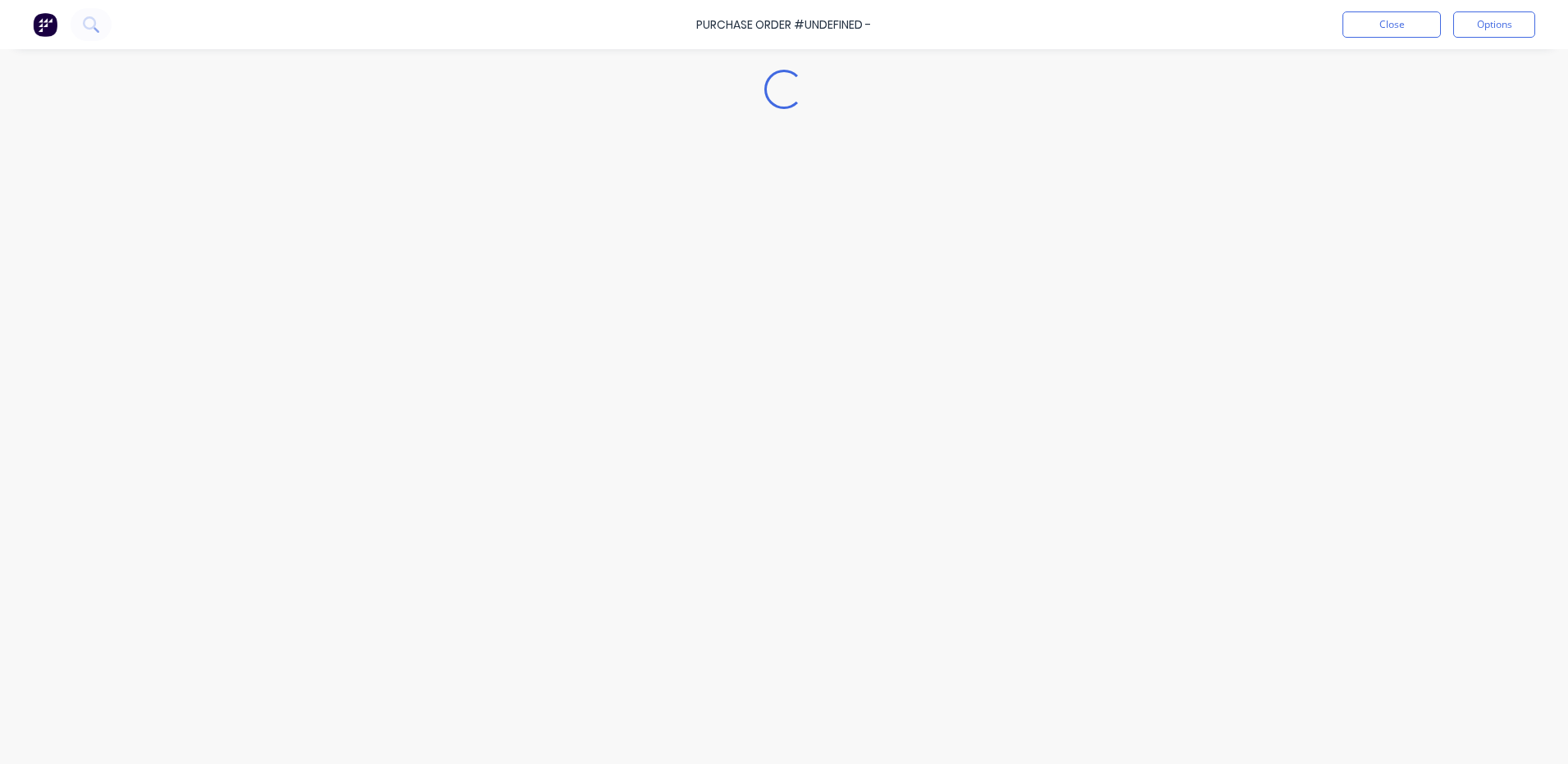
type textarea "x"
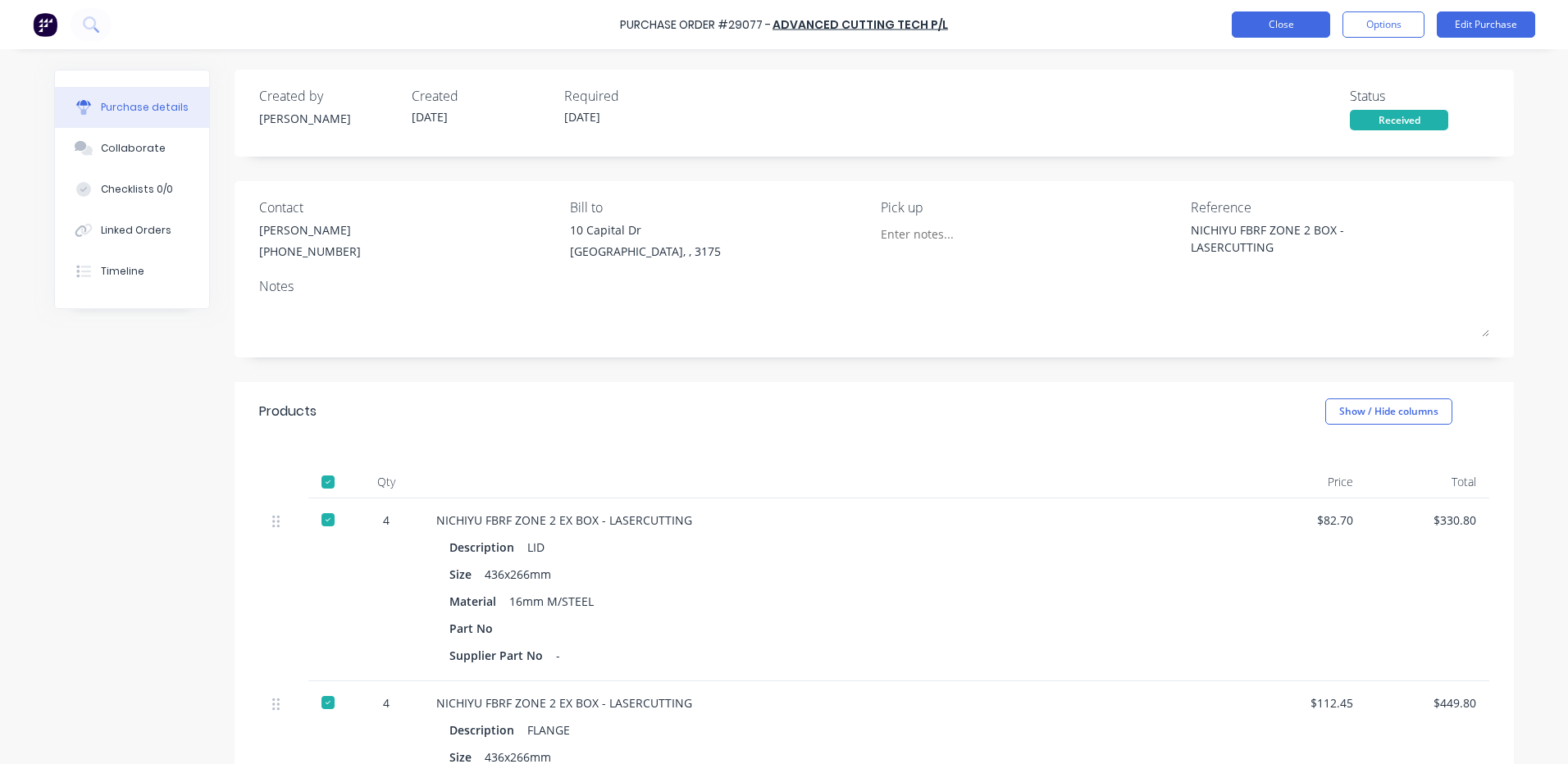
click at [1305, 14] on button "Close" at bounding box center [1281, 25] width 99 height 27
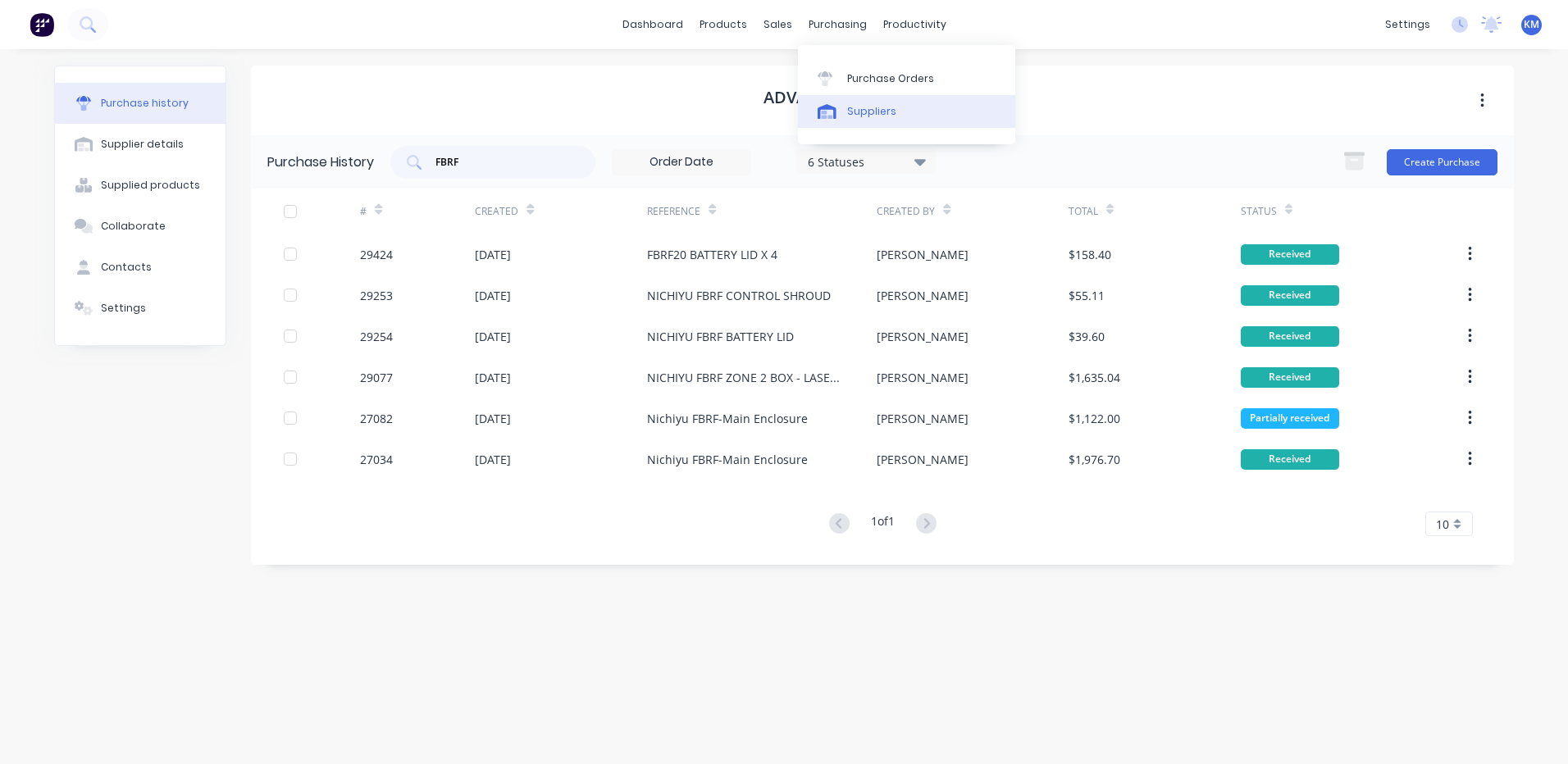
click at [840, 107] on div at bounding box center [829, 111] width 25 height 15
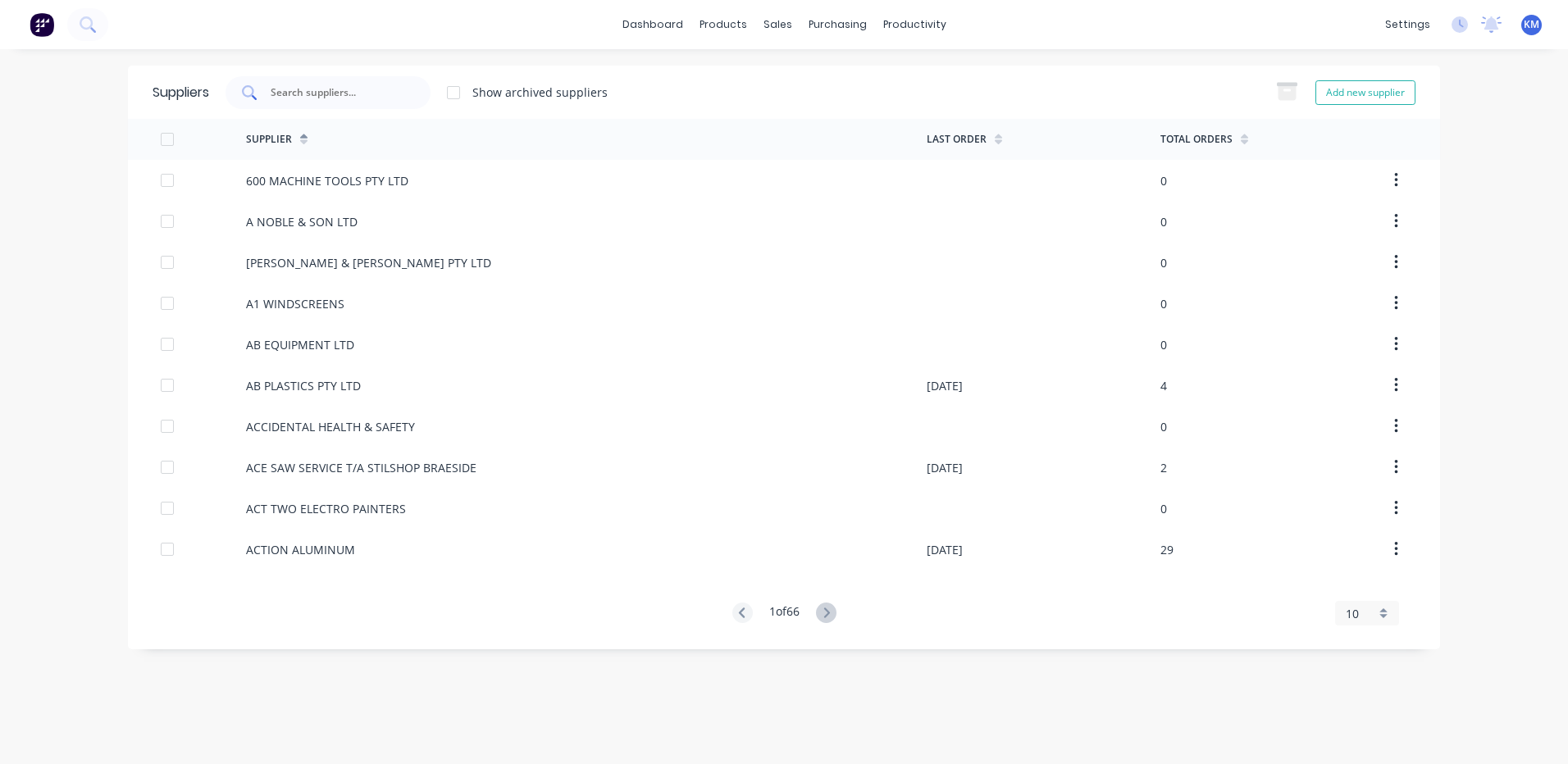
click at [356, 88] on input "text" at bounding box center [337, 93] width 136 height 17
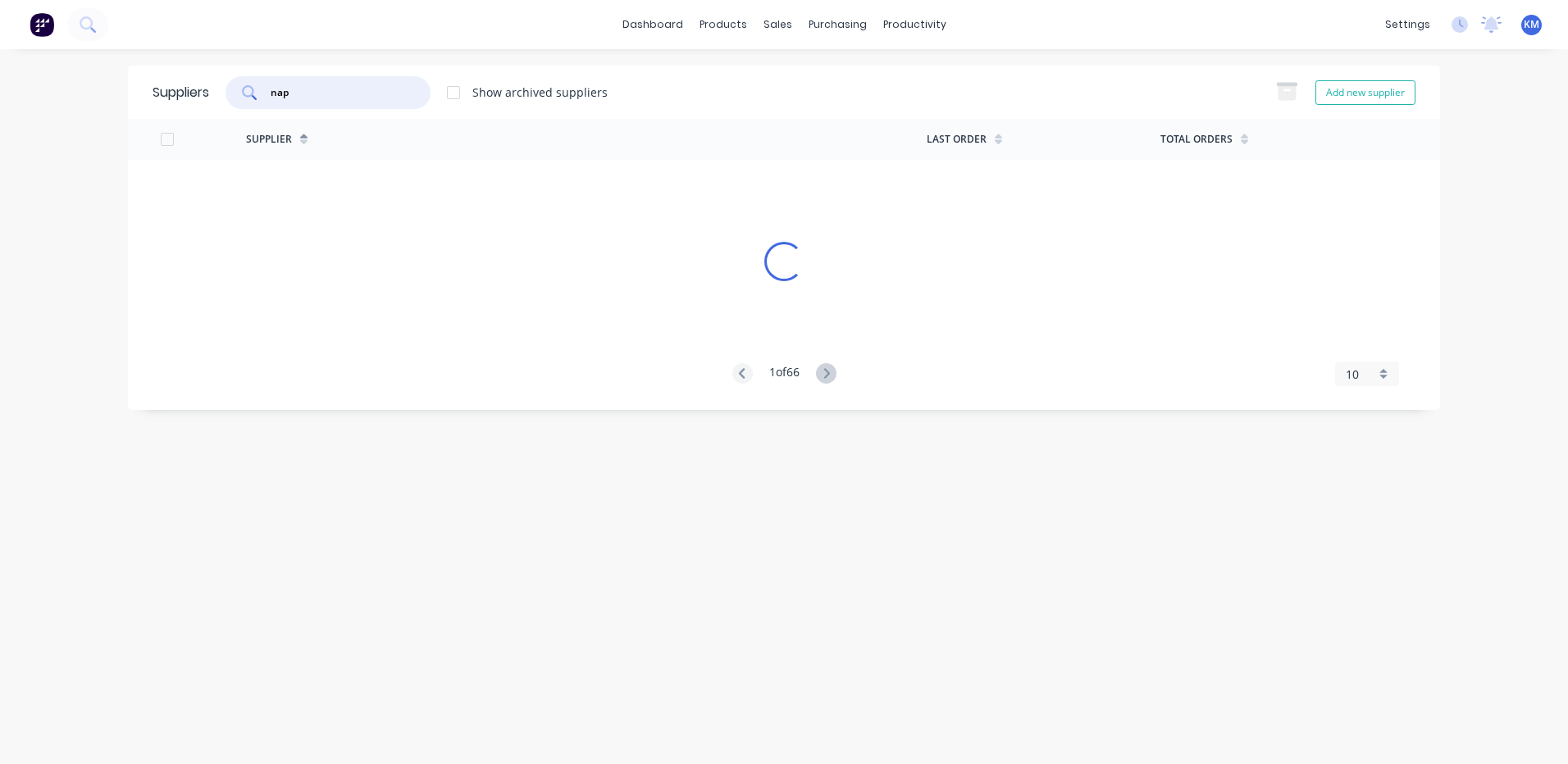
type input "napa"
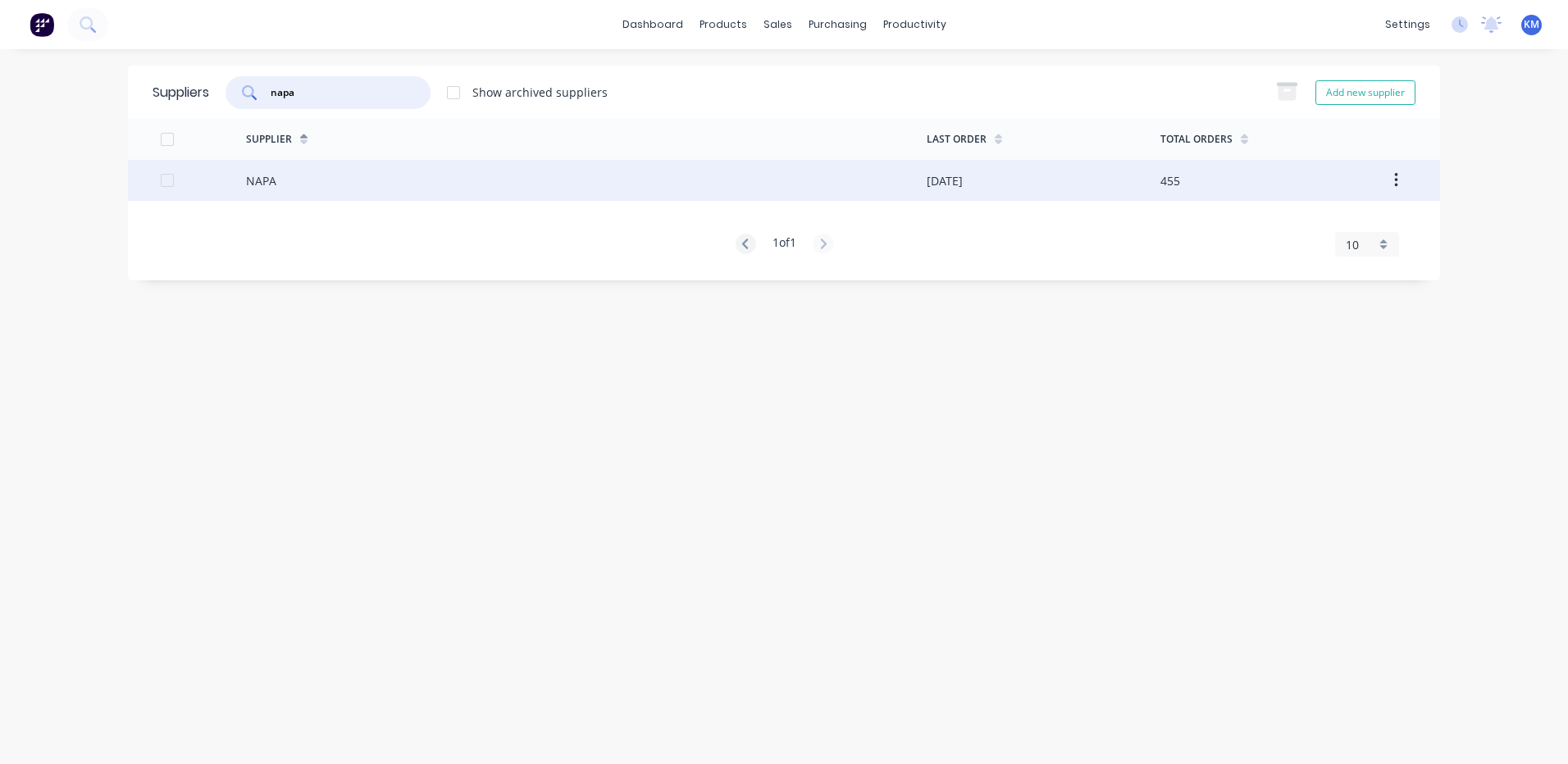
click at [513, 192] on div "NAPA" at bounding box center [586, 180] width 680 height 41
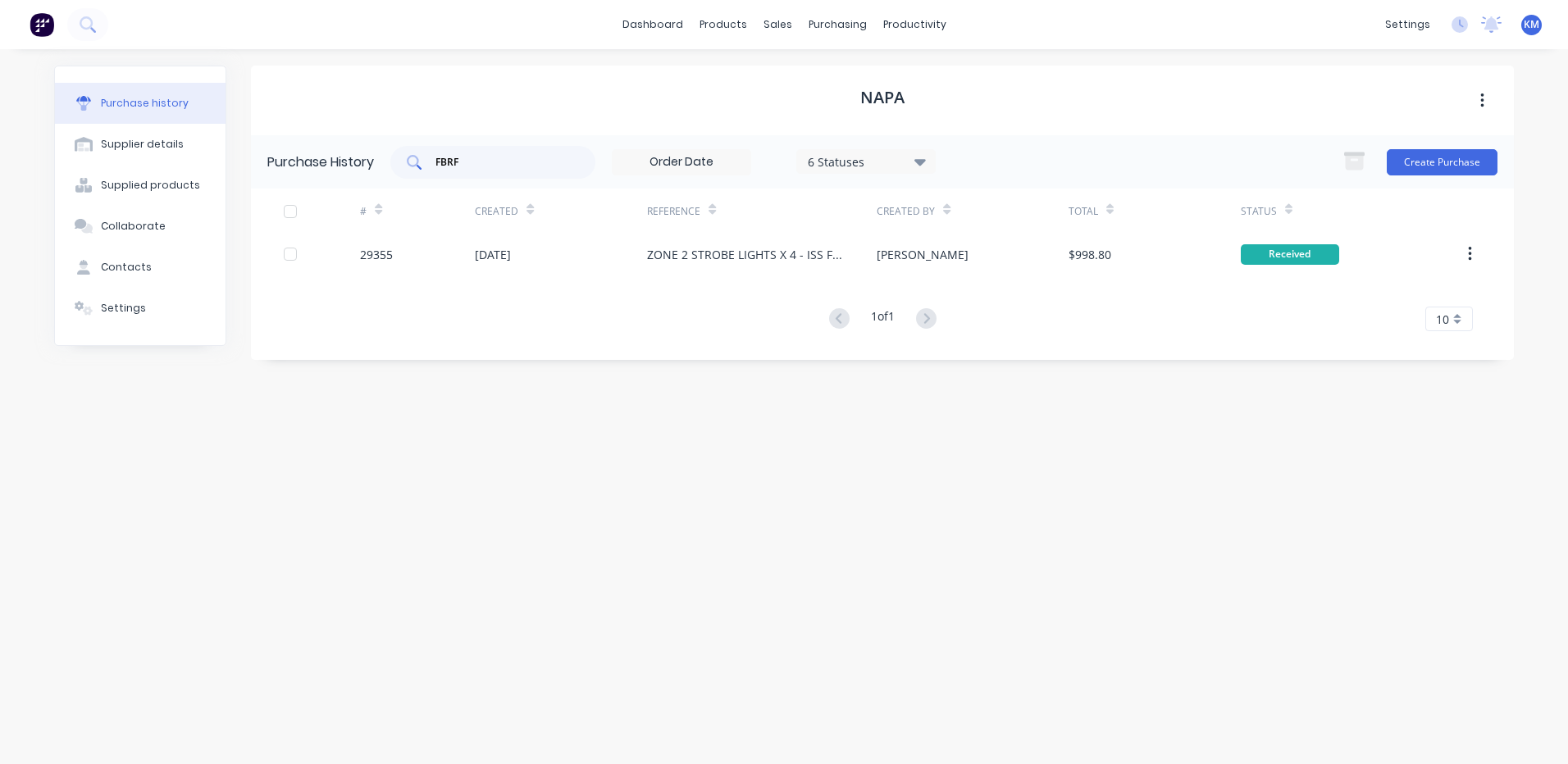
click at [524, 174] on div "FBRF" at bounding box center [493, 162] width 205 height 33
type input "F"
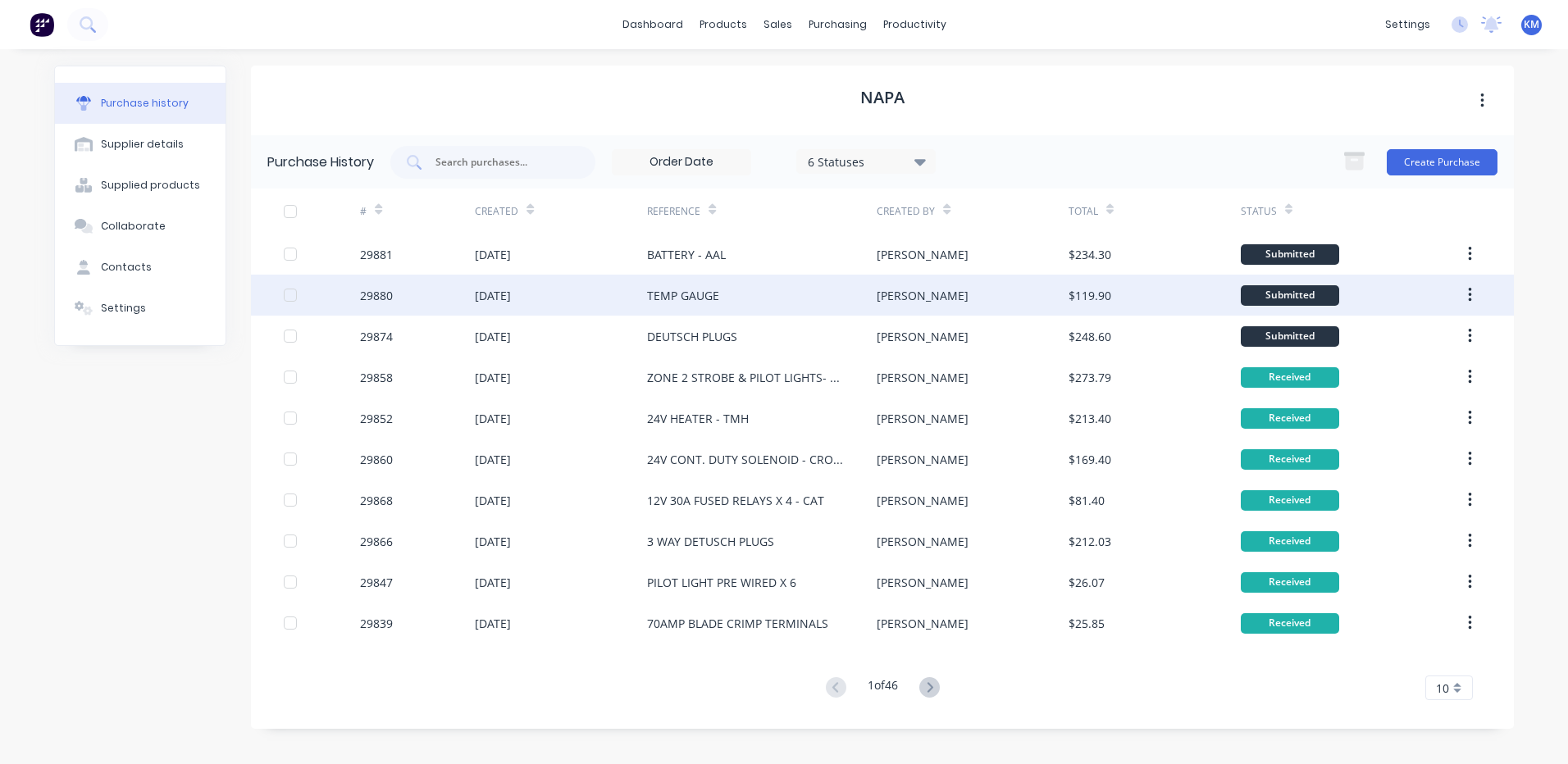
click at [634, 279] on div "[DATE]" at bounding box center [560, 296] width 173 height 41
type textarea "x"
